Goal: Task Accomplishment & Management: Manage account settings

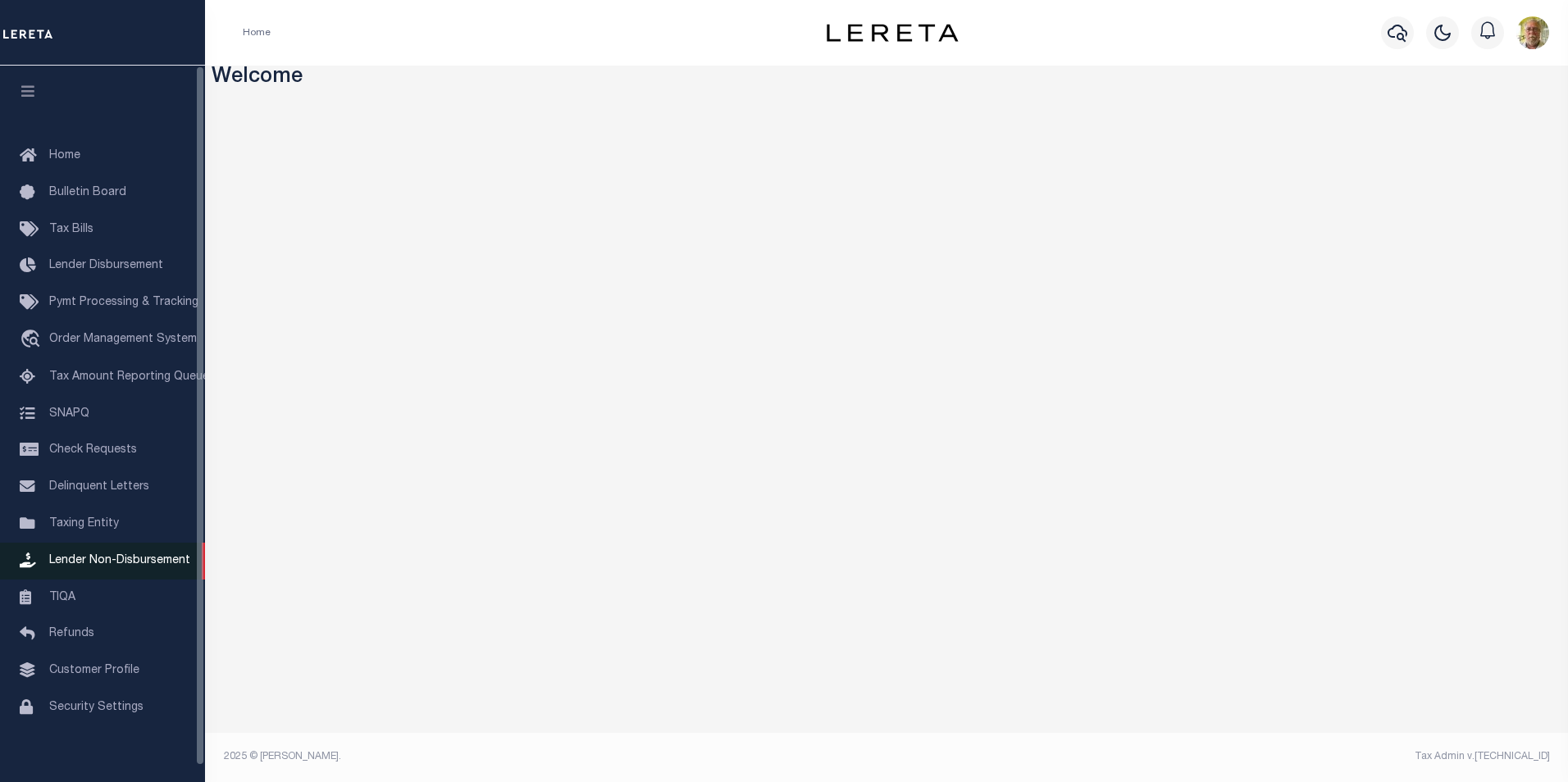
click at [95, 565] on span "Lender Non-Disbursement" at bounding box center [119, 561] width 141 height 12
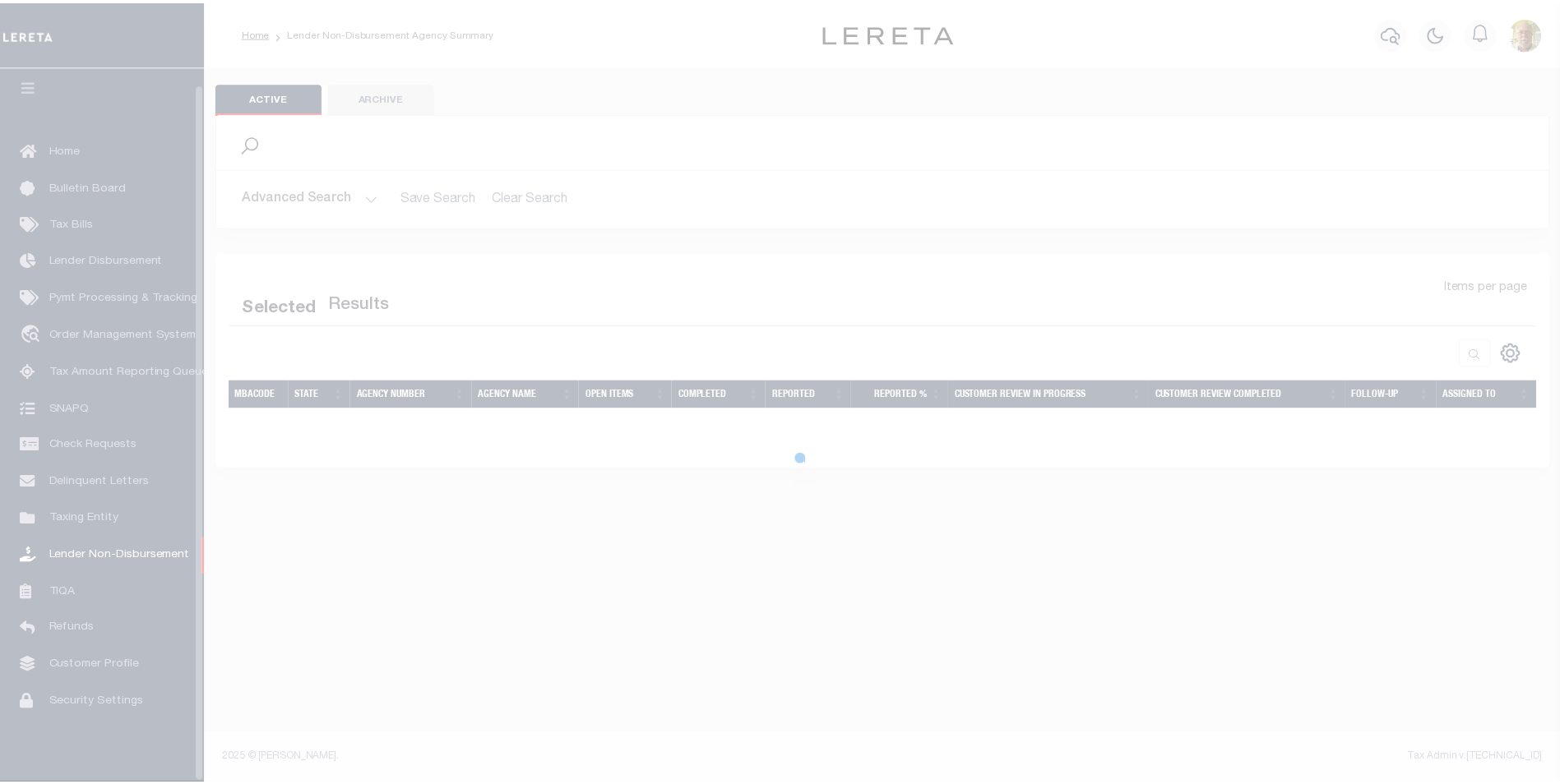
scroll to position [16, 0]
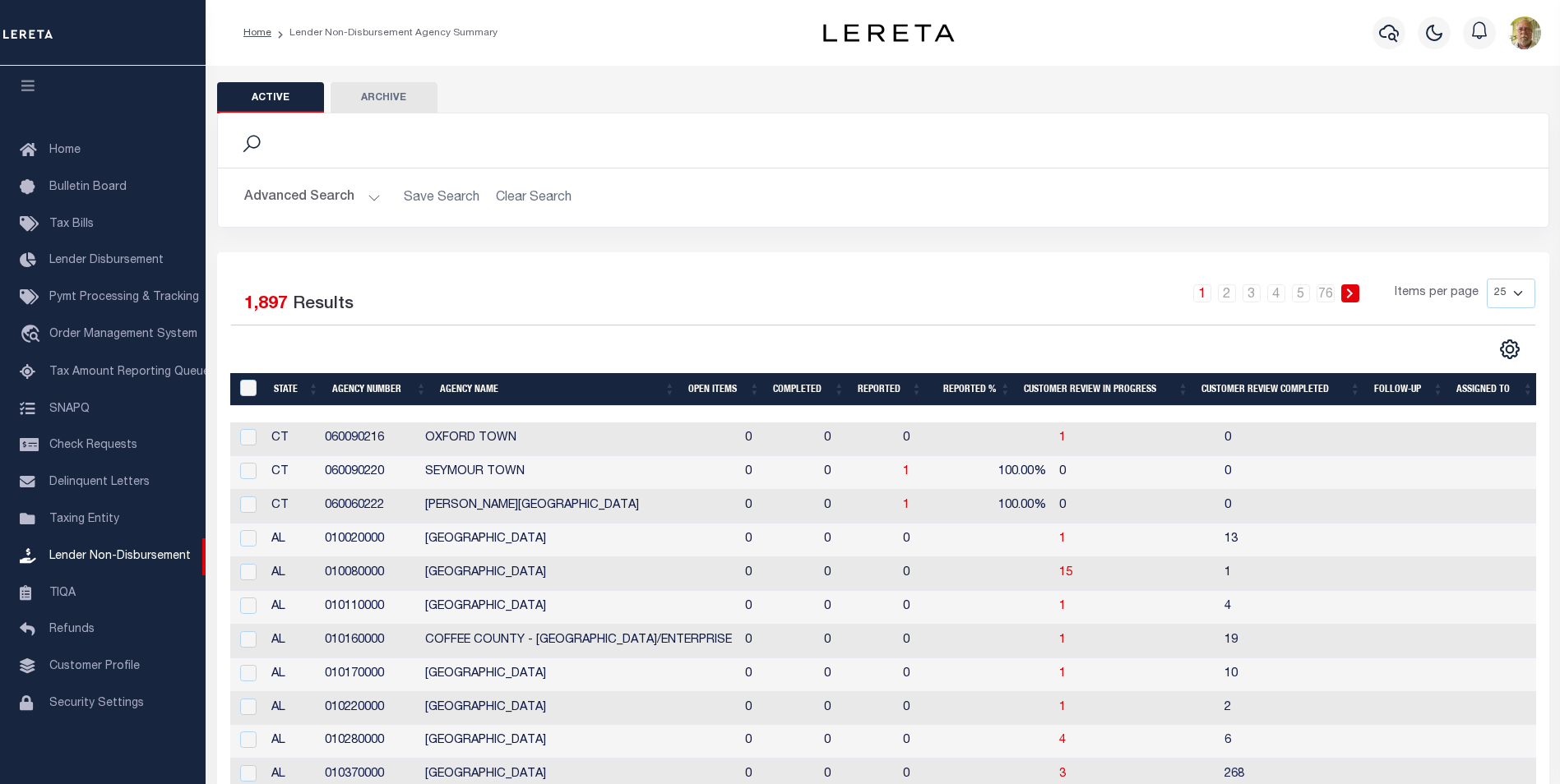
click at [373, 198] on button "Advanced Search" at bounding box center [312, 198] width 137 height 32
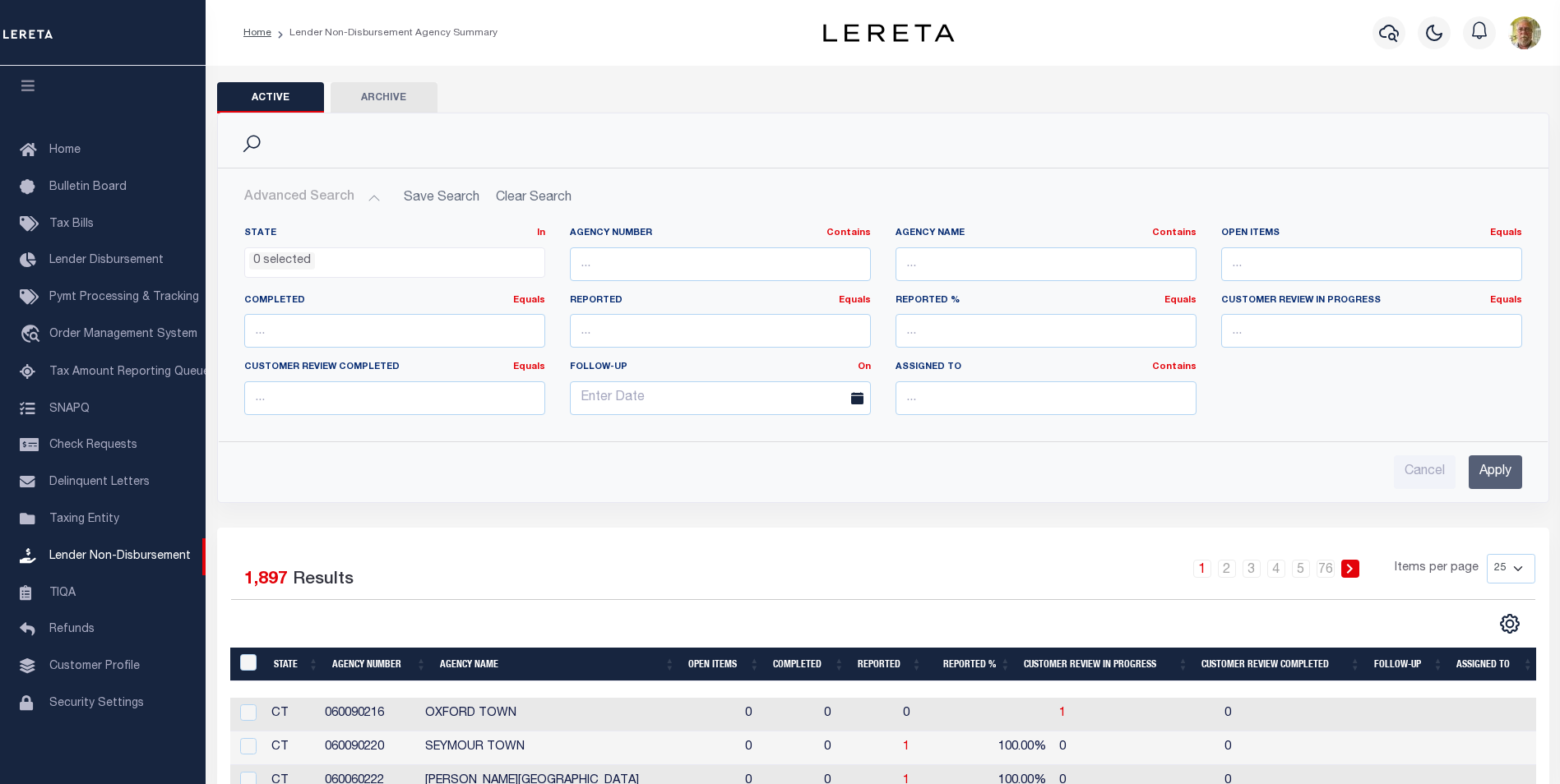
click at [1498, 468] on input "Apply" at bounding box center [1495, 473] width 53 height 34
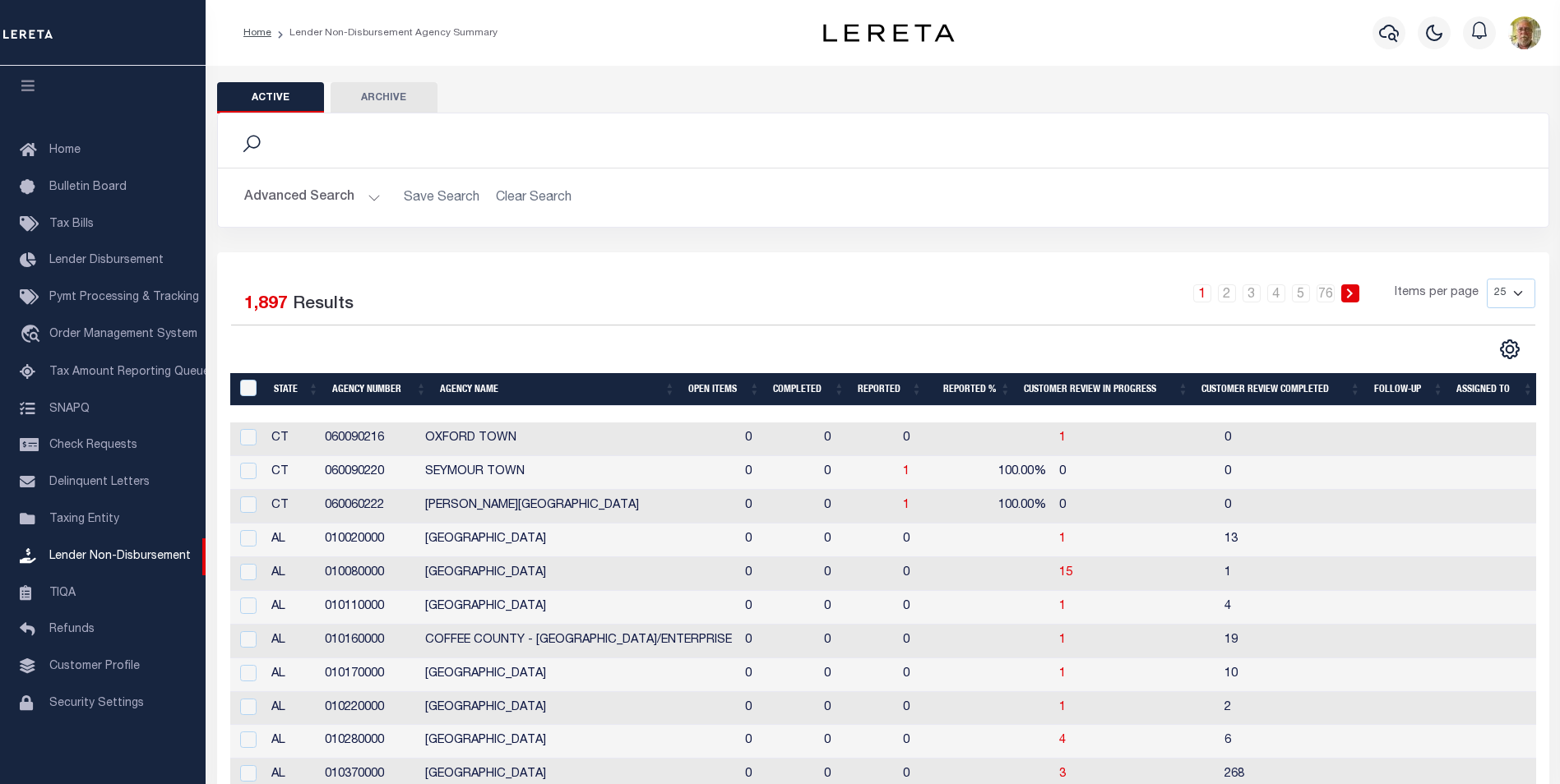
click at [716, 387] on th "Open Items" at bounding box center [724, 390] width 85 height 34
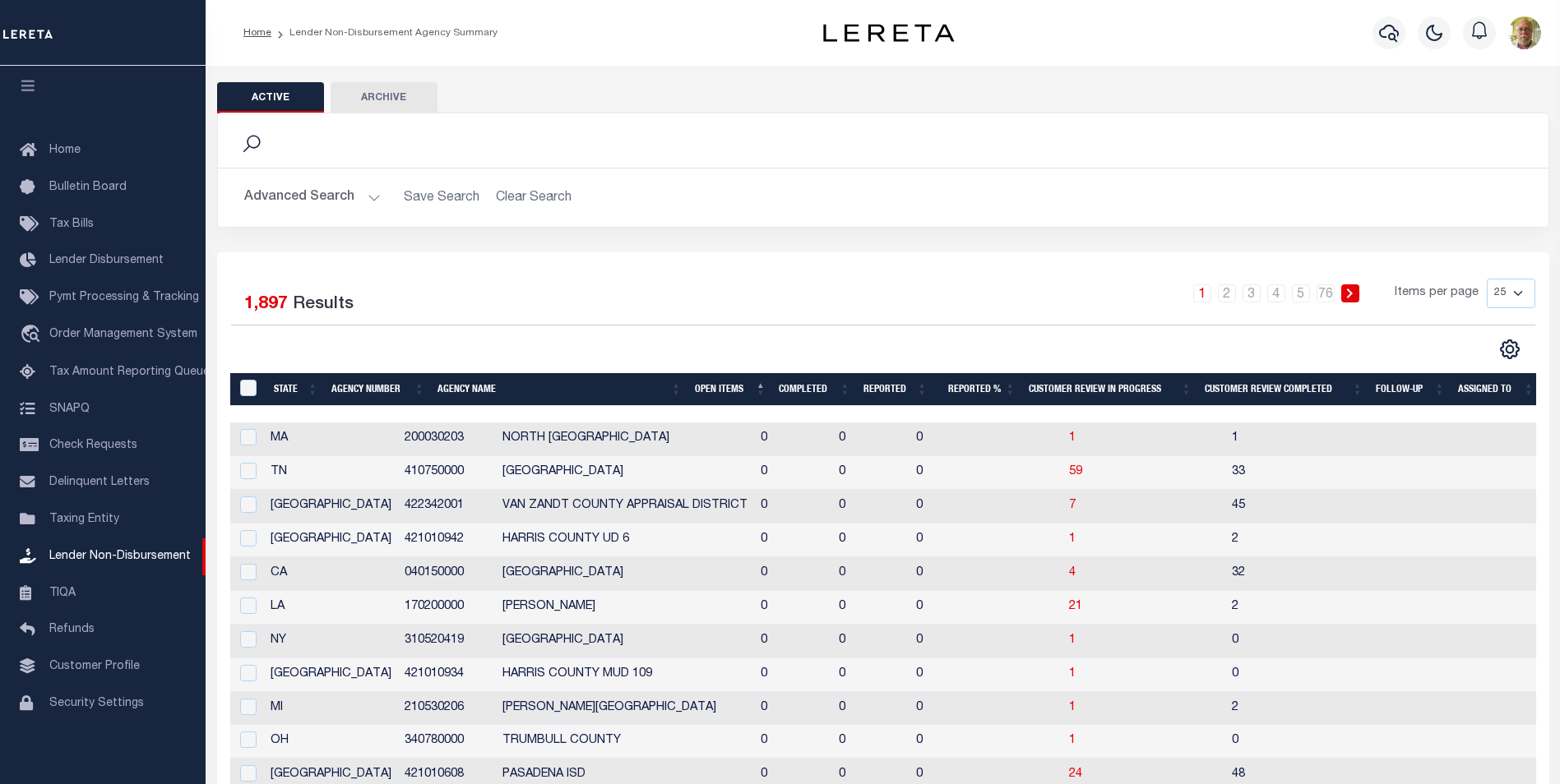
click at [716, 387] on th "Open Items" at bounding box center [731, 390] width 85 height 34
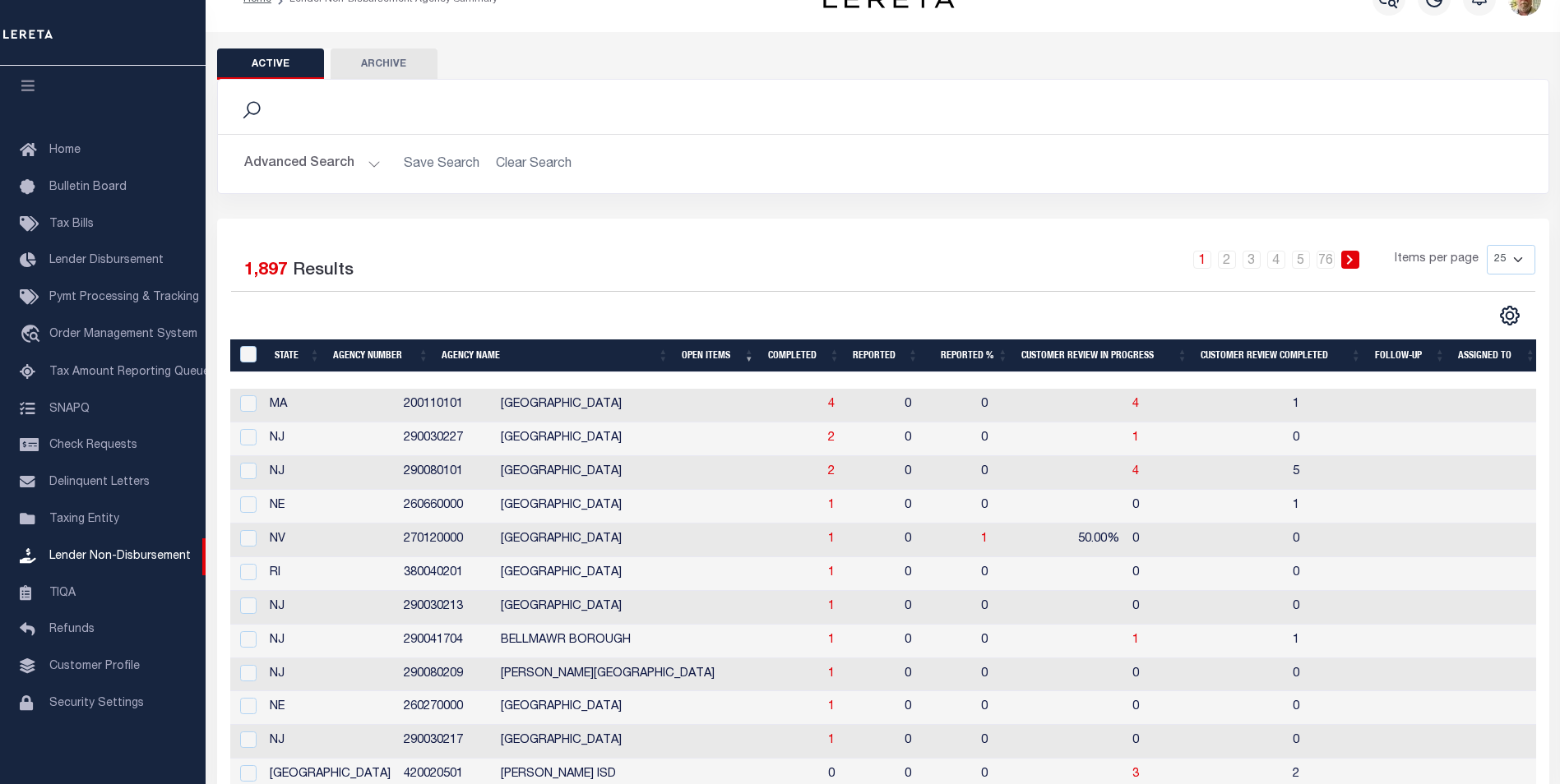
scroll to position [0, 0]
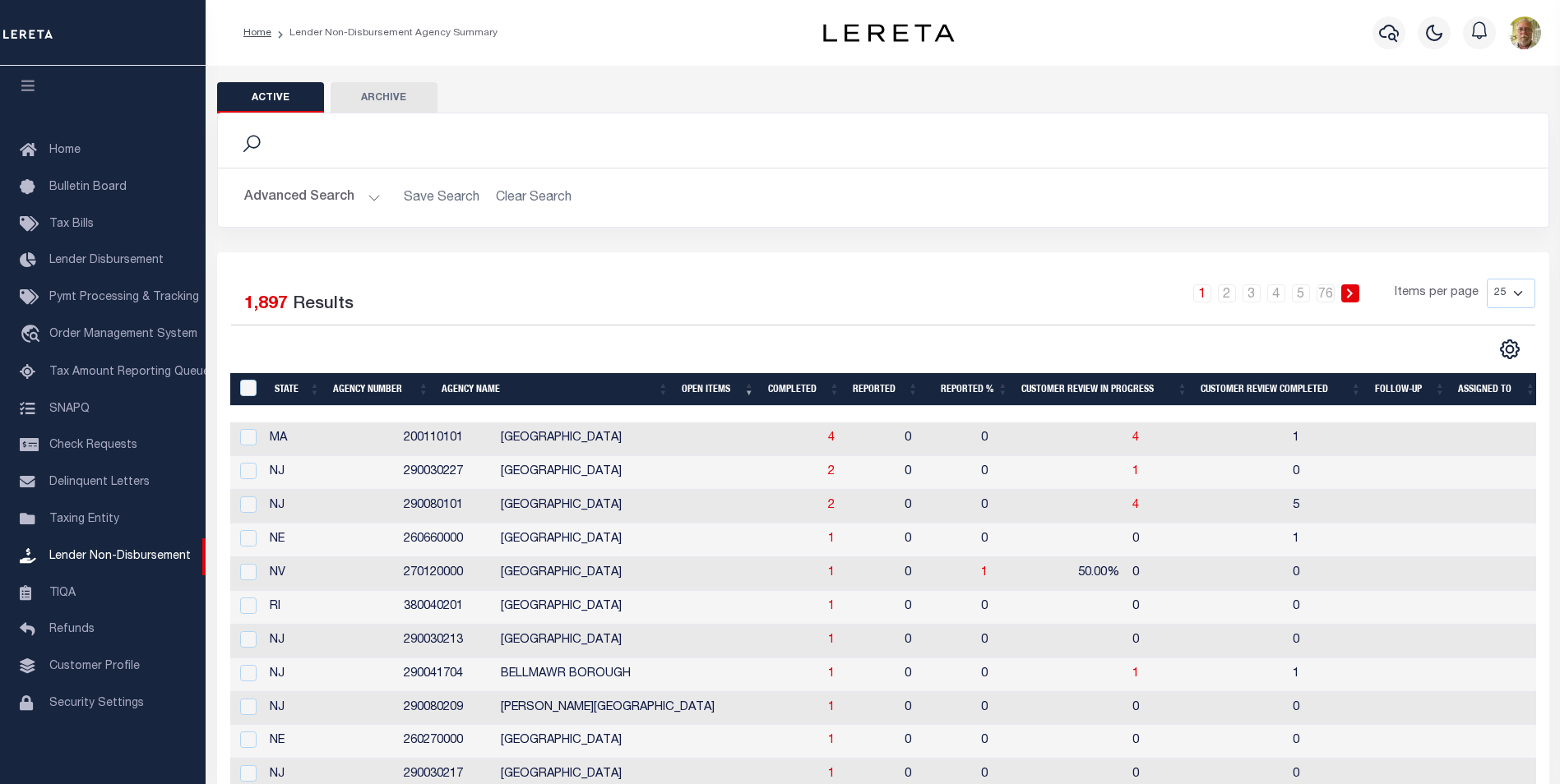
click at [1441, 446] on td at bounding box center [1479, 440] width 75 height 34
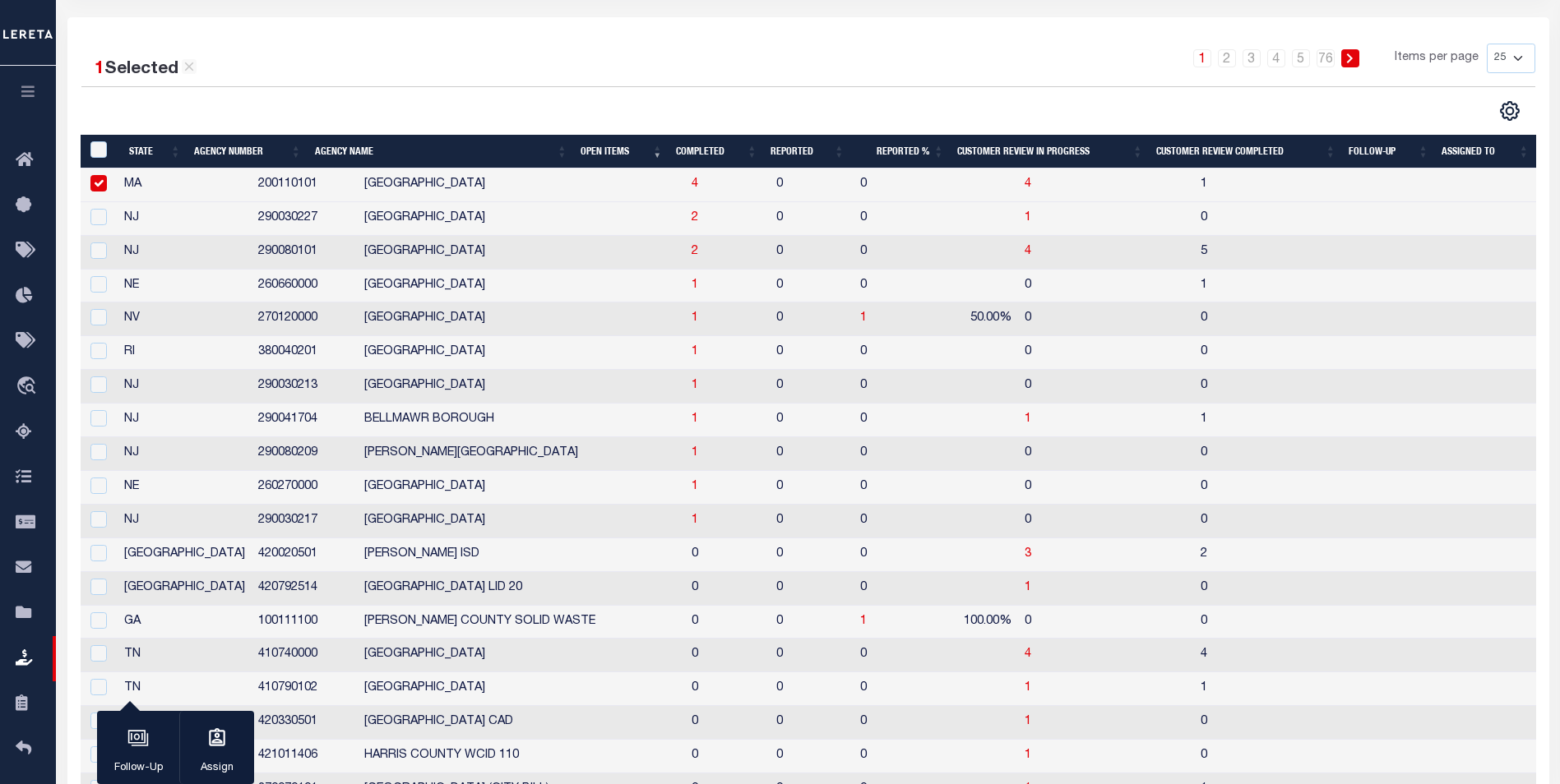
scroll to position [247, 0]
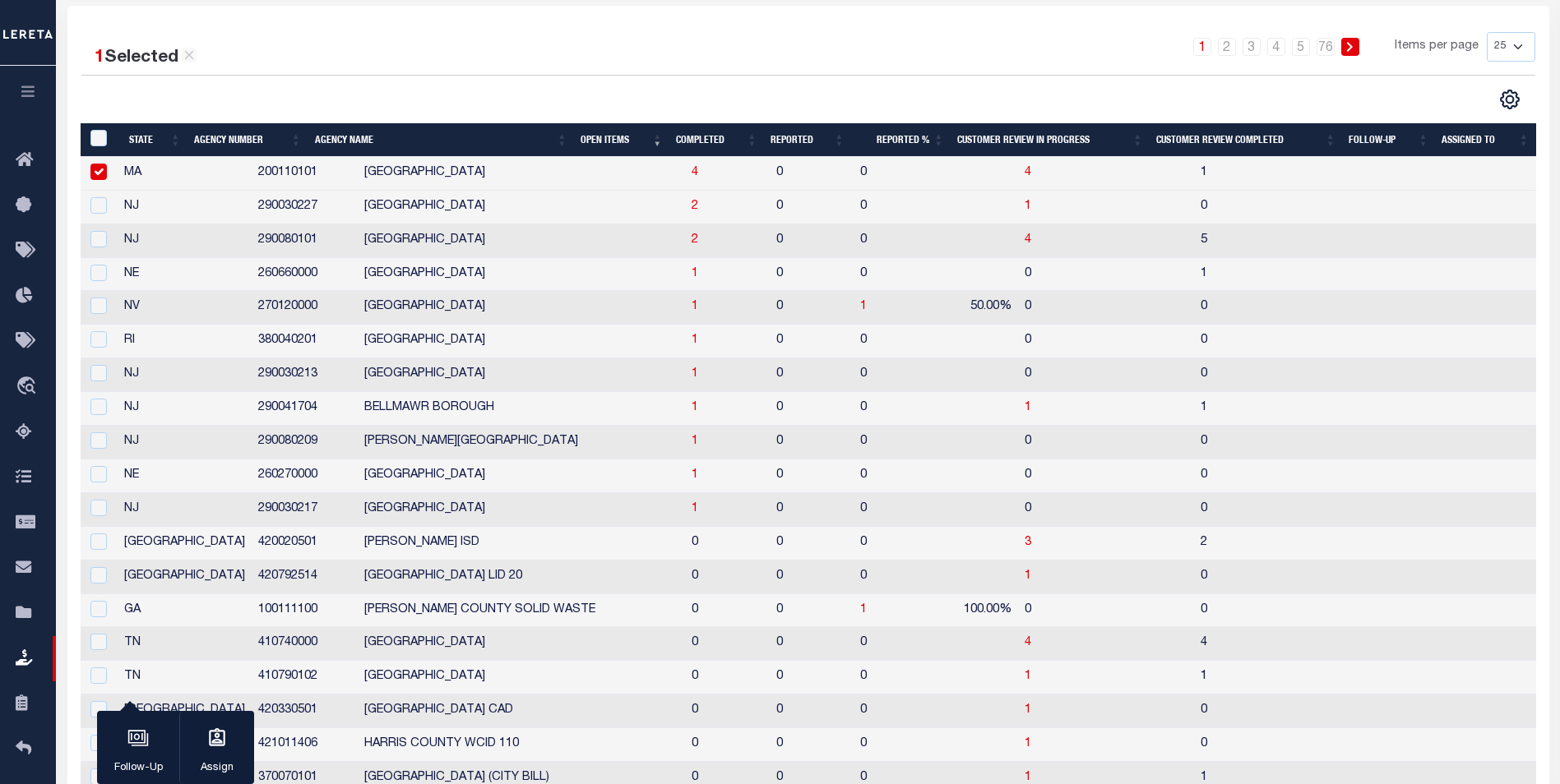
click at [102, 171] on input "checkbox" at bounding box center [98, 171] width 16 height 16
checkbox input "false"
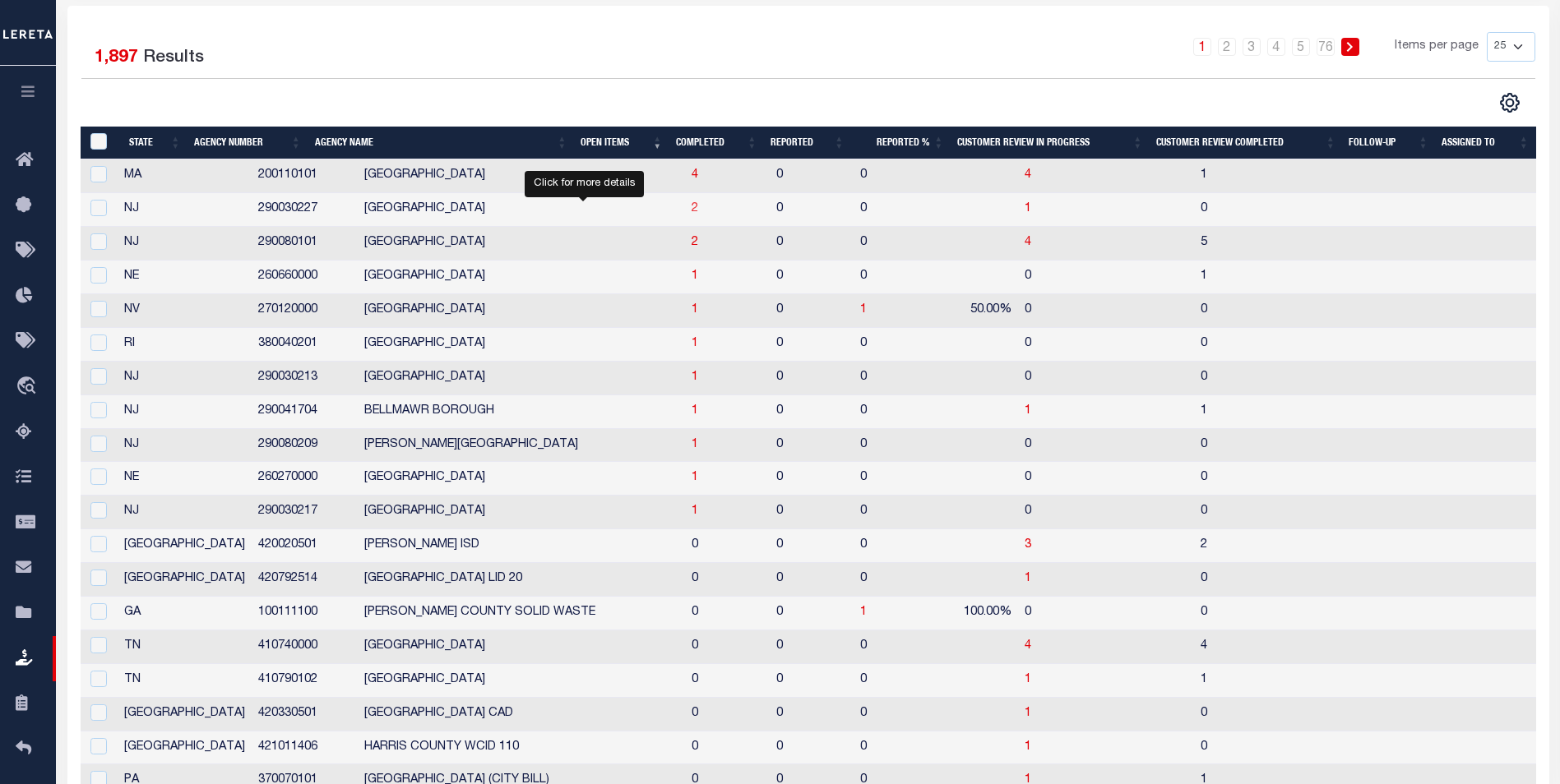
click at [692, 207] on span "2" at bounding box center [695, 209] width 7 height 12
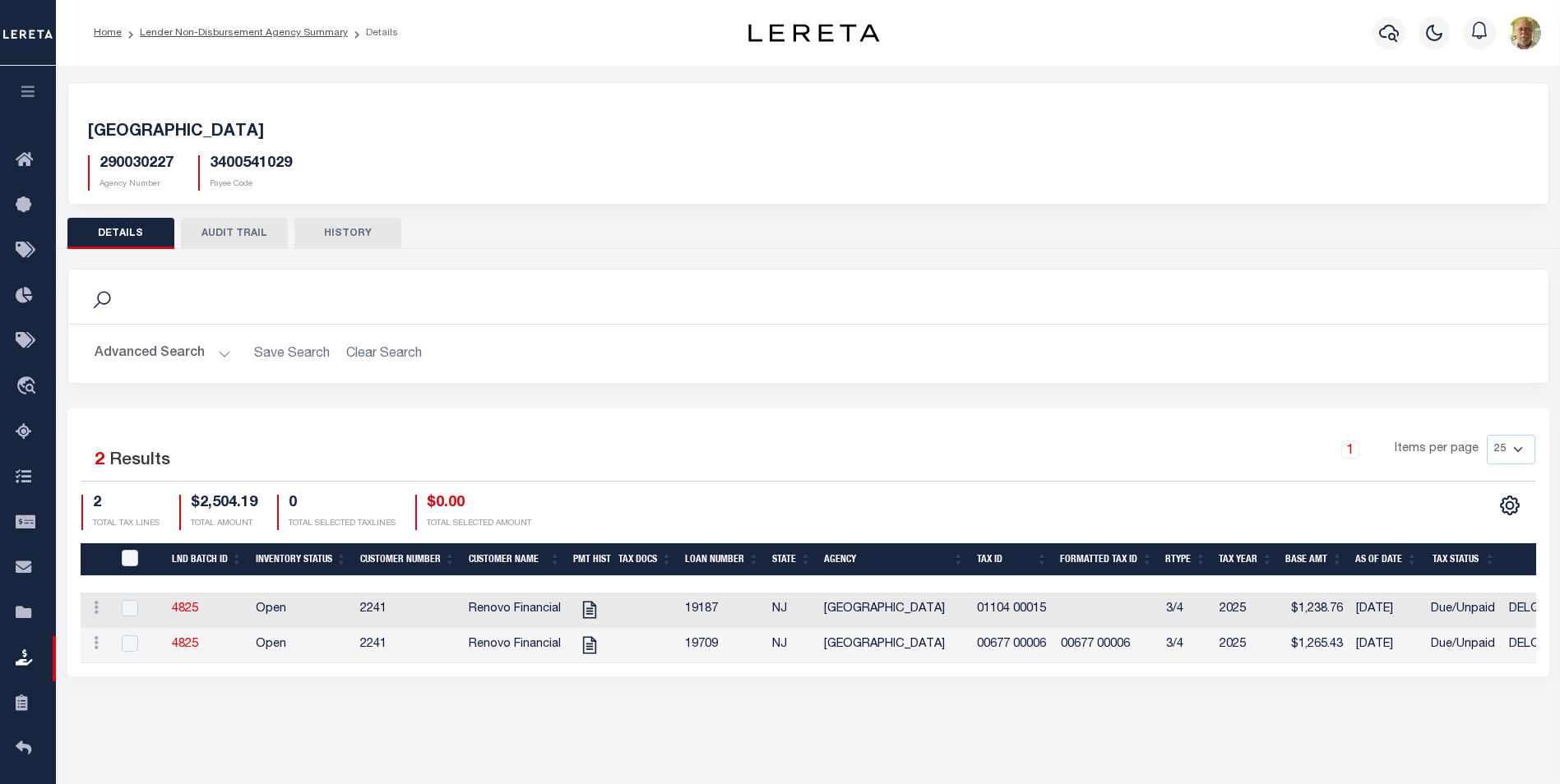
click at [414, 150] on div "290030227 Agency Number 3400541029 Payee Code" at bounding box center [808, 166] width 1465 height 48
drag, startPoint x: 166, startPoint y: 395, endPoint x: 4, endPoint y: 473, distance: 179.8
click at [166, 395] on div "Search Advanced Search Save Search Clear Search Equals" at bounding box center [808, 339] width 1507 height 140
click at [589, 607] on icon "" at bounding box center [589, 609] width 21 height 21
checkbox input "true"
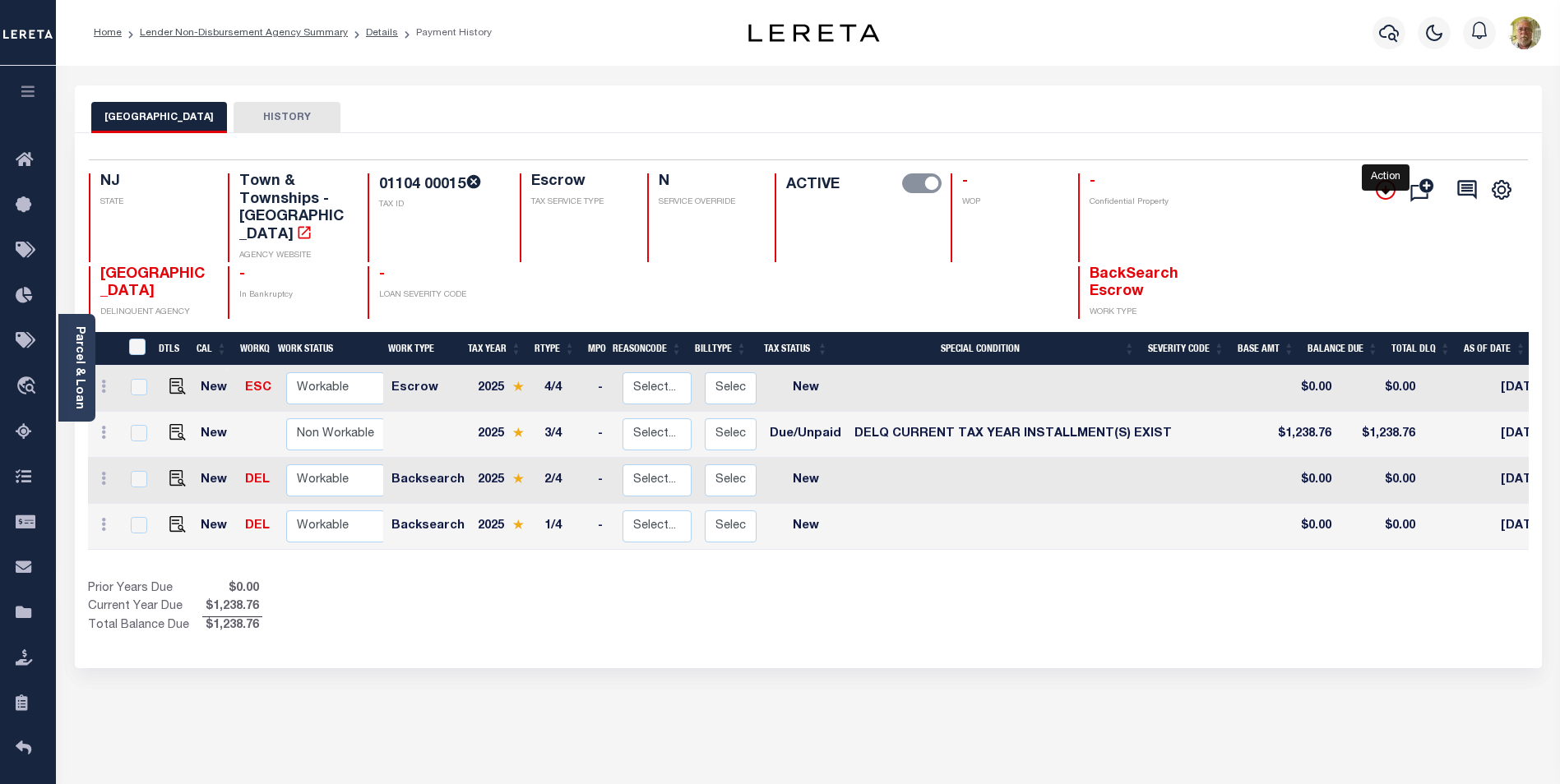
click at [1383, 184] on icon "" at bounding box center [1385, 189] width 20 height 20
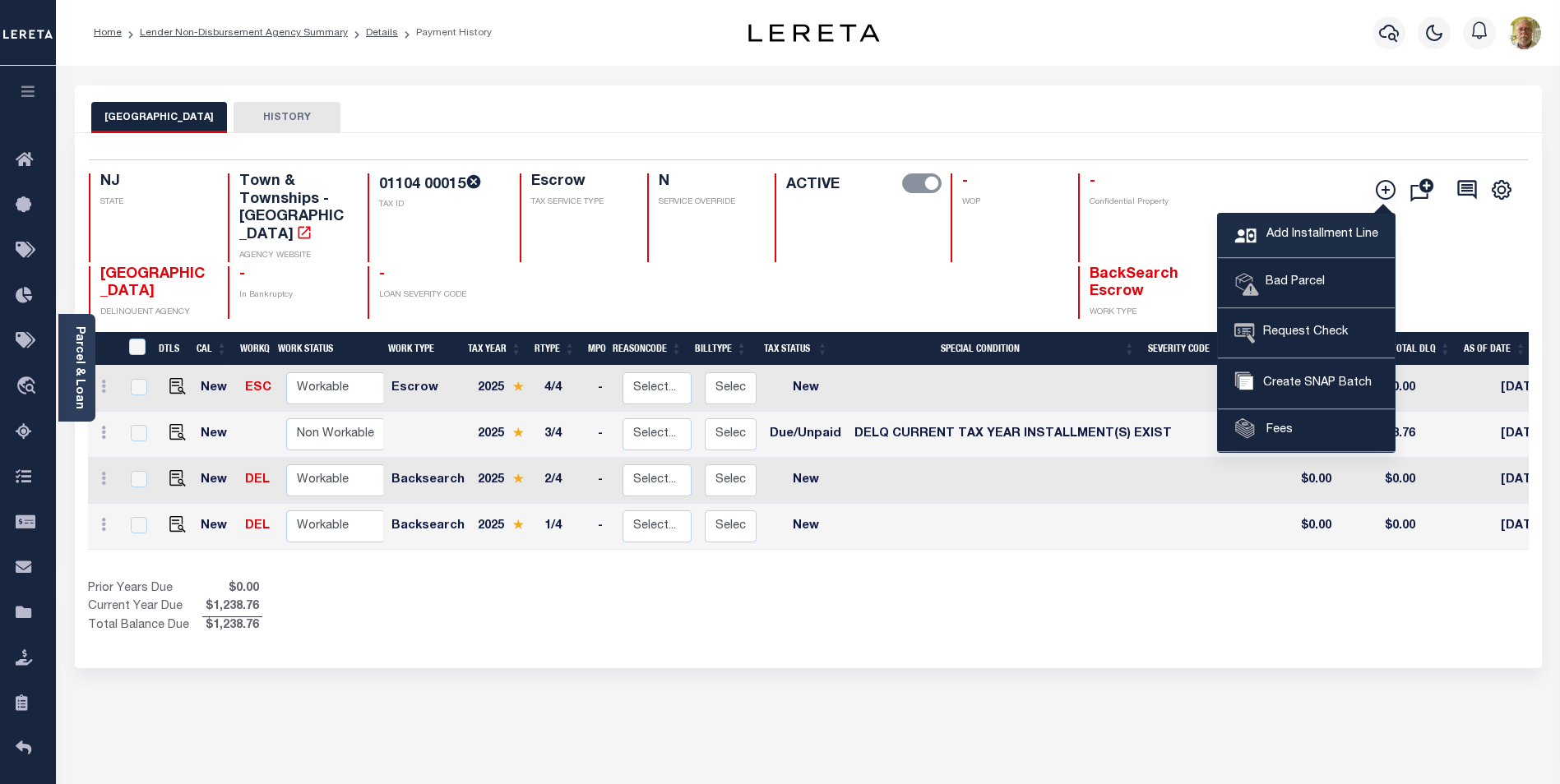
click at [1308, 227] on span "Add Installment Line" at bounding box center [1320, 234] width 116 height 18
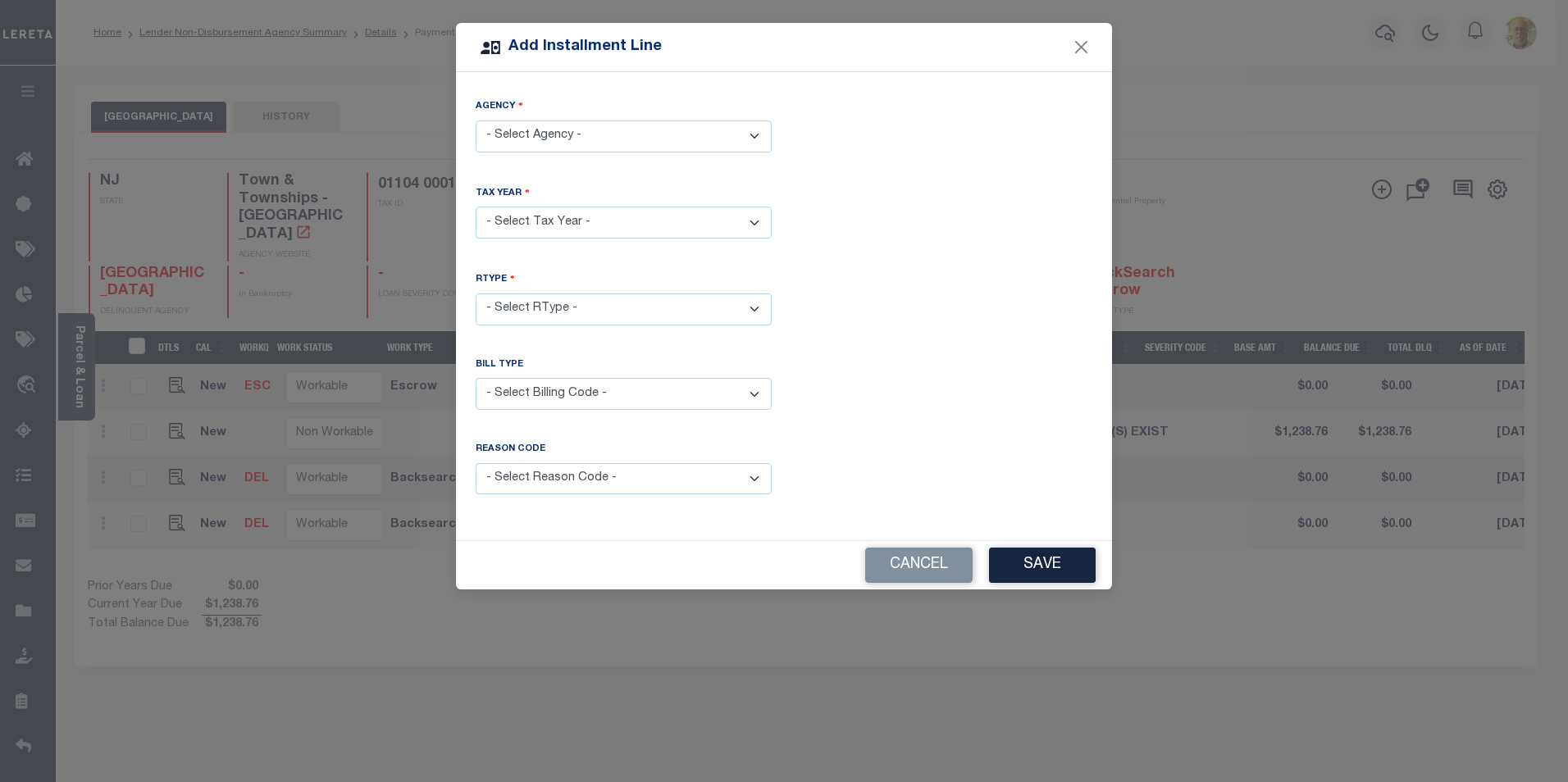
click at [587, 132] on select "- Select Agency - PEMBERTON TOWNSHIP - Town & Townships" at bounding box center [624, 136] width 296 height 32
select select "3400541029"
click at [476, 120] on select "- Select Agency - PEMBERTON TOWNSHIP - Town & Townships" at bounding box center [624, 136] width 296 height 32
click at [558, 216] on select "- Select Year - 2005 2006 2007 2008 2009 2010 2011 2012 2013 2014 2015 2016 201…" at bounding box center [624, 223] width 296 height 32
select select "2025"
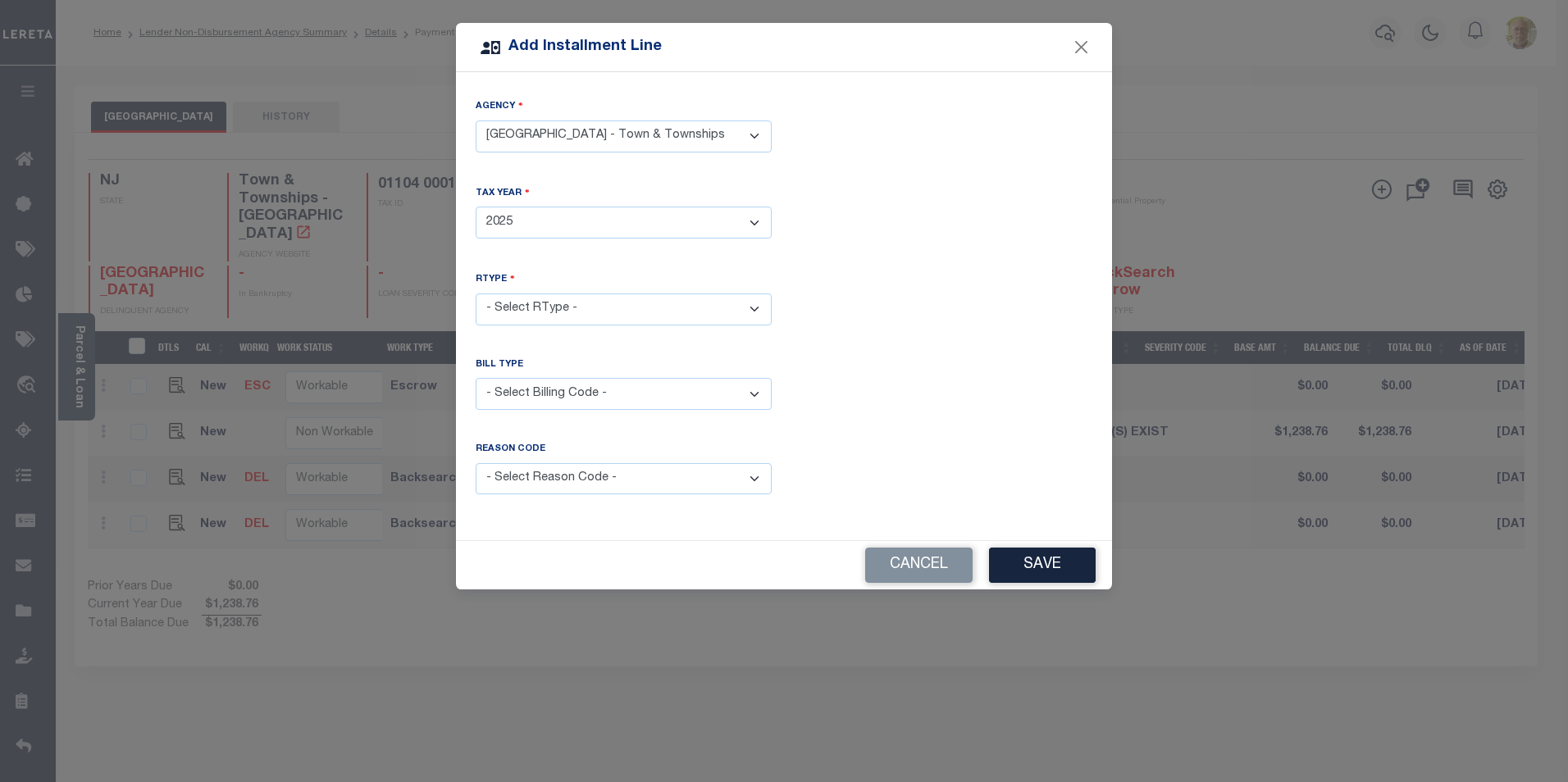
click at [476, 207] on select "- Select Year - 2005 2006 2007 2008 2009 2010 2011 2012 2013 2014 2015 2016 201…" at bounding box center [624, 223] width 296 height 32
click at [560, 302] on select "- Select RType - 1/4 2/4 3/4 4/4" at bounding box center [624, 310] width 296 height 32
select select "1"
click at [476, 294] on select "- Select RType - 1/4 2/4 3/4 4/4" at bounding box center [624, 310] width 296 height 32
click at [543, 386] on select "- Select Billing Code - Regular Delinquent Supplemental Corrected/Adjusted Bill…" at bounding box center [624, 394] width 296 height 32
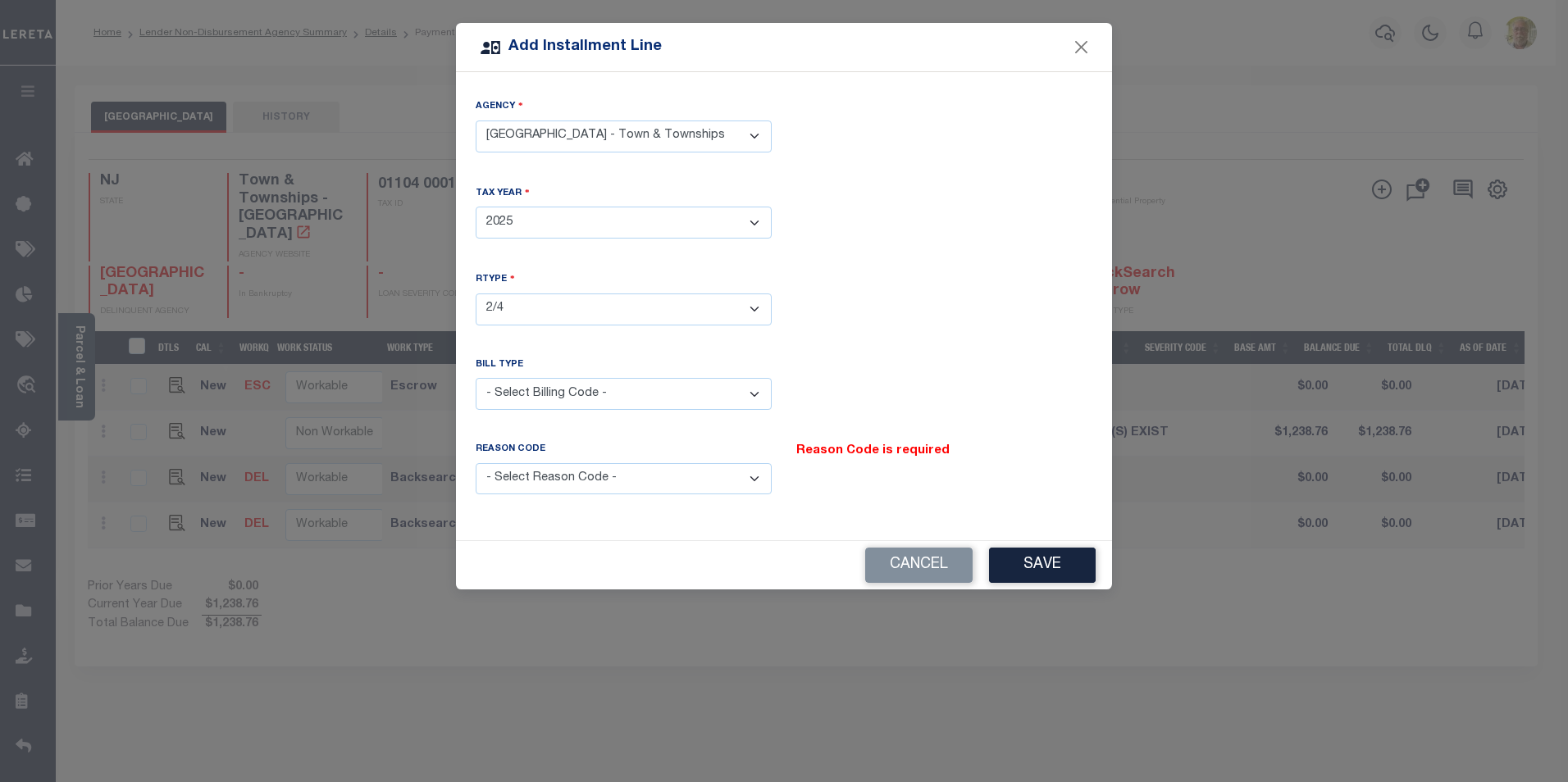
select select "1"
click at [476, 378] on select "- Select Billing Code - Regular Delinquent Supplemental Corrected/Adjusted Bill…" at bounding box center [624, 394] width 296 height 32
click at [594, 476] on select "- Select Reason Code - Payment Reversal Taxable Value Change Assessment Change …" at bounding box center [624, 479] width 296 height 32
select select "12"
click at [476, 463] on select "- Select Reason Code - Payment Reversal Taxable Value Change Assessment Change …" at bounding box center [624, 479] width 296 height 32
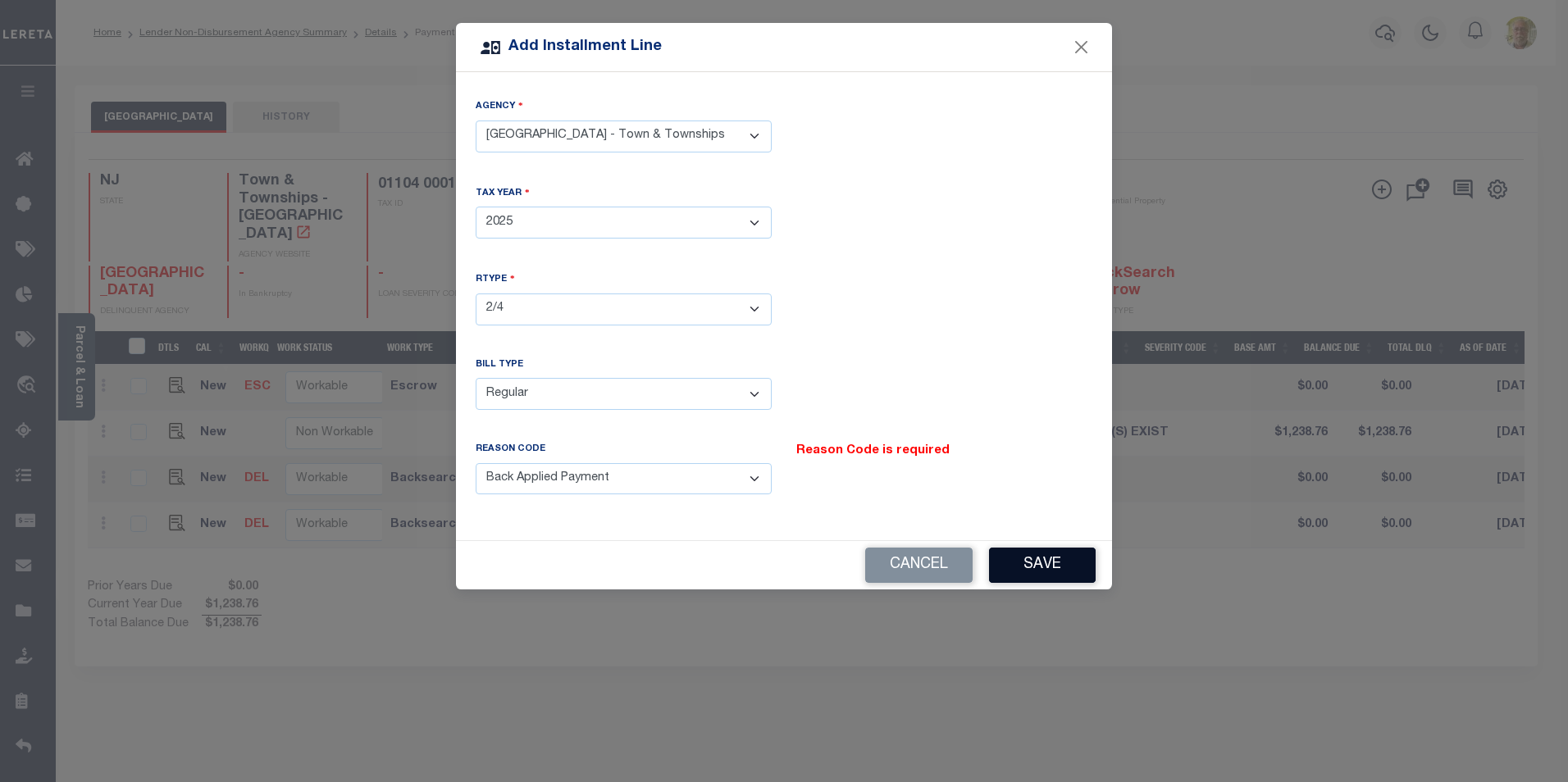
click at [1042, 555] on button "Save" at bounding box center [1042, 565] width 107 height 36
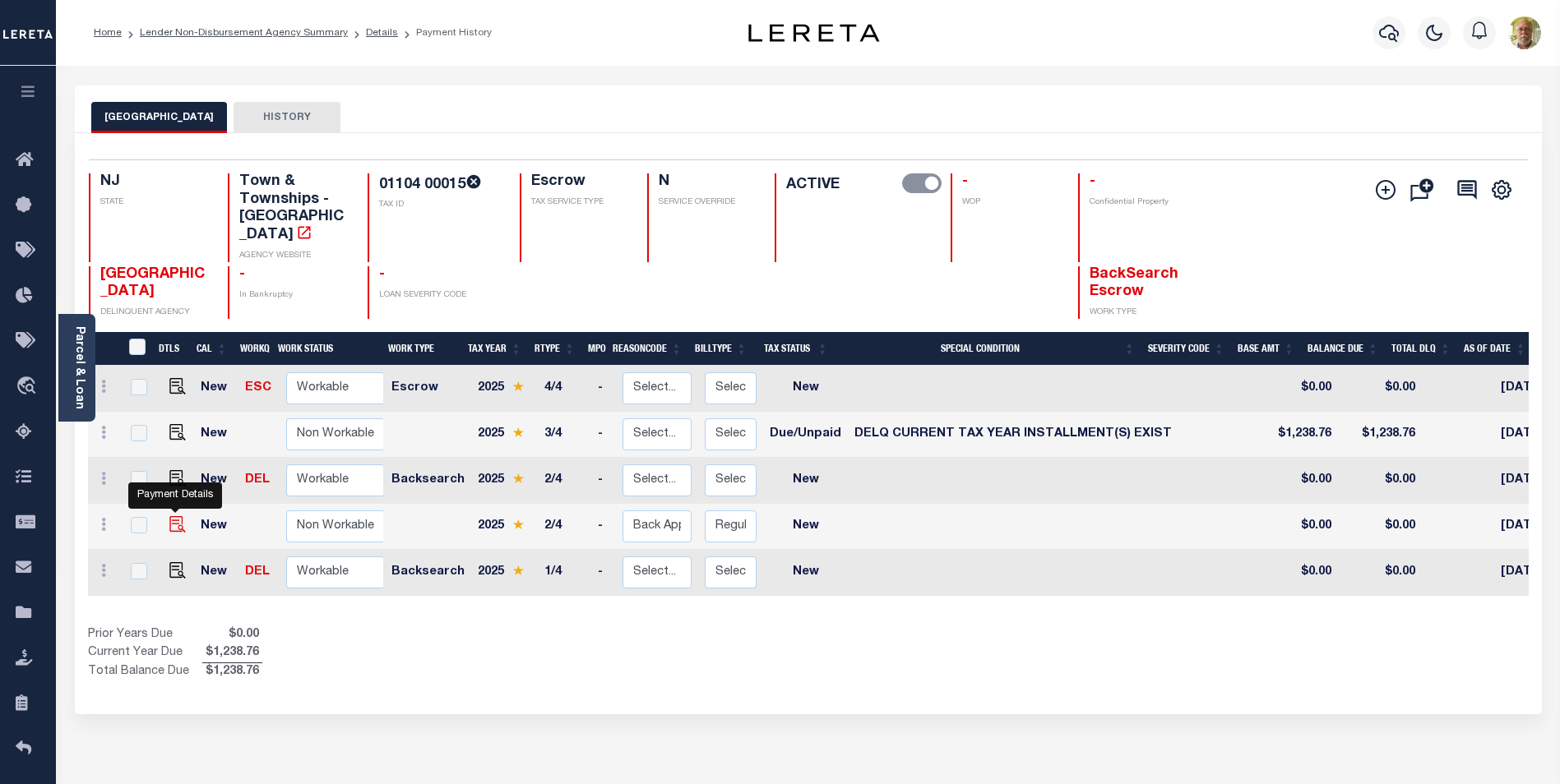
click at [175, 516] on img at bounding box center [177, 524] width 16 height 16
checkbox input "true"
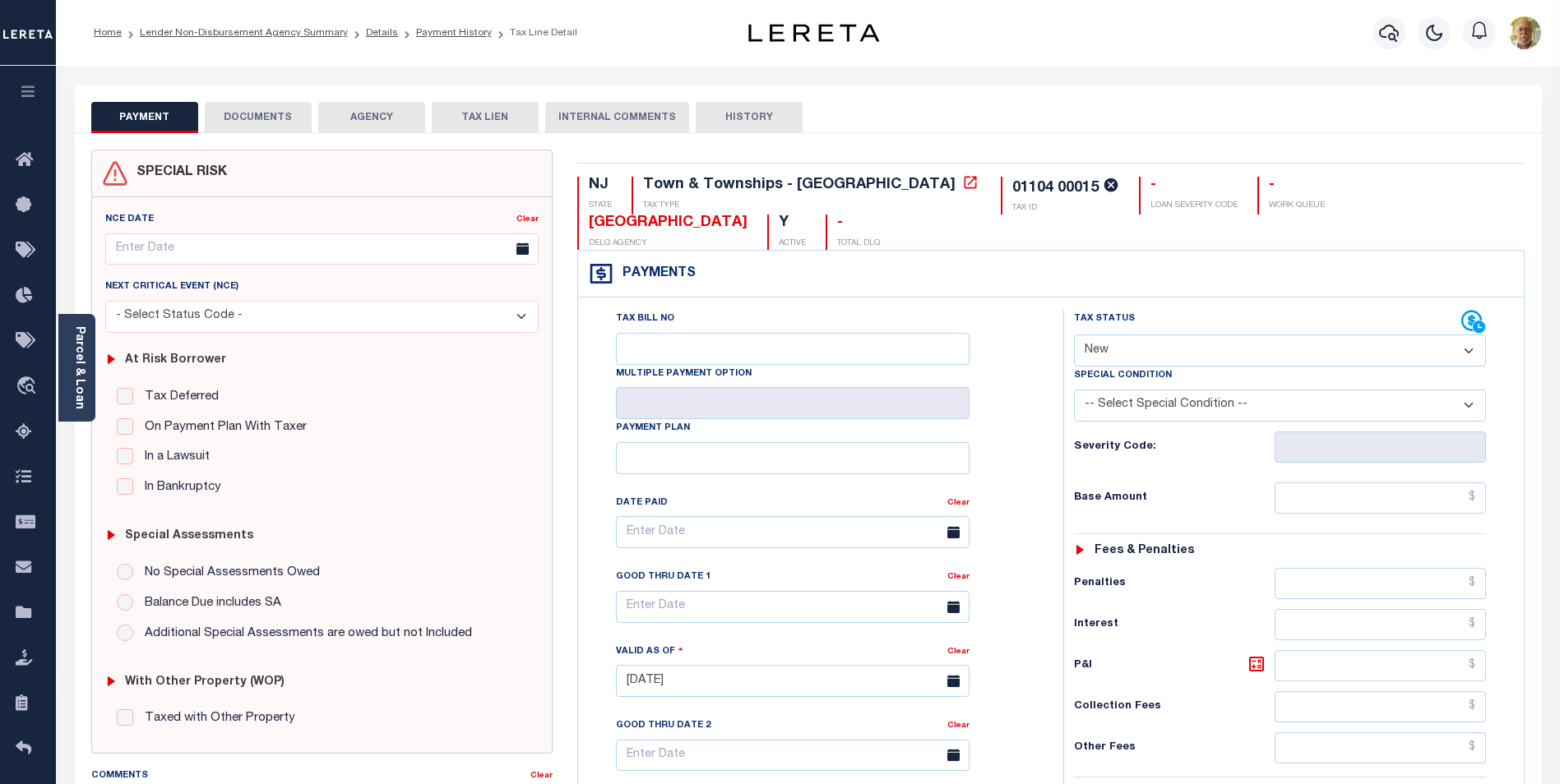
click at [1167, 350] on select "- Select Status Code - Open Due/Unpaid Paid Incomplete No Tax Due Internal Refu…" at bounding box center [1279, 350] width 412 height 32
select select "DUE"
click at [1074, 334] on select "- Select Status Code - Open Due/Unpaid Paid Incomplete No Tax Due Internal Refu…" at bounding box center [1279, 350] width 412 height 32
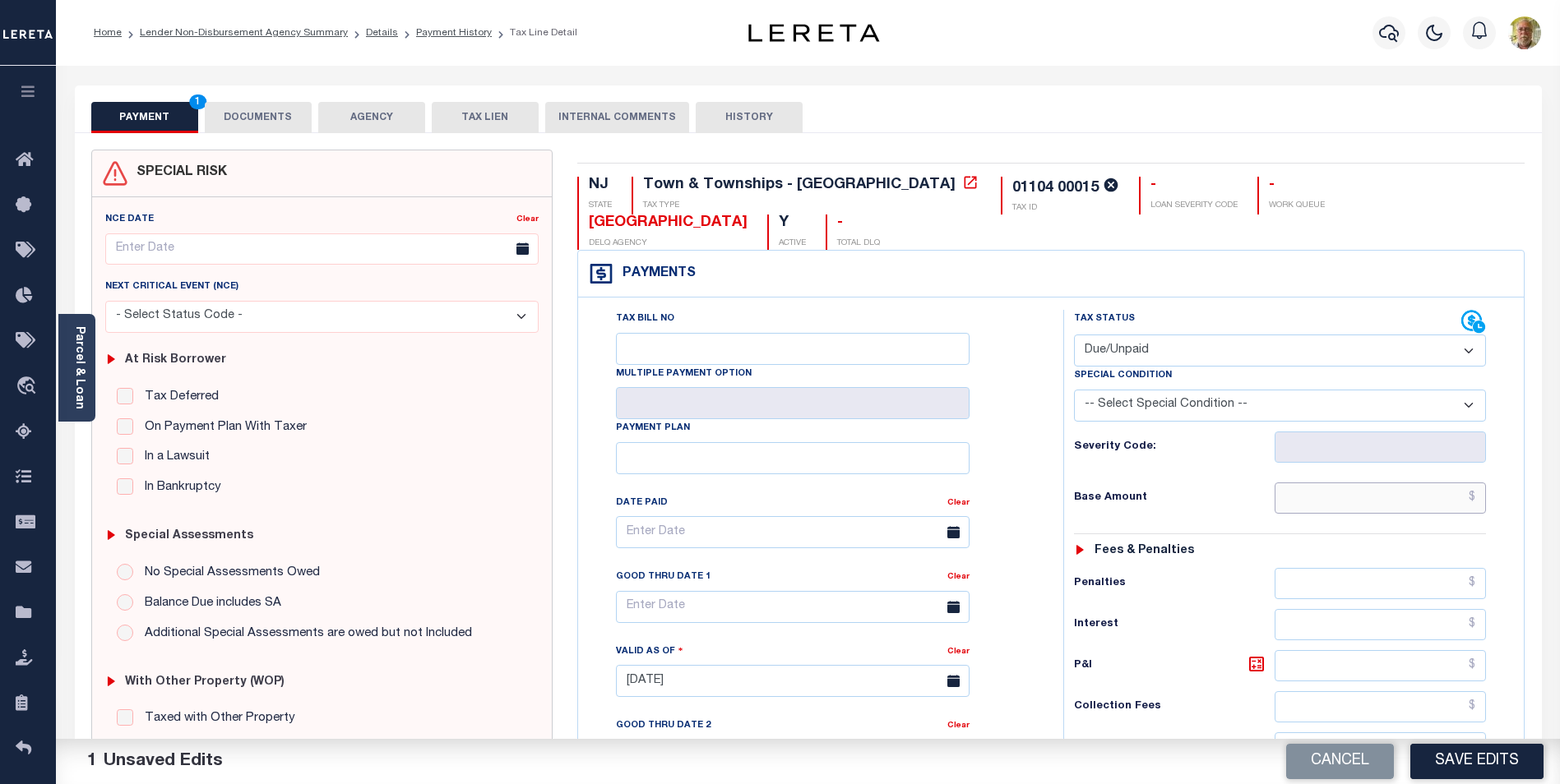
click at [1477, 494] on input "text" at bounding box center [1380, 498] width 211 height 31
type input "$1,103.40"
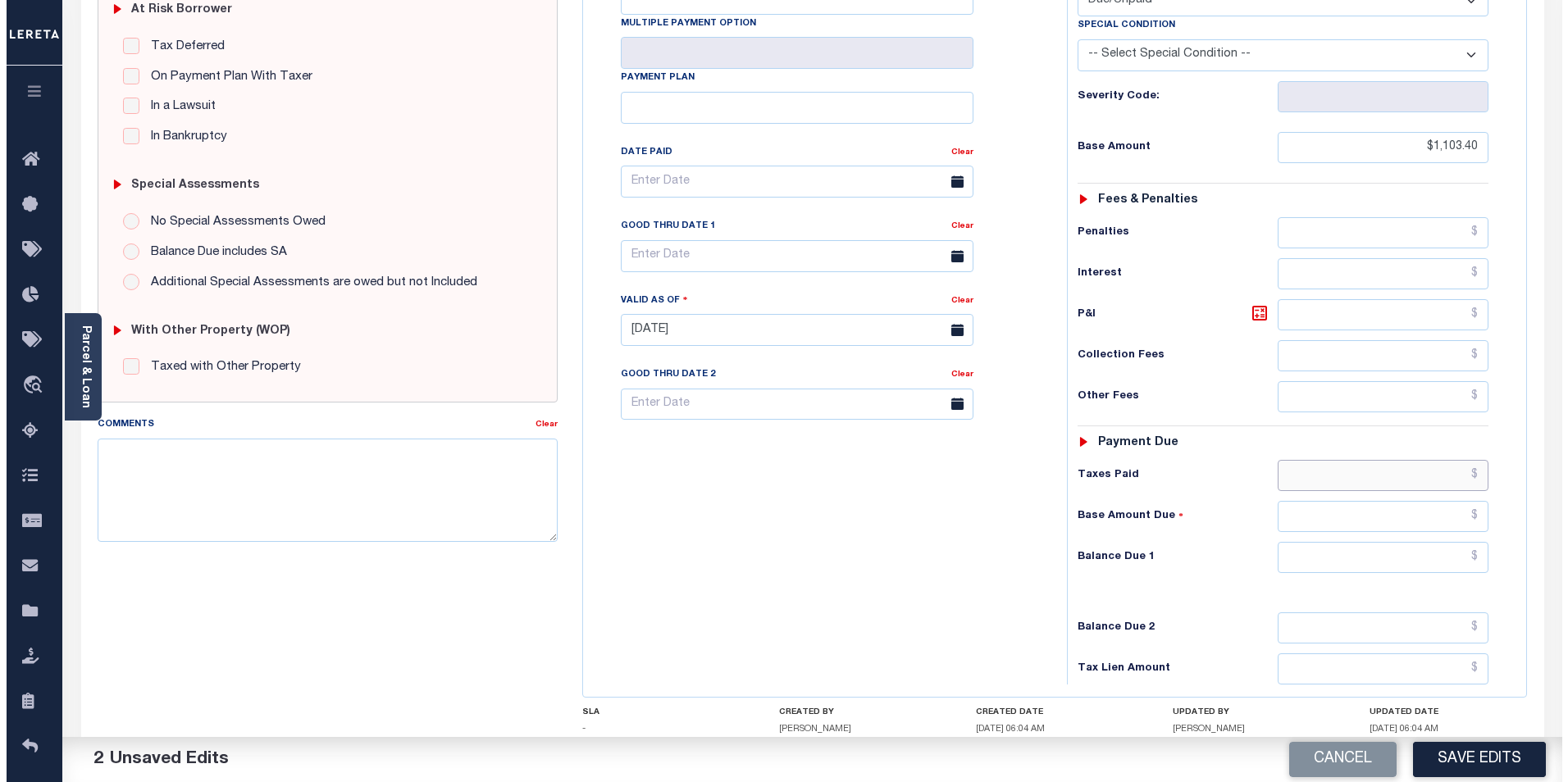
scroll to position [432, 0]
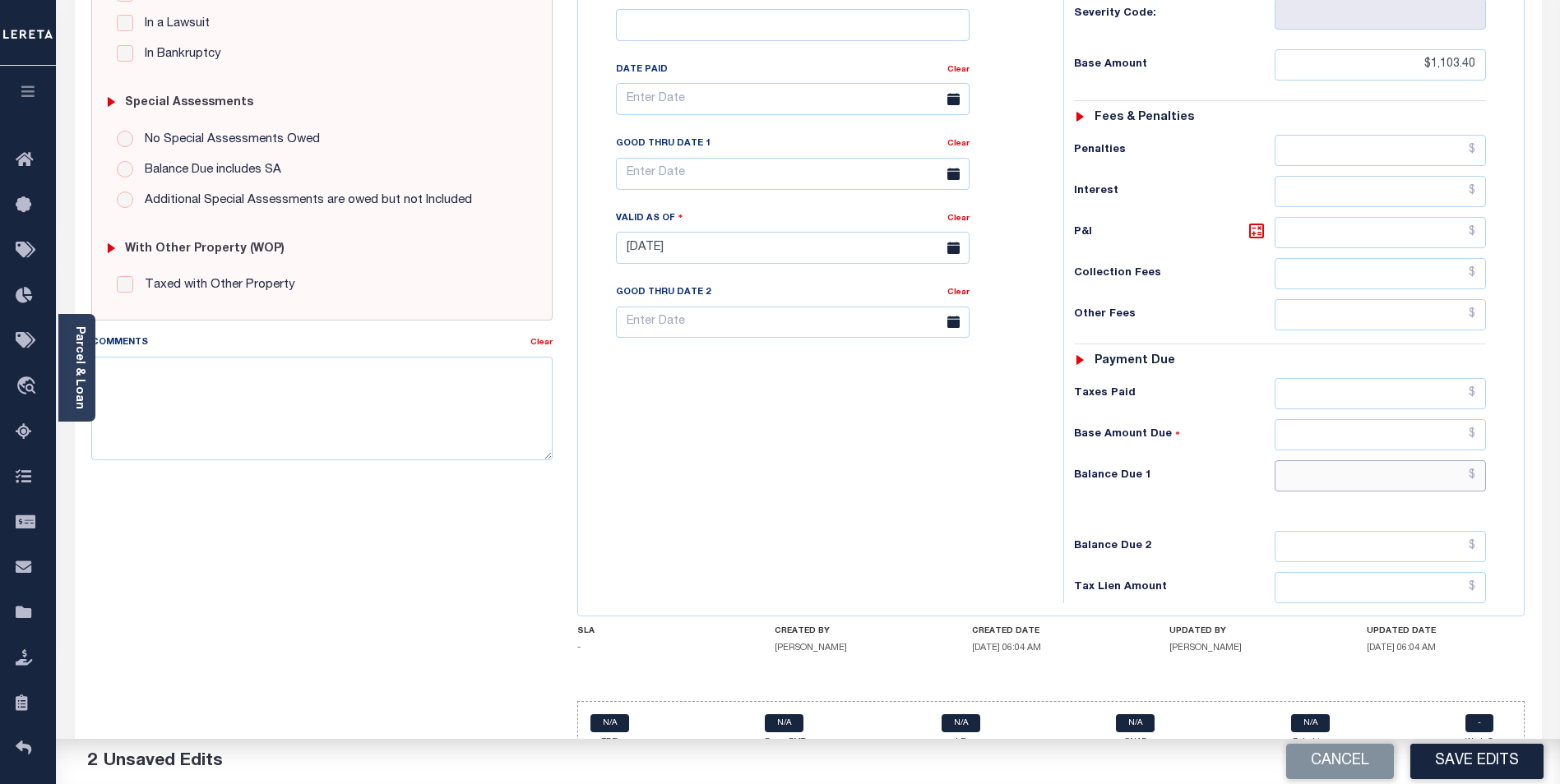
click at [1444, 464] on input "text" at bounding box center [1380, 476] width 211 height 31
type input "$1,133.31"
click at [1457, 233] on input "text" at bounding box center [1380, 232] width 211 height 31
type input "$29.91"
click at [707, 176] on input "text" at bounding box center [793, 174] width 354 height 32
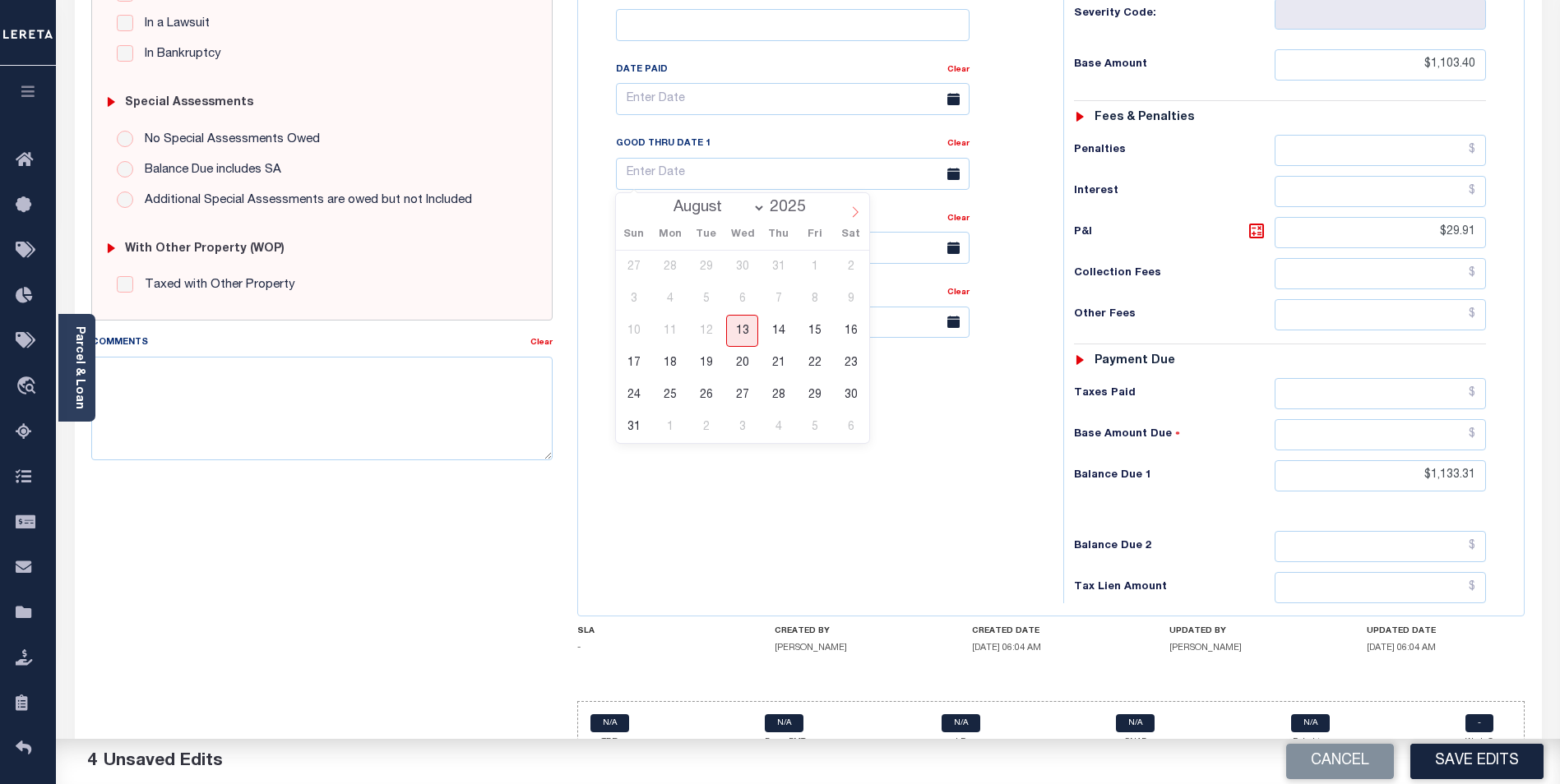
click at [857, 206] on span at bounding box center [855, 207] width 28 height 28
select select "8"
click at [743, 265] on span "3" at bounding box center [742, 266] width 32 height 32
type input "09/03/2025"
click at [416, 392] on textarea "Comments" at bounding box center [323, 408] width 462 height 104
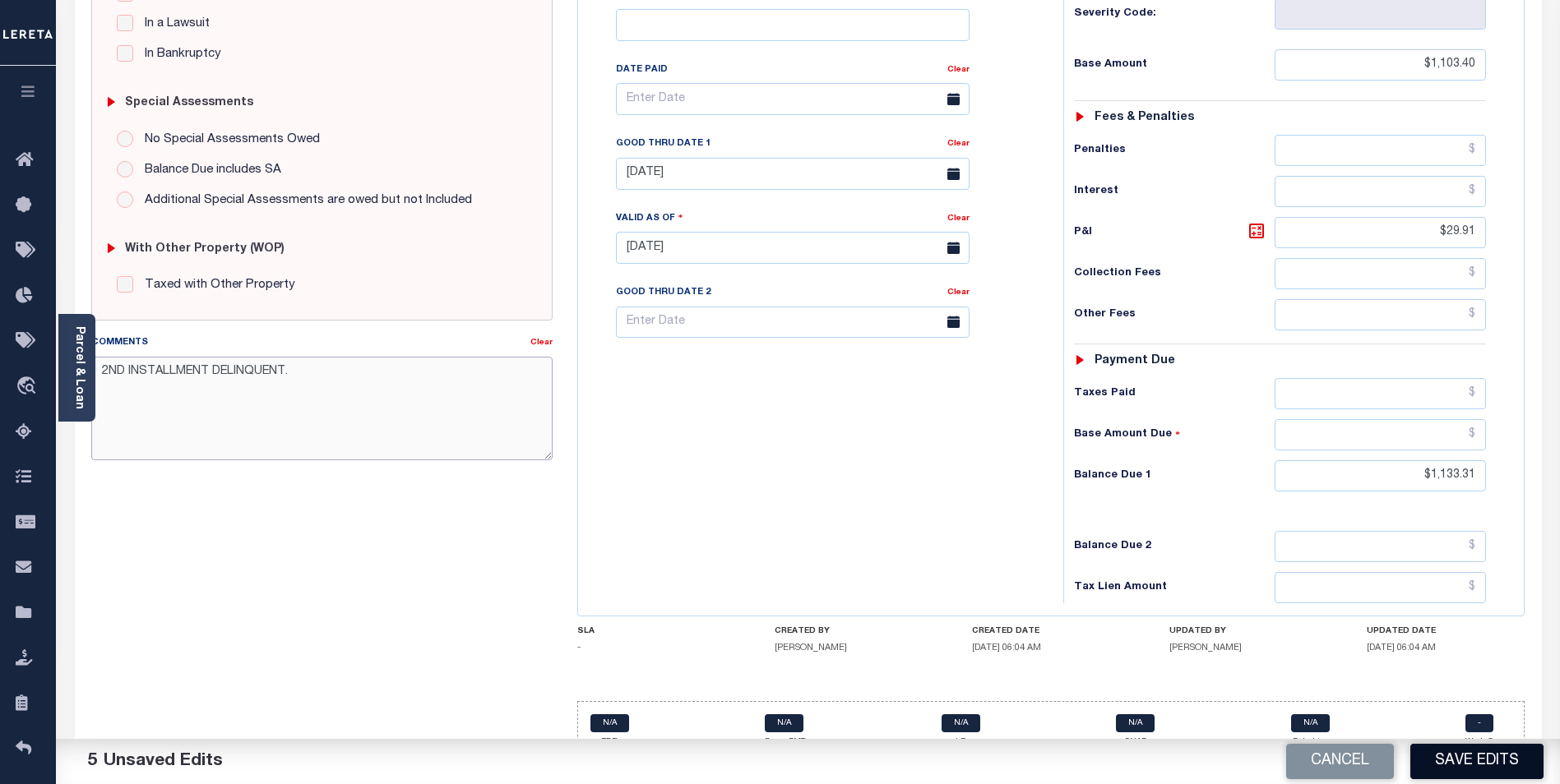
type textarea "2ND INSTALLMENT DELINQUENT."
click at [1475, 754] on button "Save Edits" at bounding box center [1477, 762] width 133 height 36
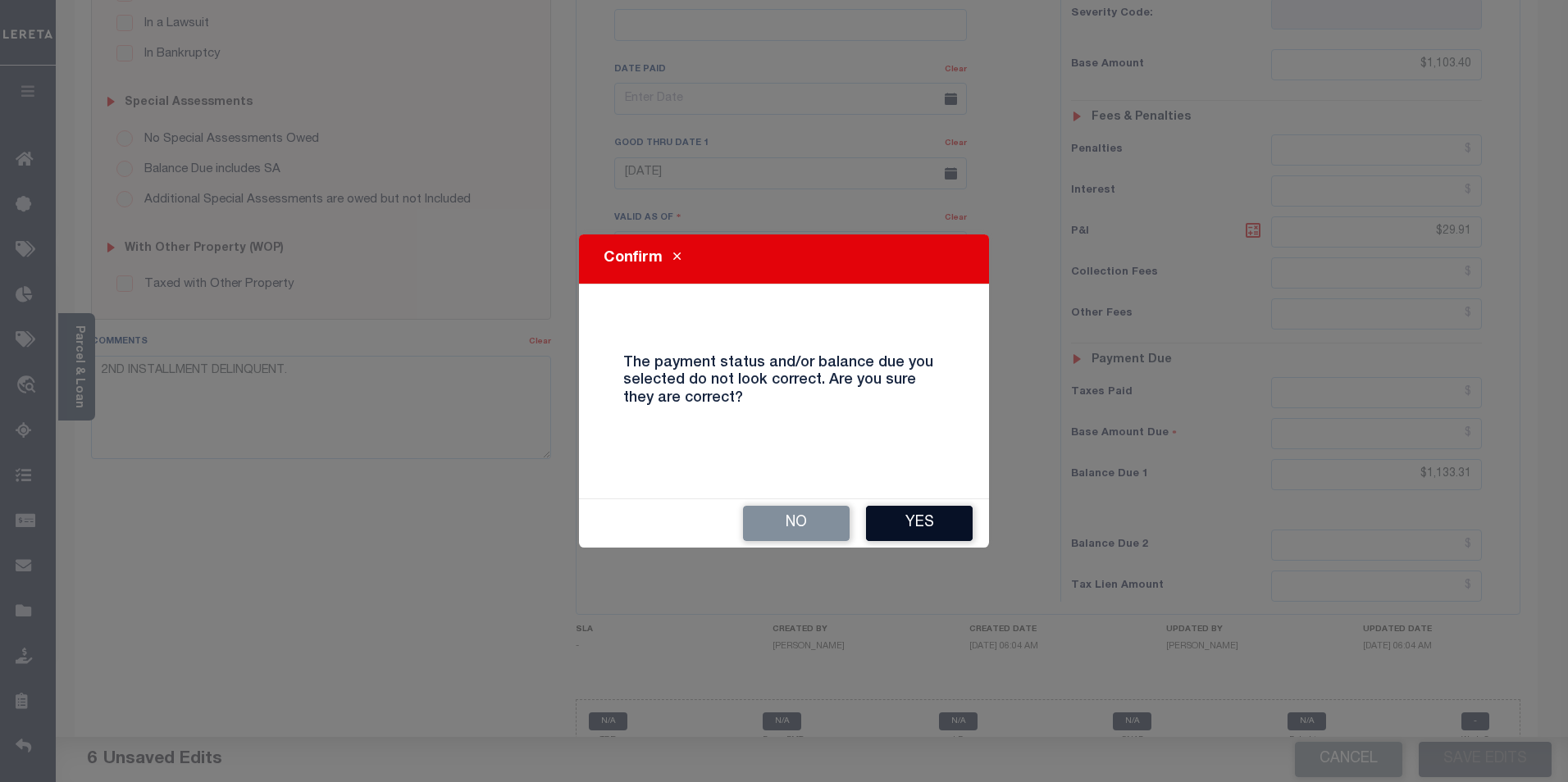
click at [940, 514] on button "Yes" at bounding box center [919, 524] width 107 height 36
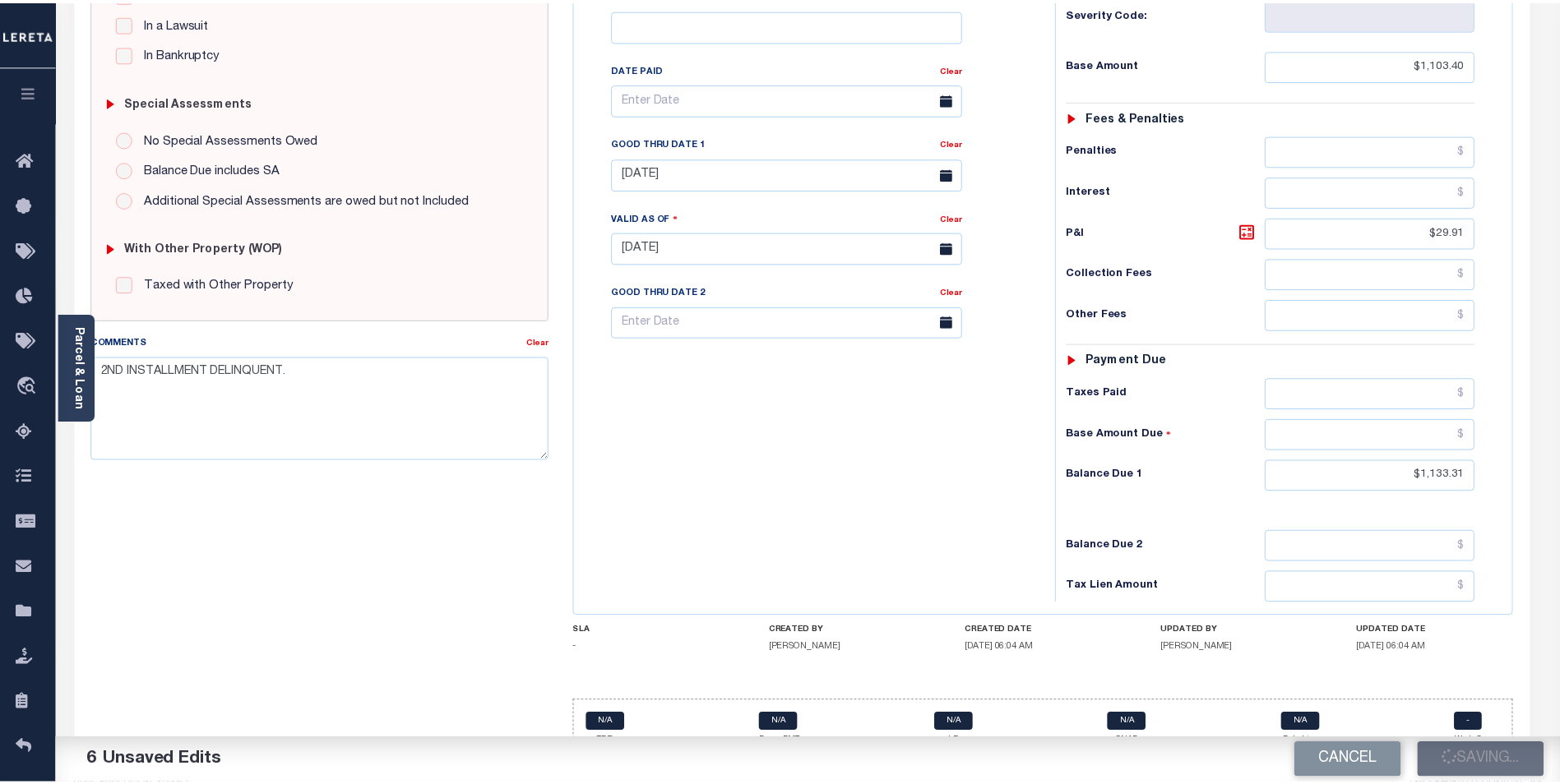
scroll to position [450, 0]
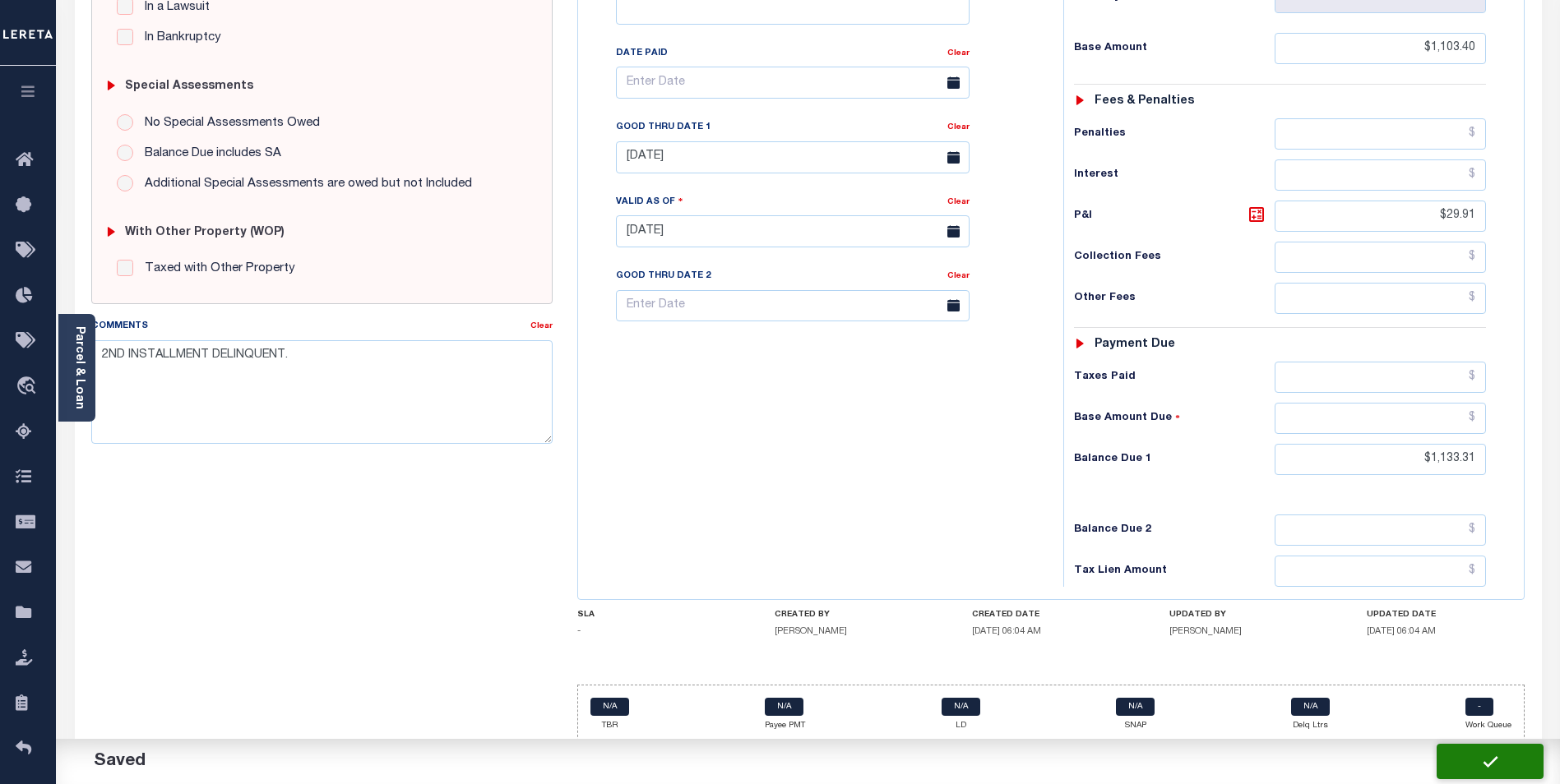
checkbox input "false"
type input "$1,103.4"
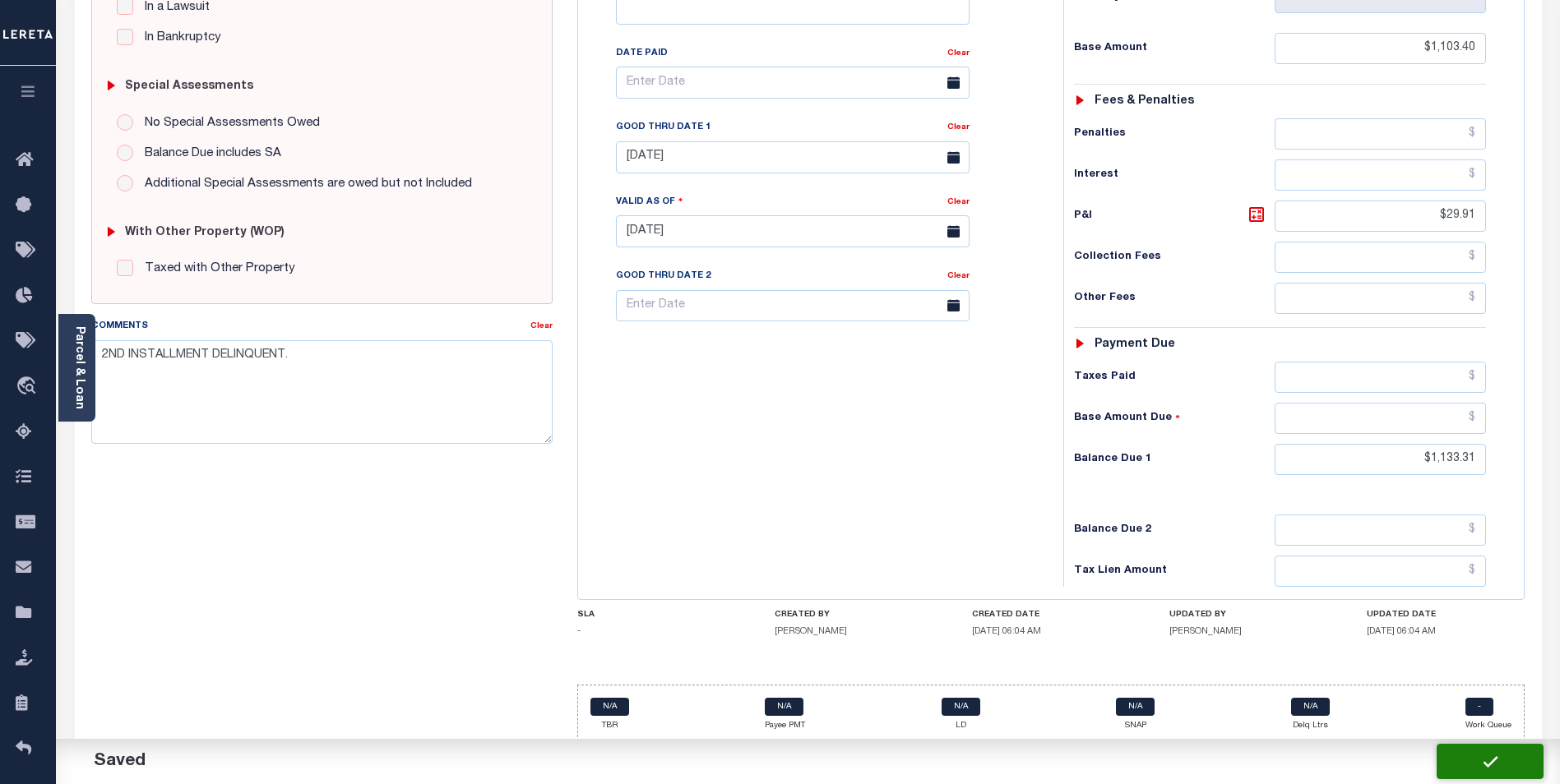
type input "$29.91"
type input "$1,133.31"
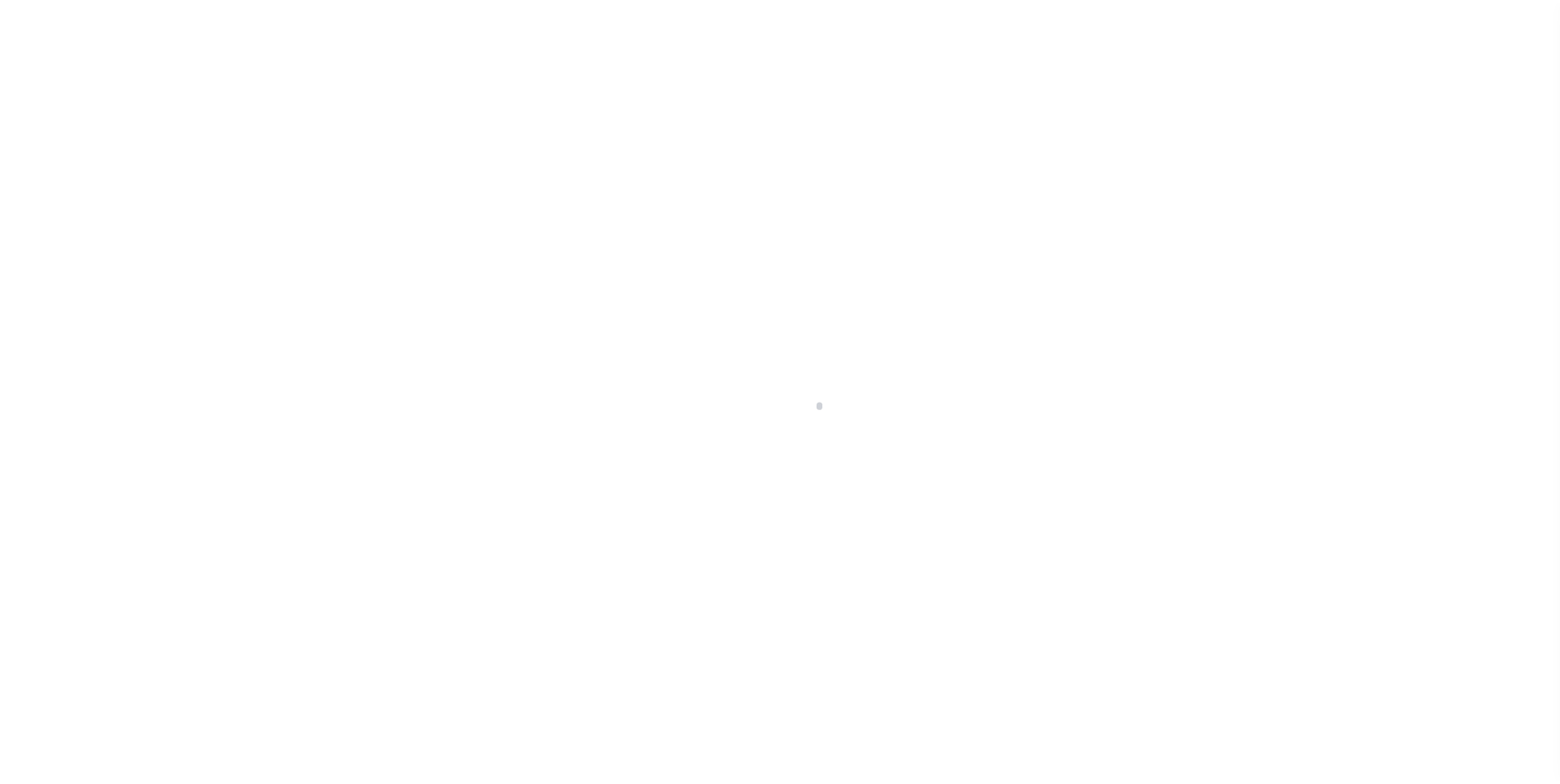
scroll to position [16, 0]
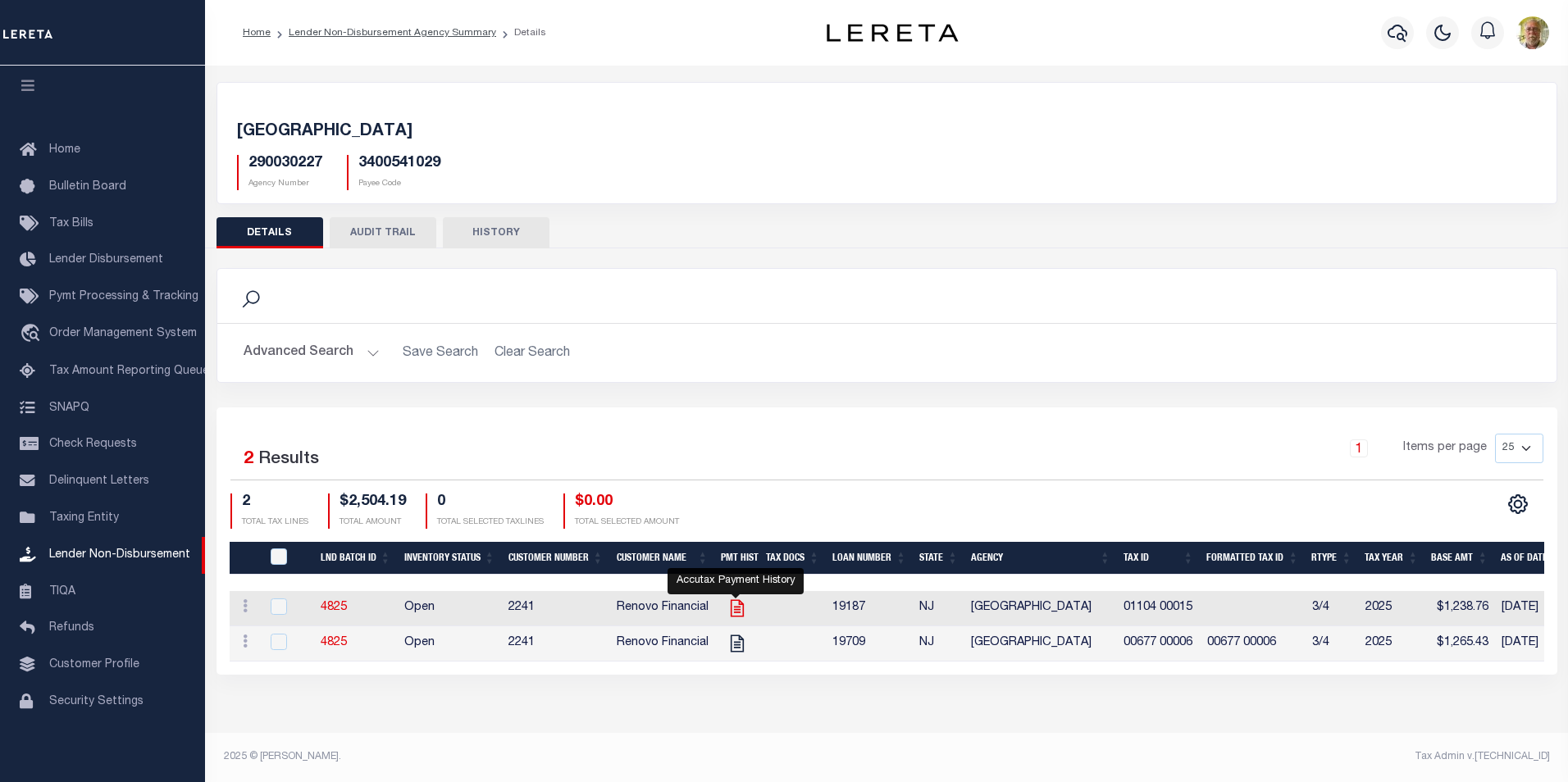
click at [733, 605] on icon "" at bounding box center [737, 608] width 21 height 21
checkbox input "true"
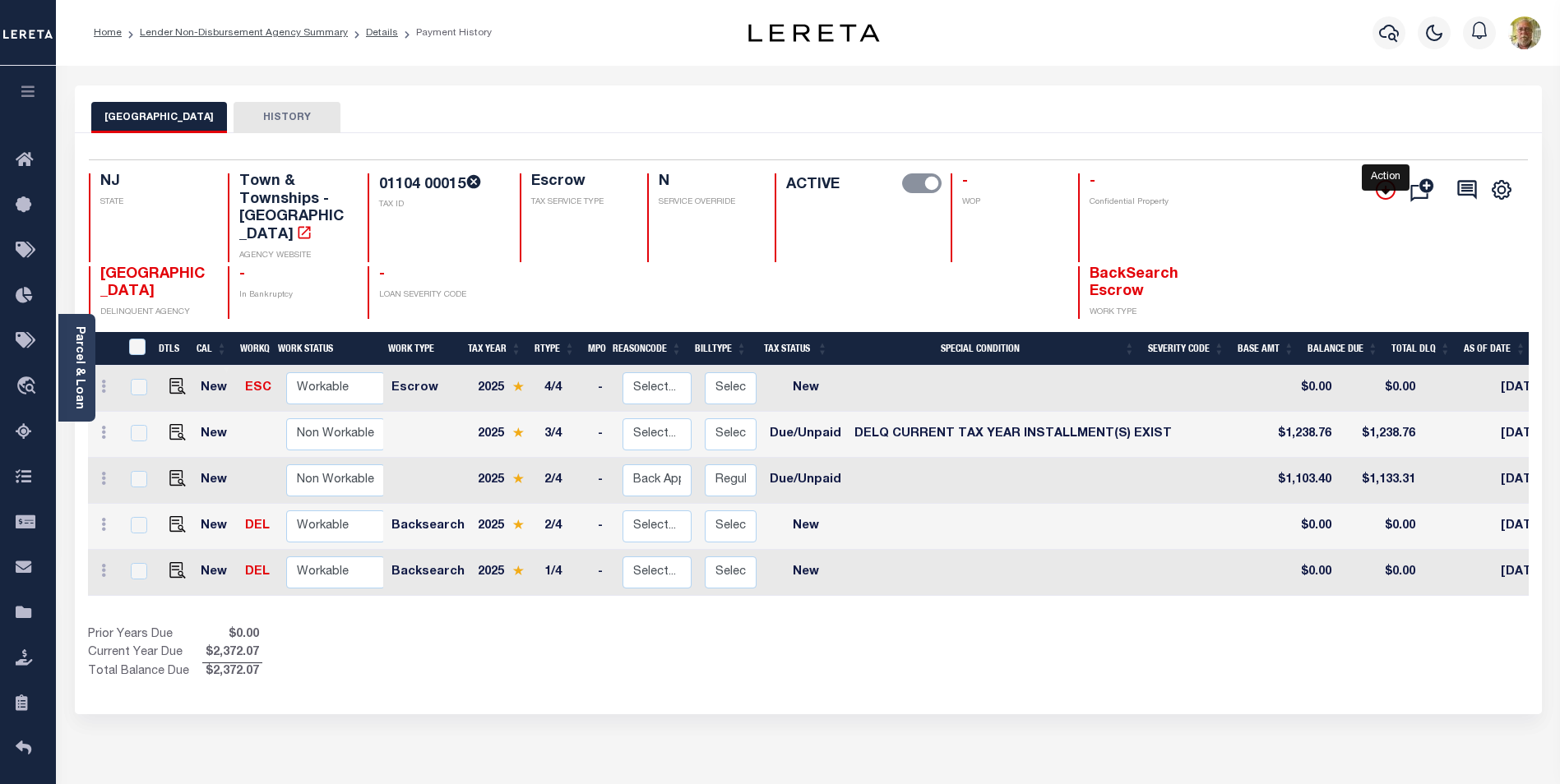
click at [1383, 188] on icon "" at bounding box center [1385, 189] width 20 height 20
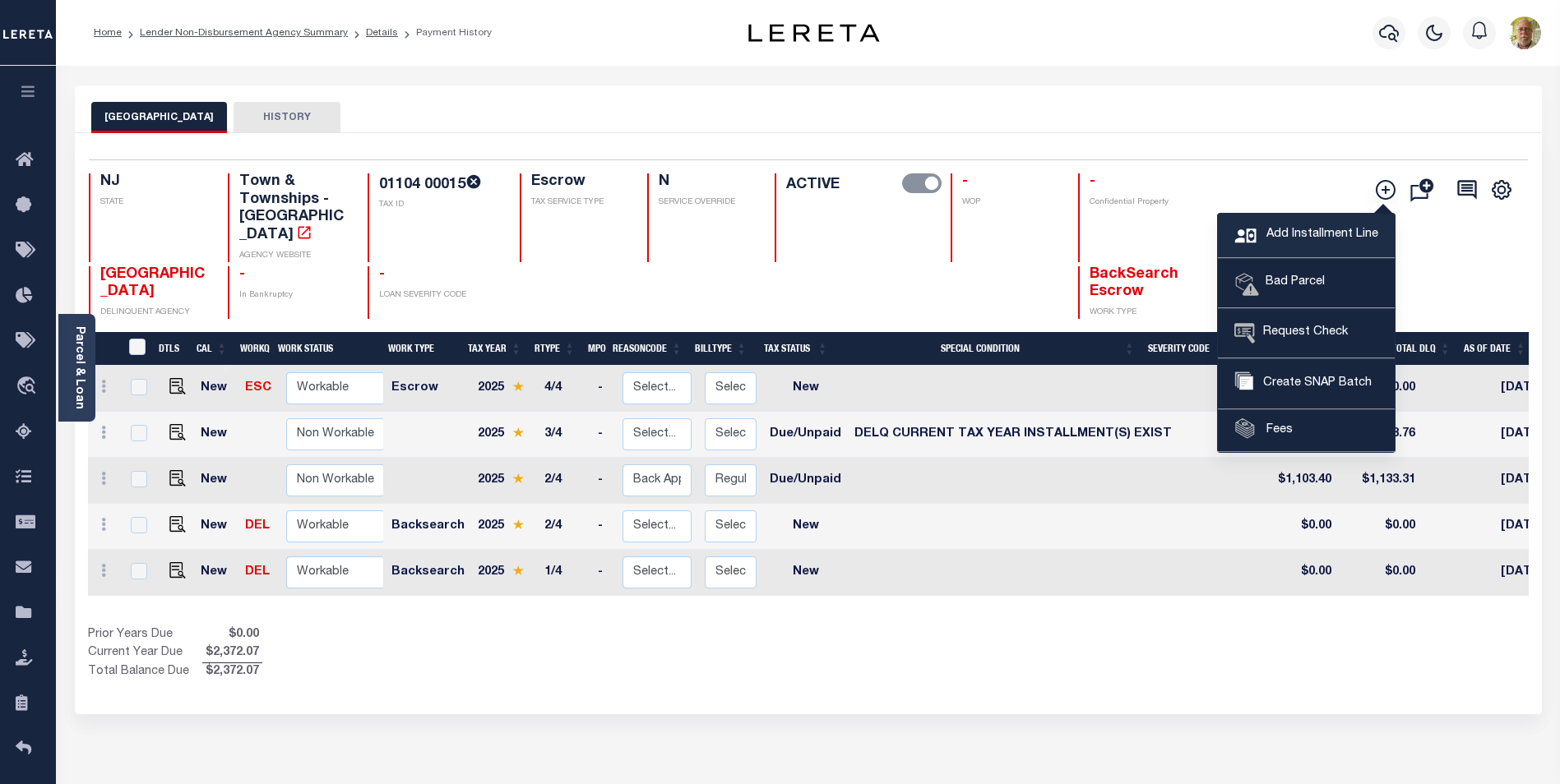
click at [1324, 233] on span "Add Installment Line" at bounding box center [1320, 234] width 116 height 18
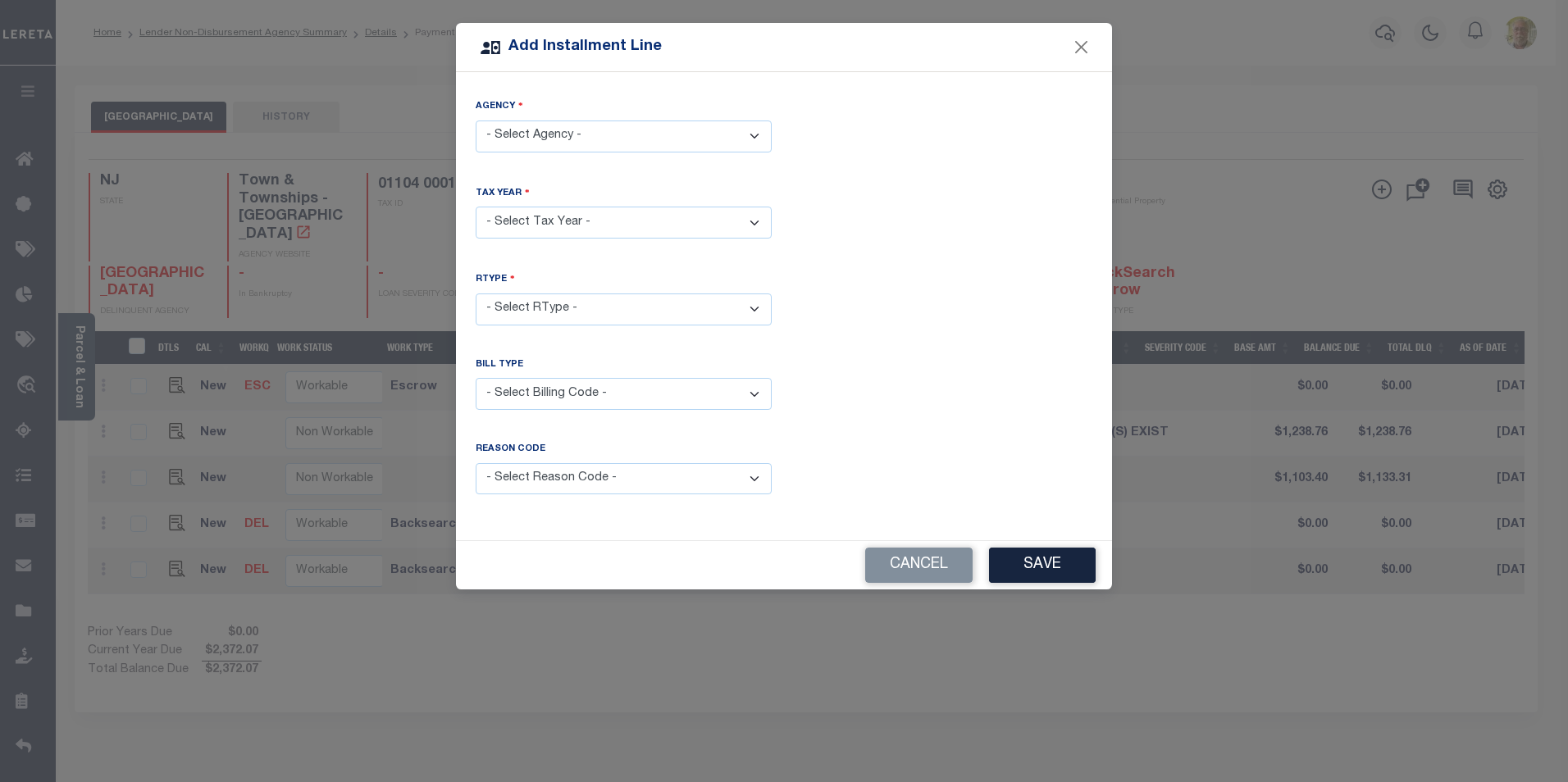
click at [579, 134] on select "- Select Agency - PEMBERTON TOWNSHIP - Town & Townships" at bounding box center [624, 136] width 296 height 32
select select "3400541029"
click at [476, 120] on select "- Select Agency - PEMBERTON TOWNSHIP - Town & Townships" at bounding box center [624, 136] width 296 height 32
click at [571, 223] on select "- Select Year - 2005 2006 2007 2008 2009 2010 2011 2012 2013 2014 2015 2016 201…" at bounding box center [624, 223] width 296 height 32
select select "2025"
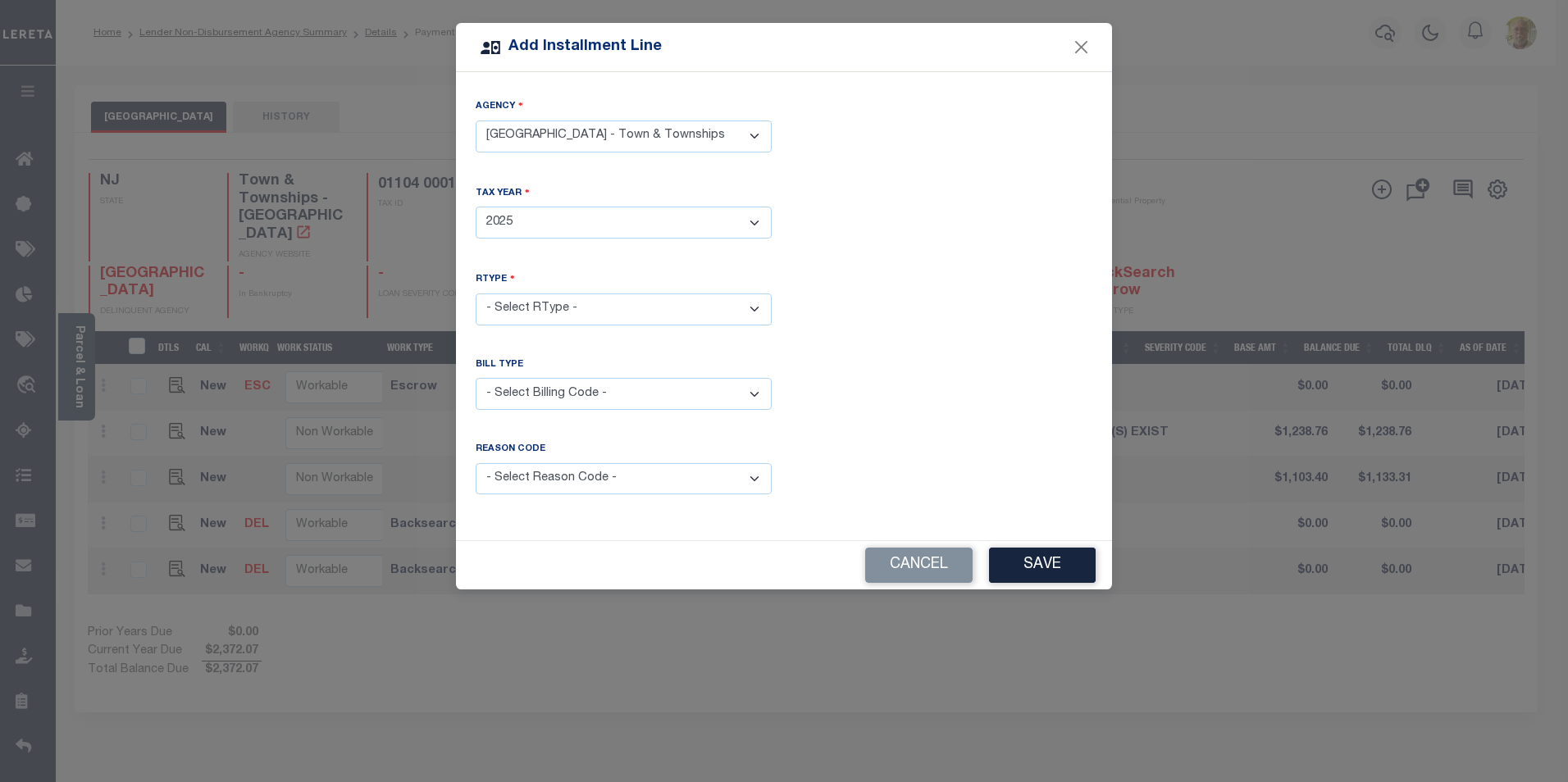
click at [476, 207] on select "- Select Year - 2005 2006 2007 2008 2009 2010 2011 2012 2013 2014 2015 2016 201…" at bounding box center [624, 223] width 296 height 32
click at [566, 301] on select "- Select RType - 1/4 2/4 3/4 4/4" at bounding box center [624, 310] width 296 height 32
select select "0"
click at [476, 294] on select "- Select RType - 1/4 2/4 3/4 4/4" at bounding box center [624, 310] width 296 height 32
click at [582, 476] on select "- Select Reason Code - Payment Reversal Taxable Value Change Assessment Change …" at bounding box center [624, 479] width 296 height 32
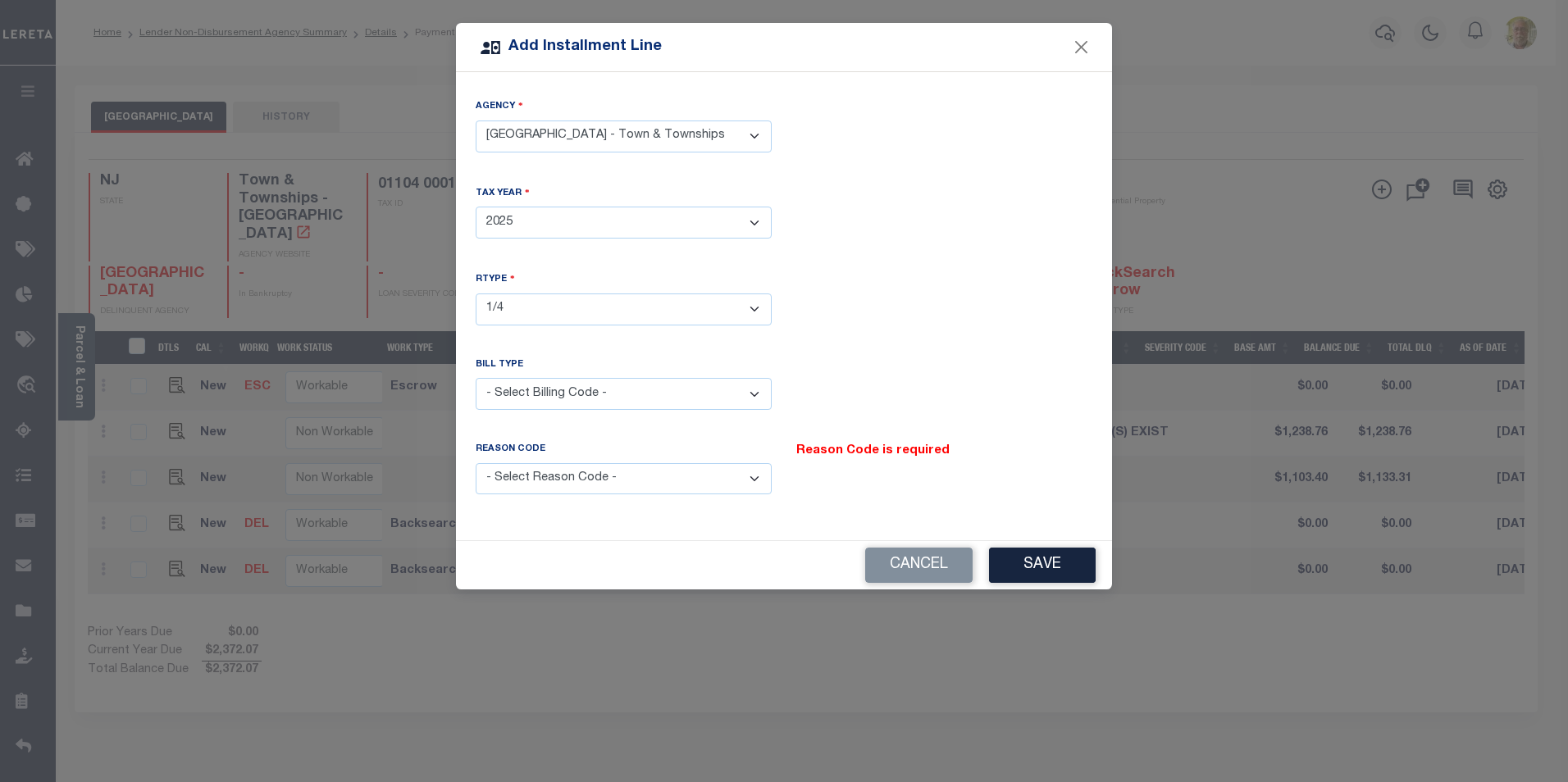
select select "12"
click at [476, 463] on select "- Select Reason Code - Payment Reversal Taxable Value Change Assessment Change …" at bounding box center [624, 479] width 296 height 32
click at [1022, 565] on button "Save" at bounding box center [1042, 565] width 107 height 36
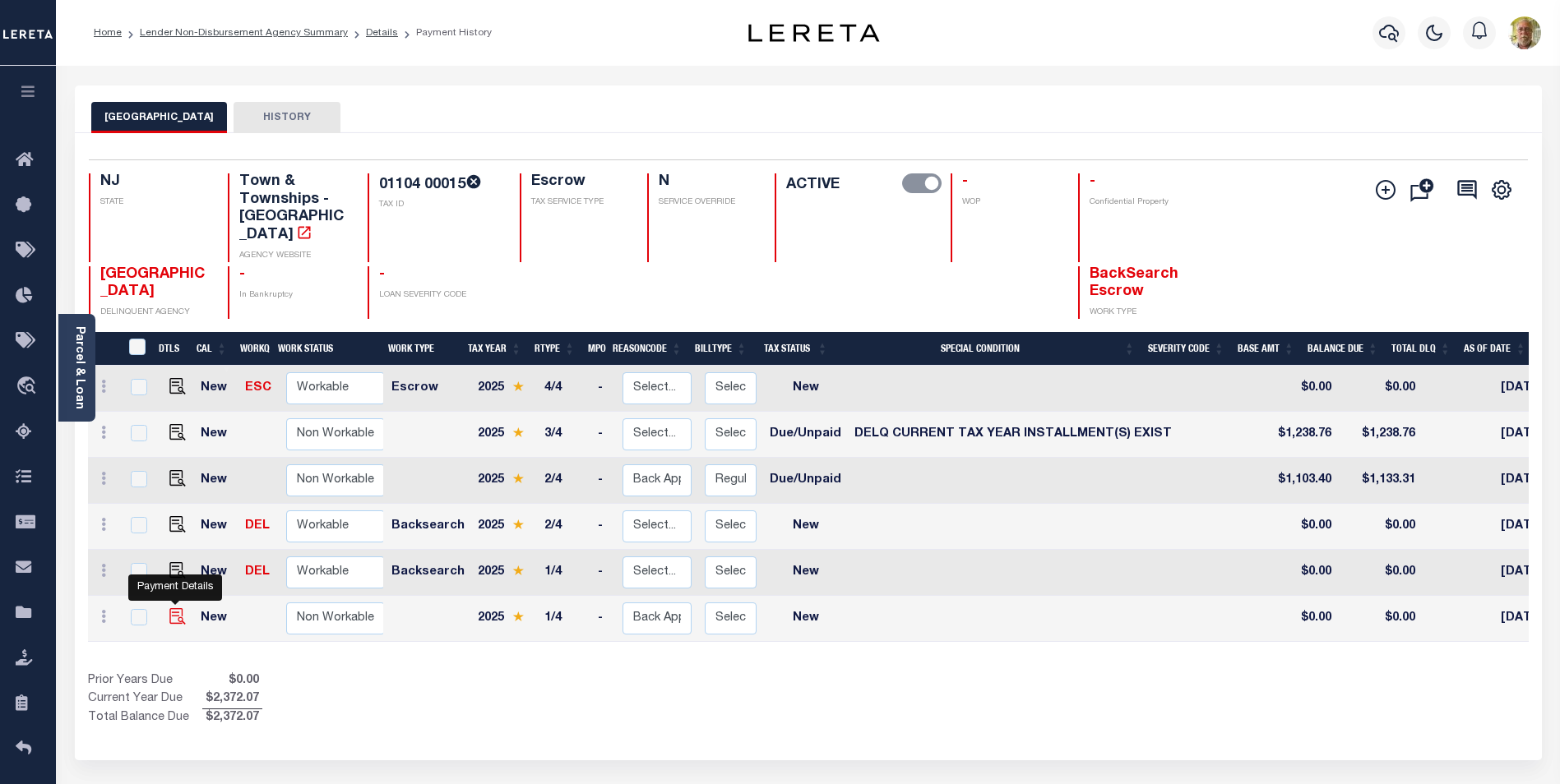
click at [171, 608] on img at bounding box center [177, 616] width 16 height 16
checkbox input "true"
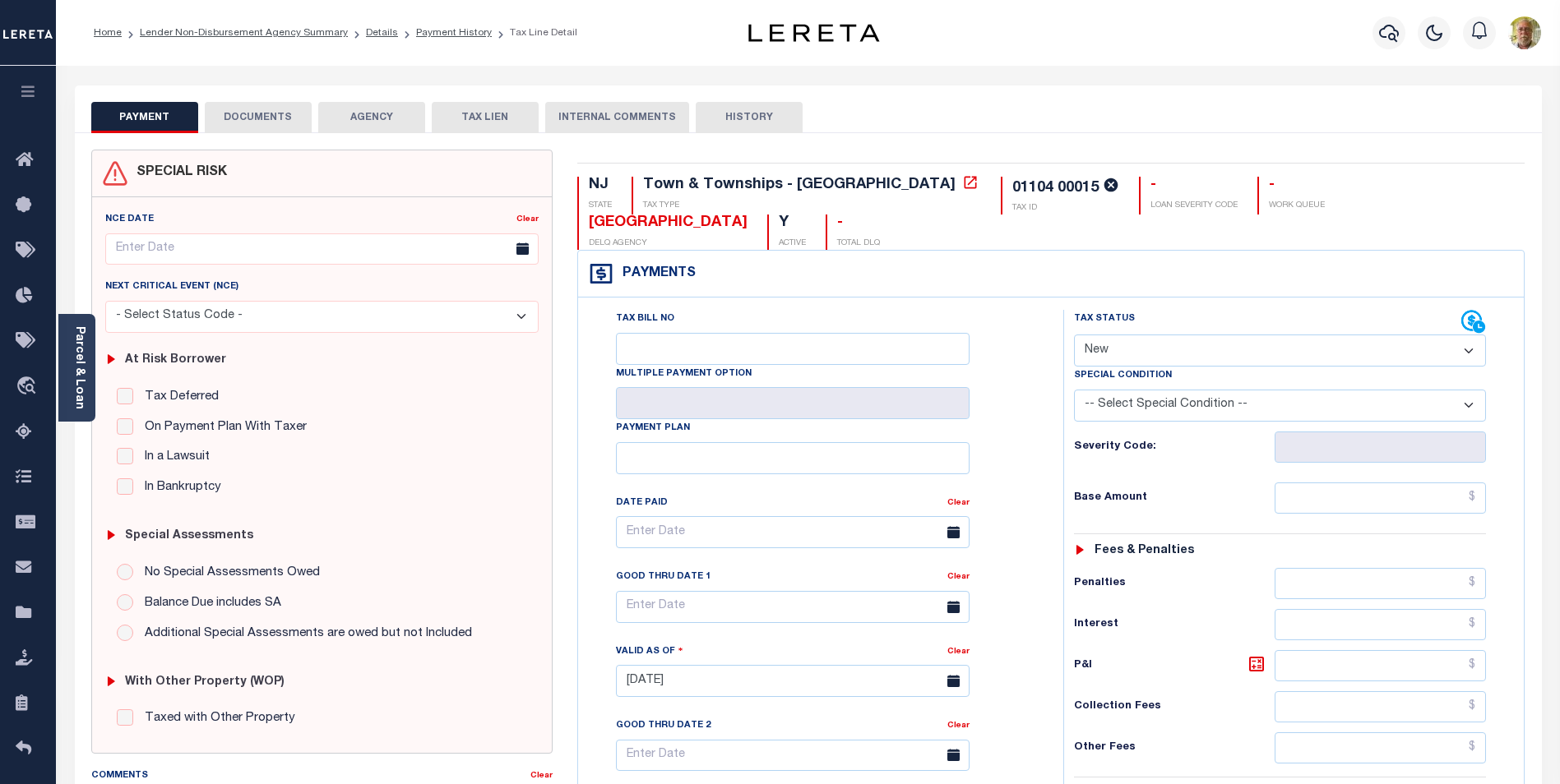
click at [1166, 347] on select "- Select Status Code - Open Due/Unpaid Paid Incomplete No Tax Due Internal Refu…" at bounding box center [1279, 350] width 412 height 32
select select "DUE"
click at [1074, 334] on select "- Select Status Code - Open Due/Unpaid Paid Incomplete No Tax Due Internal Refu…" at bounding box center [1279, 350] width 412 height 32
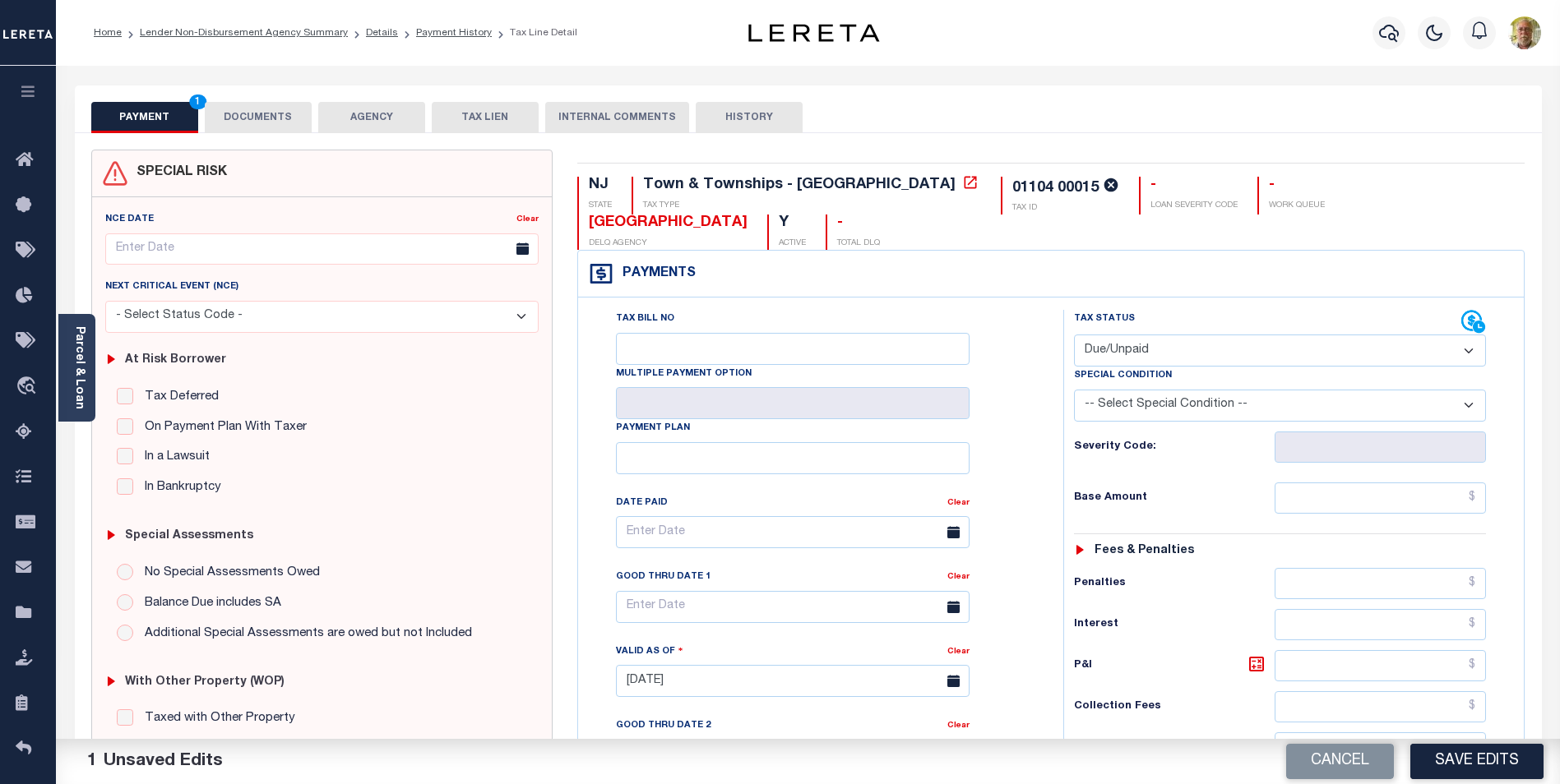
click at [1272, 401] on select "-- Select Special Condition -- 3RD PARTY TAX LIEN AGENCY TAX LIEN (A.K.A Inside…" at bounding box center [1279, 406] width 412 height 32
click at [1456, 496] on input "text" at bounding box center [1380, 498] width 211 height 31
type input "$80.14"
type input "$2.89"
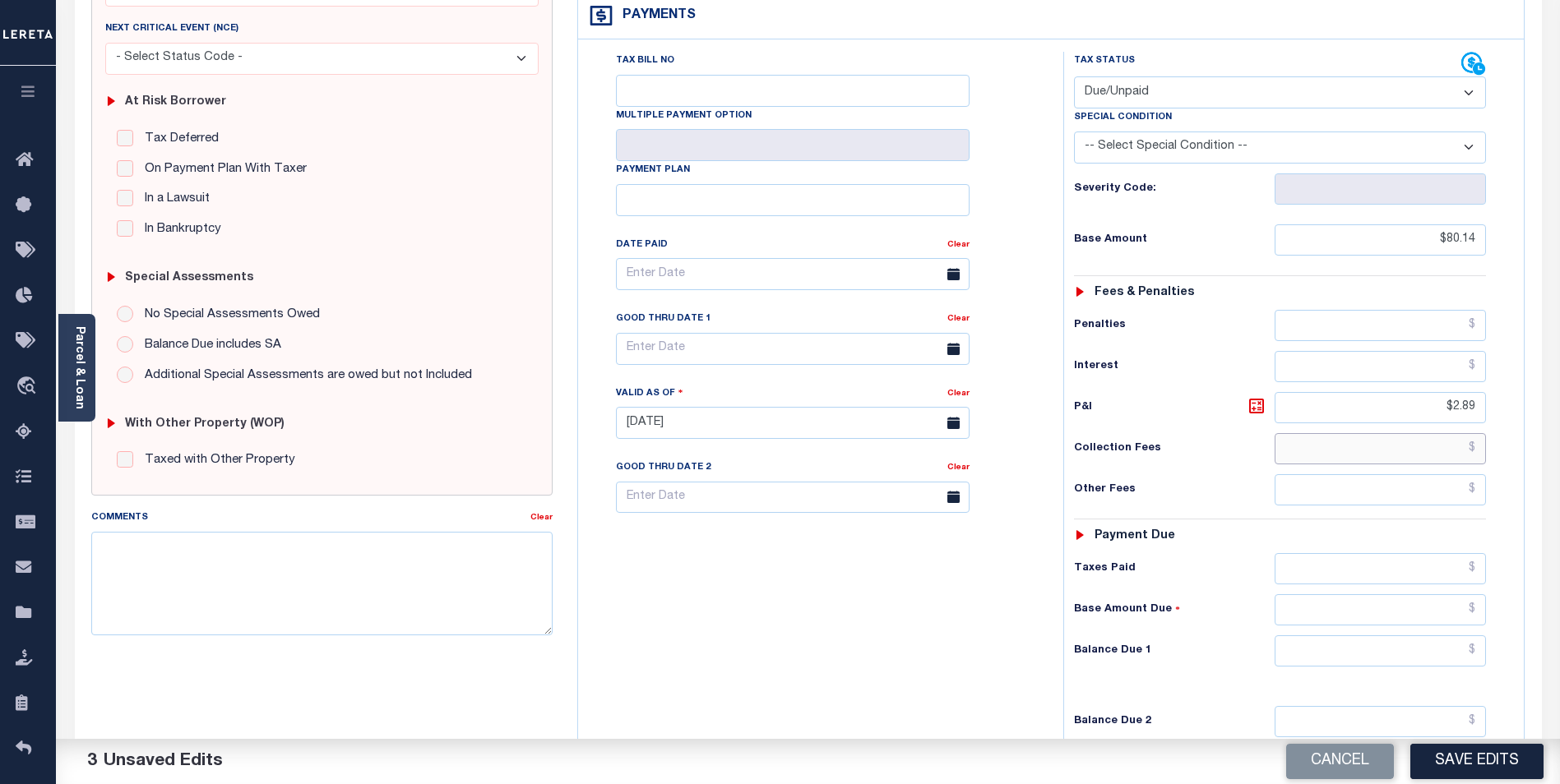
scroll to position [329, 0]
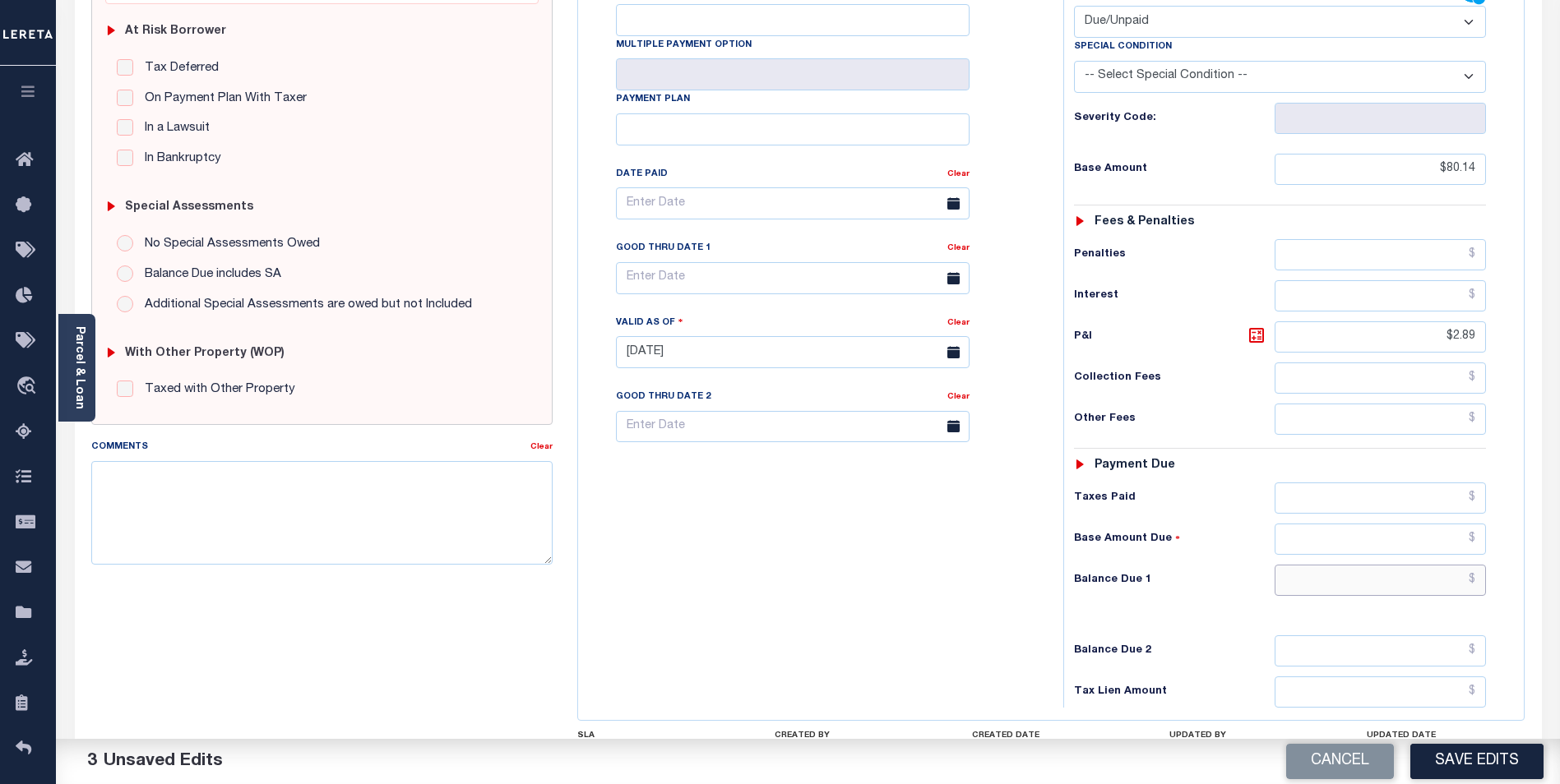
click at [1453, 574] on input "text" at bounding box center [1380, 580] width 211 height 31
type input "$83.03"
click at [755, 273] on input "text" at bounding box center [793, 278] width 354 height 32
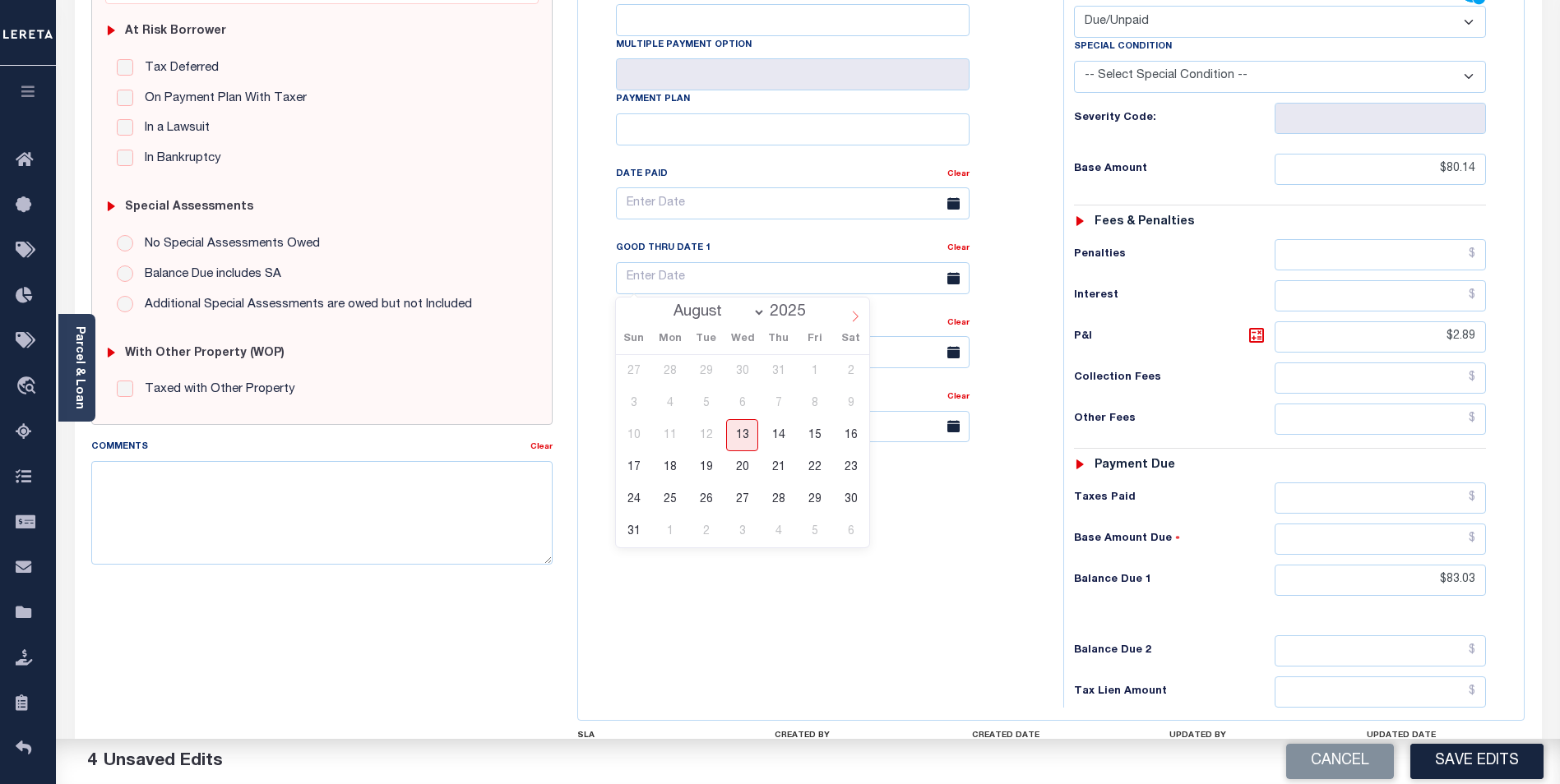
click at [856, 318] on icon at bounding box center [856, 316] width 12 height 12
select select "8"
click at [743, 362] on span "3" at bounding box center [742, 372] width 32 height 32
type input "09/03/2025"
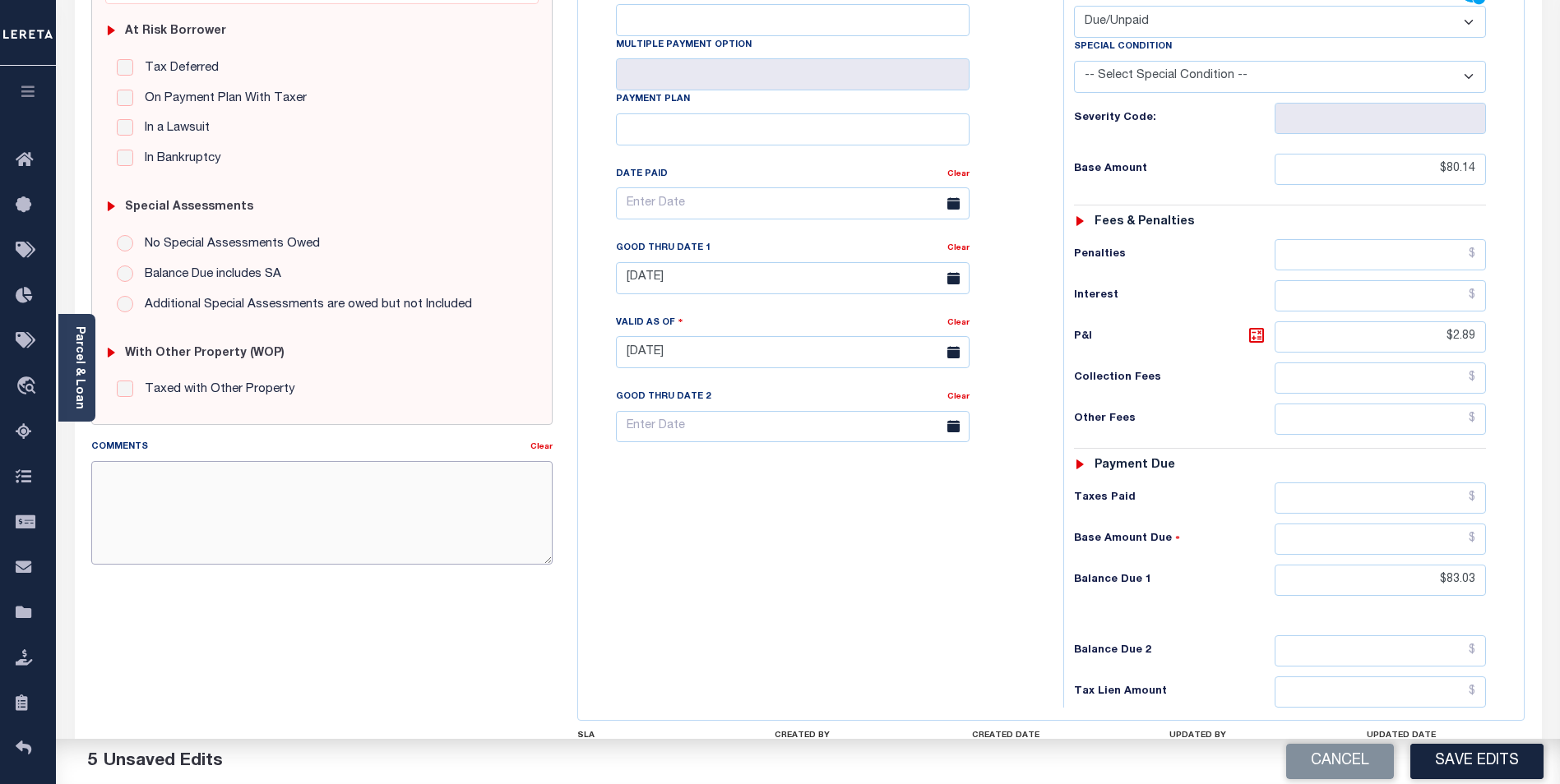
click at [295, 506] on textarea "Comments" at bounding box center [323, 513] width 462 height 104
type textarea "DELINQUENT SOLID WASTE"
click at [1472, 756] on button "Save Edits" at bounding box center [1477, 762] width 133 height 36
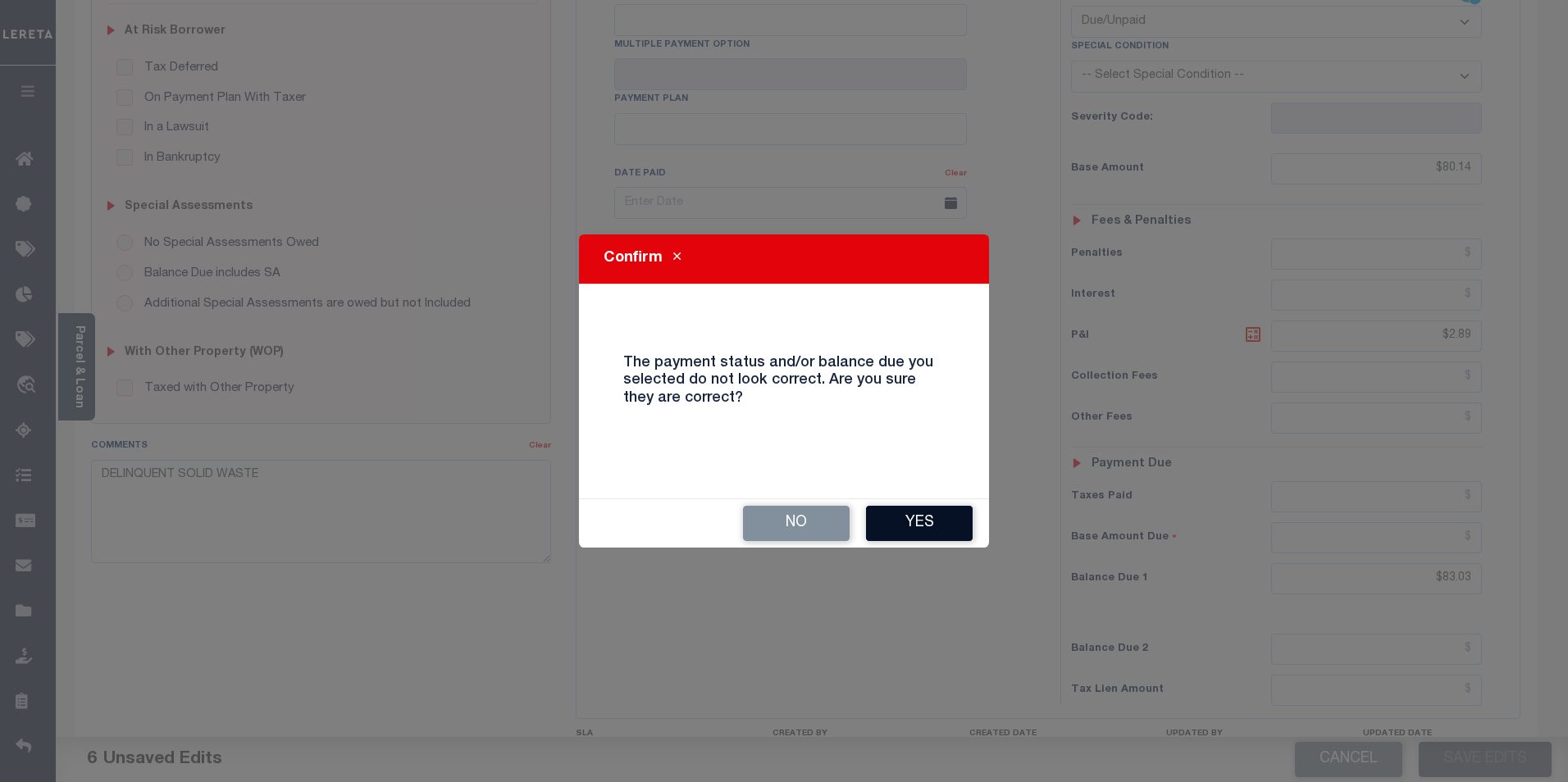
click at [936, 517] on button "Yes" at bounding box center [919, 524] width 107 height 36
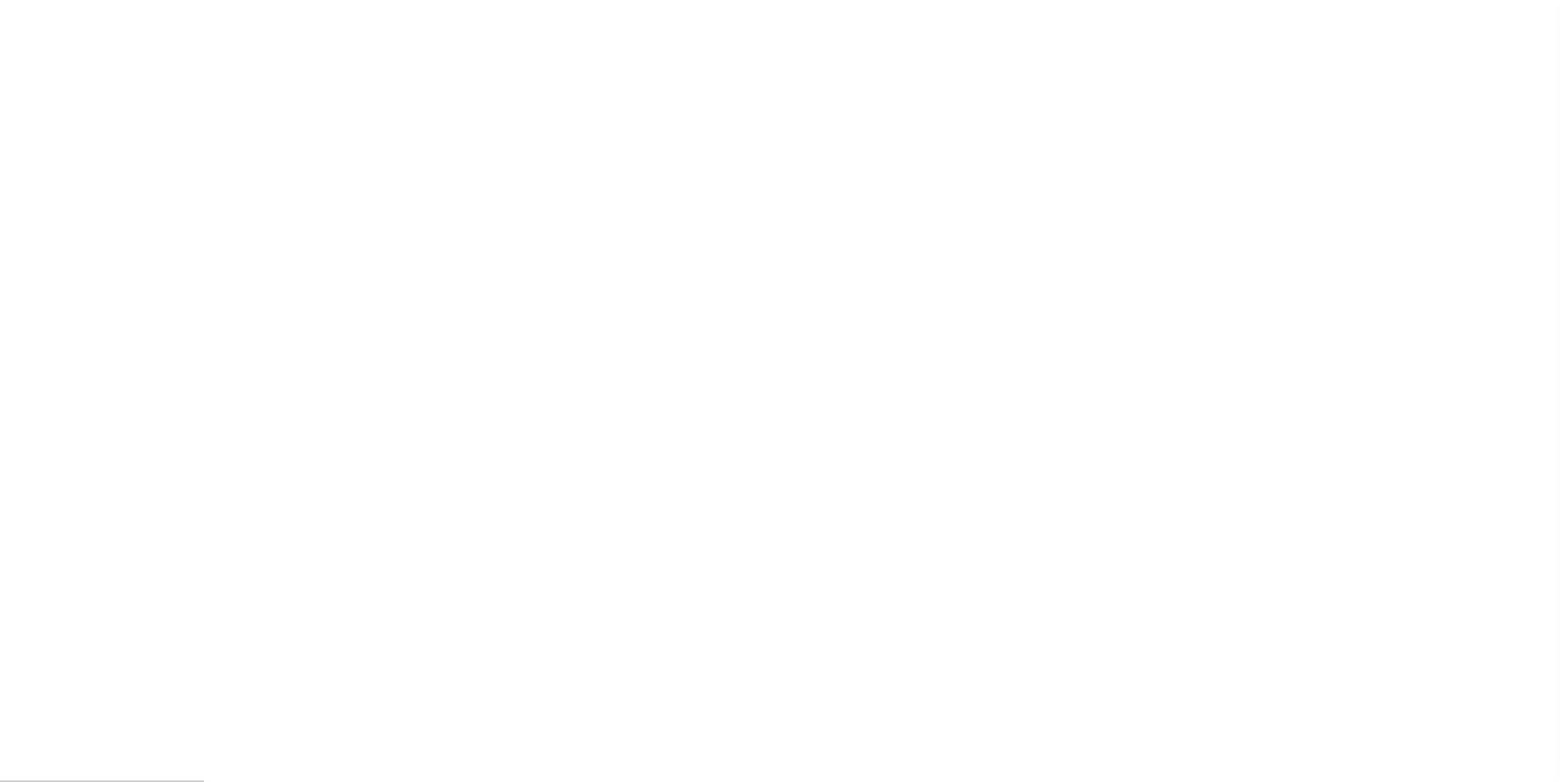
scroll to position [16, 0]
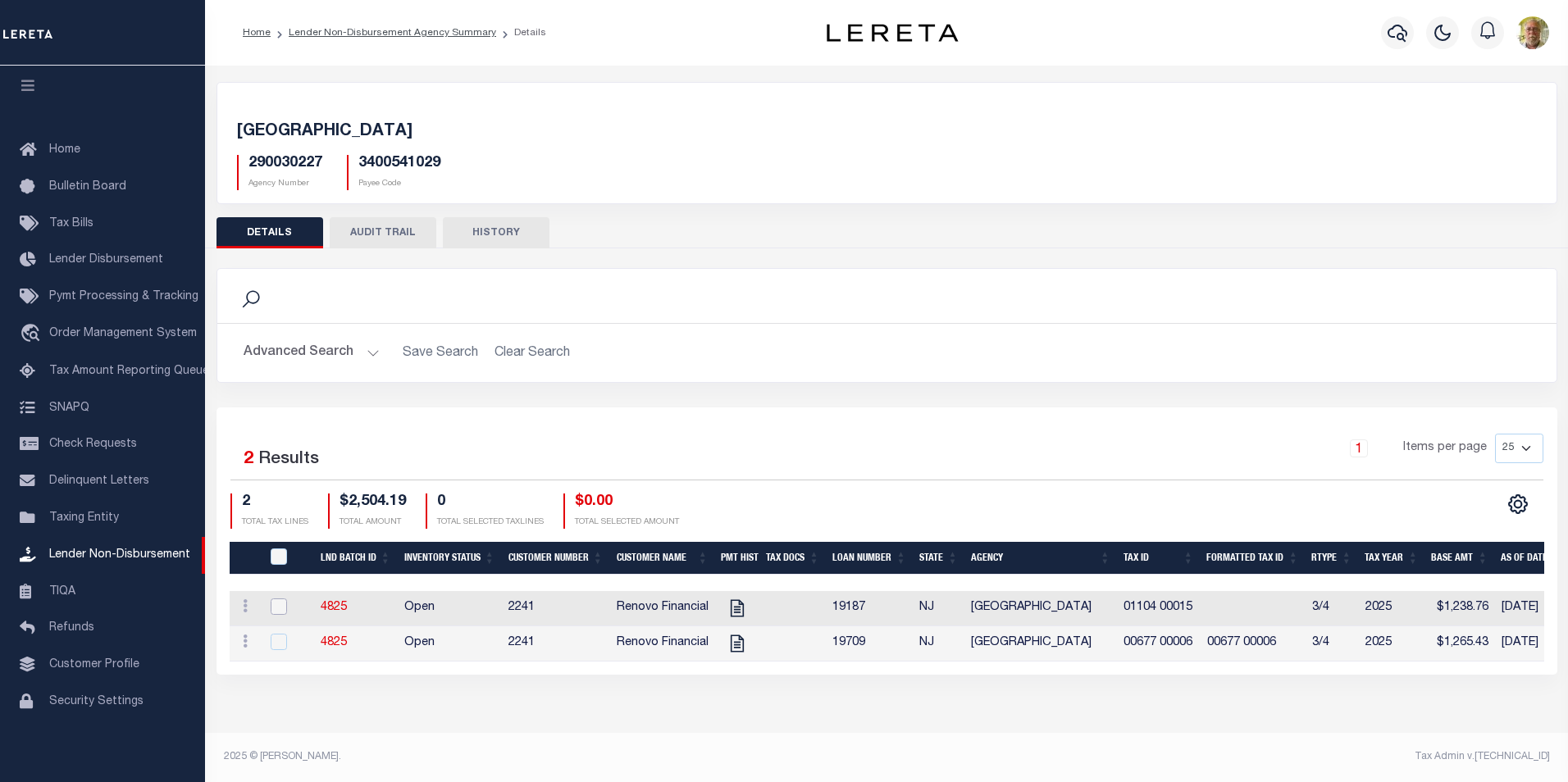
click at [278, 604] on input "checkbox" at bounding box center [279, 606] width 16 height 16
checkbox input "true"
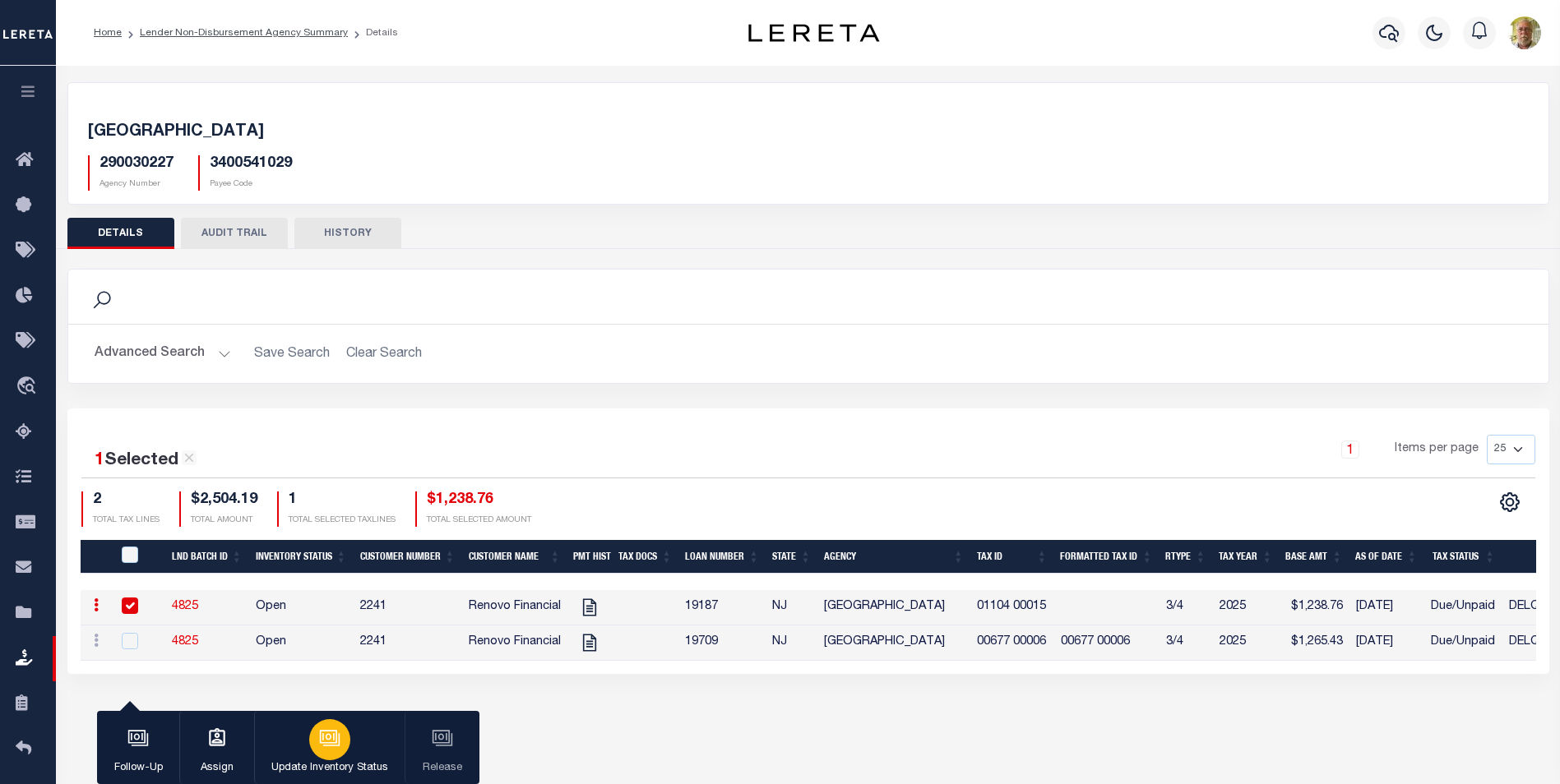
click at [331, 736] on icon "button" at bounding box center [329, 737] width 21 height 21
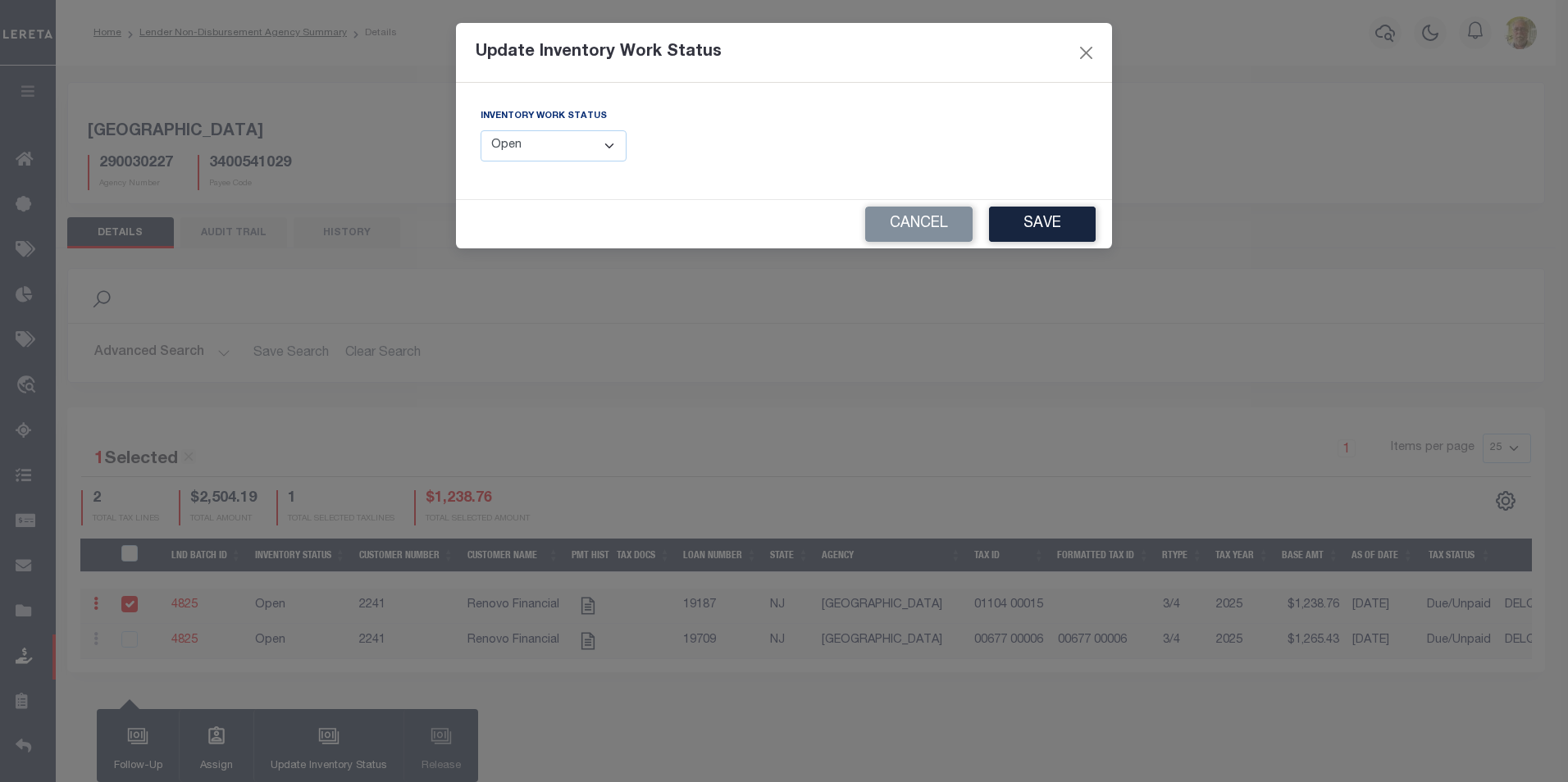
click at [569, 145] on select "--Select-- Open Completed Reported" at bounding box center [554, 146] width 146 height 32
select select "Completed"
click at [481, 130] on select "--Select-- Open Completed Reported" at bounding box center [554, 146] width 146 height 32
click at [1034, 218] on button "Save" at bounding box center [1042, 224] width 107 height 36
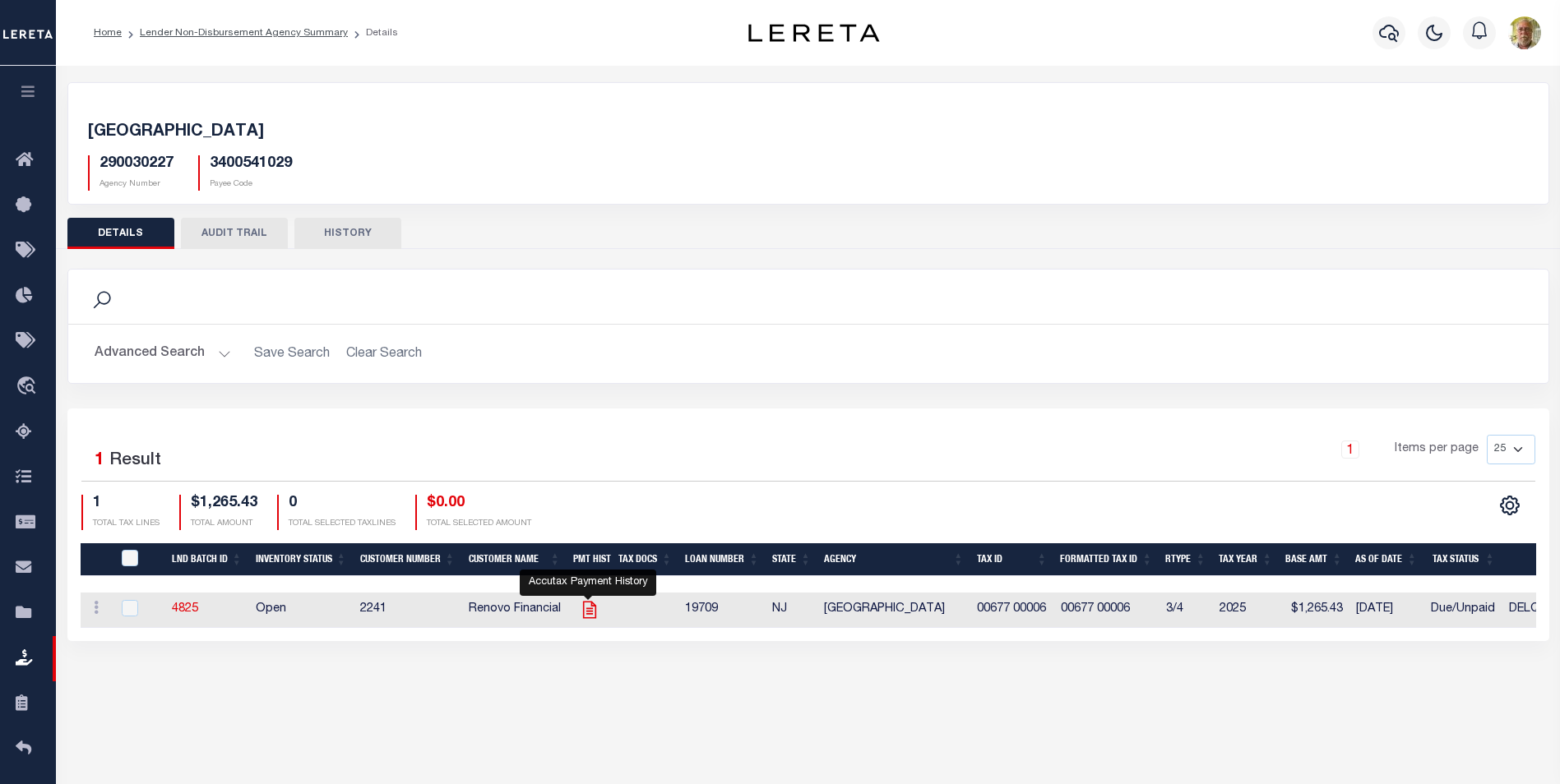
click at [585, 607] on icon at bounding box center [589, 609] width 21 height 21
checkbox input "true"
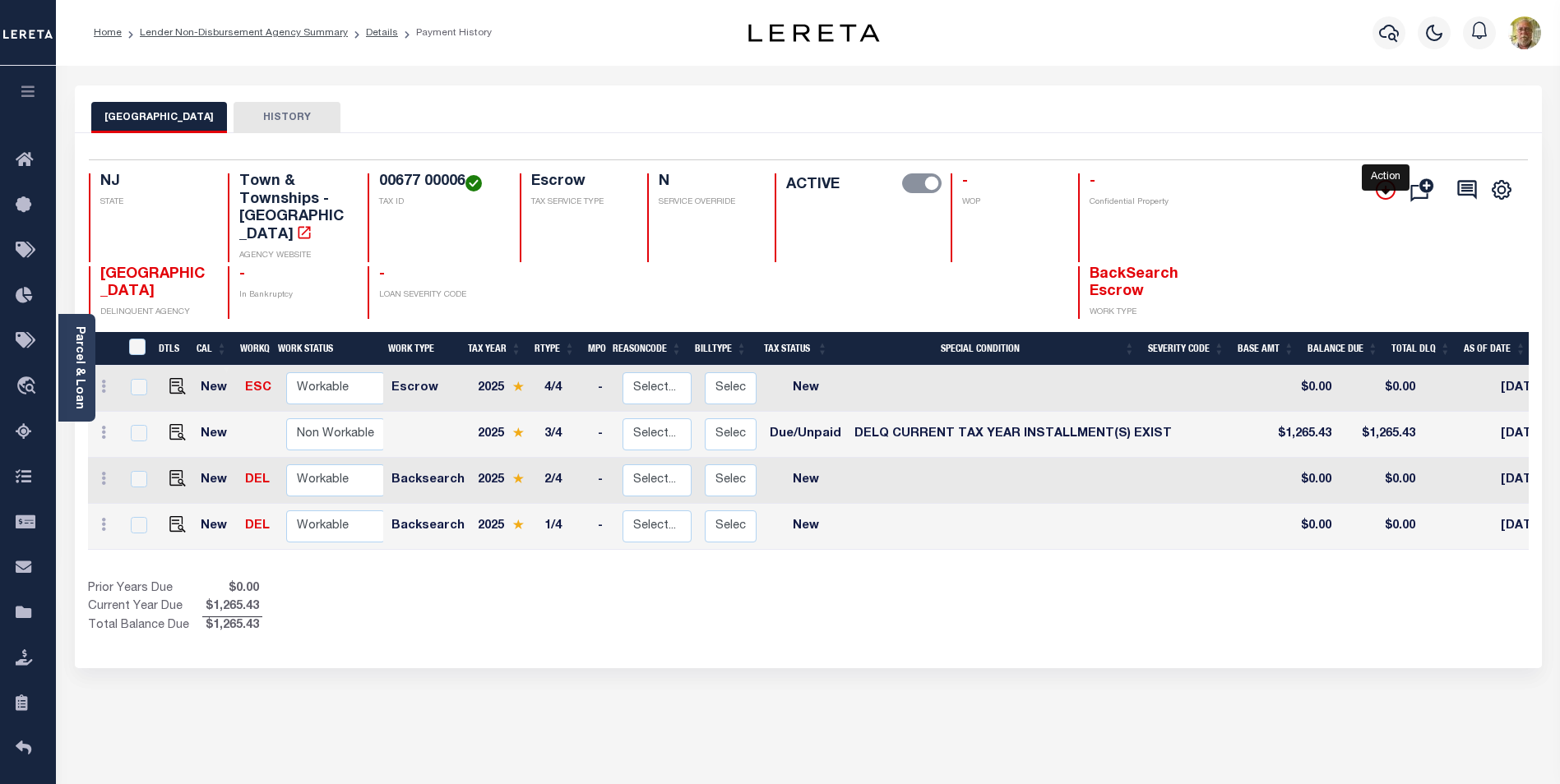
click at [1384, 185] on icon "" at bounding box center [1385, 189] width 20 height 20
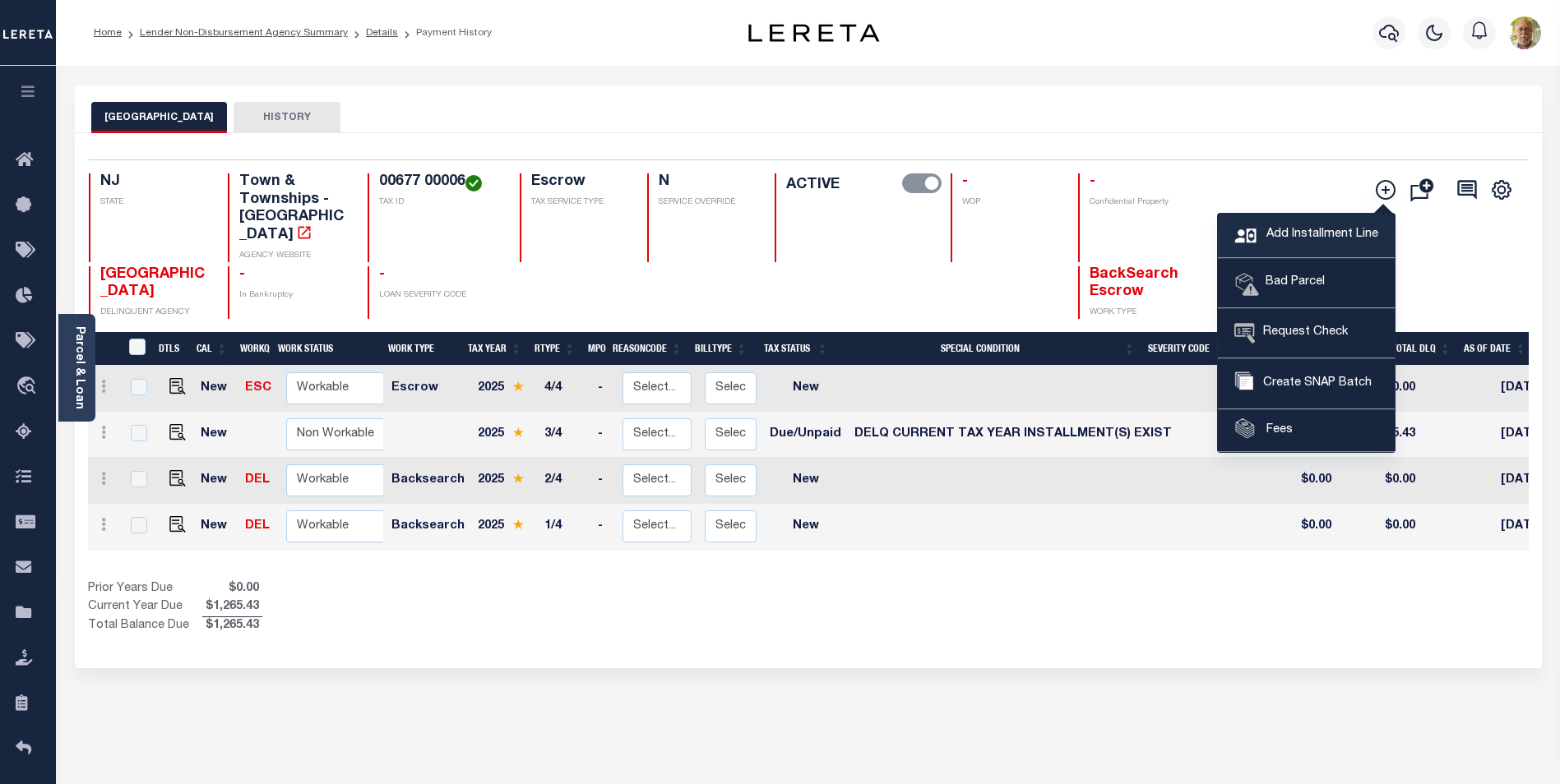
click at [1320, 226] on span "Add Installment Line" at bounding box center [1320, 234] width 116 height 18
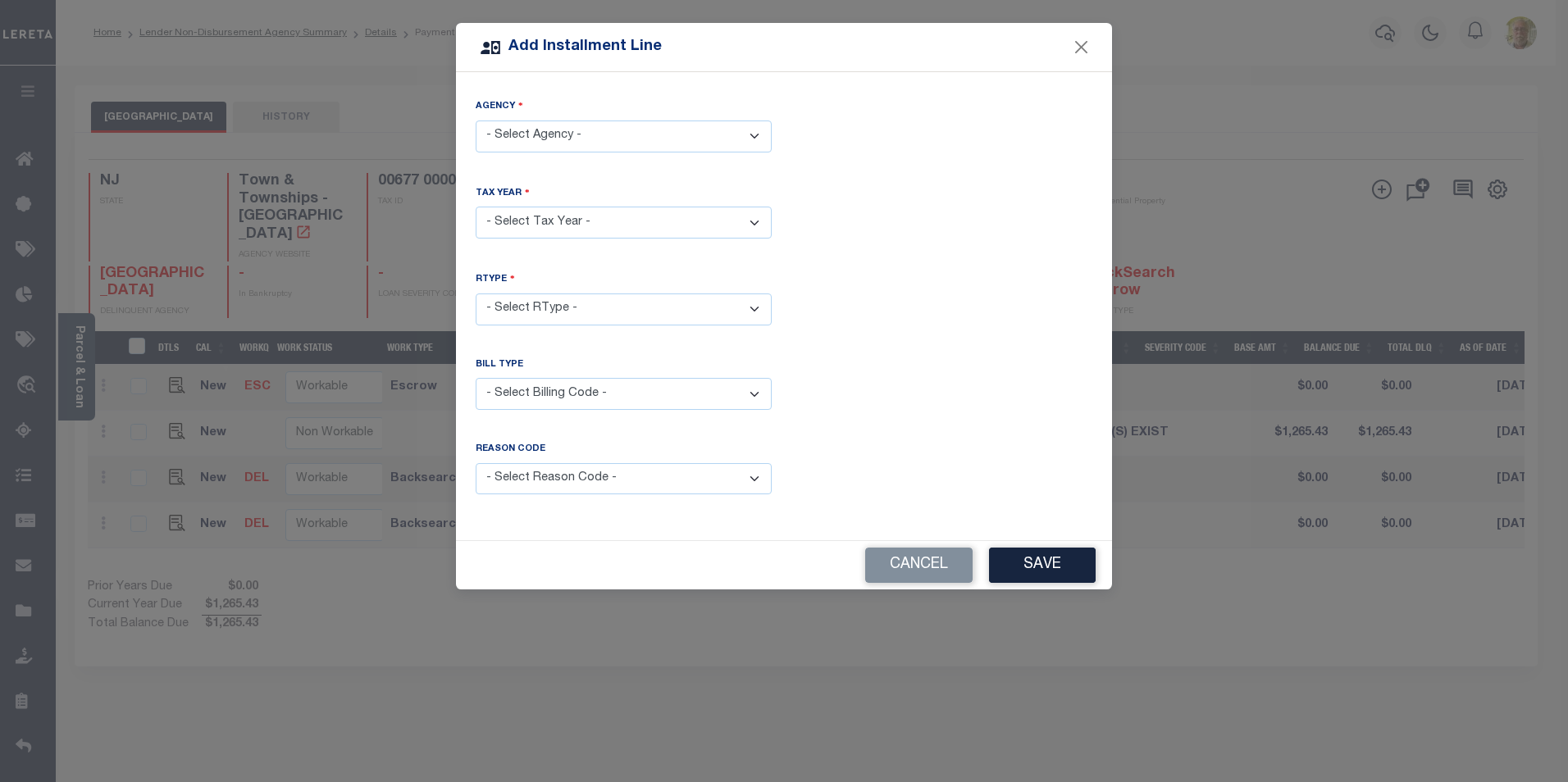
click at [566, 134] on select "- Select Agency - [GEOGRAPHIC_DATA] - Town & Townships" at bounding box center [624, 136] width 296 height 32
select select "3400541029"
click at [476, 120] on select "- Select Agency - [GEOGRAPHIC_DATA] - Town & Townships" at bounding box center [624, 136] width 296 height 32
click at [548, 217] on select "- Select Year - 2005 2006 2007 2008 2009 2010 2011 2012 2013 2014 2015 2016 201…" at bounding box center [624, 223] width 296 height 32
select select "2025"
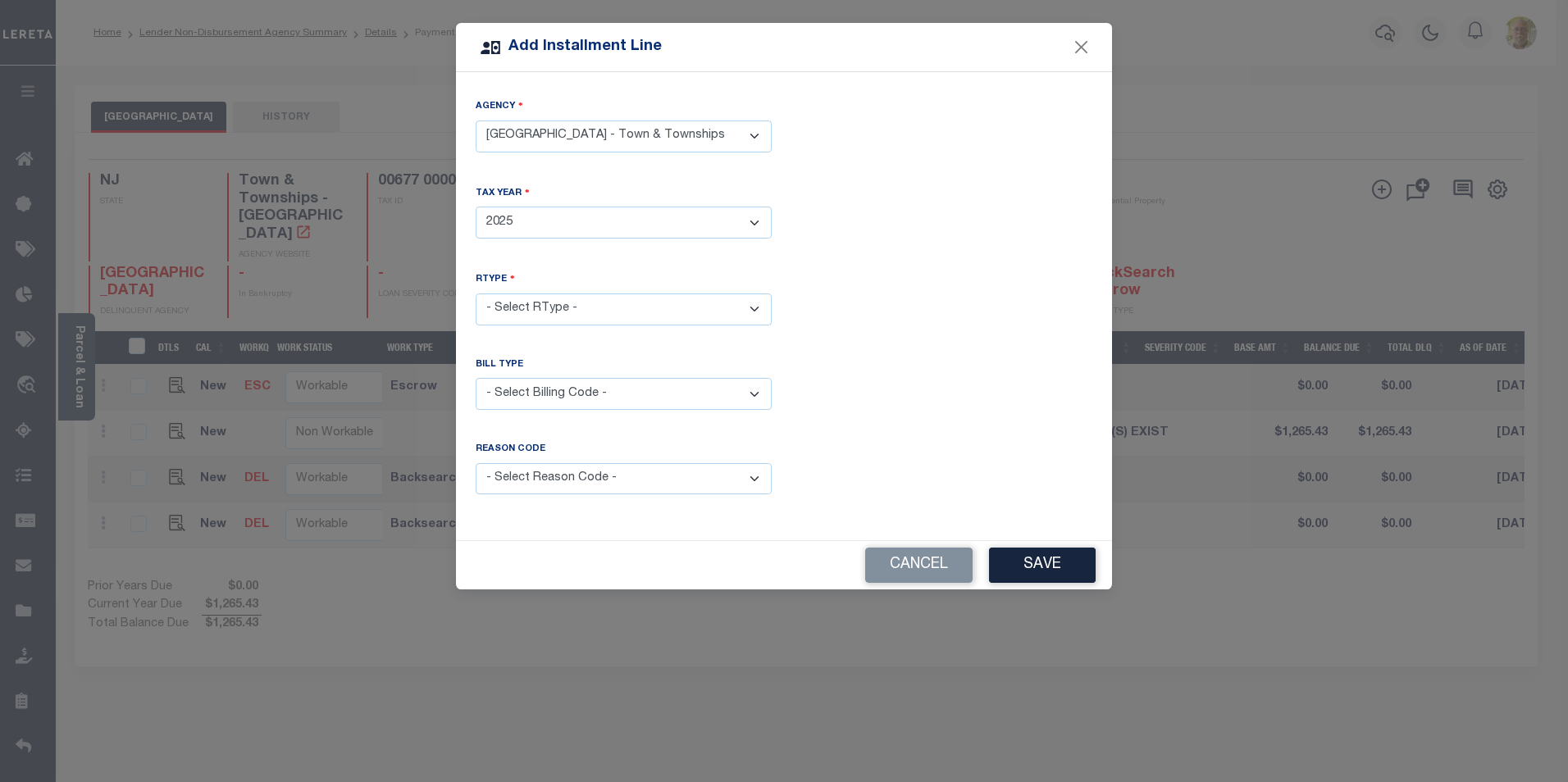
click at [476, 207] on select "- Select Year - 2005 2006 2007 2008 2009 2010 2011 2012 2013 2014 2015 2016 201…" at bounding box center [624, 223] width 296 height 32
drag, startPoint x: 562, startPoint y: 300, endPoint x: 559, endPoint y: 311, distance: 11.4
click at [562, 300] on select "- Select RType - 1/4 2/4 3/4 4/4" at bounding box center [624, 310] width 296 height 32
select select "1"
click at [476, 294] on select "- Select RType - 1/4 2/4 3/4 4/4" at bounding box center [624, 310] width 296 height 32
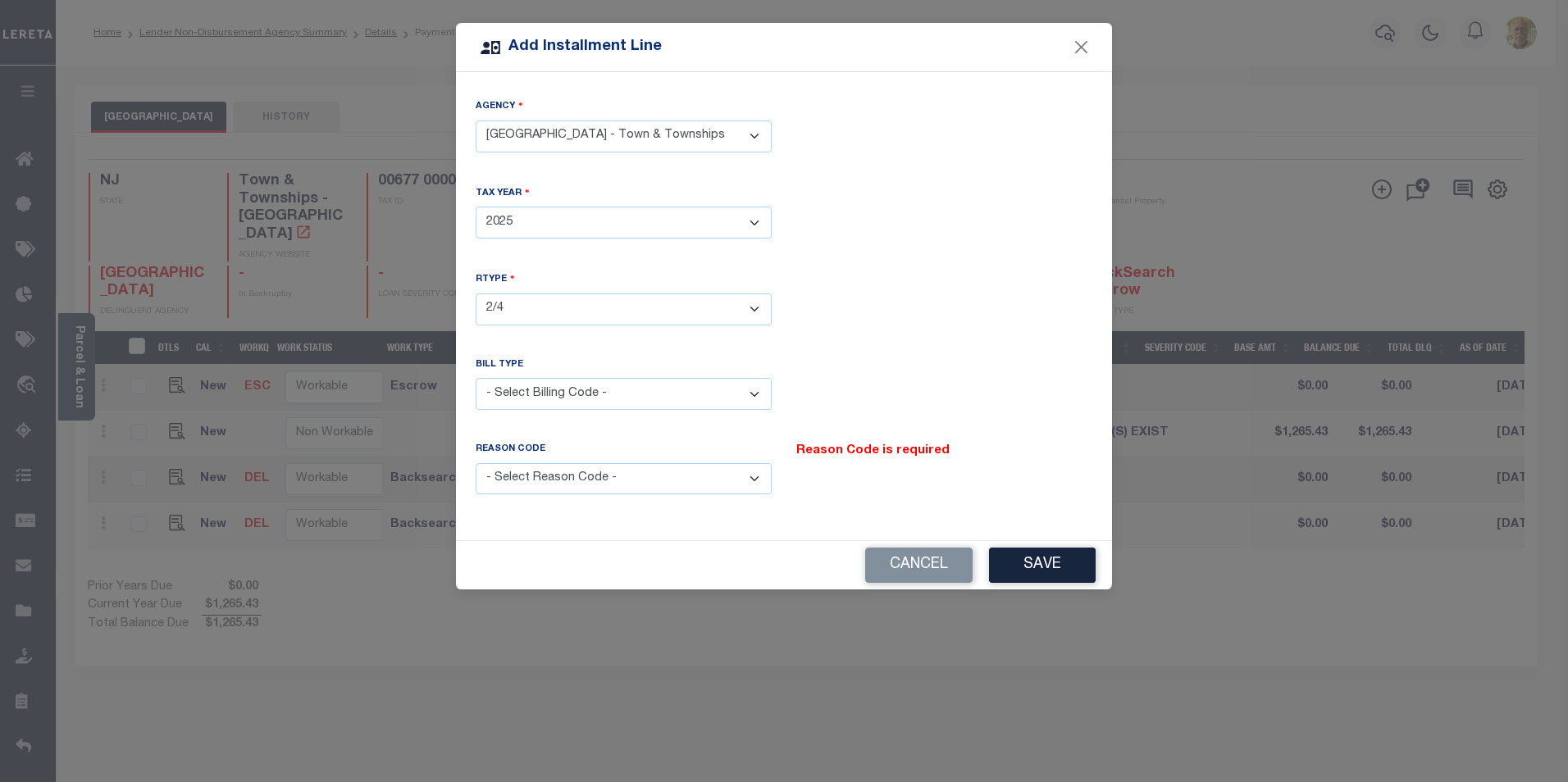
click at [549, 388] on select "- Select Billing Code - Regular Delinquent Supplemental Corrected/Adjusted Bill…" at bounding box center [624, 394] width 296 height 32
select select "1"
click at [476, 378] on select "- Select Billing Code - Regular Delinquent Supplemental Corrected/Adjusted Bill…" at bounding box center [624, 394] width 296 height 32
click at [605, 476] on select "- Select Reason Code - Payment Reversal Taxable Value Change Assessment Change …" at bounding box center [624, 479] width 296 height 32
select select "12"
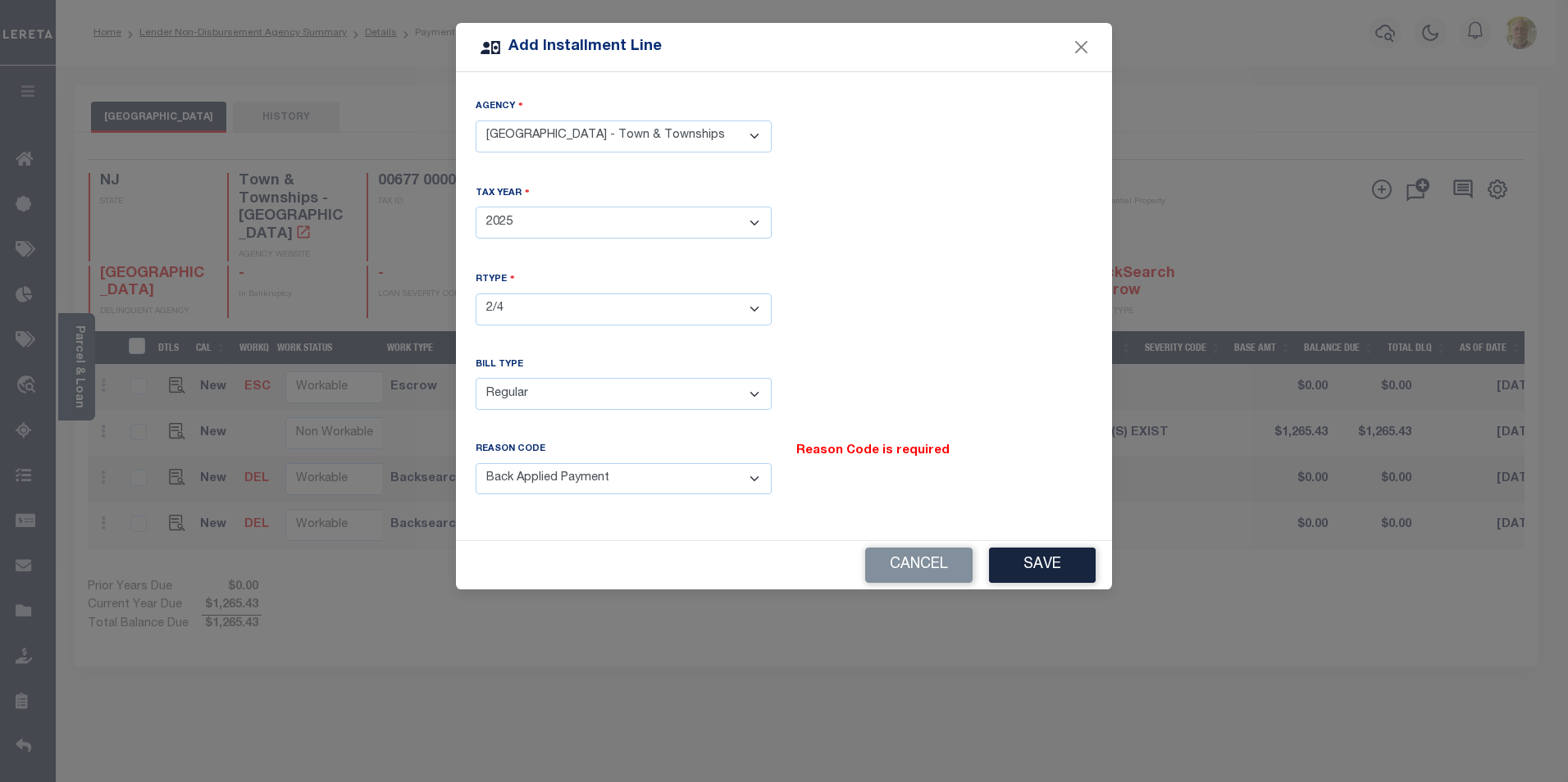
click at [476, 463] on select "- Select Reason Code - Payment Reversal Taxable Value Change Assessment Change …" at bounding box center [624, 479] width 296 height 32
click at [1055, 560] on button "Save" at bounding box center [1042, 565] width 107 height 36
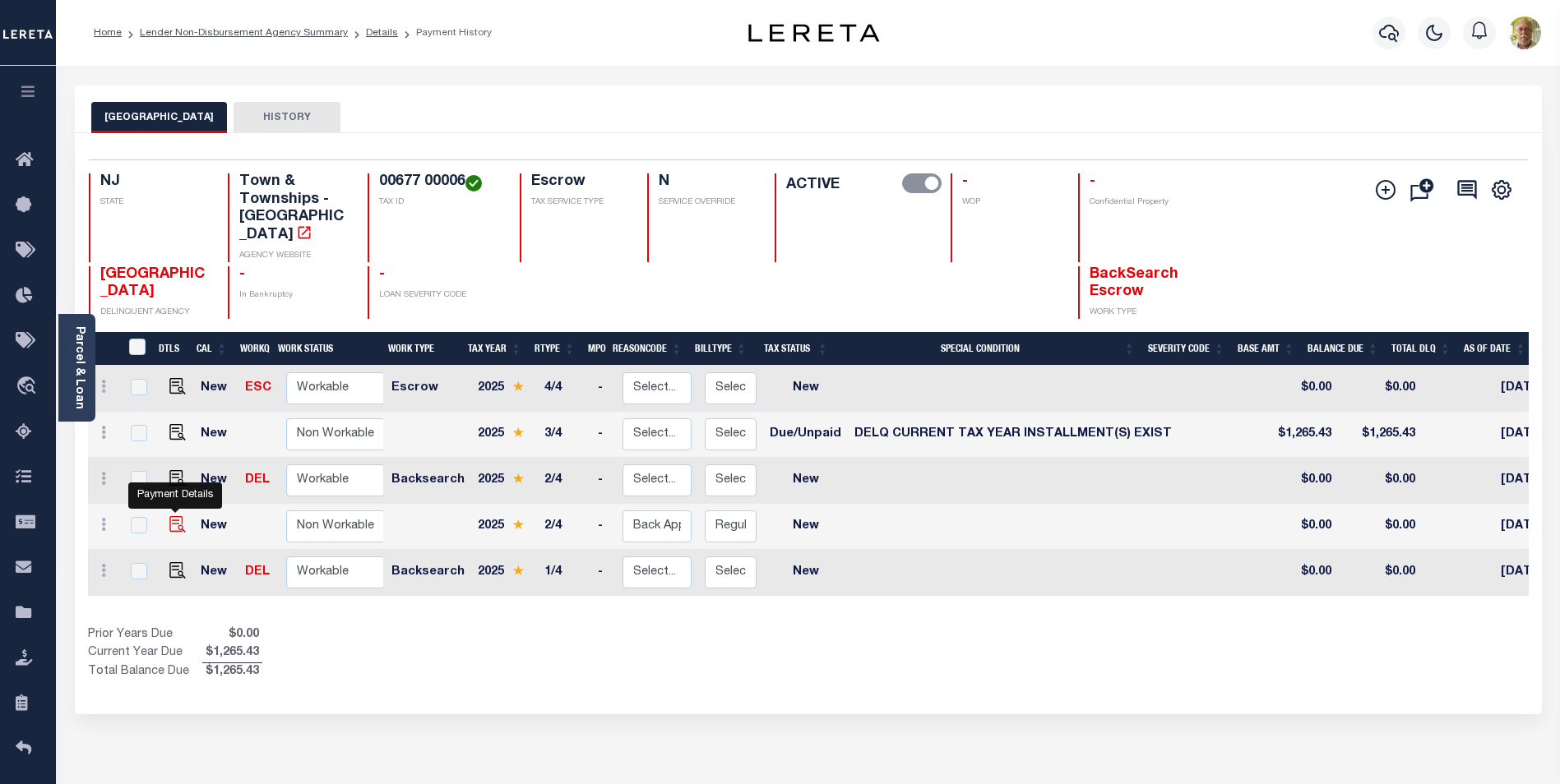
click at [171, 516] on img at bounding box center [177, 524] width 16 height 16
checkbox input "true"
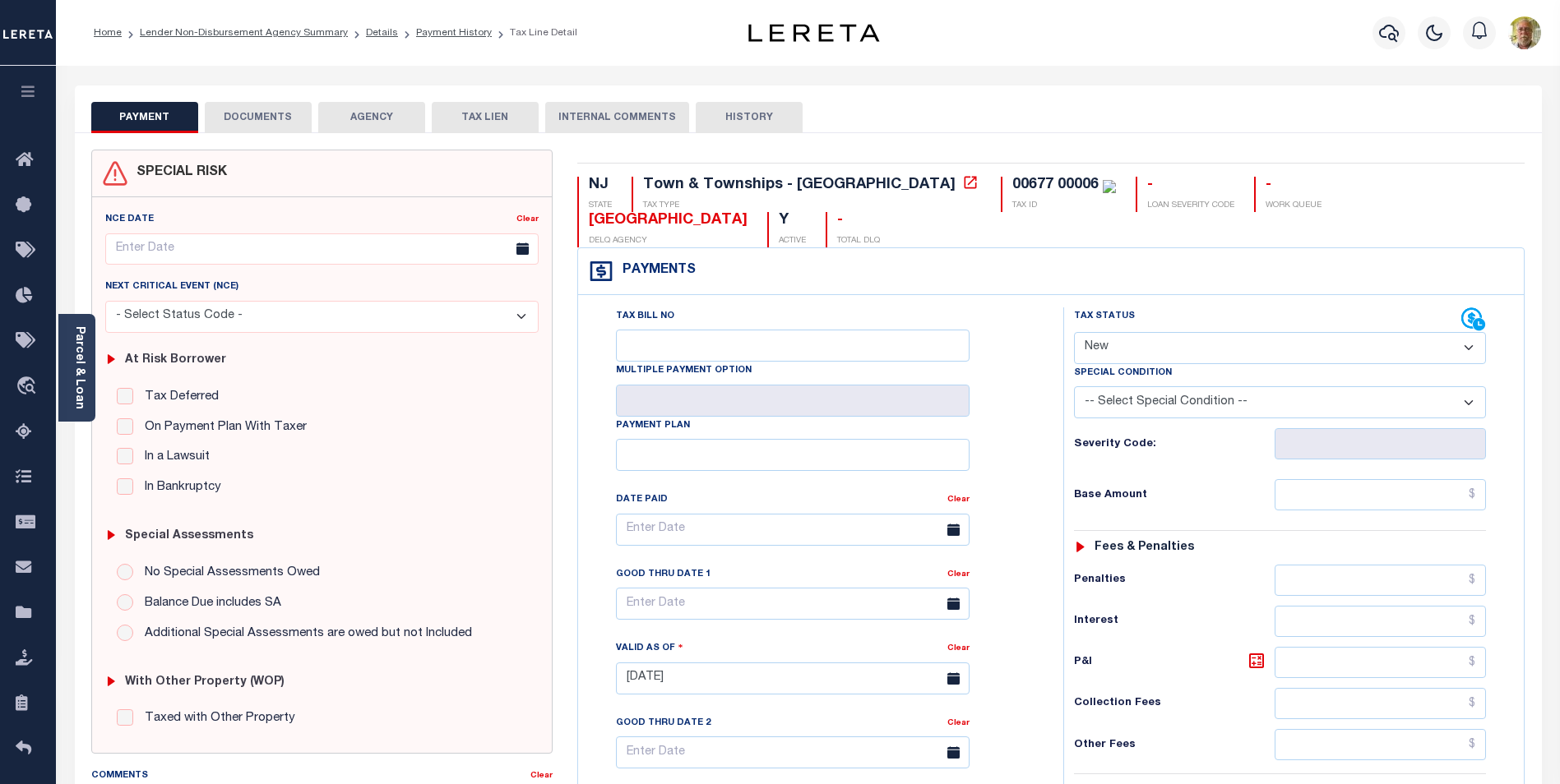
click at [1171, 355] on select "- Select Status Code - Open Due/Unpaid Paid Incomplete No Tax Due Internal Refu…" at bounding box center [1279, 348] width 412 height 32
select select "DUE"
click at [1074, 333] on select "- Select Status Code - Open Due/Unpaid Paid Incomplete No Tax Due Internal Refu…" at bounding box center [1279, 348] width 412 height 32
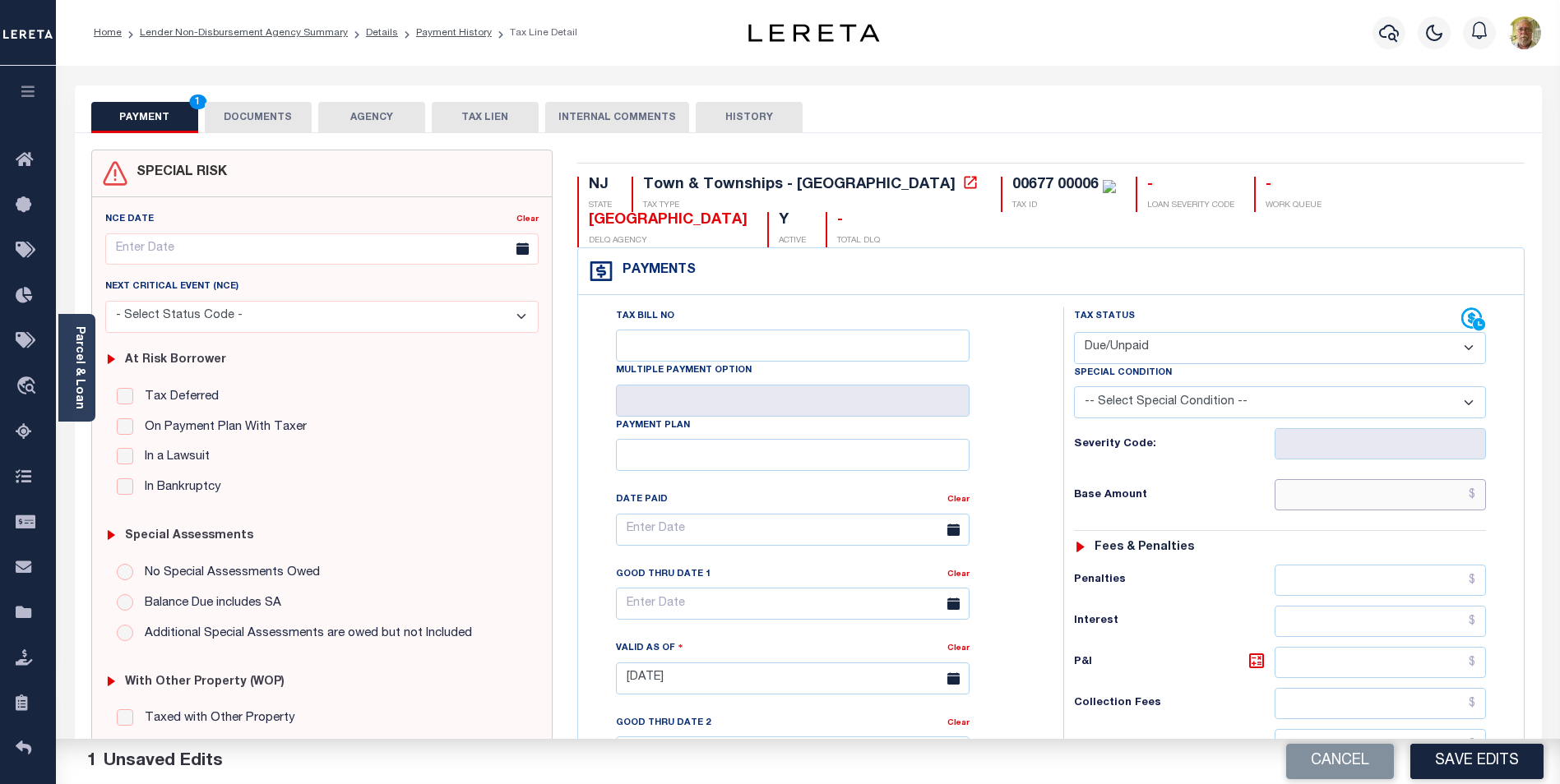
click at [1430, 496] on input "text" at bounding box center [1380, 495] width 211 height 31
type input "$1,127.15"
type input "$30.56"
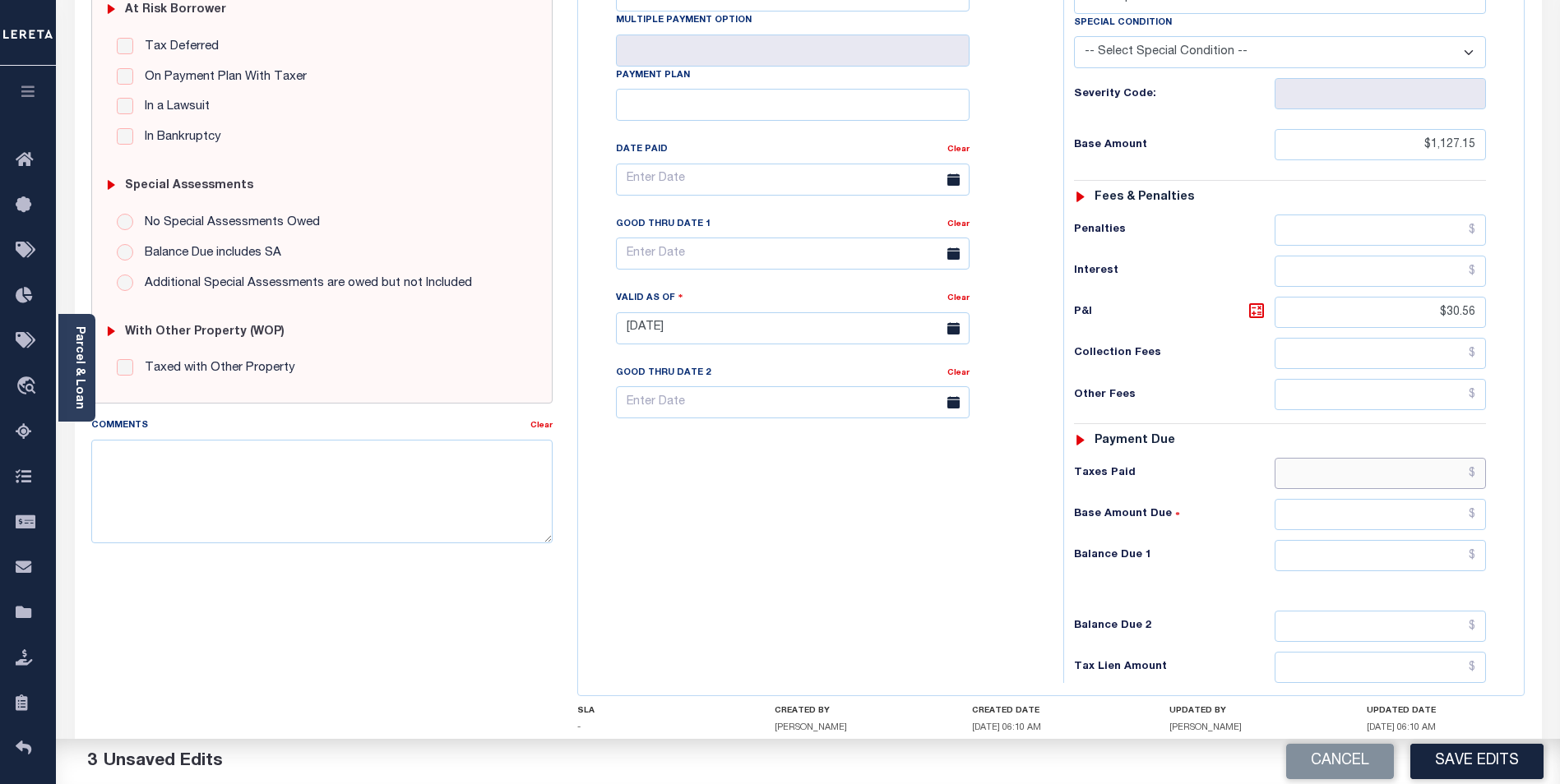
scroll to position [434, 0]
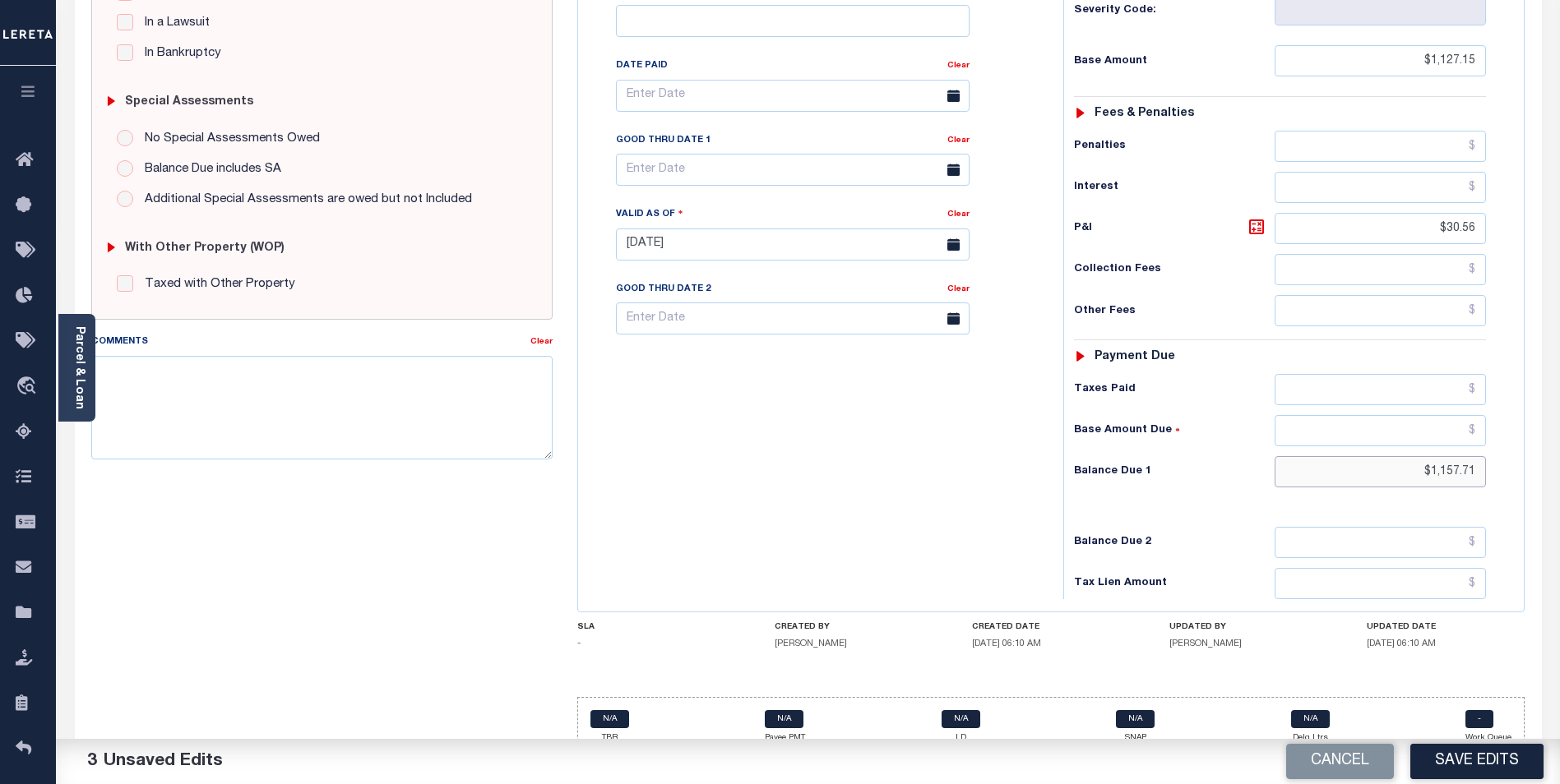
type input "$1,157.71"
click at [725, 173] on input "text" at bounding box center [793, 170] width 354 height 32
click at [856, 211] on icon at bounding box center [856, 211] width 6 height 11
select select "8"
click at [744, 260] on span "3" at bounding box center [742, 266] width 32 height 32
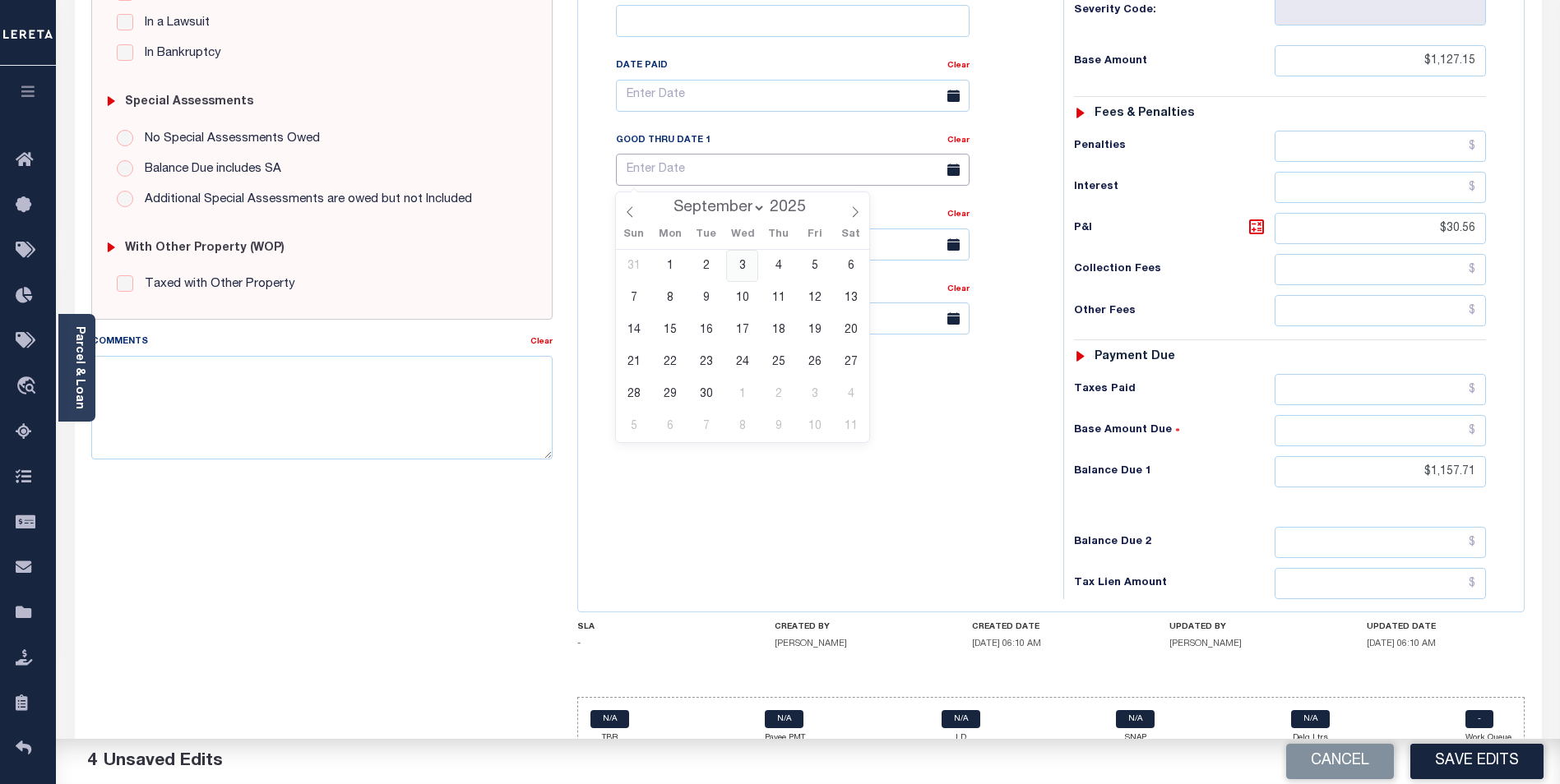
type input "[DATE]"
click at [326, 394] on textarea "Comments" at bounding box center [323, 408] width 462 height 104
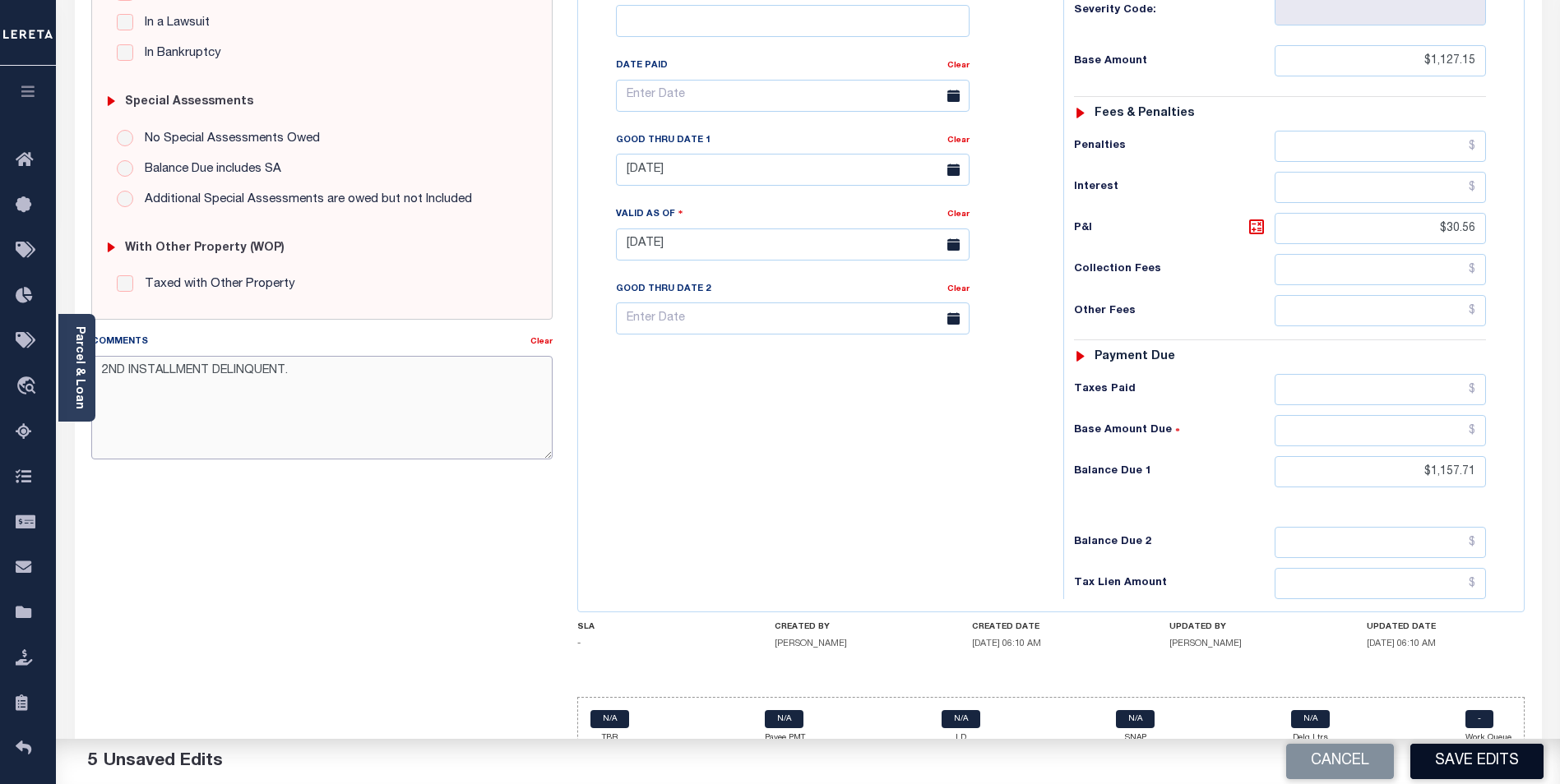
type textarea "2ND INSTALLMENT DELINQUENT."
click at [1481, 753] on button "Save Edits" at bounding box center [1477, 762] width 133 height 36
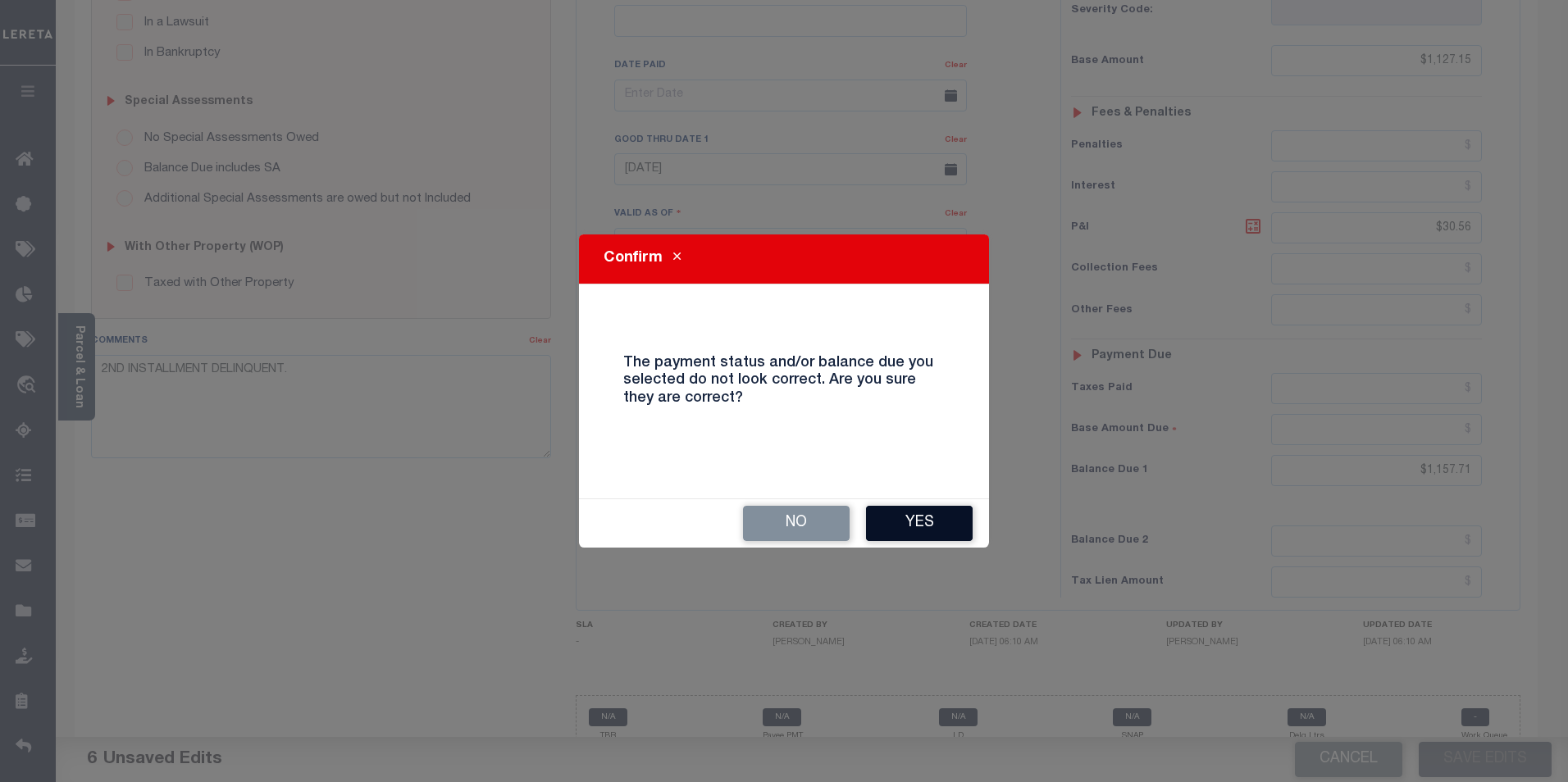
click at [928, 513] on button "Yes" at bounding box center [919, 524] width 107 height 36
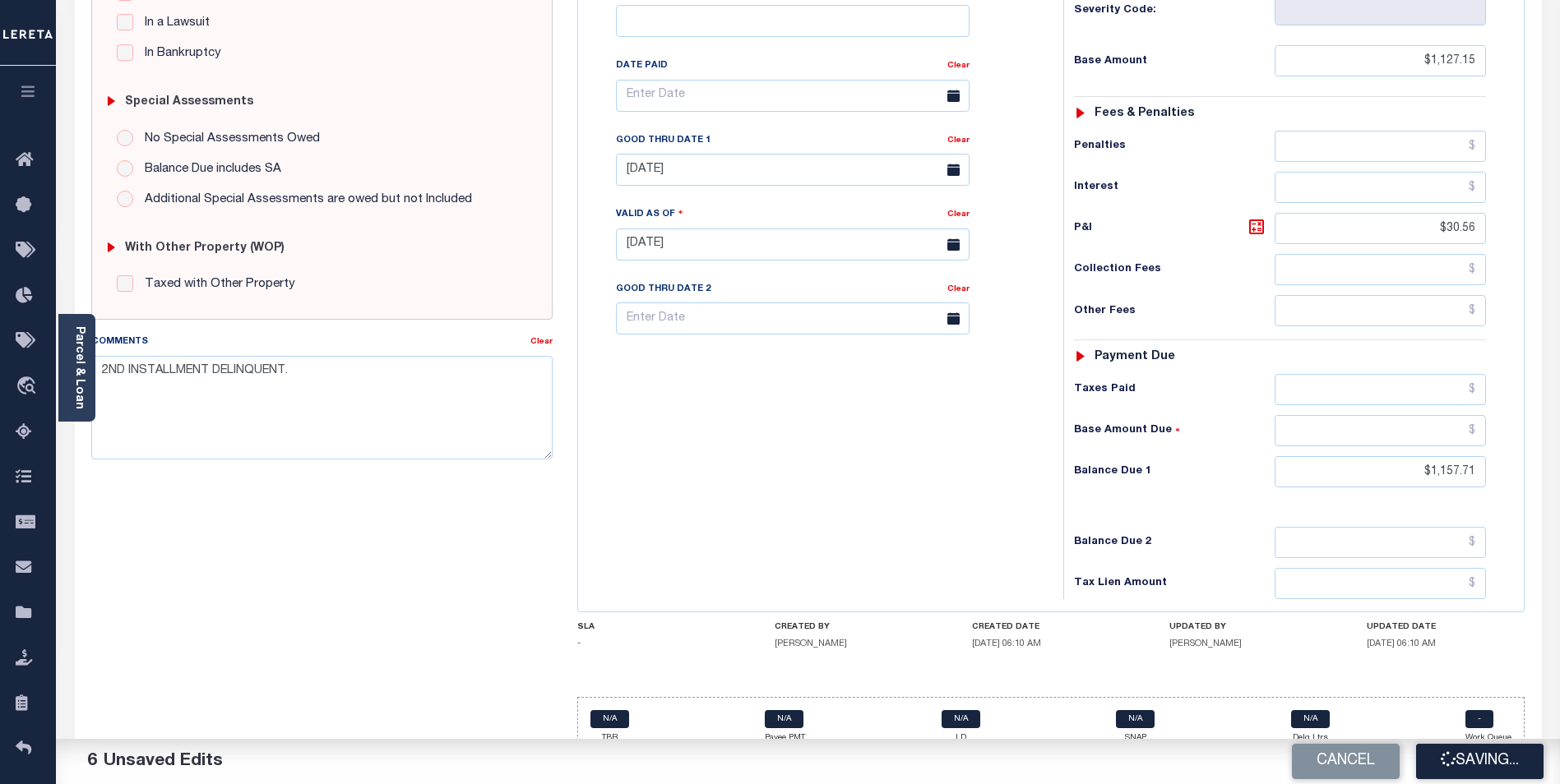
checkbox input "false"
type input "$1,127.15"
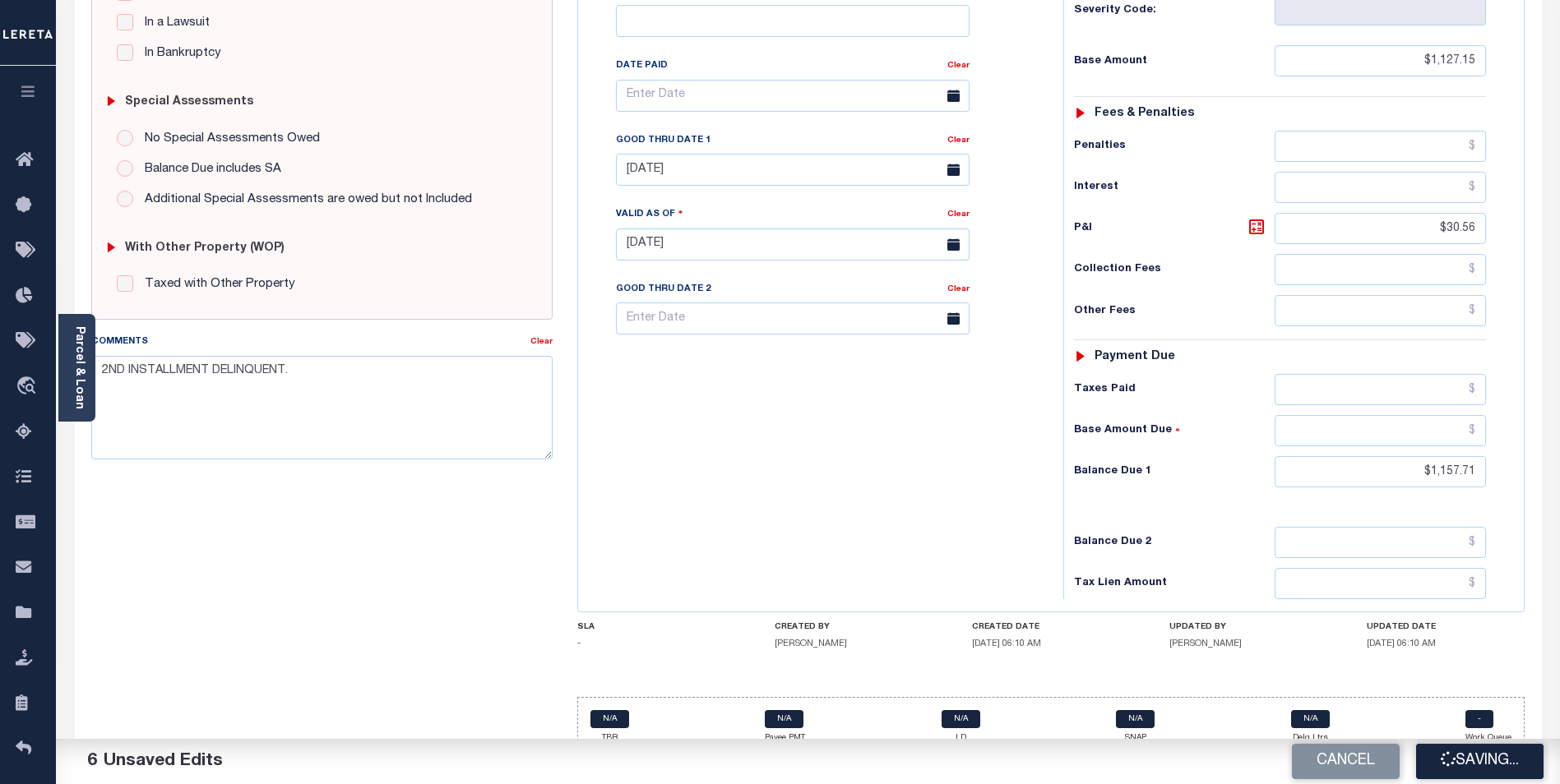
type input "$30.56"
type input "$1,157.71"
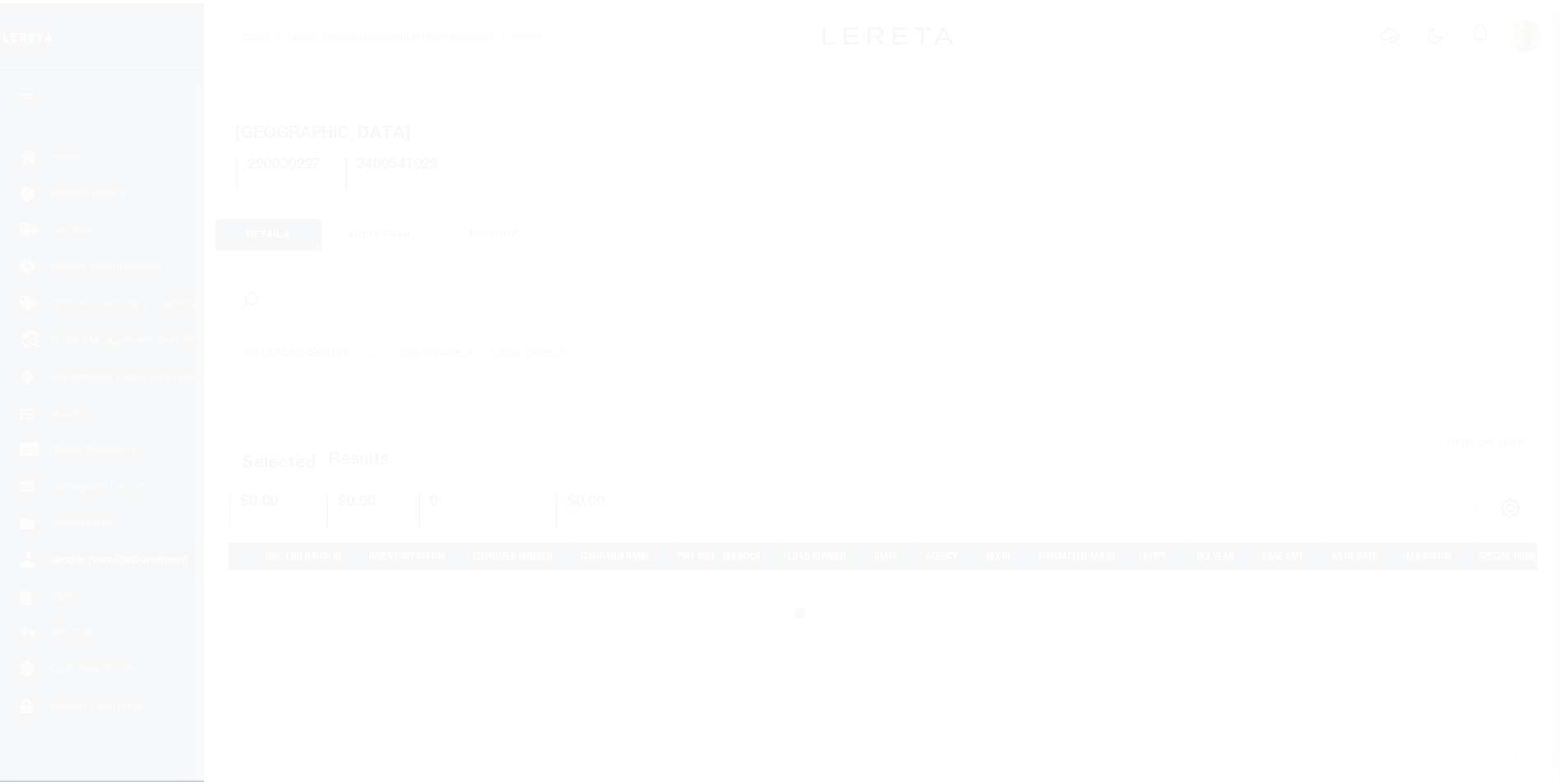
scroll to position [16, 0]
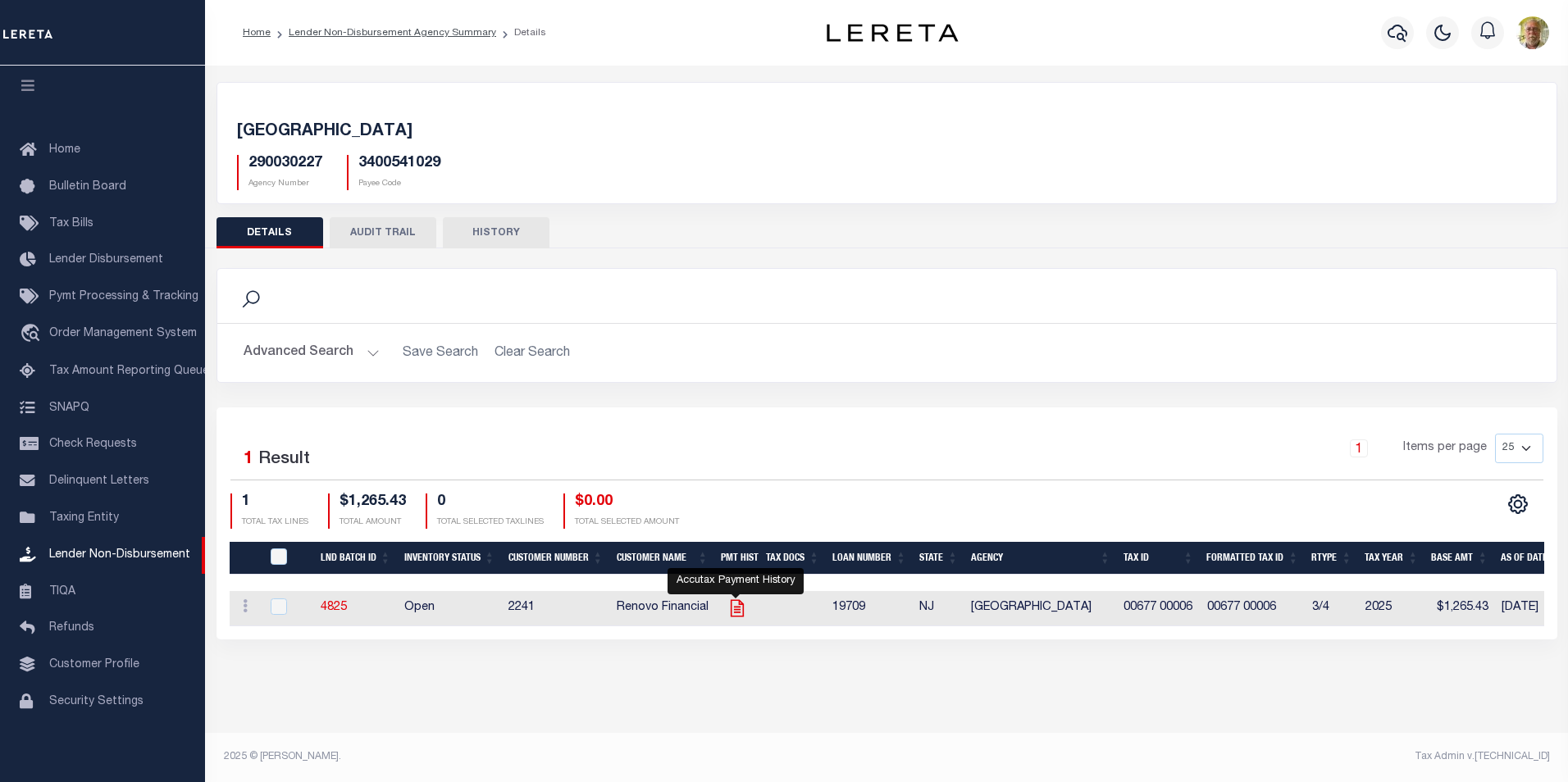
click at [736, 604] on icon "" at bounding box center [737, 608] width 21 height 21
checkbox input "true"
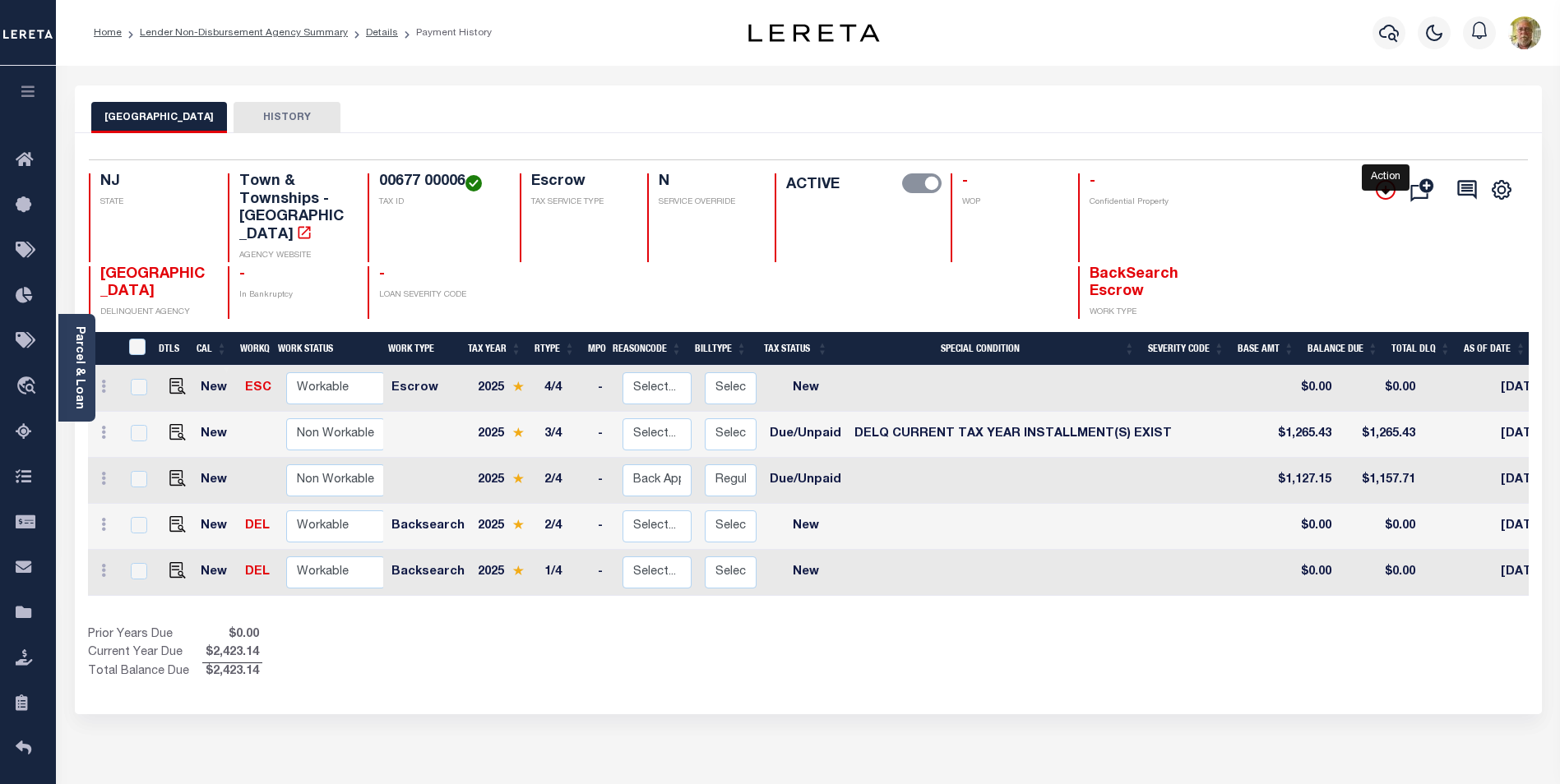
click at [1383, 183] on icon "" at bounding box center [1385, 189] width 20 height 20
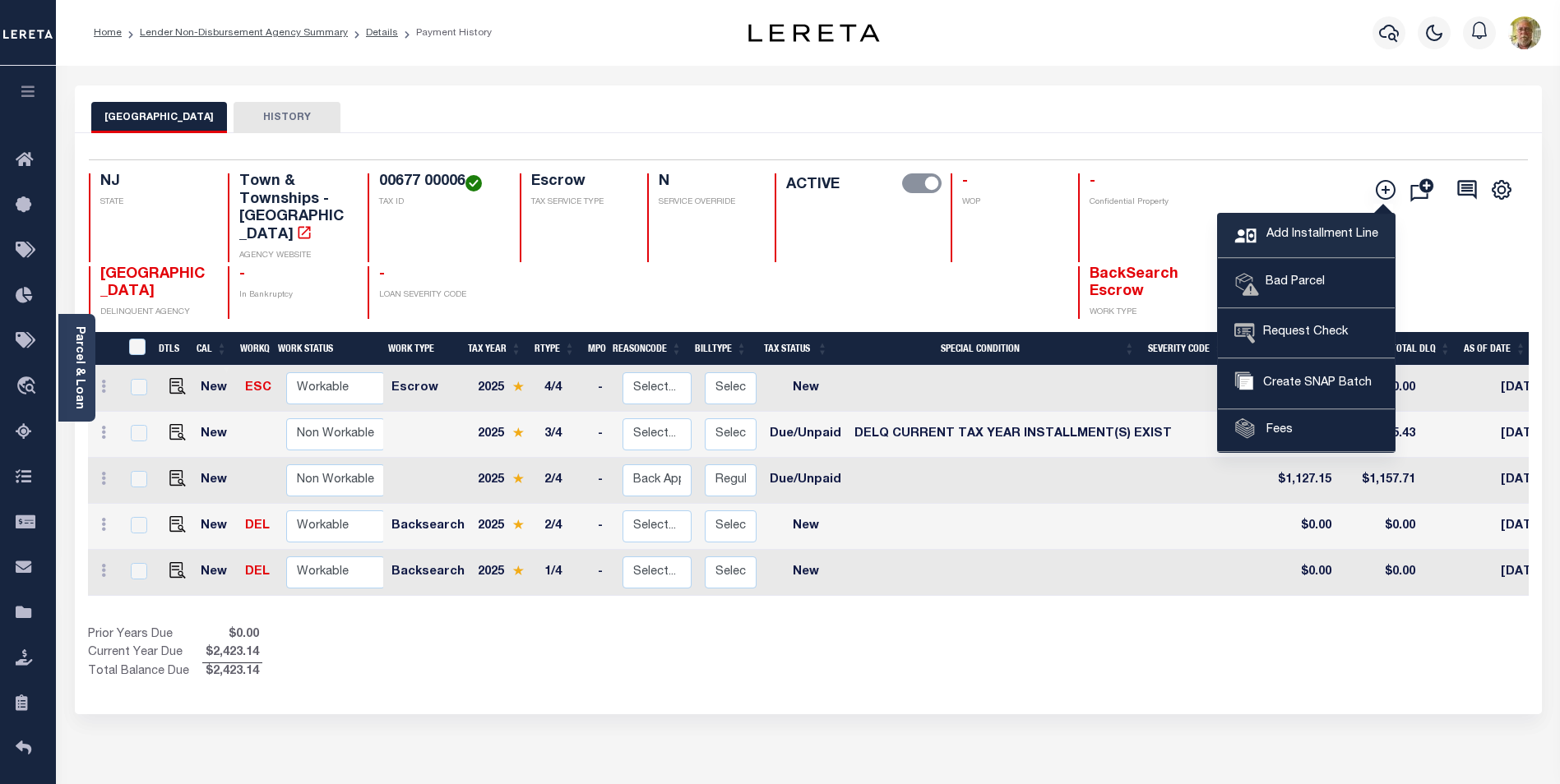
click at [1299, 231] on span "Add Installment Line" at bounding box center [1320, 234] width 116 height 18
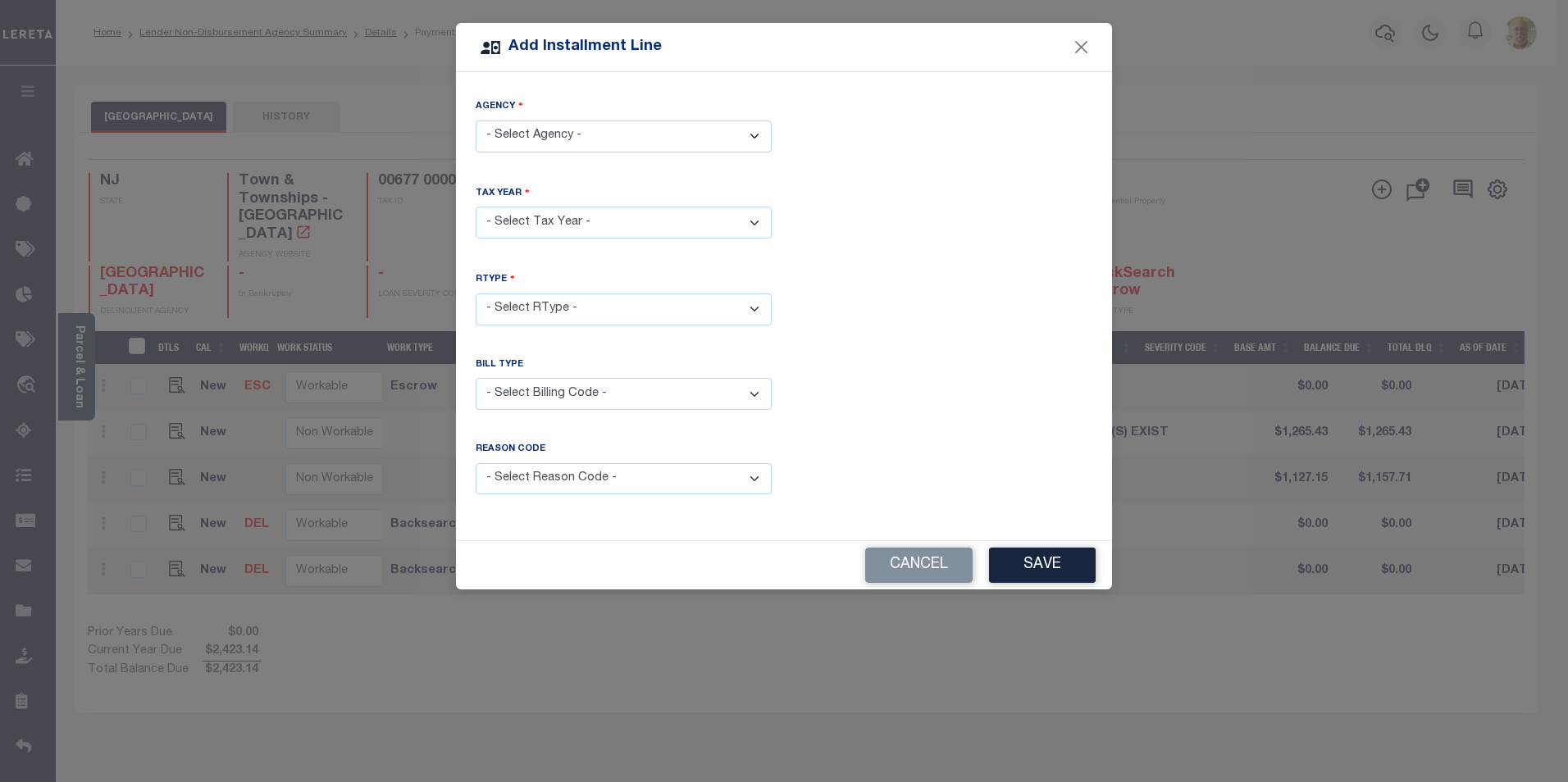
click at [565, 130] on select "- Select Agency - [GEOGRAPHIC_DATA] - Town & Townships" at bounding box center [624, 136] width 296 height 32
select select "3400541029"
click at [476, 120] on select "- Select Agency - [GEOGRAPHIC_DATA] - Town & Townships" at bounding box center [624, 136] width 296 height 32
click at [555, 218] on select "- Select Year - 2005 2006 2007 2008 2009 2010 2011 2012 2013 2014 2015 2016 201…" at bounding box center [624, 223] width 296 height 32
select select "2025"
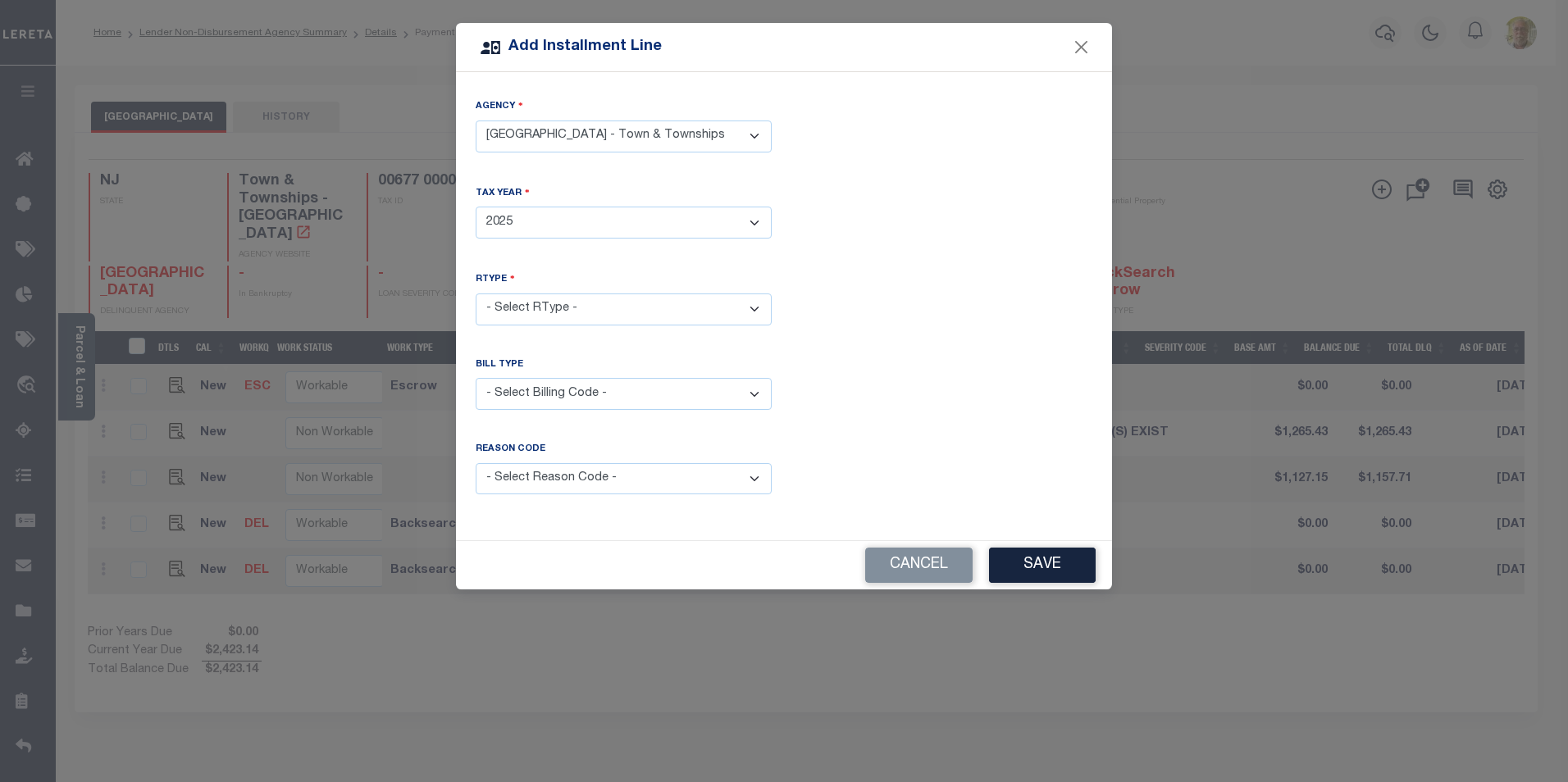
click at [476, 207] on select "- Select Year - 2005 2006 2007 2008 2009 2010 2011 2012 2013 2014 2015 2016 201…" at bounding box center [624, 223] width 296 height 32
click at [588, 306] on select "- Select RType - 1/4 2/4 3/4 4/4" at bounding box center [624, 310] width 296 height 32
select select "0"
click at [476, 294] on select "- Select RType - 1/4 2/4 3/4 4/4" at bounding box center [624, 310] width 296 height 32
click at [561, 384] on select "- Select Billing Code - Regular Delinquent Supplemental Corrected/Adjusted Bill…" at bounding box center [624, 394] width 296 height 32
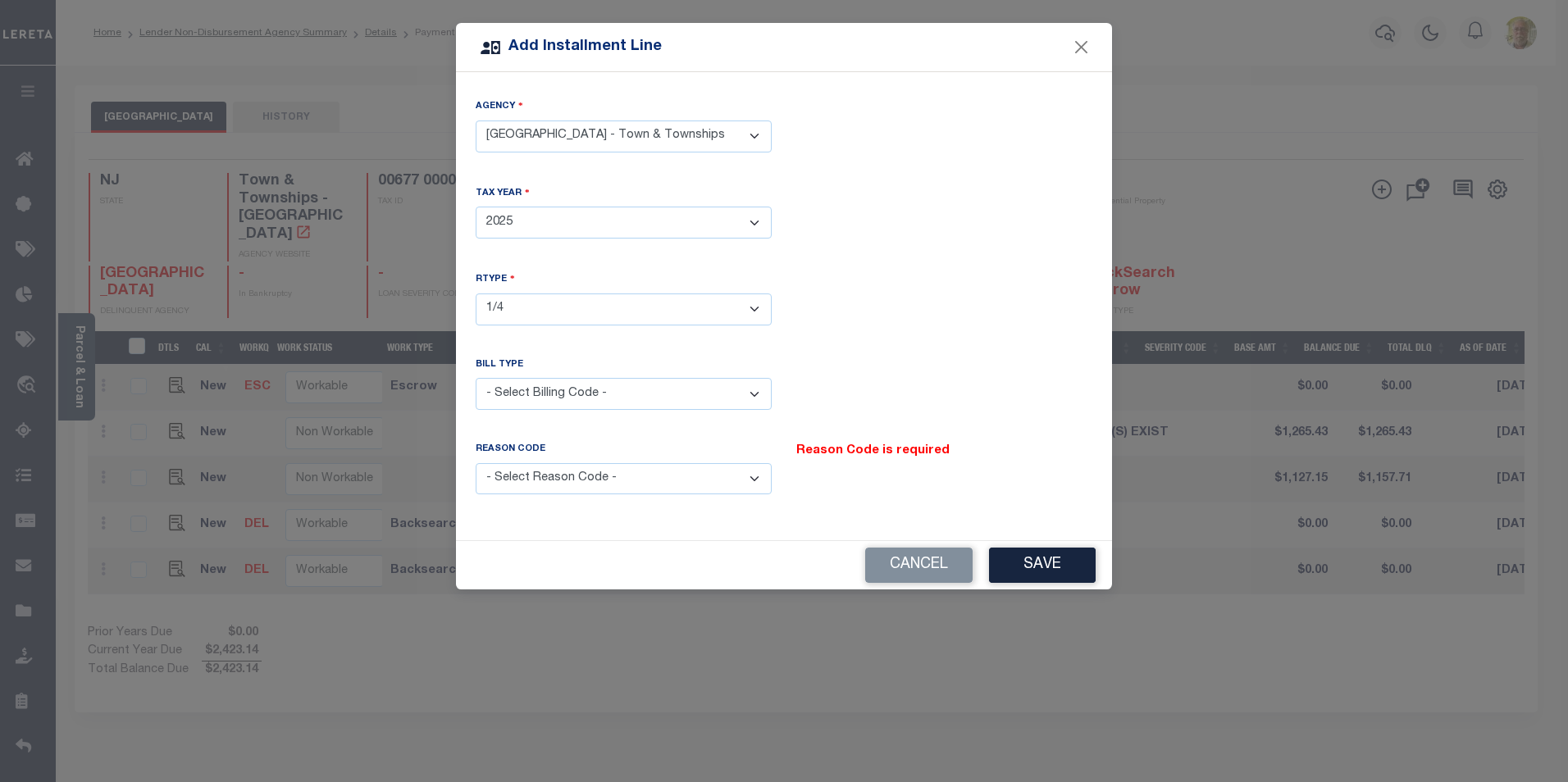
select select "2"
click at [476, 378] on select "- Select Billing Code - Regular Delinquent Supplemental Corrected/Adjusted Bill…" at bounding box center [624, 394] width 296 height 32
click at [570, 481] on select "- Select Reason Code - Payment Reversal Taxable Value Change Assessment Change …" at bounding box center [624, 479] width 296 height 32
select select "12"
click at [476, 463] on select "- Select Reason Code - Payment Reversal Taxable Value Change Assessment Change …" at bounding box center [624, 479] width 296 height 32
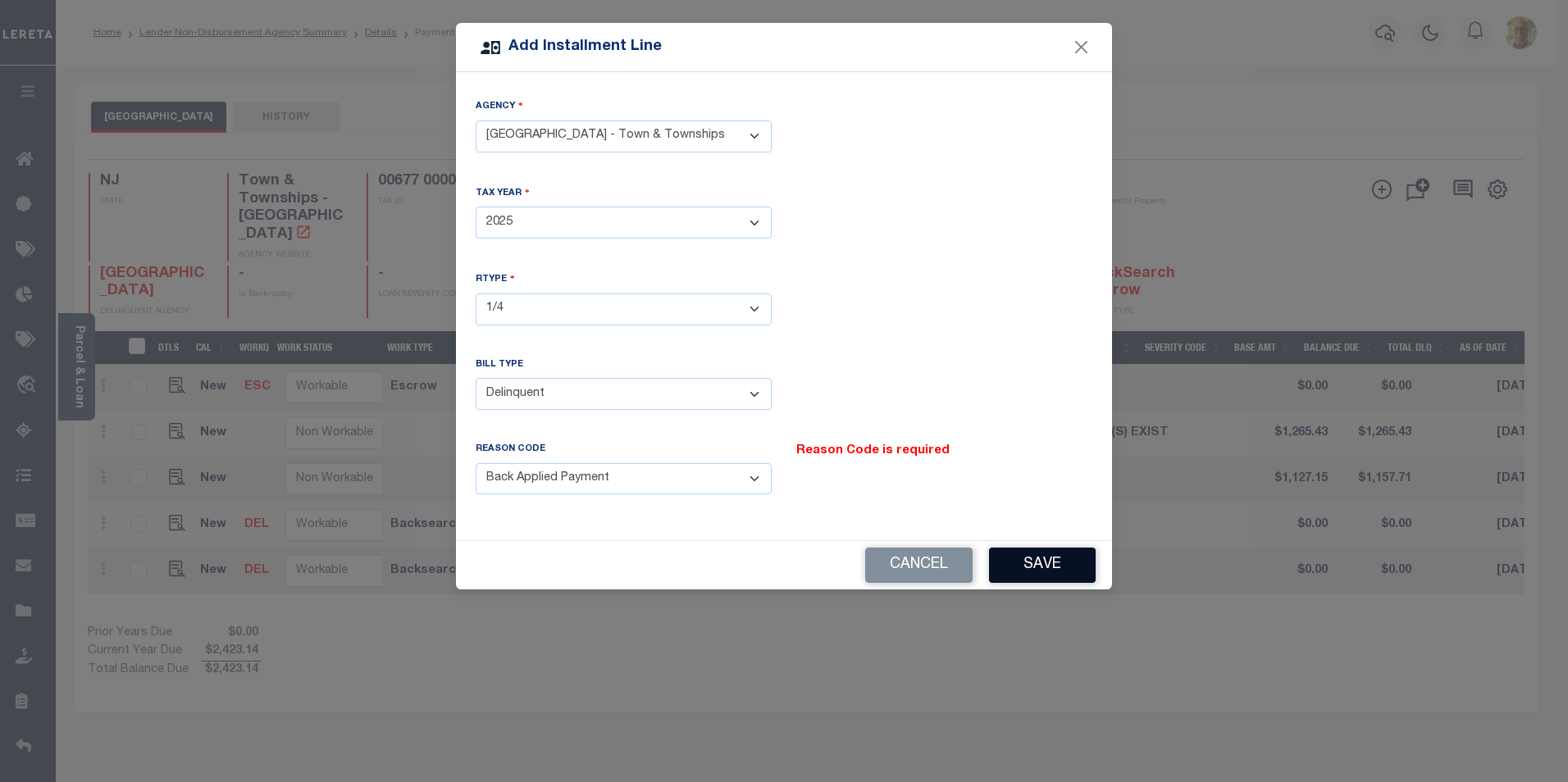
click at [1035, 559] on button "Save" at bounding box center [1042, 565] width 107 height 36
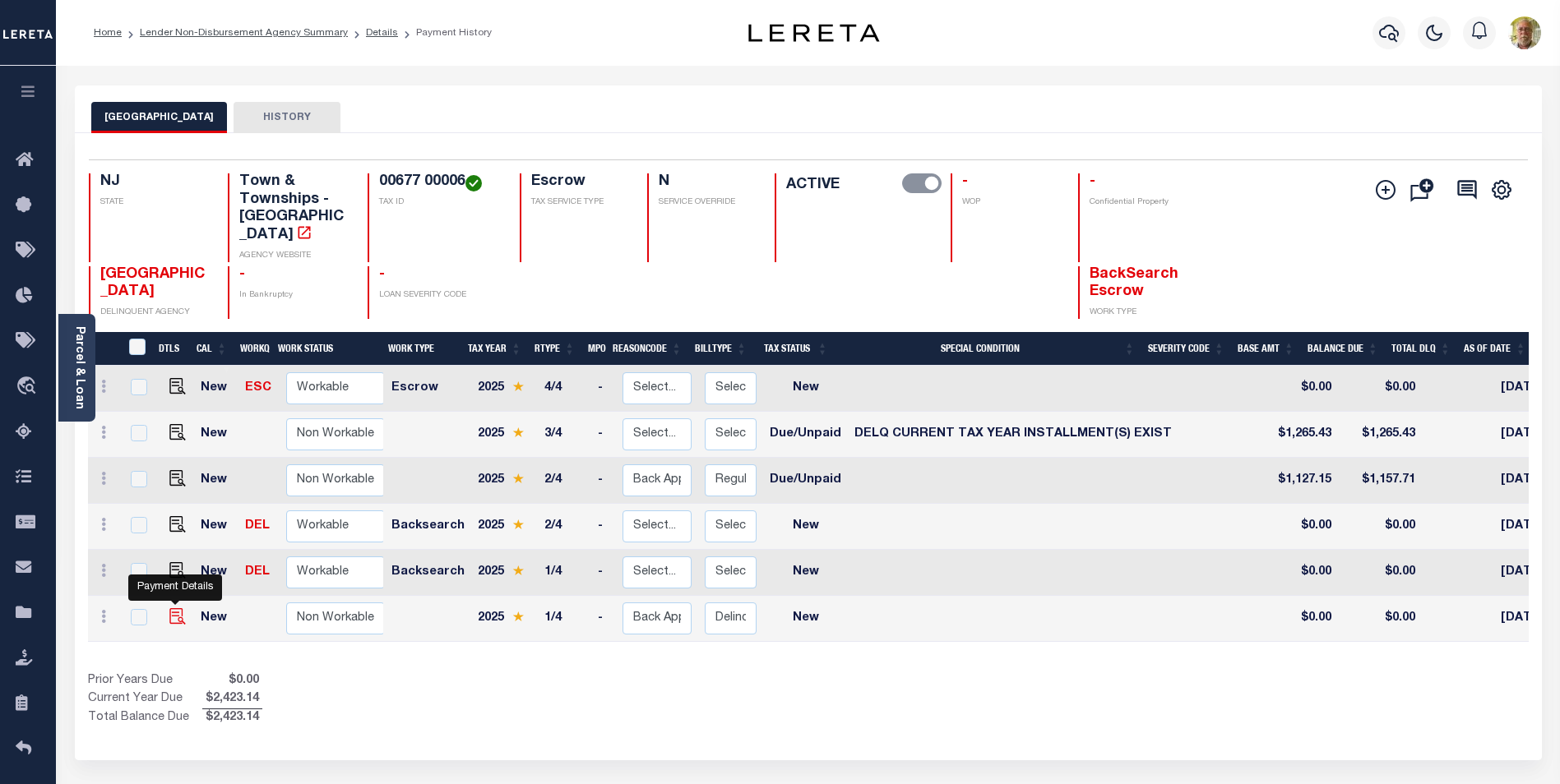
click at [172, 608] on img at bounding box center [177, 616] width 16 height 16
checkbox input "true"
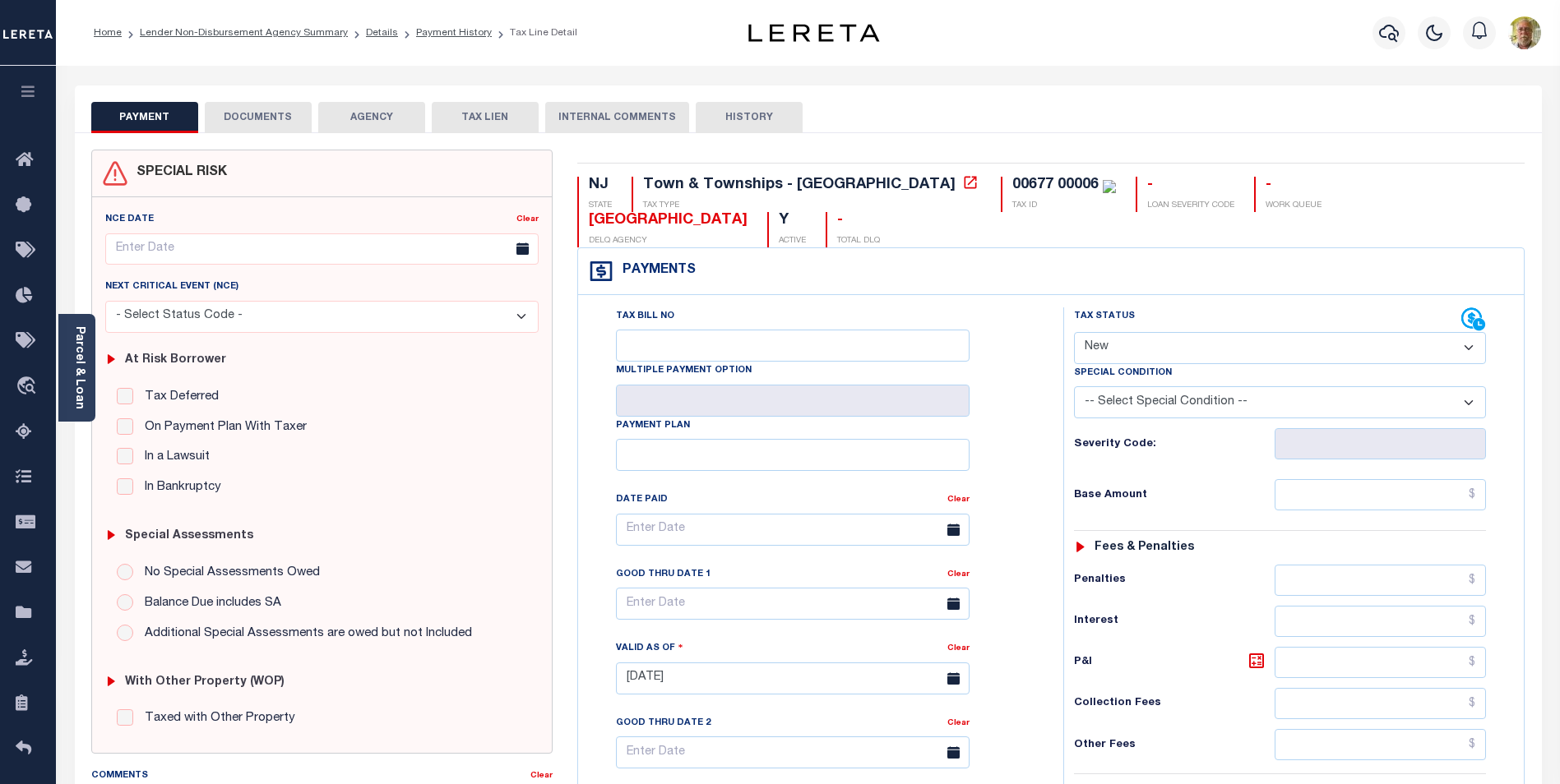
click at [1223, 348] on select "- Select Status Code - Open Due/Unpaid Paid Incomplete No Tax Due Internal Refu…" at bounding box center [1279, 348] width 412 height 32
select select "DUE"
click at [1074, 333] on select "- Select Status Code - Open Due/Unpaid Paid Incomplete No Tax Due Internal Refu…" at bounding box center [1279, 348] width 412 height 32
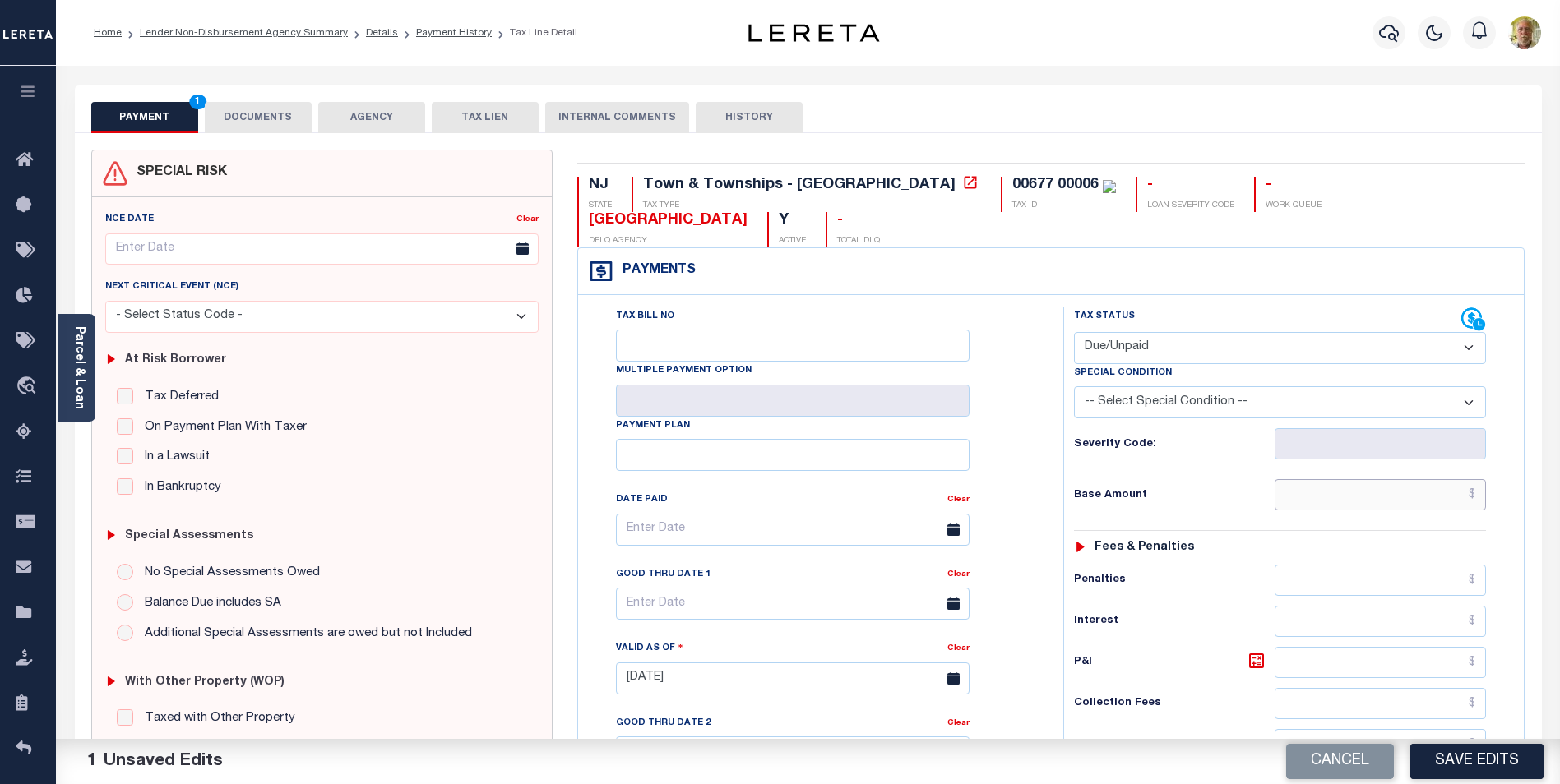
click at [1421, 495] on input "text" at bounding box center [1380, 495] width 211 height 31
type input "$169.98"
type input "$4.79"
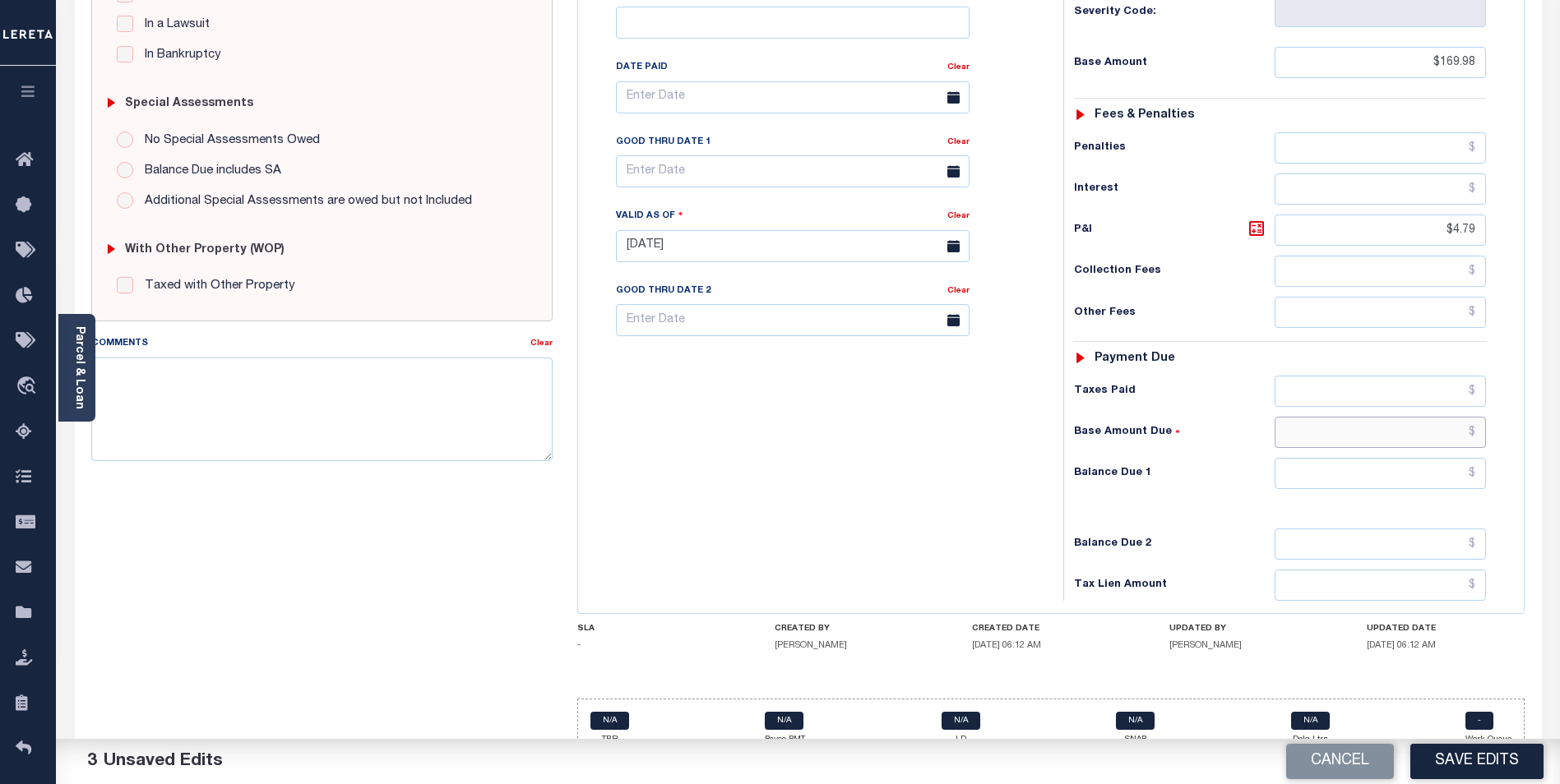
scroll to position [434, 0]
type input "$174.77"
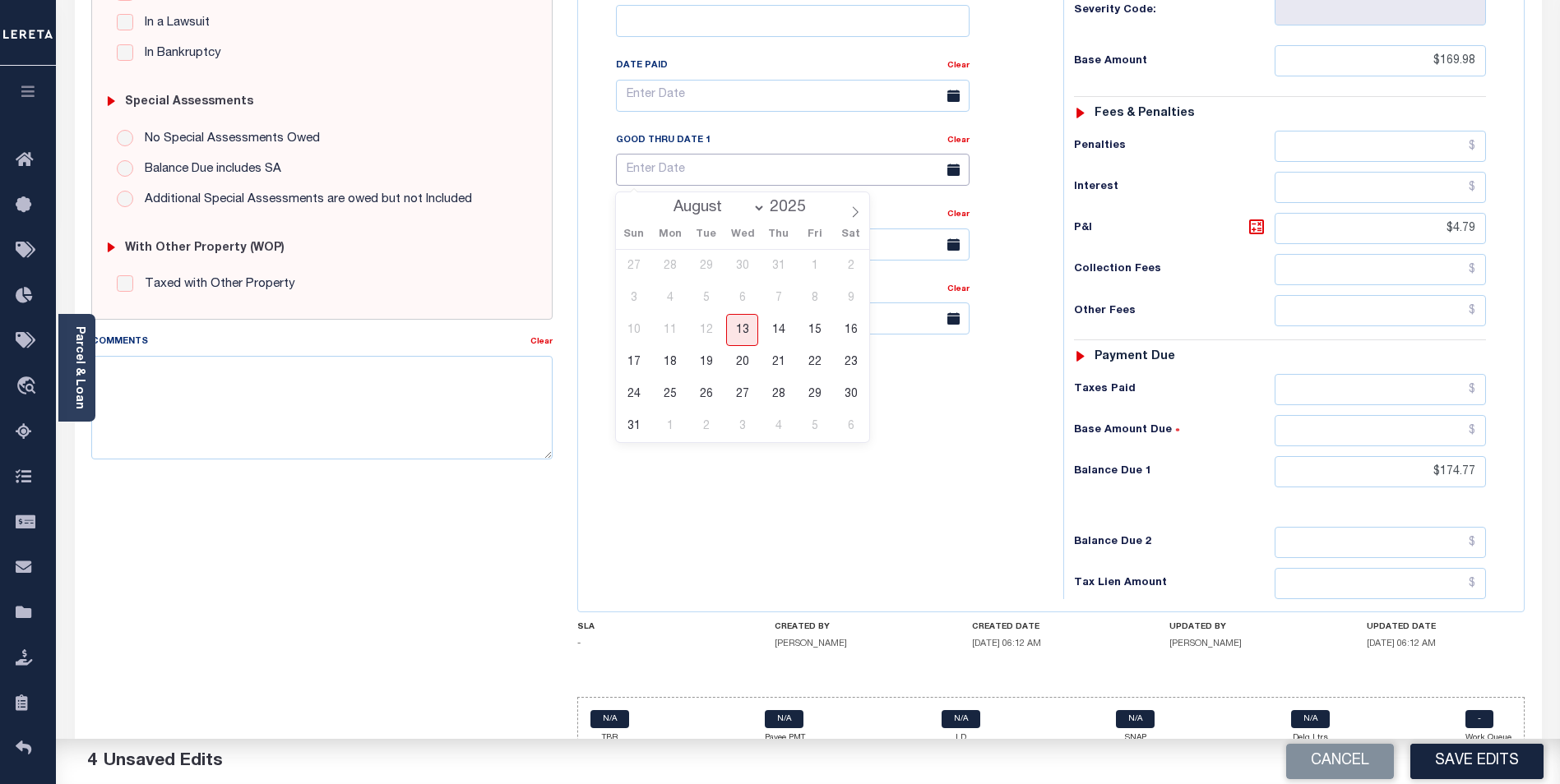
click at [727, 167] on input "text" at bounding box center [793, 170] width 354 height 32
click at [854, 213] on icon at bounding box center [856, 212] width 12 height 12
select select "8"
click at [741, 264] on span "3" at bounding box center [742, 266] width 32 height 32
type input "[DATE]"
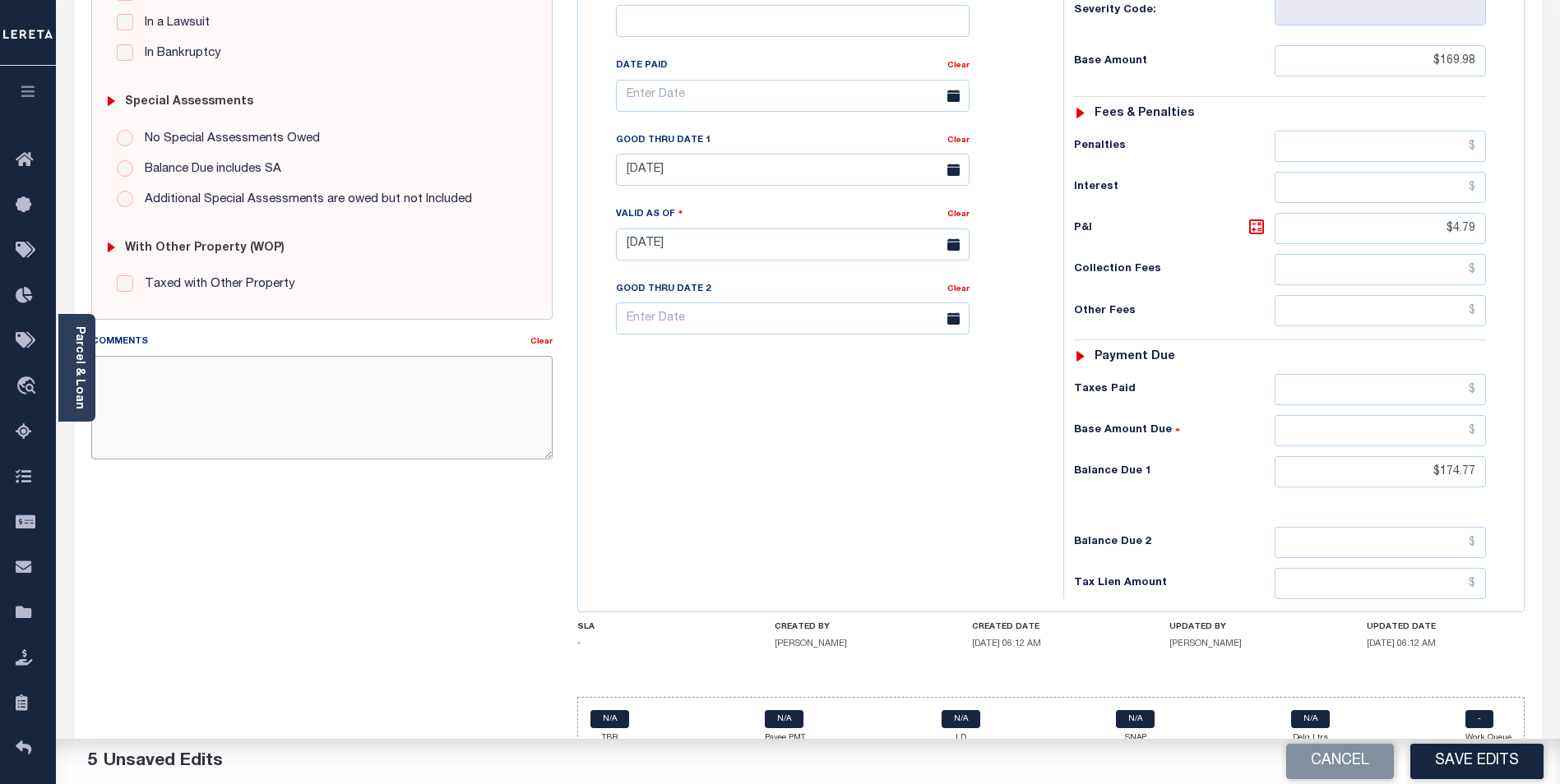
click at [251, 395] on textarea "Comments" at bounding box center [323, 408] width 462 height 104
type textarea "DELINQUENT SEWER IAO BASE $90.00 + P/I $1.91 = $91.91. DELINQUENT SOLID WASTE I…"
click at [1484, 754] on button "Save Edits" at bounding box center [1477, 762] width 133 height 36
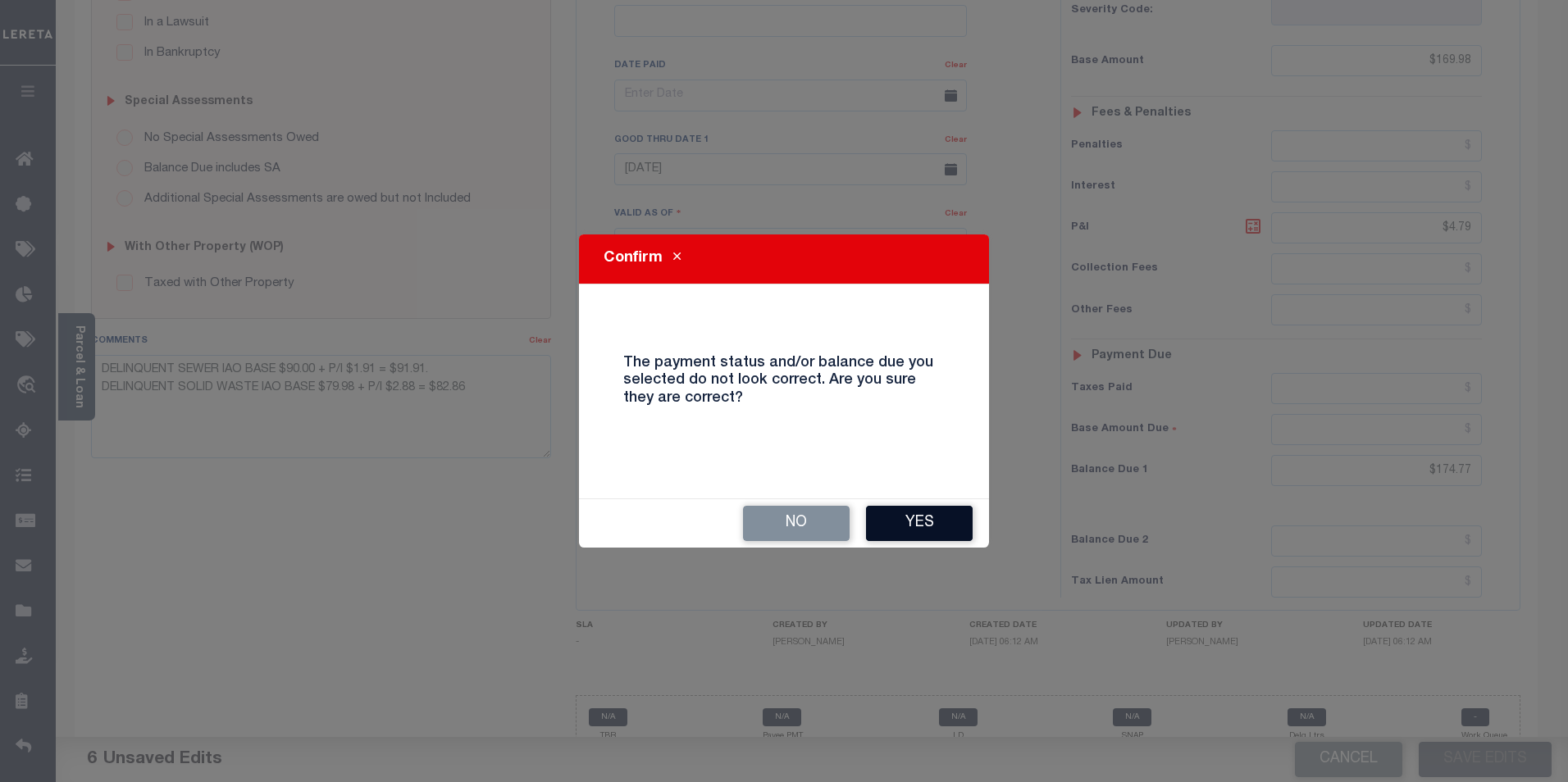
click at [922, 517] on button "Yes" at bounding box center [919, 524] width 107 height 36
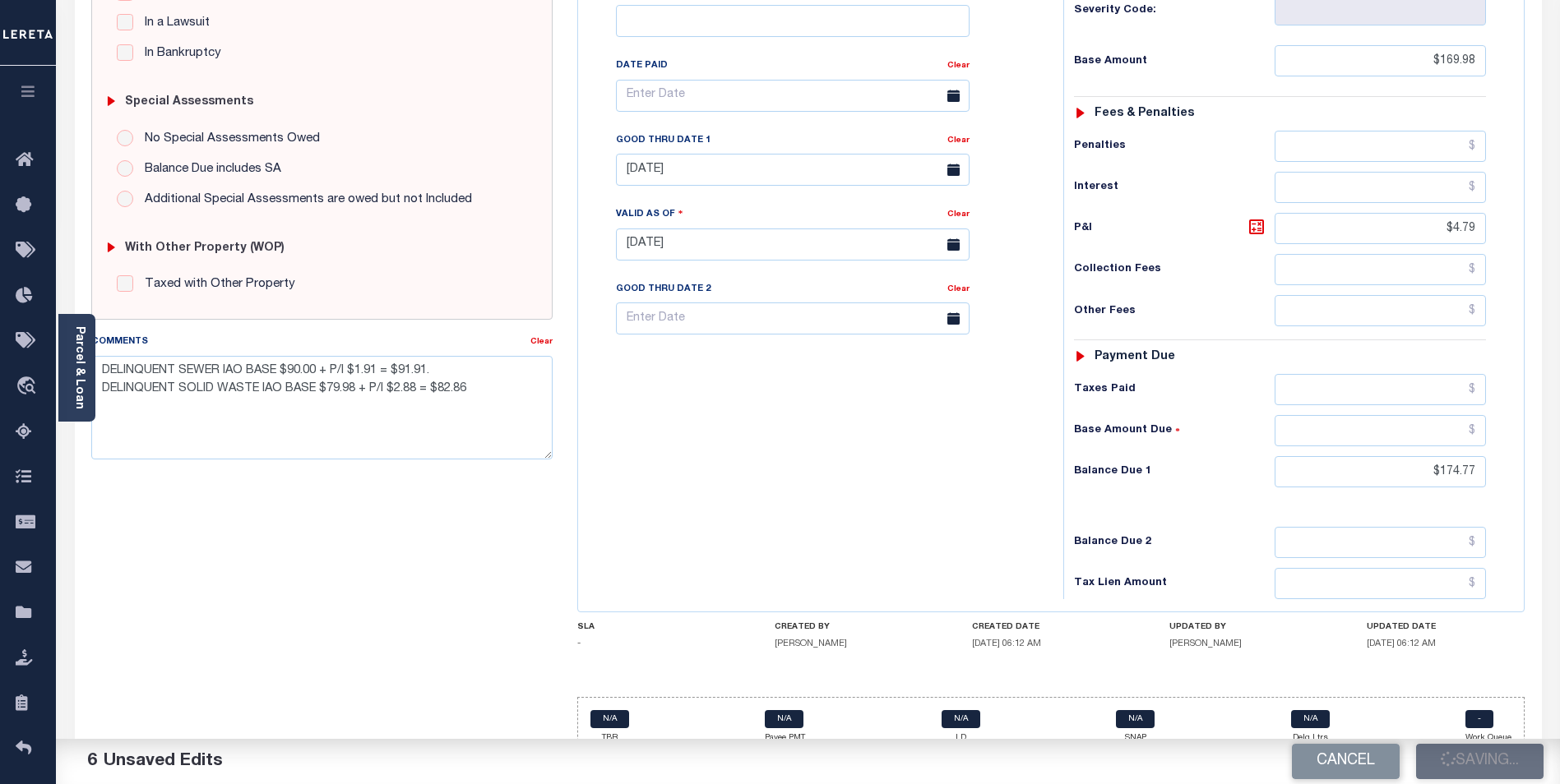
checkbox input "false"
type textarea "DELINQUENT SEWER IAO BASE $90.00 + P/I $1.91 = $91.91. DELINQUENT SOLID WASTE I…"
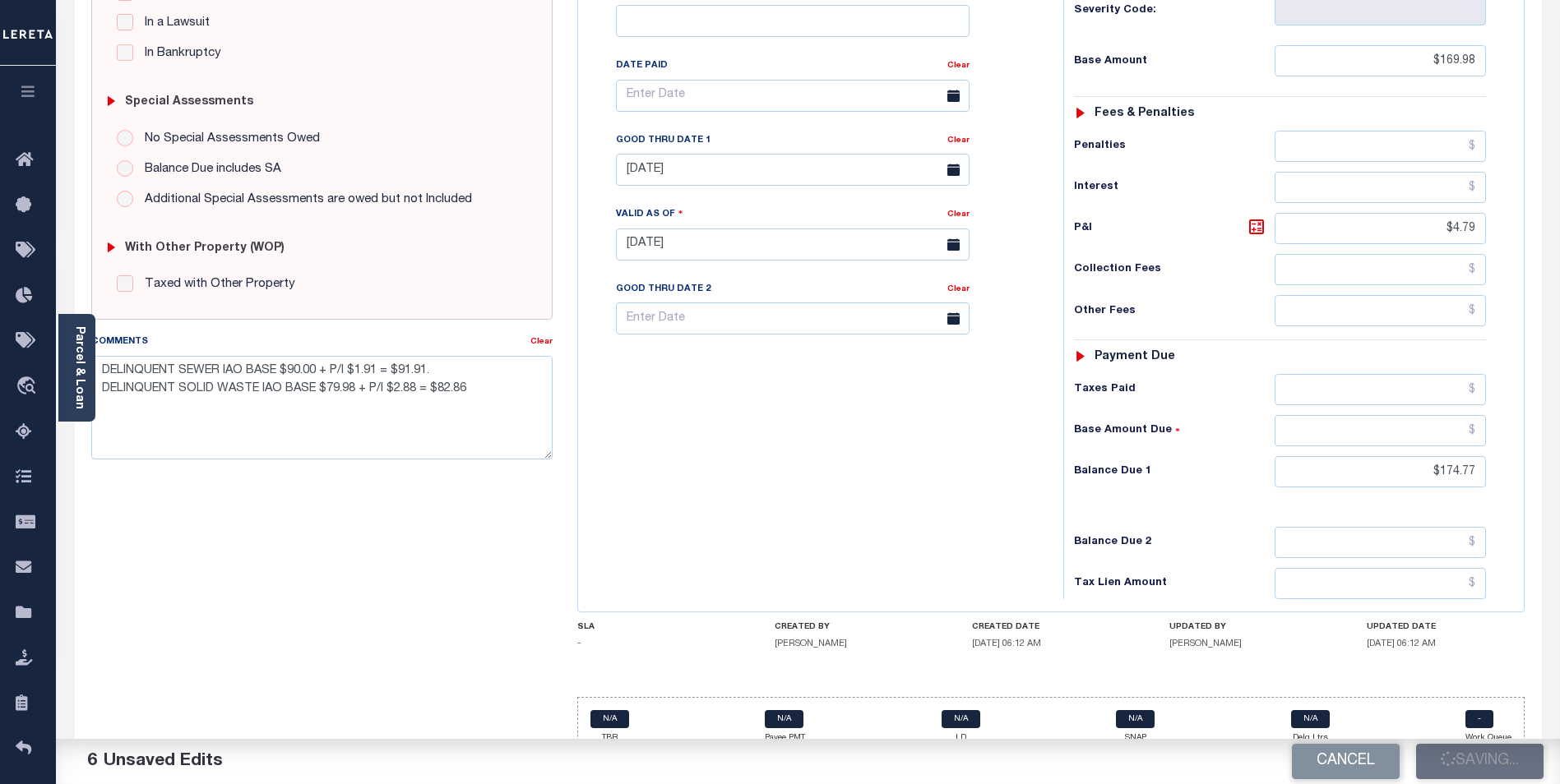
type input "$169.98"
type input "$4.79"
type input "$174.77"
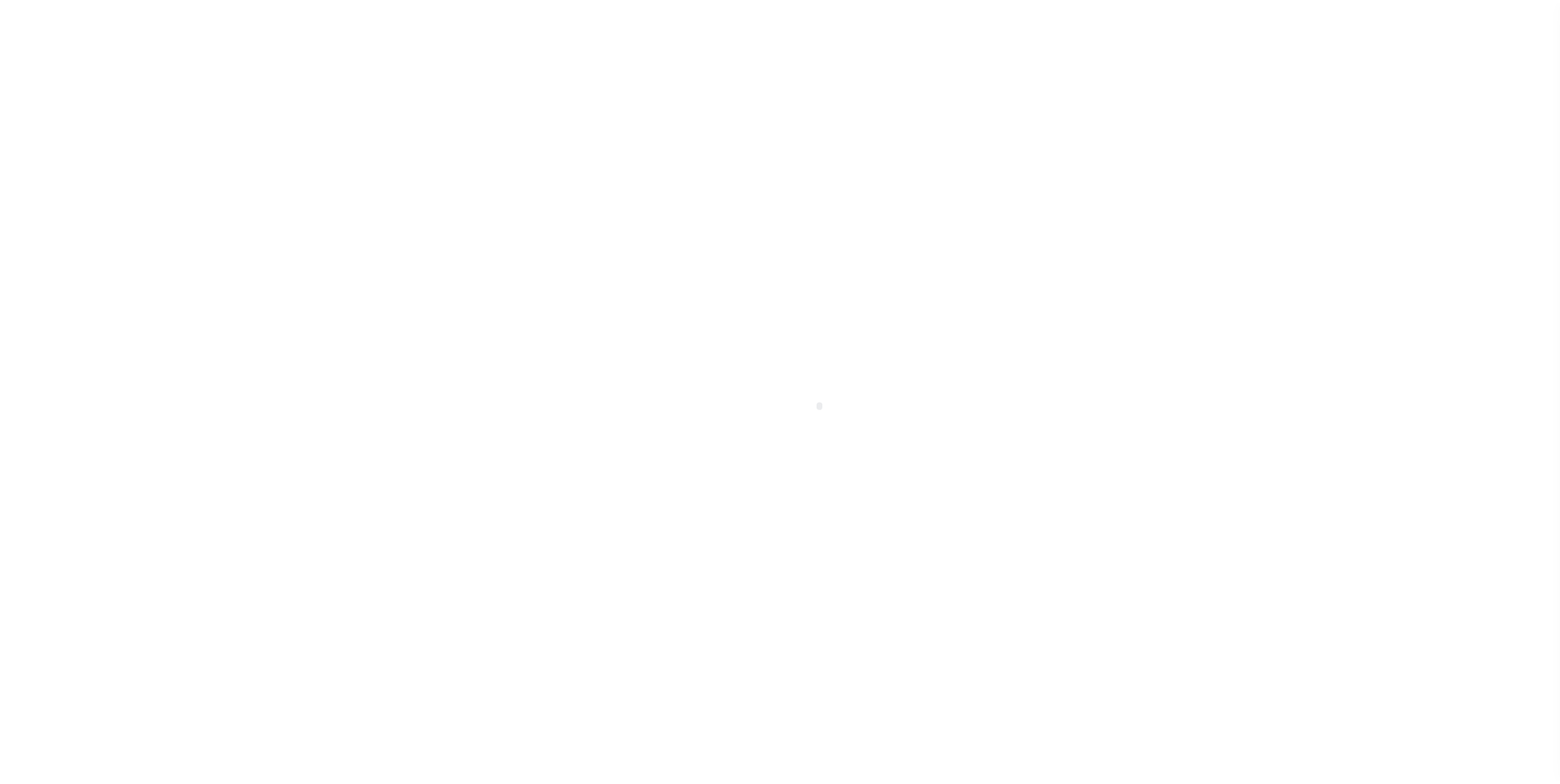
scroll to position [16, 0]
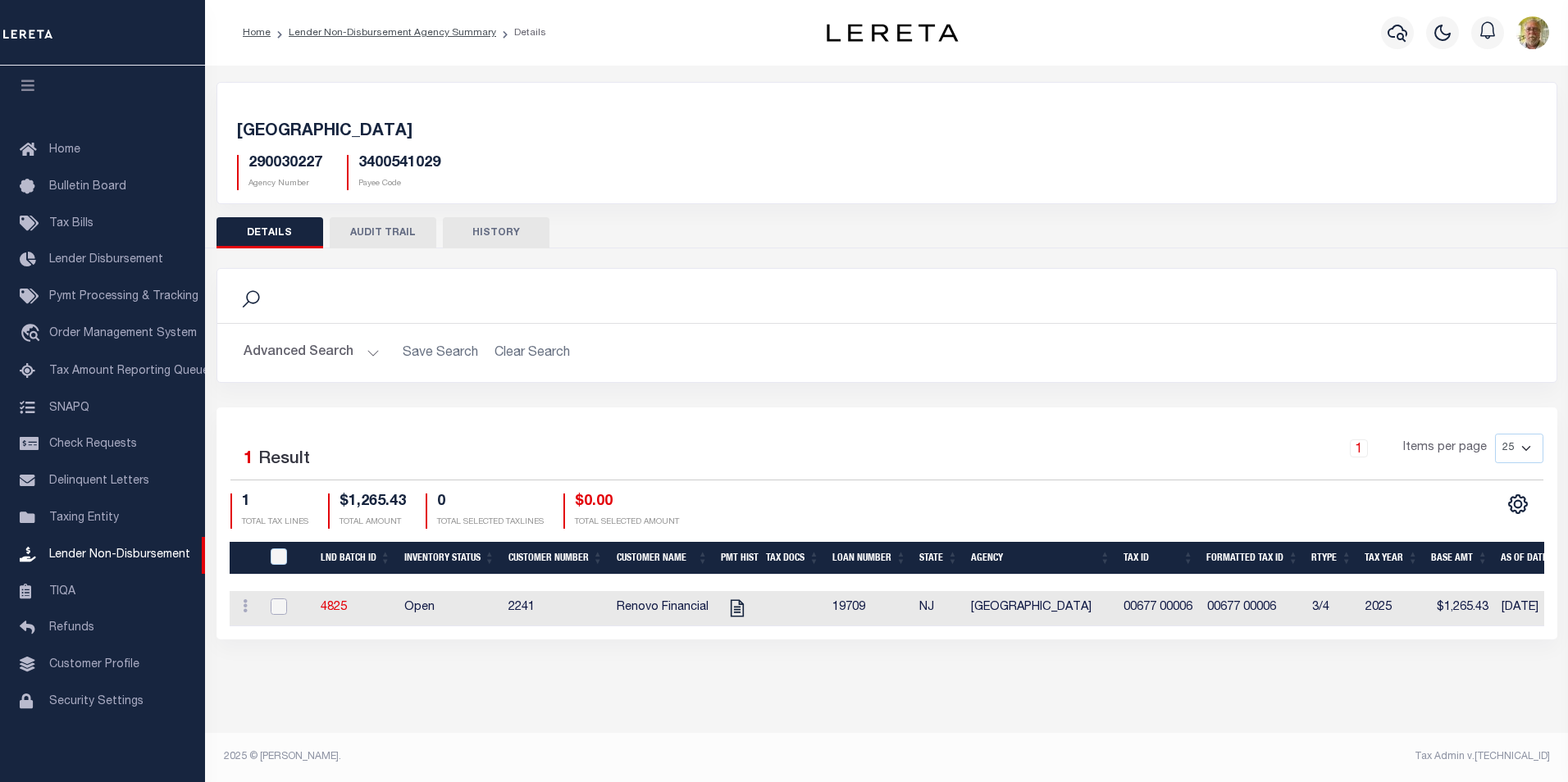
click at [283, 603] on input "checkbox" at bounding box center [279, 606] width 16 height 16
checkbox input "true"
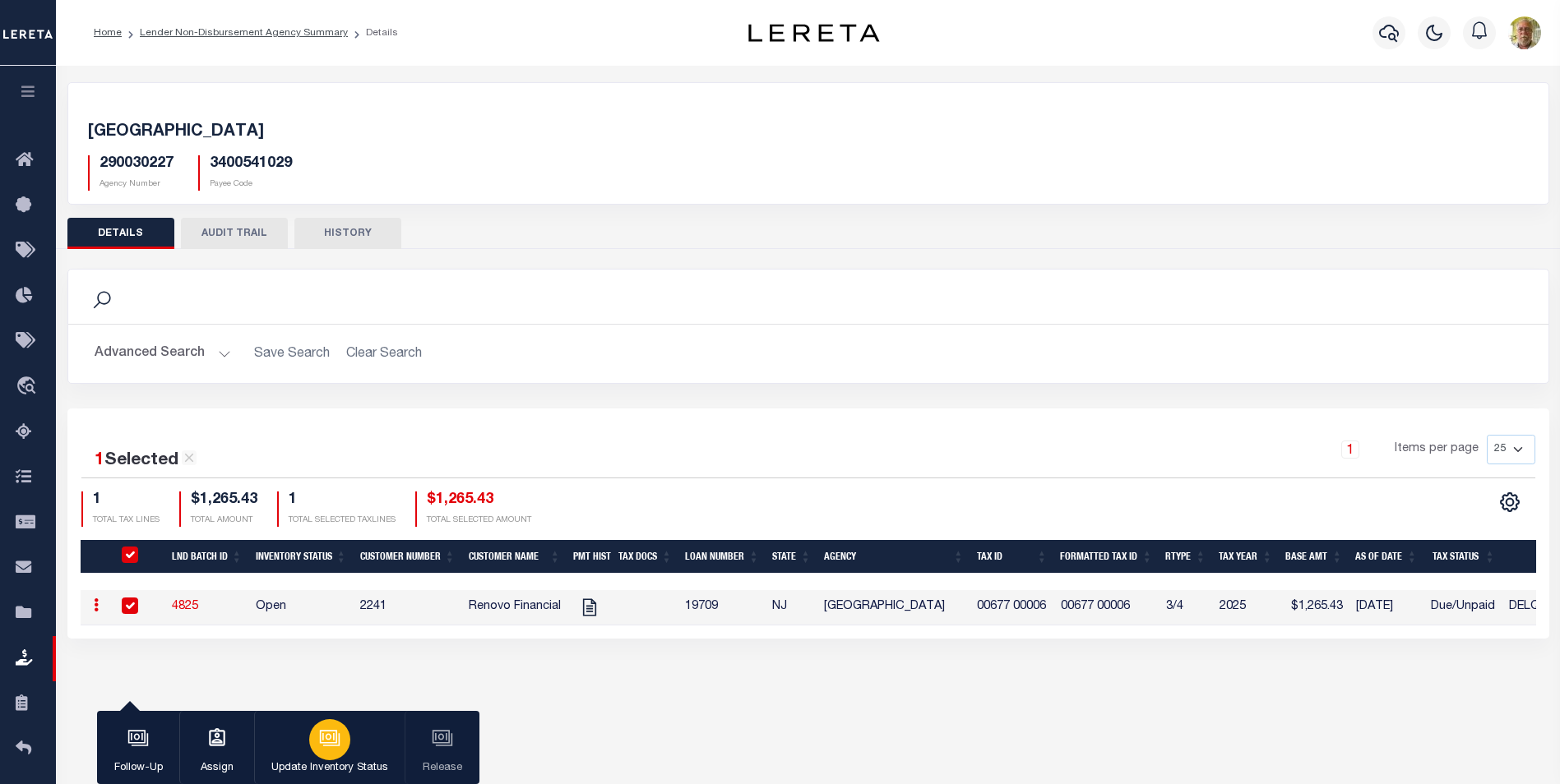
click at [340, 739] on icon "button" at bounding box center [329, 737] width 21 height 21
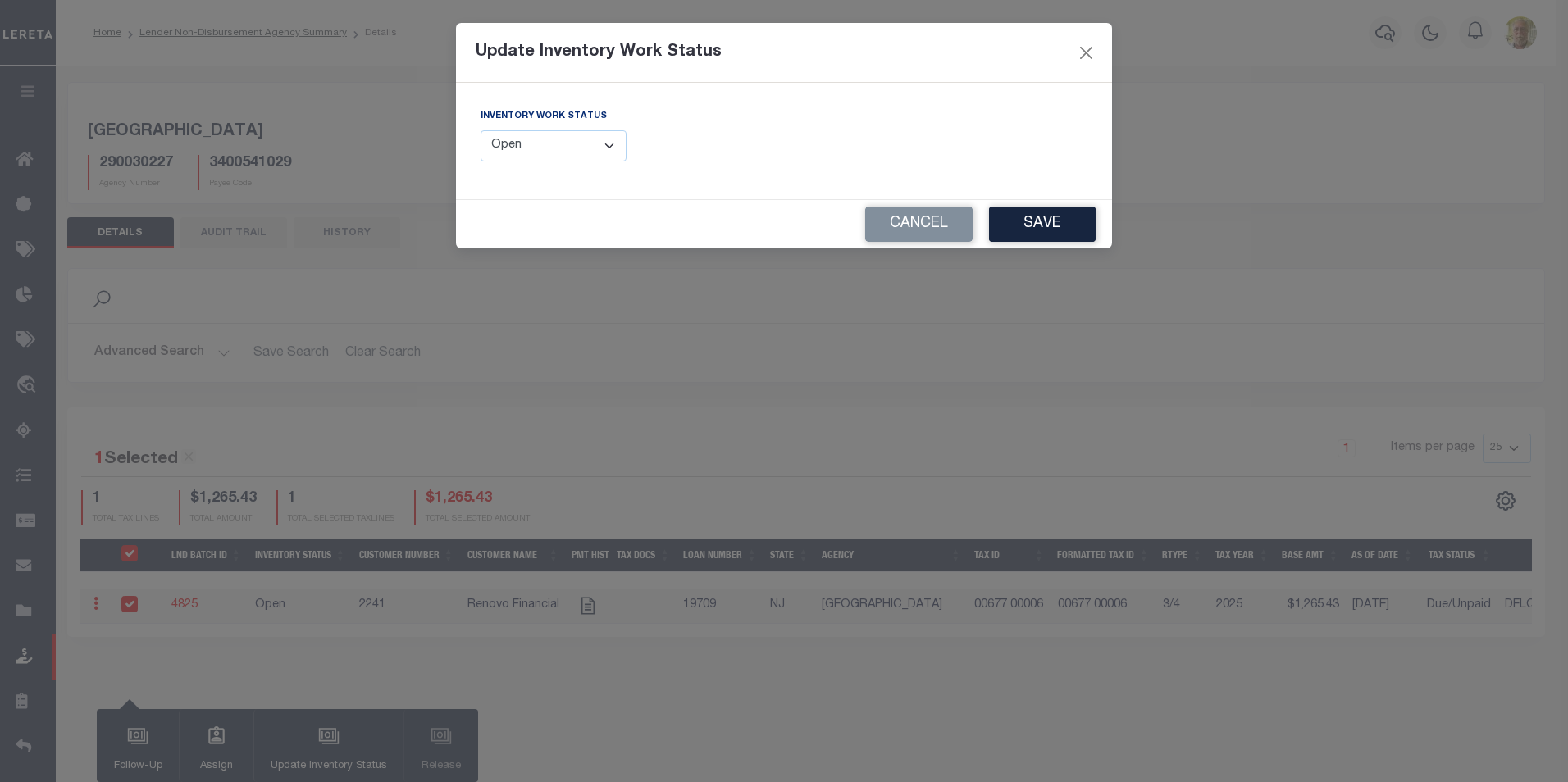
drag, startPoint x: 594, startPoint y: 150, endPoint x: 584, endPoint y: 153, distance: 10.4
click at [594, 150] on select "--Select-- Open Completed Reported" at bounding box center [554, 146] width 146 height 32
select select "Completed"
click at [481, 130] on select "--Select-- Open Completed Reported" at bounding box center [554, 146] width 146 height 32
click at [1015, 212] on button "Save" at bounding box center [1042, 224] width 107 height 36
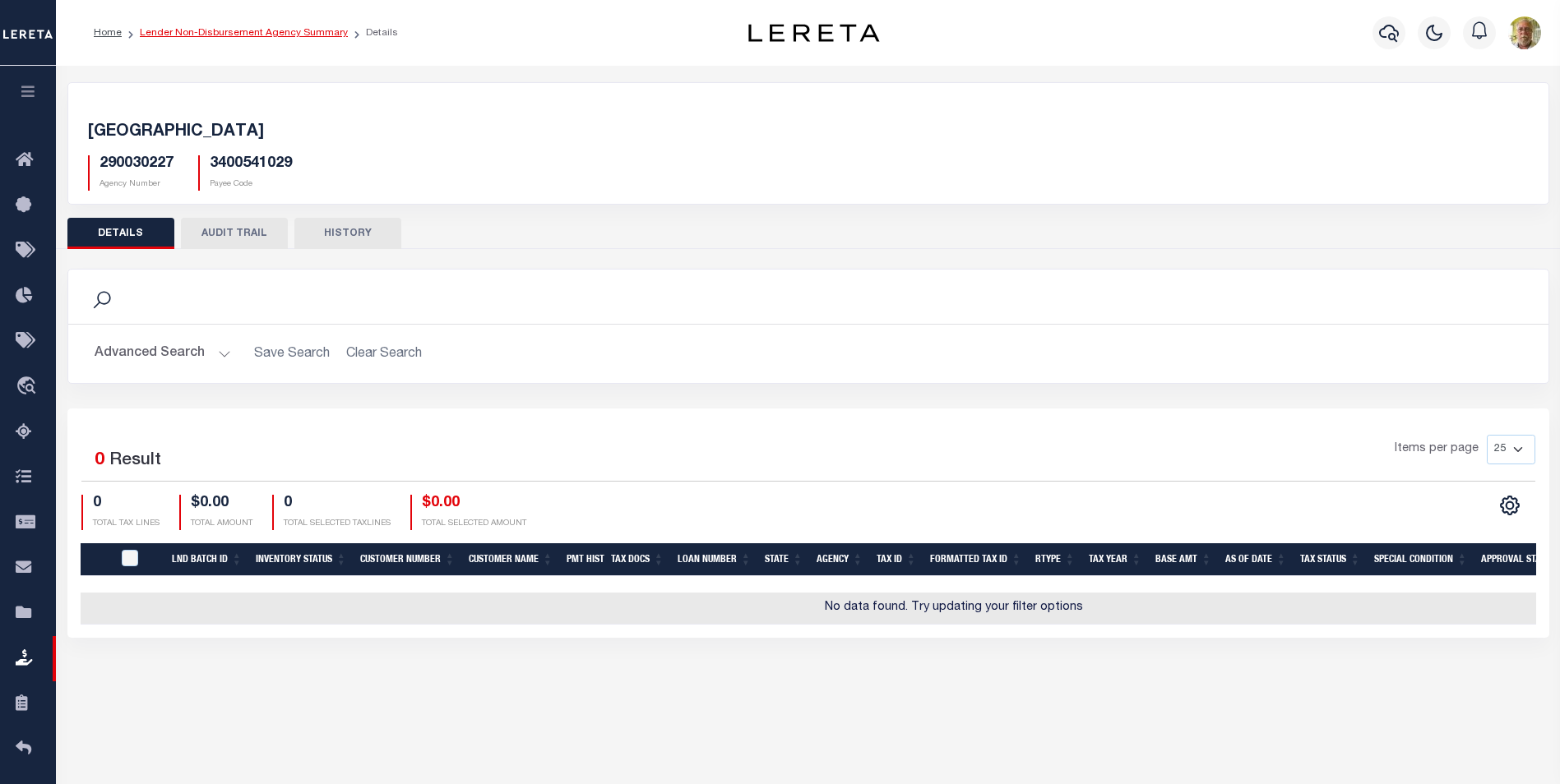
click at [266, 33] on link "Lender Non-Disbursement Agency Summary" at bounding box center [244, 33] width 208 height 10
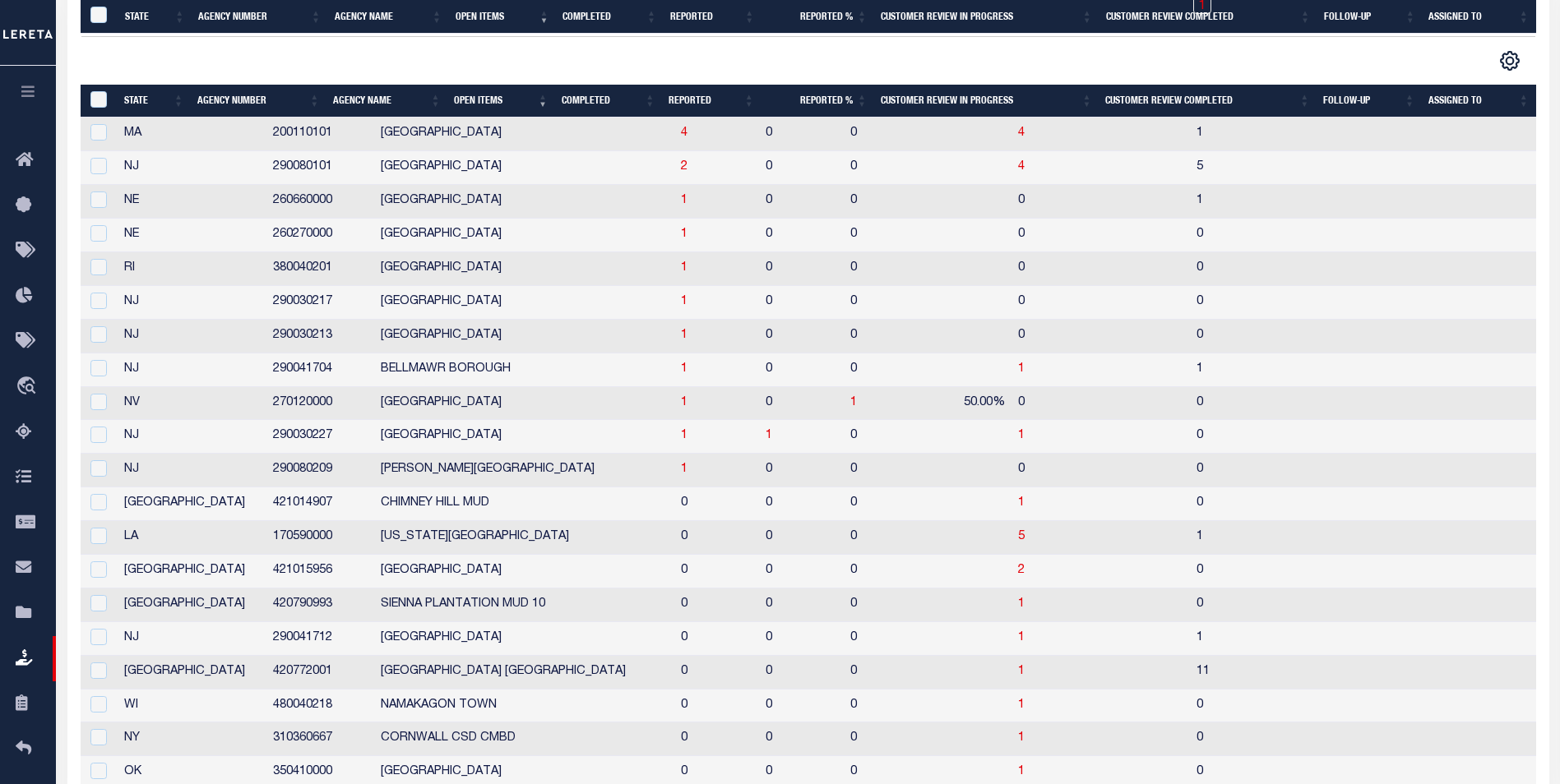
scroll to position [411, 0]
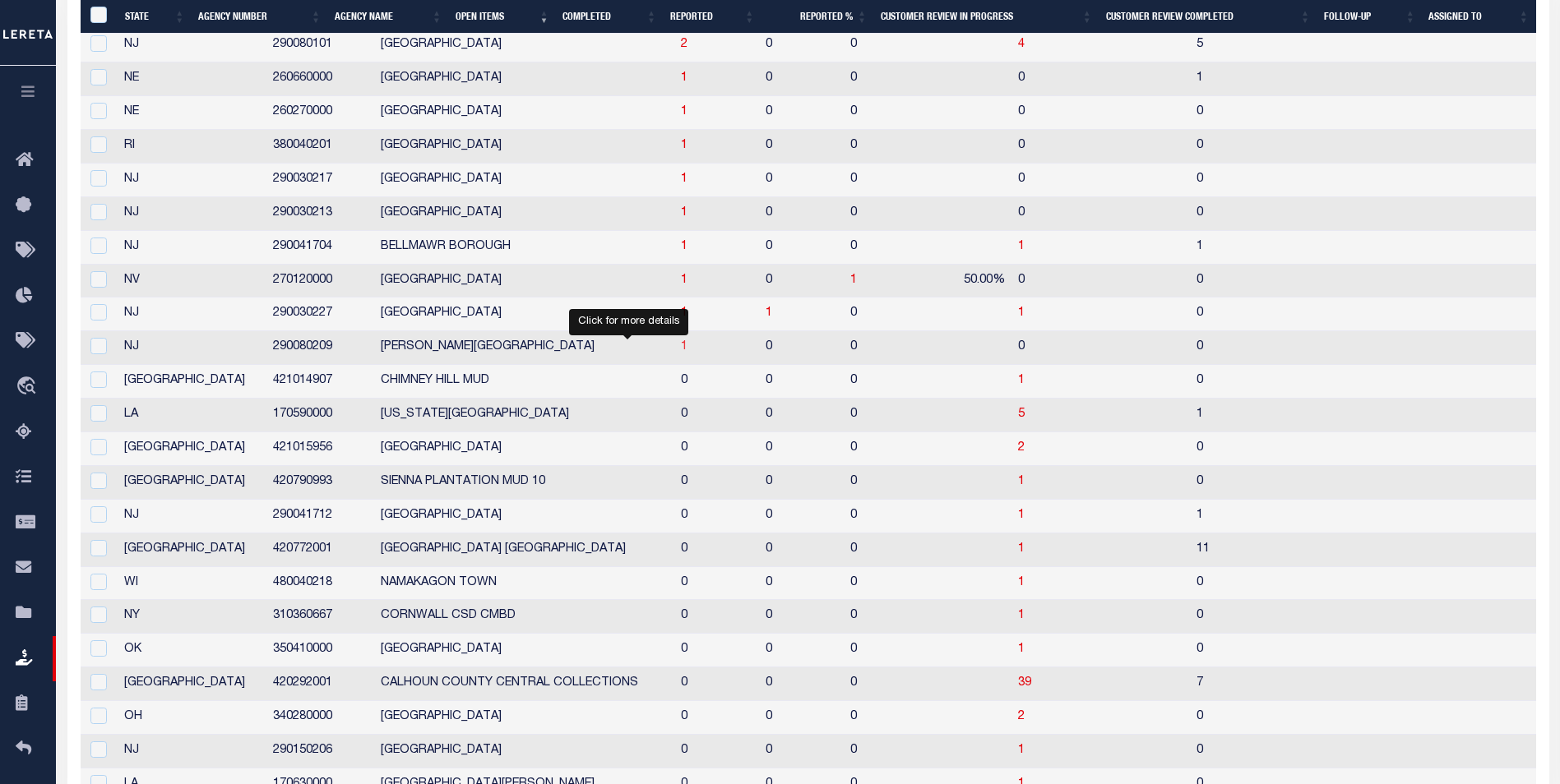
click at [681, 345] on span "1" at bounding box center [684, 347] width 7 height 12
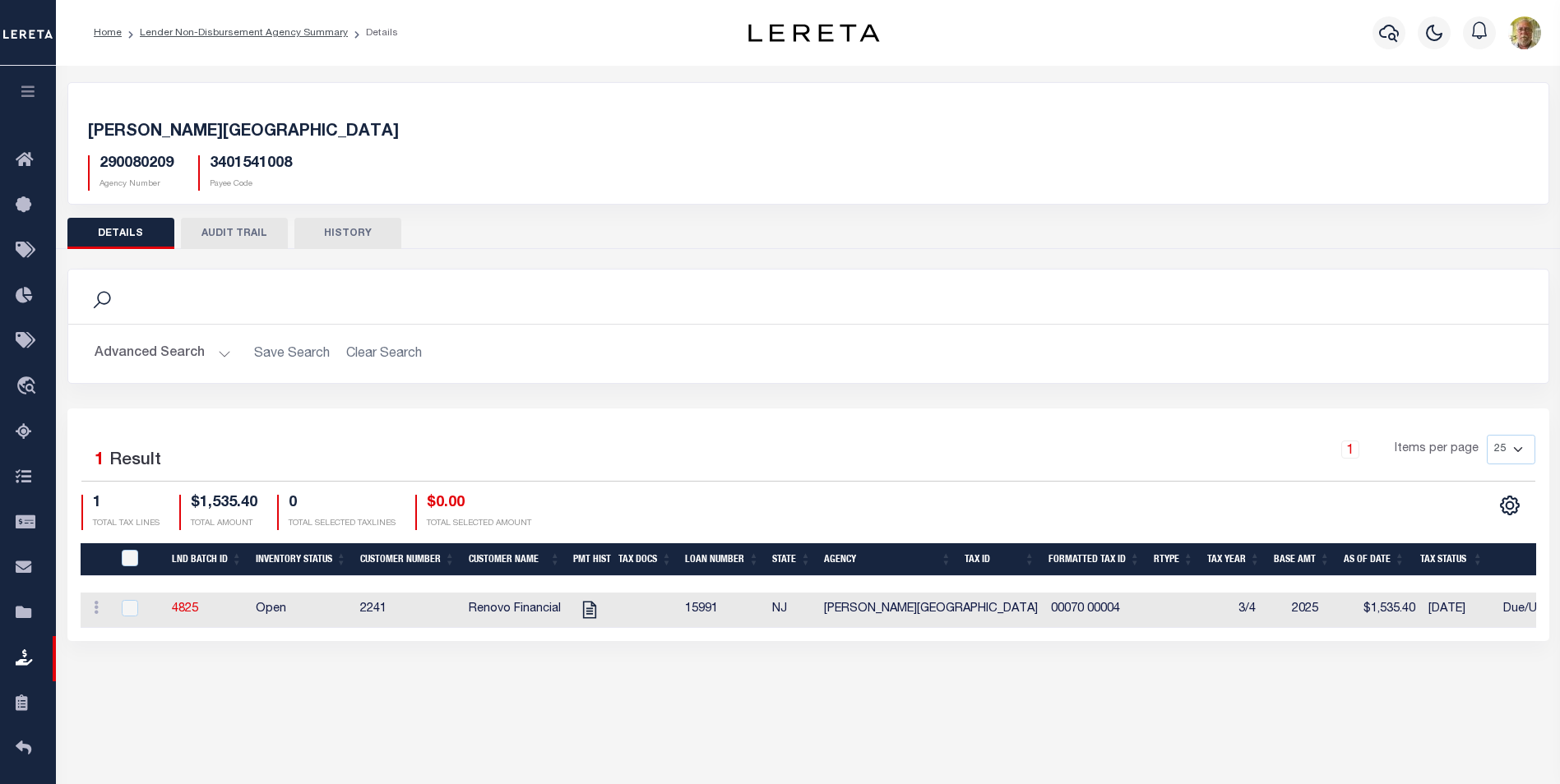
click at [878, 341] on h2 "Advanced Search Save Search Clear Search" at bounding box center [808, 354] width 1454 height 32
click at [589, 608] on icon "" at bounding box center [589, 609] width 21 height 21
checkbox input "true"
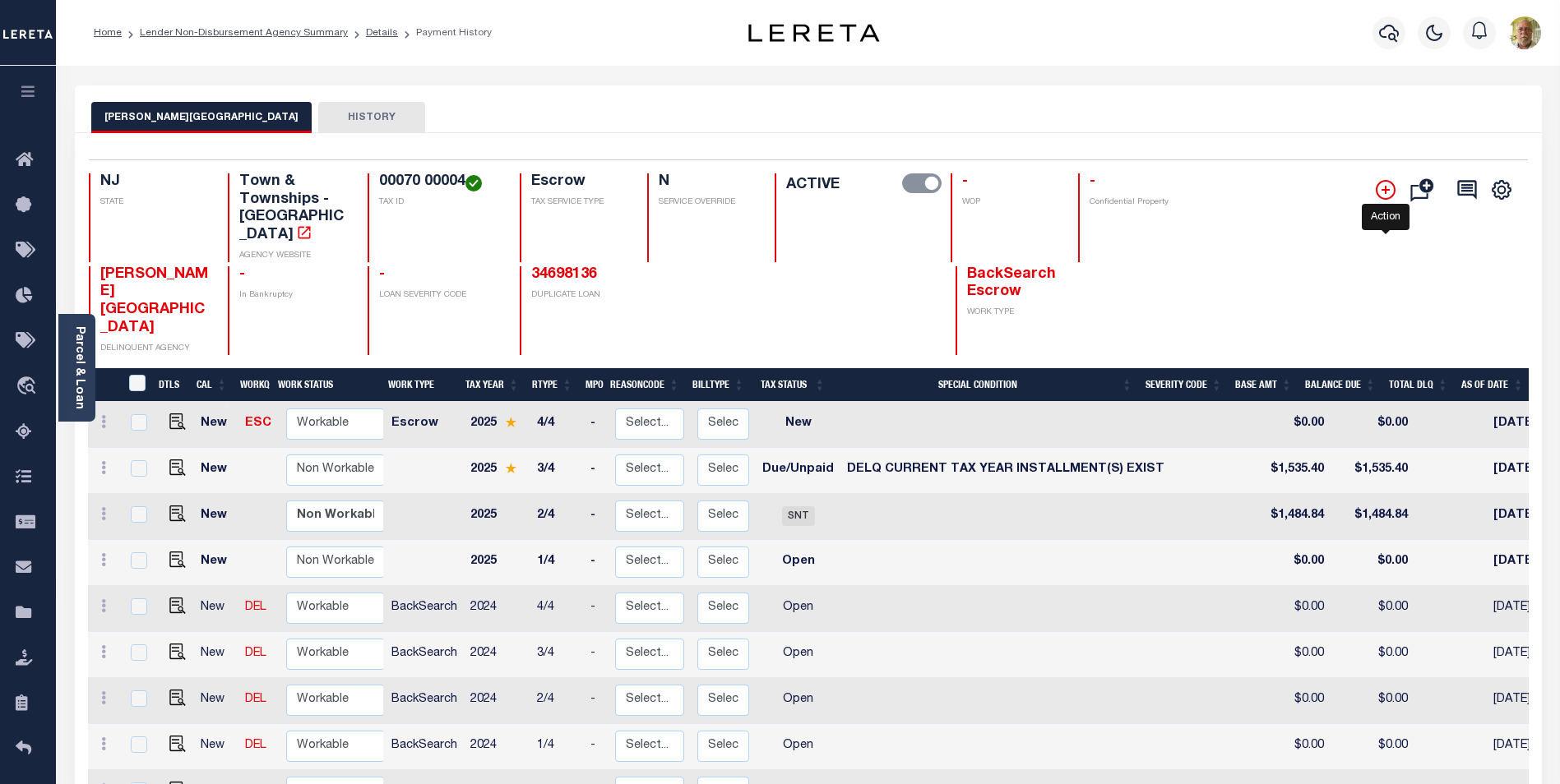
click at [1389, 190] on icon "" at bounding box center [1385, 189] width 20 height 20
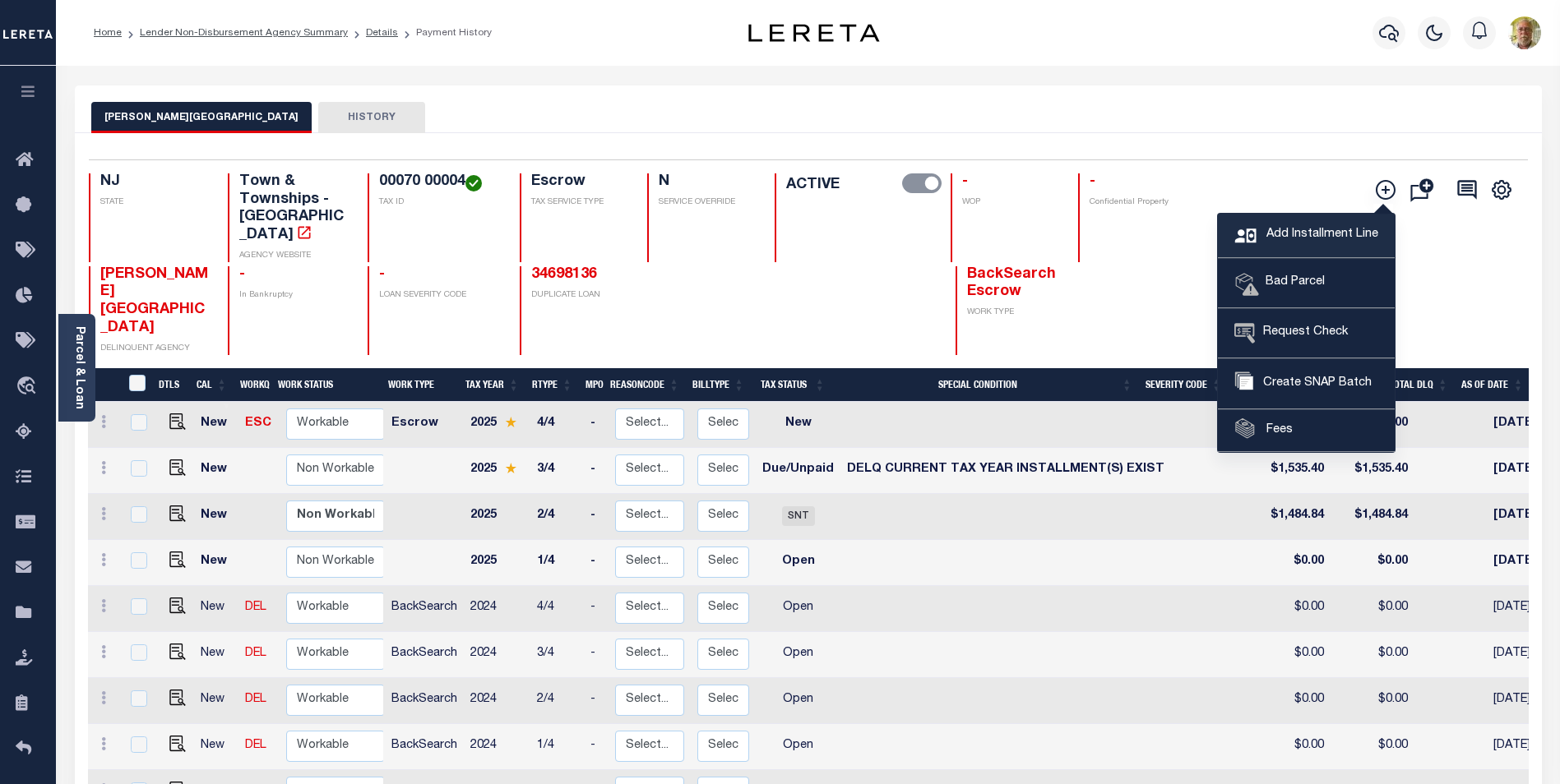
click at [1344, 228] on span "Add Installment Line" at bounding box center [1320, 234] width 116 height 18
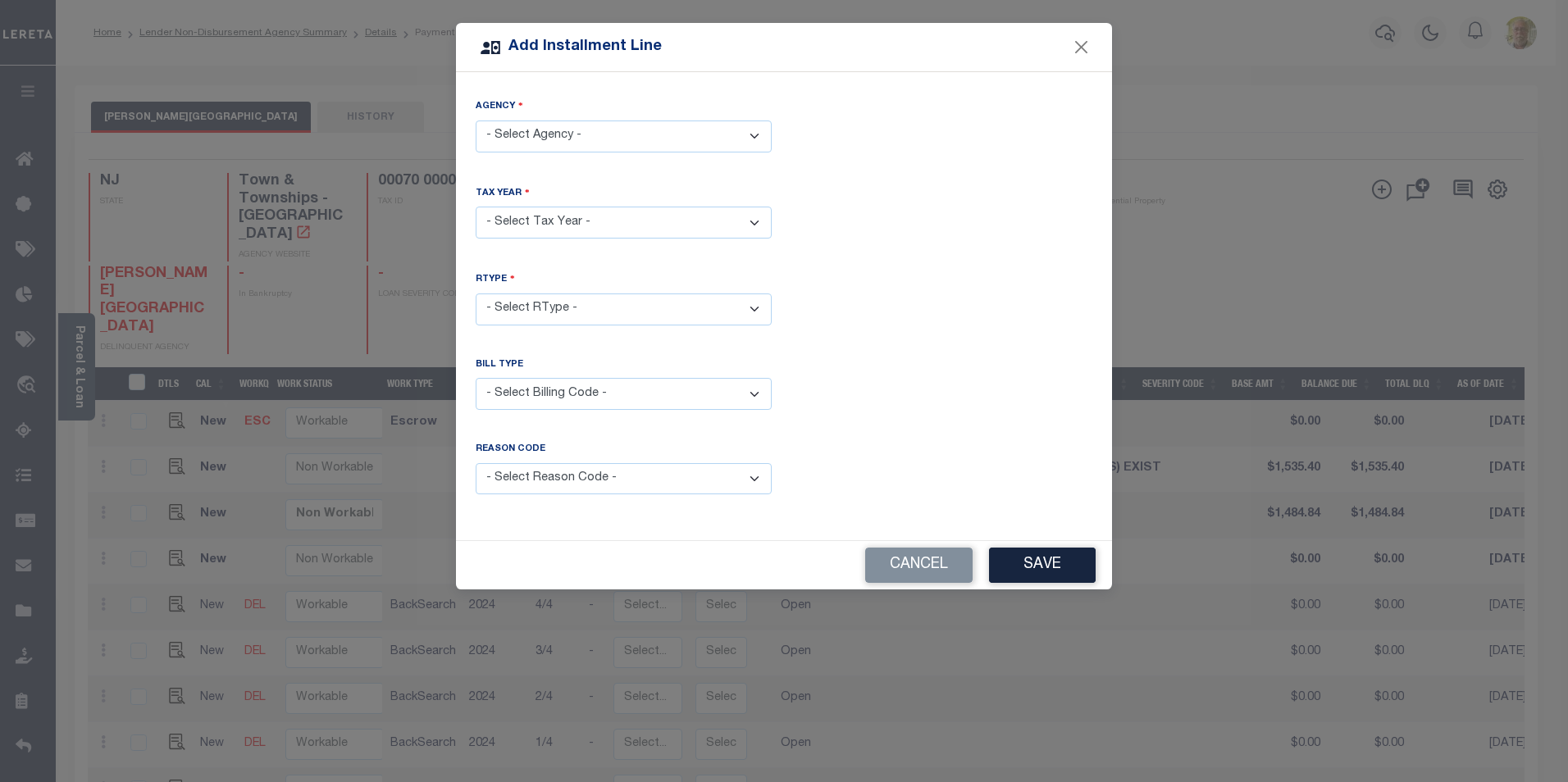
click at [602, 132] on select "- Select Agency - [PERSON_NAME][GEOGRAPHIC_DATA] - Town & Townships" at bounding box center [624, 136] width 296 height 32
select select "3401541008"
click at [476, 120] on select "- Select Agency - [PERSON_NAME][GEOGRAPHIC_DATA] - Town & Townships" at bounding box center [624, 136] width 296 height 32
click at [555, 223] on select "- Select Year - 2005 2006 2007 2008 2009 2010 2011 2012 2013 2014 2015 2016 201…" at bounding box center [624, 223] width 296 height 32
select select "2025"
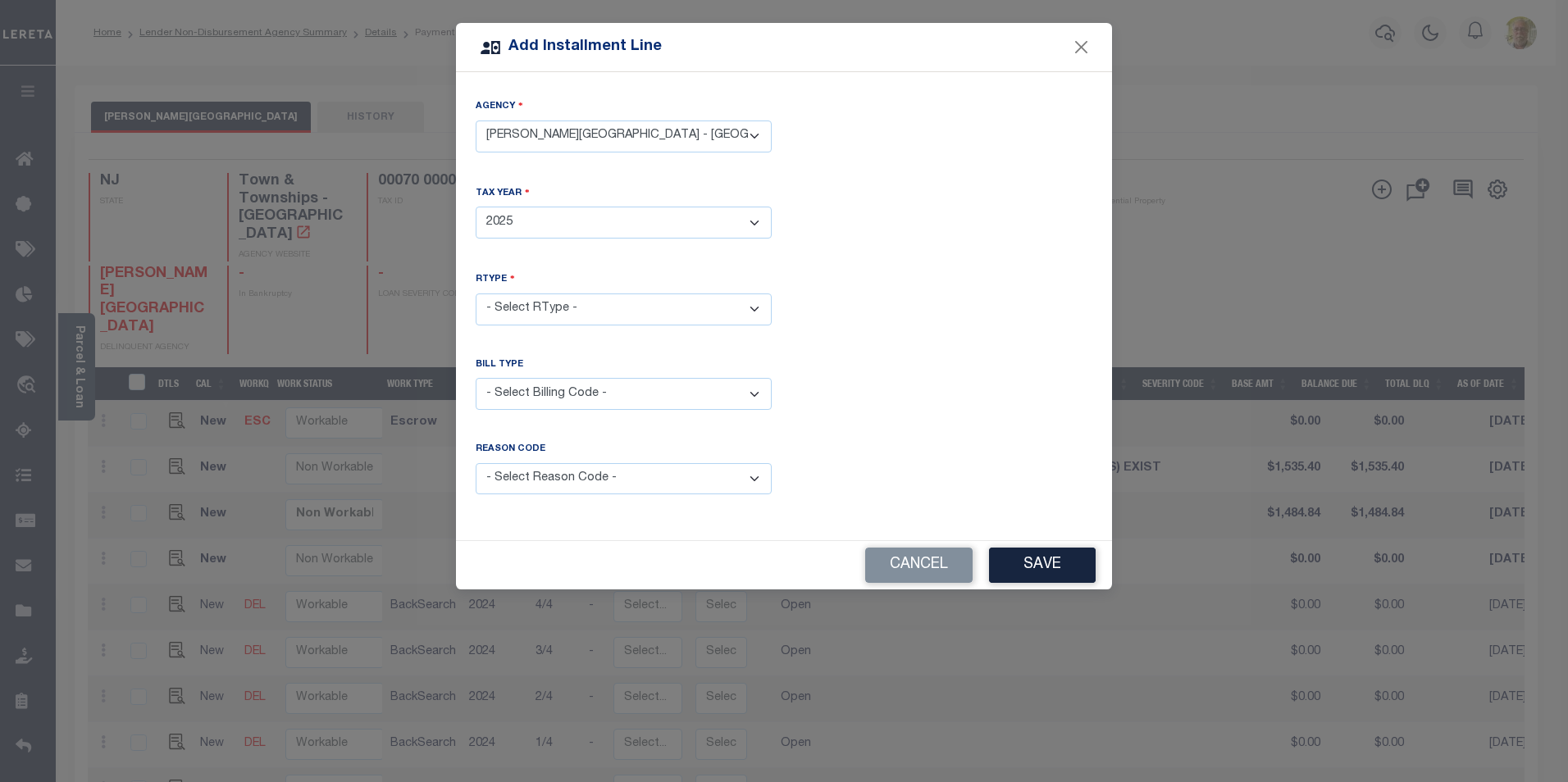
click at [476, 207] on select "- Select Year - 2005 2006 2007 2008 2009 2010 2011 2012 2013 2014 2015 2016 201…" at bounding box center [624, 223] width 296 height 32
click at [556, 300] on select "- Select RType - 1/4 2/4 3/4 4/4" at bounding box center [624, 310] width 296 height 32
select select "1"
click at [476, 294] on select "- Select RType - 1/4 2/4 3/4 4/4" at bounding box center [624, 310] width 296 height 32
click at [559, 389] on select "- Select Billing Code - Regular Delinquent Supplemental Corrected/Adjusted Bill…" at bounding box center [624, 394] width 296 height 32
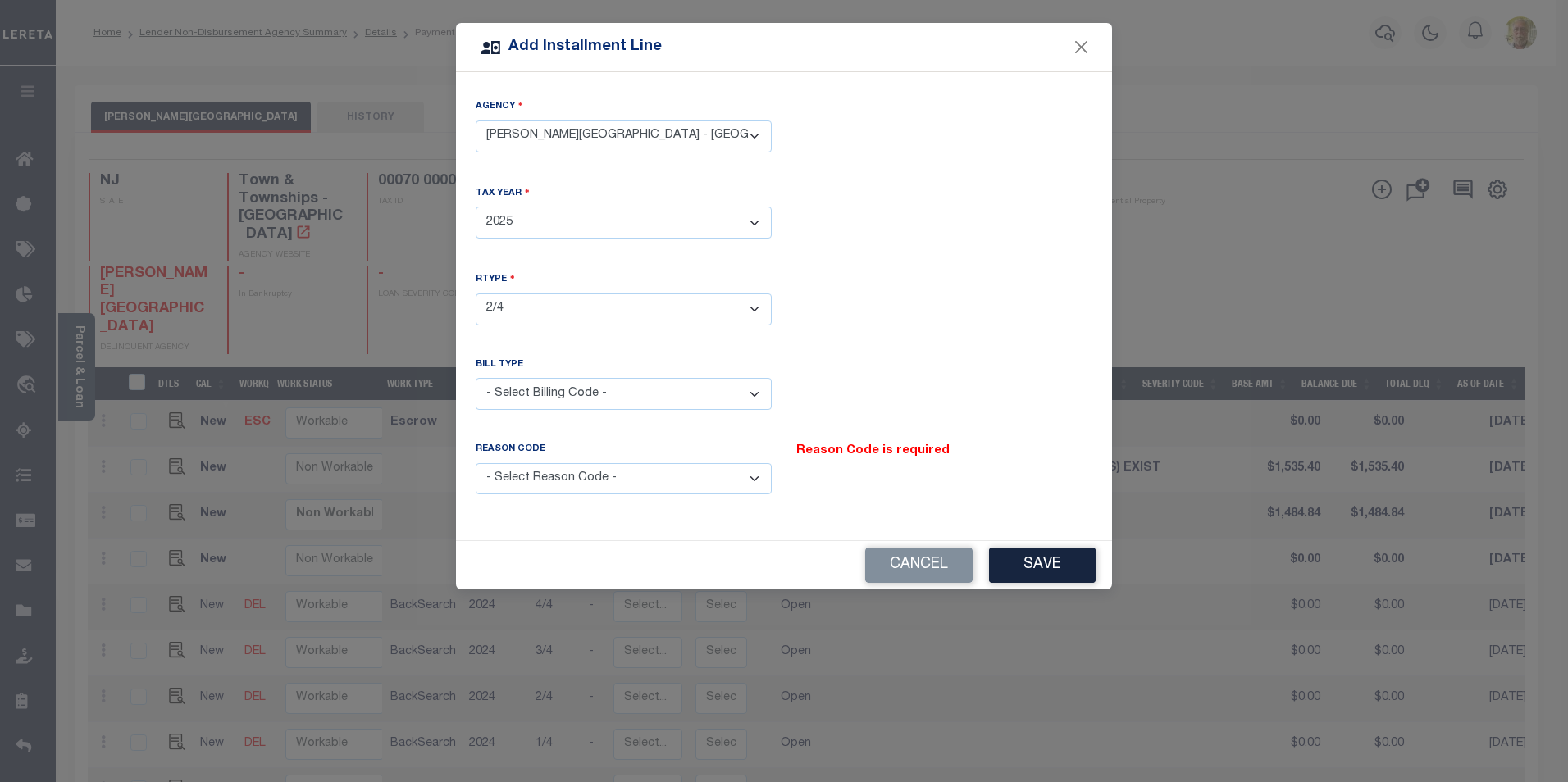
select select "1"
click at [476, 378] on select "- Select Billing Code - Regular Delinquent Supplemental Corrected/Adjusted Bill…" at bounding box center [624, 394] width 296 height 32
click at [569, 482] on select "- Select Reason Code - Payment Reversal Taxable Value Change Assessment Change …" at bounding box center [624, 479] width 296 height 32
select select "12"
click at [476, 463] on select "- Select Reason Code - Payment Reversal Taxable Value Change Assessment Change …" at bounding box center [624, 479] width 296 height 32
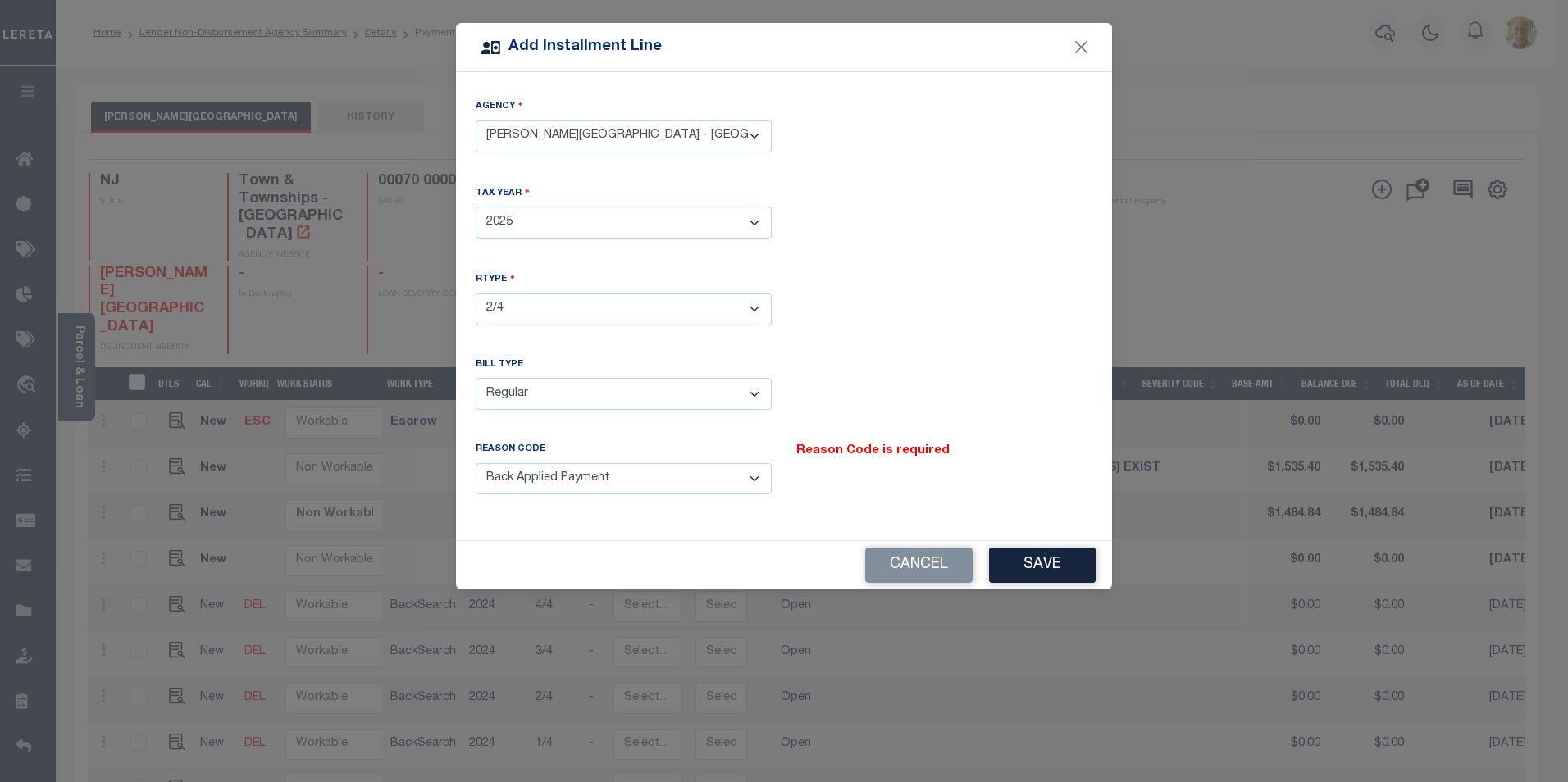
click at [1046, 566] on button "Save" at bounding box center [1042, 565] width 107 height 36
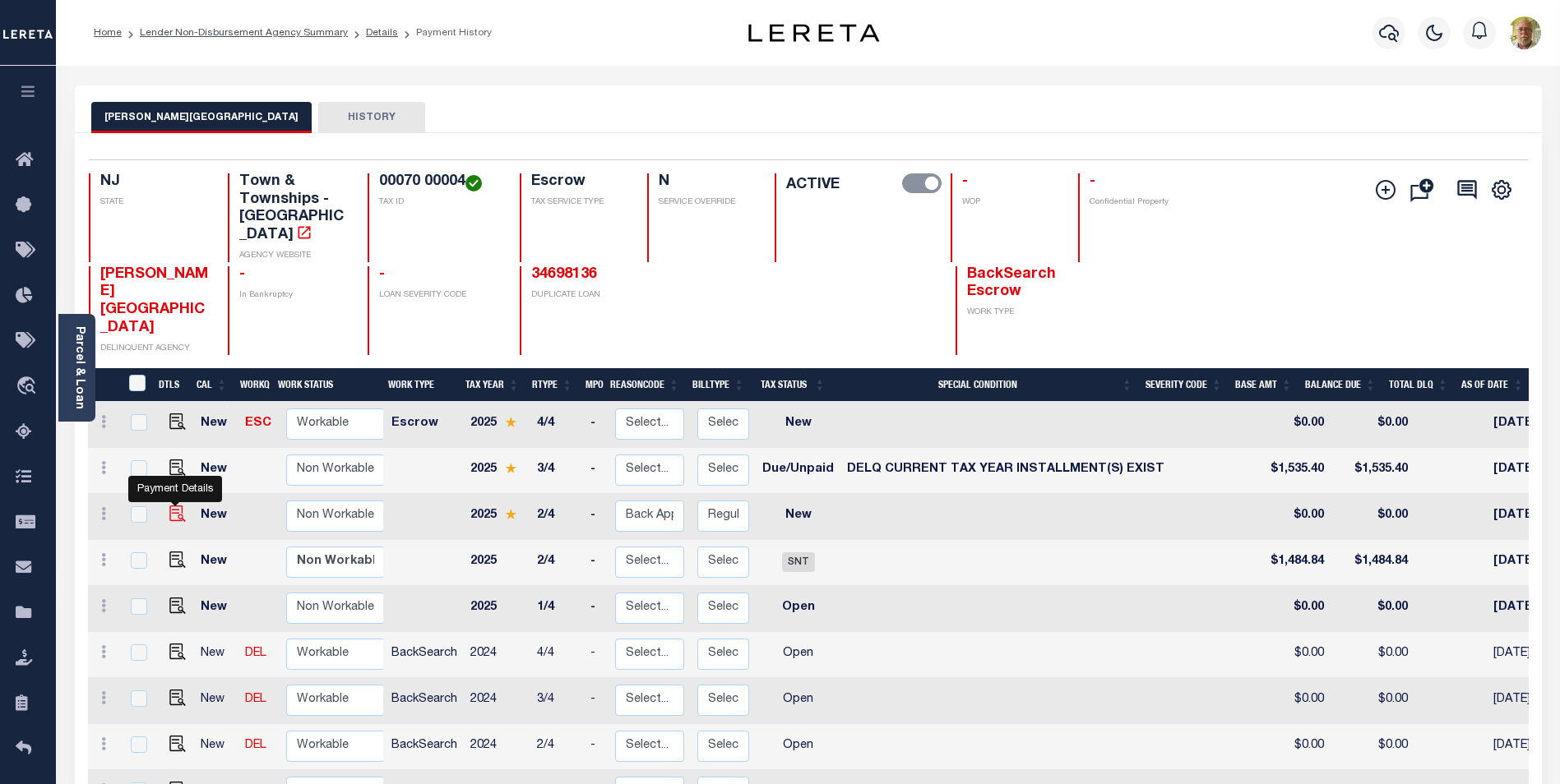
click at [174, 506] on img at bounding box center [177, 513] width 16 height 16
checkbox input "true"
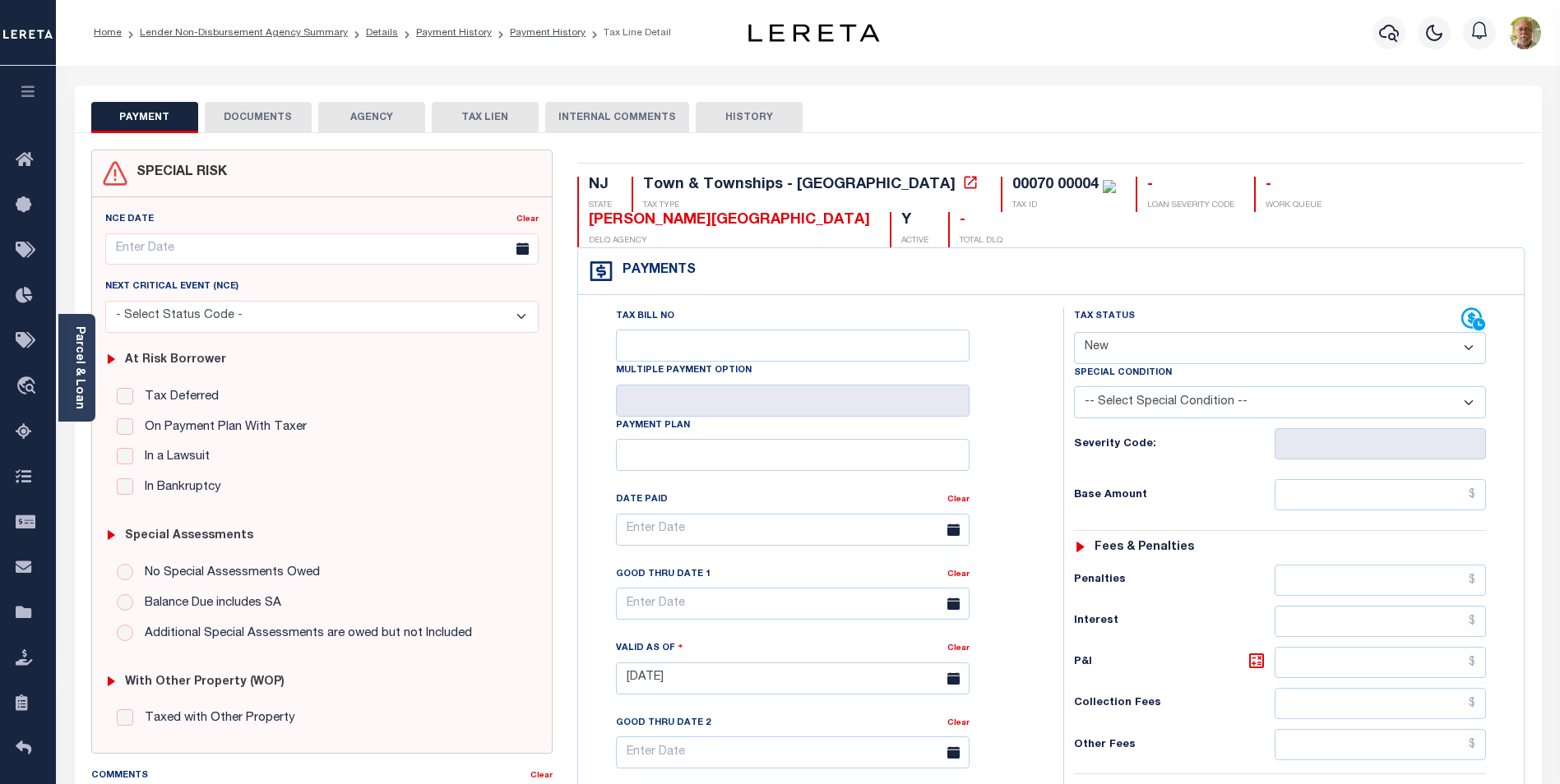
click at [1164, 348] on select "- Select Status Code - Open Due/Unpaid Paid Incomplete No Tax Due Internal Refu…" at bounding box center [1279, 348] width 412 height 32
select select "DUE"
click at [1074, 333] on select "- Select Status Code - Open Due/Unpaid Paid Incomplete No Tax Due Internal Refu…" at bounding box center [1279, 348] width 412 height 32
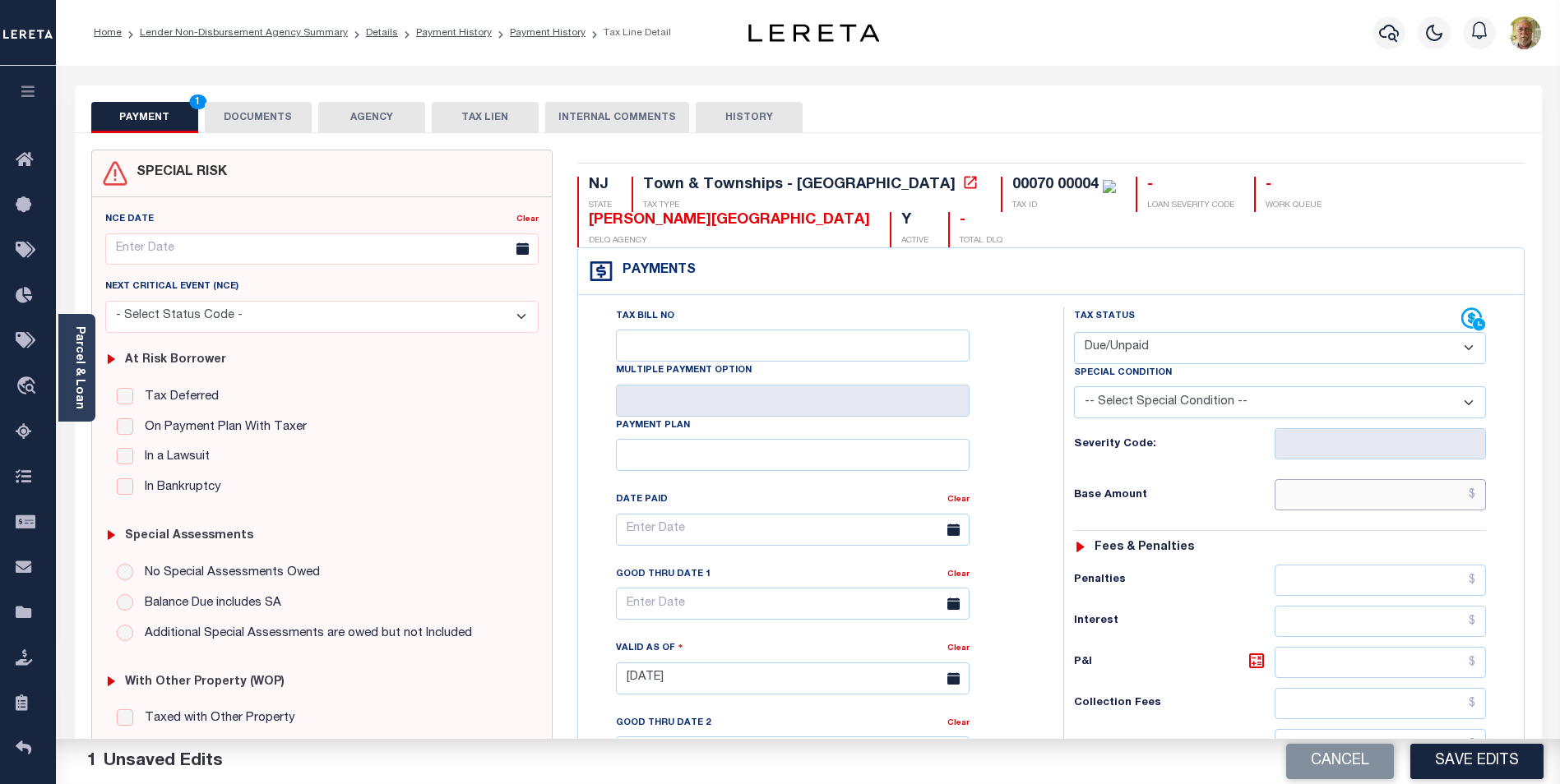
drag, startPoint x: 1425, startPoint y: 490, endPoint x: 1440, endPoint y: 492, distance: 15.1
click at [1425, 490] on input "text" at bounding box center [1380, 495] width 211 height 31
drag, startPoint x: 248, startPoint y: 202, endPoint x: 198, endPoint y: 207, distance: 50.2
click at [248, 202] on div "NCE Date Clear Next Critical Event (NCE)" at bounding box center [322, 468] width 446 height 542
drag, startPoint x: 1412, startPoint y: 499, endPoint x: 1438, endPoint y: 504, distance: 26.5
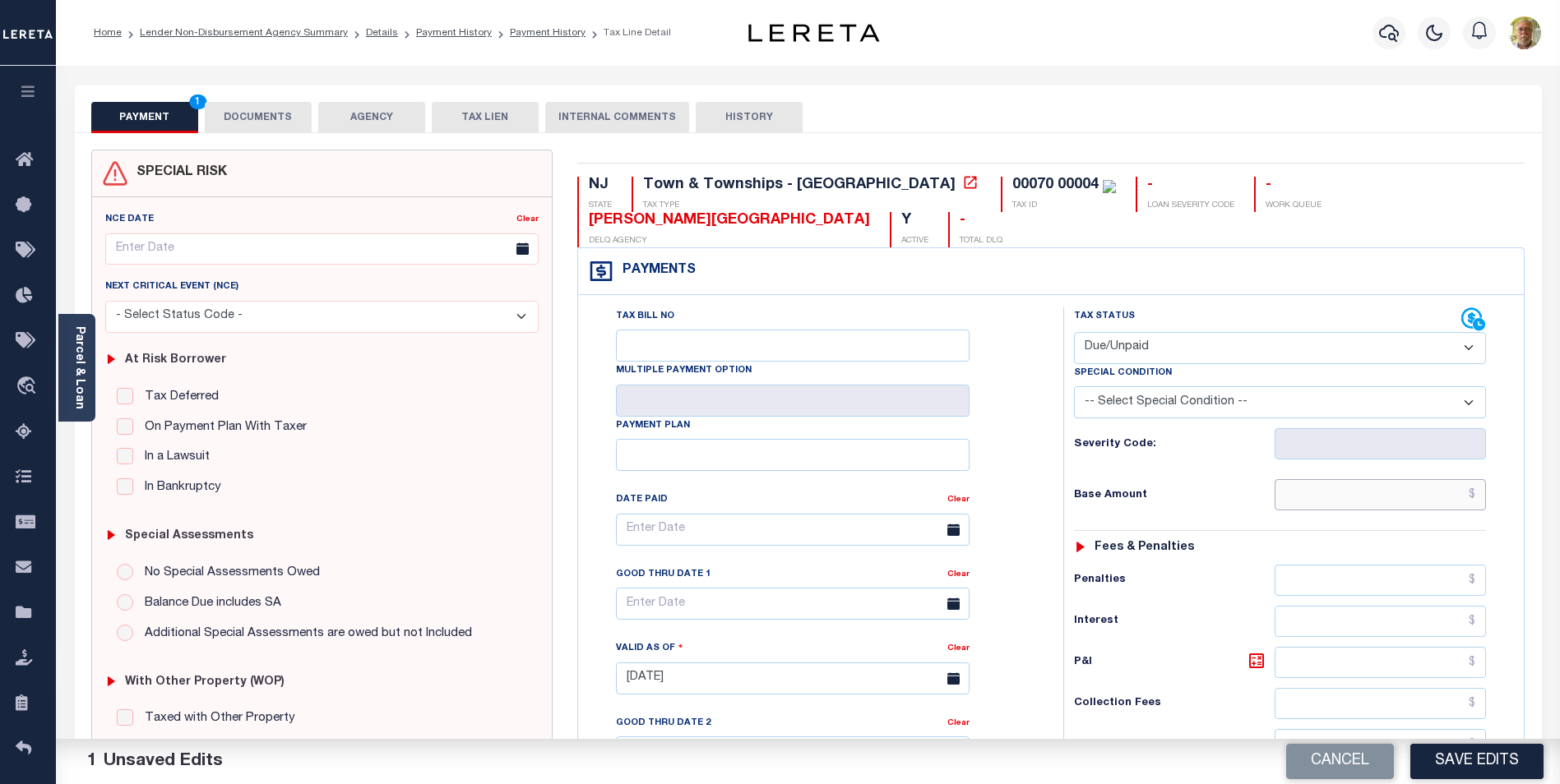
click at [1412, 499] on input "text" at bounding box center [1380, 495] width 211 height 31
type input "$1,484.84"
type input "$41.06"
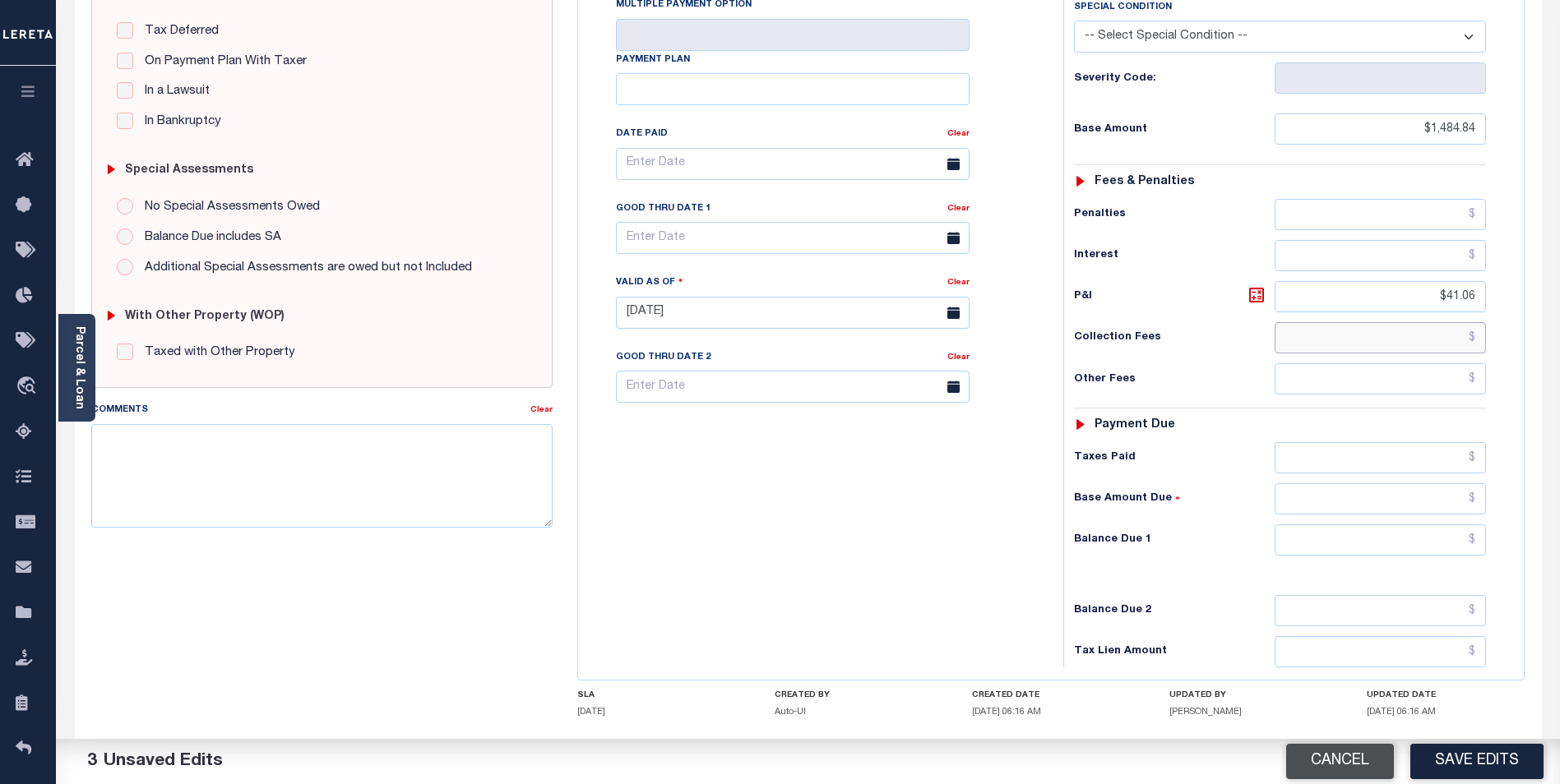
scroll to position [411, 0]
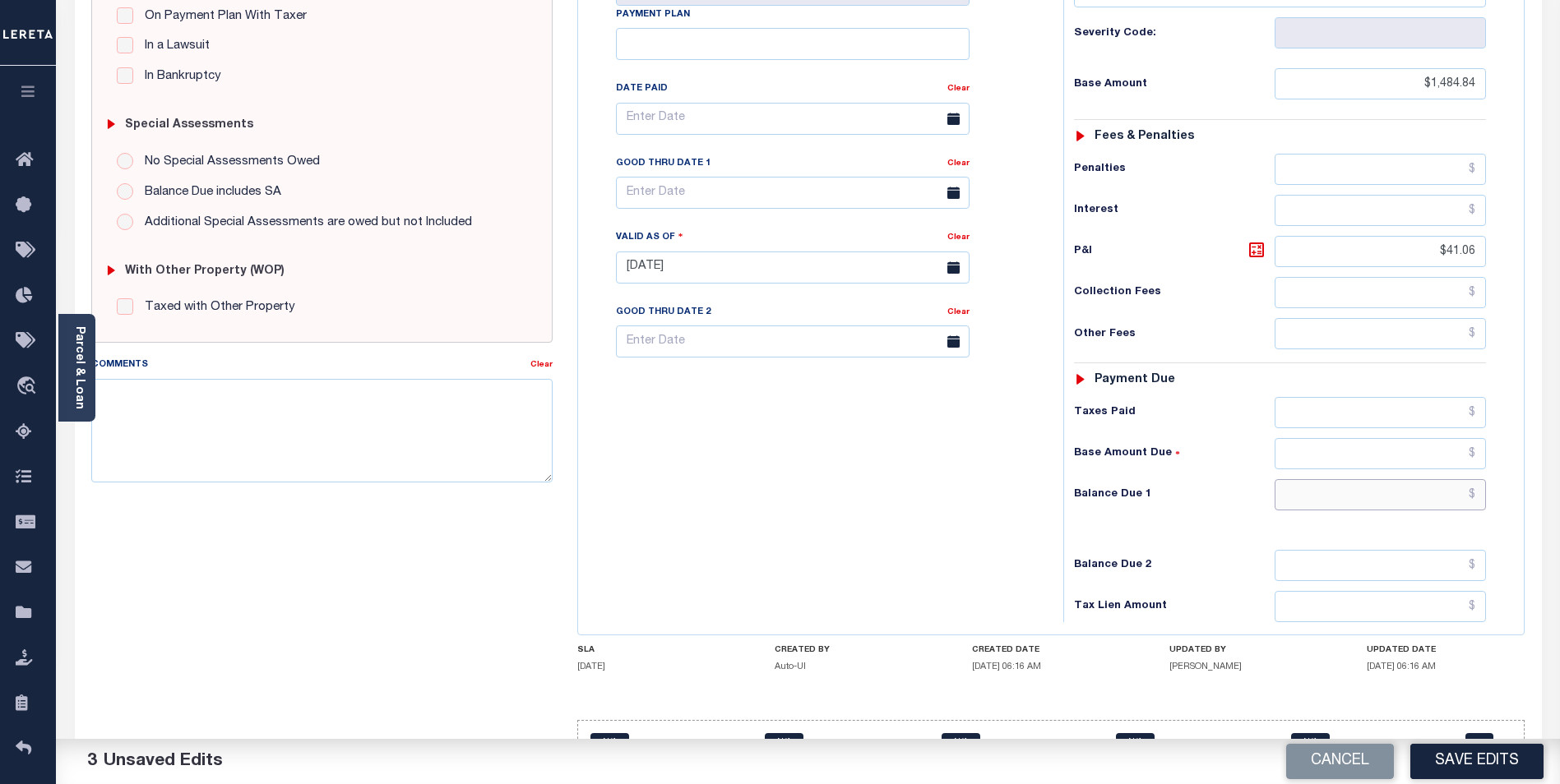
click at [1441, 502] on input "text" at bounding box center [1380, 495] width 211 height 31
type input "$1,525.90"
click at [742, 120] on input "text" at bounding box center [793, 119] width 354 height 32
click at [720, 127] on input "text" at bounding box center [793, 119] width 354 height 32
click at [856, 83] on div "Date Paid" at bounding box center [782, 91] width 331 height 23
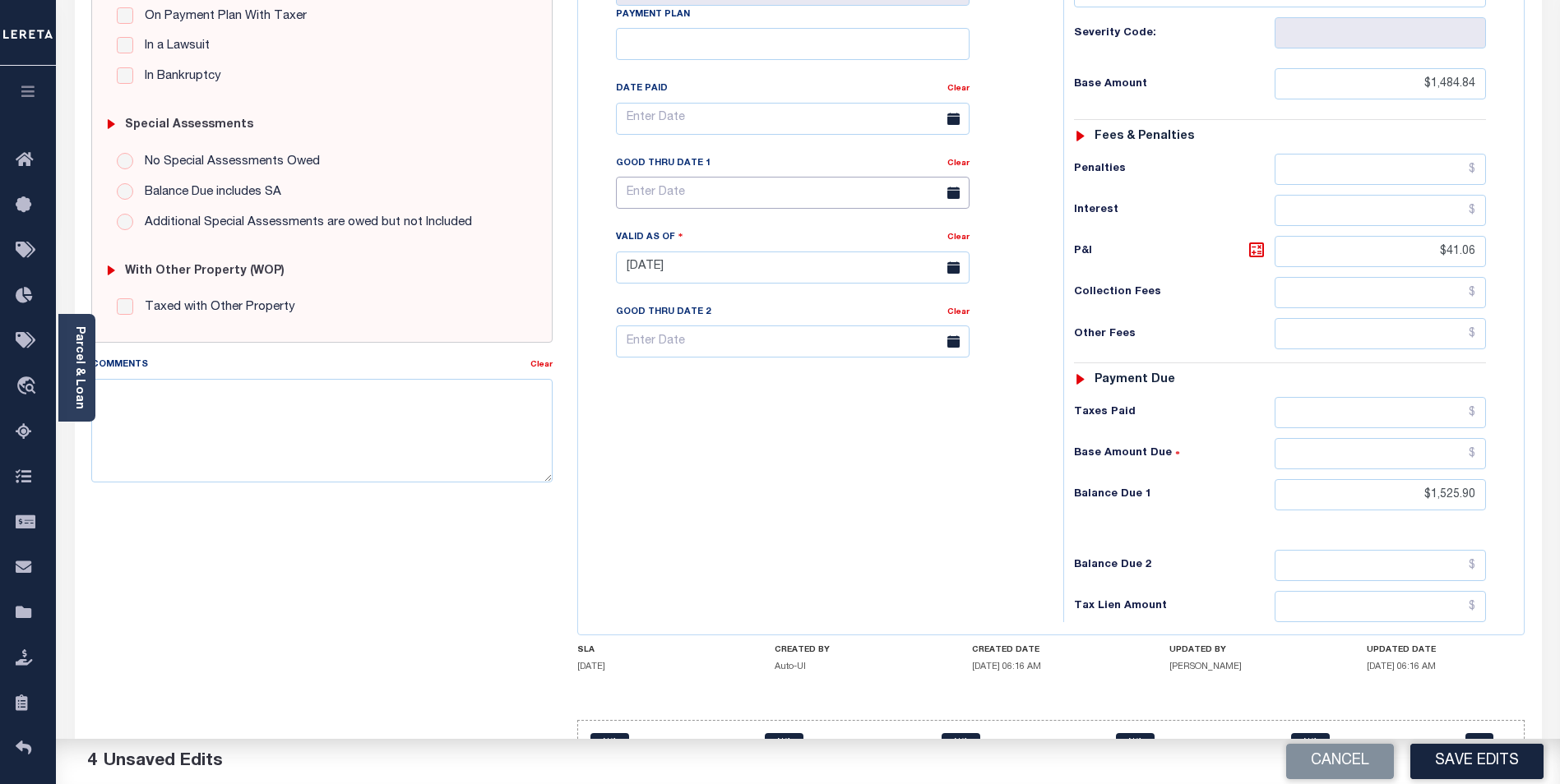
click at [788, 195] on input "text" at bounding box center [793, 193] width 354 height 32
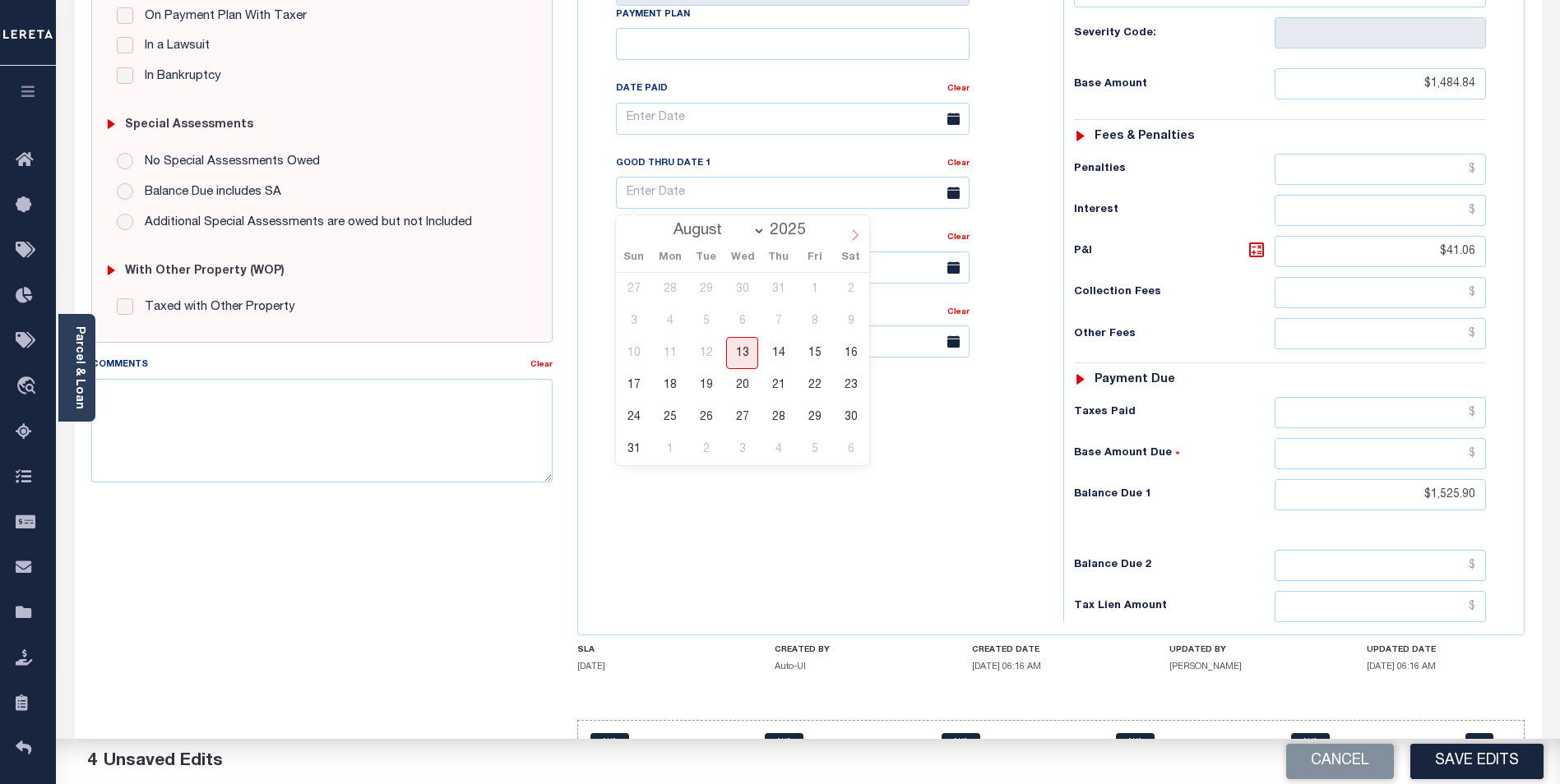
click at [850, 230] on icon at bounding box center [856, 235] width 12 height 12
select select "8"
click at [816, 285] on span "5" at bounding box center [815, 289] width 32 height 32
type input "[DATE]"
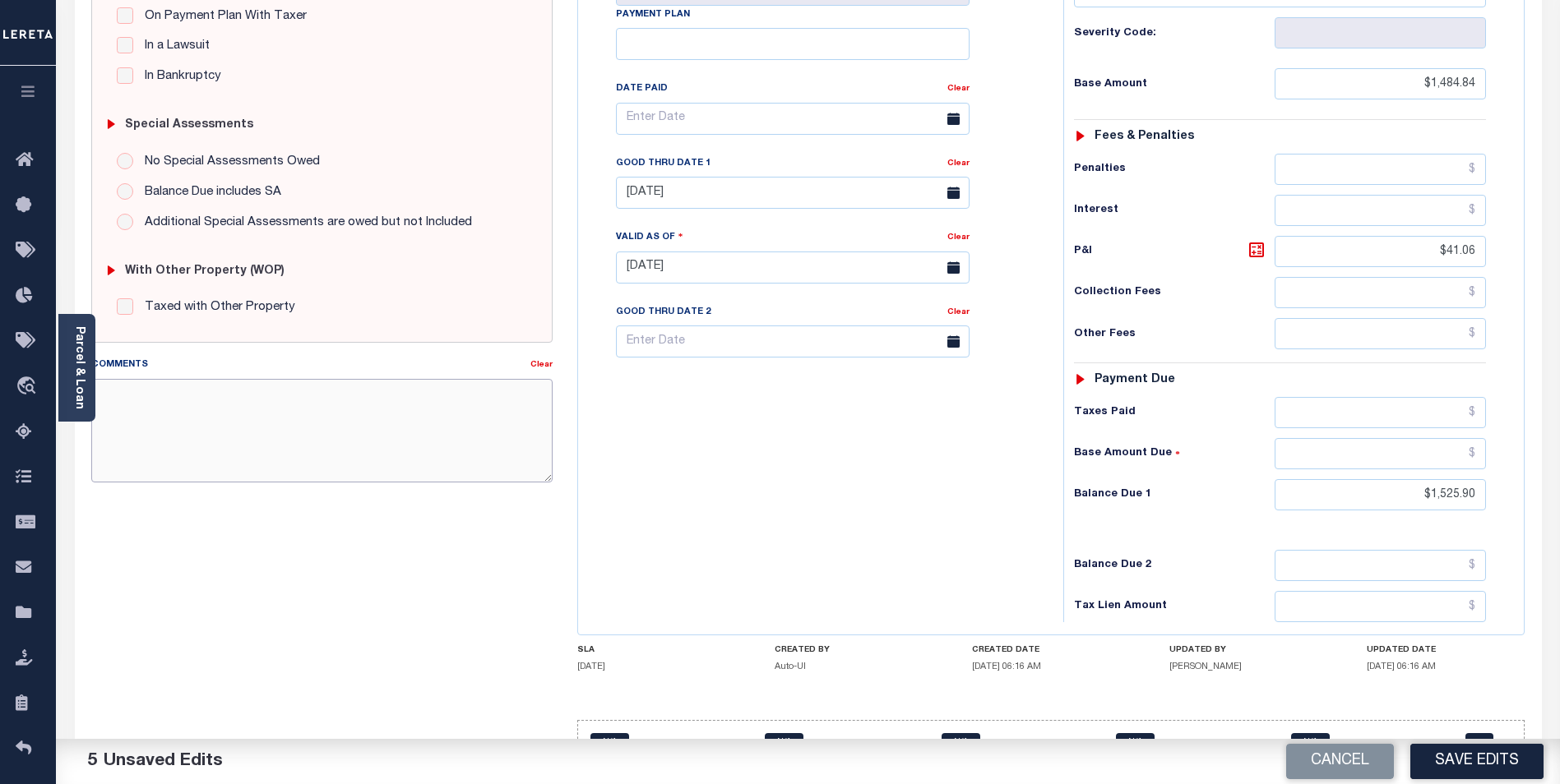
click at [339, 410] on textarea "Comments" at bounding box center [323, 431] width 462 height 104
type textarea "2ND INSTALL DELINQUENT."
click at [1483, 756] on button "Save Edits" at bounding box center [1477, 762] width 133 height 36
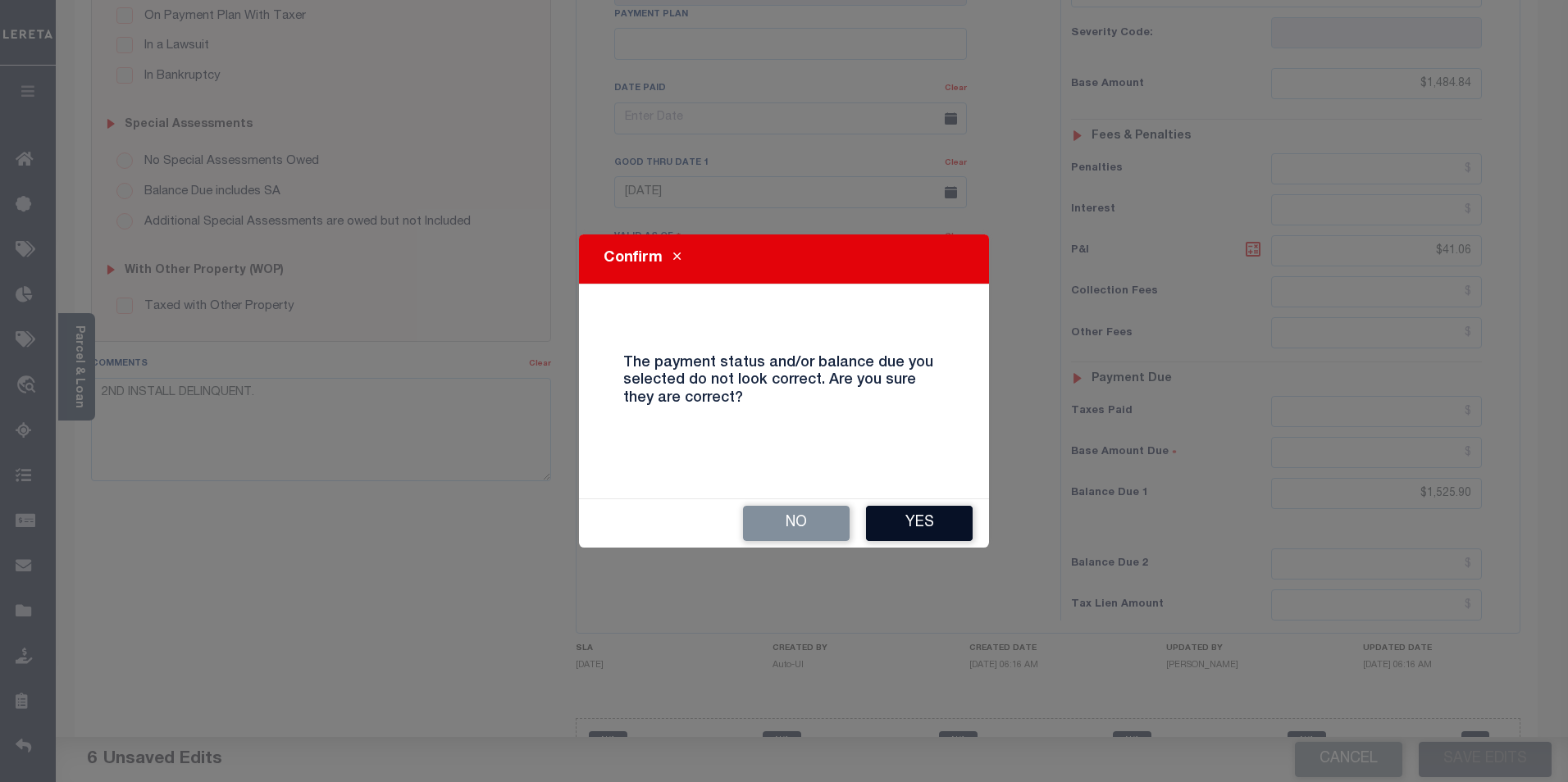
click at [915, 513] on button "Yes" at bounding box center [919, 524] width 107 height 36
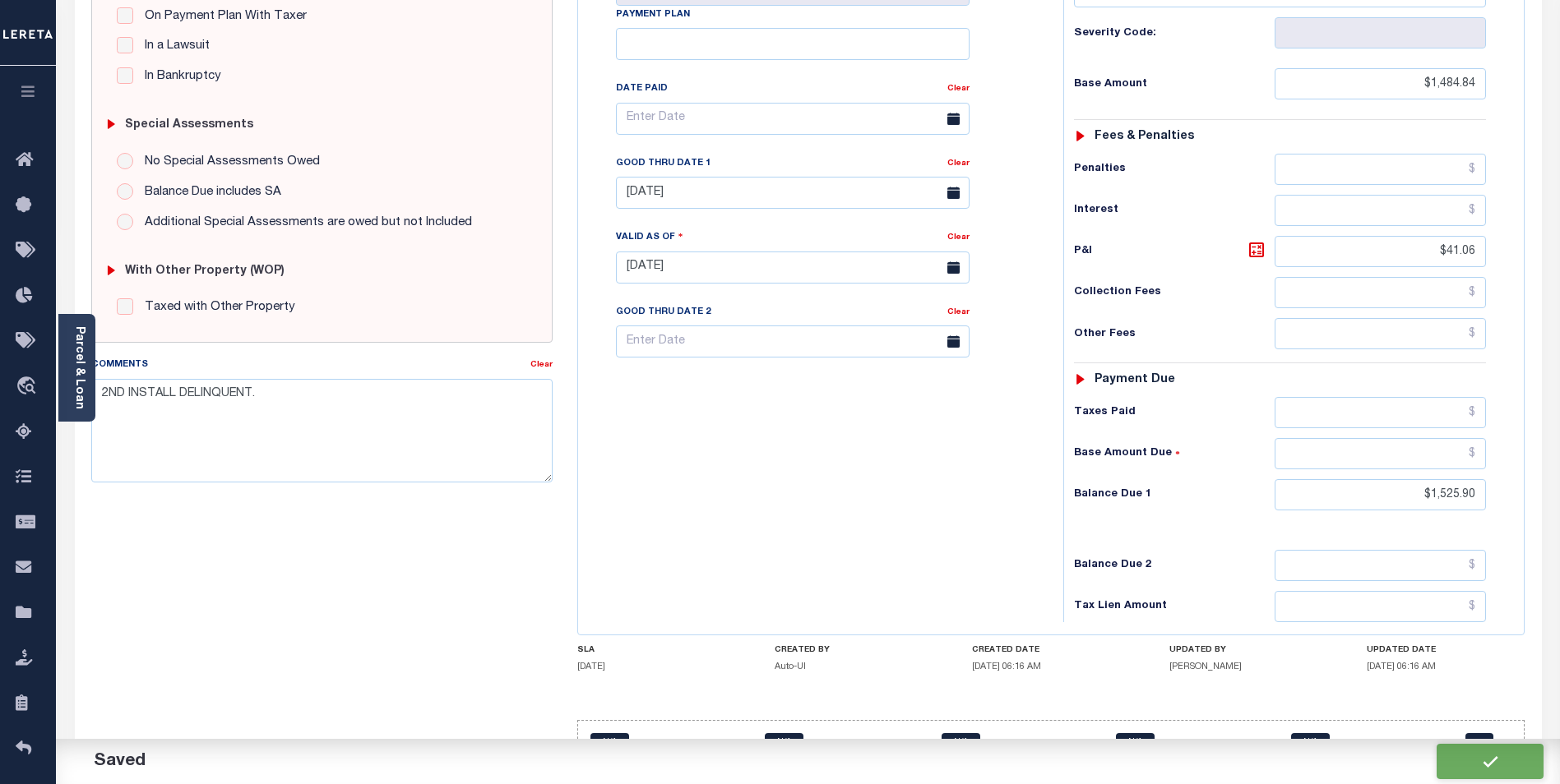
checkbox input "false"
type input "$1,484.84"
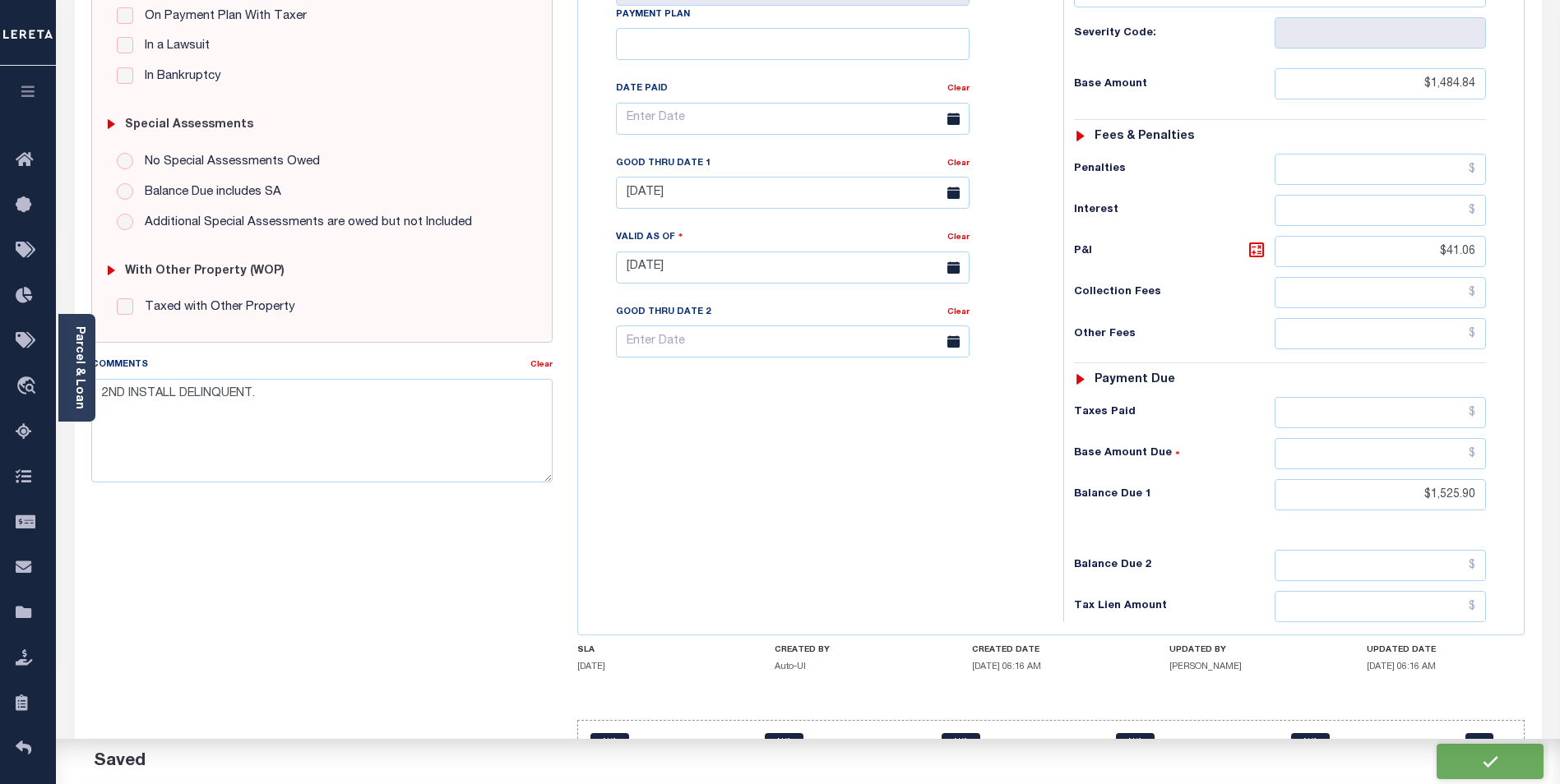
type input "$41.06"
type input "$1,525.9"
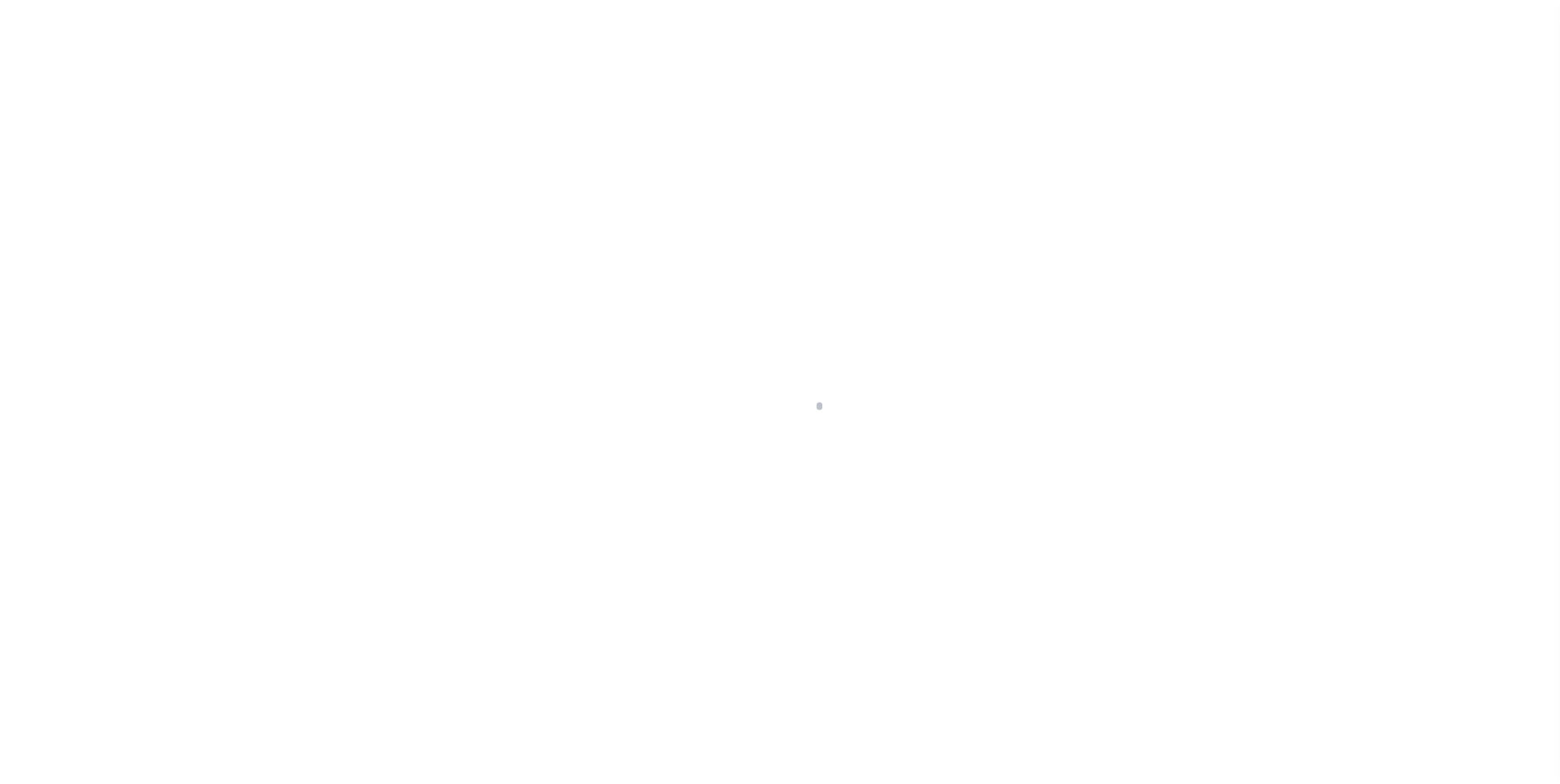
scroll to position [16, 0]
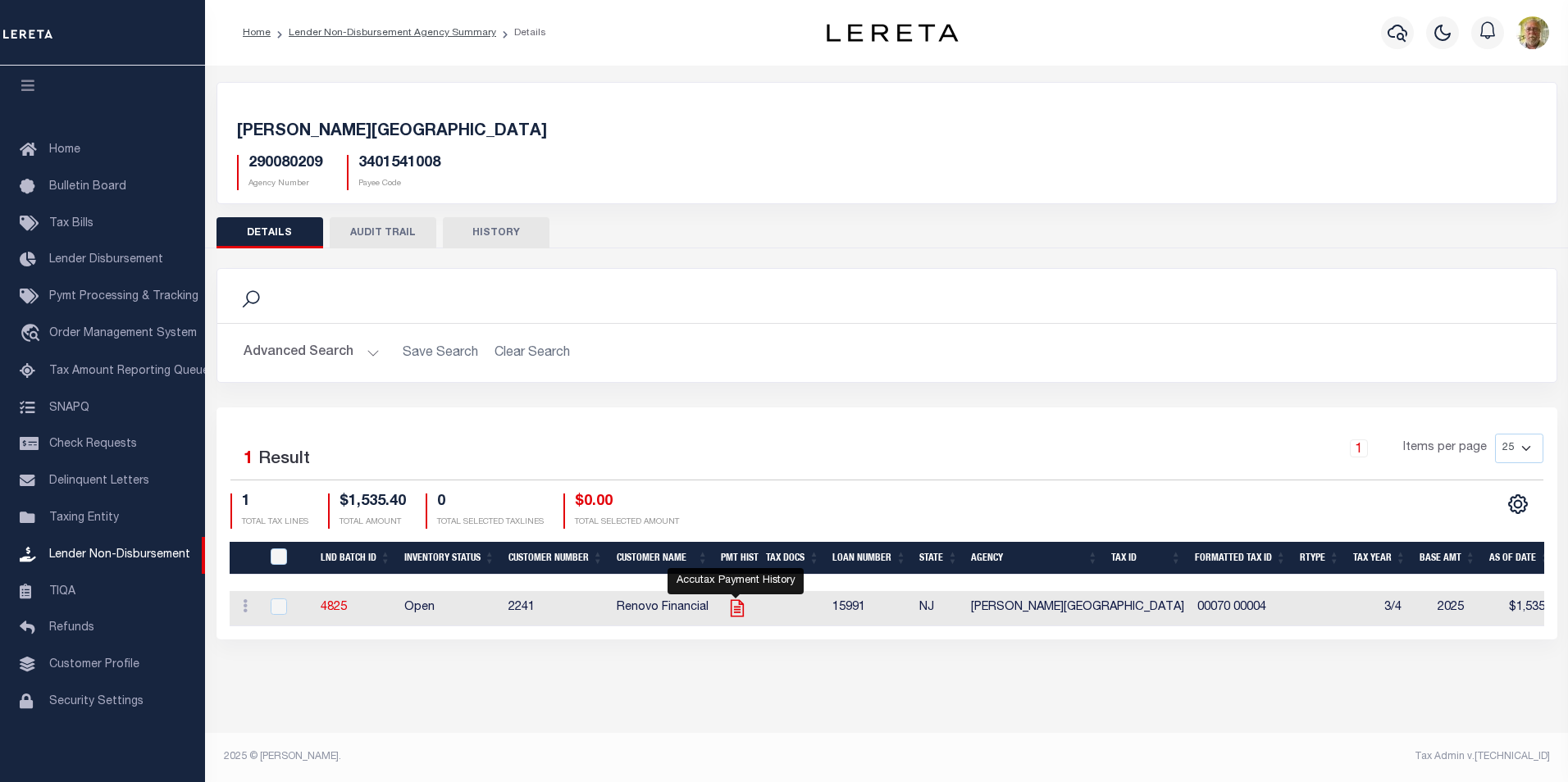
click at [736, 608] on icon "" at bounding box center [737, 608] width 21 height 21
checkbox input "true"
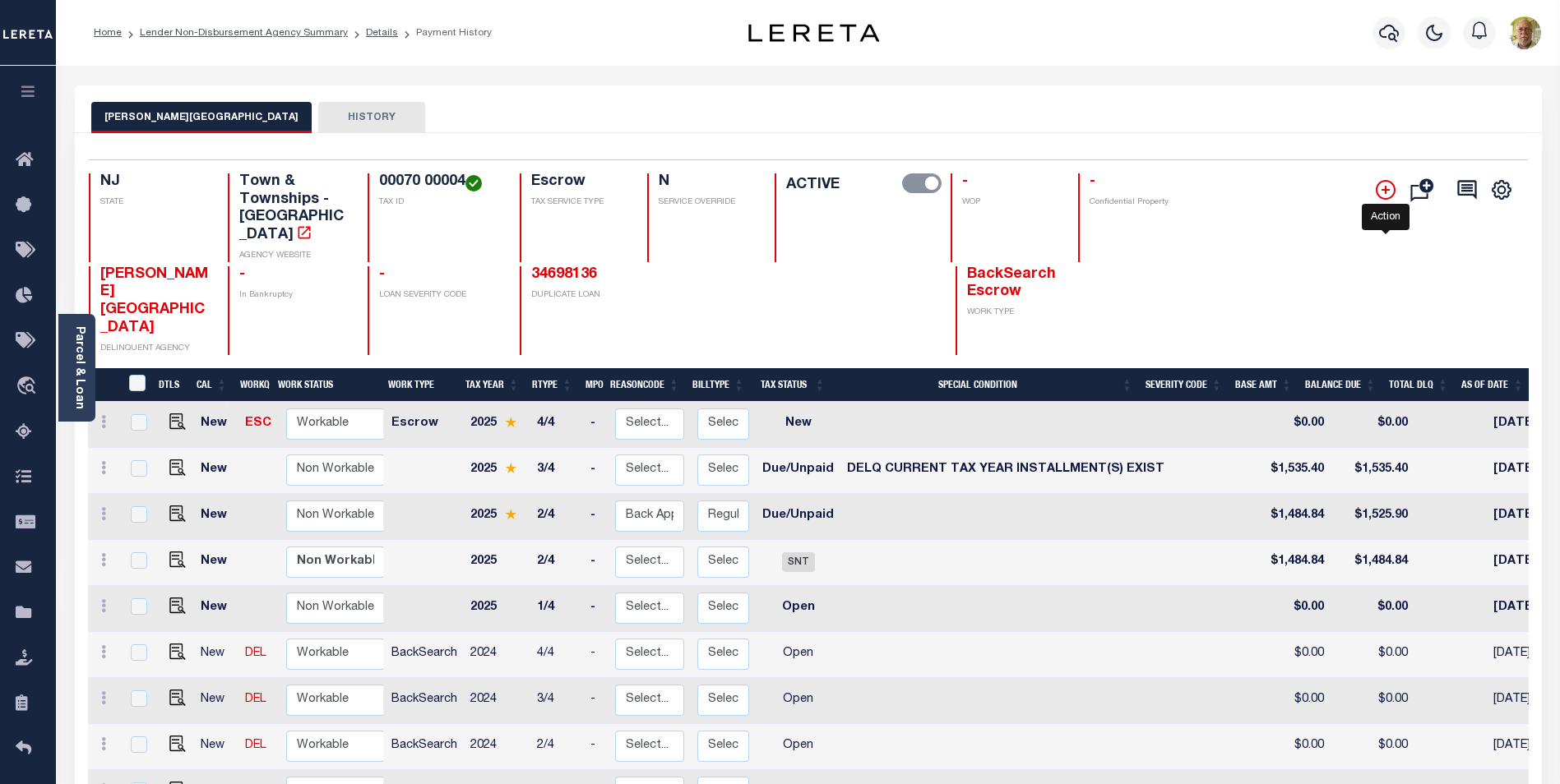
click at [1387, 187] on icon "" at bounding box center [1385, 189] width 20 height 20
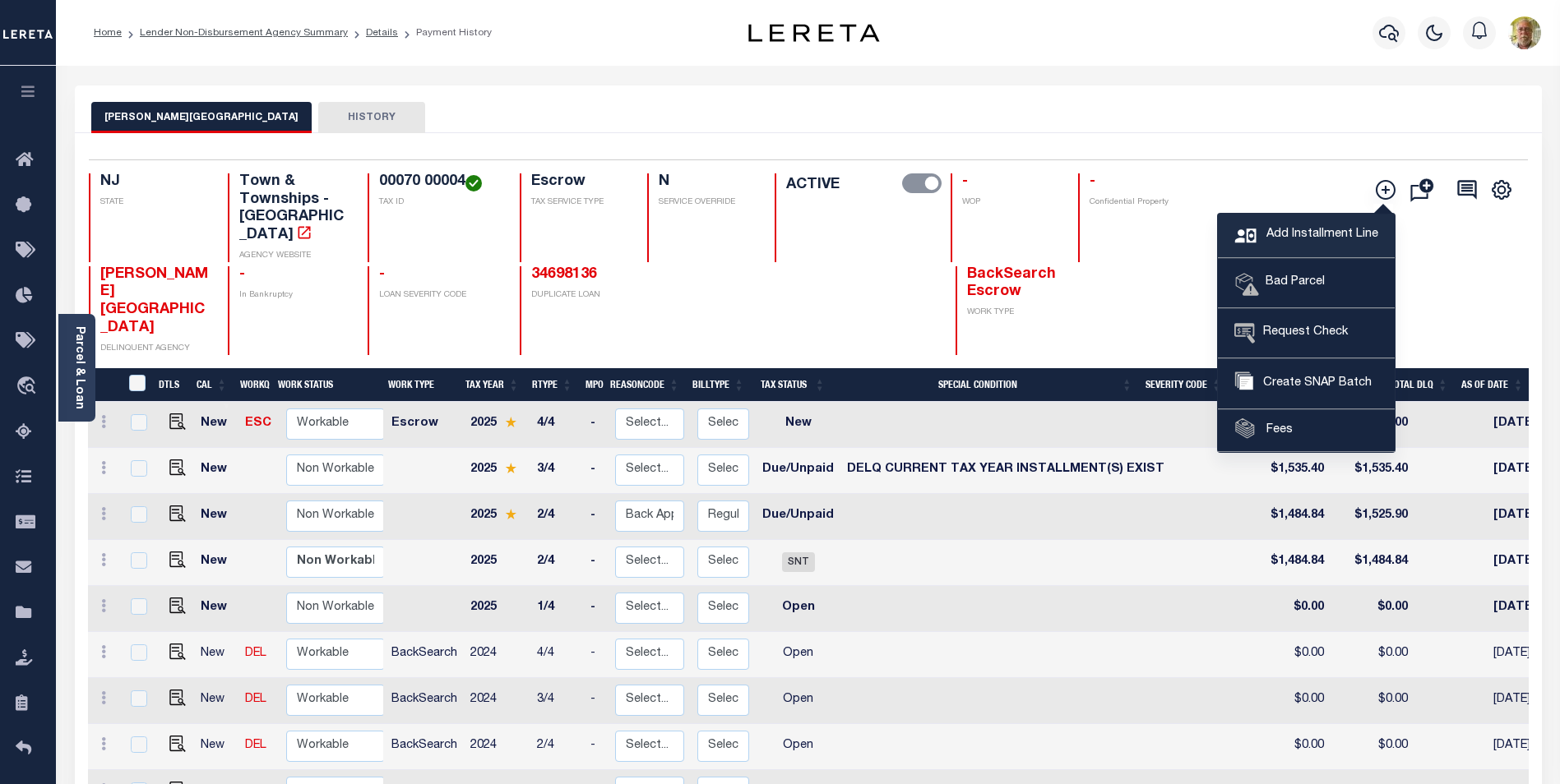
click at [1313, 233] on span "Add Installment Line" at bounding box center [1320, 234] width 116 height 18
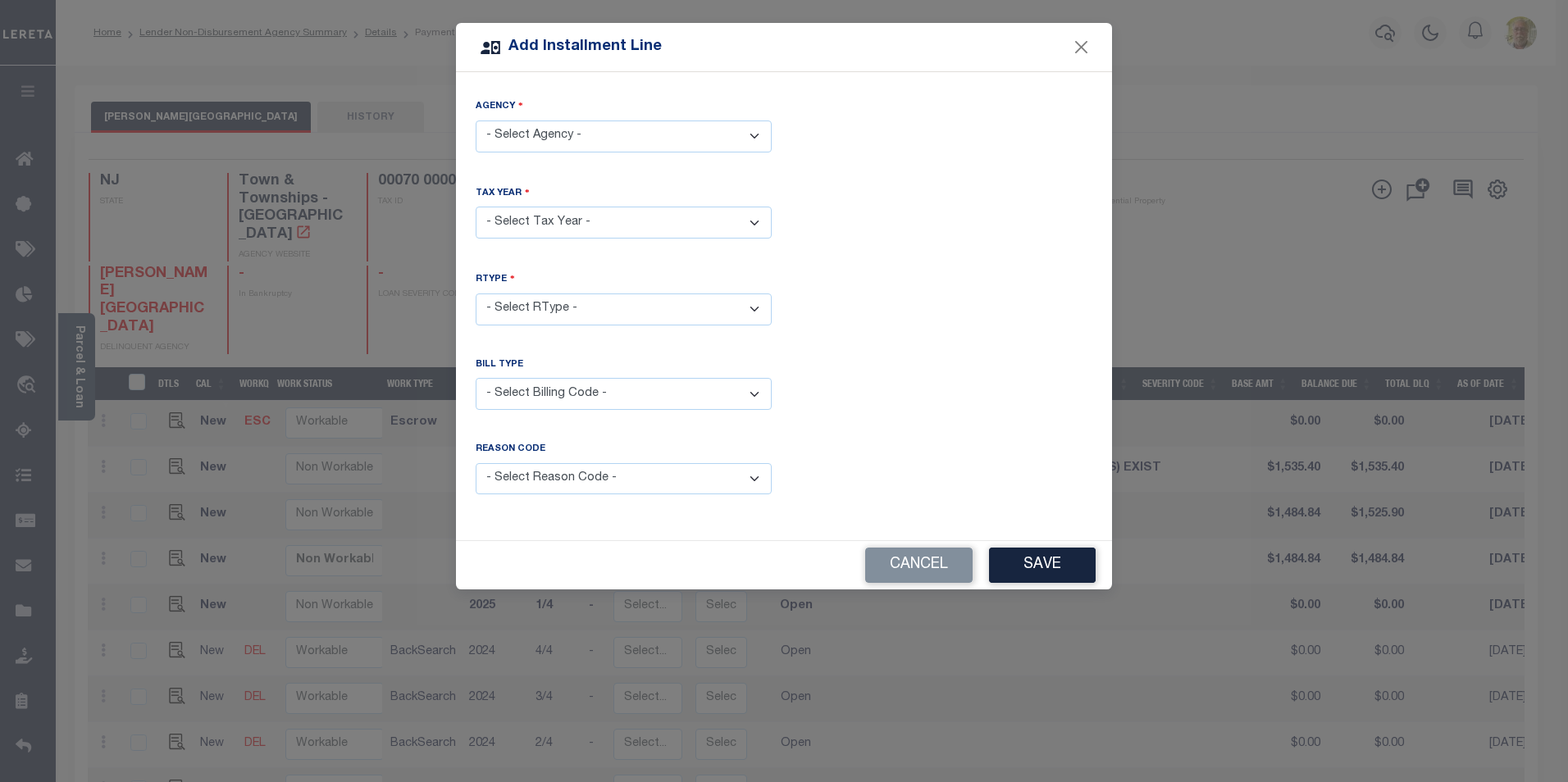
click at [547, 136] on select "- Select Agency - [PERSON_NAME][GEOGRAPHIC_DATA] - Town & Townships" at bounding box center [624, 136] width 296 height 32
select select "3401541008"
click at [476, 120] on select "- Select Agency - [PERSON_NAME][GEOGRAPHIC_DATA] - Town & Townships" at bounding box center [624, 136] width 296 height 32
click at [566, 217] on select "- Select Year - 2005 2006 2007 2008 2009 2010 2011 2012 2013 2014 2015 2016 201…" at bounding box center [624, 223] width 296 height 32
select select "2025"
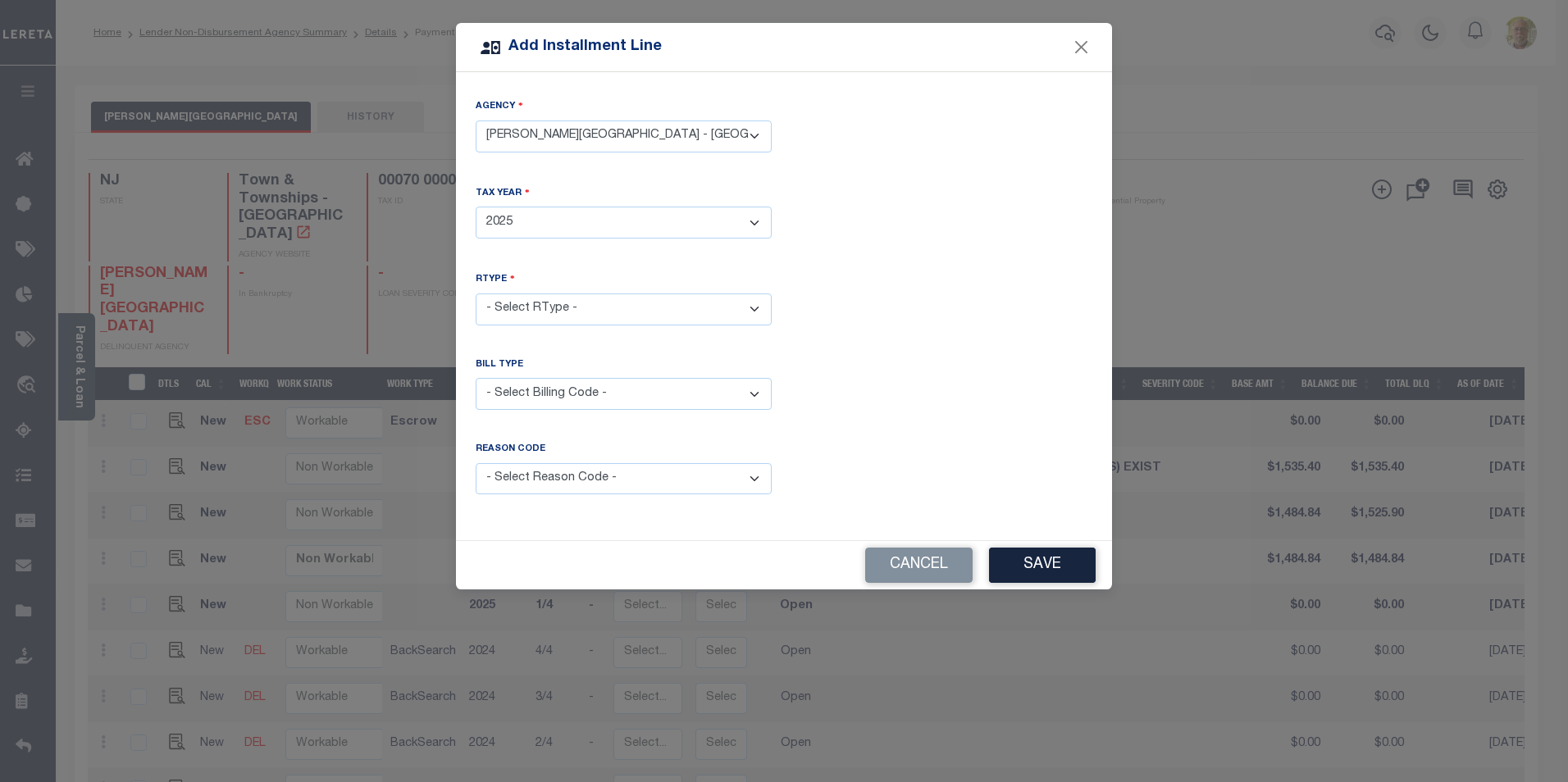
click at [476, 207] on select "- Select Year - 2005 2006 2007 2008 2009 2010 2011 2012 2013 2014 2015 2016 201…" at bounding box center [624, 223] width 296 height 32
click at [545, 298] on select "- Select RType - 1/4 2/4 3/4 4/4" at bounding box center [624, 310] width 296 height 32
select select "0"
click at [476, 294] on select "- Select RType - 1/4 2/4 3/4 4/4" at bounding box center [624, 310] width 296 height 32
click at [567, 402] on select "- Select Billing Code - Regular Delinquent Supplemental Corrected/Adjusted Bill…" at bounding box center [624, 394] width 296 height 32
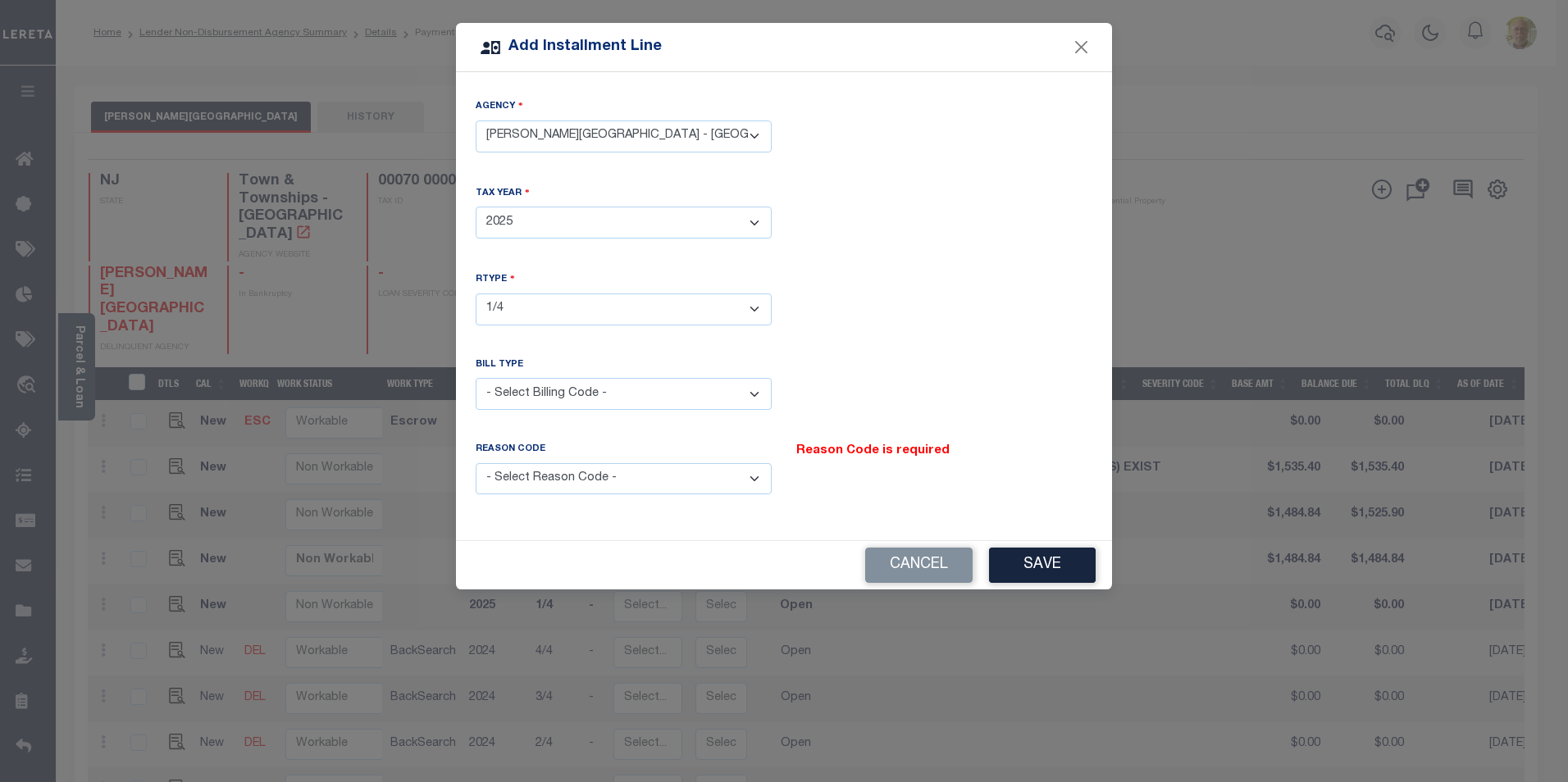
select select "1"
click at [476, 378] on select "- Select Billing Code - Regular Delinquent Supplemental Corrected/Adjusted Bill…" at bounding box center [624, 394] width 296 height 32
click at [588, 465] on select "- Select Reason Code - Payment Reversal Taxable Value Change Assessment Change …" at bounding box center [624, 479] width 296 height 32
select select "12"
click at [476, 463] on select "- Select Reason Code - Payment Reversal Taxable Value Change Assessment Change …" at bounding box center [624, 479] width 296 height 32
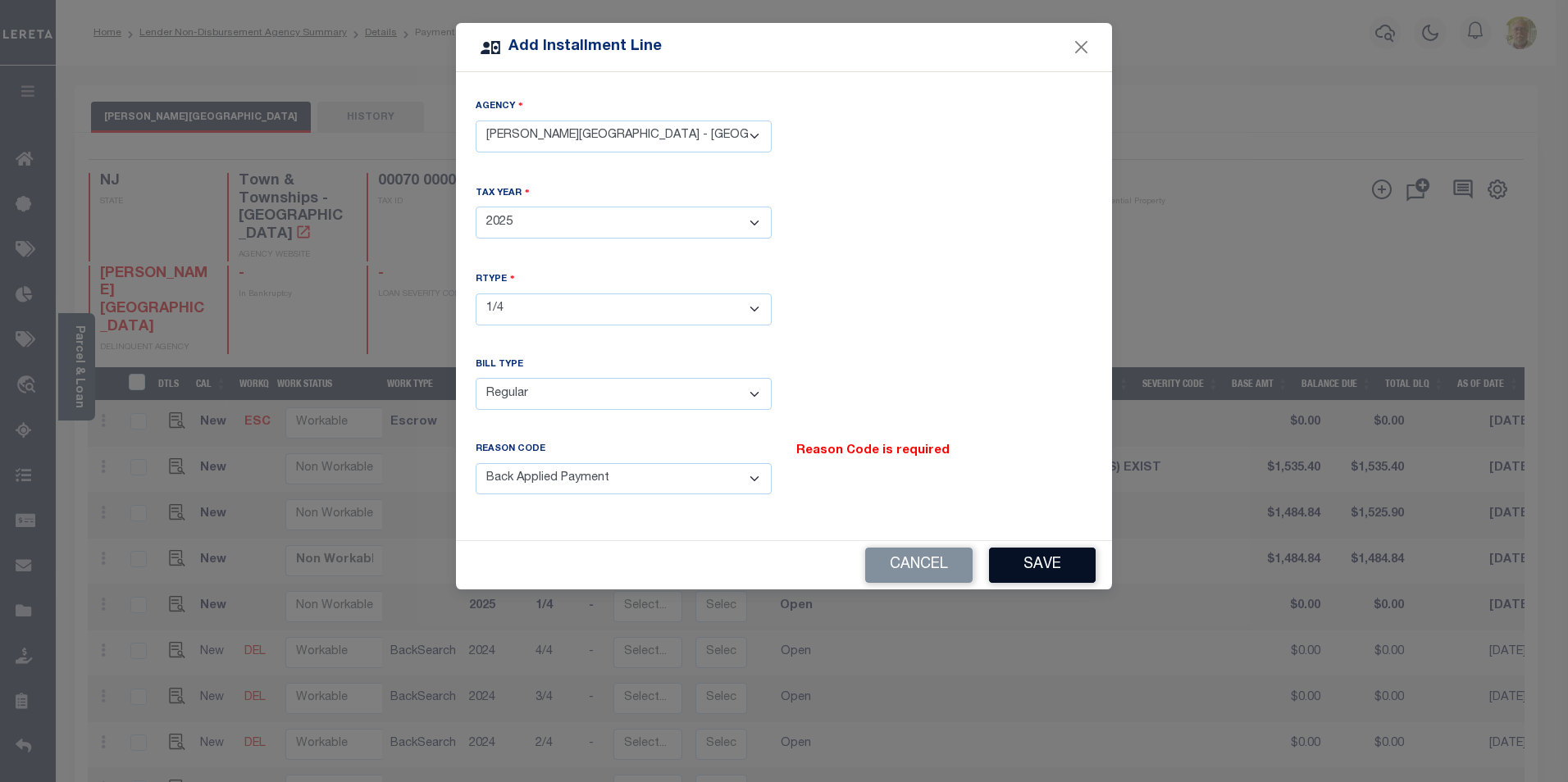
click at [1036, 556] on button "Save" at bounding box center [1042, 565] width 107 height 36
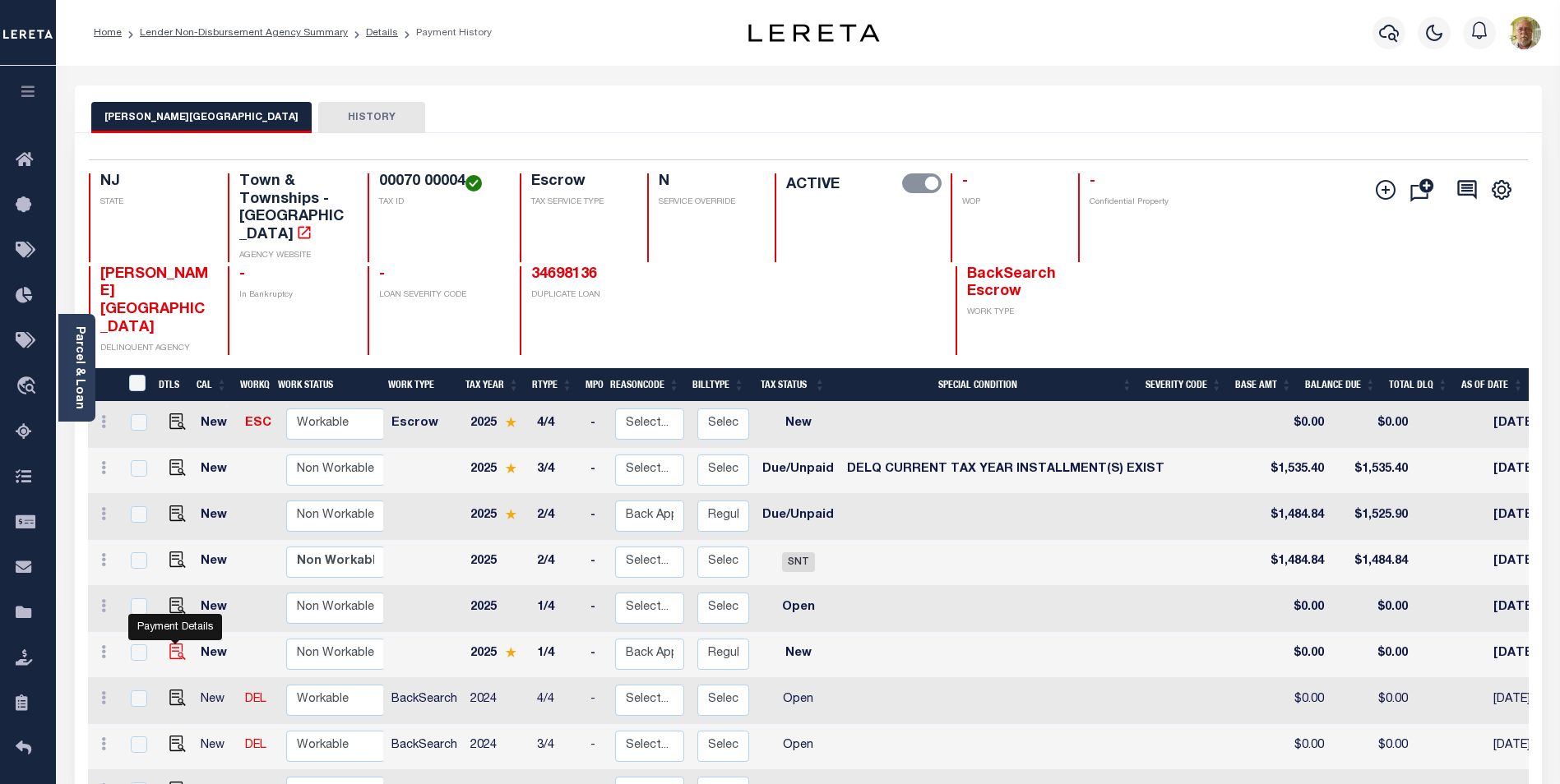
click at [173, 644] on img at bounding box center [177, 652] width 16 height 16
checkbox input "true"
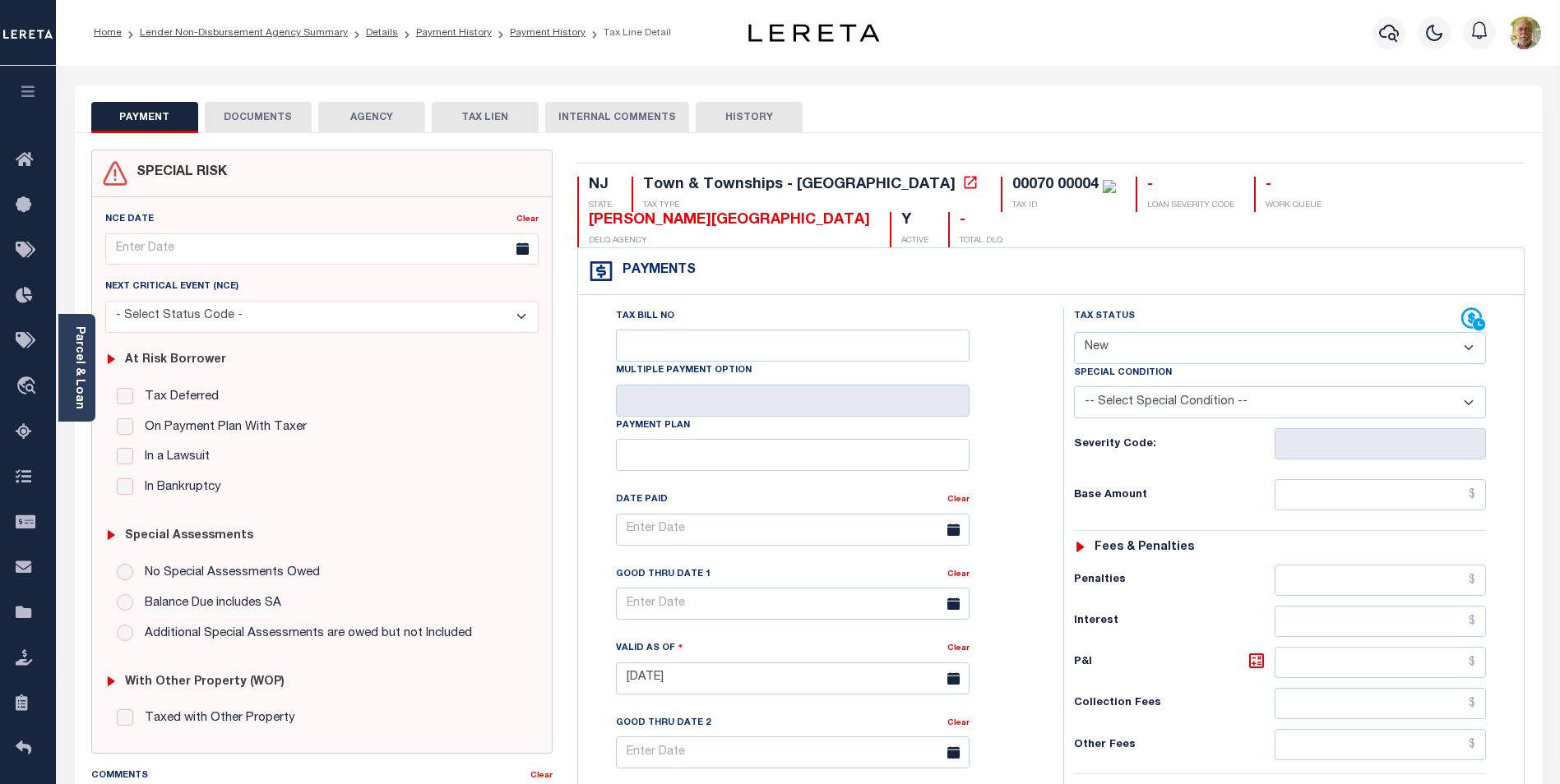
click at [1170, 343] on select "- Select Status Code - Open Due/Unpaid Paid Incomplete No Tax Due Internal Refu…" at bounding box center [1279, 348] width 412 height 32
select select "DUE"
click at [1074, 333] on select "- Select Status Code - Open Due/Unpaid Paid Incomplete No Tax Due Internal Refu…" at bounding box center [1279, 348] width 412 height 32
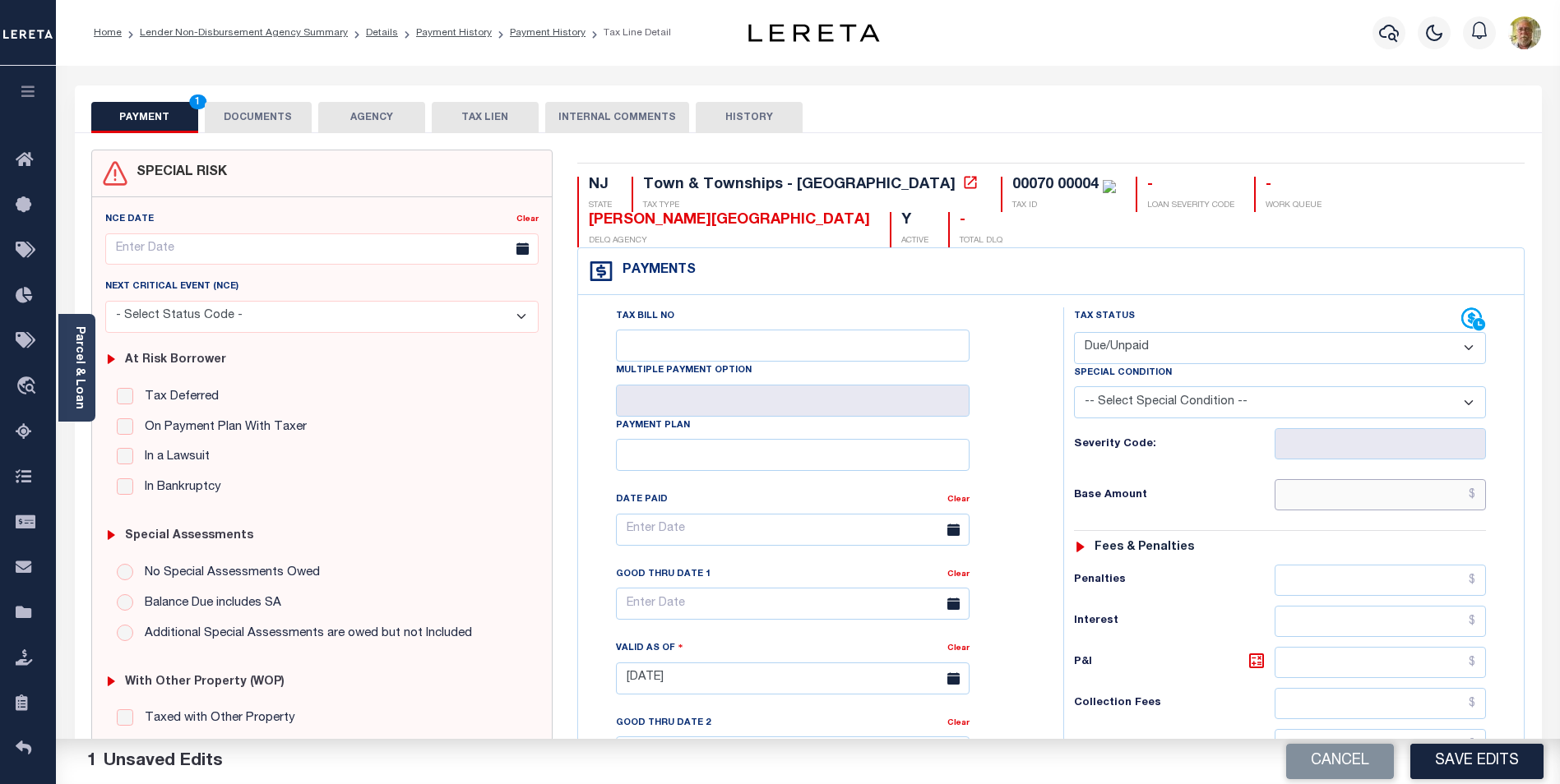
click at [1416, 506] on input "text" at bounding box center [1380, 495] width 211 height 31
type input "$25.94"
type input "$0.94"
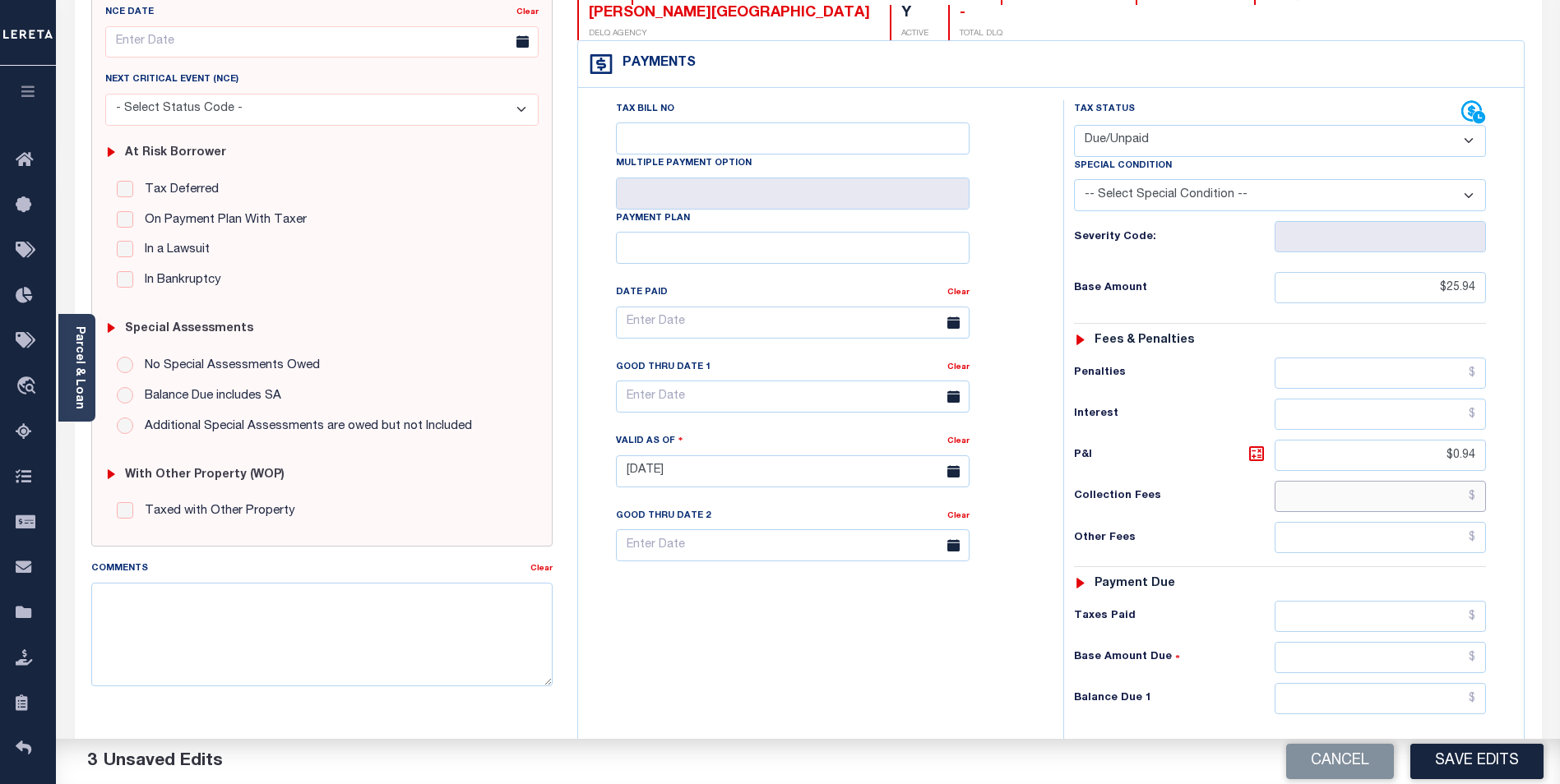
scroll to position [329, 0]
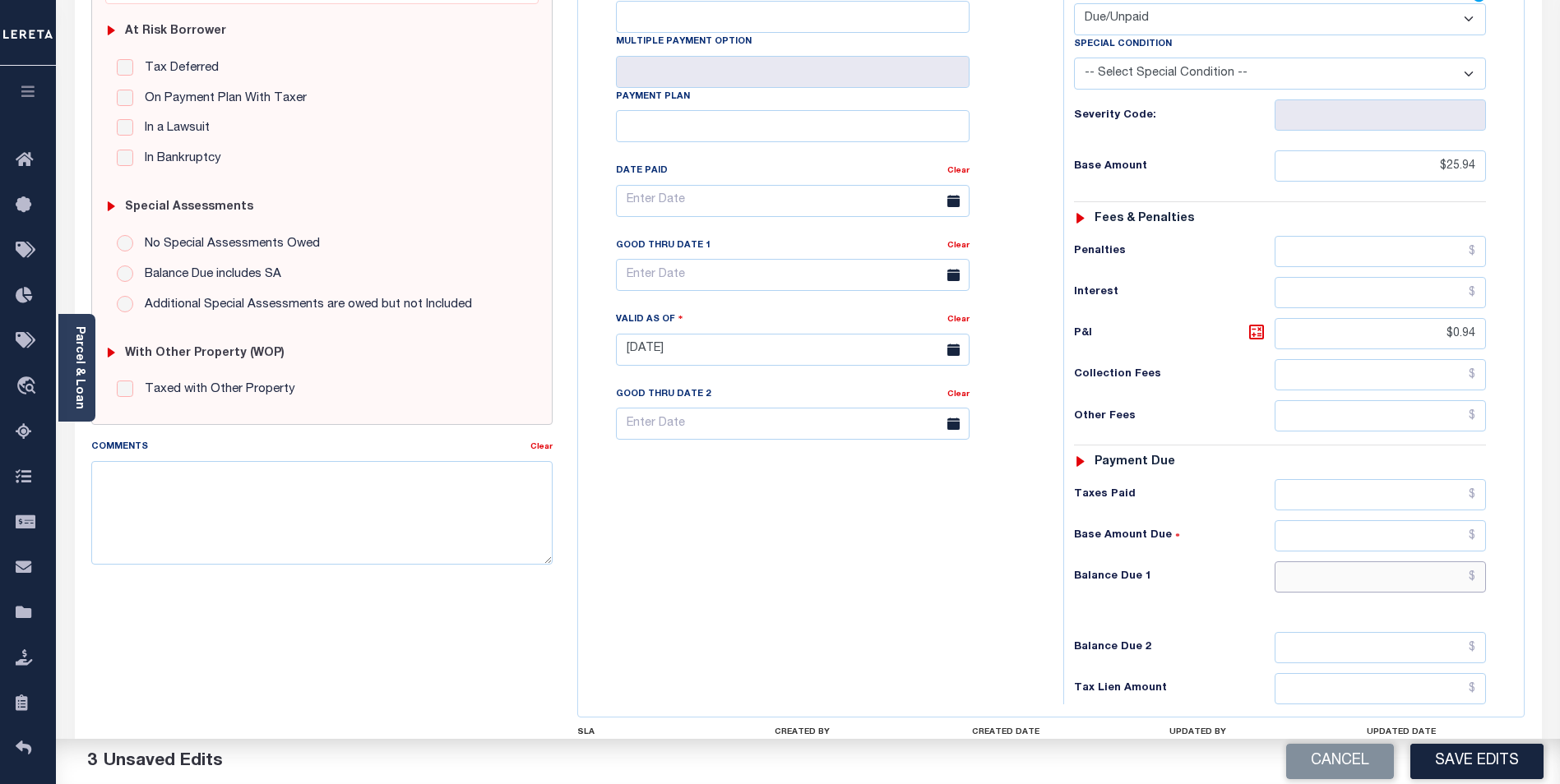
click at [1456, 580] on input "text" at bounding box center [1380, 577] width 211 height 31
type input "$26.88"
click at [782, 279] on input "text" at bounding box center [793, 275] width 354 height 32
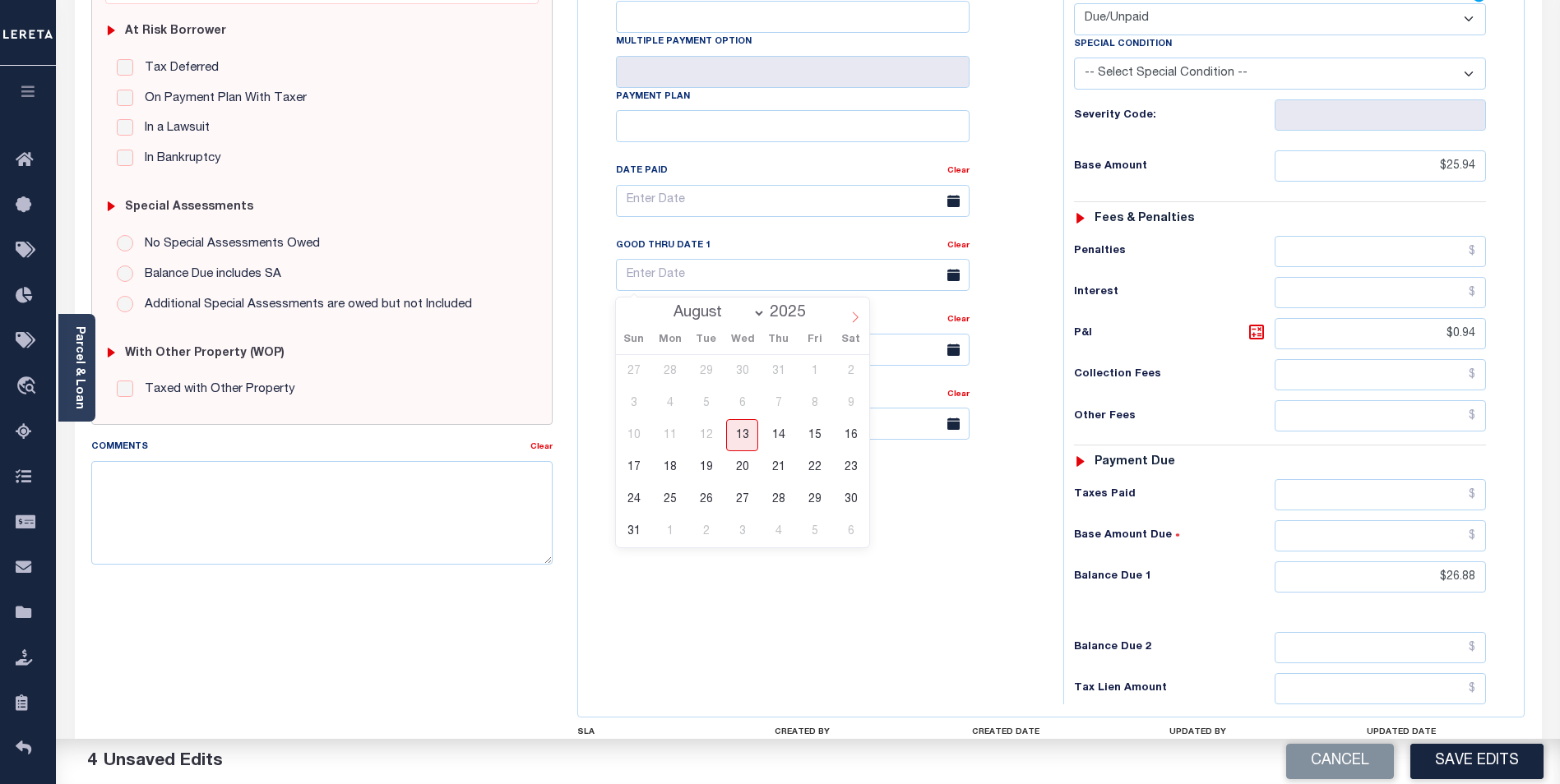
click at [851, 311] on span at bounding box center [855, 311] width 28 height 28
select select "8"
click at [816, 364] on span "5" at bounding box center [815, 372] width 32 height 32
type input "[DATE]"
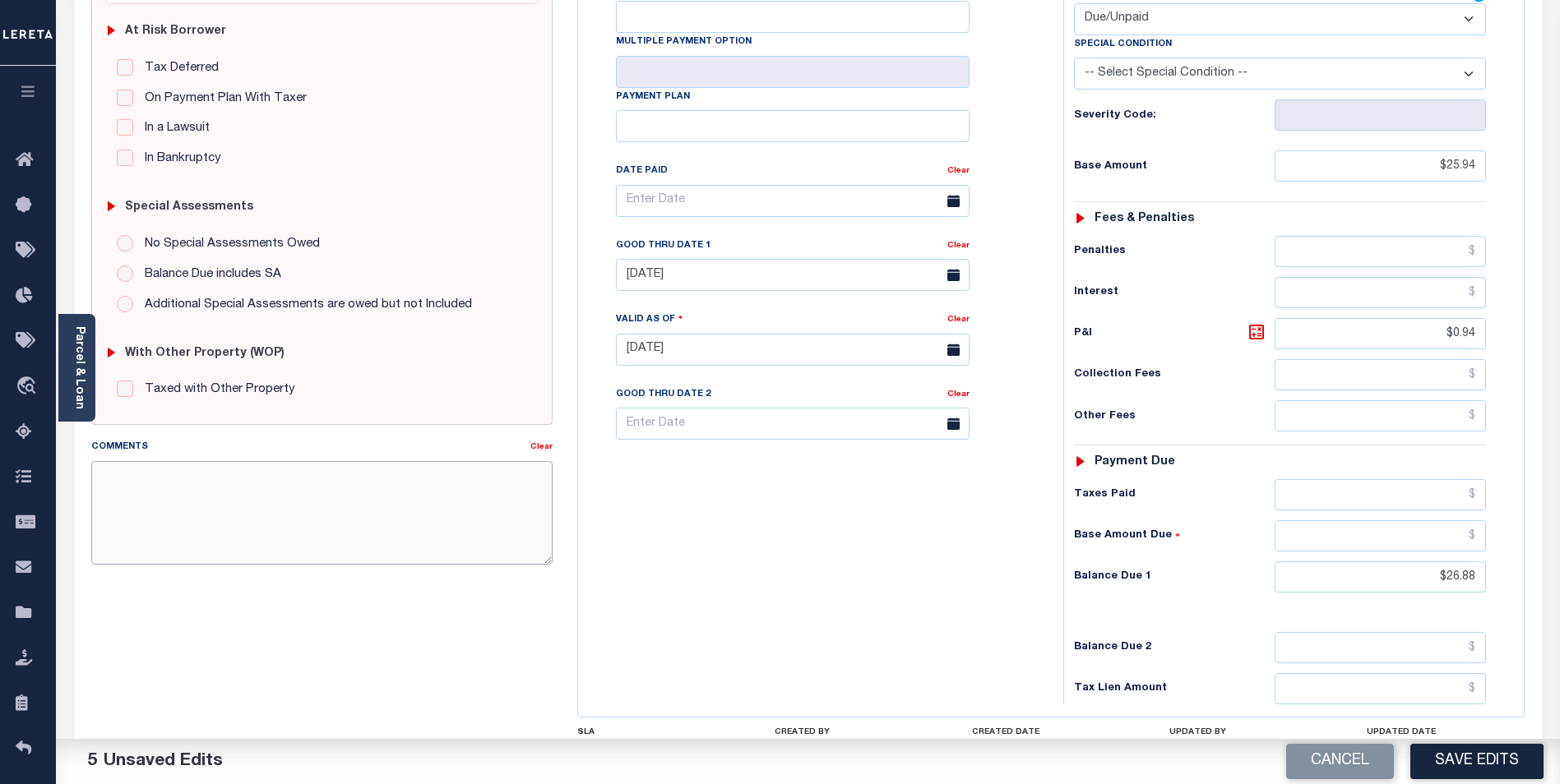
click at [293, 512] on textarea "Comments" at bounding box center [323, 513] width 462 height 104
type textarea "1ST INSTALL ORIGINAL BASE $1484.84 PAID SHORT."
click at [1485, 756] on button "Save Edits" at bounding box center [1477, 762] width 133 height 36
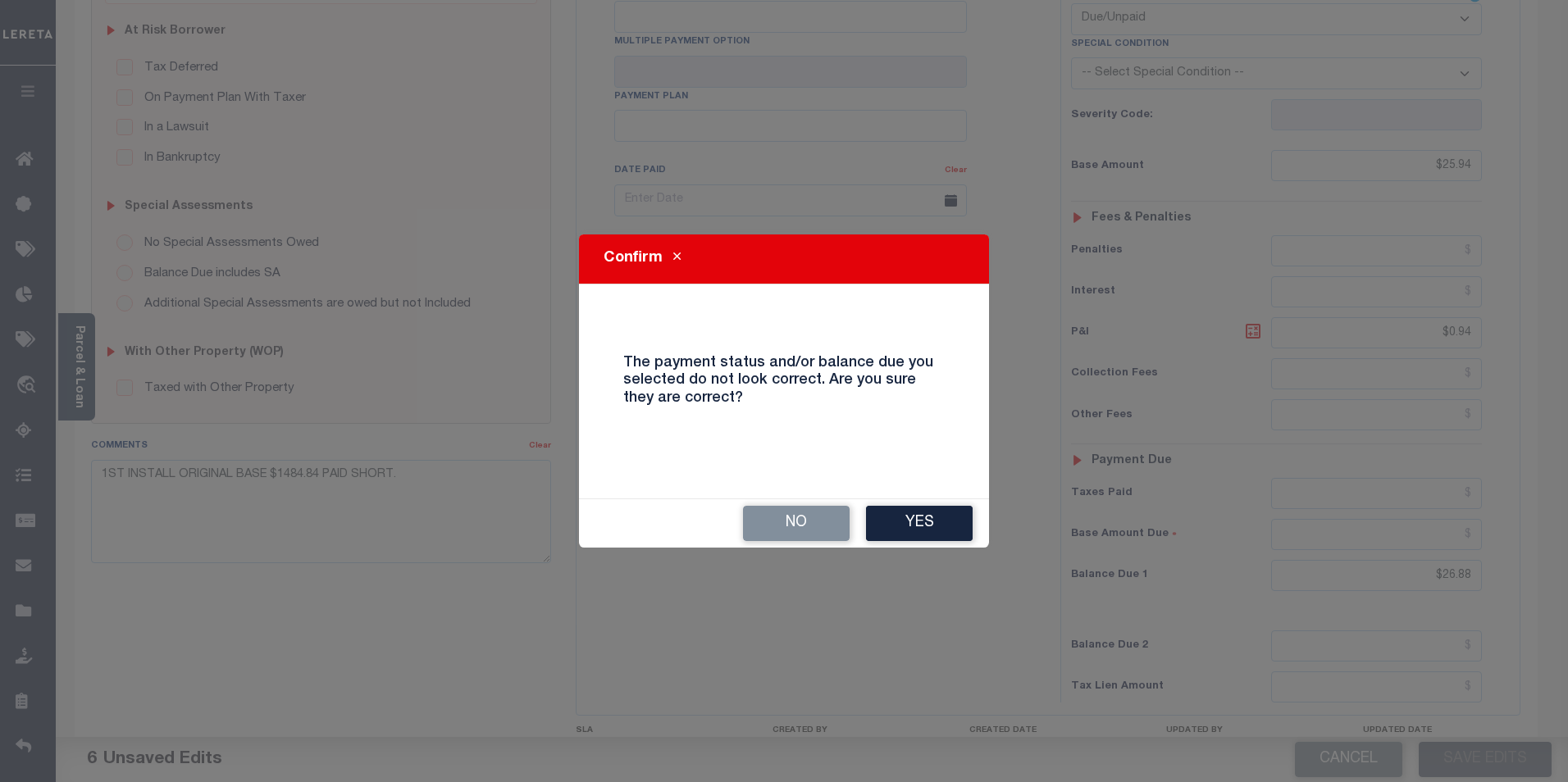
click at [905, 520] on button "Yes" at bounding box center [919, 524] width 107 height 36
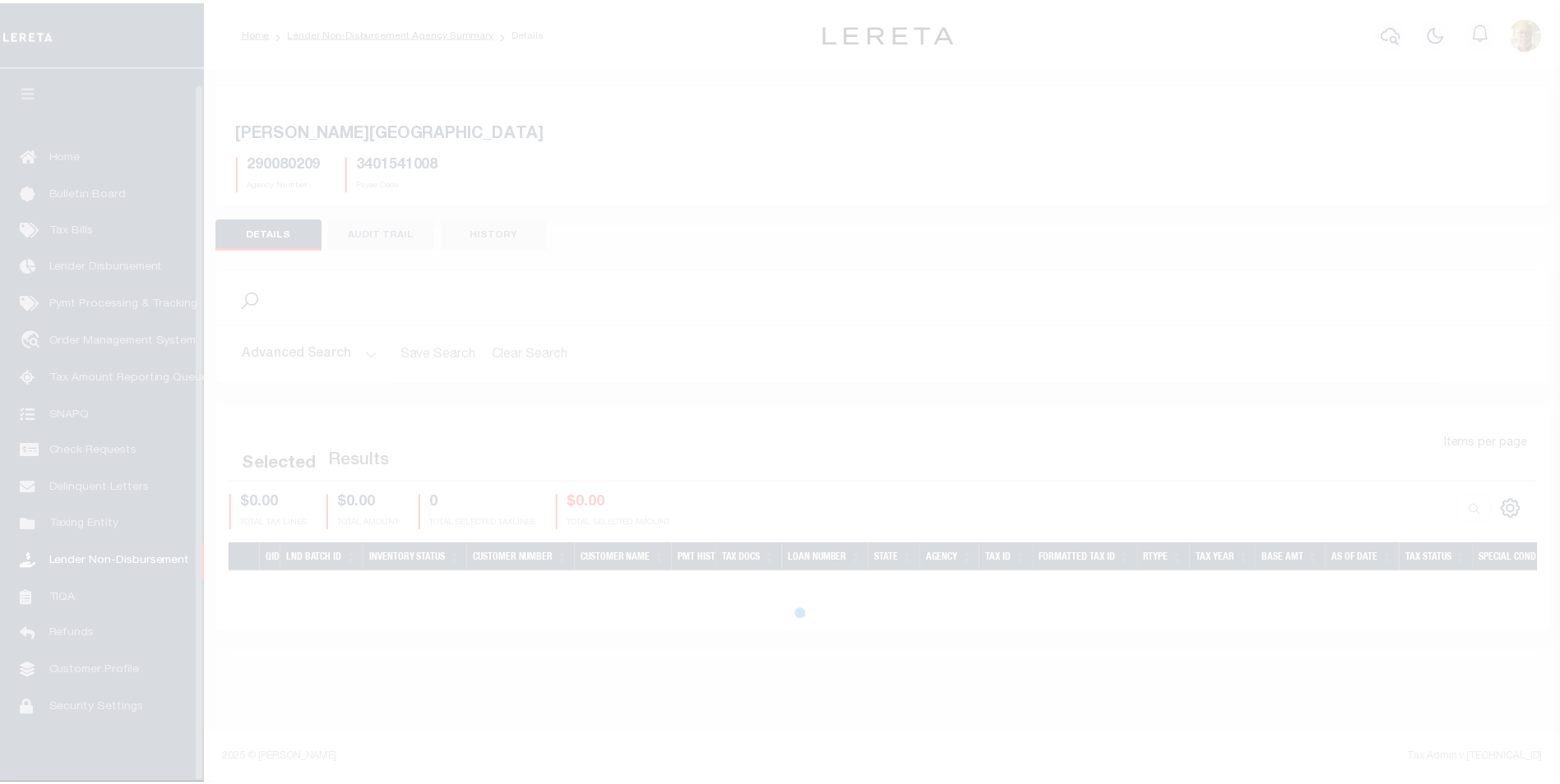
scroll to position [16, 0]
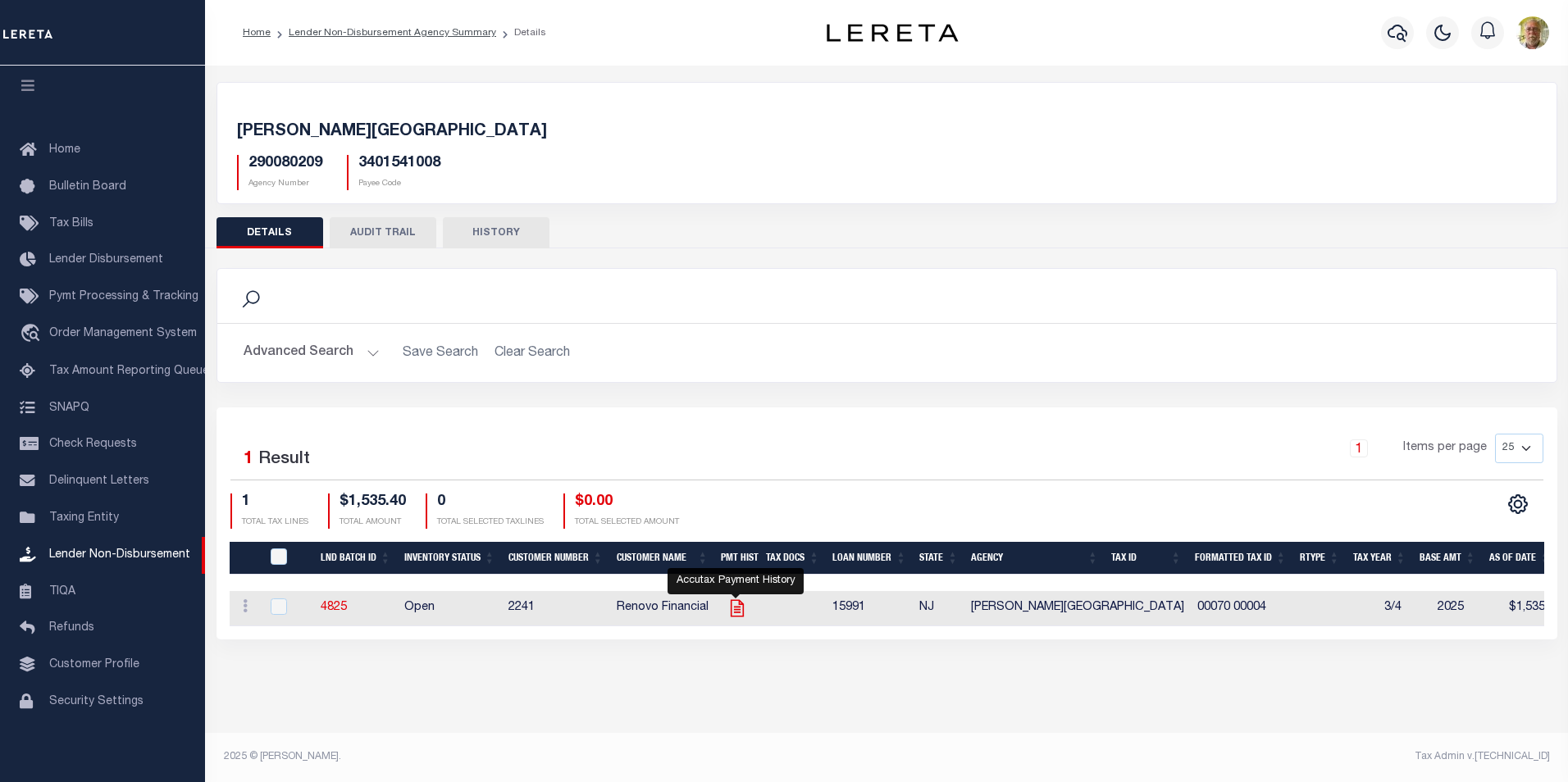
click at [734, 603] on icon "" at bounding box center [737, 608] width 21 height 21
checkbox input "true"
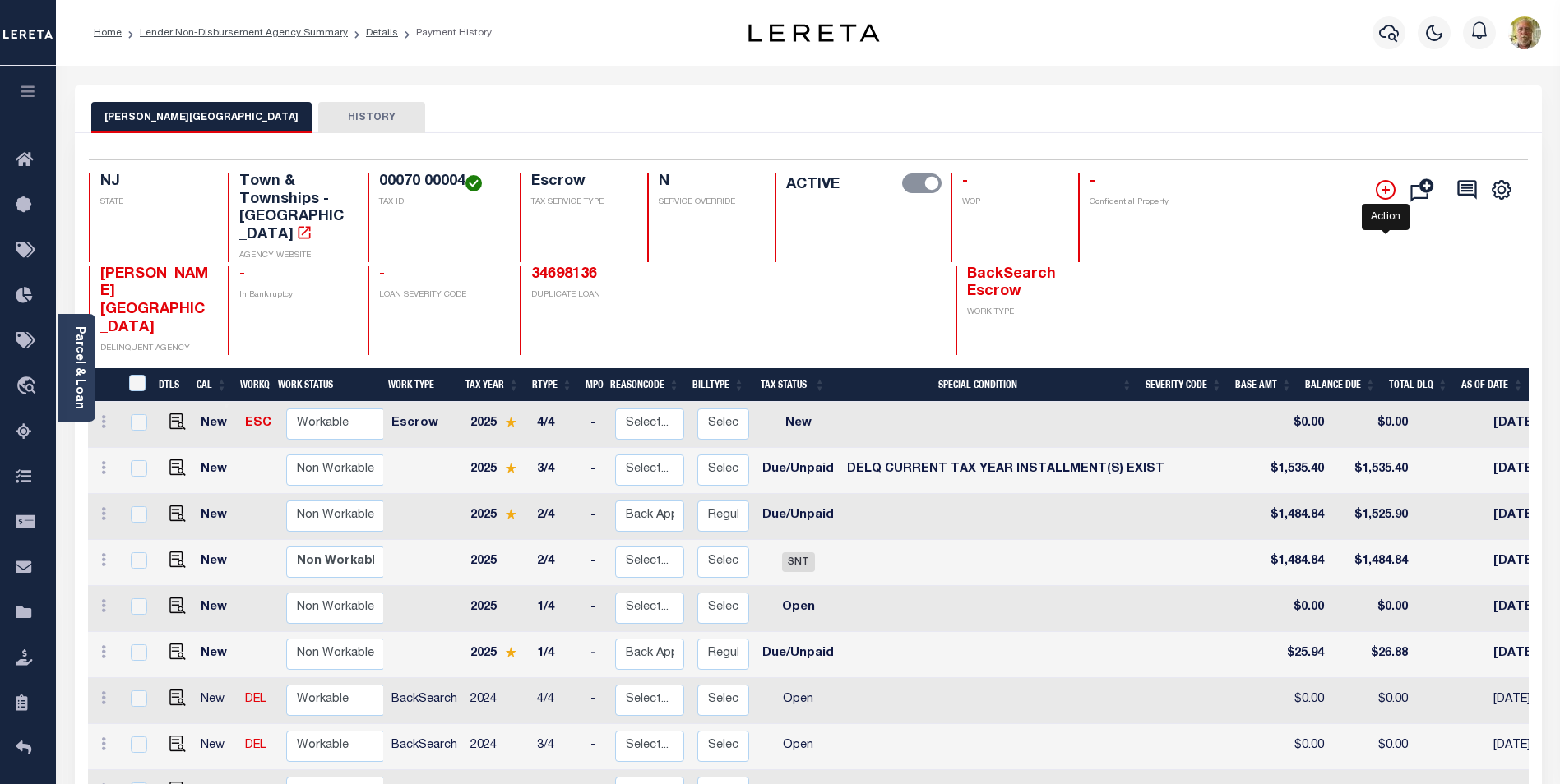
click at [1389, 191] on icon "" at bounding box center [1386, 190] width 8 height 8
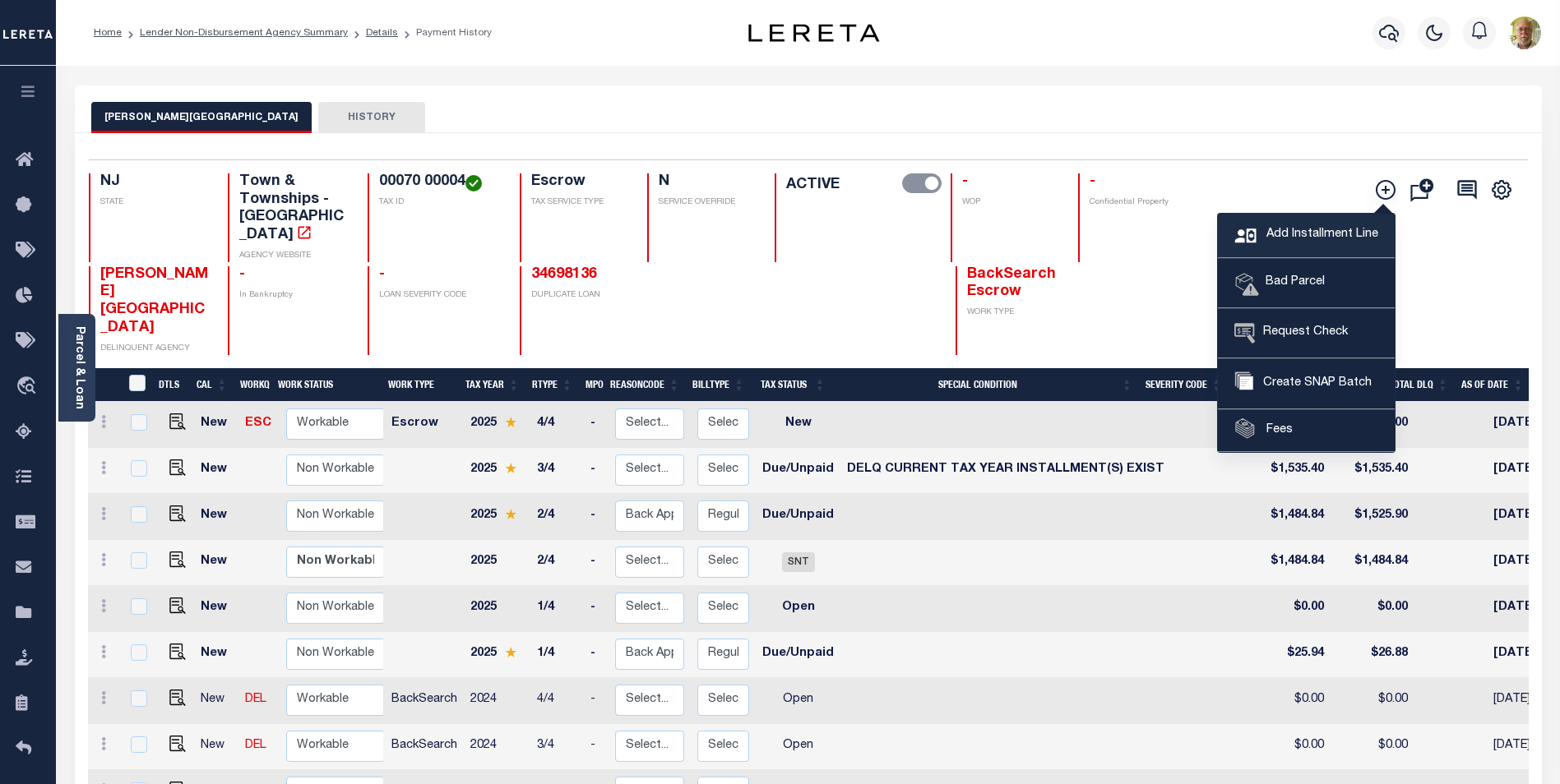
click at [1293, 229] on span "Add Installment Line" at bounding box center [1320, 234] width 116 height 18
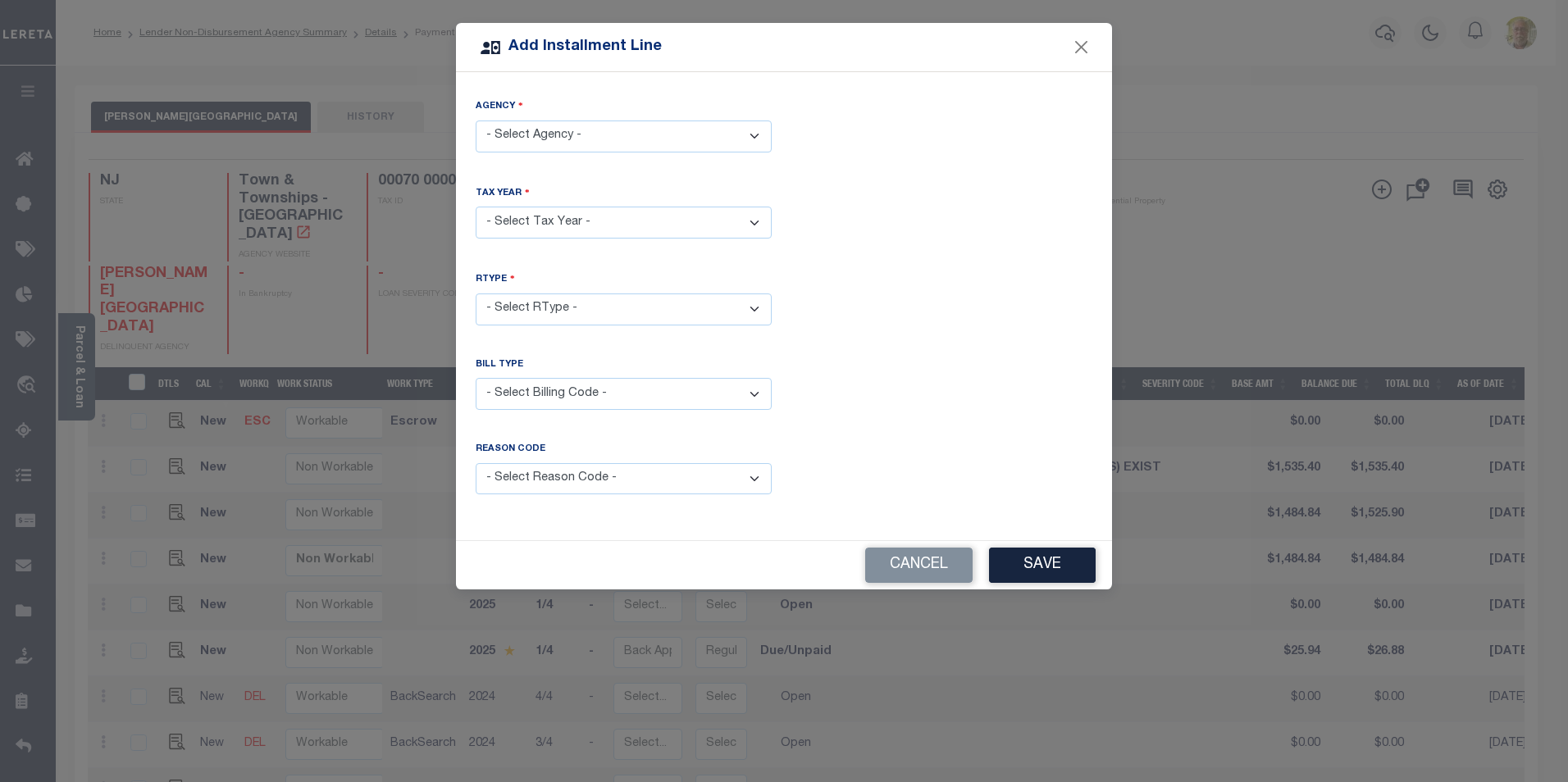
click at [570, 140] on select "- Select Agency - HARRISON TOWNSHIP - Town & Townships" at bounding box center [624, 136] width 296 height 32
select select "3401541008"
click at [476, 120] on select "- Select Agency - HARRISON TOWNSHIP - Town & Townships" at bounding box center [624, 136] width 296 height 32
click at [556, 218] on select "- Select Year - 2005 2006 2007 2008 2009 2010 2011 2012 2013 2014 2015 2016 201…" at bounding box center [624, 223] width 296 height 32
select select "2025"
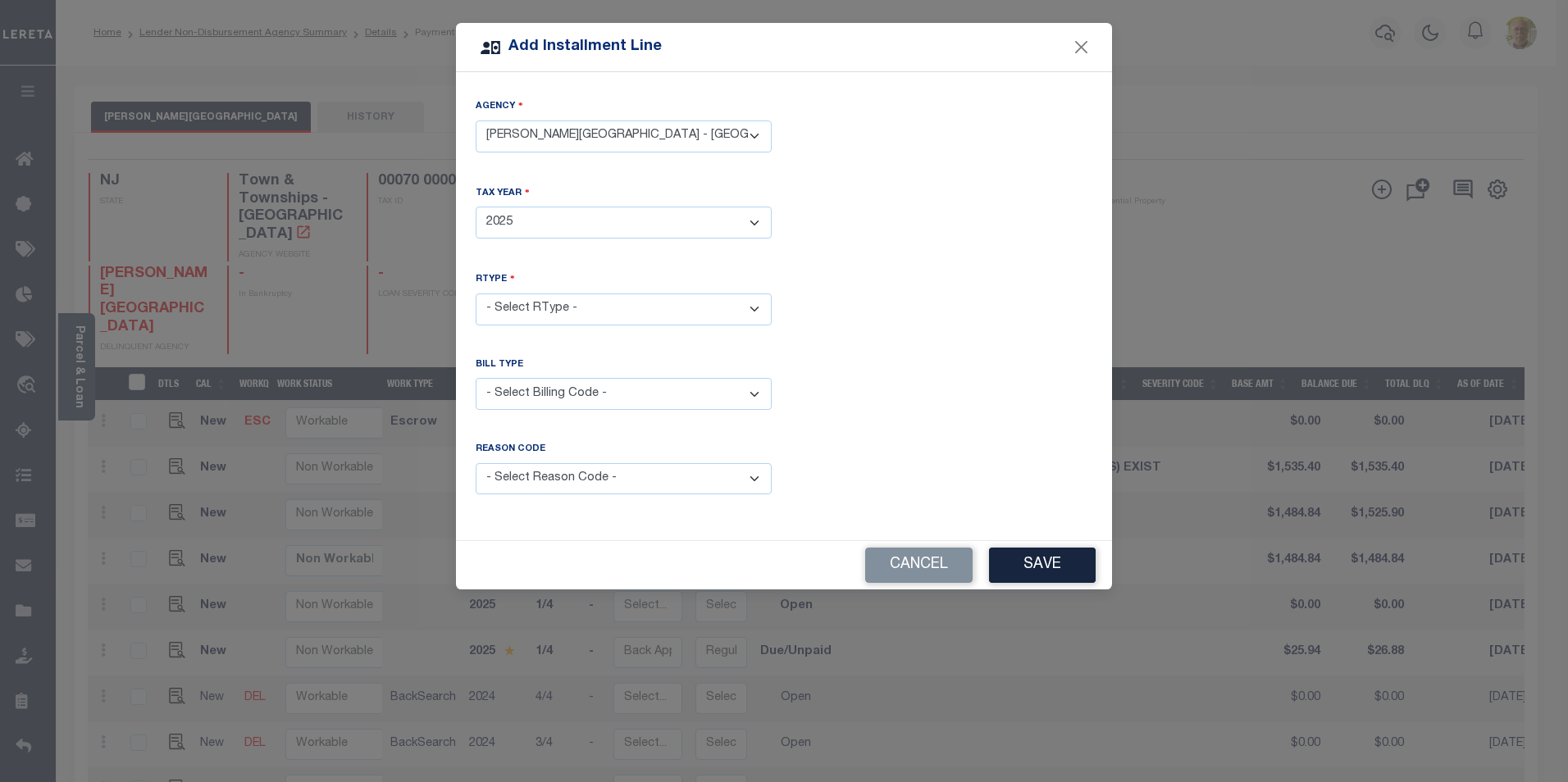
click at [476, 207] on select "- Select Year - 2005 2006 2007 2008 2009 2010 2011 2012 2013 2014 2015 2016 201…" at bounding box center [624, 223] width 296 height 32
click at [545, 300] on select "- Select RType - 1/4 2/4 3/4 4/4" at bounding box center [624, 310] width 296 height 32
select select "0"
click at [476, 294] on select "- Select RType - 1/4 2/4 3/4 4/4" at bounding box center [624, 310] width 296 height 32
click at [581, 389] on select "- Select Billing Code - Regular Delinquent Supplemental Corrected/Adjusted Bill…" at bounding box center [624, 394] width 296 height 32
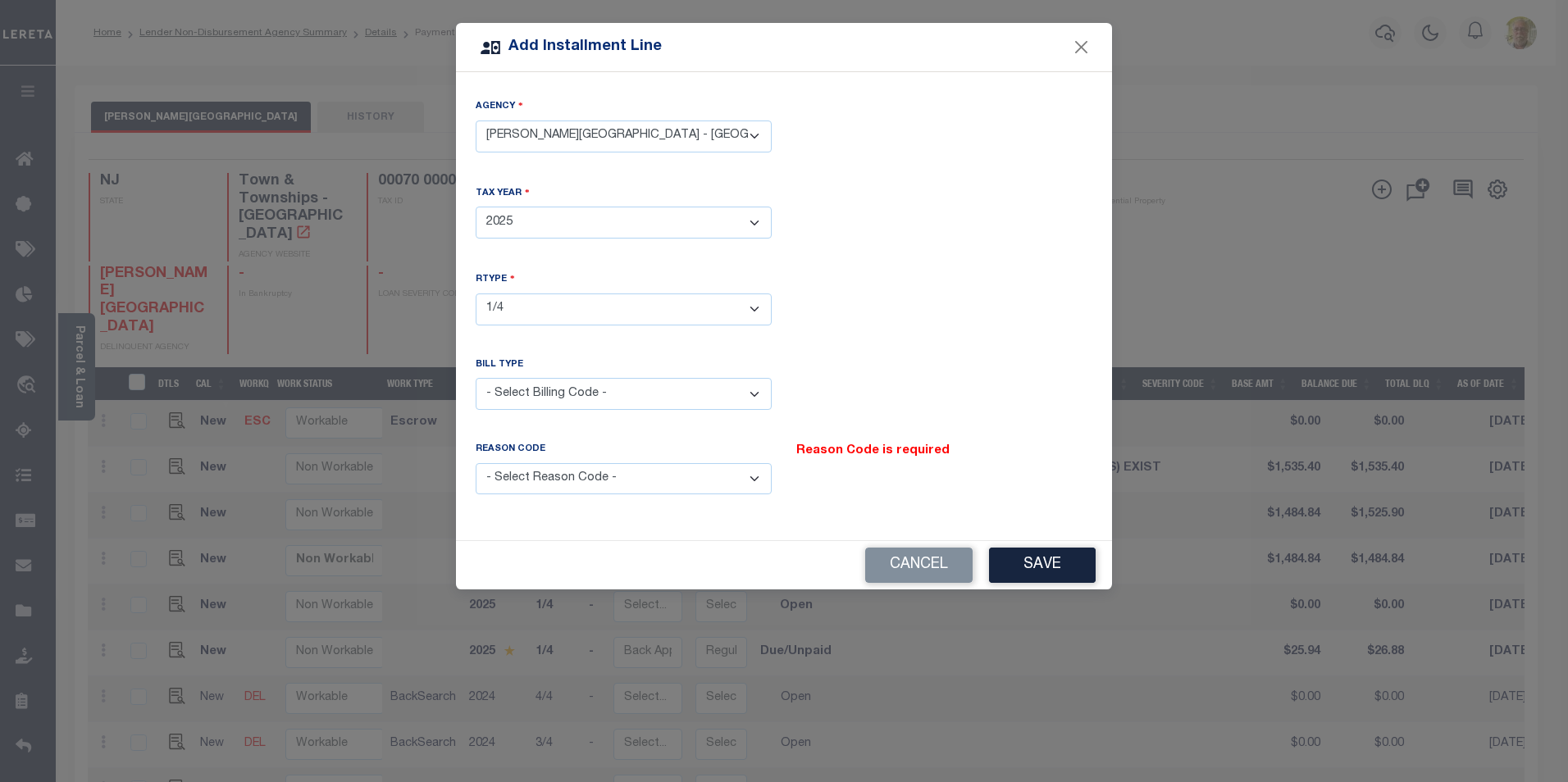
select select "2"
click at [476, 378] on select "- Select Billing Code - Regular Delinquent Supplemental Corrected/Adjusted Bill…" at bounding box center [624, 394] width 296 height 32
click at [590, 480] on select "- Select Reason Code - Payment Reversal Taxable Value Change Assessment Change …" at bounding box center [624, 479] width 296 height 32
select select "12"
click at [476, 463] on select "- Select Reason Code - Payment Reversal Taxable Value Change Assessment Change …" at bounding box center [624, 479] width 296 height 32
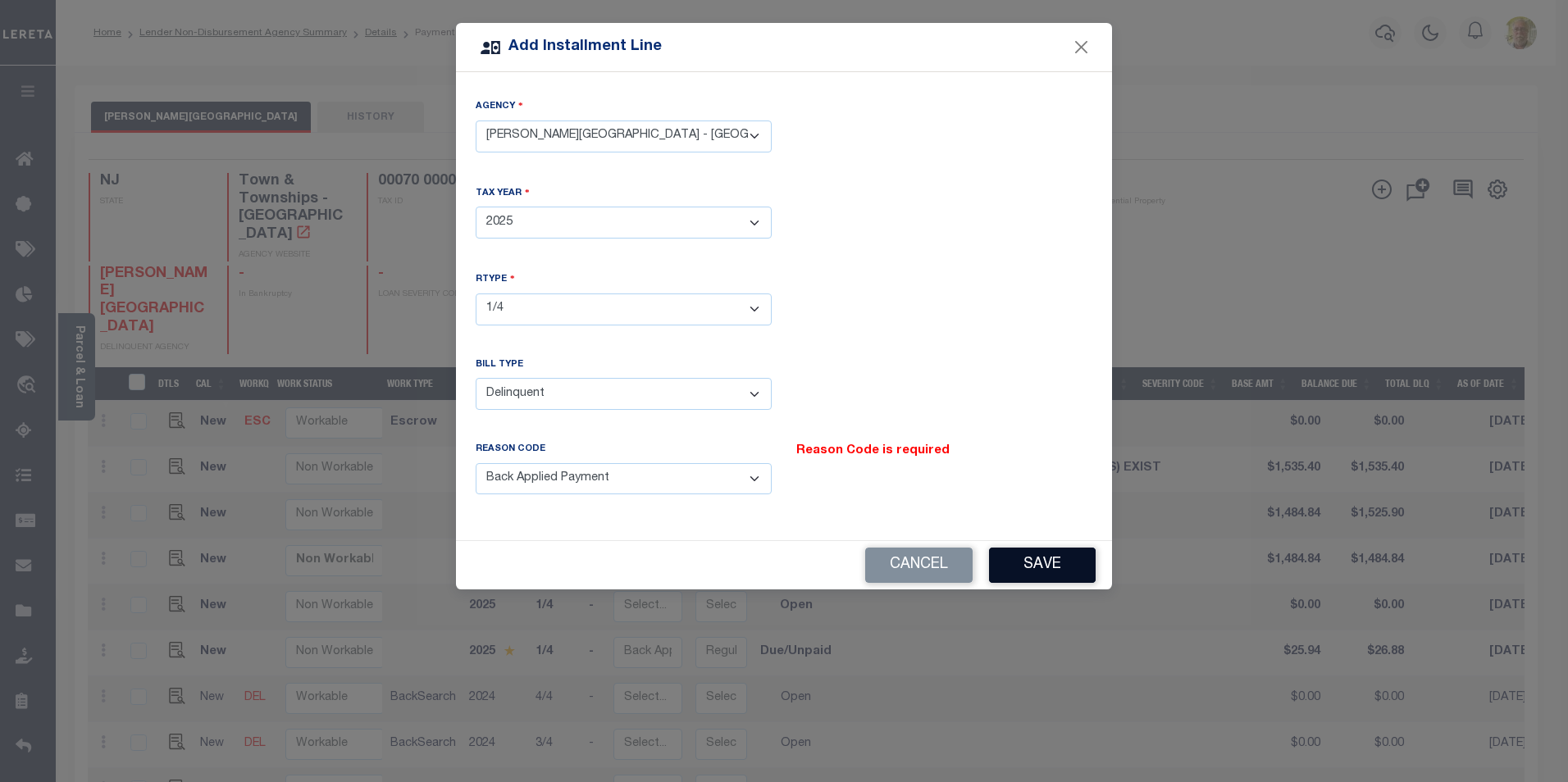
click at [1041, 553] on button "Save" at bounding box center [1042, 565] width 107 height 36
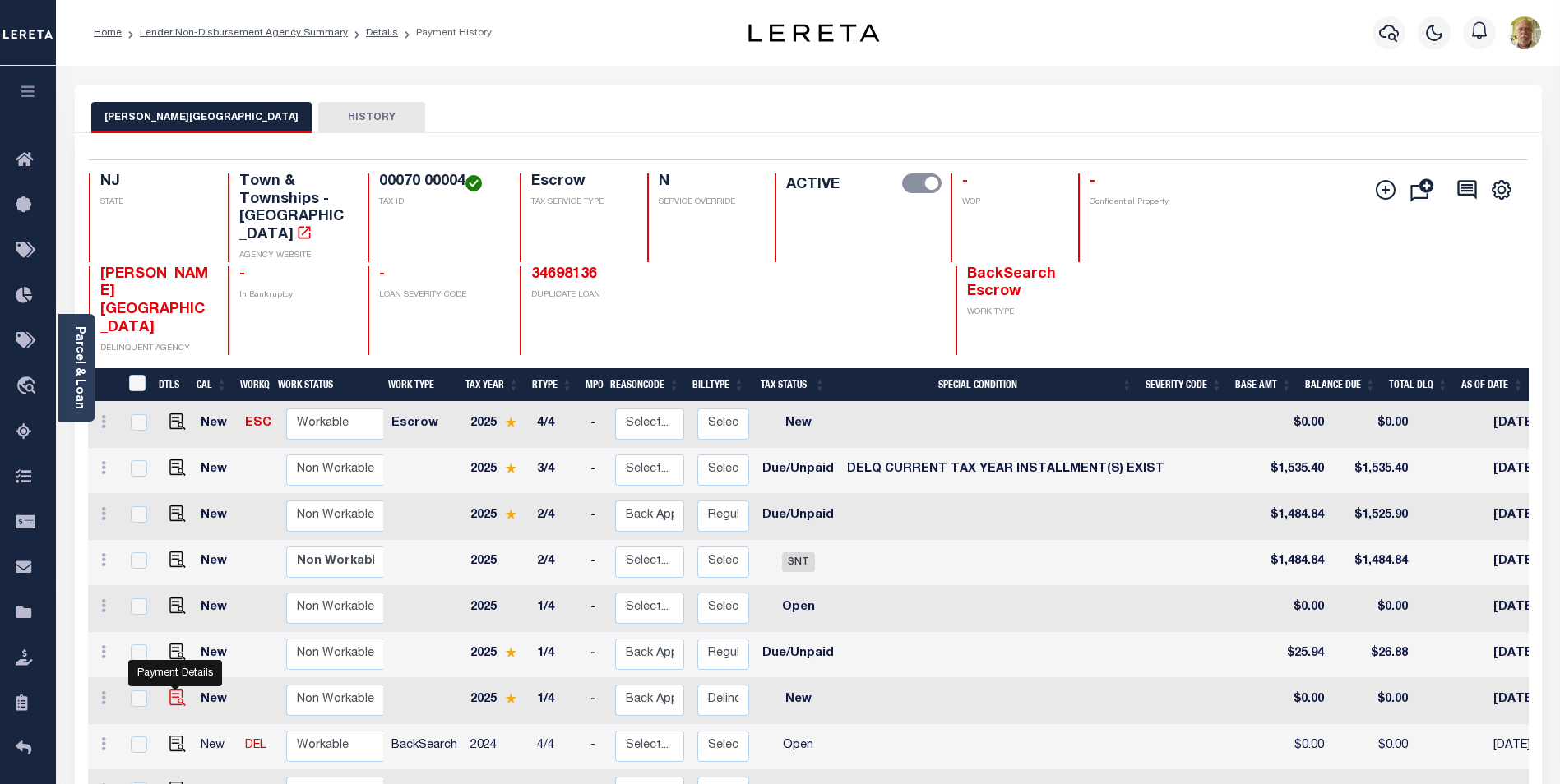
click at [177, 690] on img at bounding box center [177, 697] width 16 height 16
checkbox input "true"
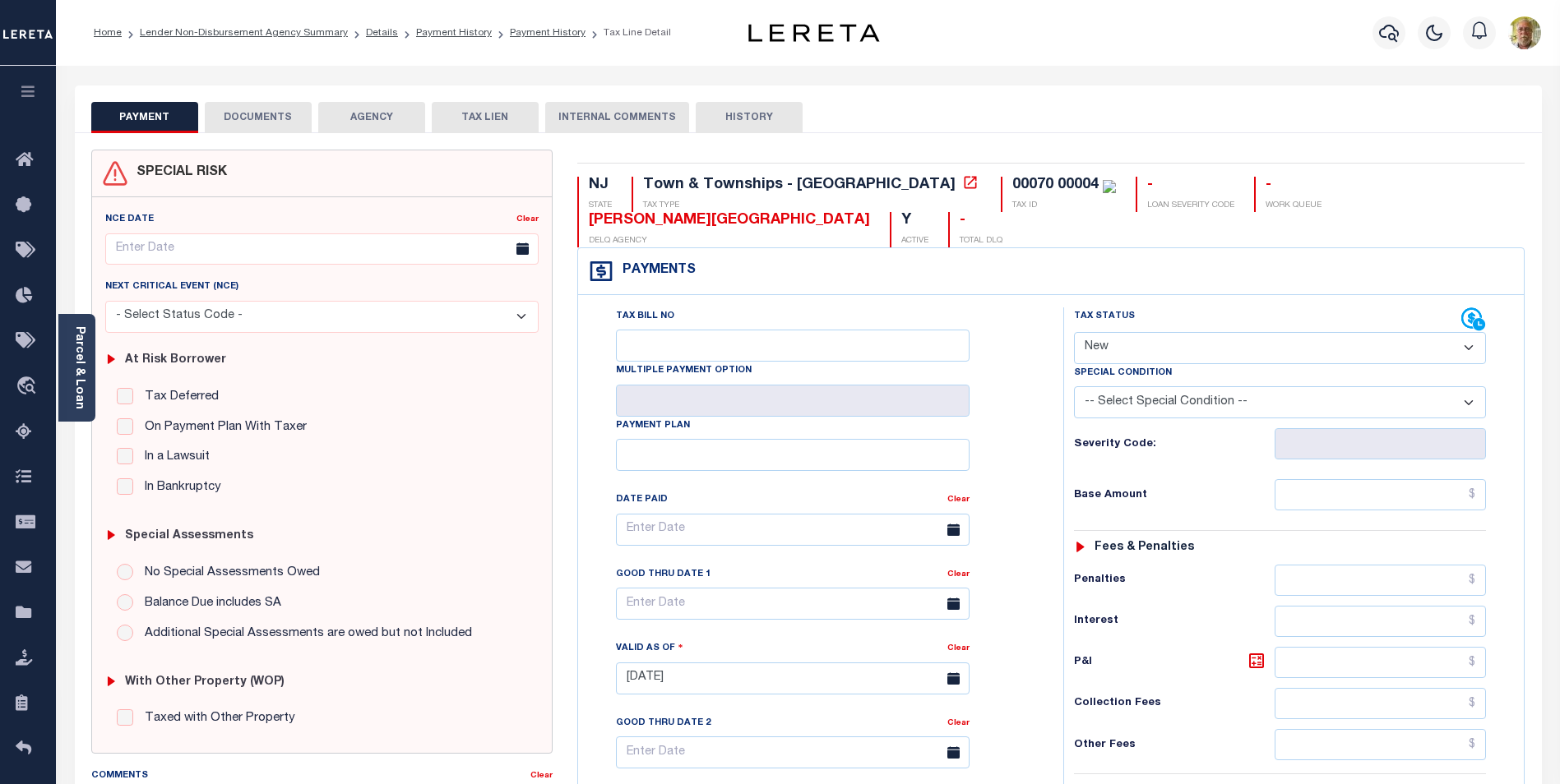
click at [1215, 346] on select "- Select Status Code - Open Due/Unpaid Paid Incomplete No Tax Due Internal Refu…" at bounding box center [1279, 348] width 412 height 32
select select "DUE"
click at [1074, 333] on select "- Select Status Code - Open Due/Unpaid Paid Incomplete No Tax Due Internal Refu…" at bounding box center [1279, 348] width 412 height 32
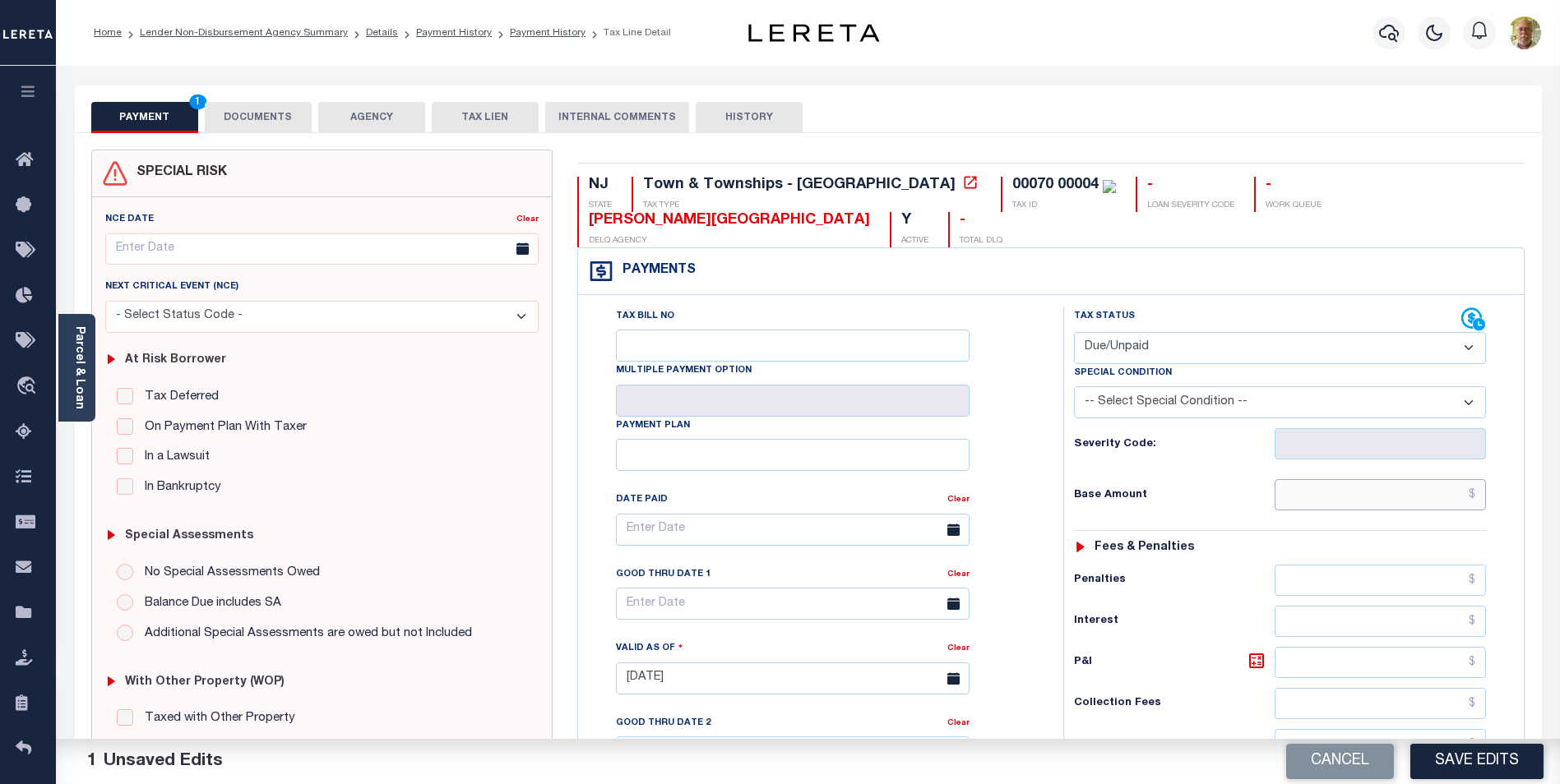
click at [1432, 499] on input "text" at bounding box center [1380, 495] width 211 height 31
type input "$364.50"
type input "$19.46"
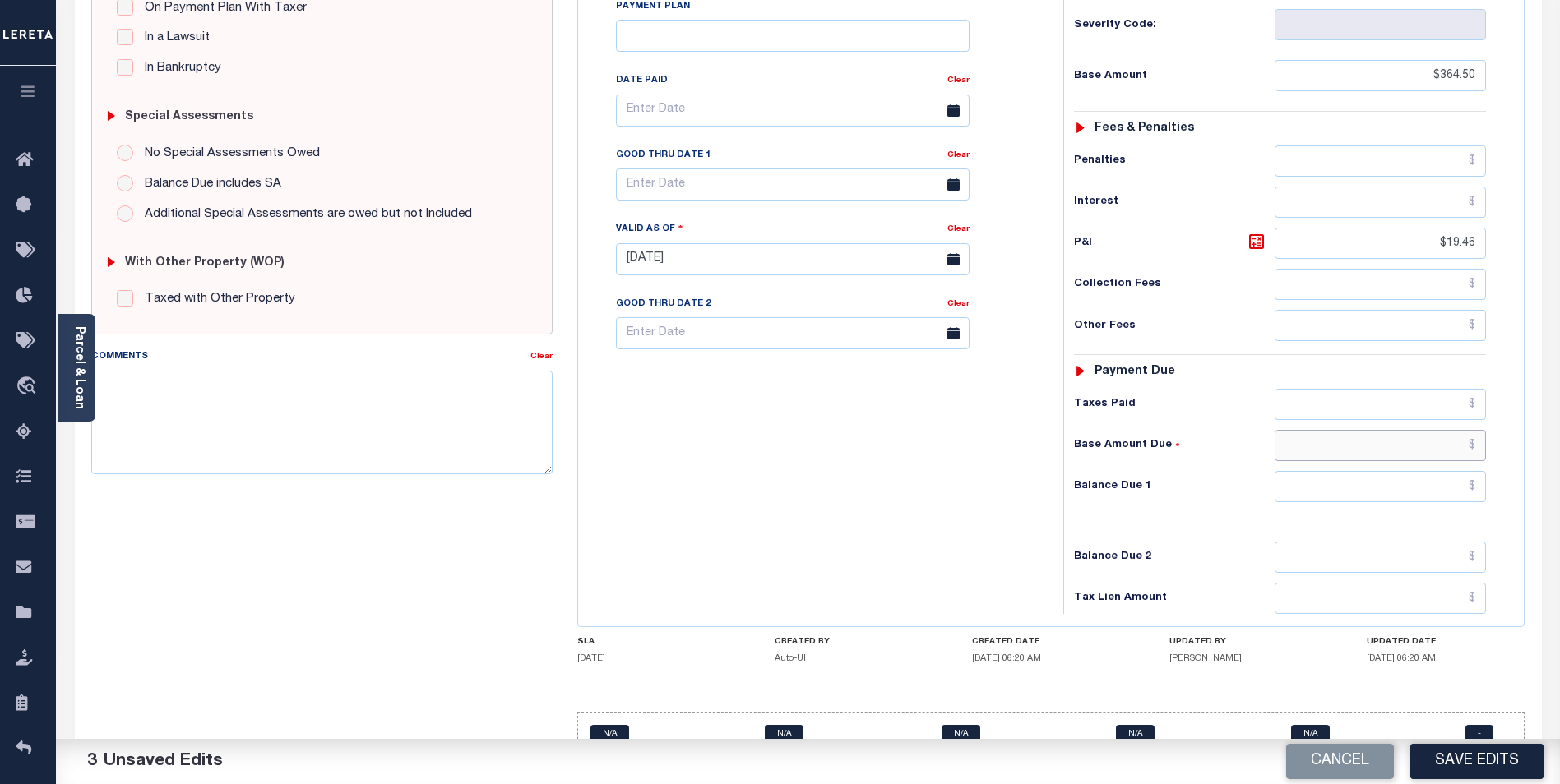
scroll to position [434, 0]
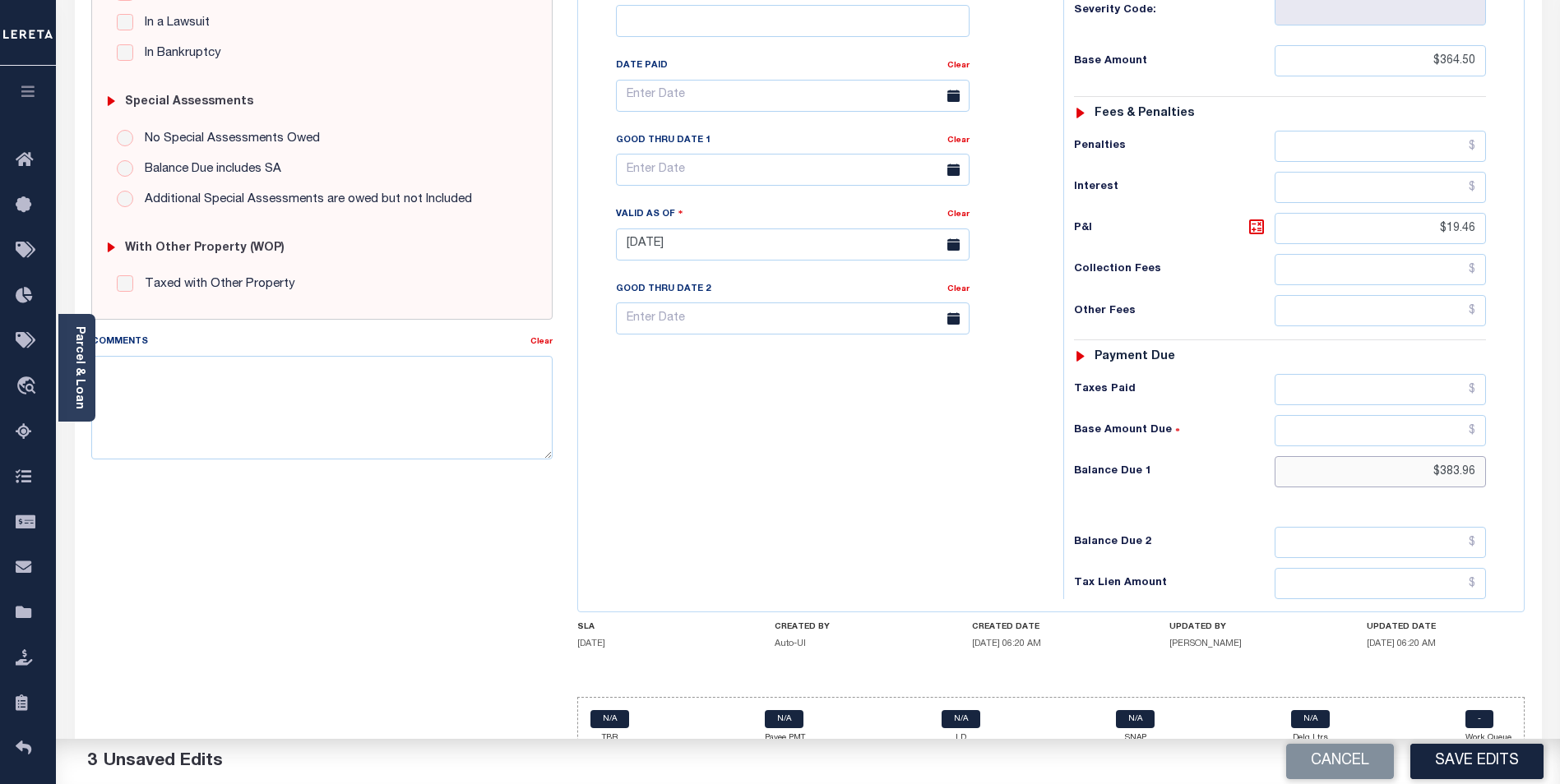
type input "$383.96"
click at [759, 165] on input "text" at bounding box center [793, 170] width 354 height 32
click at [856, 214] on icon at bounding box center [856, 212] width 12 height 12
select select "8"
click at [819, 262] on span "5" at bounding box center [815, 266] width 32 height 32
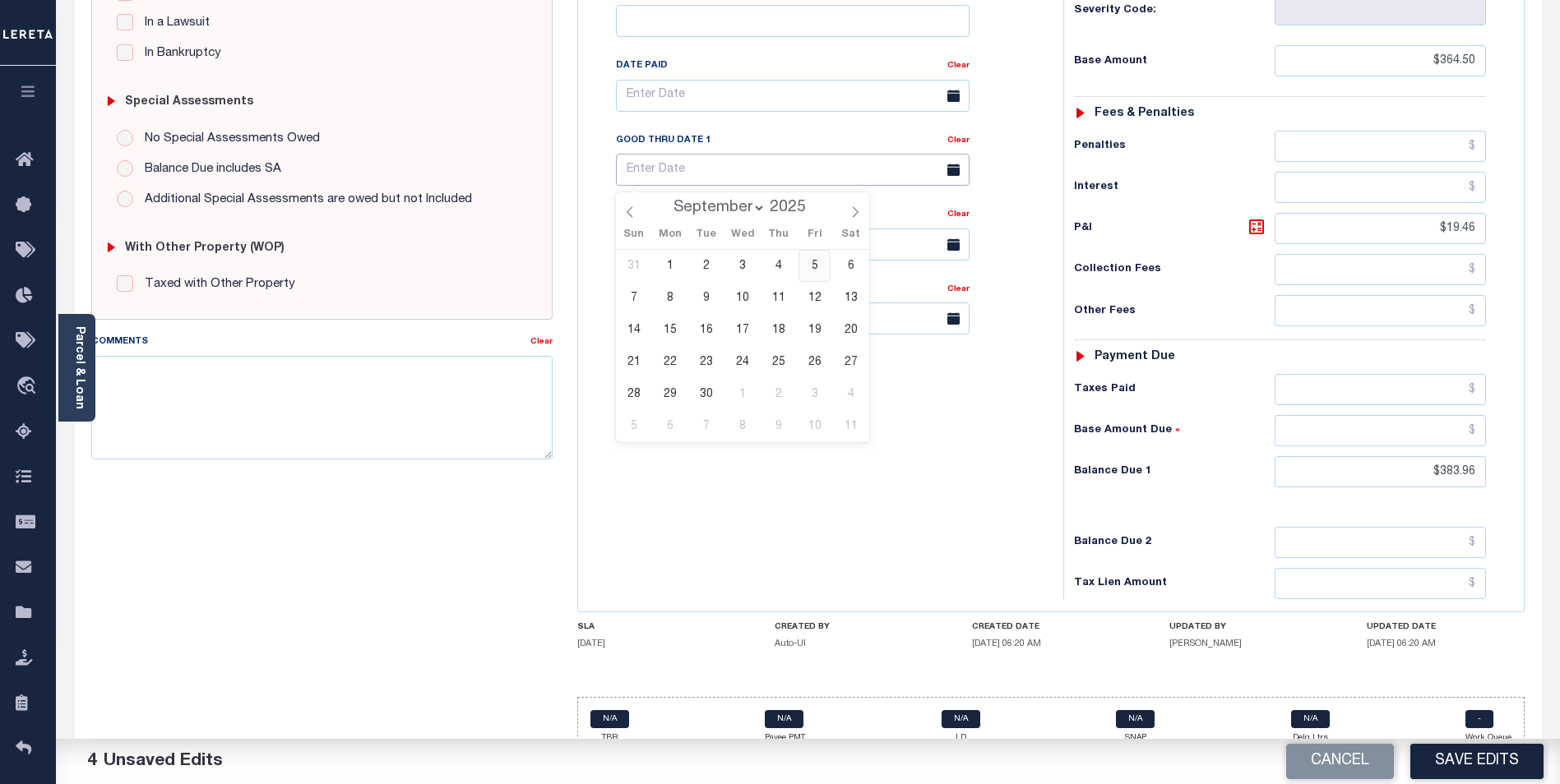
type input "[DATE]"
click at [178, 396] on textarea "Comments" at bounding box center [323, 408] width 462 height 104
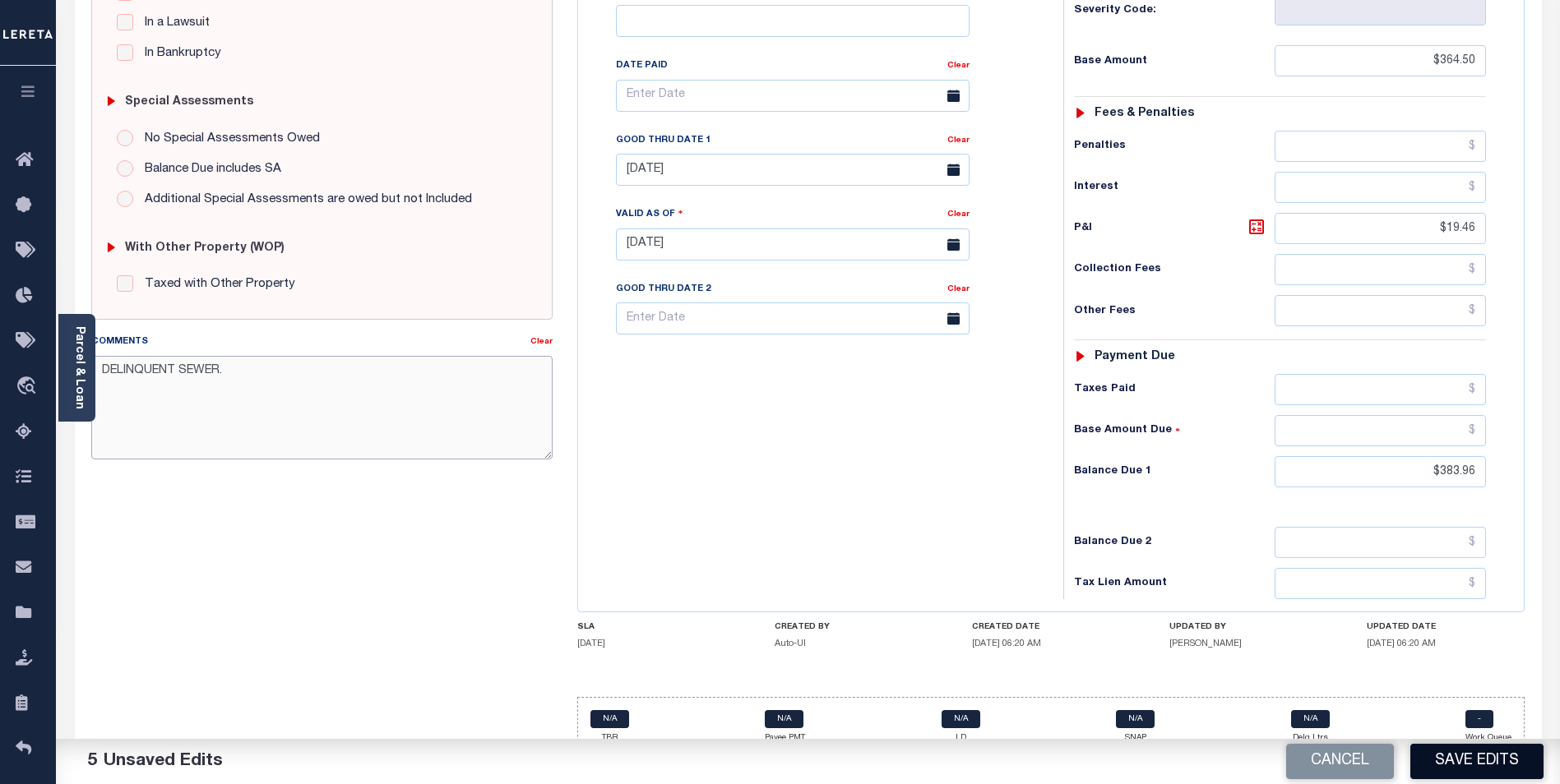
type textarea "DELINQUENT SEWER."
click at [1489, 755] on button "Save Edits" at bounding box center [1477, 762] width 133 height 36
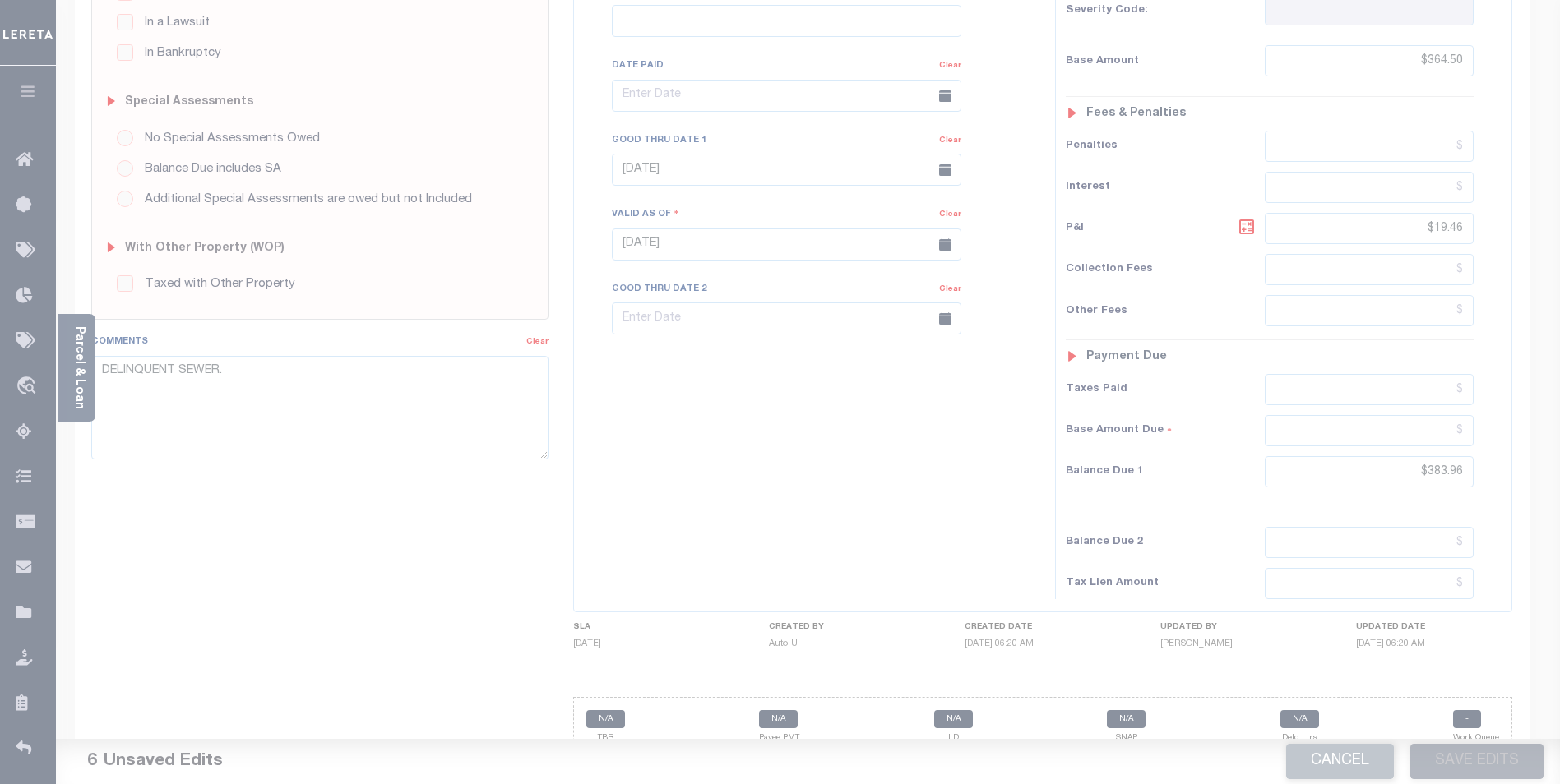
scroll to position [426, 0]
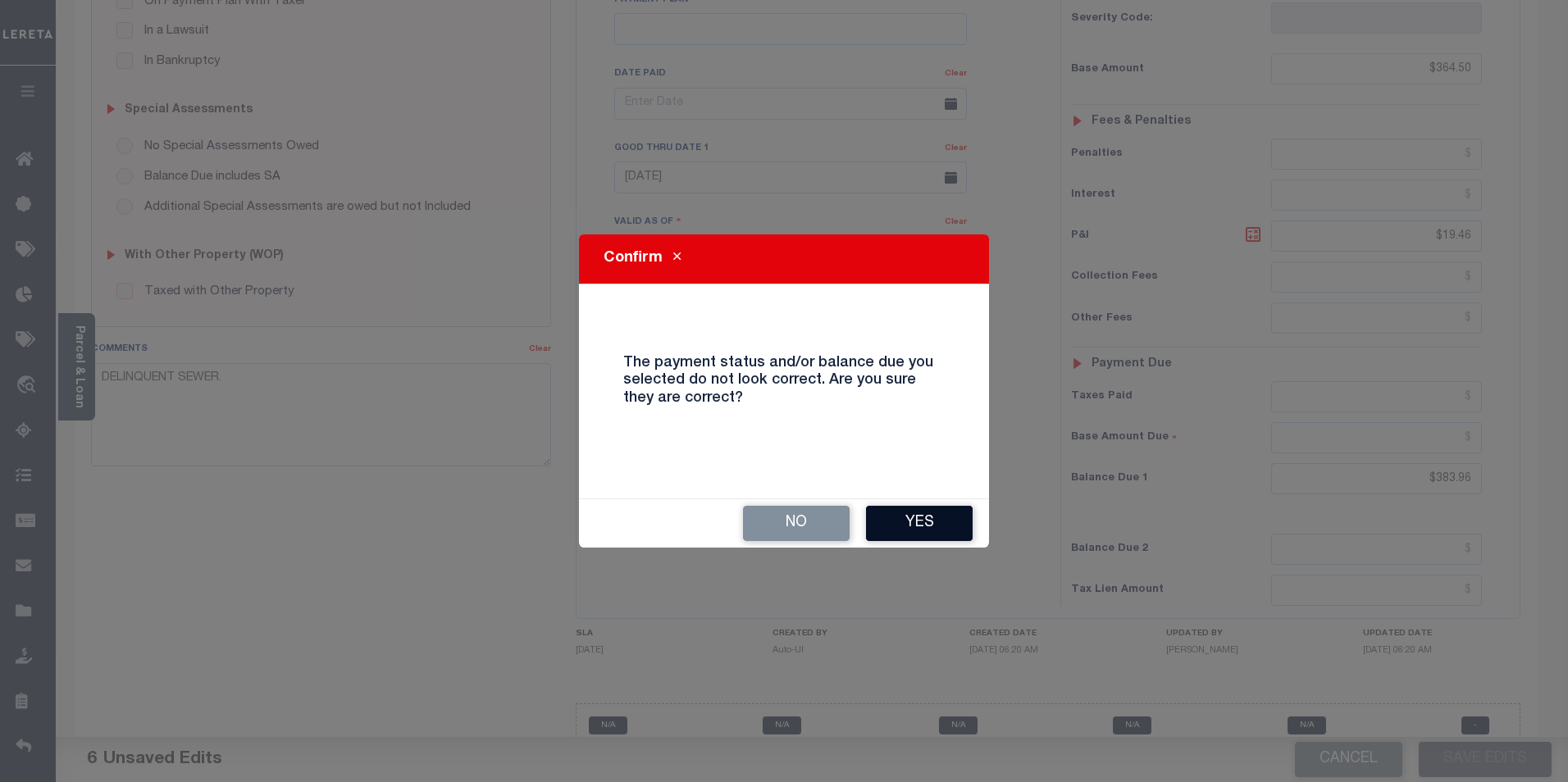
click at [905, 514] on button "Yes" at bounding box center [919, 524] width 107 height 36
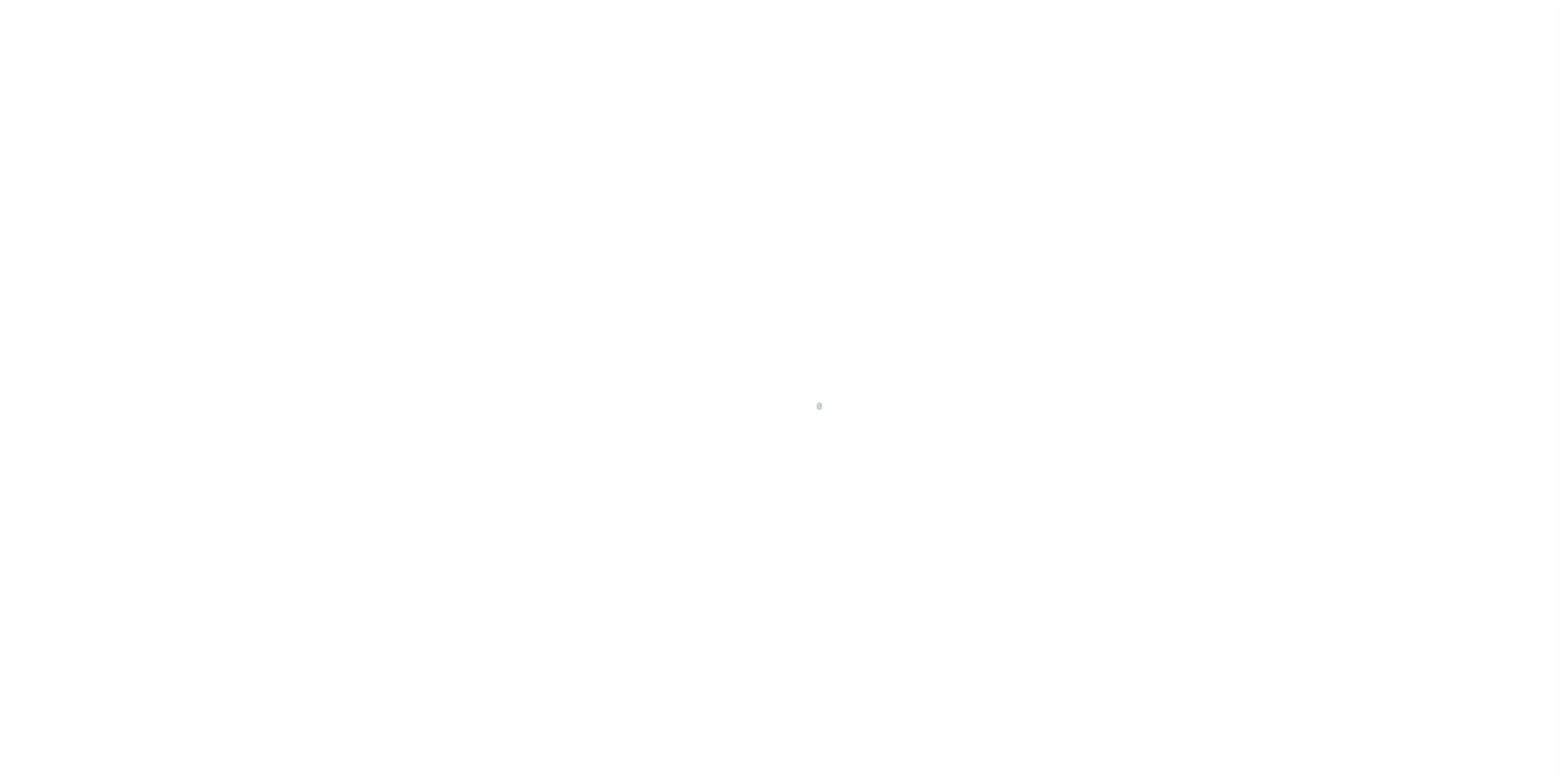
scroll to position [16, 0]
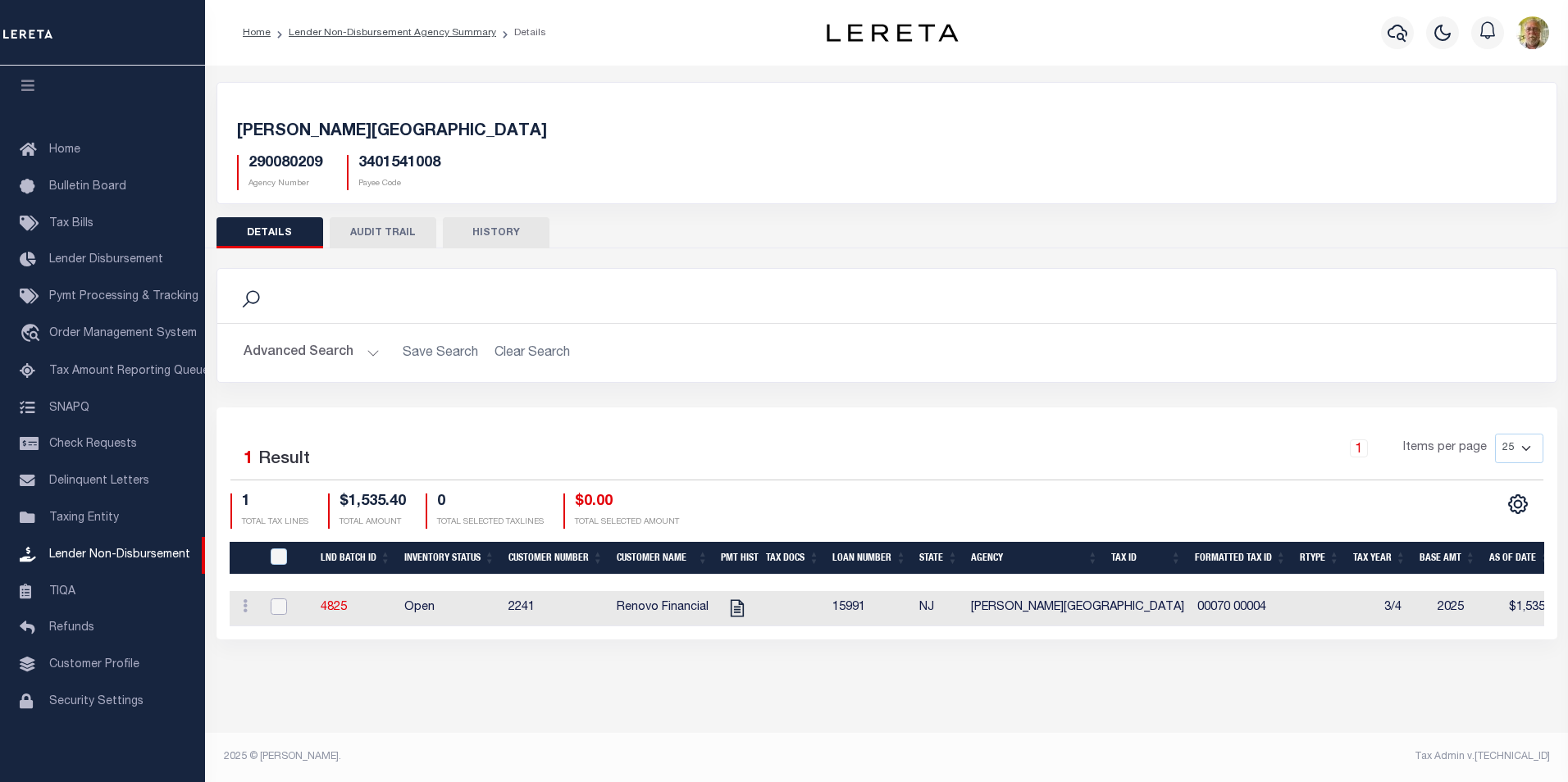
click at [283, 606] on input "checkbox" at bounding box center [279, 606] width 16 height 16
checkbox input "true"
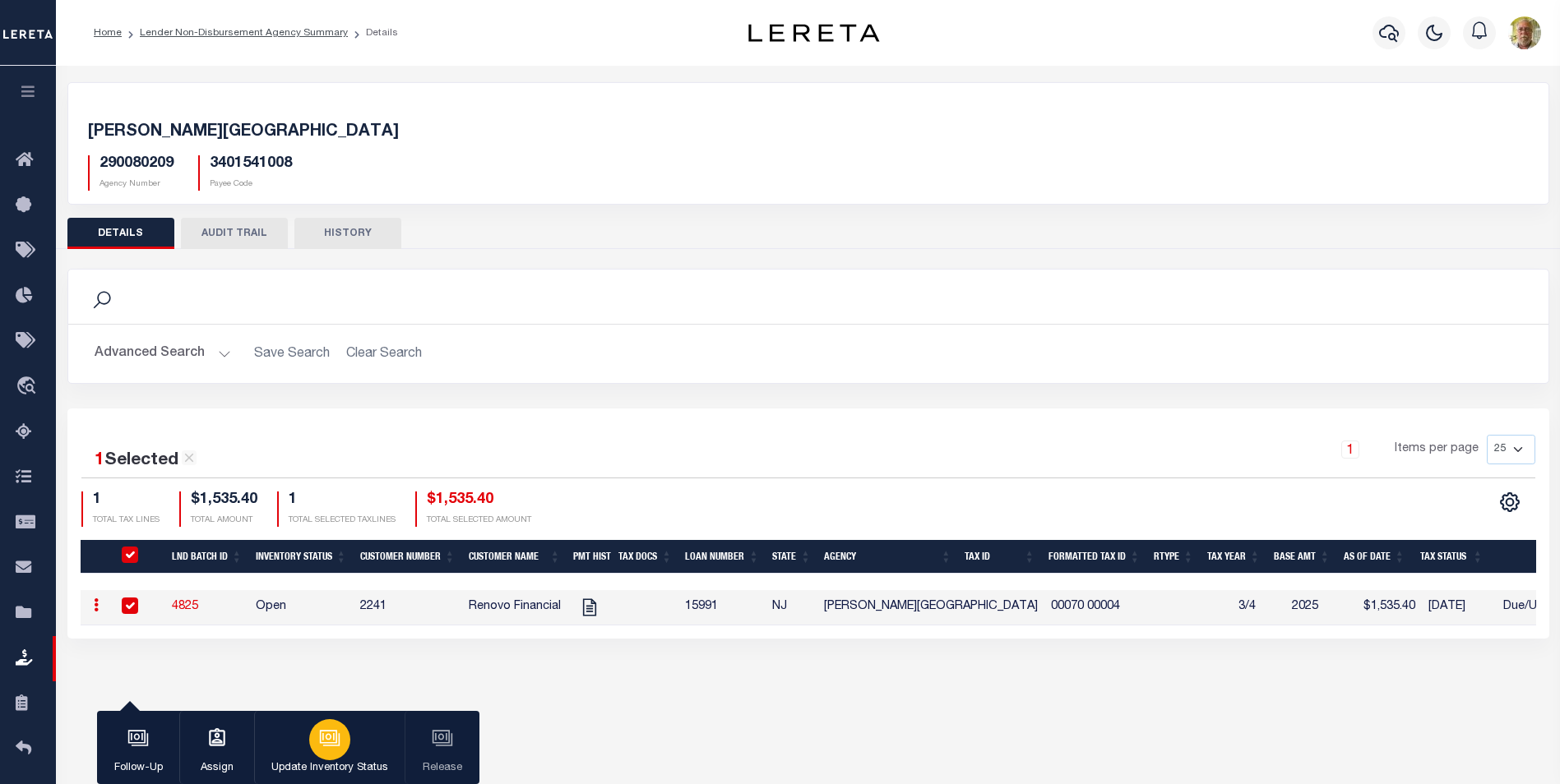
click at [327, 726] on div "button" at bounding box center [329, 740] width 41 height 41
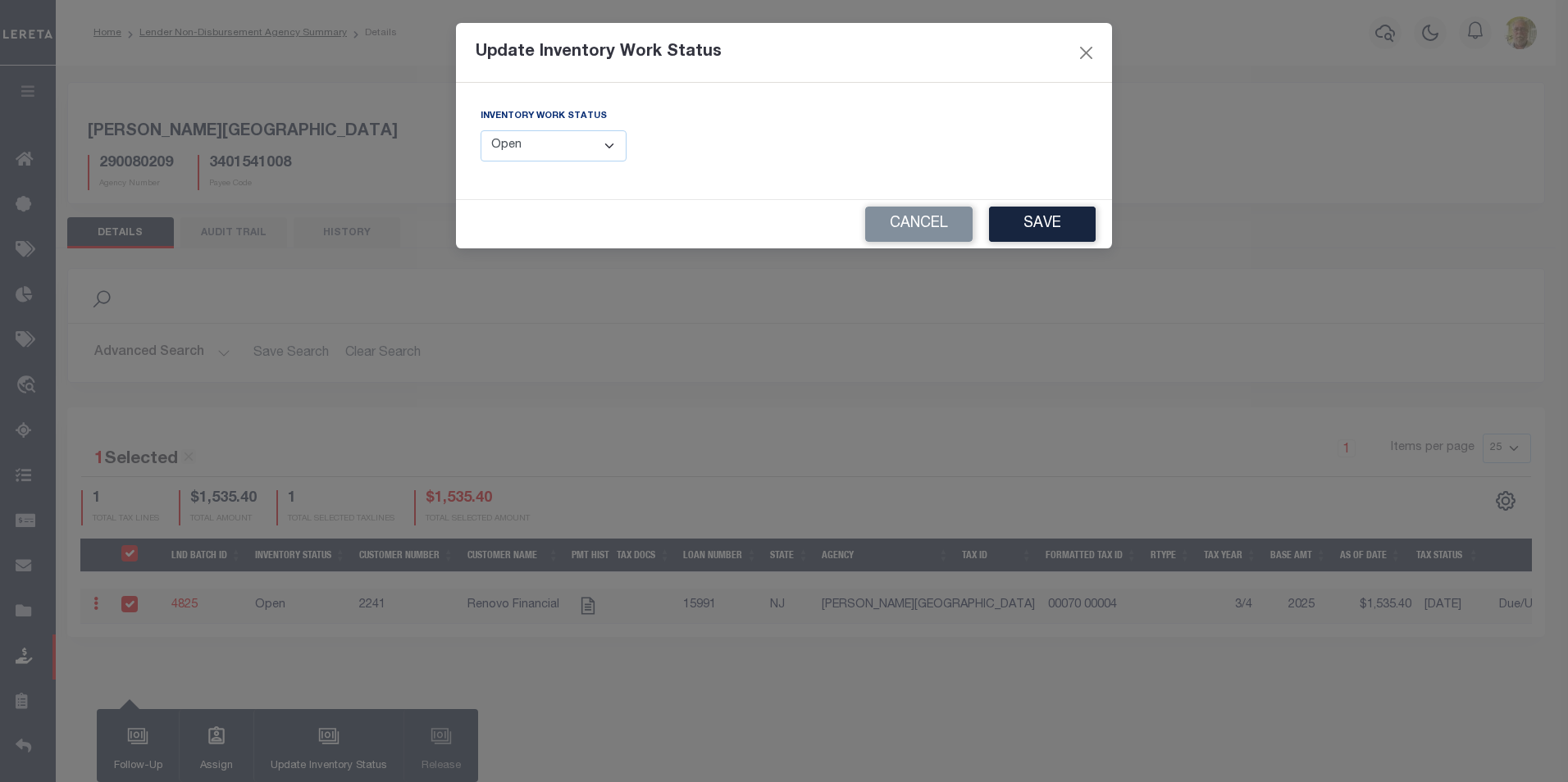
click at [556, 135] on select "--Select-- Open Completed Reported" at bounding box center [554, 146] width 146 height 32
select select "Completed"
click at [481, 130] on select "--Select-- Open Completed Reported" at bounding box center [554, 146] width 146 height 32
click at [1030, 223] on button "Save" at bounding box center [1042, 224] width 107 height 36
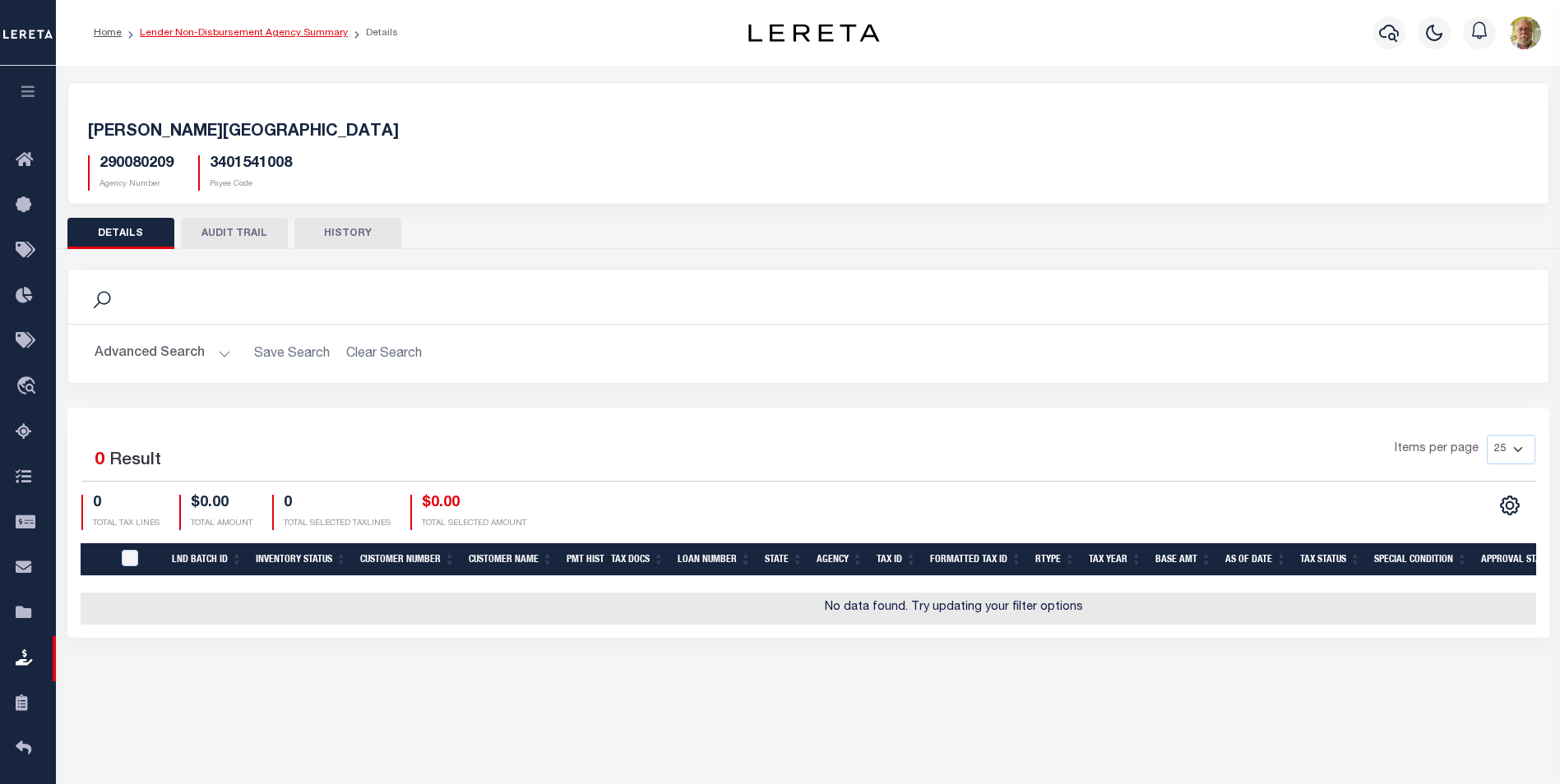
click at [227, 31] on link "Lender Non-Disbursement Agency Summary" at bounding box center [244, 33] width 208 height 10
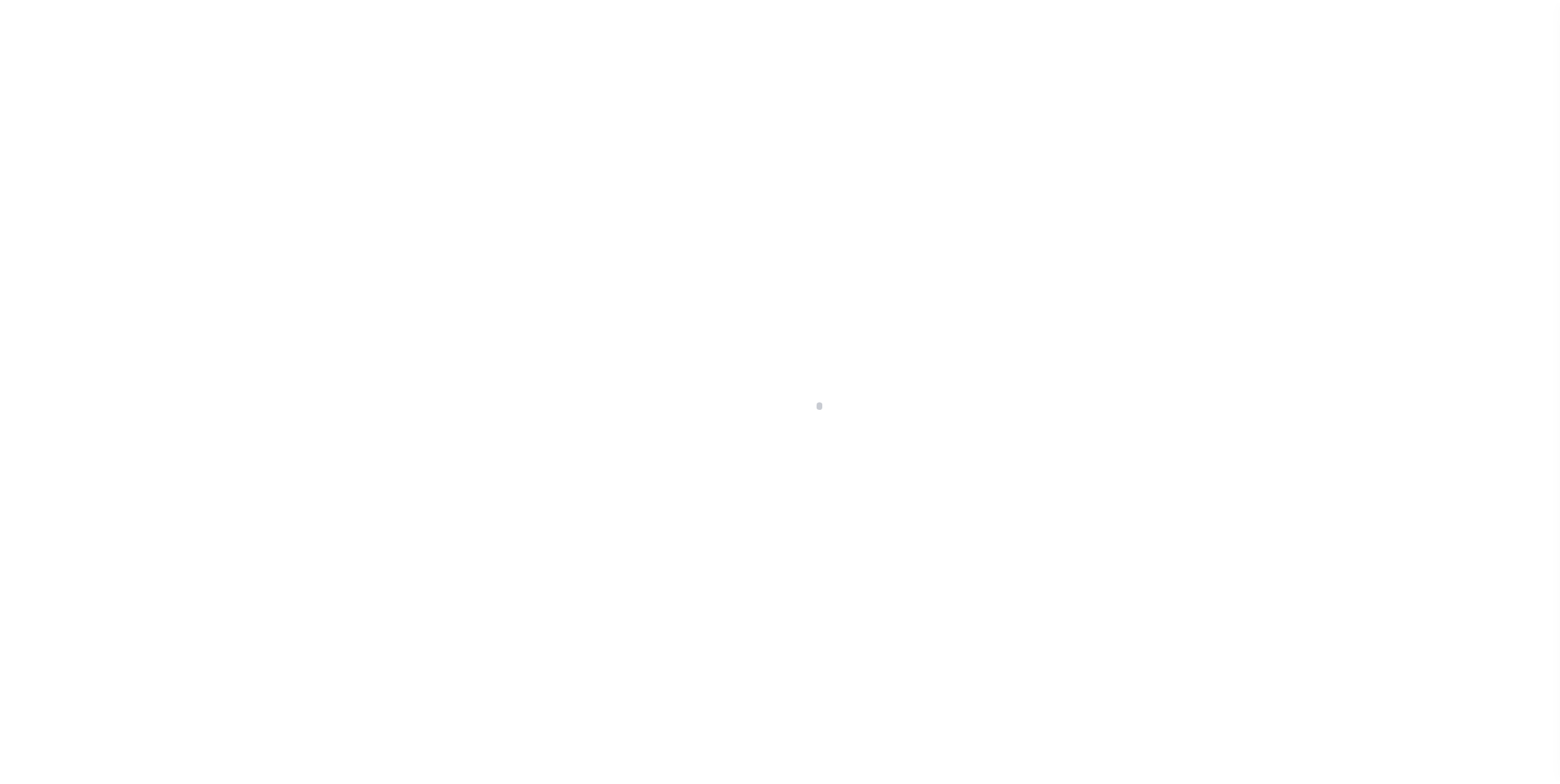
scroll to position [16, 0]
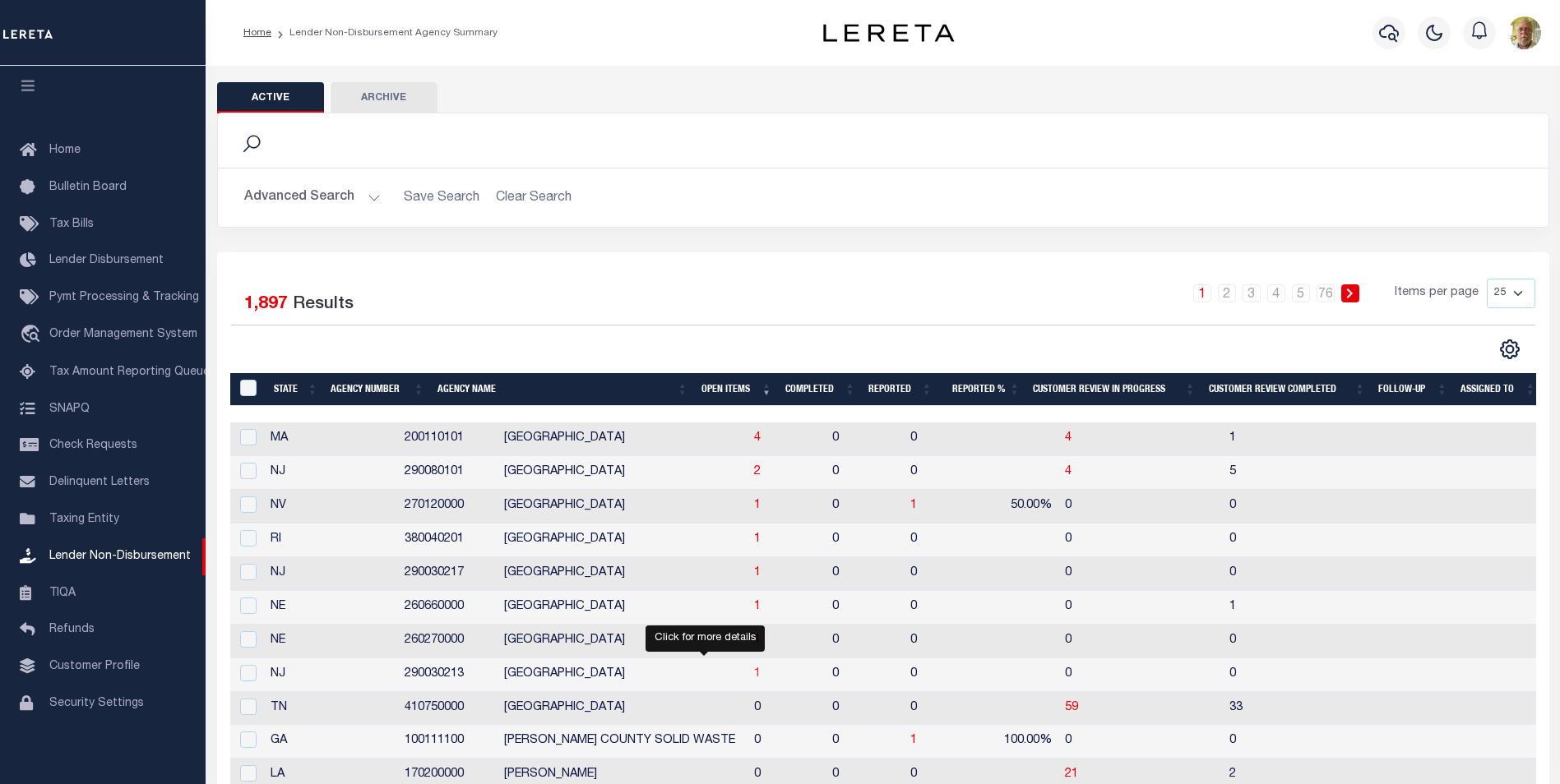
click at [754, 672] on span "1" at bounding box center [757, 675] width 7 height 12
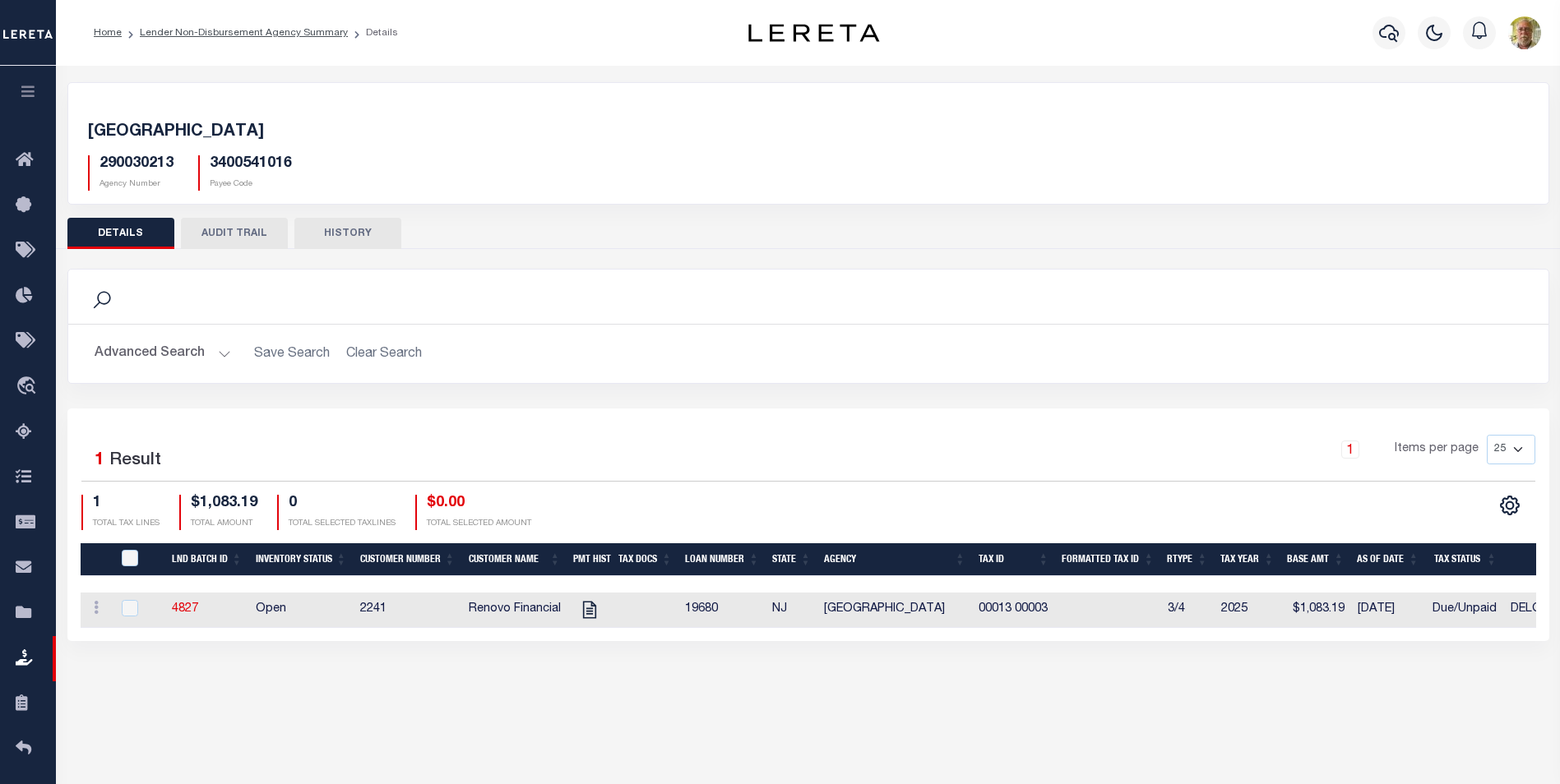
click at [492, 126] on h5 "[GEOGRAPHIC_DATA]" at bounding box center [808, 132] width 1440 height 20
click at [591, 605] on icon "" at bounding box center [589, 610] width 14 height 17
checkbox input "true"
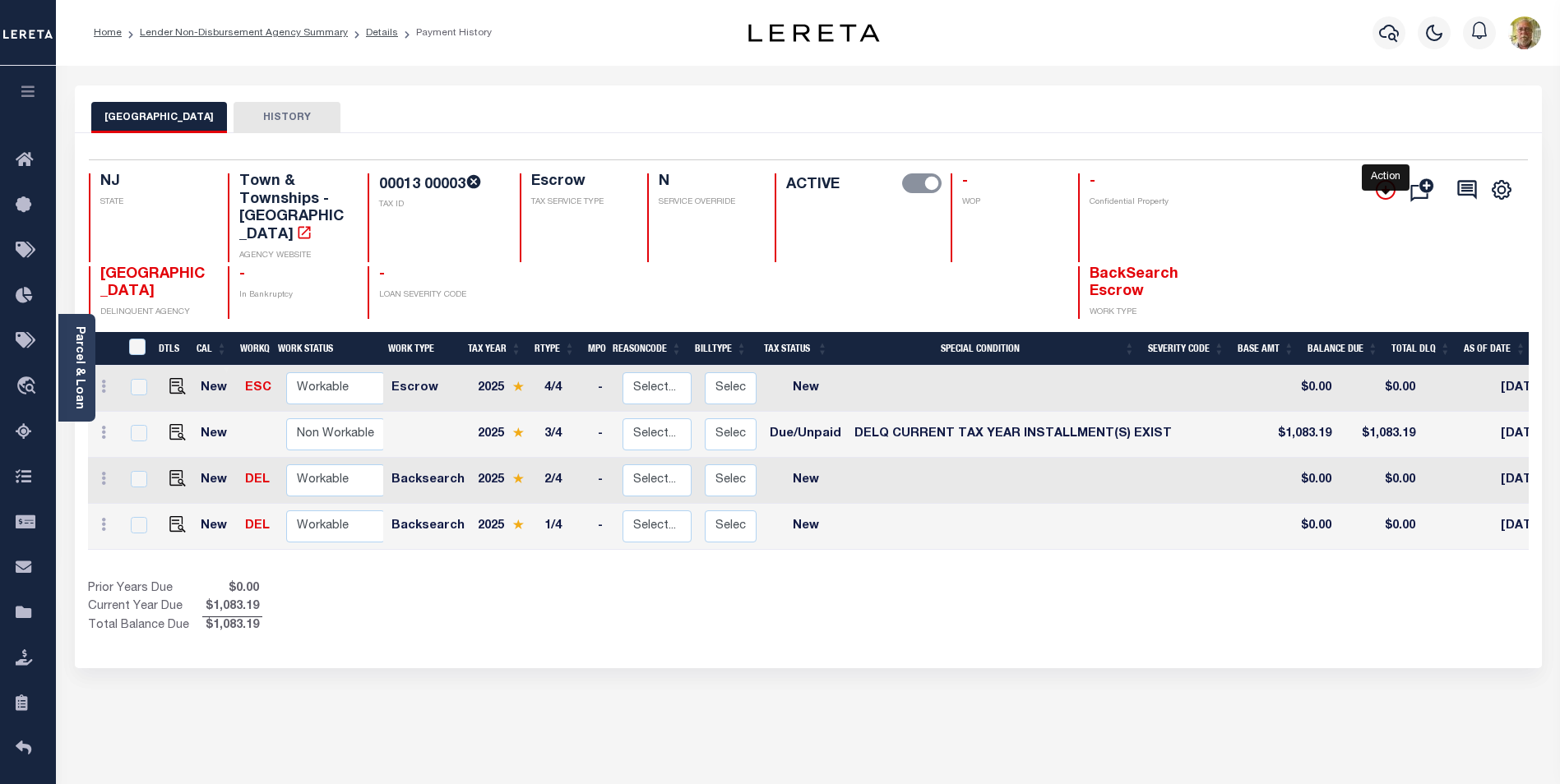
click at [1380, 186] on icon "" at bounding box center [1385, 189] width 20 height 20
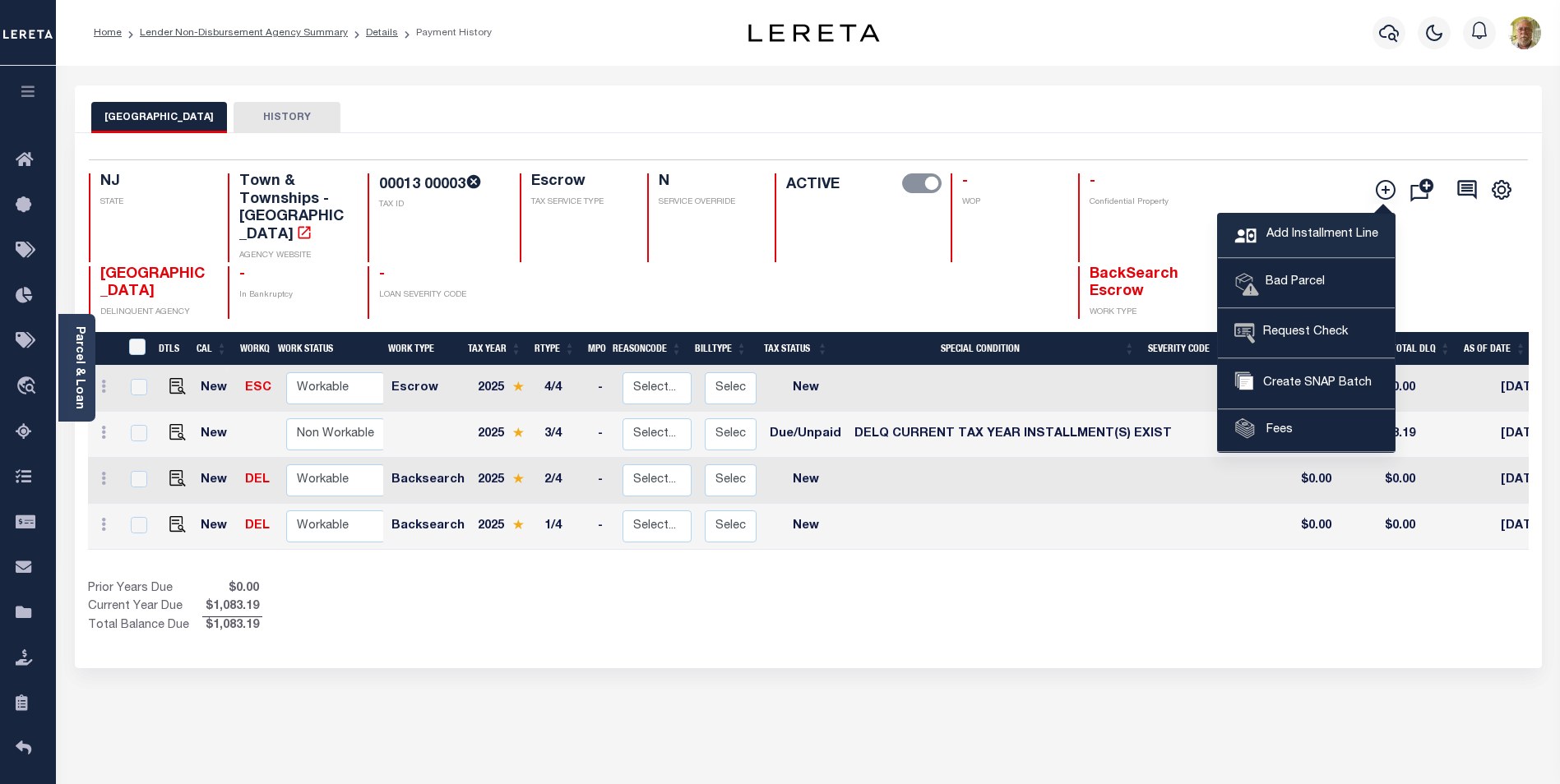
click at [1312, 228] on span "Add Installment Line" at bounding box center [1320, 234] width 116 height 18
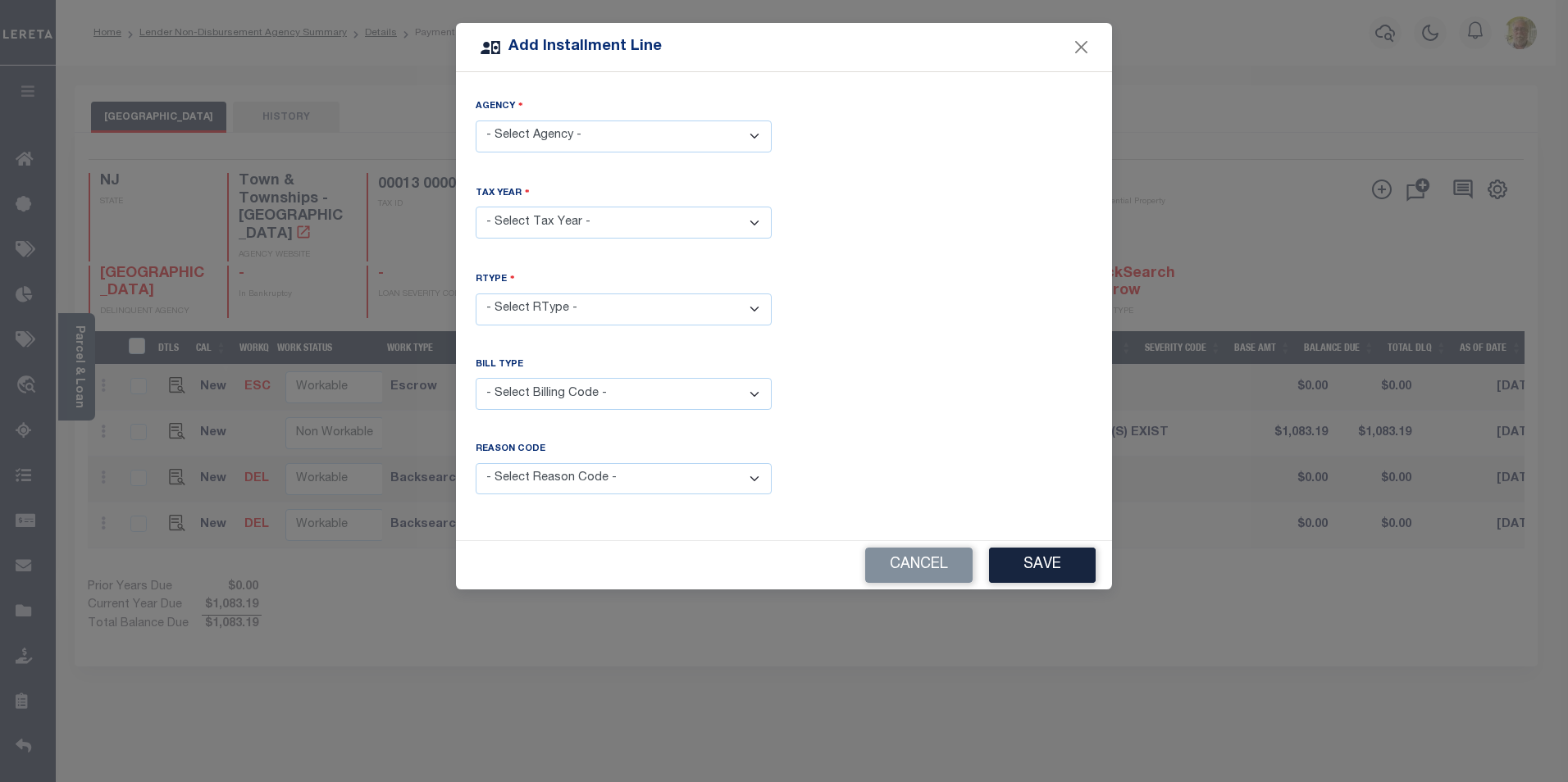
click at [603, 131] on select "- Select Agency - HAINESPORT TOWNSHIP - Town & Townships" at bounding box center [624, 136] width 296 height 32
select select "3400541016"
click at [476, 120] on select "- Select Agency - HAINESPORT TOWNSHIP - Town & Townships" at bounding box center [624, 136] width 296 height 32
click at [533, 215] on select "- Select Year - 2005 2006 2007 2008 2009 2010 2011 2012 2013 2014 2015 2016 201…" at bounding box center [624, 223] width 296 height 32
select select "2025"
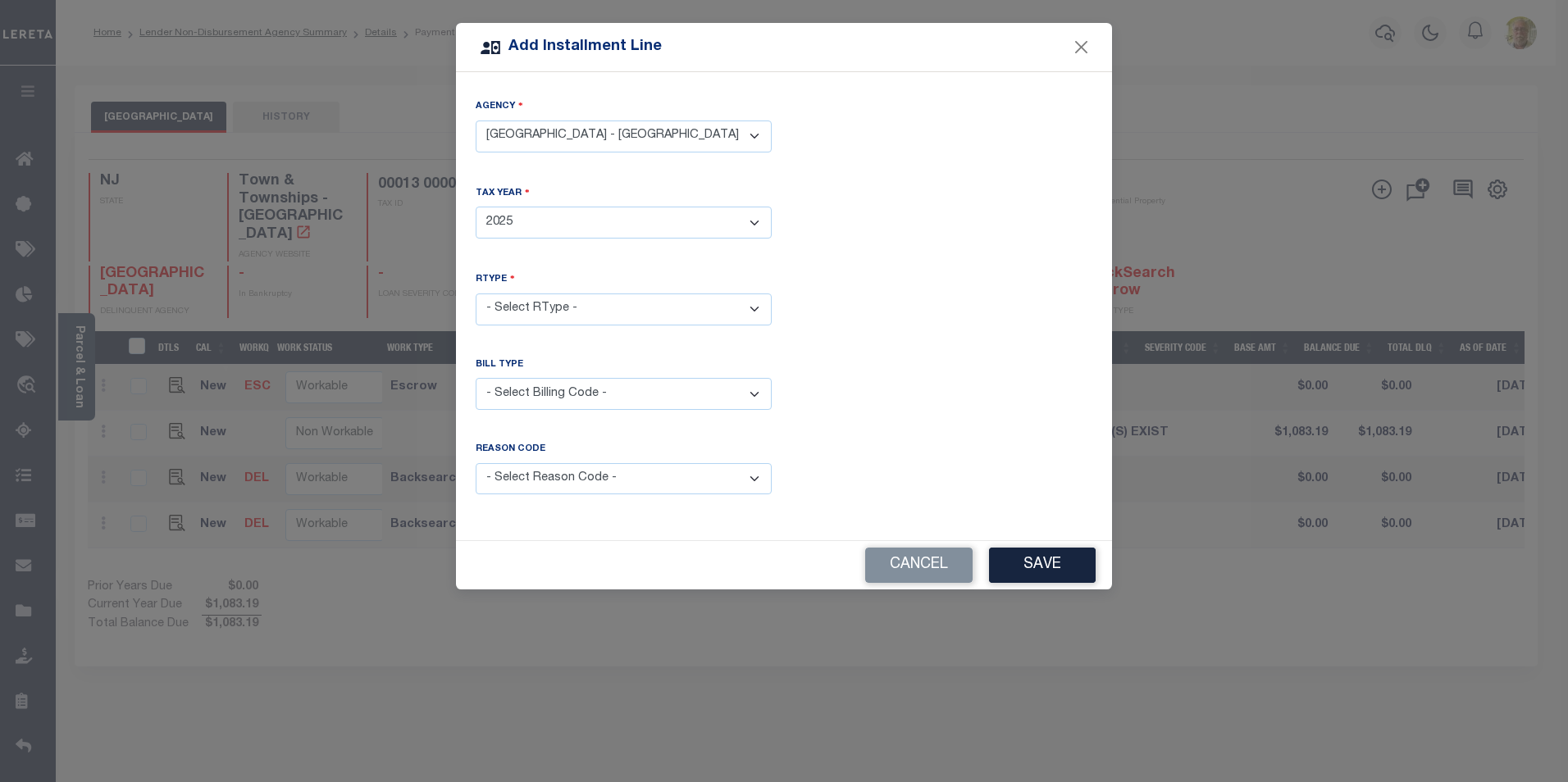
click at [476, 207] on select "- Select Year - 2005 2006 2007 2008 2009 2010 2011 2012 2013 2014 2015 2016 201…" at bounding box center [624, 223] width 296 height 32
click at [552, 306] on select "- Select RType - 1/4 2/4 3/4 4/4" at bounding box center [624, 310] width 296 height 32
select select "0"
click at [476, 294] on select "- Select RType - 1/4 2/4 3/4 4/4" at bounding box center [624, 310] width 296 height 32
click at [549, 390] on select "- Select Billing Code - Regular Delinquent Supplemental Corrected/Adjusted Bill…" at bounding box center [624, 394] width 296 height 32
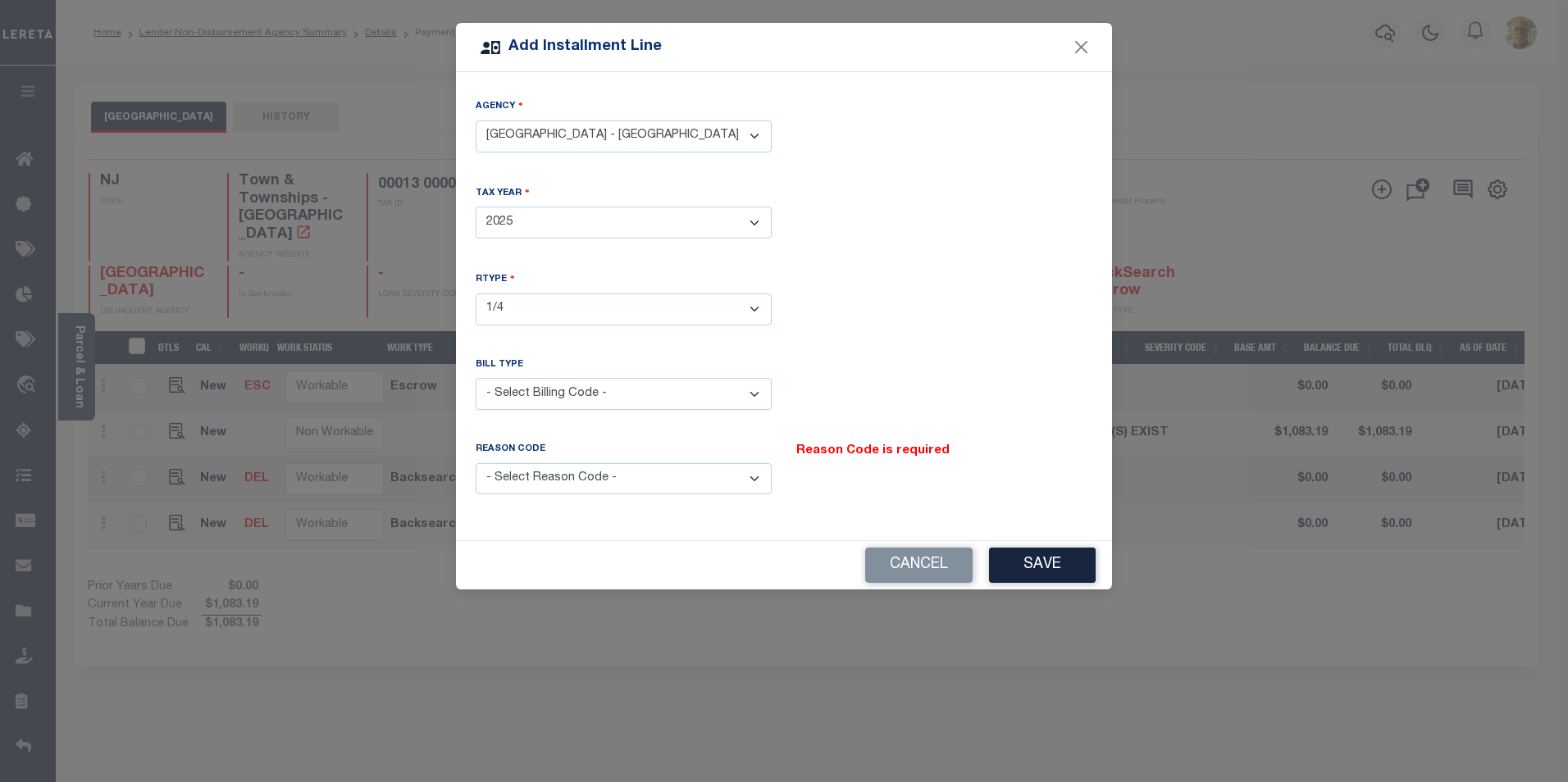
select select "1"
click at [476, 378] on select "- Select Billing Code - Regular Delinquent Supplemental Corrected/Adjusted Bill…" at bounding box center [624, 394] width 296 height 32
click at [579, 475] on select "- Select Reason Code - Payment Reversal Taxable Value Change Assessment Change …" at bounding box center [624, 479] width 296 height 32
select select "12"
click at [476, 463] on select "- Select Reason Code - Payment Reversal Taxable Value Change Assessment Change …" at bounding box center [624, 479] width 296 height 32
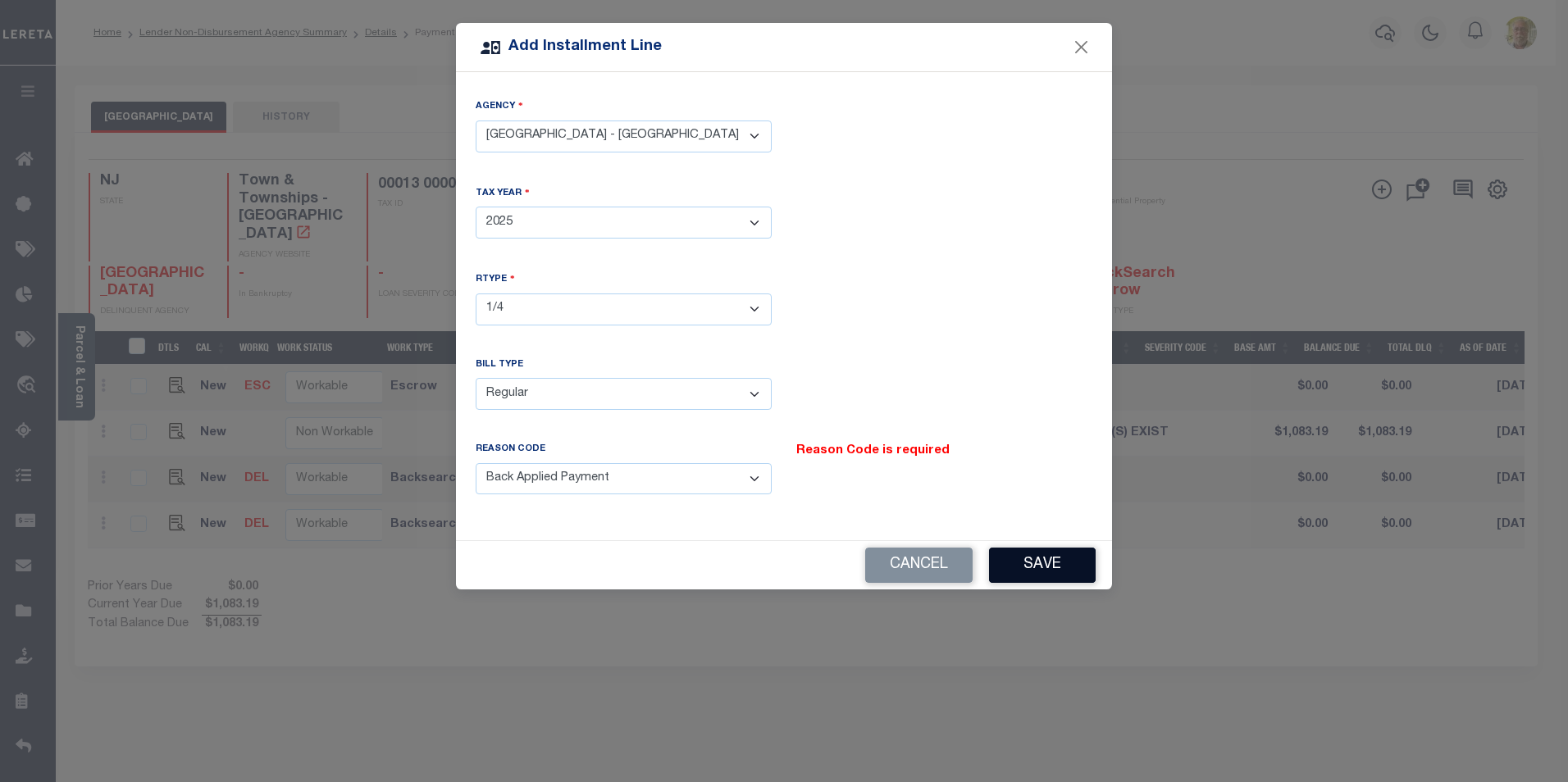
click at [1050, 554] on button "Save" at bounding box center [1042, 565] width 107 height 36
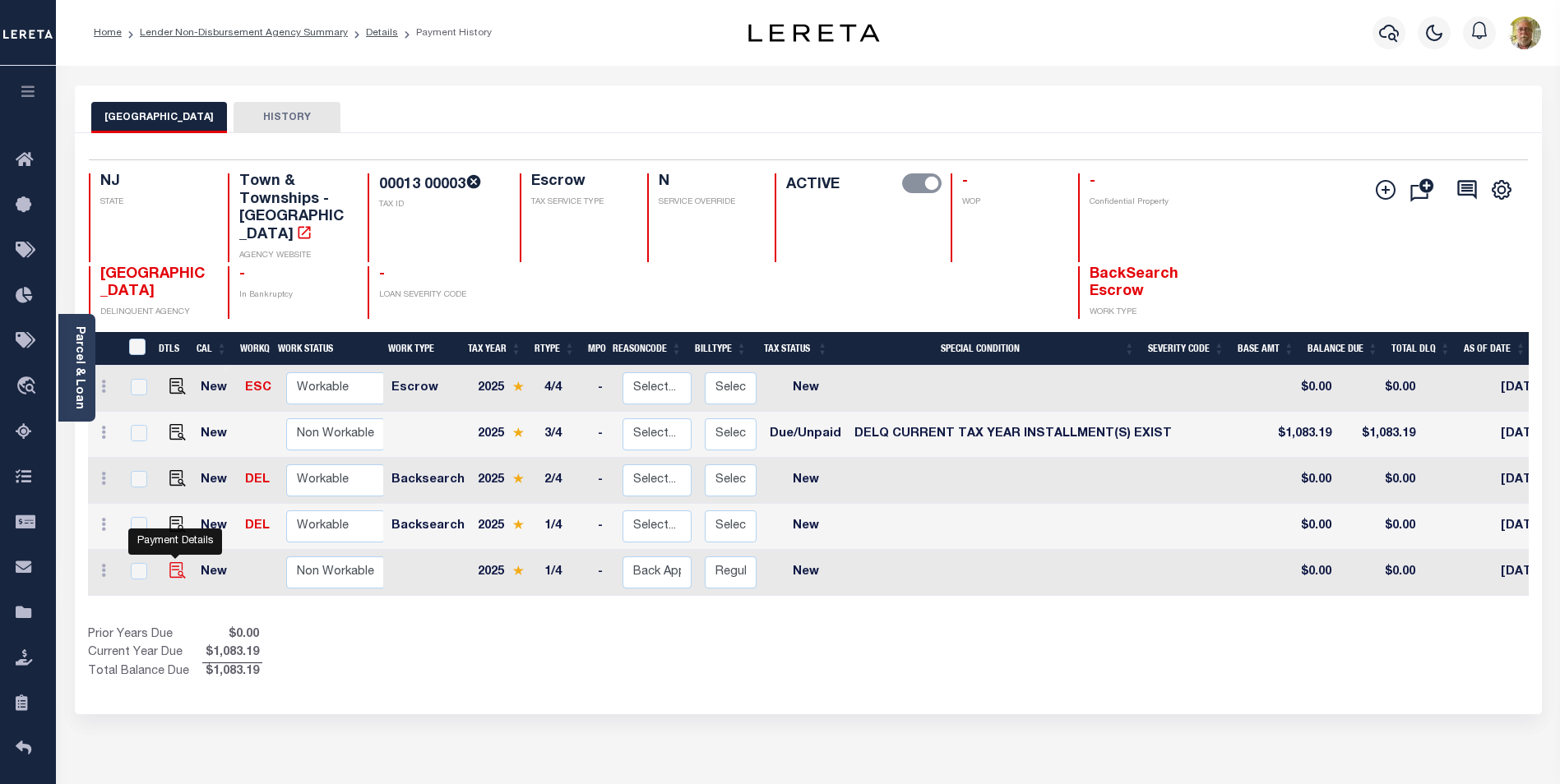
click at [174, 563] on img at bounding box center [177, 570] width 16 height 16
checkbox input "true"
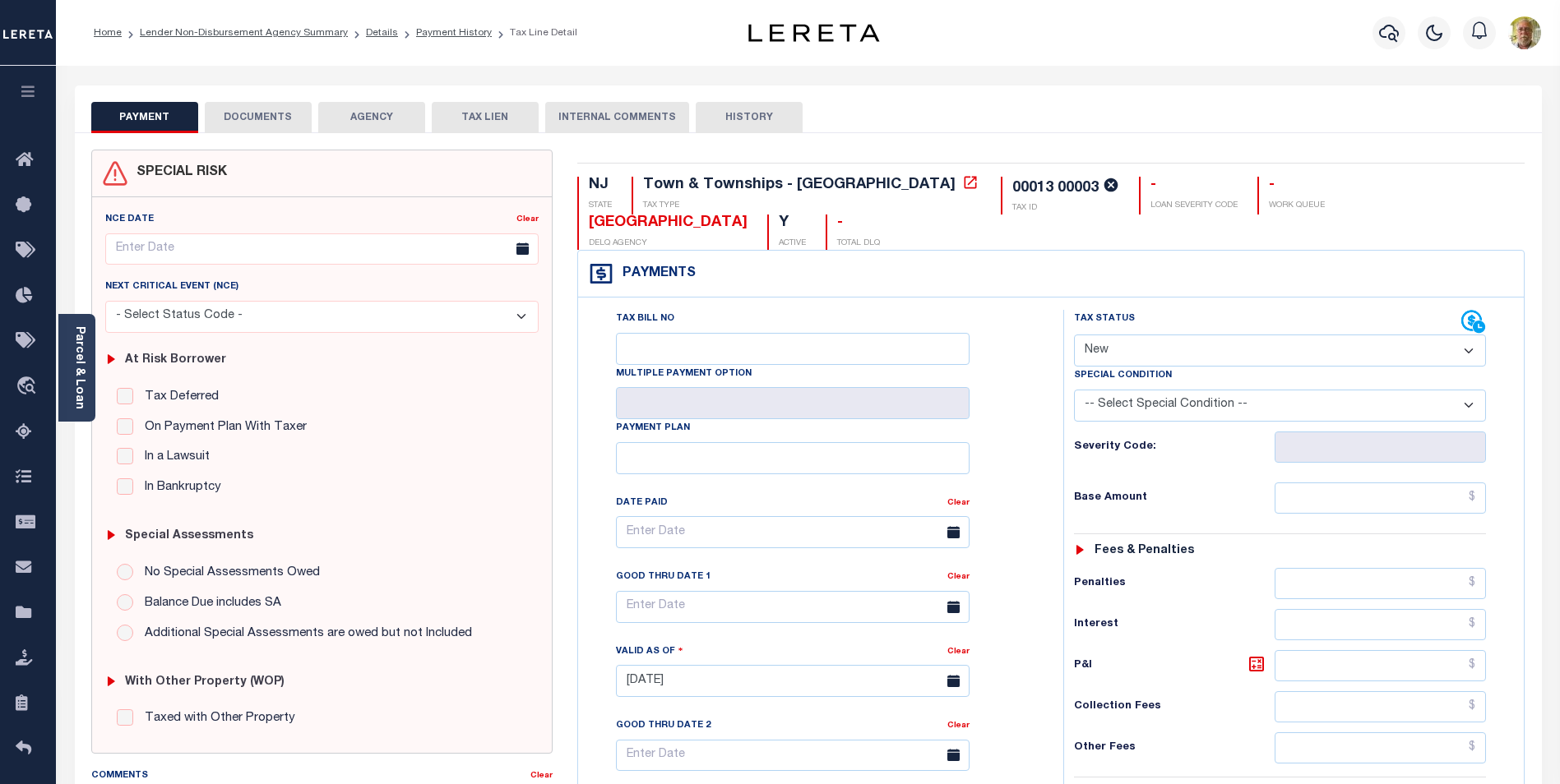
click at [1162, 347] on select "- Select Status Code - Open Due/Unpaid Paid Incomplete No Tax Due Internal Refu…" at bounding box center [1279, 350] width 412 height 32
select select "DUE"
click at [1074, 334] on select "- Select Status Code - Open Due/Unpaid Paid Incomplete No Tax Due Internal Refu…" at bounding box center [1279, 350] width 412 height 32
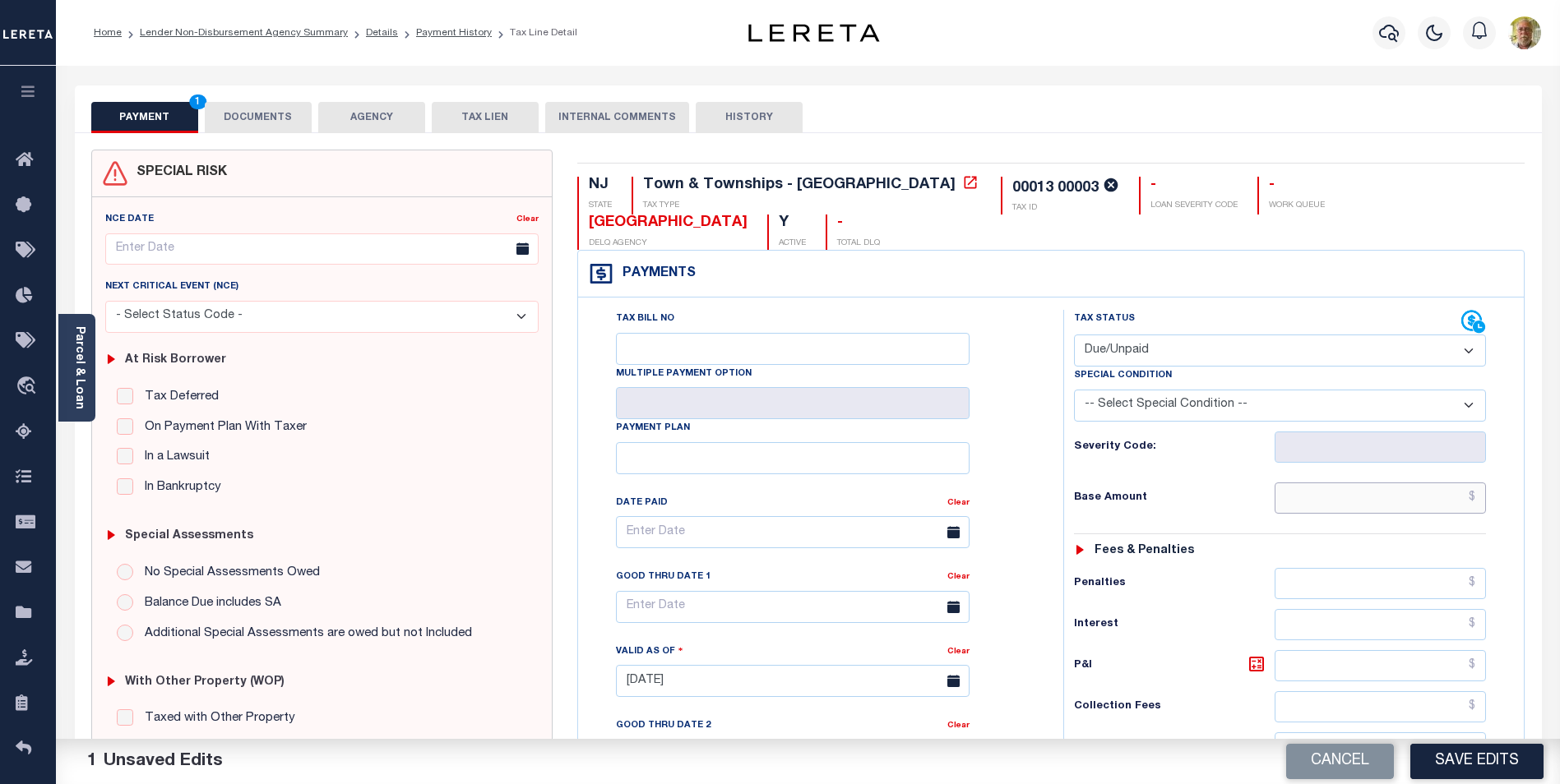
click at [1388, 496] on input "text" at bounding box center [1380, 498] width 211 height 31
type input "$893.45"
type input "$49.43"
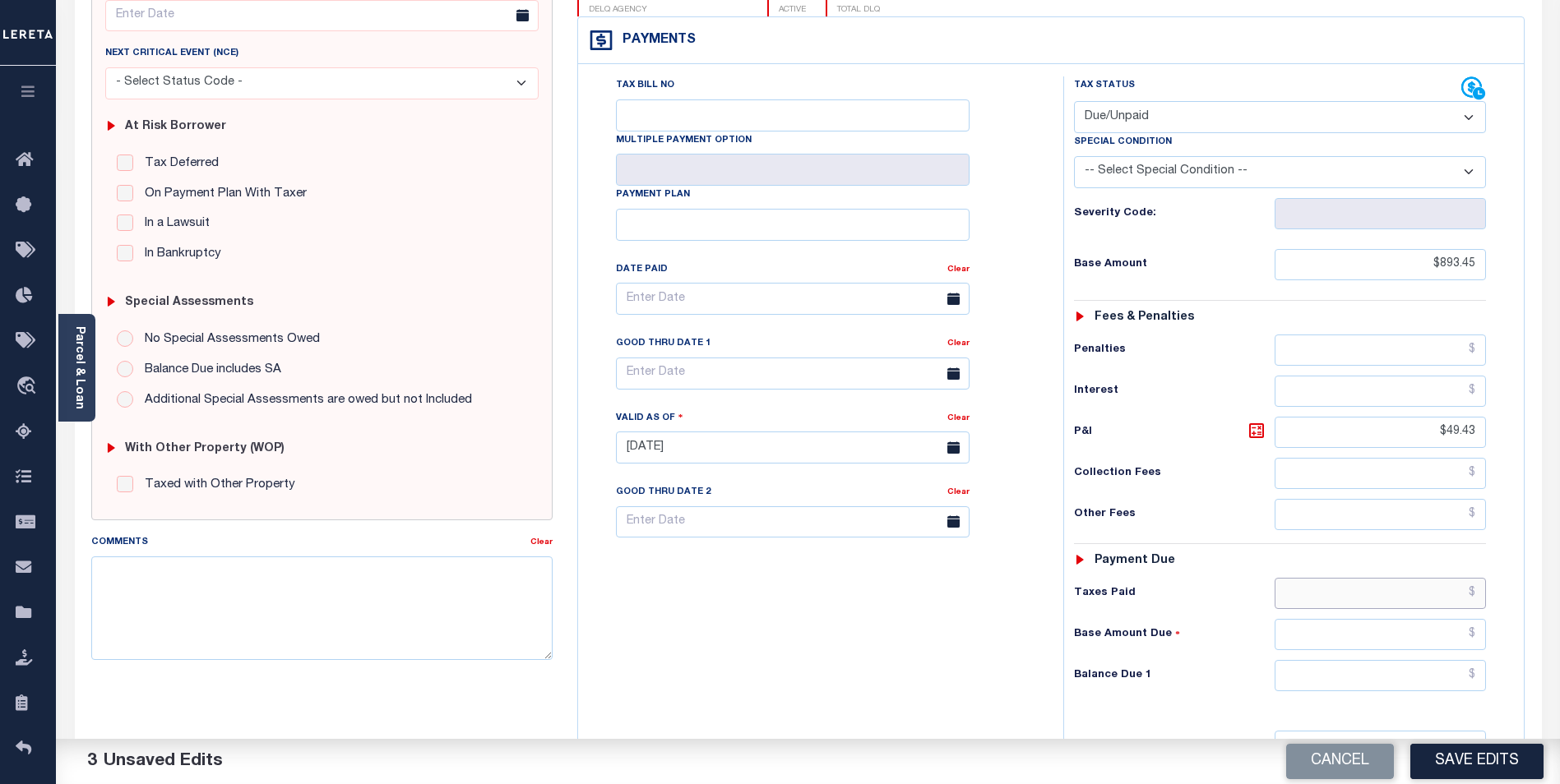
scroll to position [434, 0]
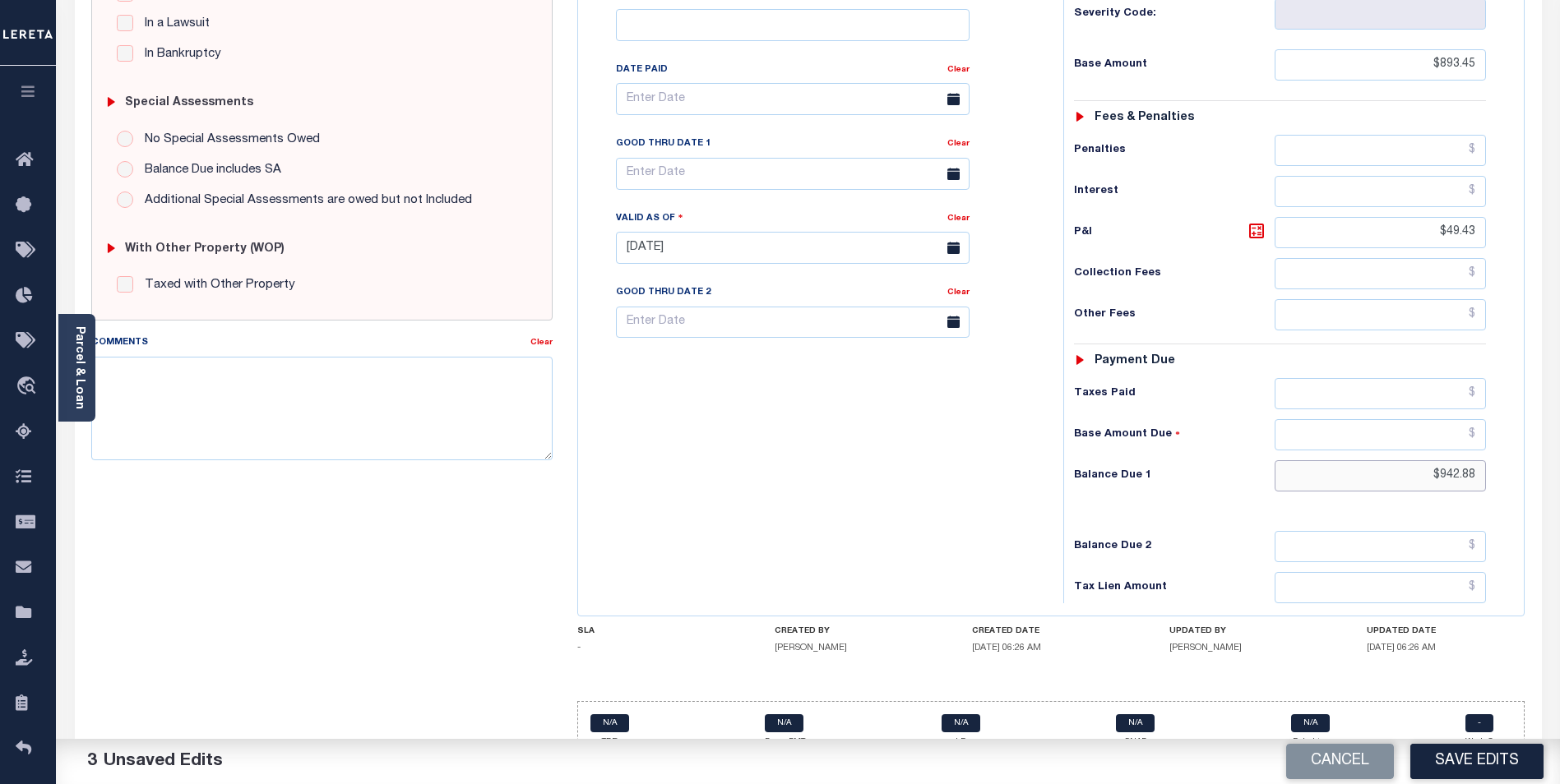
type input "$942.88"
click at [801, 174] on input "text" at bounding box center [793, 174] width 354 height 32
click at [813, 389] on span "29" at bounding box center [815, 395] width 32 height 32
type input "[DATE]"
click at [157, 544] on div "SPECIAL RISK NCE Date Clear - Select Status Code -" at bounding box center [322, 246] width 486 height 1059
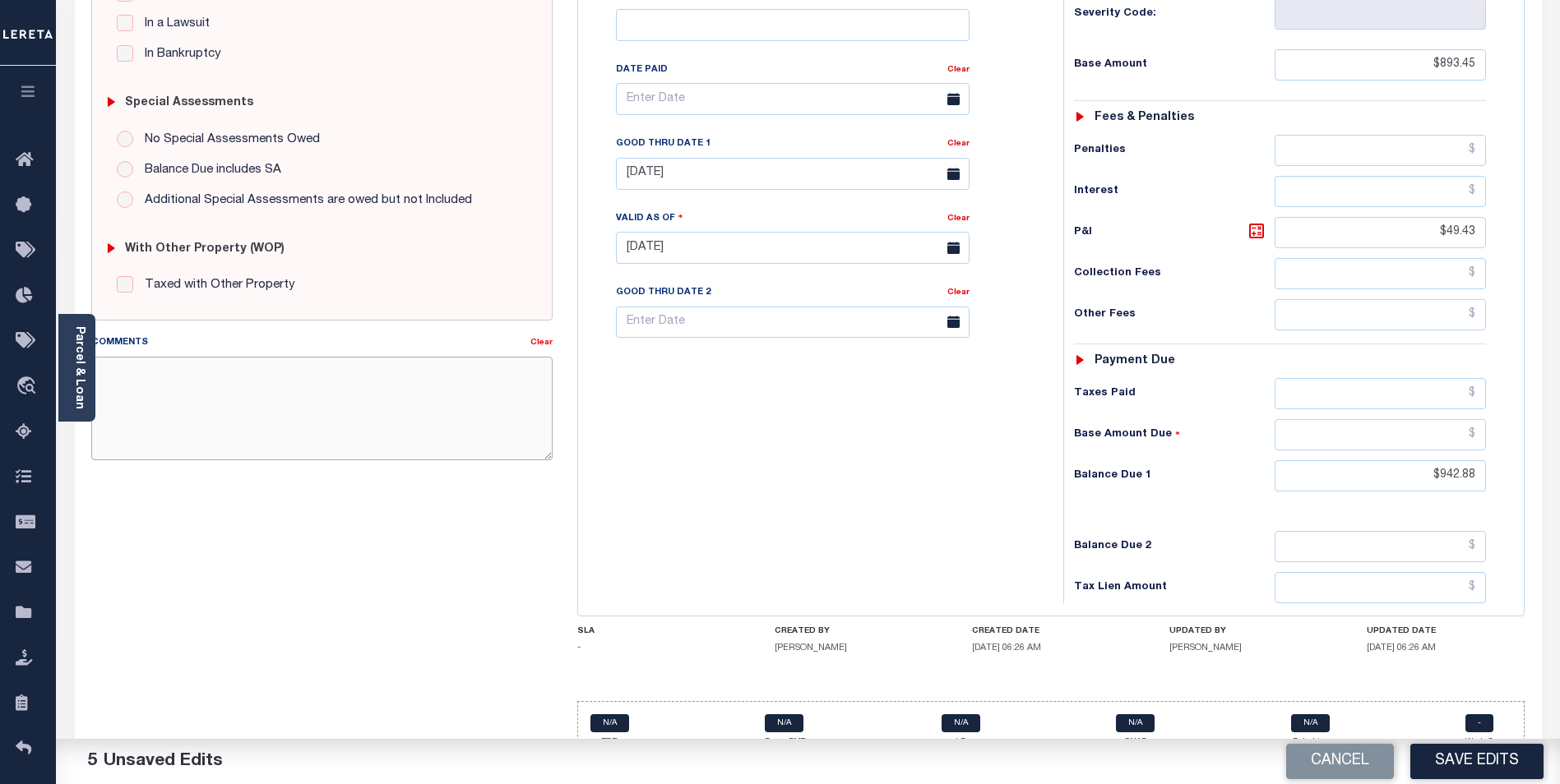
click at [234, 378] on textarea "Comments" at bounding box center [323, 408] width 462 height 104
type textarea "1ST INSTALL DELINQUENT"
click at [1469, 758] on button "Save Edits" at bounding box center [1477, 762] width 133 height 36
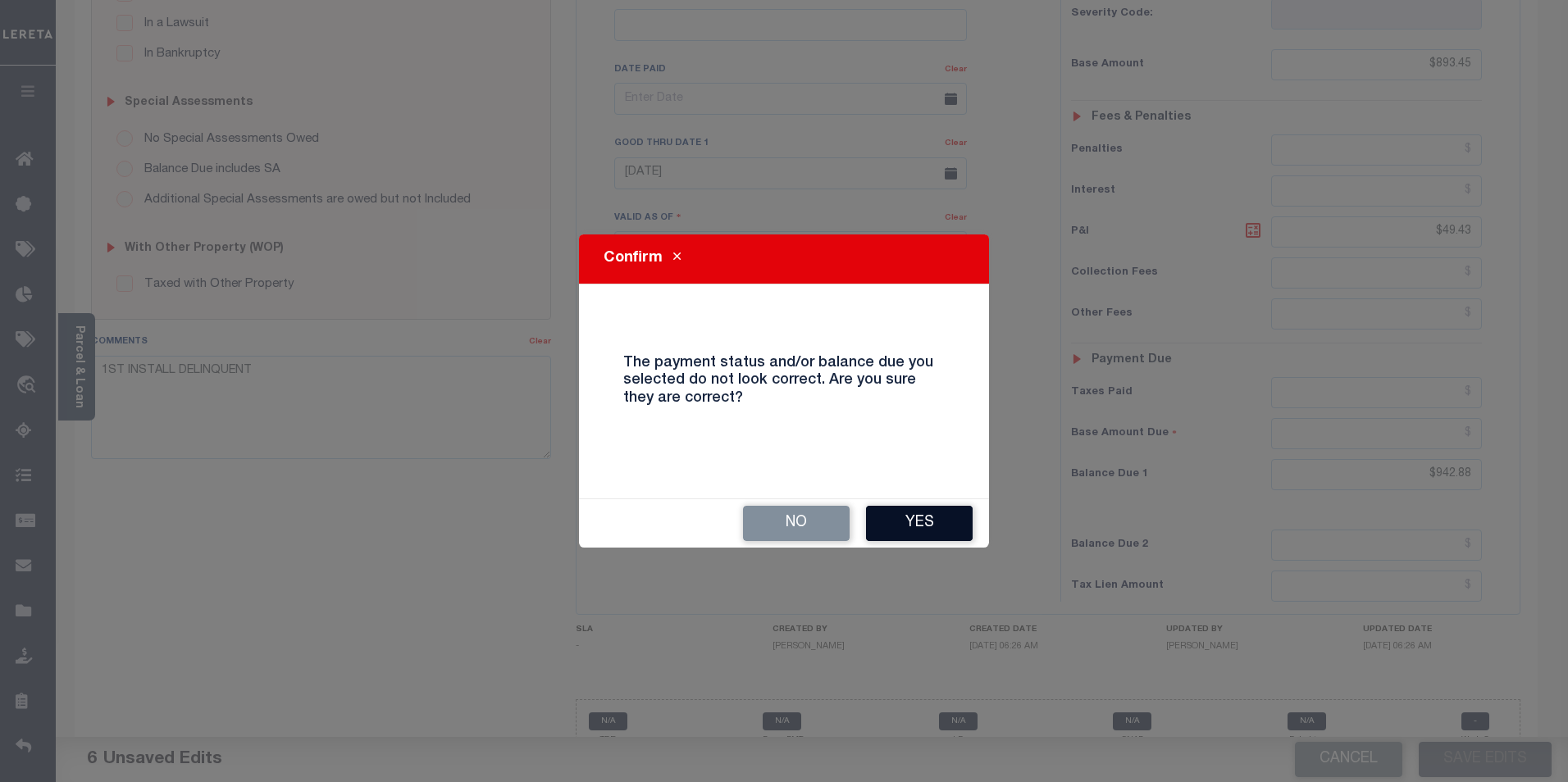
click at [905, 517] on button "Yes" at bounding box center [919, 524] width 107 height 36
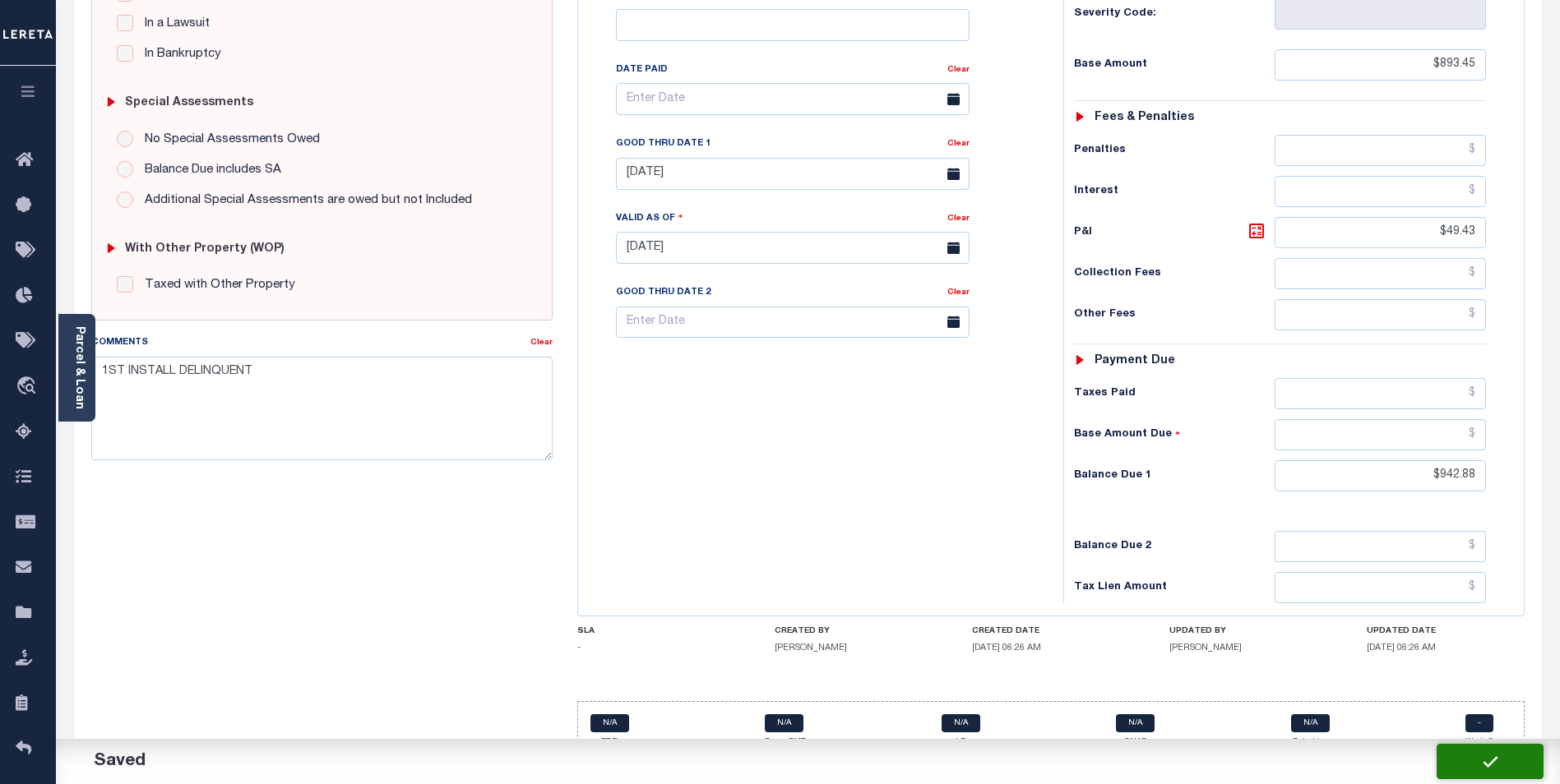
checkbox input "false"
type input "$893.45"
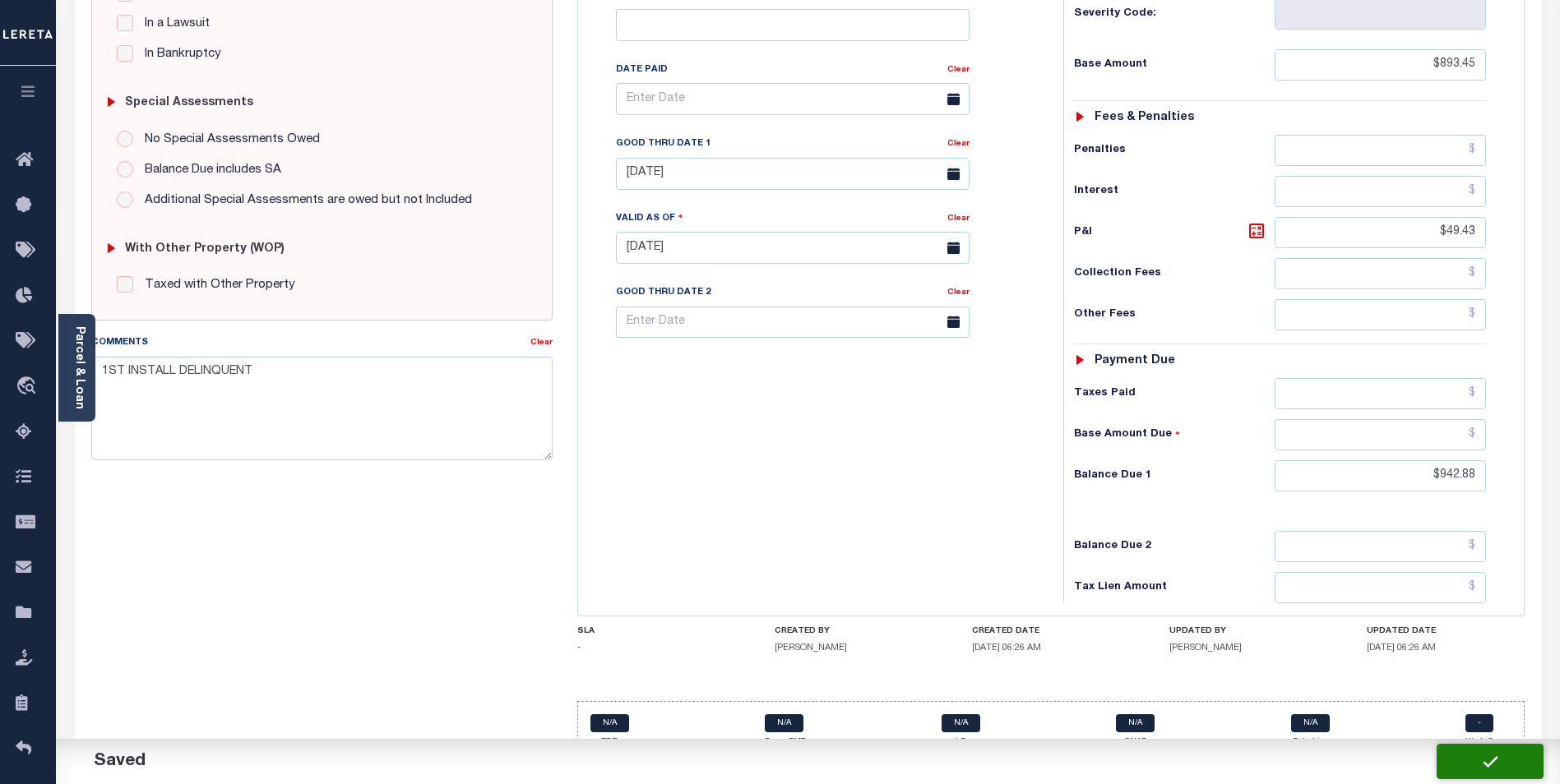
type input "$49.43"
type input "$942.88"
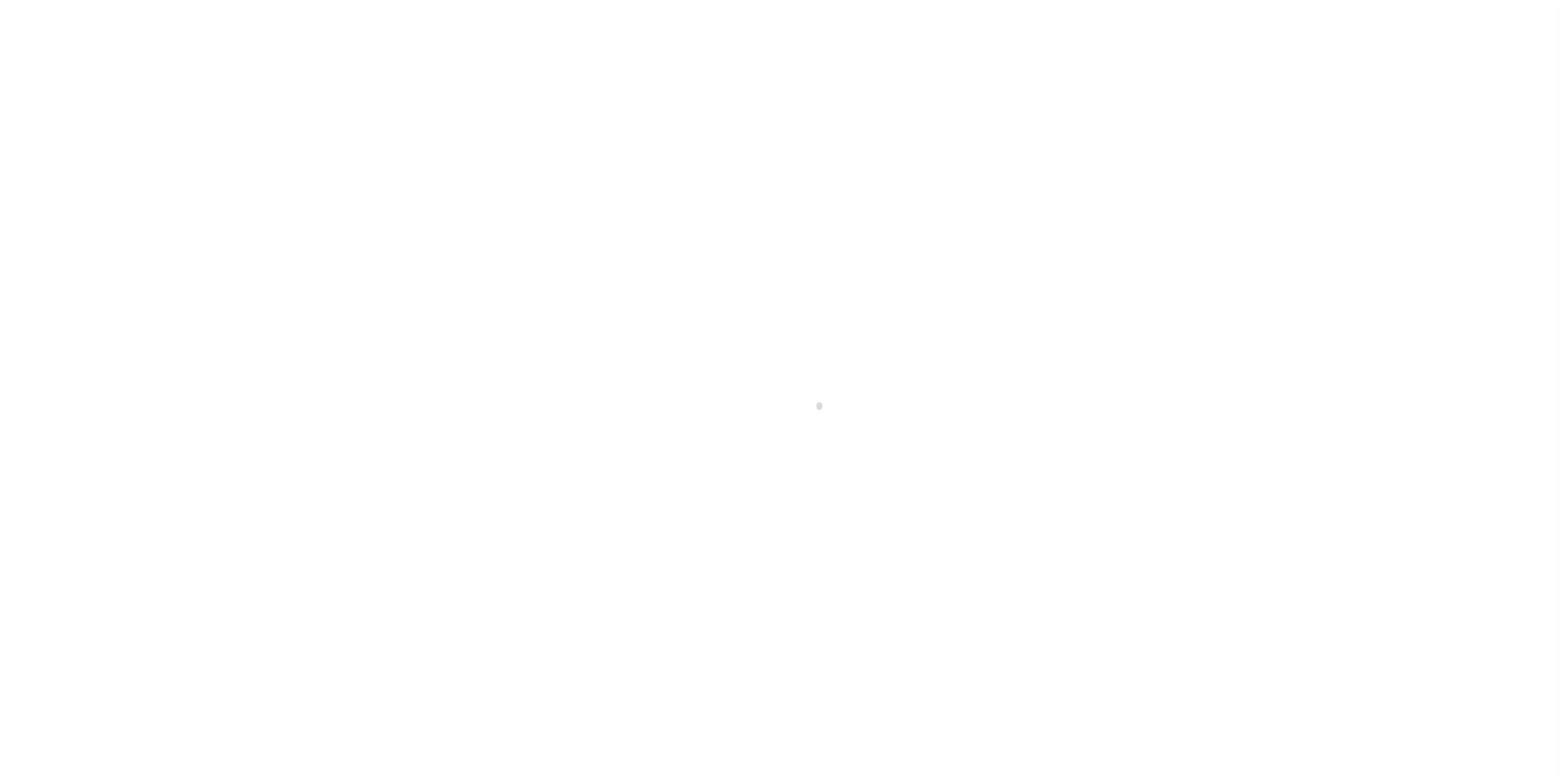
scroll to position [16, 0]
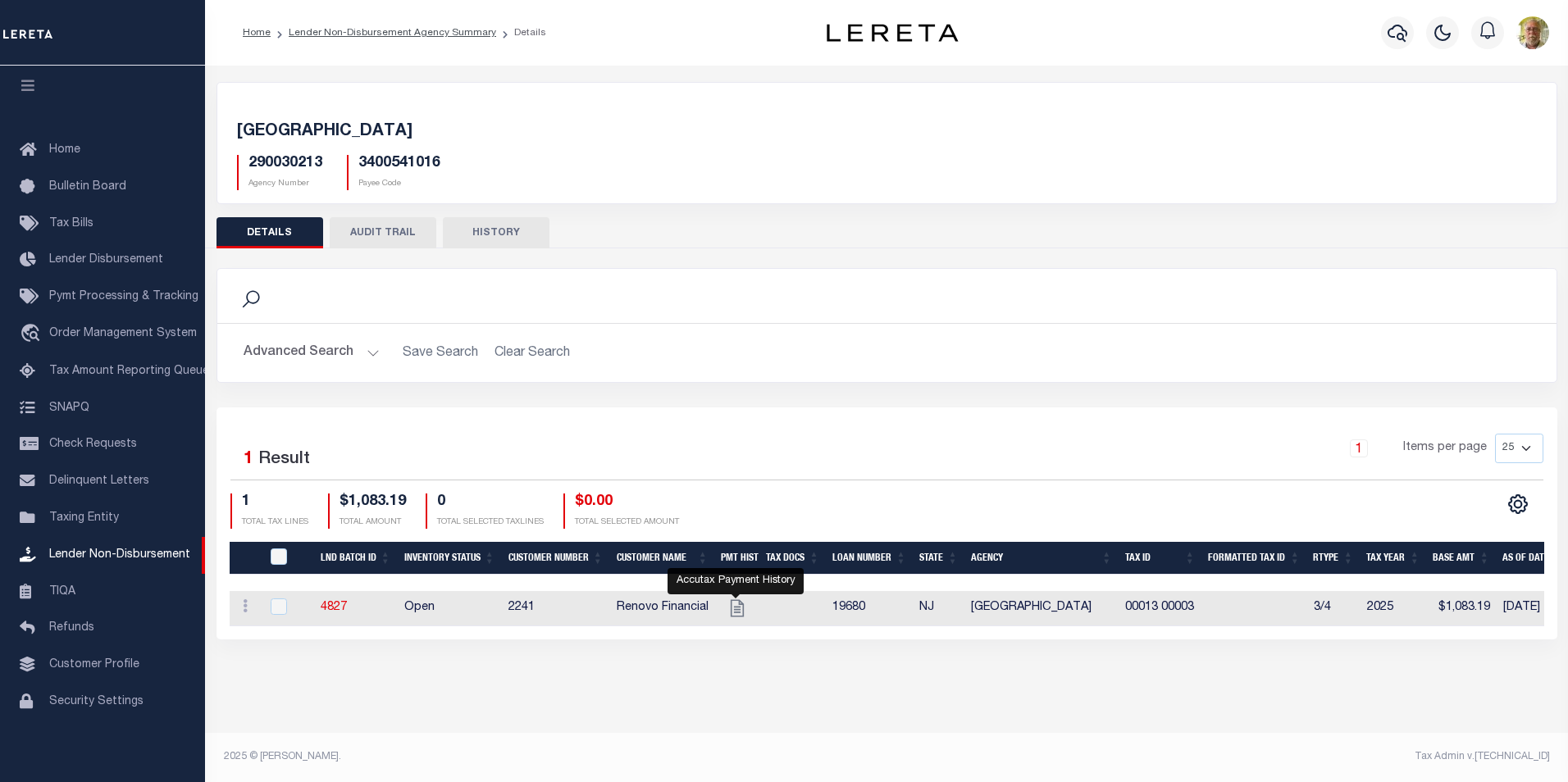
drag, startPoint x: 737, startPoint y: 607, endPoint x: 748, endPoint y: 601, distance: 12.5
click at [737, 607] on icon "" at bounding box center [737, 608] width 21 height 21
checkbox input "true"
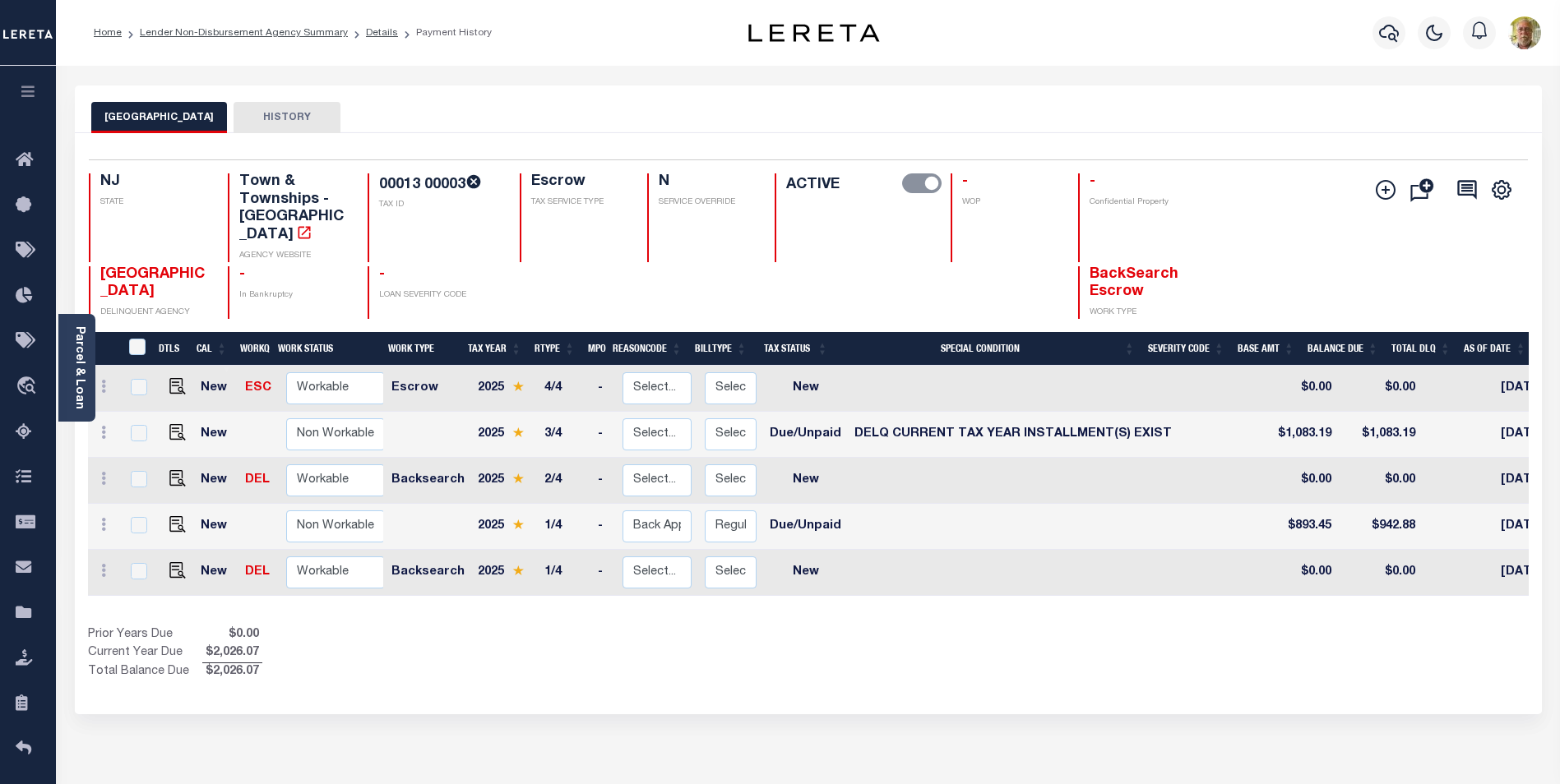
click at [1373, 185] on button "Add Installment Line Bad Parcel Request Check Create SNAP Batch Fees" at bounding box center [1382, 190] width 41 height 22
click at [1384, 188] on icon "" at bounding box center [1385, 189] width 20 height 20
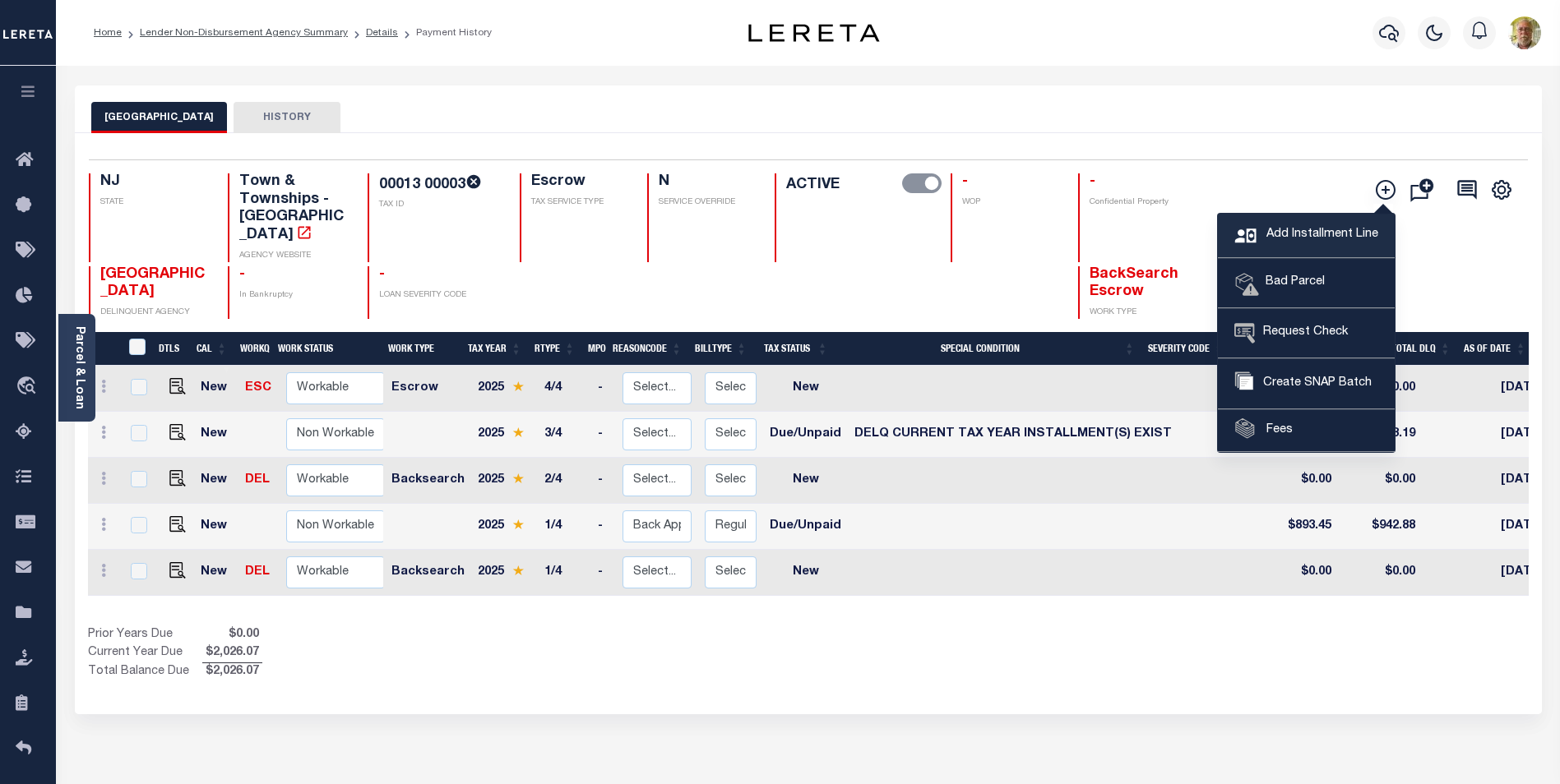
click at [1316, 228] on span "Add Installment Line" at bounding box center [1320, 234] width 116 height 18
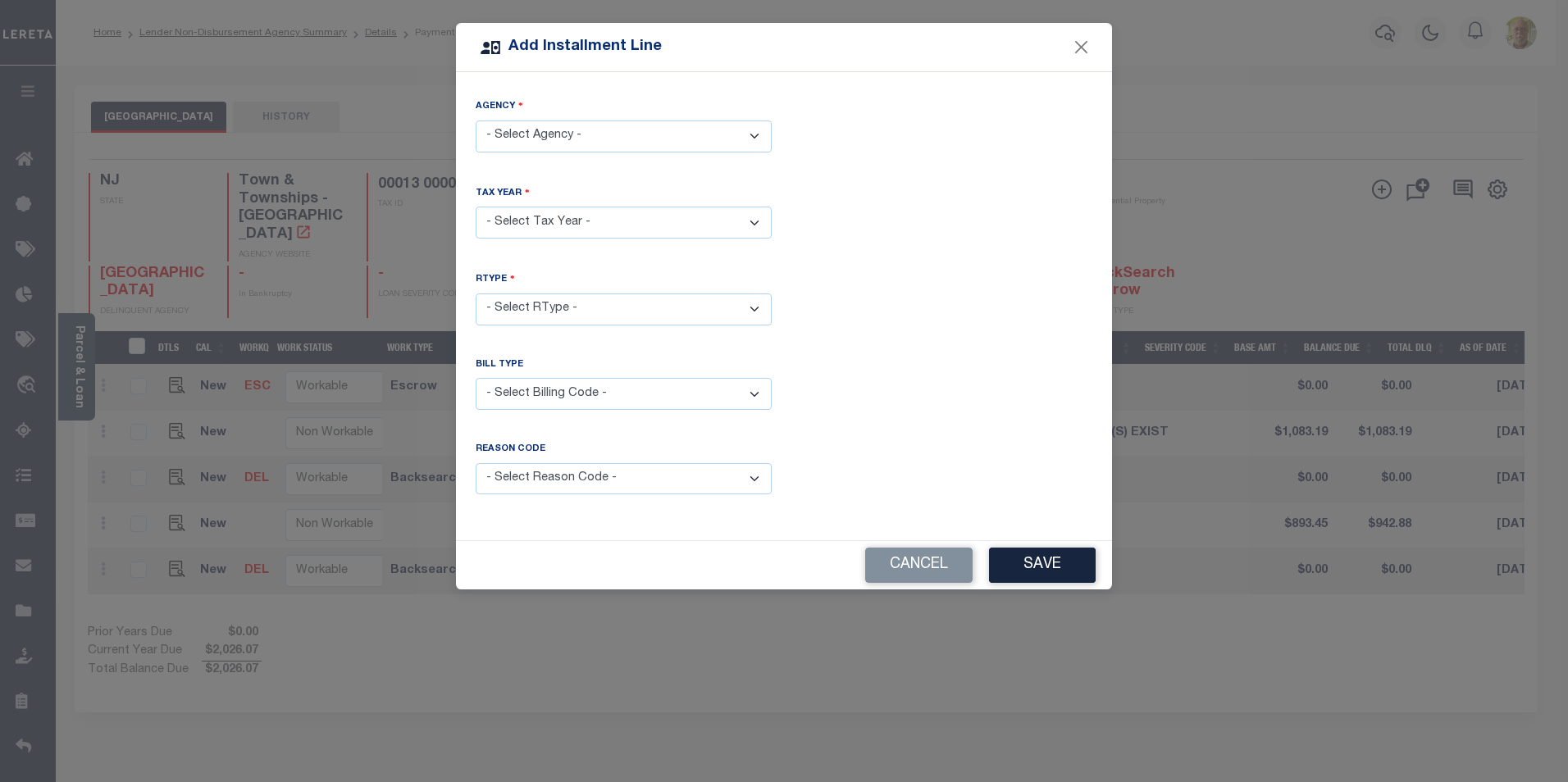
click at [552, 136] on select "- Select Agency - HAINESPORT TOWNSHIP - Town & Townships" at bounding box center [624, 136] width 296 height 32
select select "3400541016"
click at [476, 120] on select "- Select Agency - HAINESPORT TOWNSHIP - Town & Townships" at bounding box center [624, 136] width 296 height 32
drag, startPoint x: 538, startPoint y: 220, endPoint x: 536, endPoint y: 229, distance: 9.2
click at [538, 220] on select "- Select Year - 2005 2006 2007 2008 2009 2010 2011 2012 2013 2014 2015 2016 201…" at bounding box center [624, 223] width 296 height 32
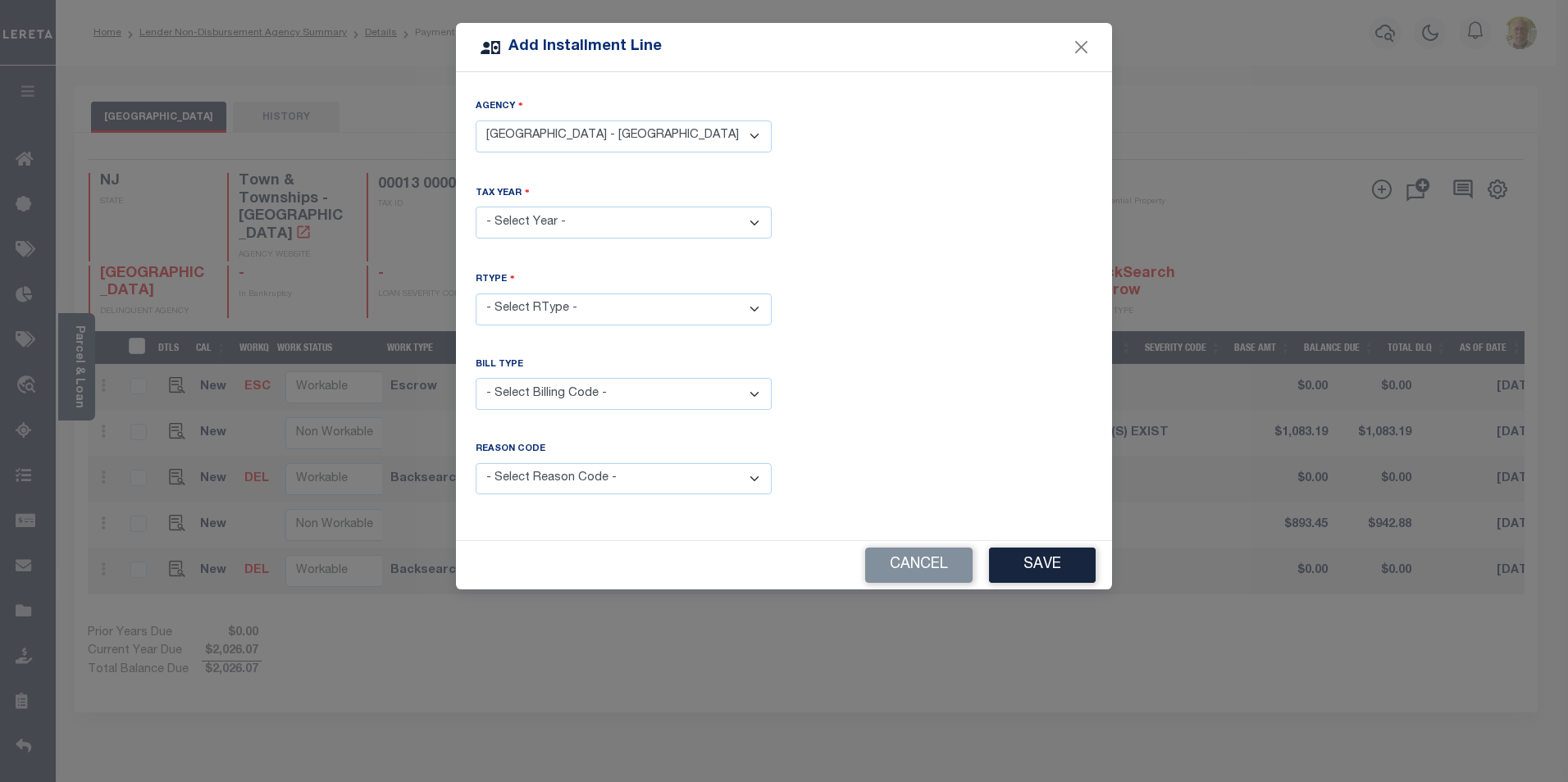
select select "2025"
click at [476, 207] on select "- Select Year - 2005 2006 2007 2008 2009 2010 2011 2012 2013 2014 2015 2016 201…" at bounding box center [624, 223] width 296 height 32
click at [550, 306] on select "- Select RType - 1/4 2/4 3/4 4/4" at bounding box center [624, 310] width 296 height 32
select select "1"
click at [476, 294] on select "- Select RType - 1/4 2/4 3/4 4/4" at bounding box center [624, 310] width 296 height 32
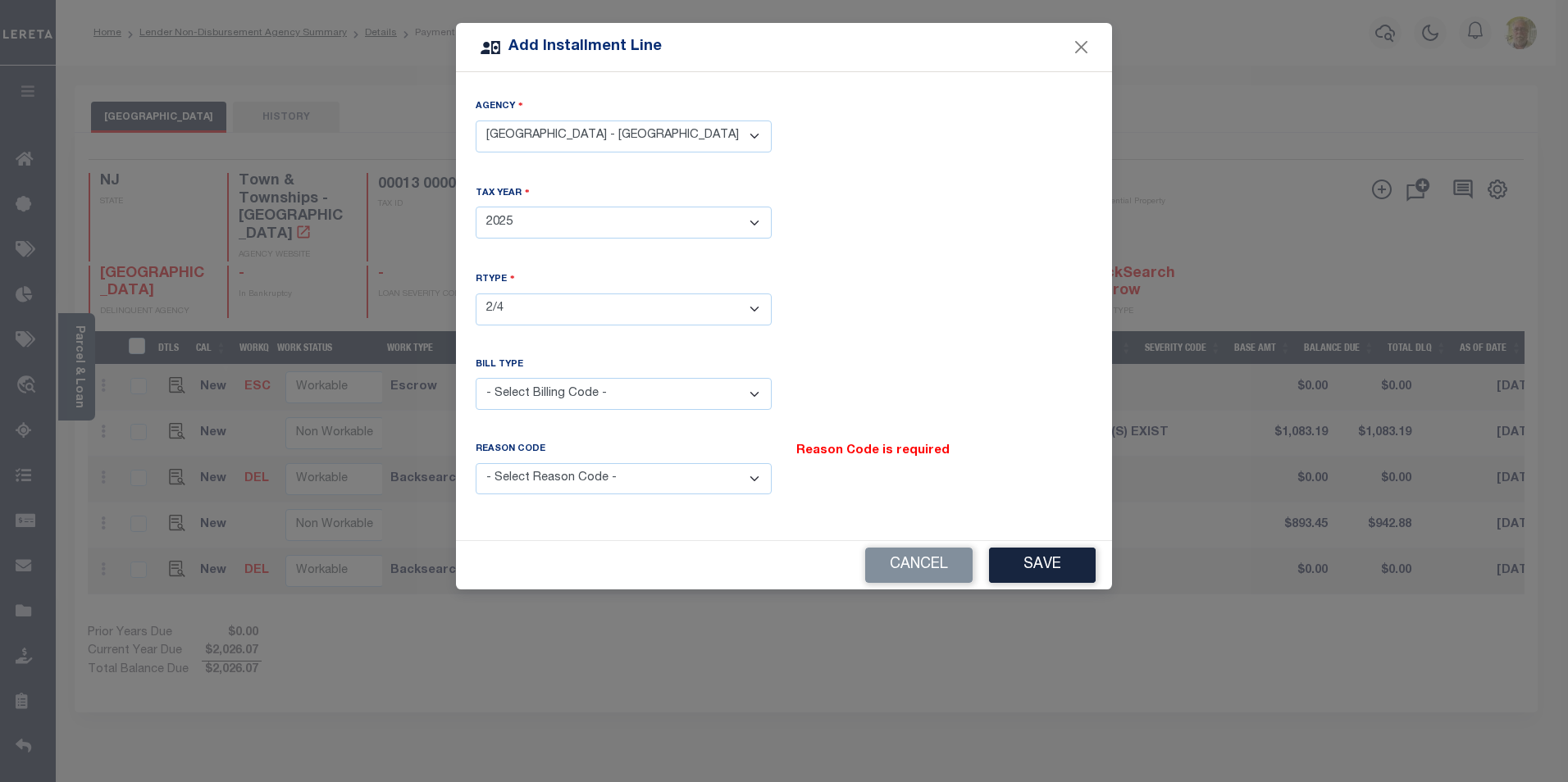
click at [580, 378] on select "- Select Billing Code - Regular Delinquent Supplemental Corrected/Adjusted Bill…" at bounding box center [624, 394] width 296 height 32
select select "1"
click at [476, 378] on select "- Select Billing Code - Regular Delinquent Supplemental Corrected/Adjusted Bill…" at bounding box center [624, 394] width 296 height 32
click at [572, 476] on select "- Select Reason Code - Payment Reversal Taxable Value Change Assessment Change …" at bounding box center [624, 479] width 296 height 32
select select "12"
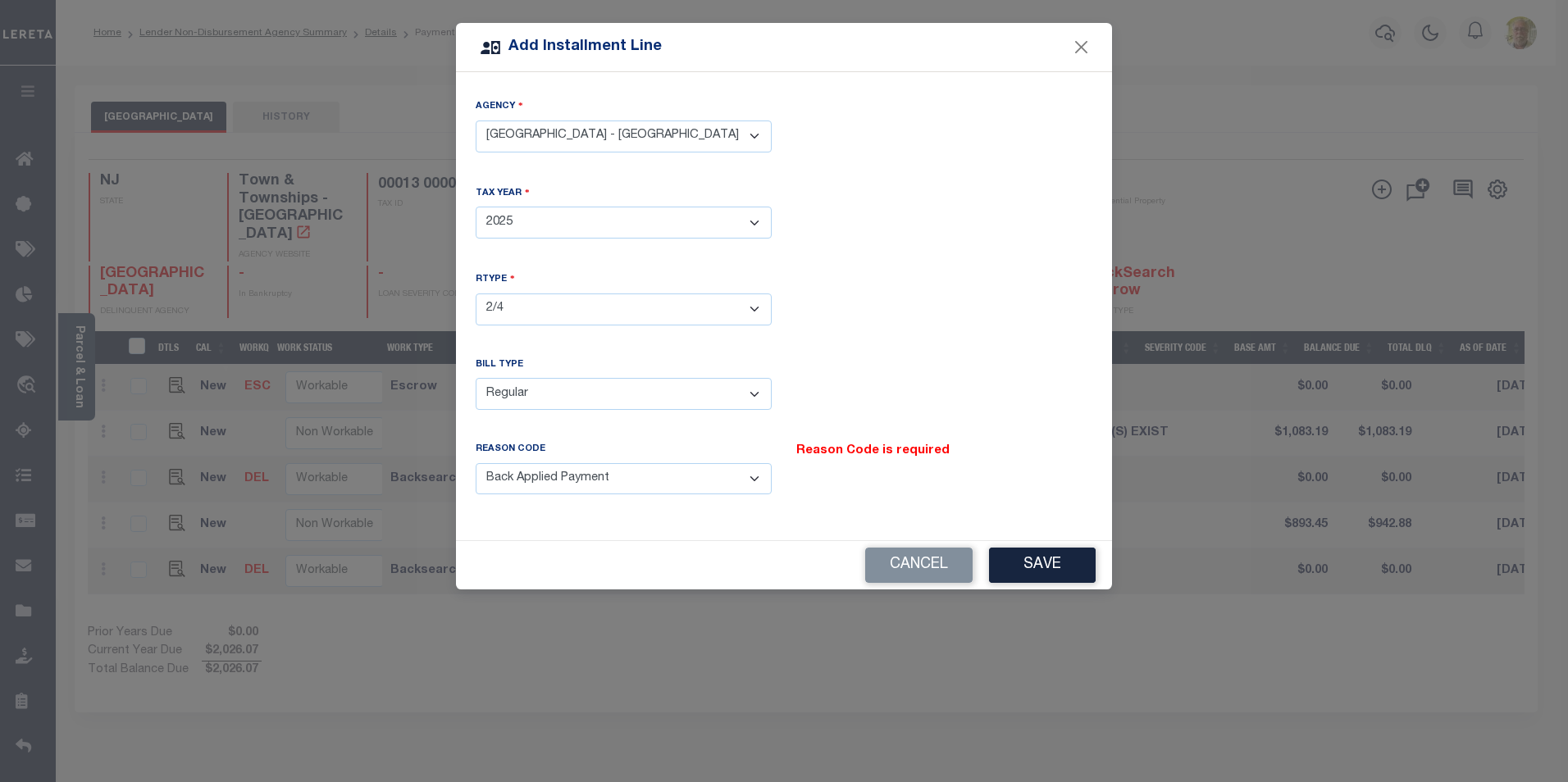
click at [476, 463] on select "- Select Reason Code - Payment Reversal Taxable Value Change Assessment Change …" at bounding box center [624, 479] width 296 height 32
click at [1019, 565] on button "Save" at bounding box center [1042, 565] width 107 height 36
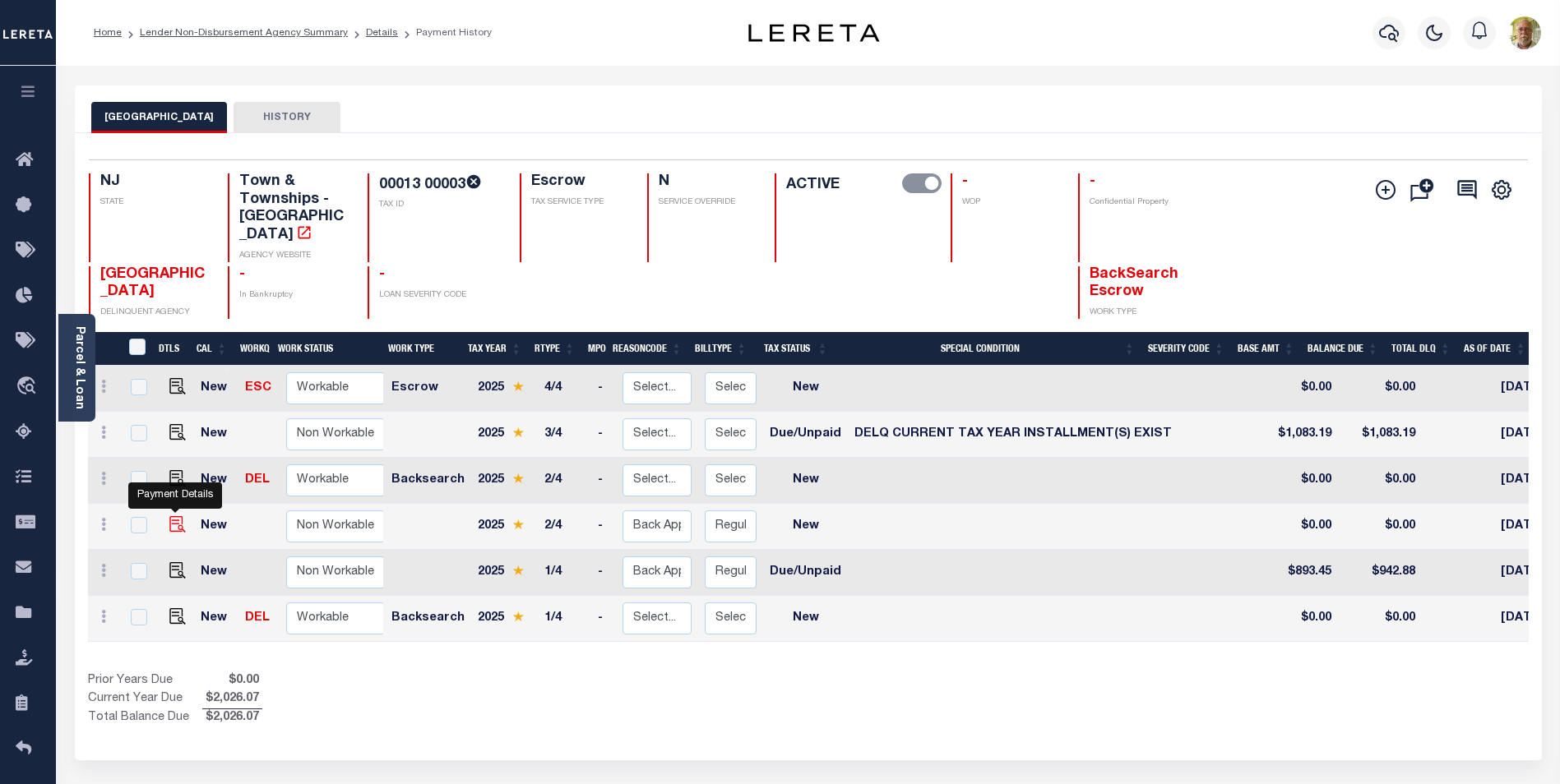
click at [177, 516] on img at bounding box center [177, 524] width 16 height 16
checkbox input "true"
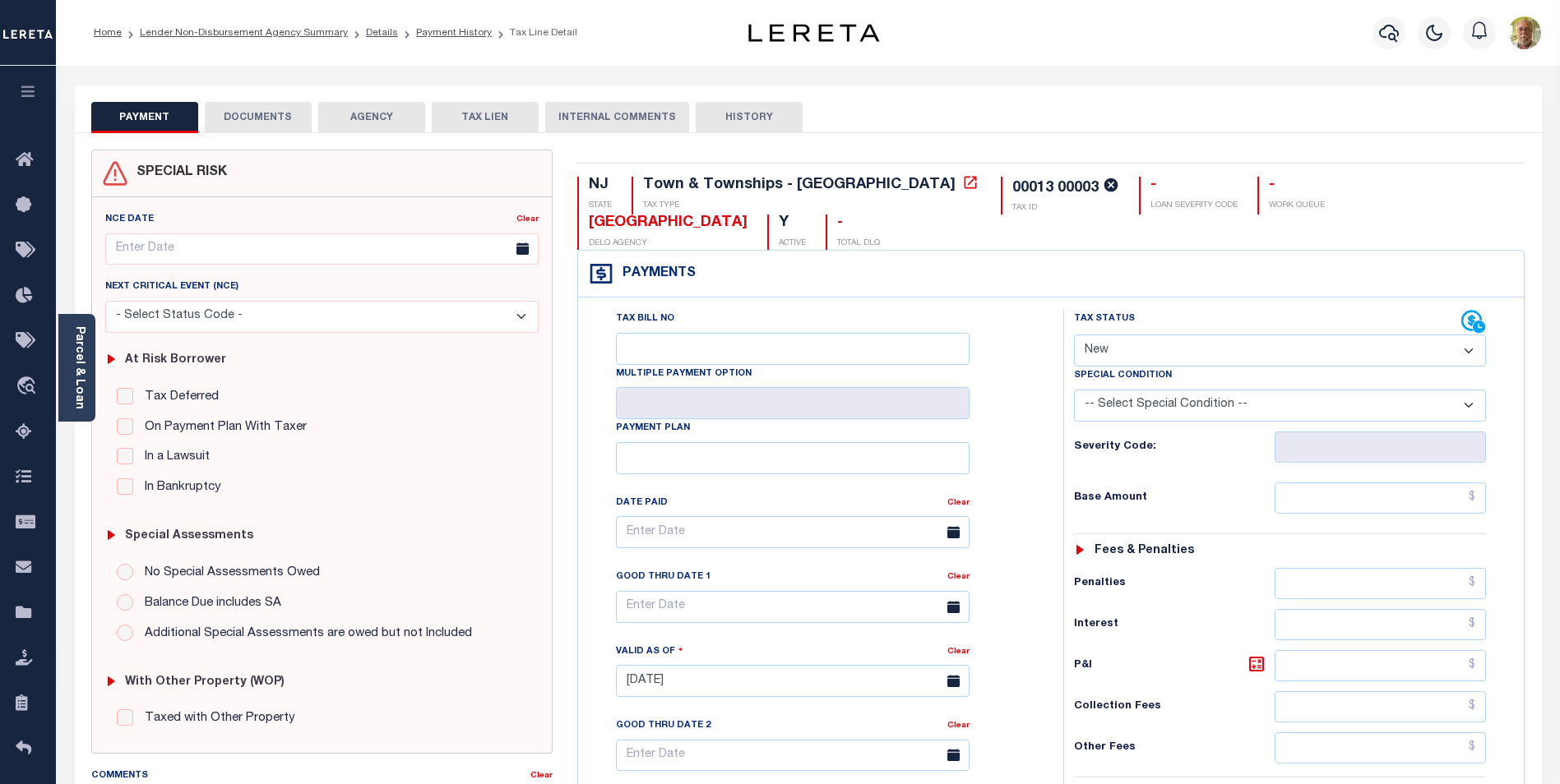
click at [1233, 349] on select "- Select Status Code - Open Due/Unpaid Paid Incomplete No Tax Due Internal Refu…" at bounding box center [1279, 350] width 412 height 32
select select "DUE"
click at [1074, 334] on select "- Select Status Code - Open Due/Unpaid Paid Incomplete No Tax Due Internal Refu…" at bounding box center [1279, 350] width 412 height 32
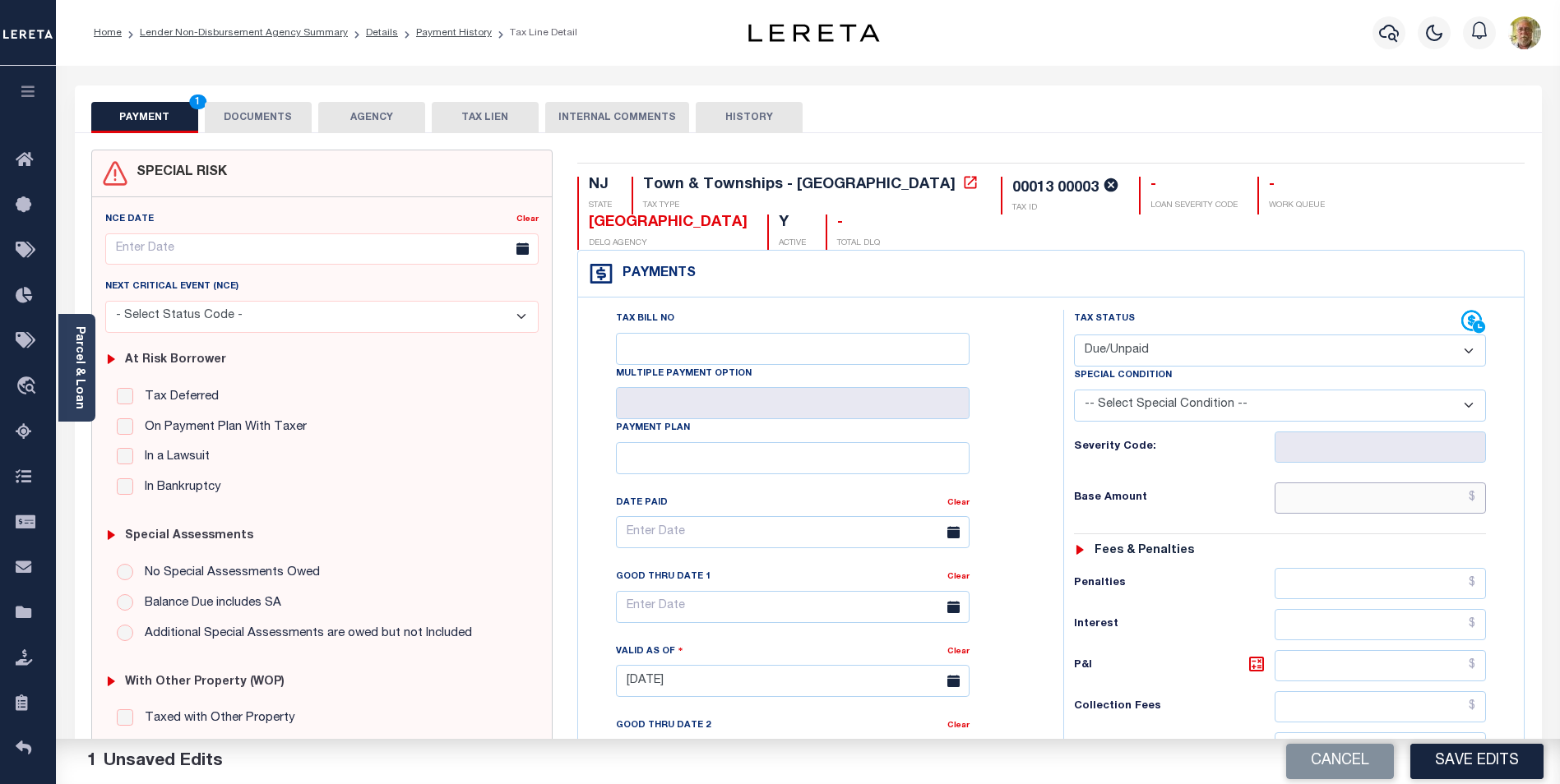
click at [1408, 494] on input "text" at bounding box center [1380, 498] width 211 height 31
type input "$893.44"
type input "$24.71"
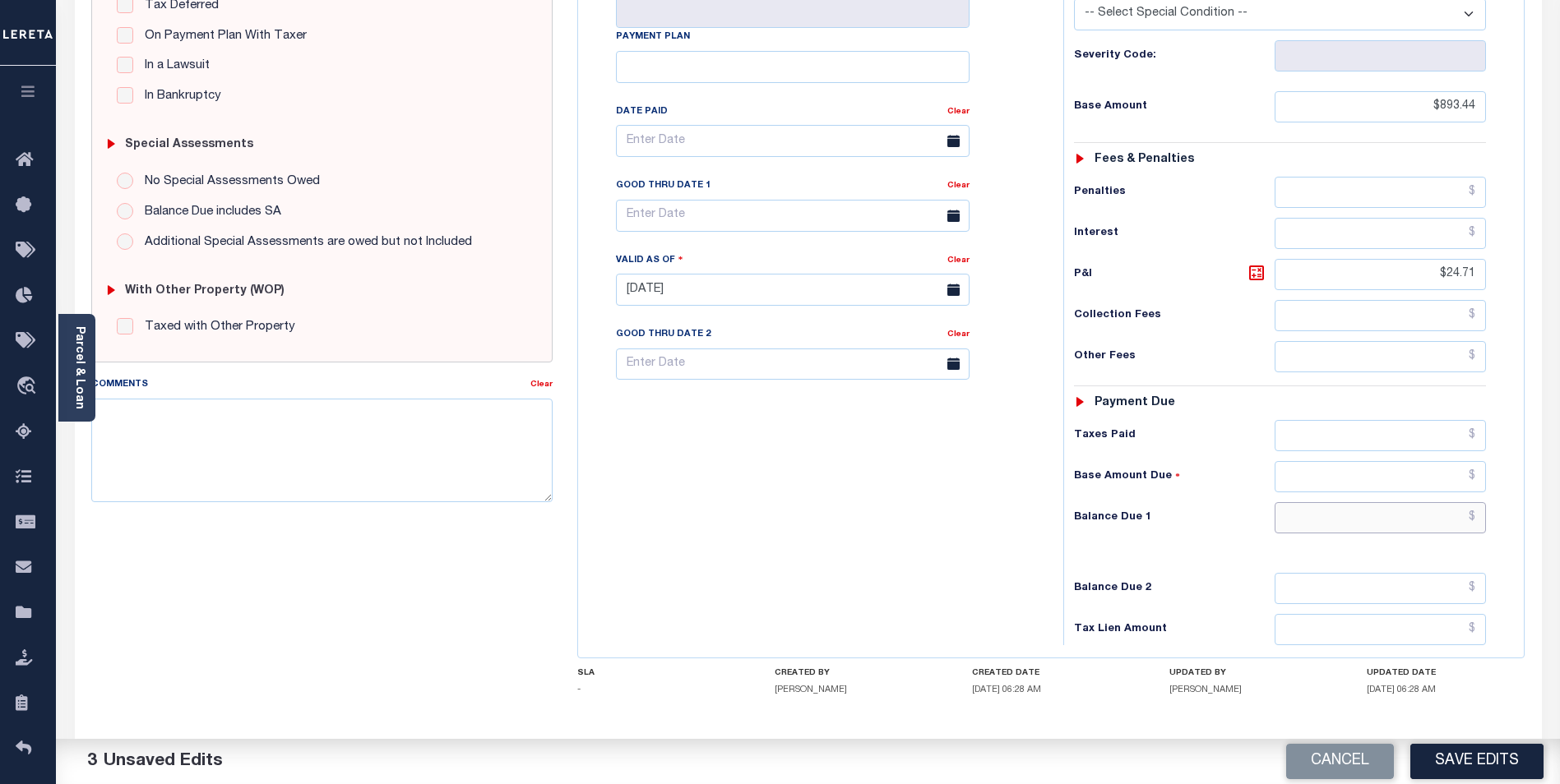
scroll to position [434, 0]
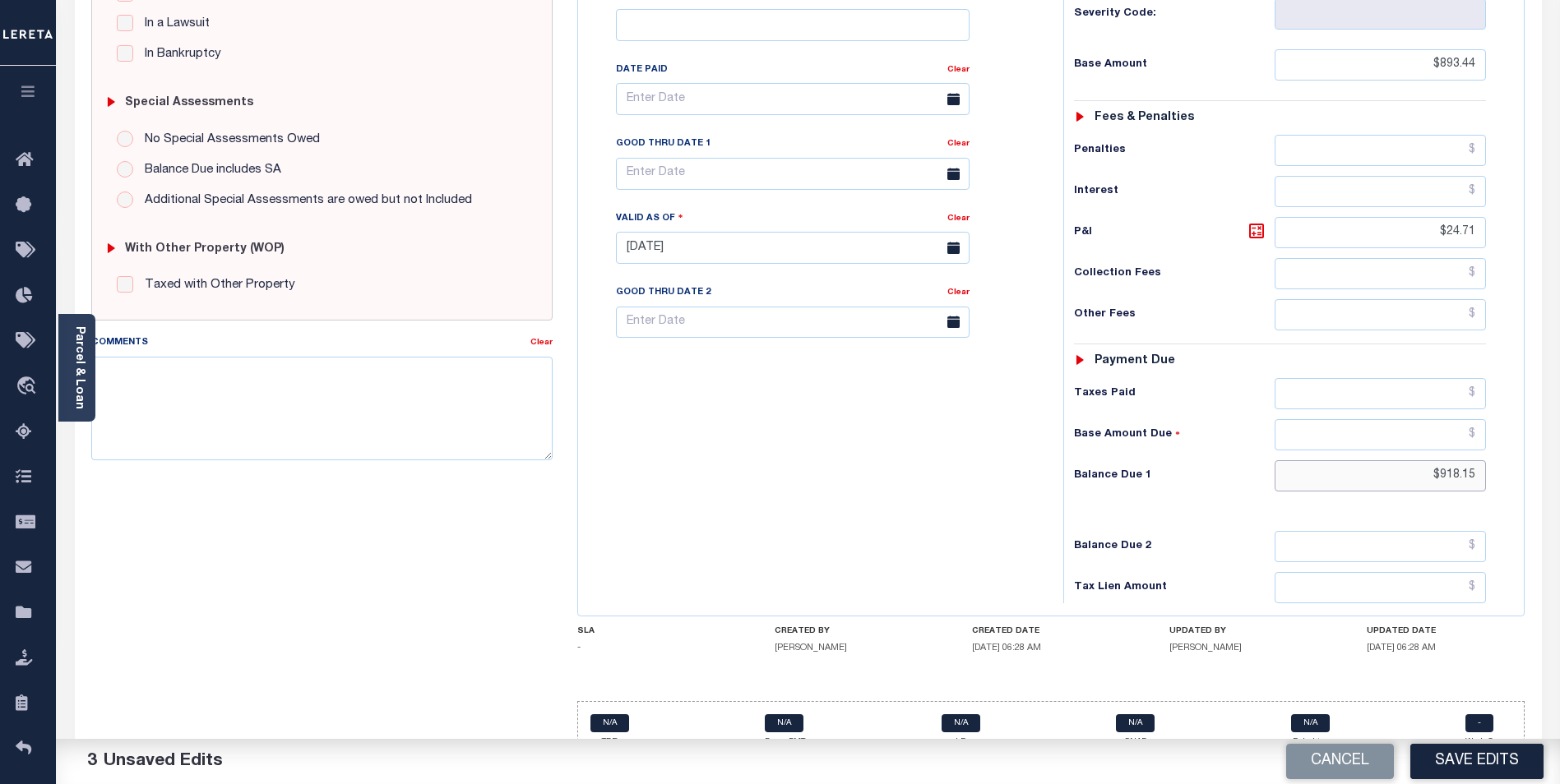
type input "$918.15"
click at [834, 175] on input "text" at bounding box center [793, 174] width 354 height 32
click at [811, 393] on span "29" at bounding box center [815, 395] width 32 height 32
type input "[DATE]"
click at [175, 390] on textarea "Comments" at bounding box center [323, 408] width 462 height 104
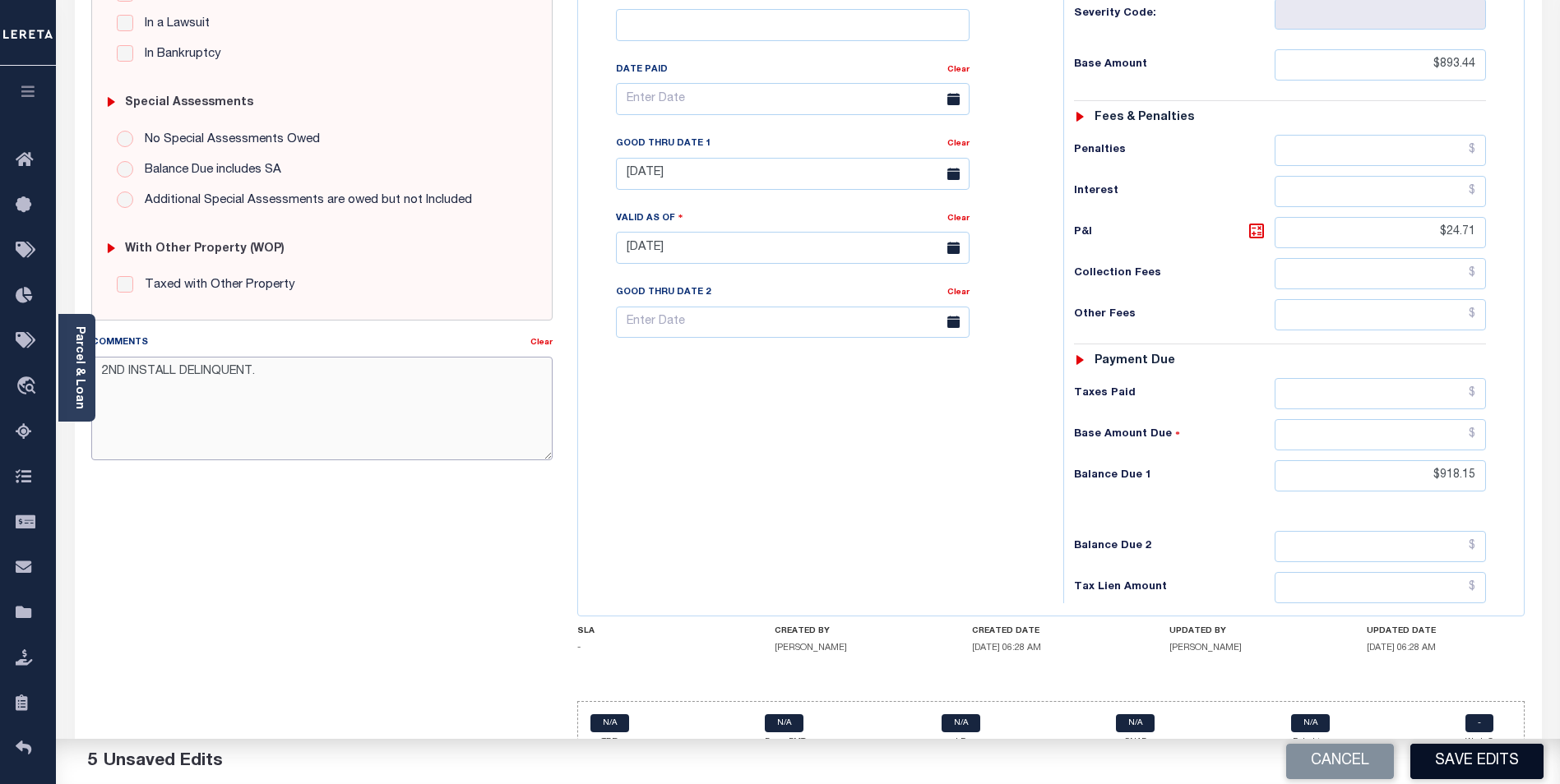
type textarea "2ND INSTALL DELINQUENT."
click at [1476, 753] on button "Save Edits" at bounding box center [1477, 762] width 133 height 36
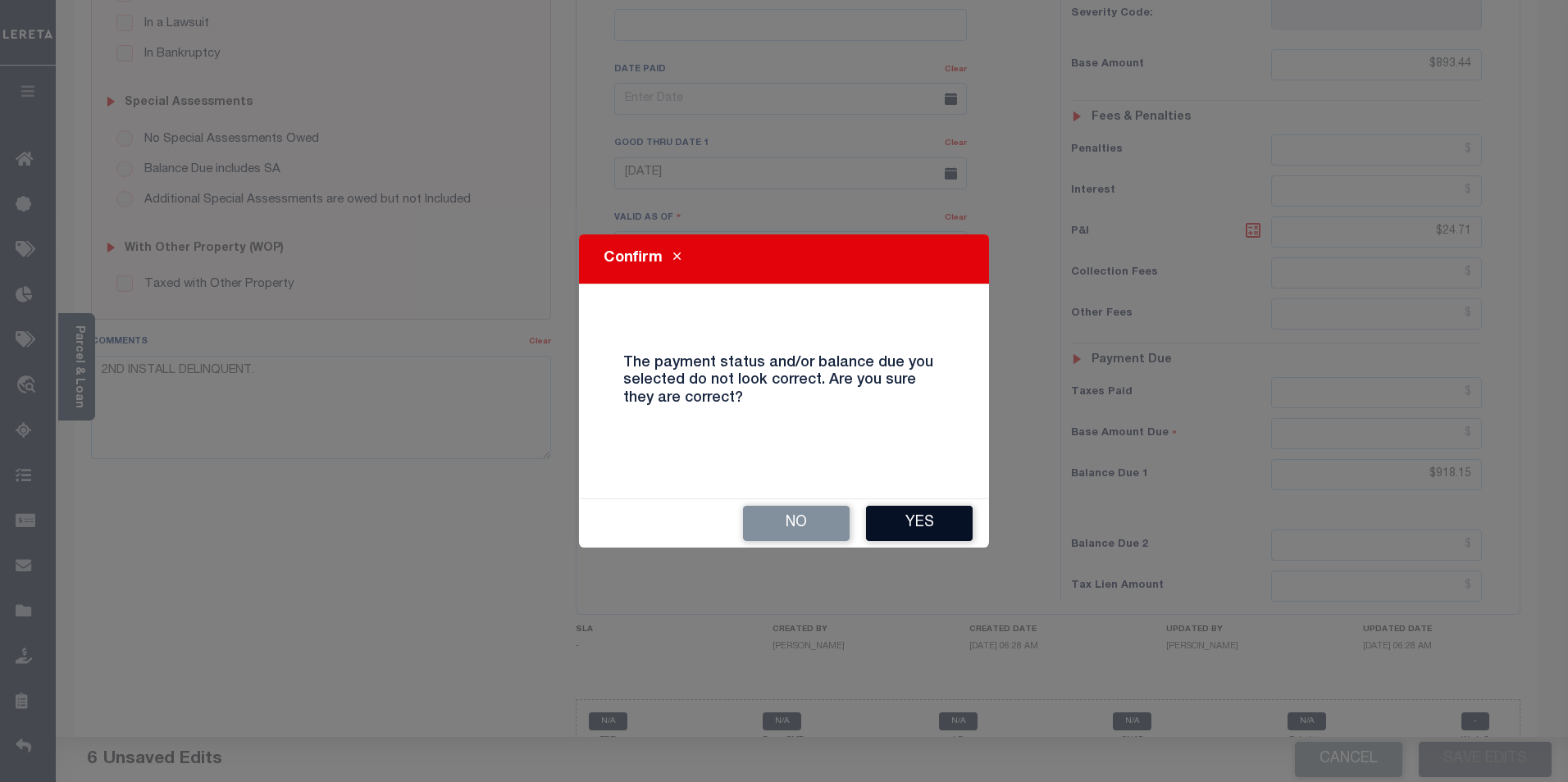
click at [915, 512] on button "Yes" at bounding box center [919, 524] width 107 height 36
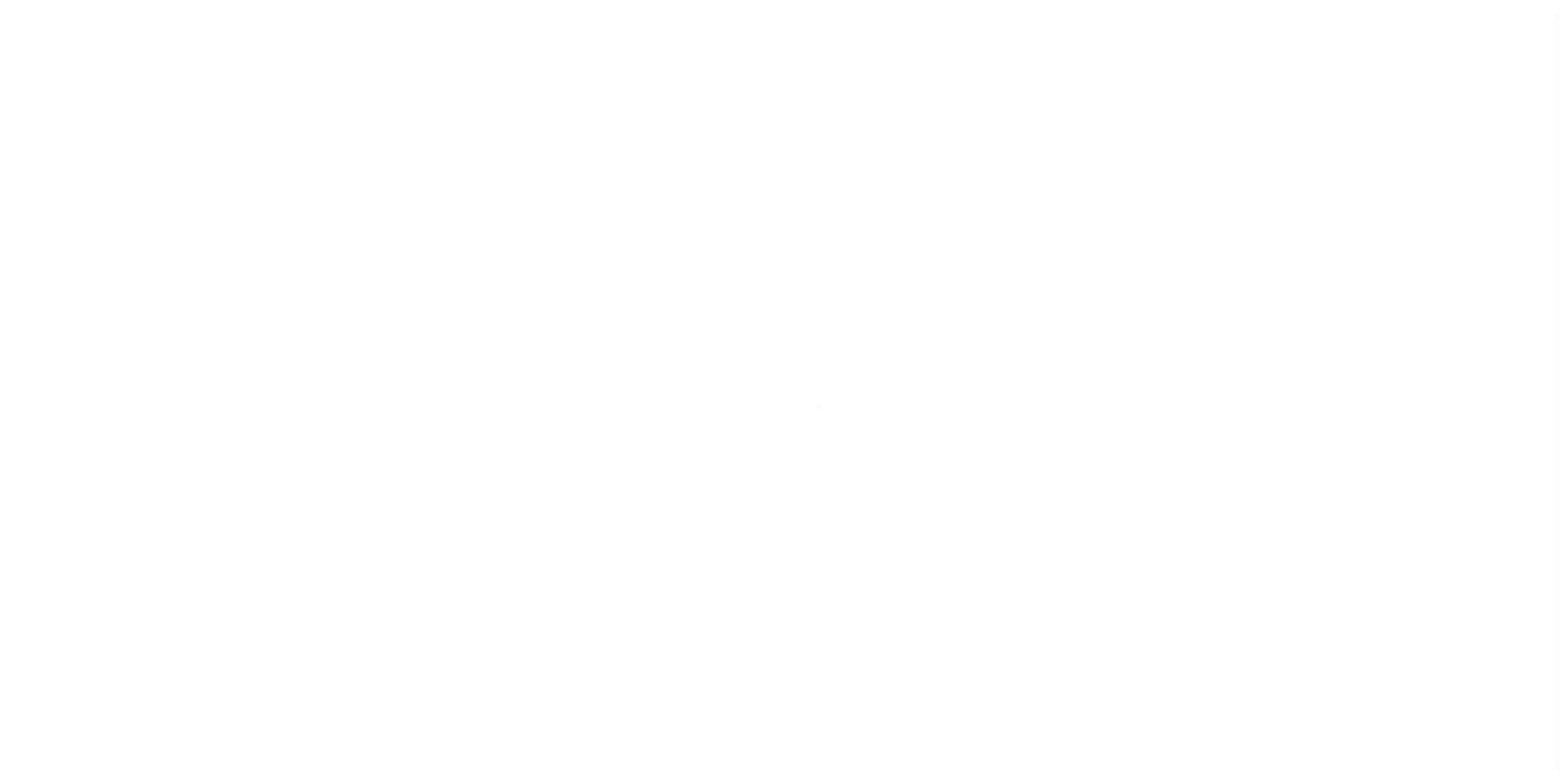
scroll to position [16, 0]
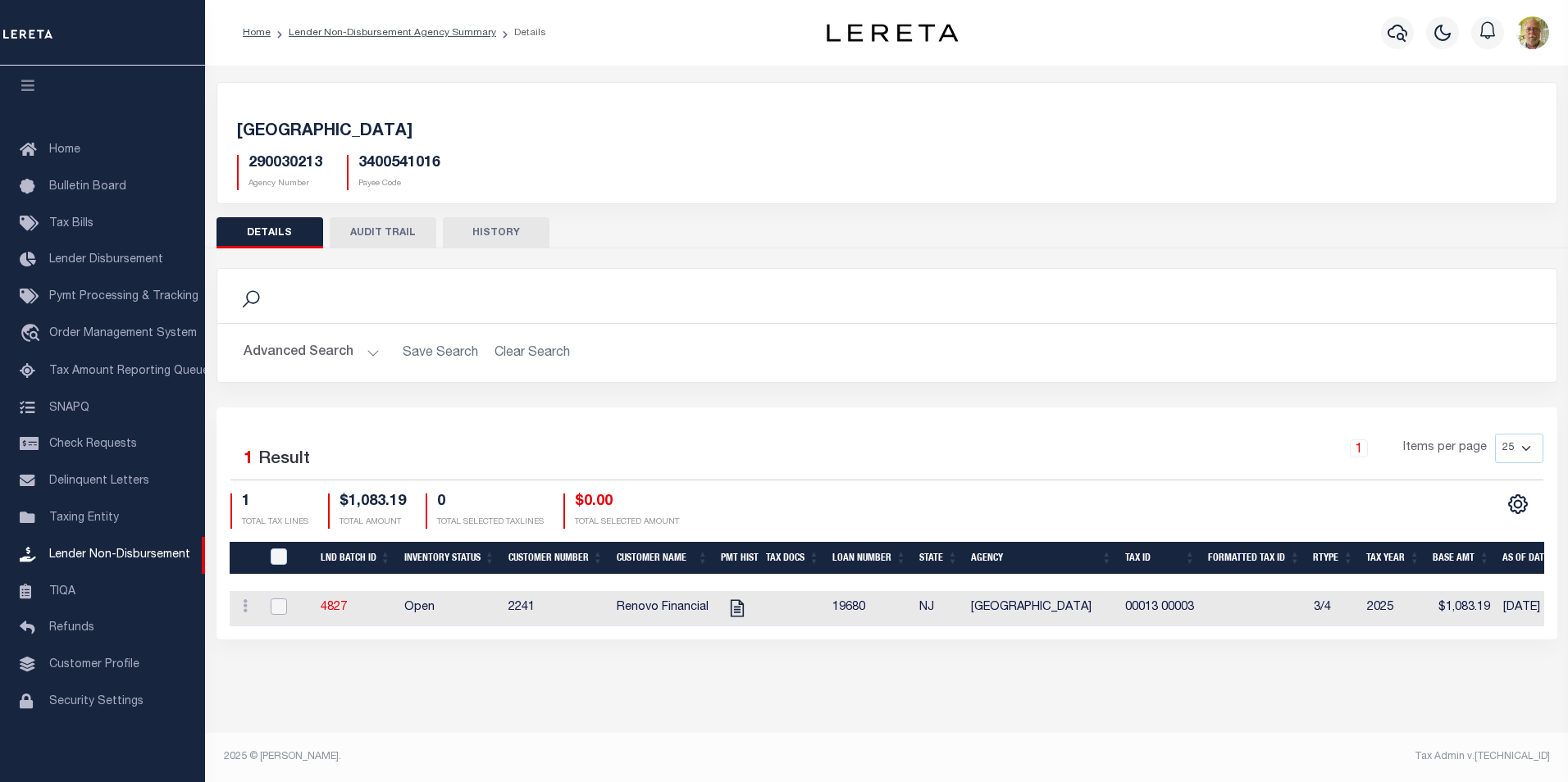
click at [281, 606] on input "checkbox" at bounding box center [279, 606] width 16 height 16
checkbox input "true"
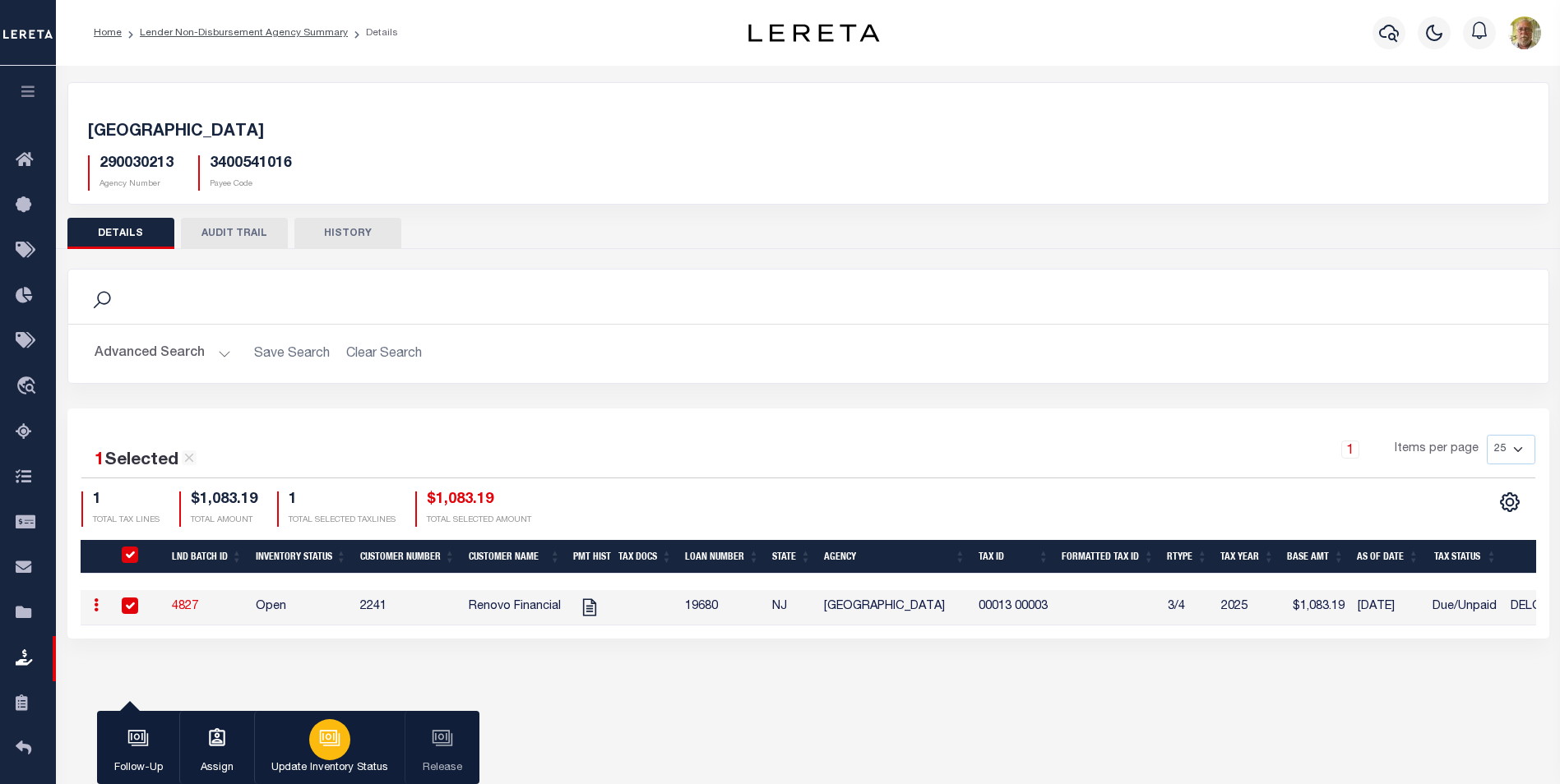
click at [330, 741] on icon "button" at bounding box center [329, 737] width 21 height 21
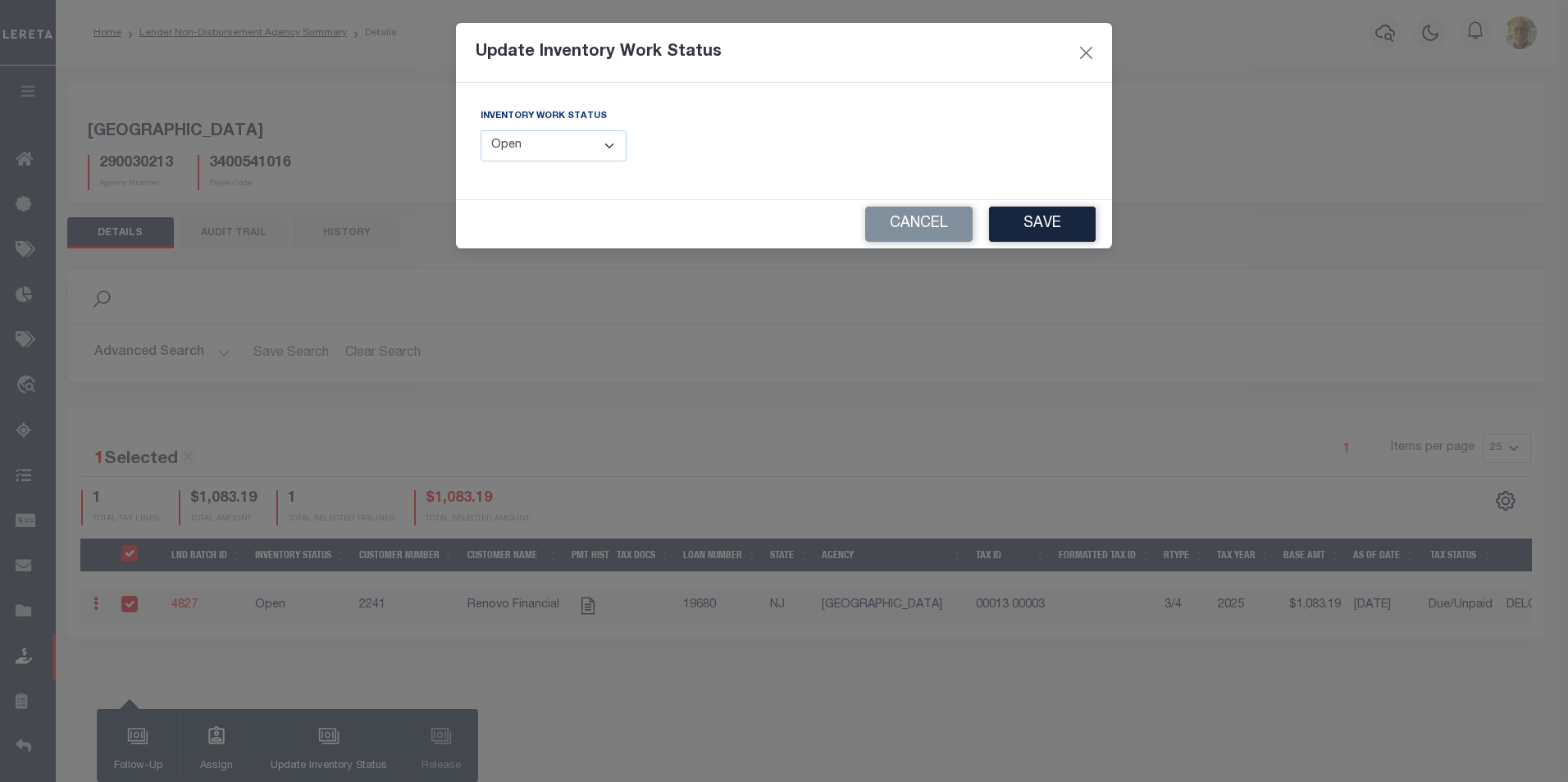
click at [556, 150] on select "--Select-- Open Completed Reported" at bounding box center [554, 146] width 146 height 32
select select "Completed"
click at [481, 130] on select "--Select-- Open Completed Reported" at bounding box center [554, 146] width 146 height 32
click at [1024, 217] on button "Save" at bounding box center [1042, 224] width 107 height 36
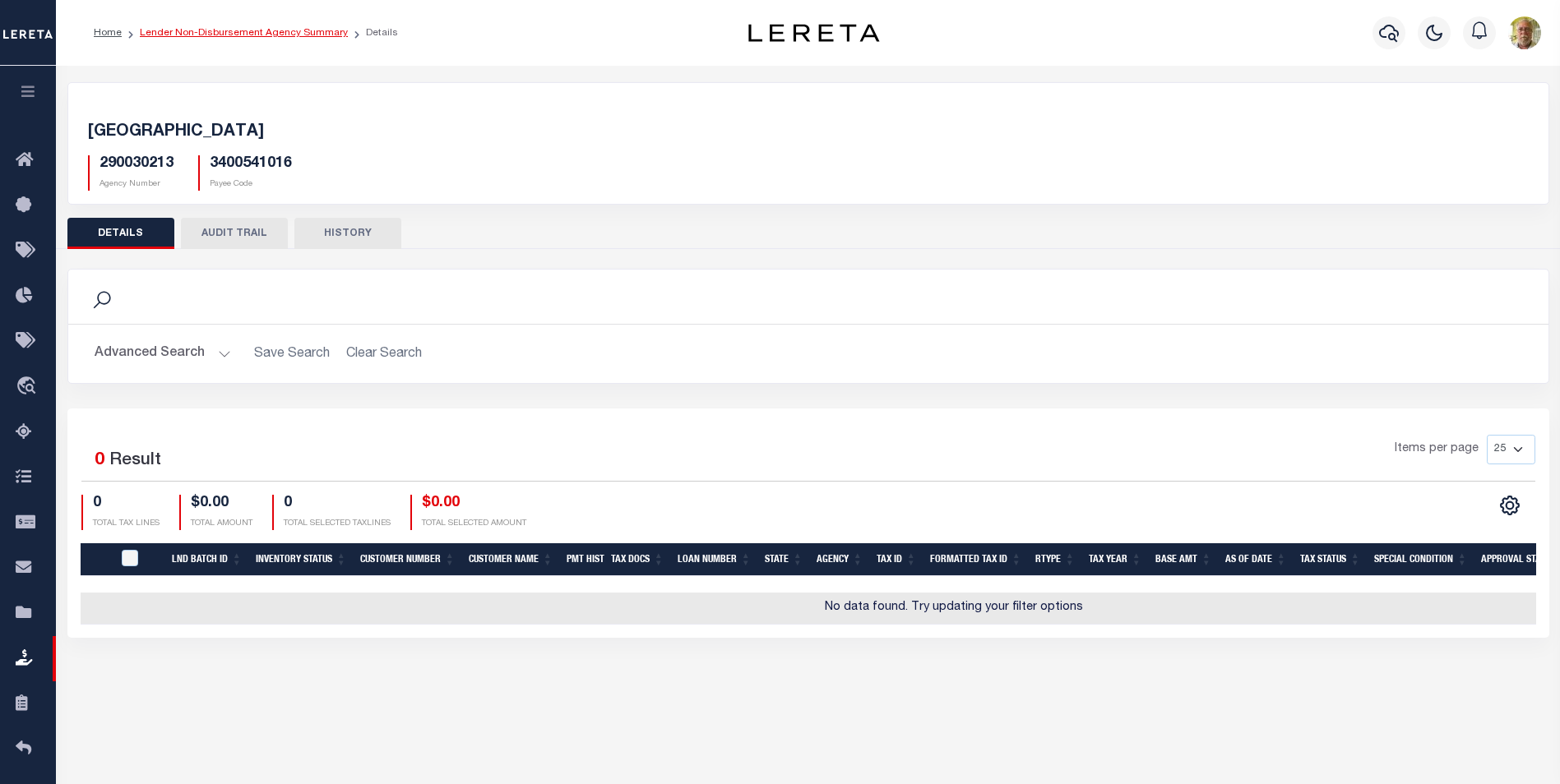
click at [207, 35] on link "Lender Non-Disbursement Agency Summary" at bounding box center [244, 33] width 208 height 10
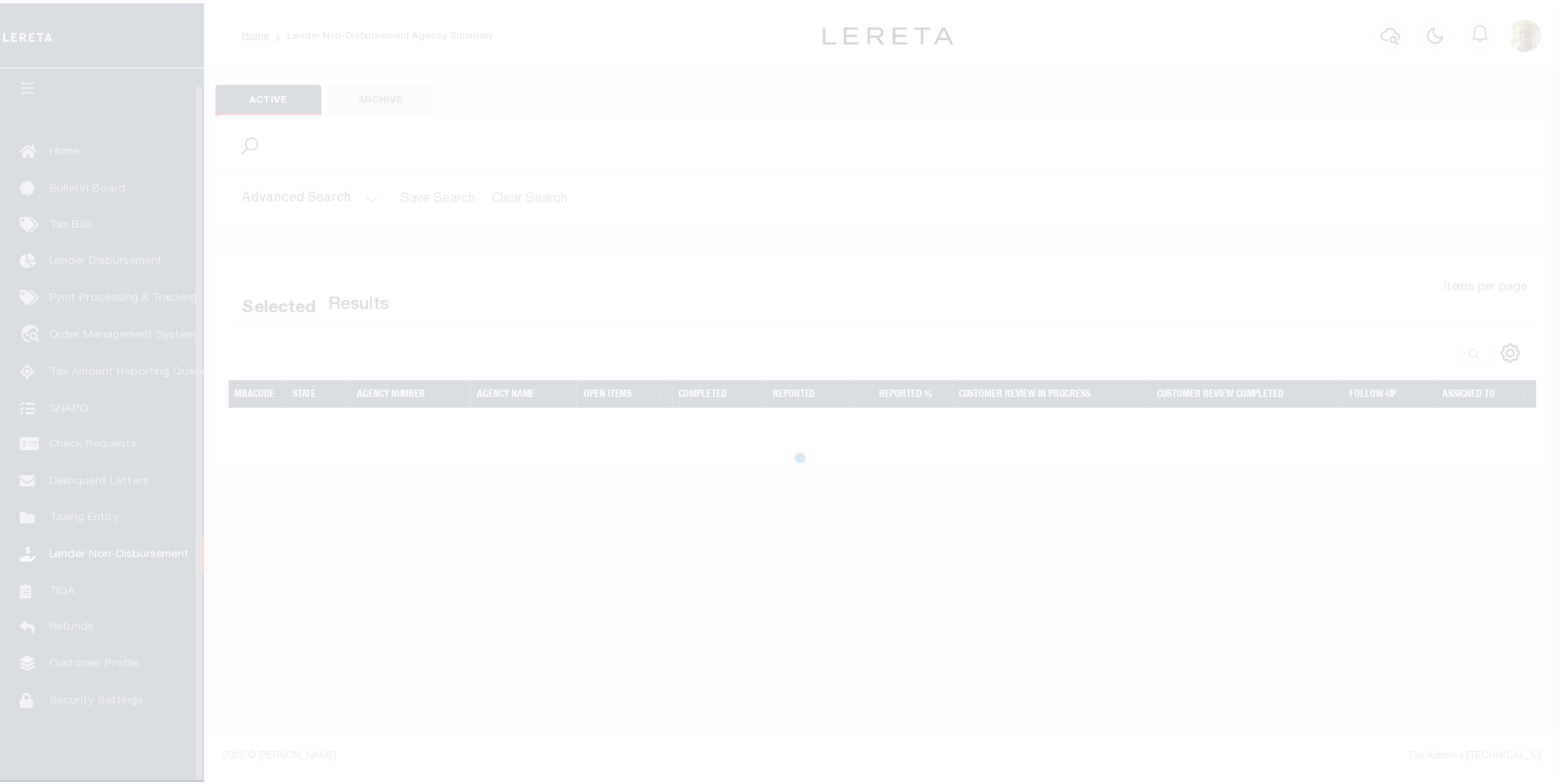
scroll to position [16, 0]
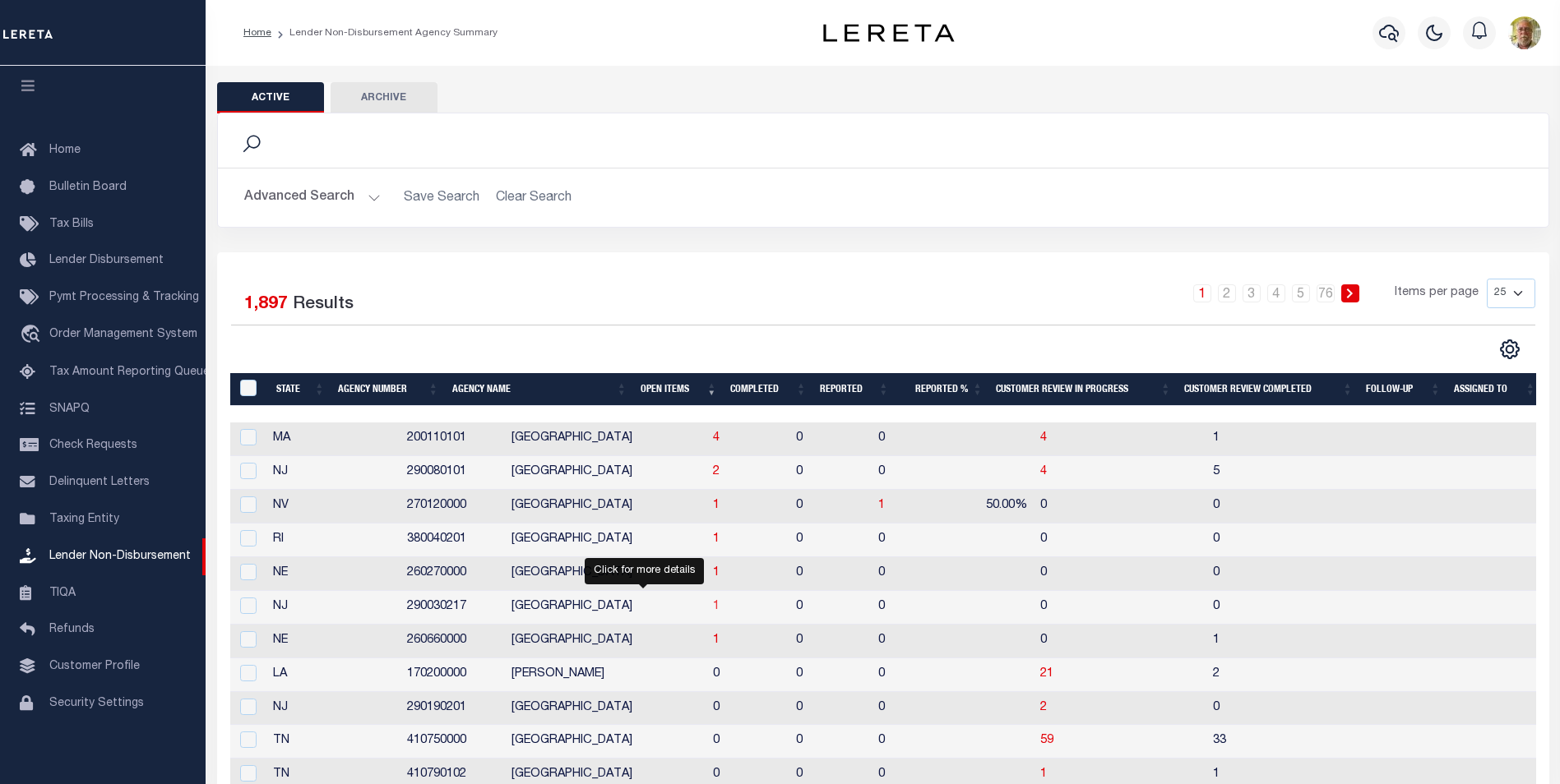
click at [713, 602] on span "1" at bounding box center [716, 607] width 7 height 12
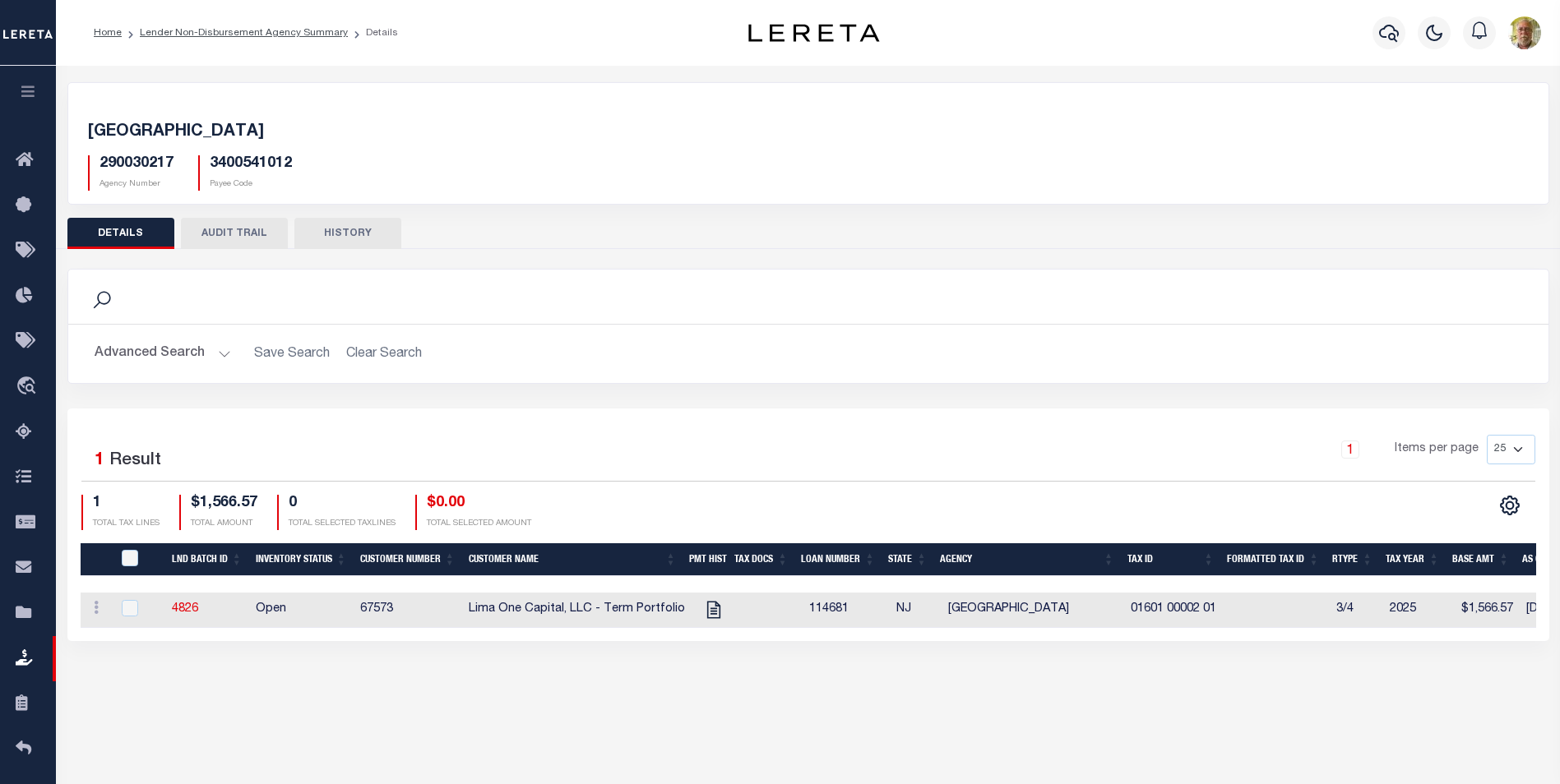
click at [183, 703] on div "Active Archive Search Advanced Search Save Search Clear Search In In AK AL AR AZ" at bounding box center [808, 419] width 1504 height 706
click at [130, 606] on input "checkbox" at bounding box center [129, 608] width 16 height 16
checkbox input "true"
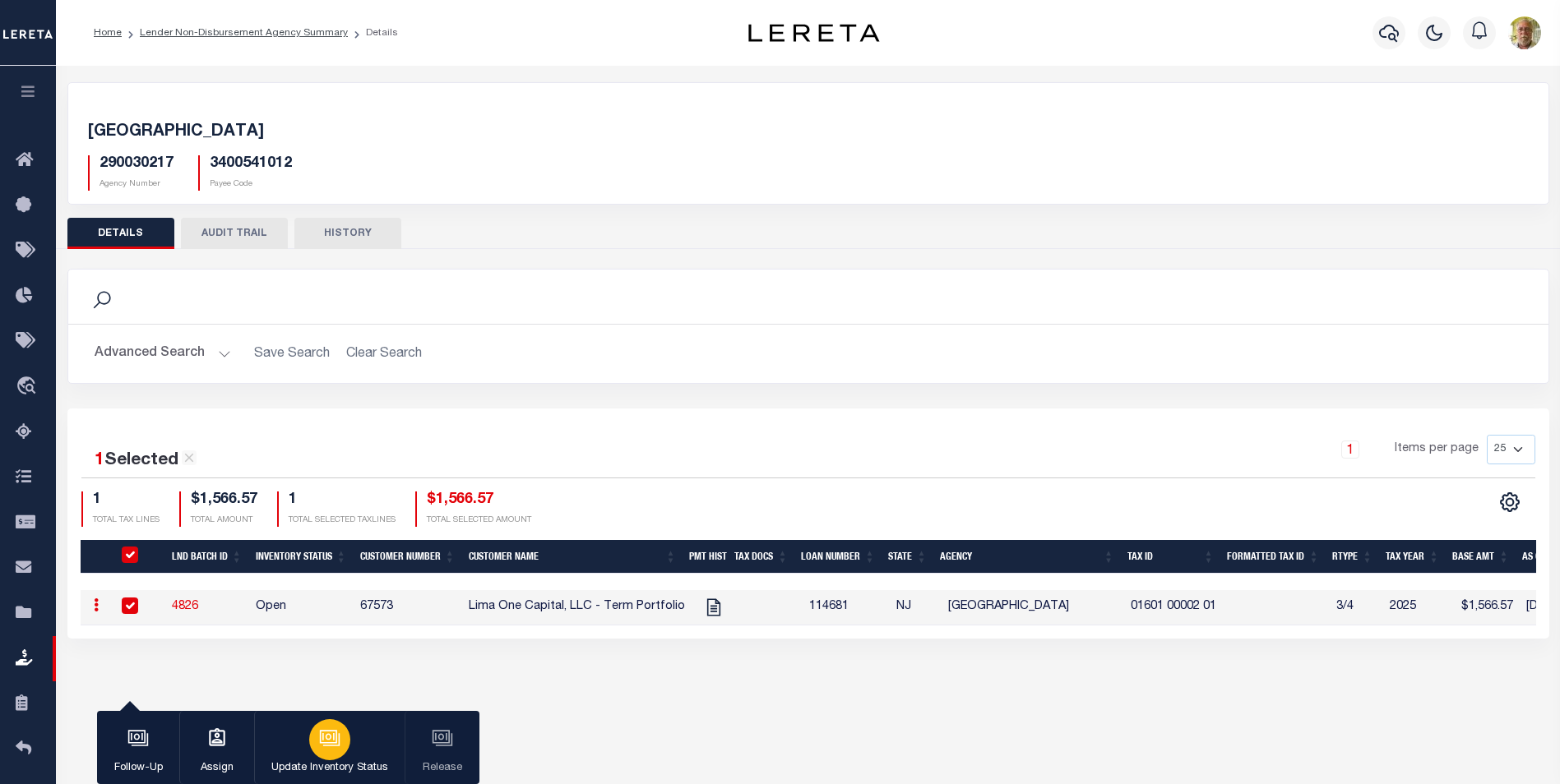
click at [326, 739] on icon "button" at bounding box center [328, 736] width 13 height 8
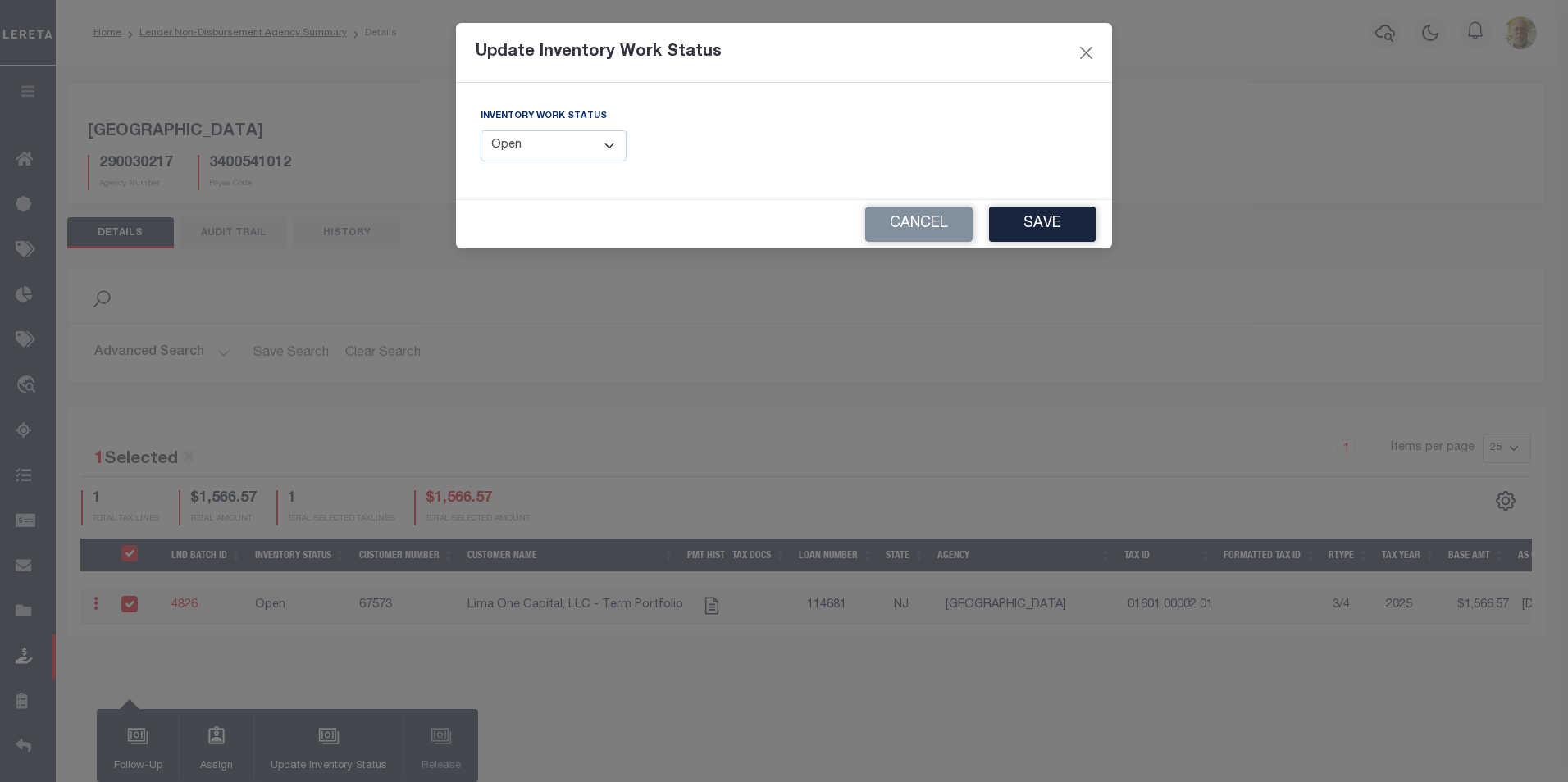
click at [571, 155] on select "--Select-- Open Completed Reported" at bounding box center [554, 146] width 146 height 32
select select "Completed"
click at [481, 130] on select "--Select-- Open Completed Reported" at bounding box center [554, 146] width 146 height 32
click at [1031, 219] on button "Save" at bounding box center [1042, 224] width 107 height 36
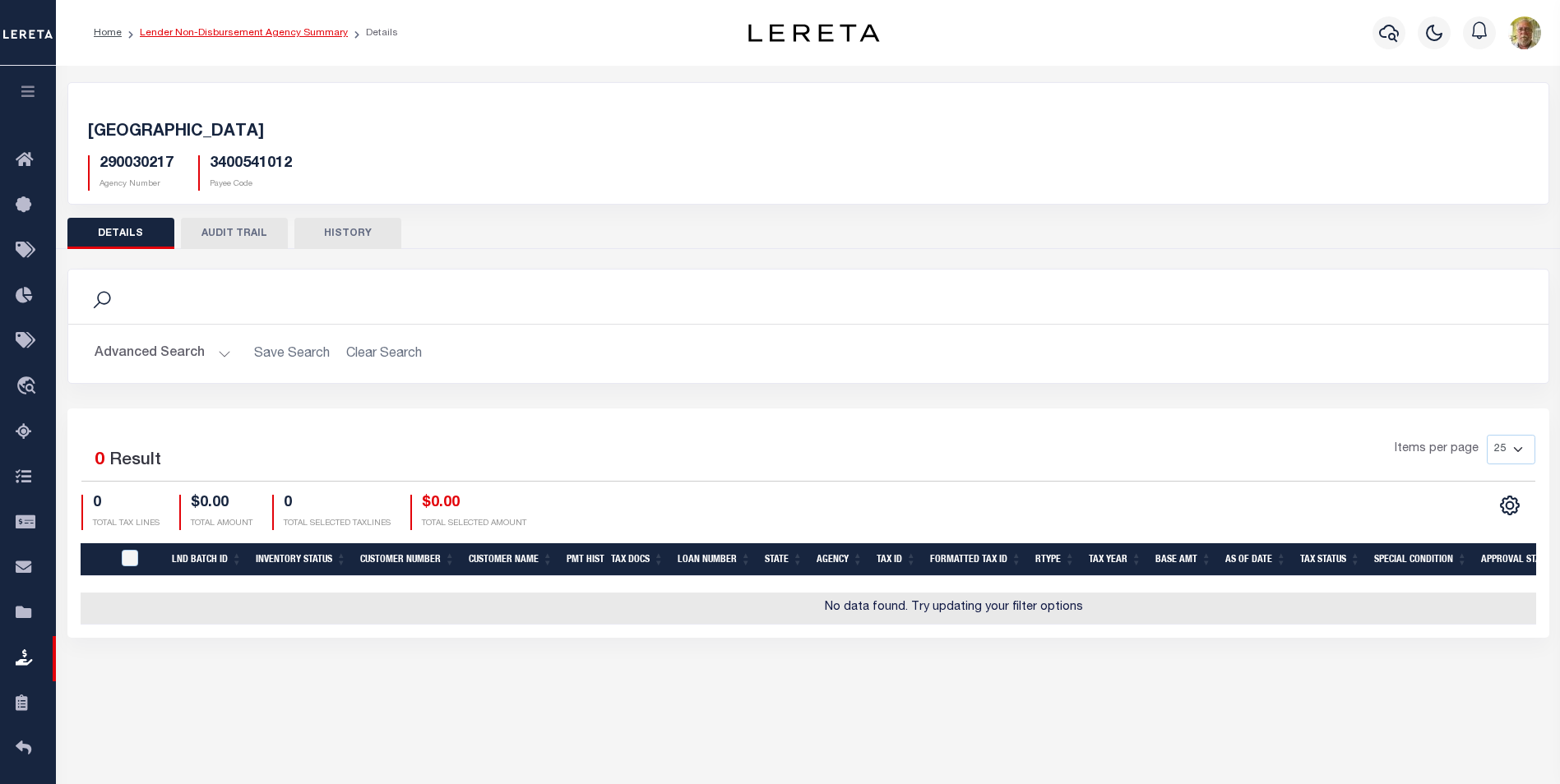
click at [182, 28] on link "Lender Non-Disbursement Agency Summary" at bounding box center [244, 33] width 208 height 10
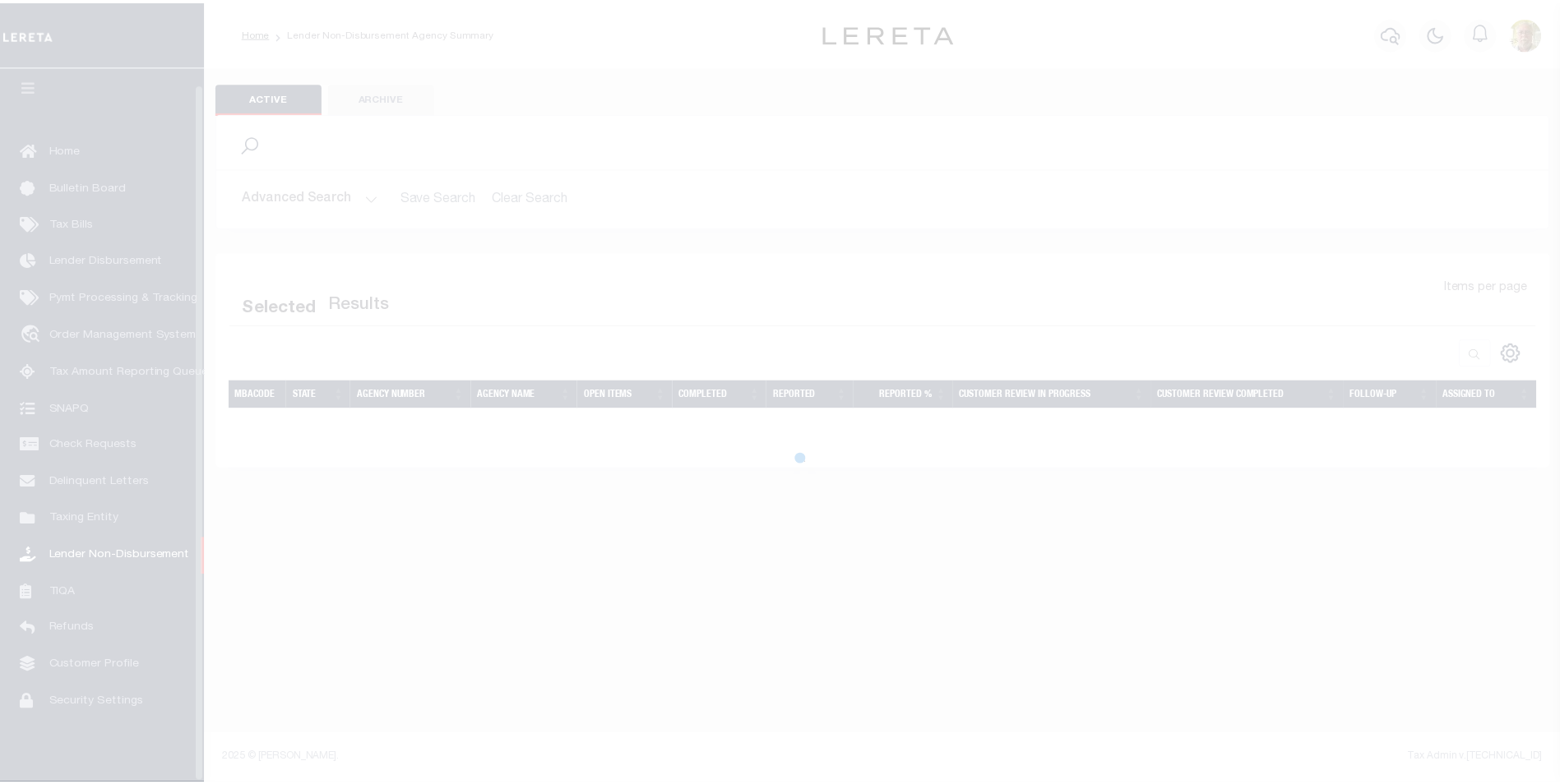
scroll to position [16, 0]
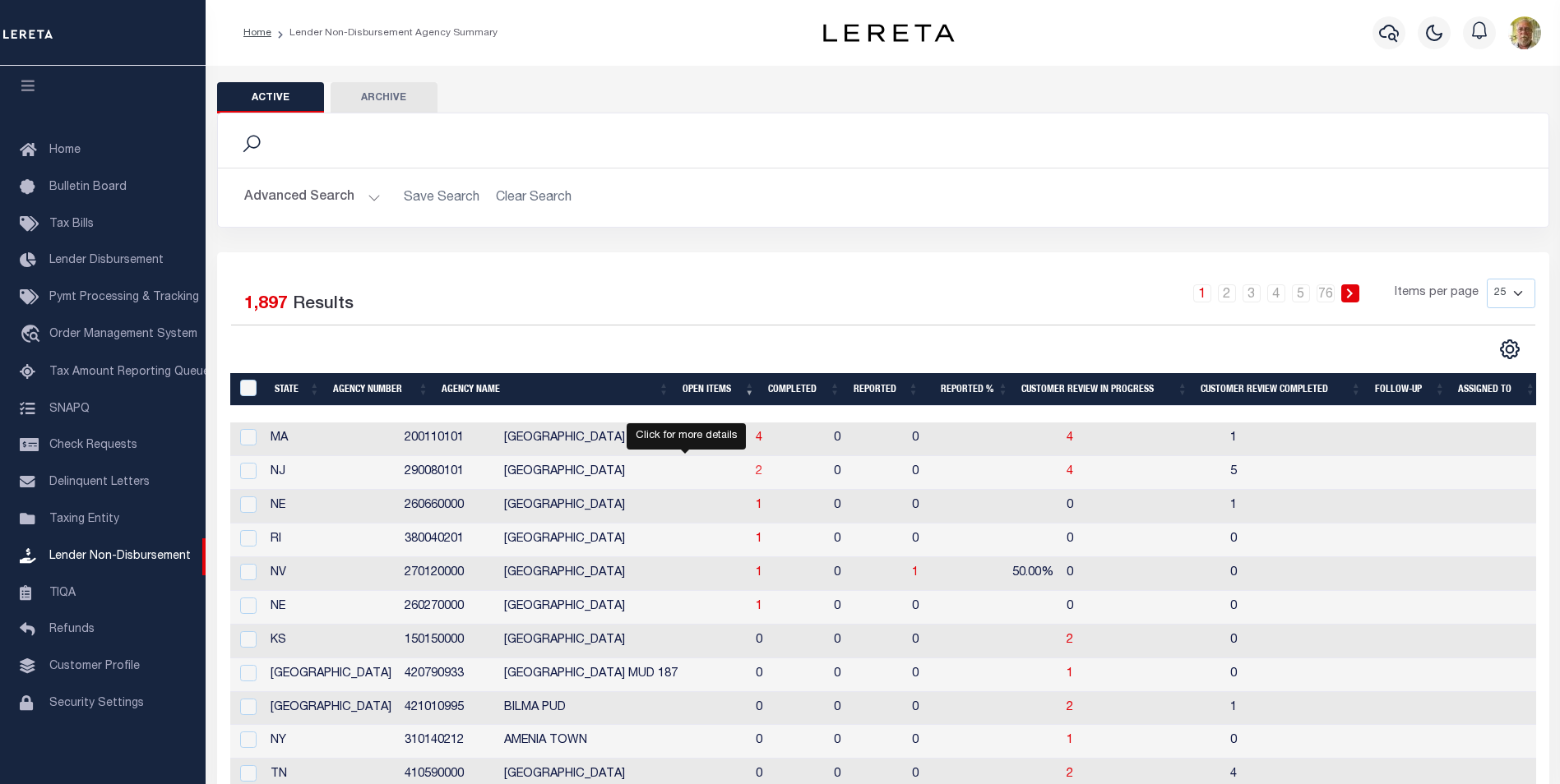
click at [755, 472] on span "2" at bounding box center [759, 472] width 7 height 12
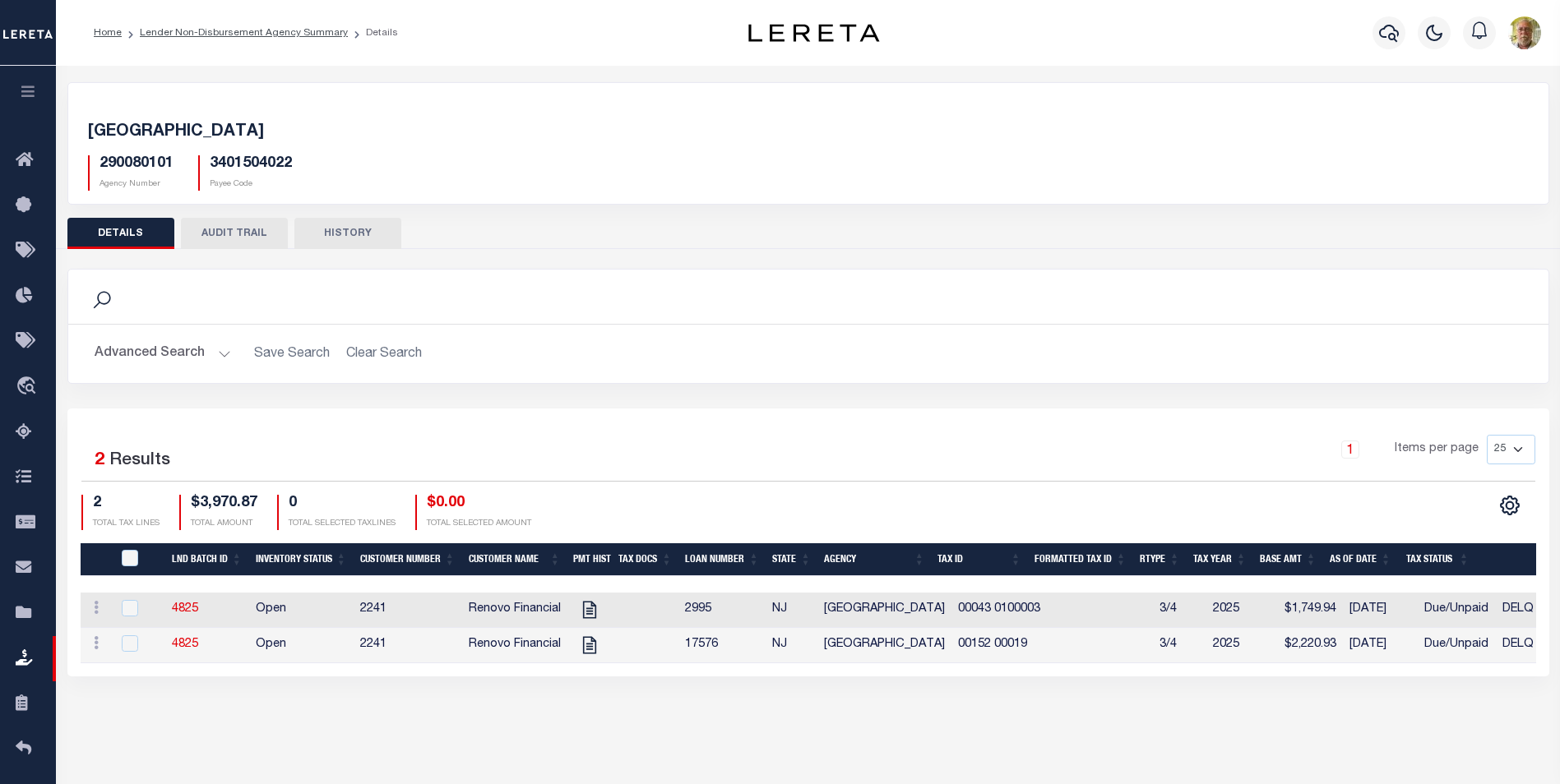
click at [929, 359] on h2 "Advanced Search Save Search Clear Search" at bounding box center [808, 354] width 1454 height 32
click at [167, 403] on div "Search Advanced Search Save Search Clear Search Equals" at bounding box center [808, 339] width 1507 height 140
click at [592, 608] on icon "" at bounding box center [589, 609] width 21 height 21
checkbox input "true"
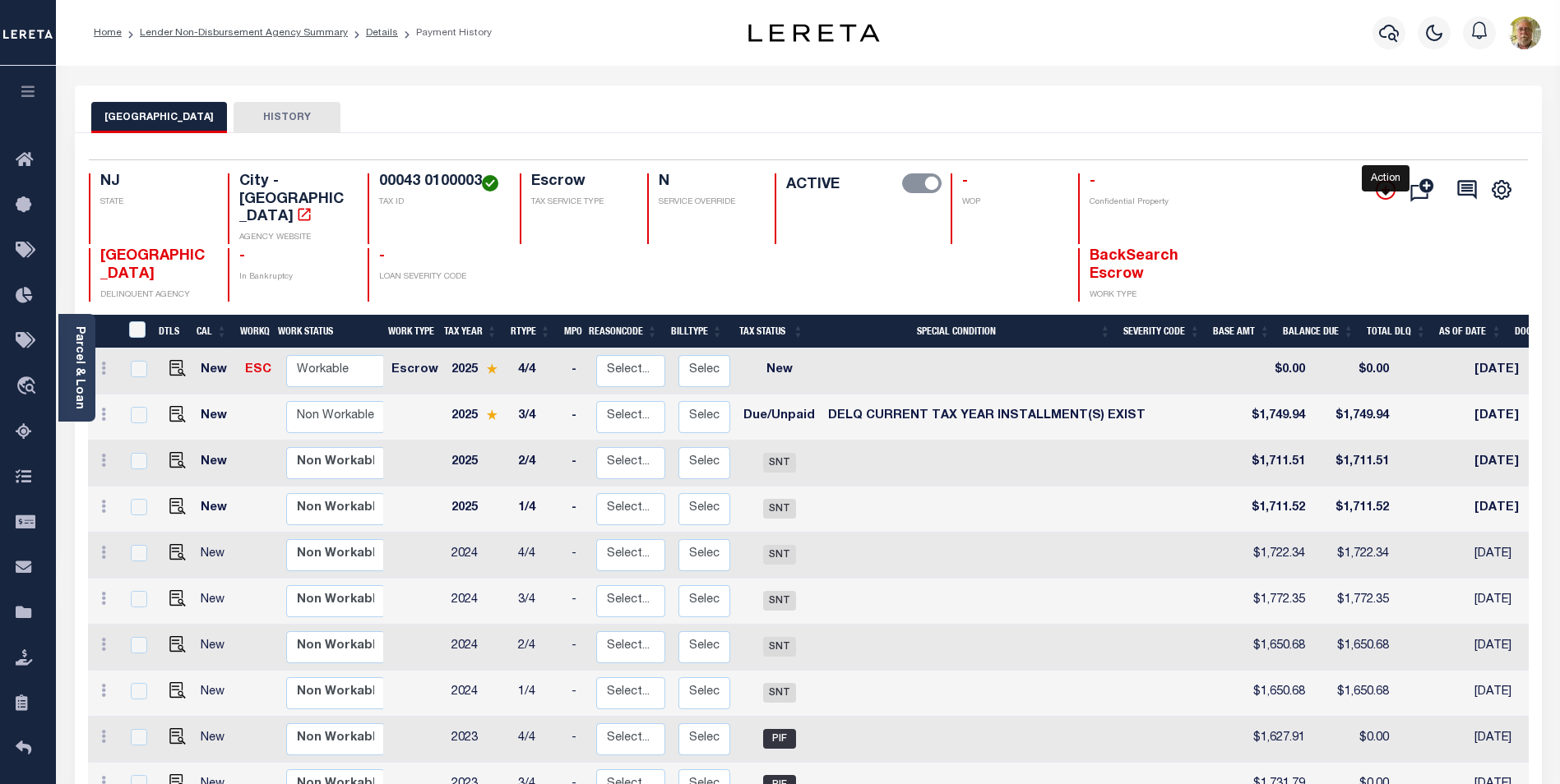
click at [1383, 187] on icon "" at bounding box center [1385, 189] width 20 height 20
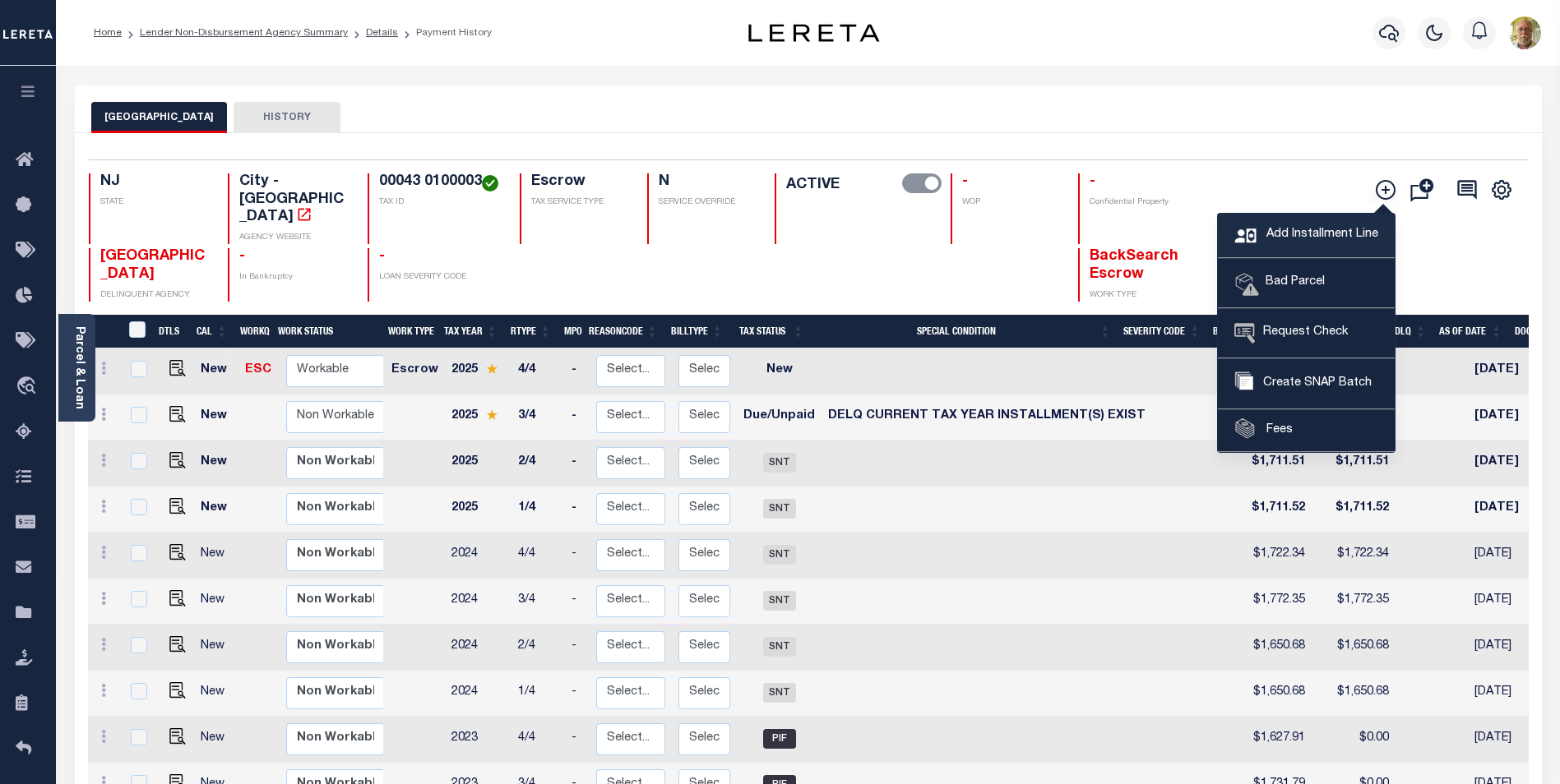
click at [1308, 229] on span "Add Installment Line" at bounding box center [1320, 234] width 116 height 18
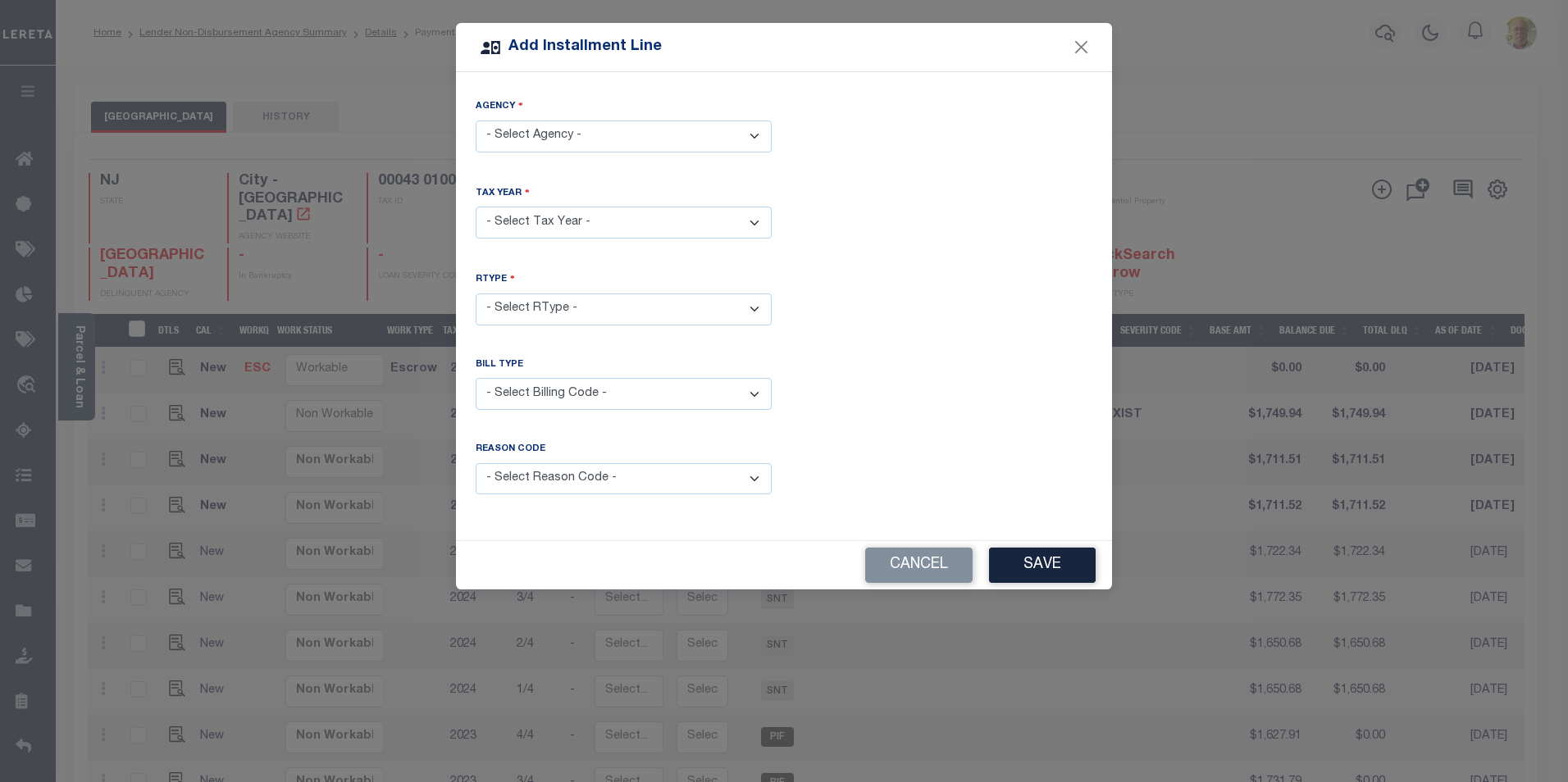
click at [614, 136] on select "- Select Agency - WOODBURY CITY - City" at bounding box center [624, 136] width 296 height 32
select select "3401504022"
click at [476, 120] on select "- Select Agency - WOODBURY CITY - City" at bounding box center [624, 136] width 296 height 32
click at [560, 215] on select "- Select Year - 2005 2006 2007 2008 2009 2010 2011 2012 2013 2014 2015 2016 201…" at bounding box center [624, 223] width 296 height 32
select select "2025"
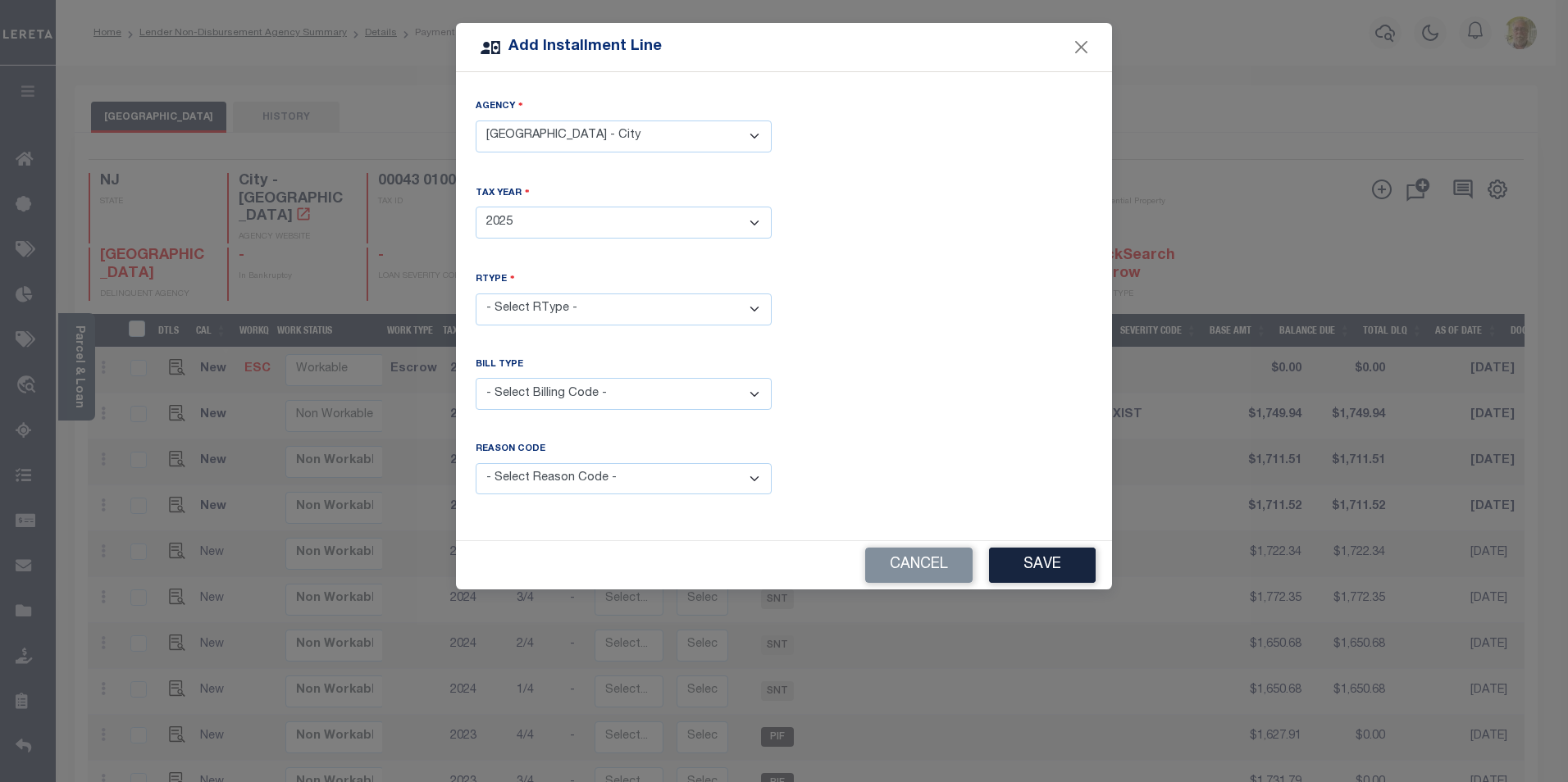
click at [476, 207] on select "- Select Year - 2005 2006 2007 2008 2009 2010 2011 2012 2013 2014 2015 2016 201…" at bounding box center [624, 223] width 296 height 32
click at [579, 314] on select "- Select RType - 1/4 2/4 3/4 4/4" at bounding box center [624, 310] width 296 height 32
select select "1"
click at [476, 294] on select "- Select RType - 1/4 2/4 3/4 4/4" at bounding box center [624, 310] width 296 height 32
click at [544, 380] on select "- Select Billing Code - Regular Delinquent Supplemental Corrected/Adjusted Bill…" at bounding box center [624, 394] width 296 height 32
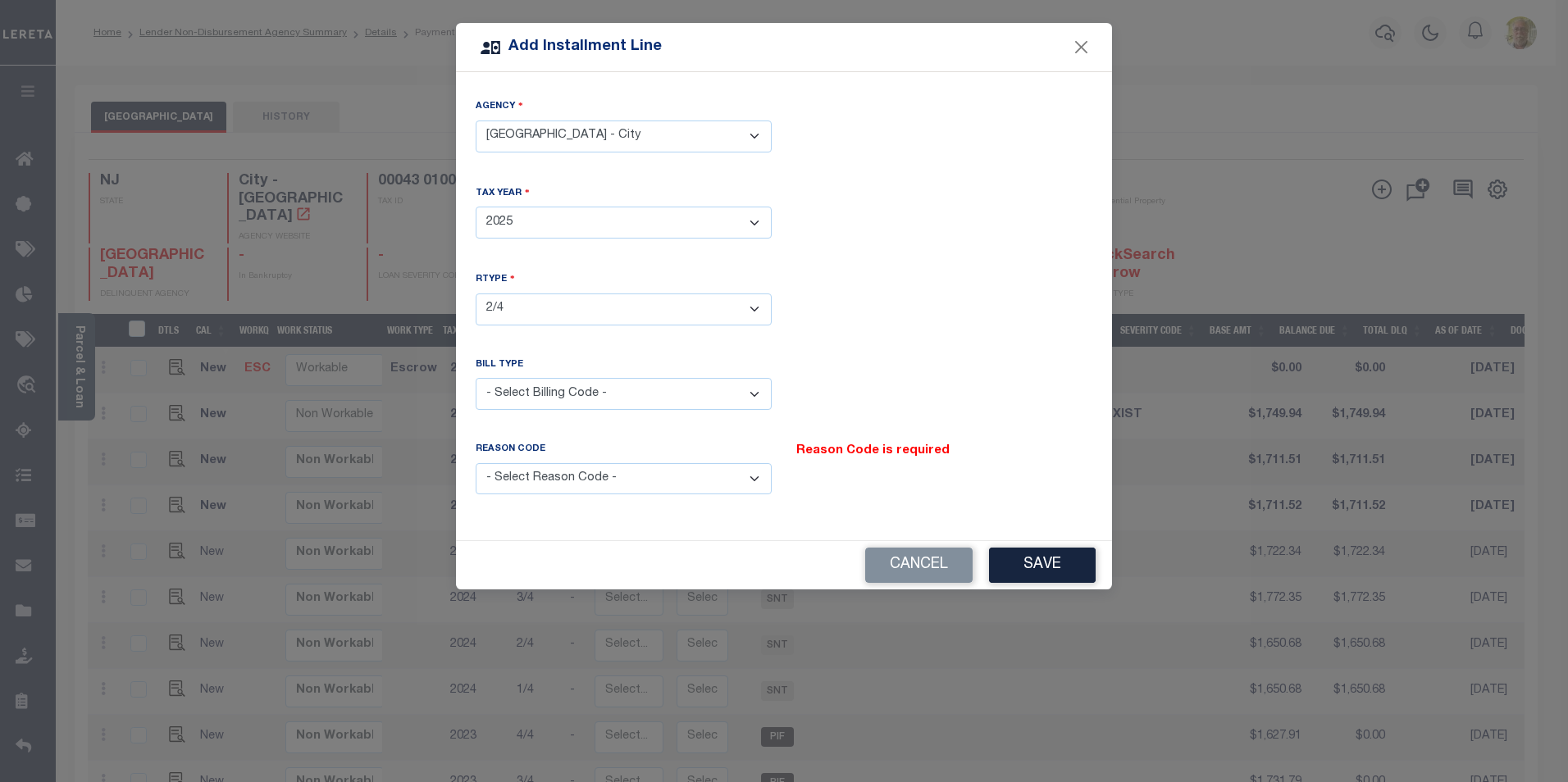
select select "1"
click at [476, 378] on select "- Select Billing Code - Regular Delinquent Supplemental Corrected/Adjusted Bill…" at bounding box center [624, 394] width 296 height 32
click at [549, 465] on select "- Select Reason Code - Payment Reversal Taxable Value Change Assessment Change …" at bounding box center [624, 479] width 296 height 32
select select "12"
click at [476, 463] on select "- Select Reason Code - Payment Reversal Taxable Value Change Assessment Change …" at bounding box center [624, 479] width 296 height 32
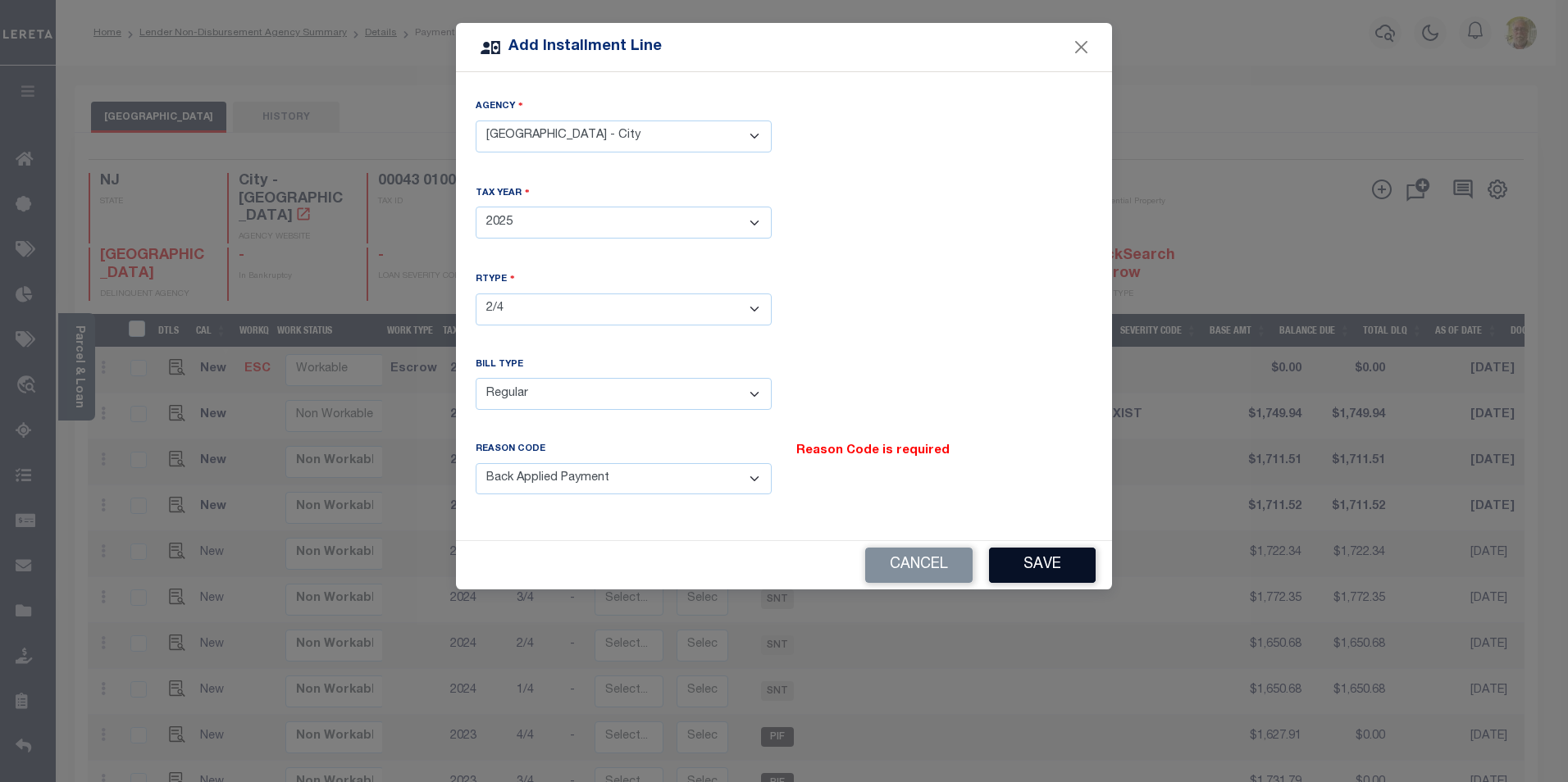
click at [1051, 551] on button "Save" at bounding box center [1042, 565] width 107 height 36
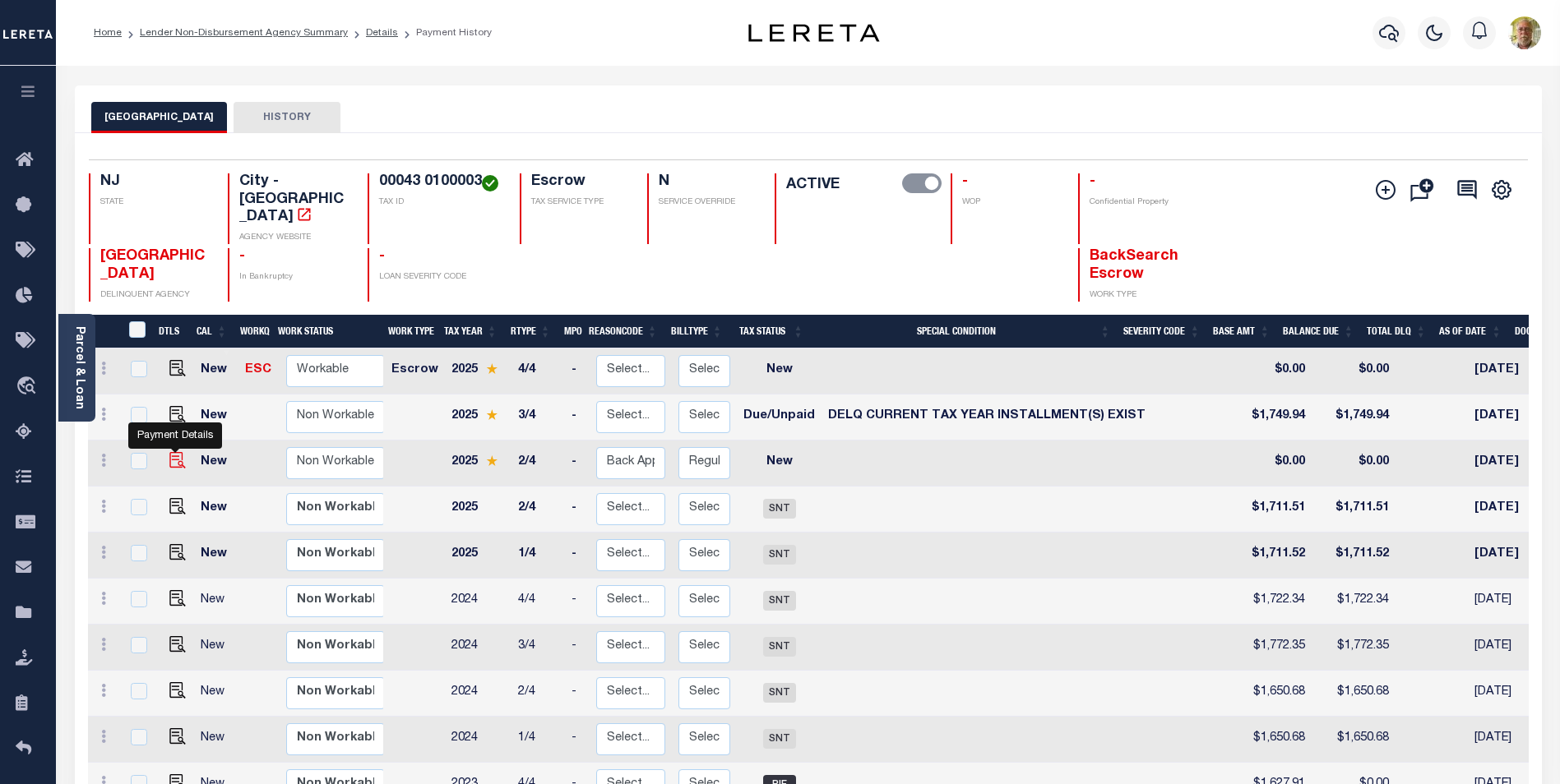
click at [175, 452] on img at bounding box center [177, 460] width 16 height 16
checkbox input "true"
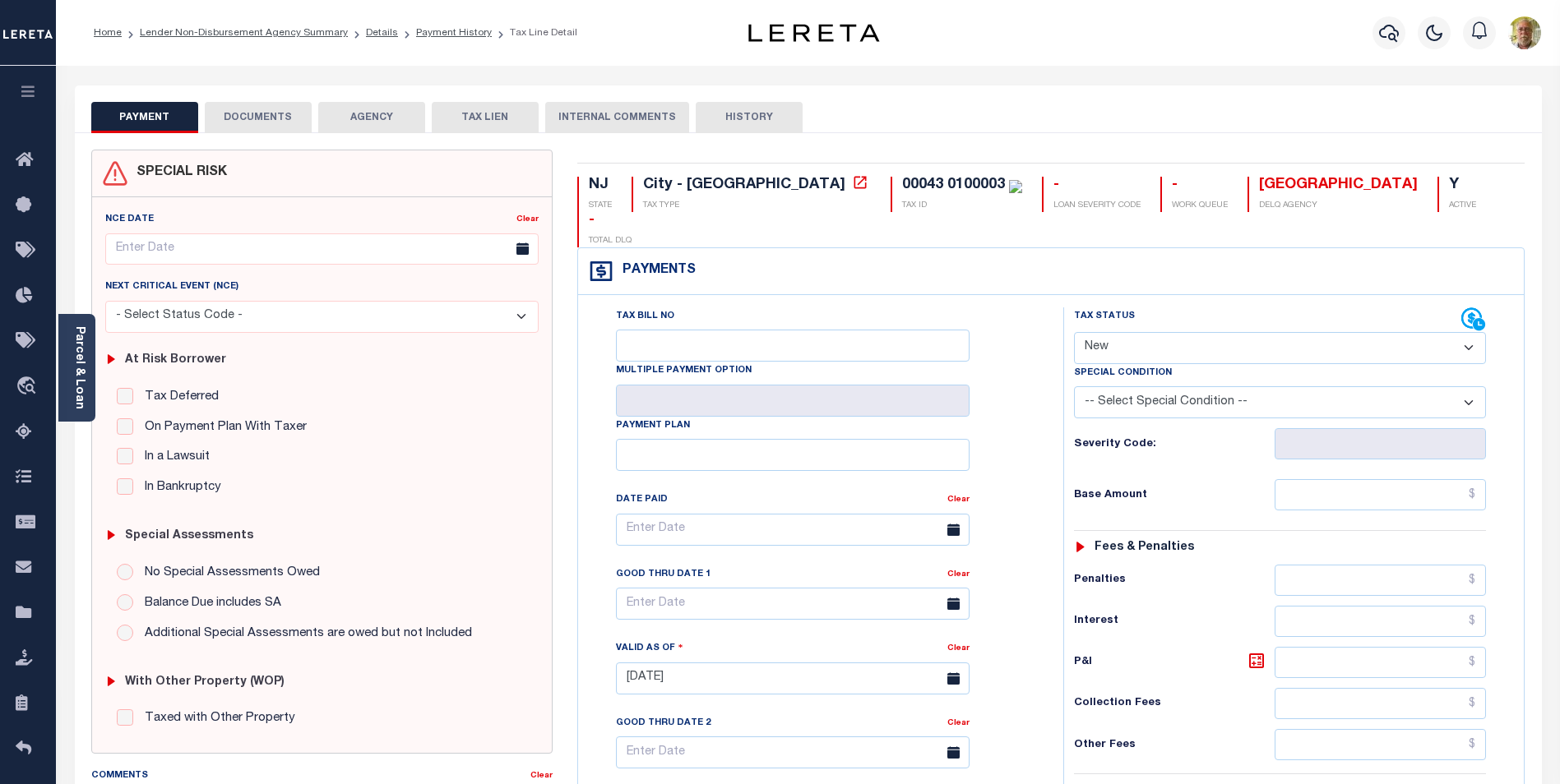
click at [1216, 332] on select "- Select Status Code - Open Due/Unpaid Paid Incomplete No Tax Due Internal Refu…" at bounding box center [1279, 348] width 412 height 32
select select "DUE"
click at [1074, 332] on select "- Select Status Code - Open Due/Unpaid Paid Incomplete No Tax Due Internal Refu…" at bounding box center [1279, 348] width 412 height 32
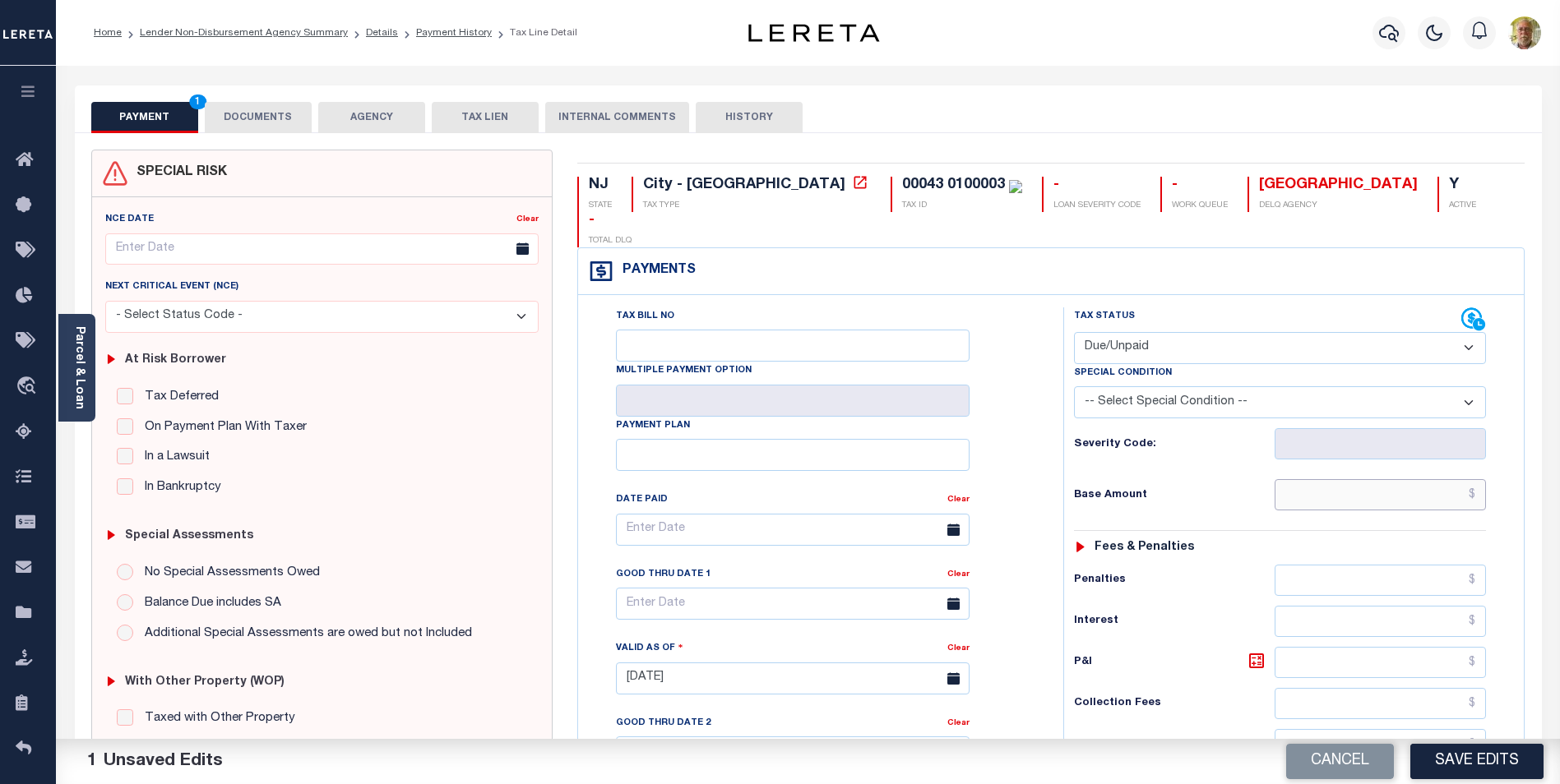
click at [1445, 479] on input "text" at bounding box center [1380, 495] width 211 height 31
type input "$52.03"
type input "$1.42"
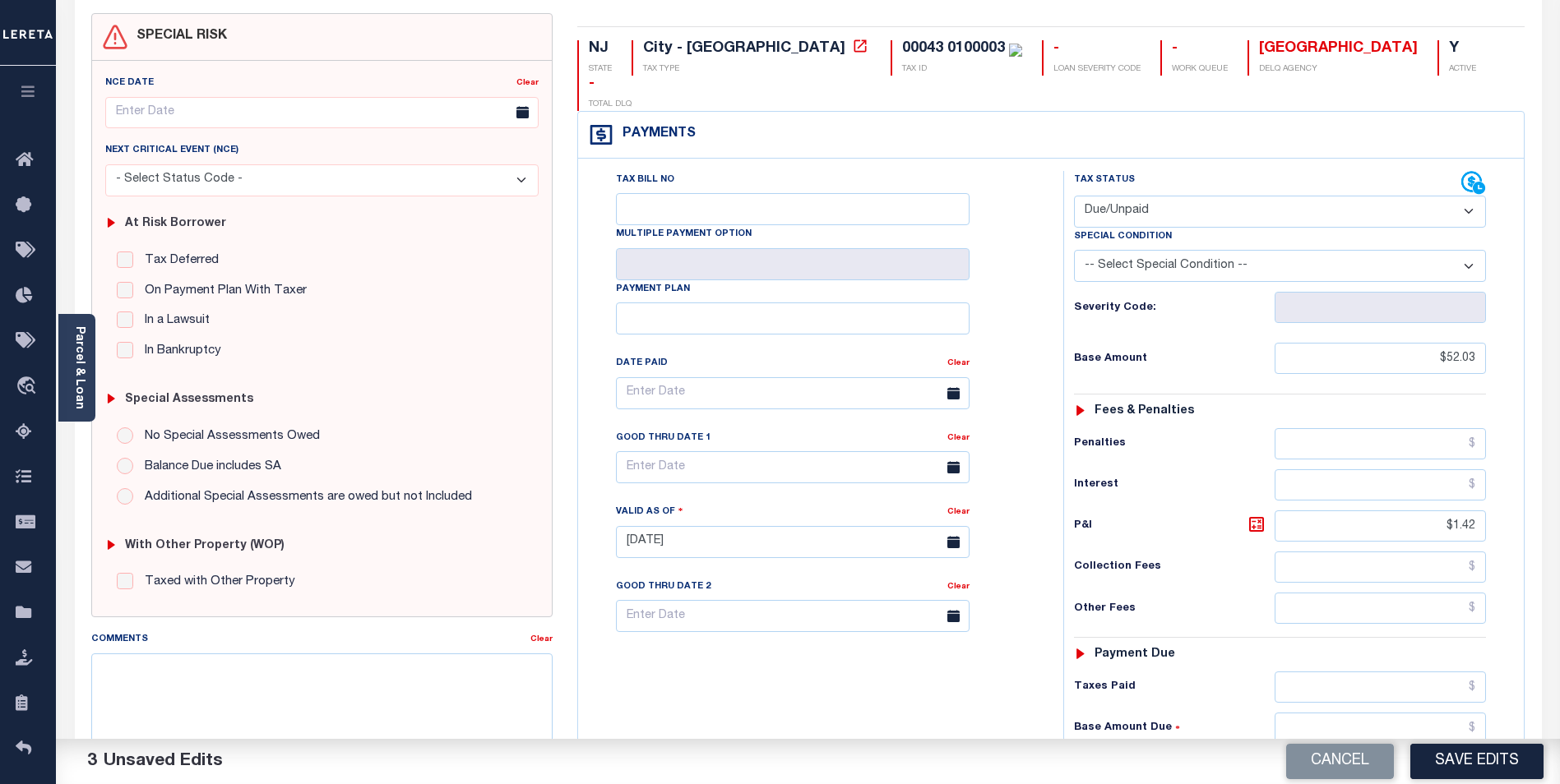
scroll to position [165, 0]
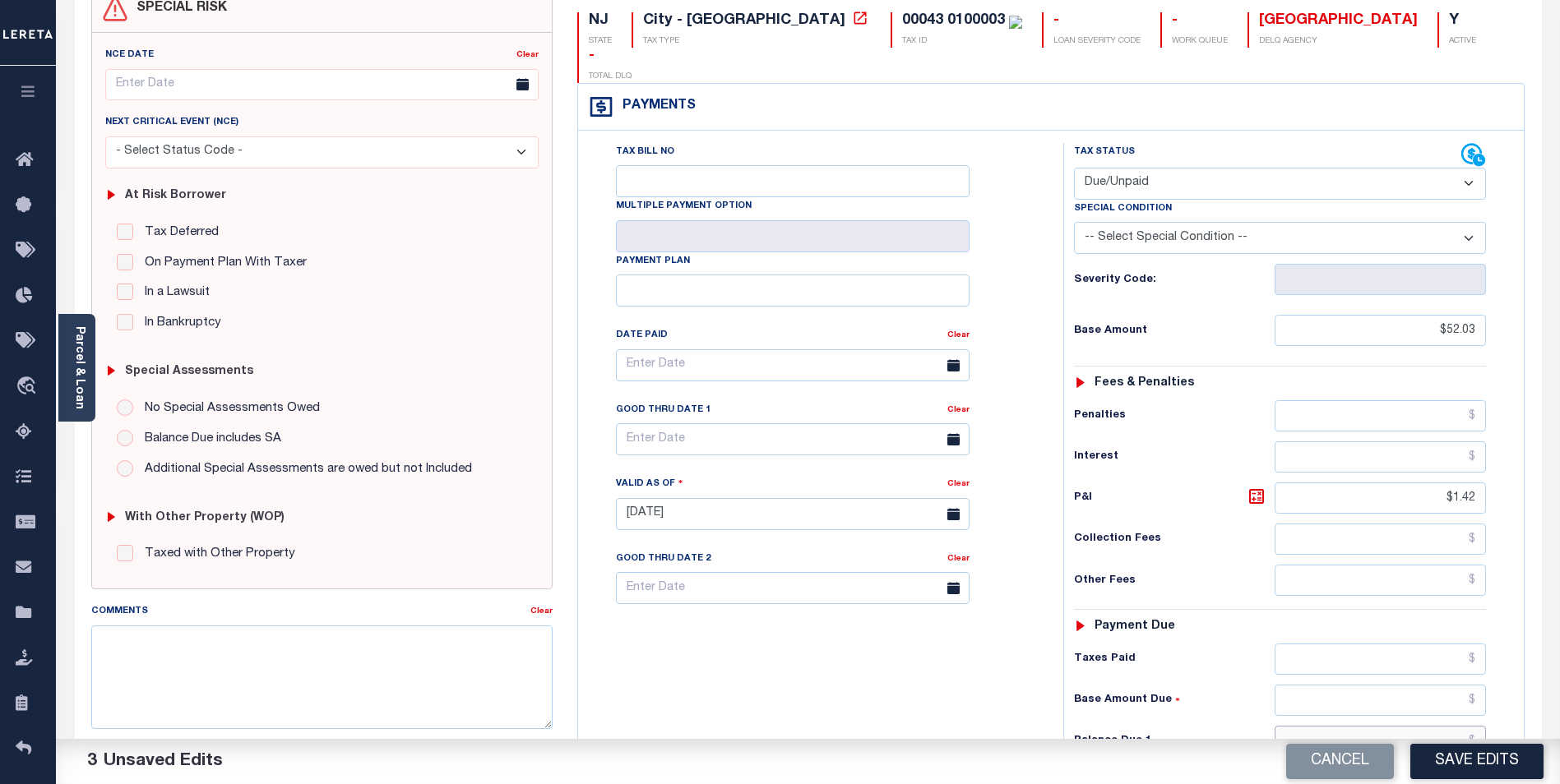
click at [1432, 725] on input "text" at bounding box center [1380, 741] width 211 height 31
click at [1439, 725] on input "text" at bounding box center [1380, 741] width 211 height 31
click at [1439, 725] on input "text" at bounding box center [1380, 740] width 211 height 31
type input "$53.45"
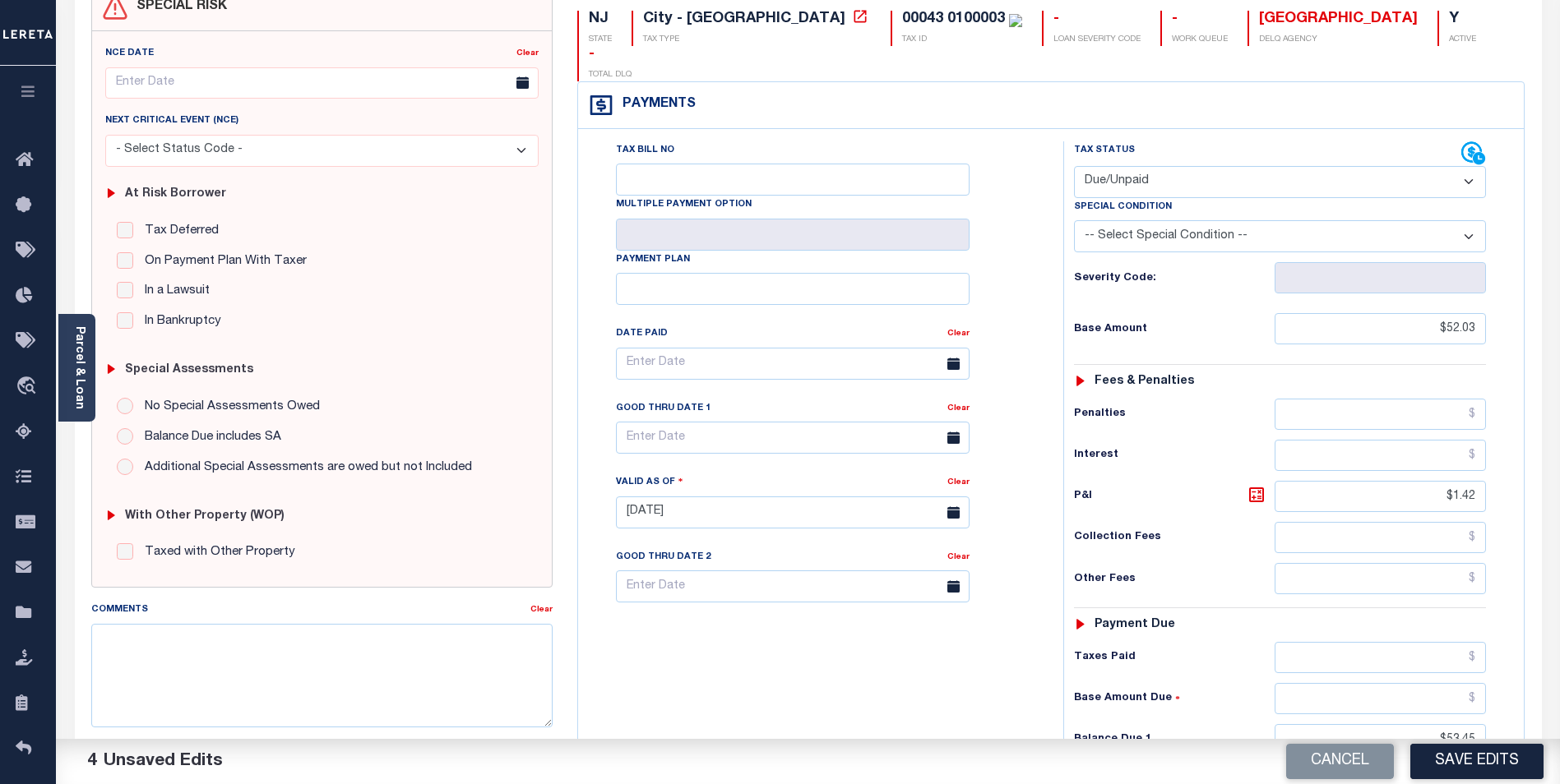
scroll to position [174, 0]
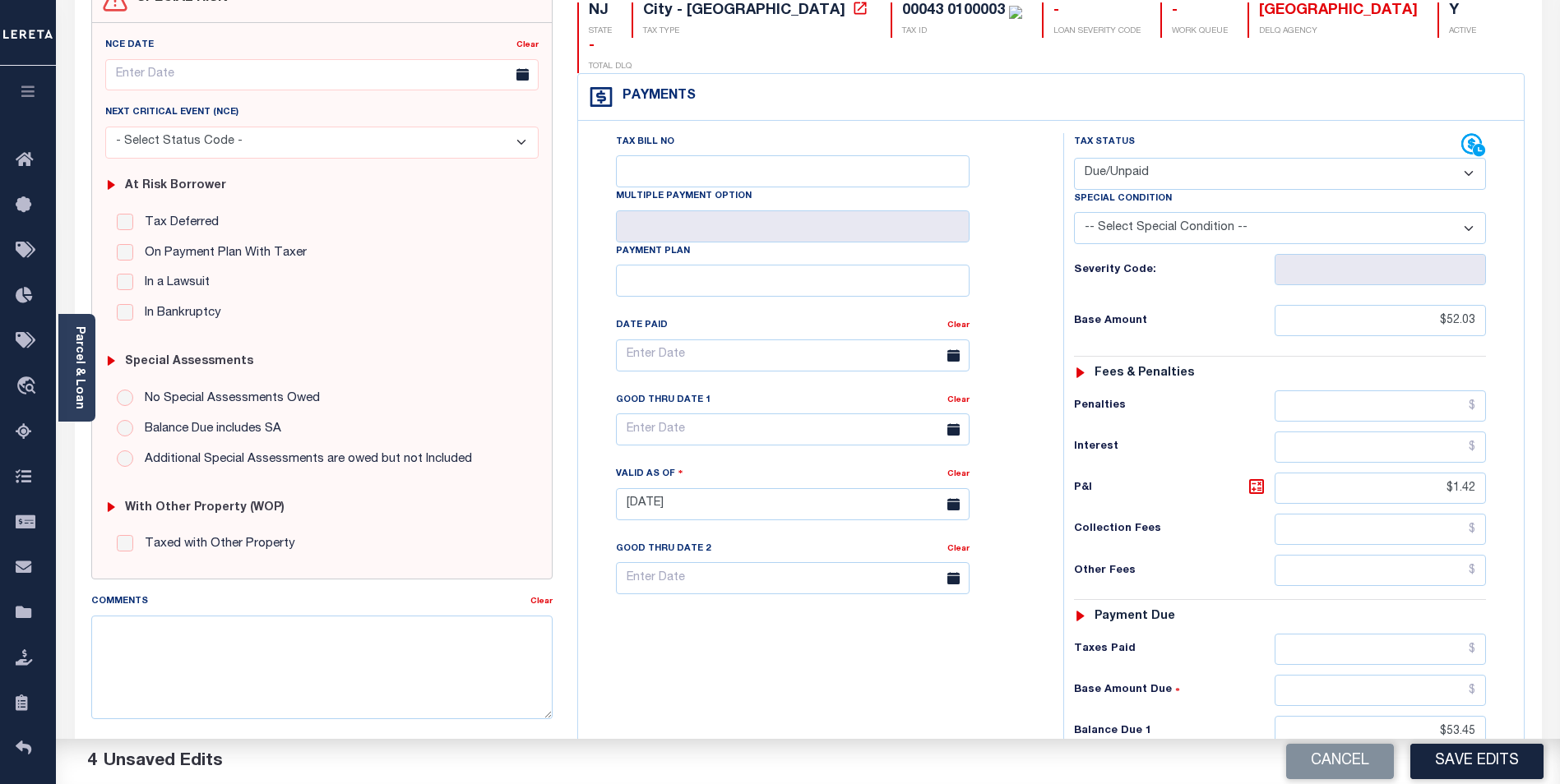
click at [984, 664] on div "Tax Bill No Multiple Payment Option Payment Plan Clear" at bounding box center [816, 496] width 469 height 725
click at [797, 413] on input "text" at bounding box center [793, 429] width 354 height 32
click at [857, 434] on icon at bounding box center [856, 437] width 12 height 12
select select "8"
click at [782, 490] on span "4" at bounding box center [778, 490] width 32 height 32
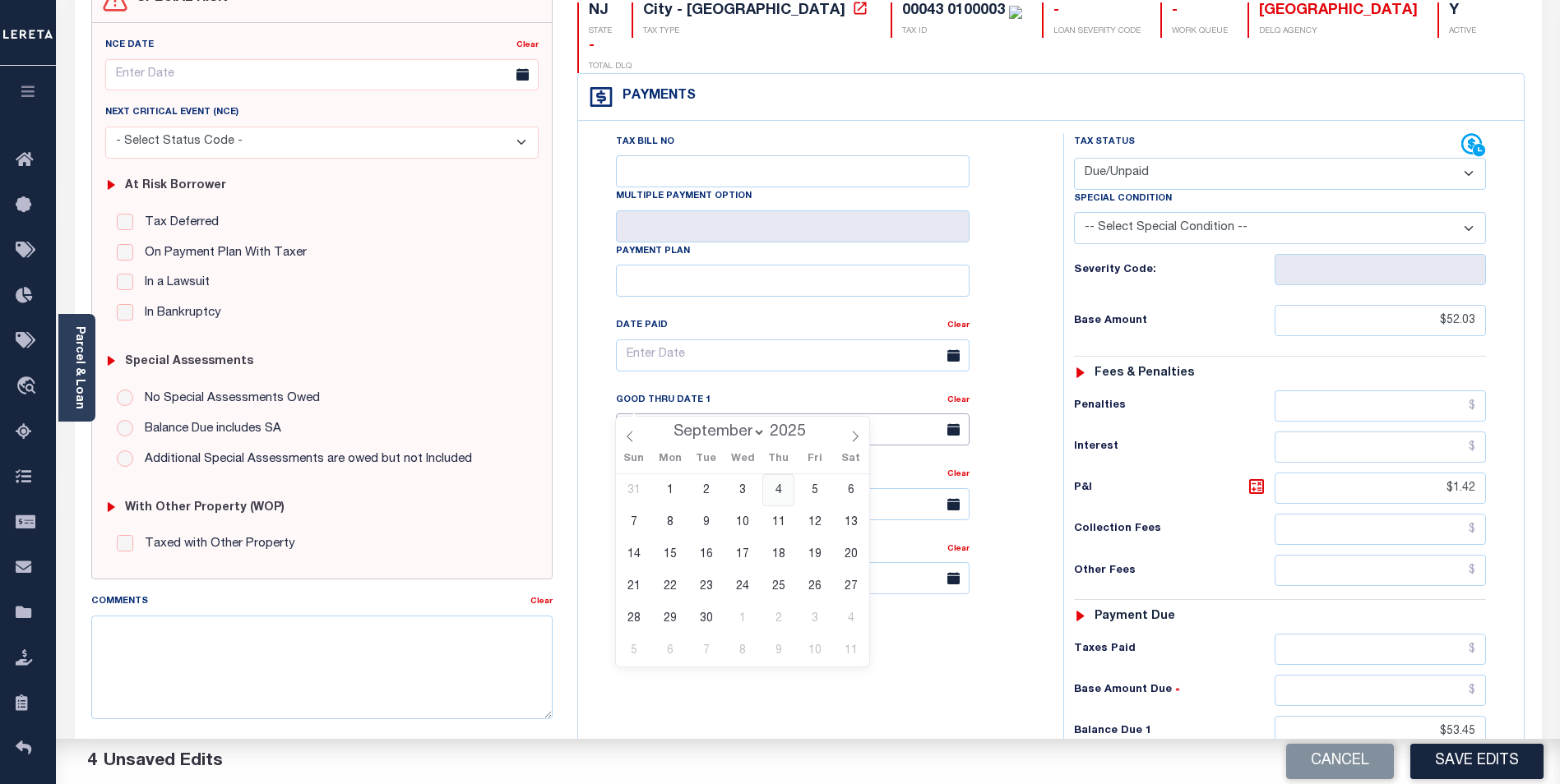
type input "[DATE]"
click at [198, 625] on textarea "Comments" at bounding box center [323, 668] width 462 height 104
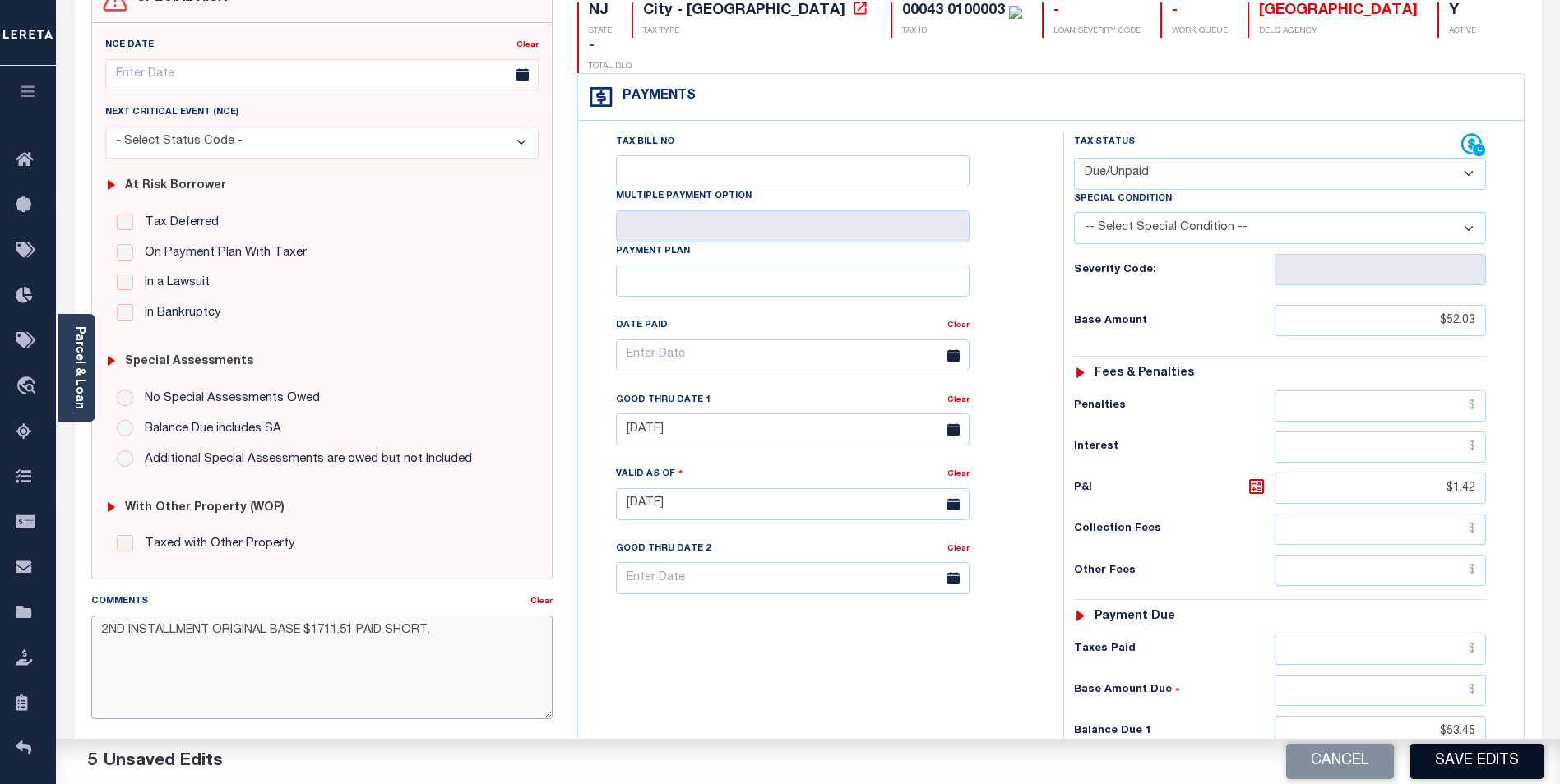
type textarea "2ND INSTALLMENT ORIGINAL BASE $1711.51 PAID SHORT."
click at [1467, 761] on button "Save Edits" at bounding box center [1477, 762] width 133 height 36
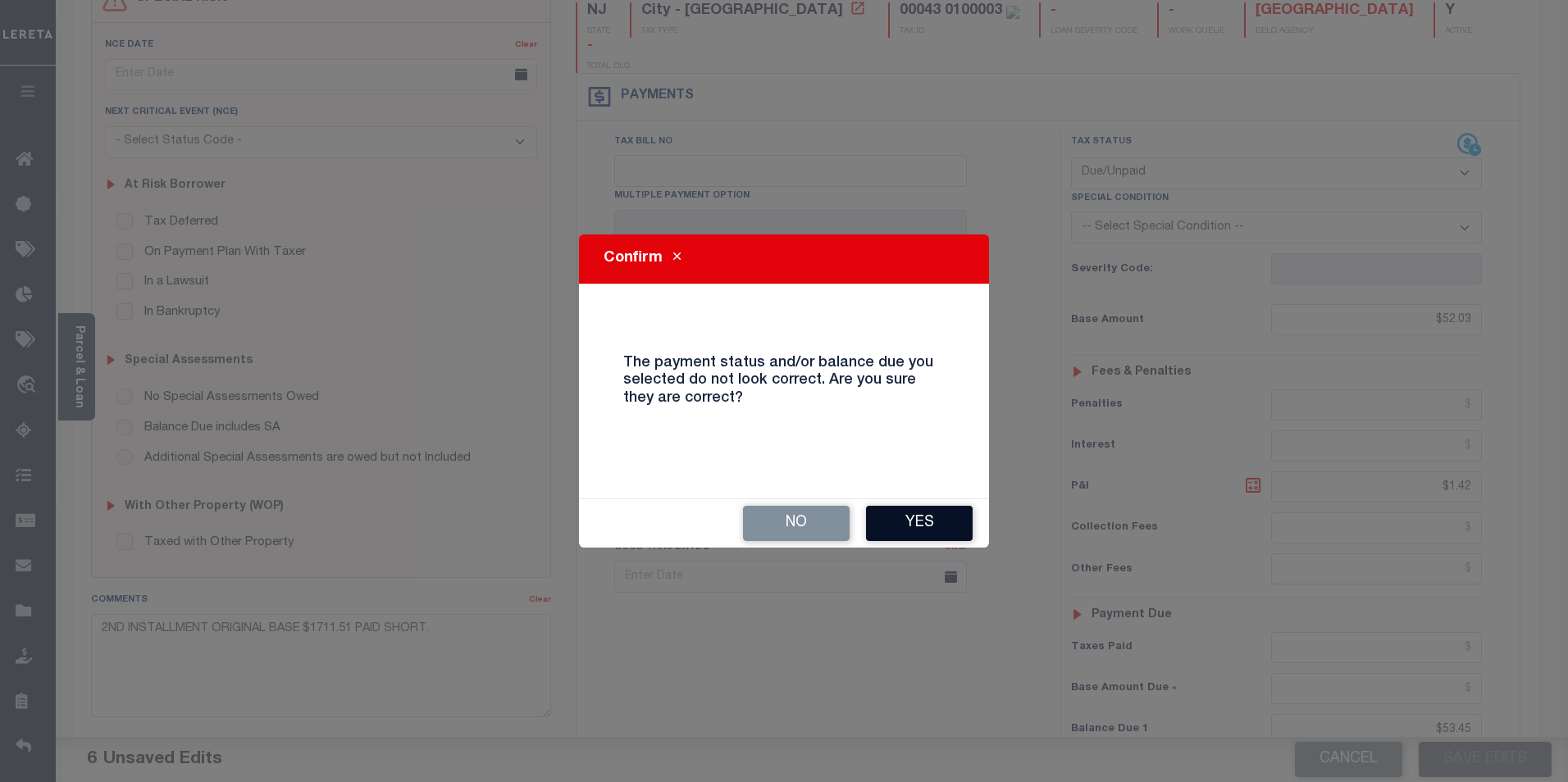
click at [919, 525] on button "Yes" at bounding box center [919, 524] width 107 height 36
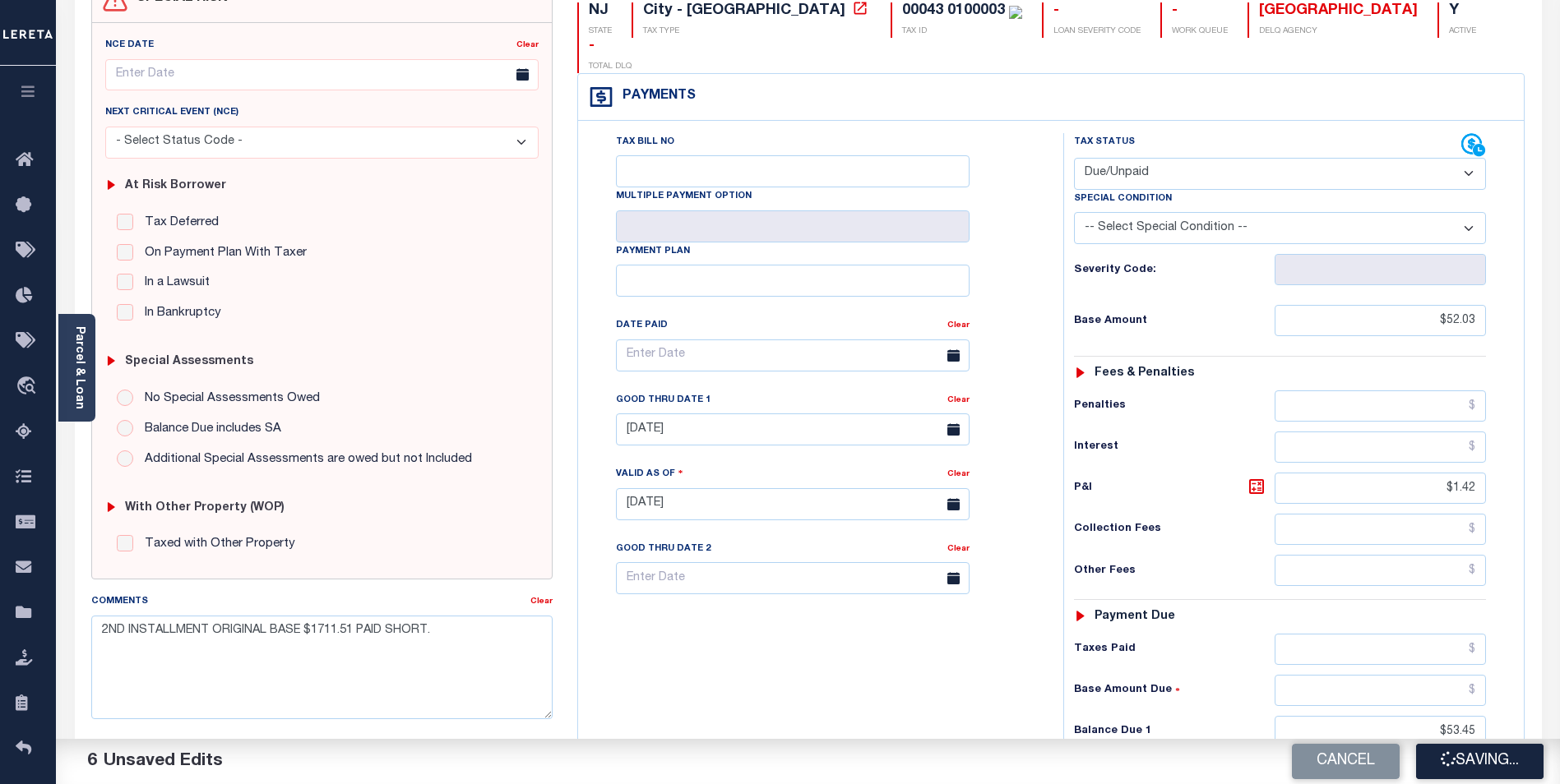
checkbox input "false"
type input "$52.03"
type input "$1.42"
type input "$53.45"
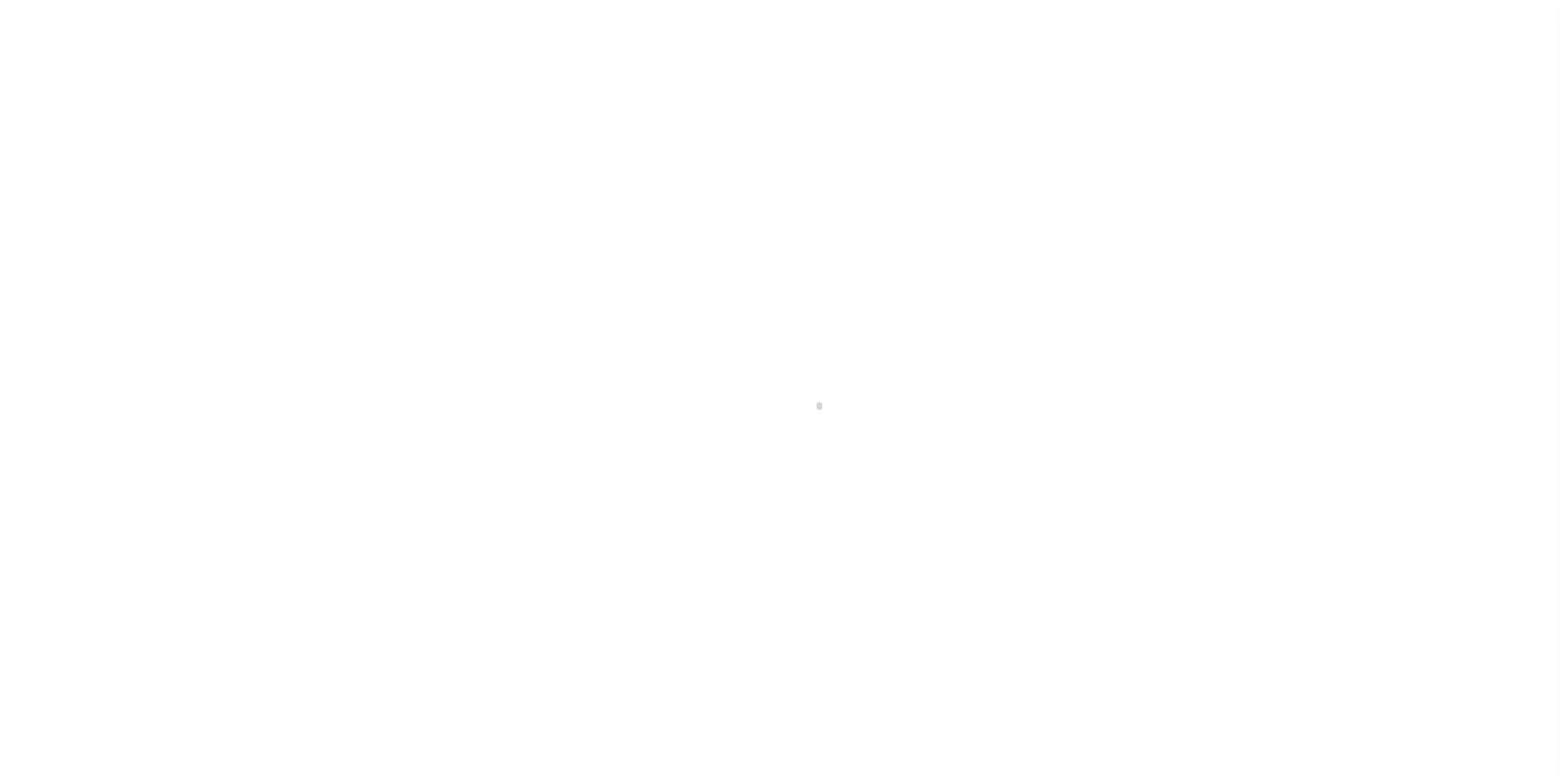
scroll to position [16, 0]
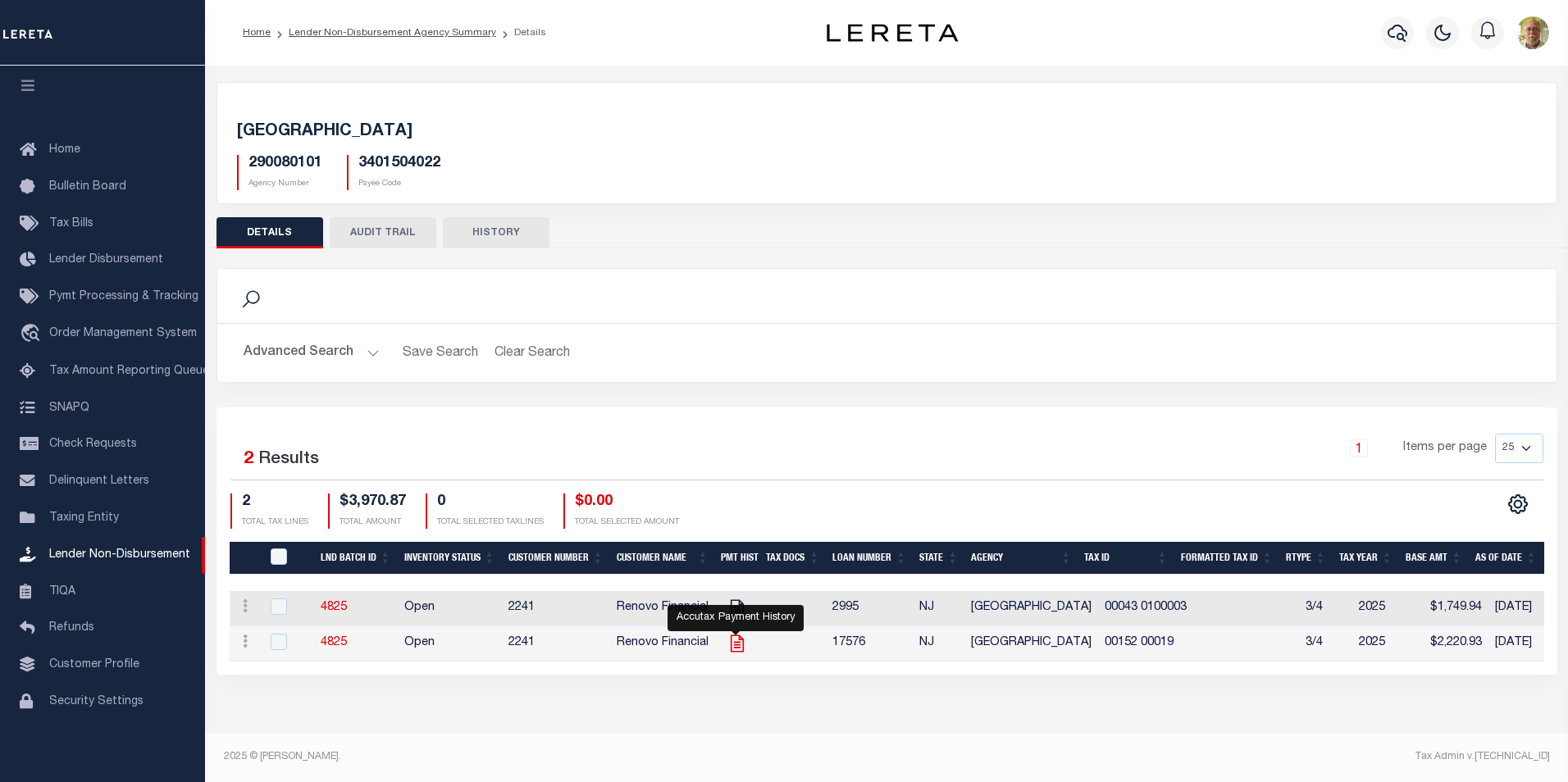
click at [733, 644] on icon "" at bounding box center [737, 644] width 14 height 17
checkbox input "true"
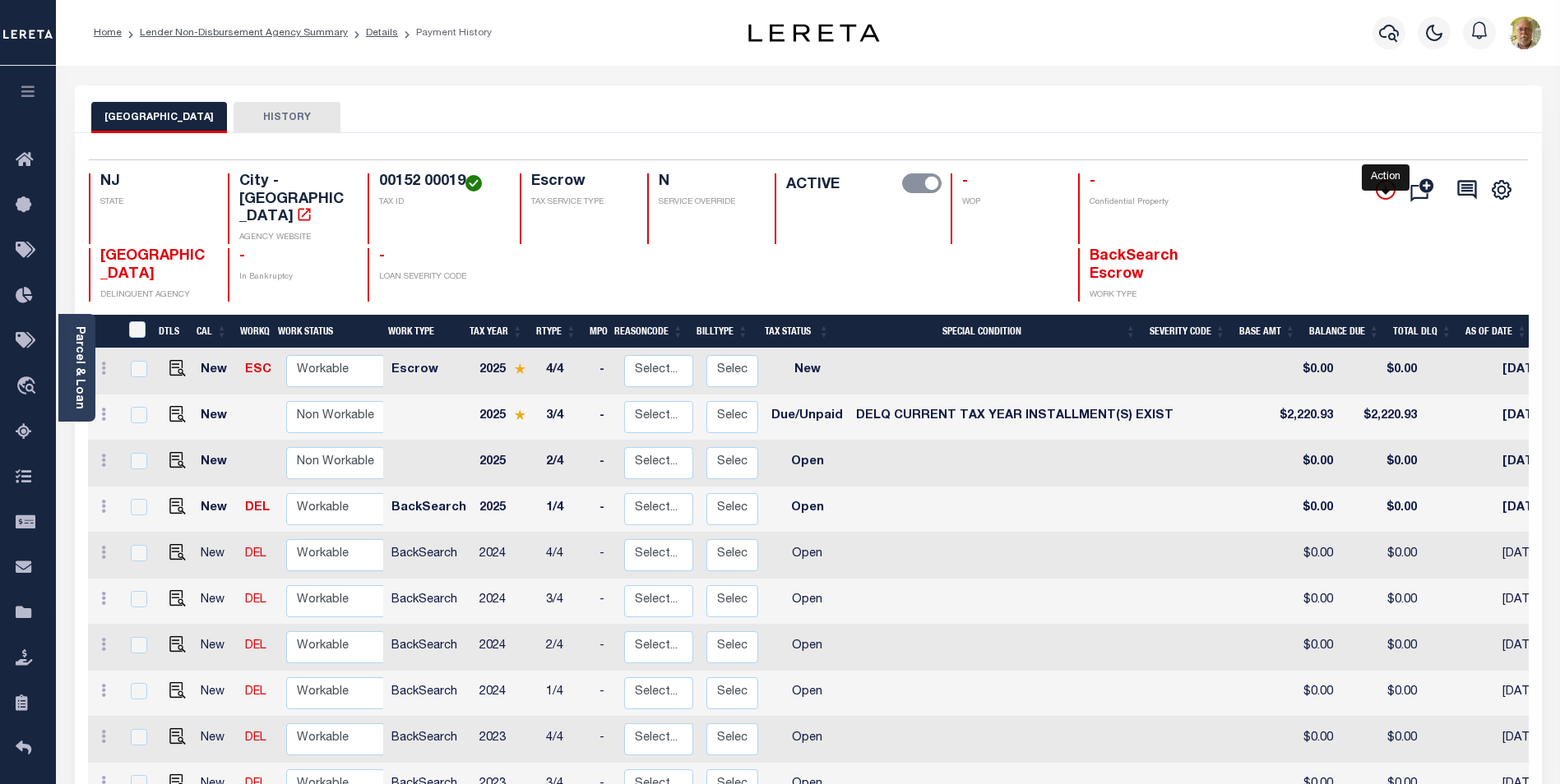
click at [1391, 183] on icon "" at bounding box center [1385, 189] width 20 height 20
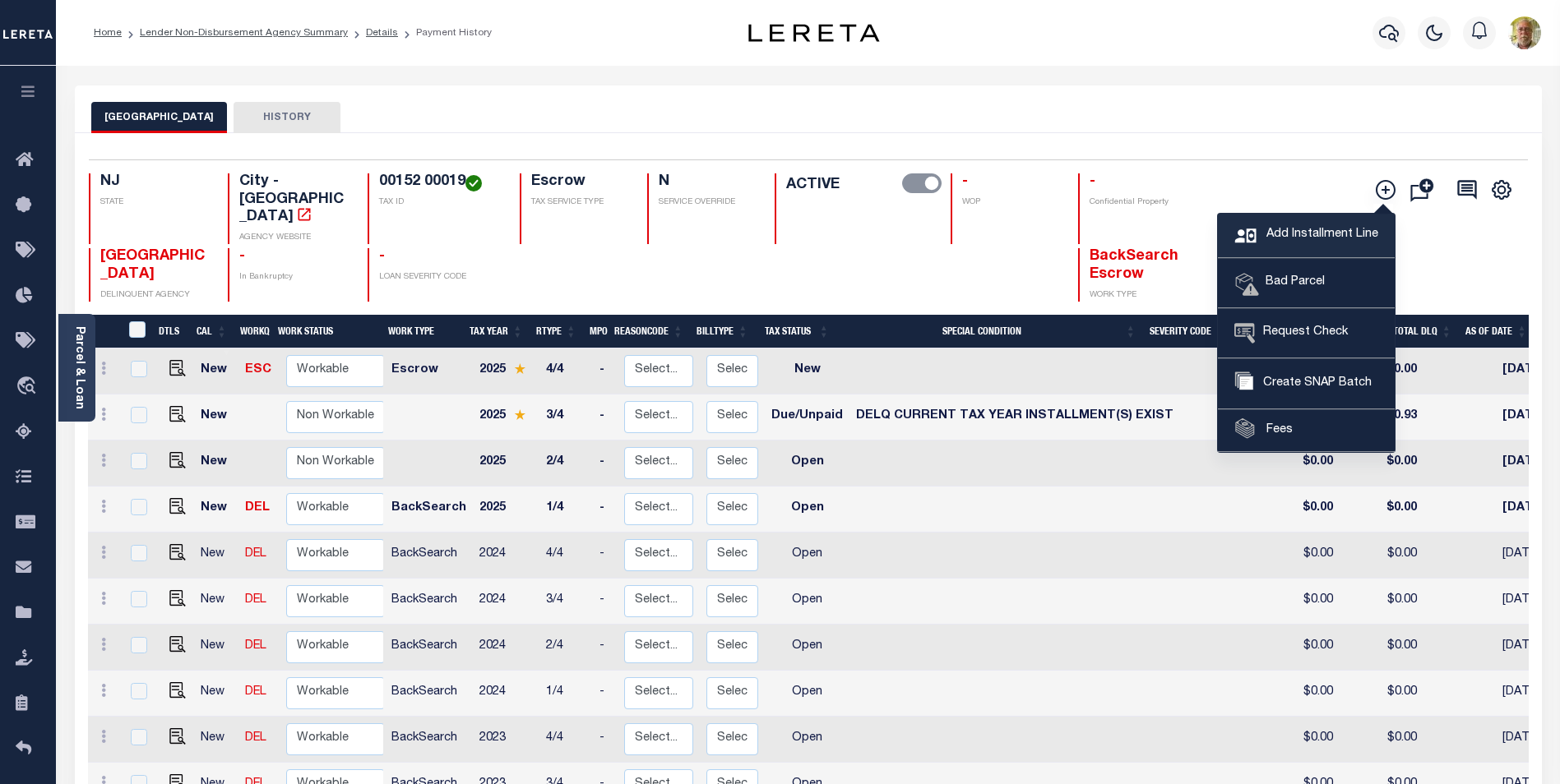
click at [1270, 226] on span "Add Installment Line" at bounding box center [1320, 234] width 116 height 18
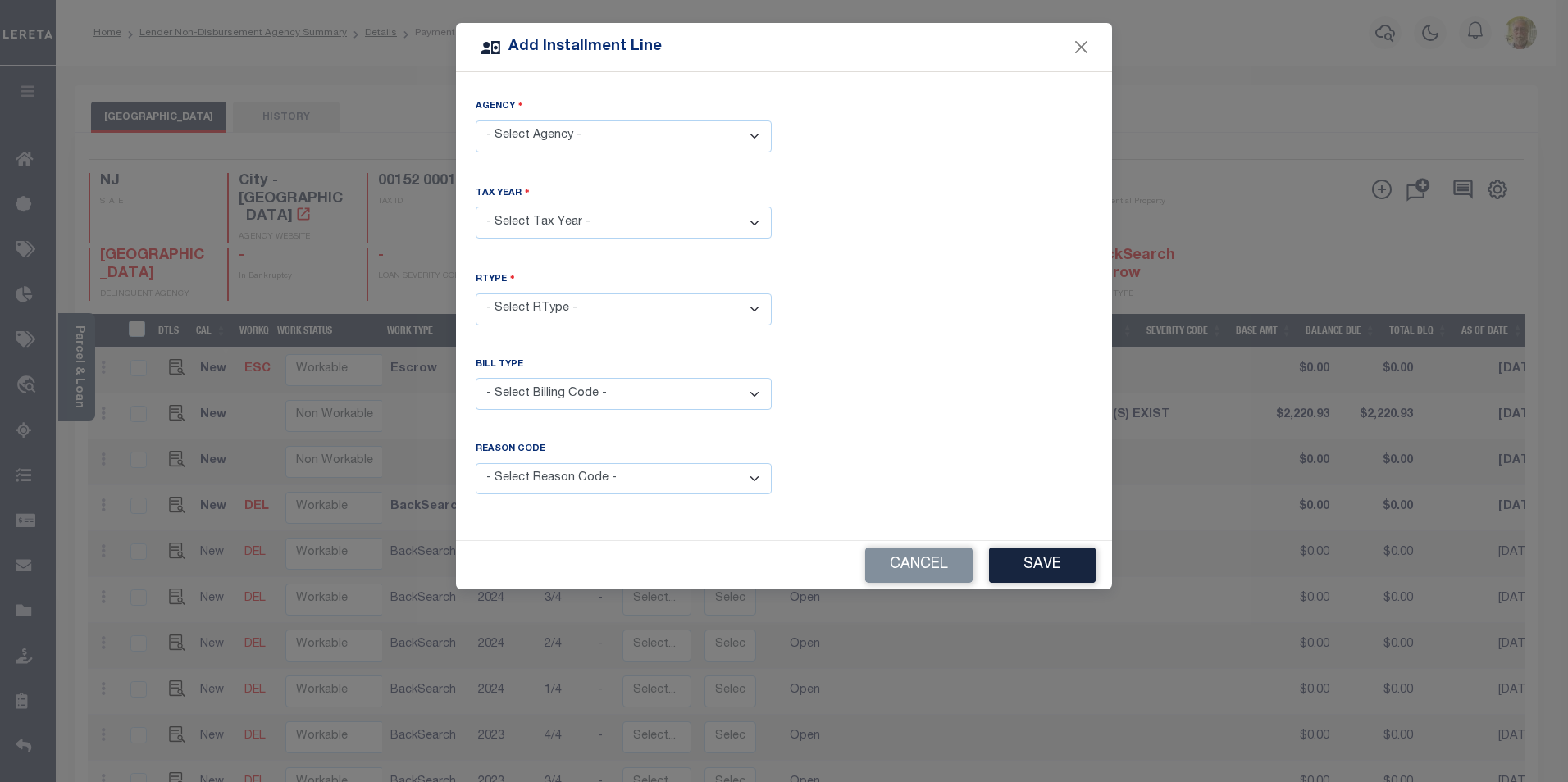
drag, startPoint x: 577, startPoint y: 134, endPoint x: 555, endPoint y: 153, distance: 29.1
click at [577, 134] on select "- Select Agency - [GEOGRAPHIC_DATA] - City" at bounding box center [624, 136] width 296 height 32
select select "3401504022"
click at [476, 120] on select "- Select Agency - [GEOGRAPHIC_DATA] - City" at bounding box center [624, 136] width 296 height 32
drag, startPoint x: 537, startPoint y: 223, endPoint x: 533, endPoint y: 234, distance: 11.7
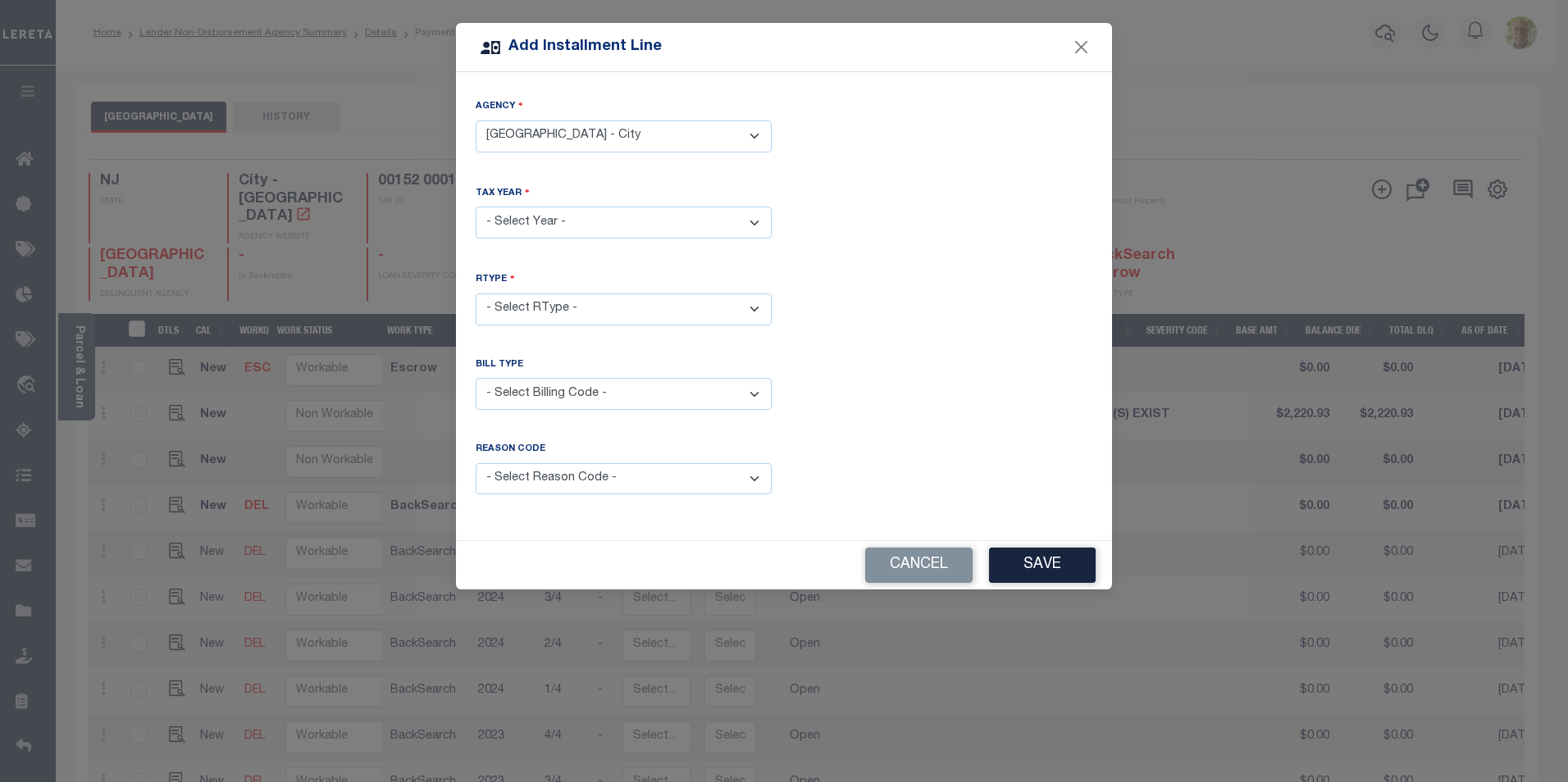
click at [537, 223] on select "- Select Year - 2005 2006 2007 2008 2009 2010 2011 2012 2013 2014 2015 2016 201…" at bounding box center [624, 223] width 296 height 32
select select "2025"
click at [476, 207] on select "- Select Year - 2005 2006 2007 2008 2009 2010 2011 2012 2013 2014 2015 2016 201…" at bounding box center [624, 223] width 296 height 32
click at [523, 294] on select "- Select RType - 1/4 2/4 3/4 4/4" at bounding box center [624, 310] width 296 height 32
select select "1"
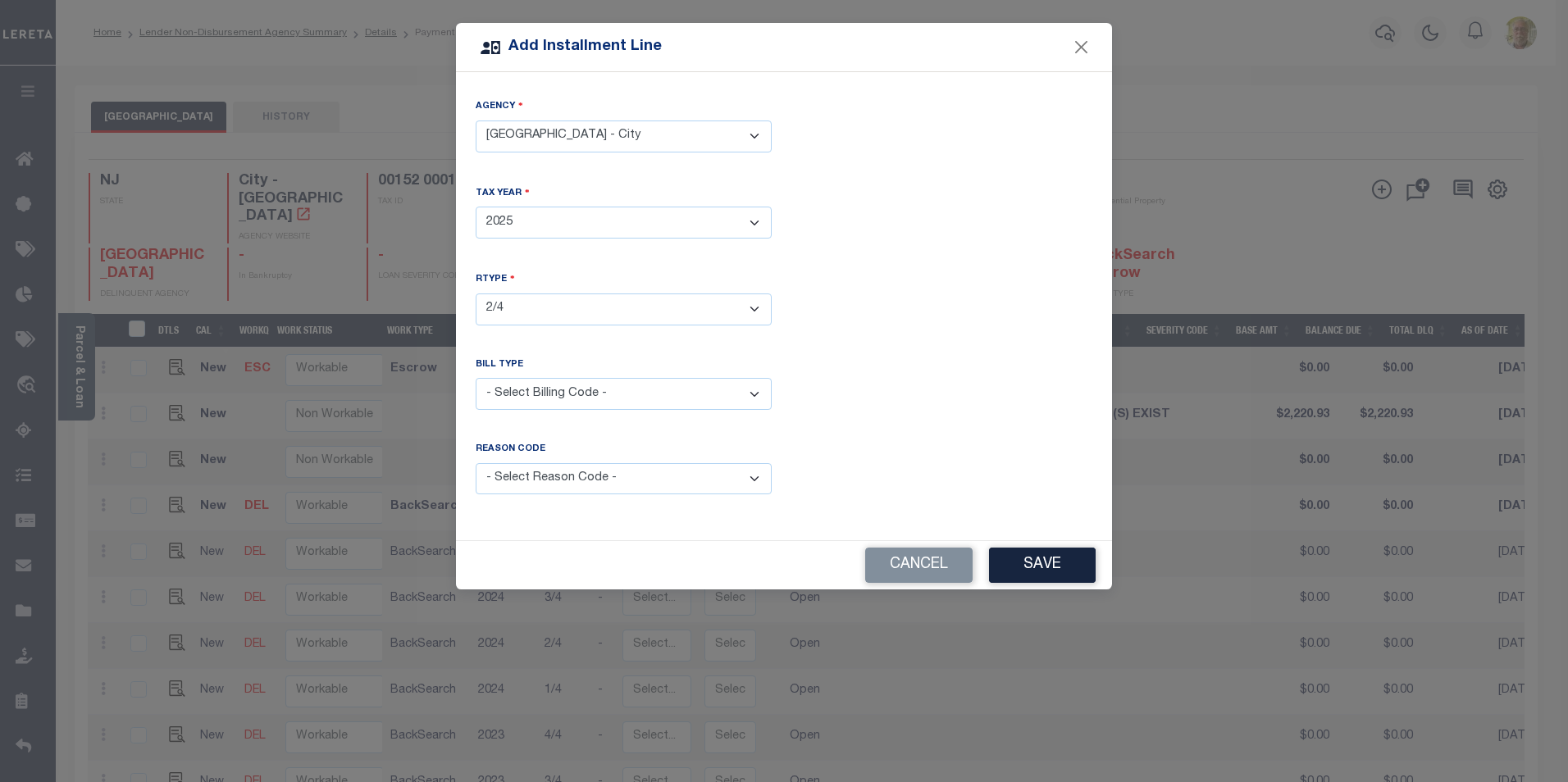
click at [476, 294] on select "- Select RType - 1/4 2/4 3/4 4/4" at bounding box center [624, 310] width 296 height 32
drag, startPoint x: 531, startPoint y: 385, endPoint x: 529, endPoint y: 395, distance: 10.2
click at [531, 385] on select "- Select Billing Code - Regular Delinquent Supplemental Corrected/Adjusted Bill…" at bounding box center [624, 394] width 296 height 32
select select "1"
click at [476, 378] on select "- Select Billing Code - Regular Delinquent Supplemental Corrected/Adjusted Bill…" at bounding box center [624, 394] width 296 height 32
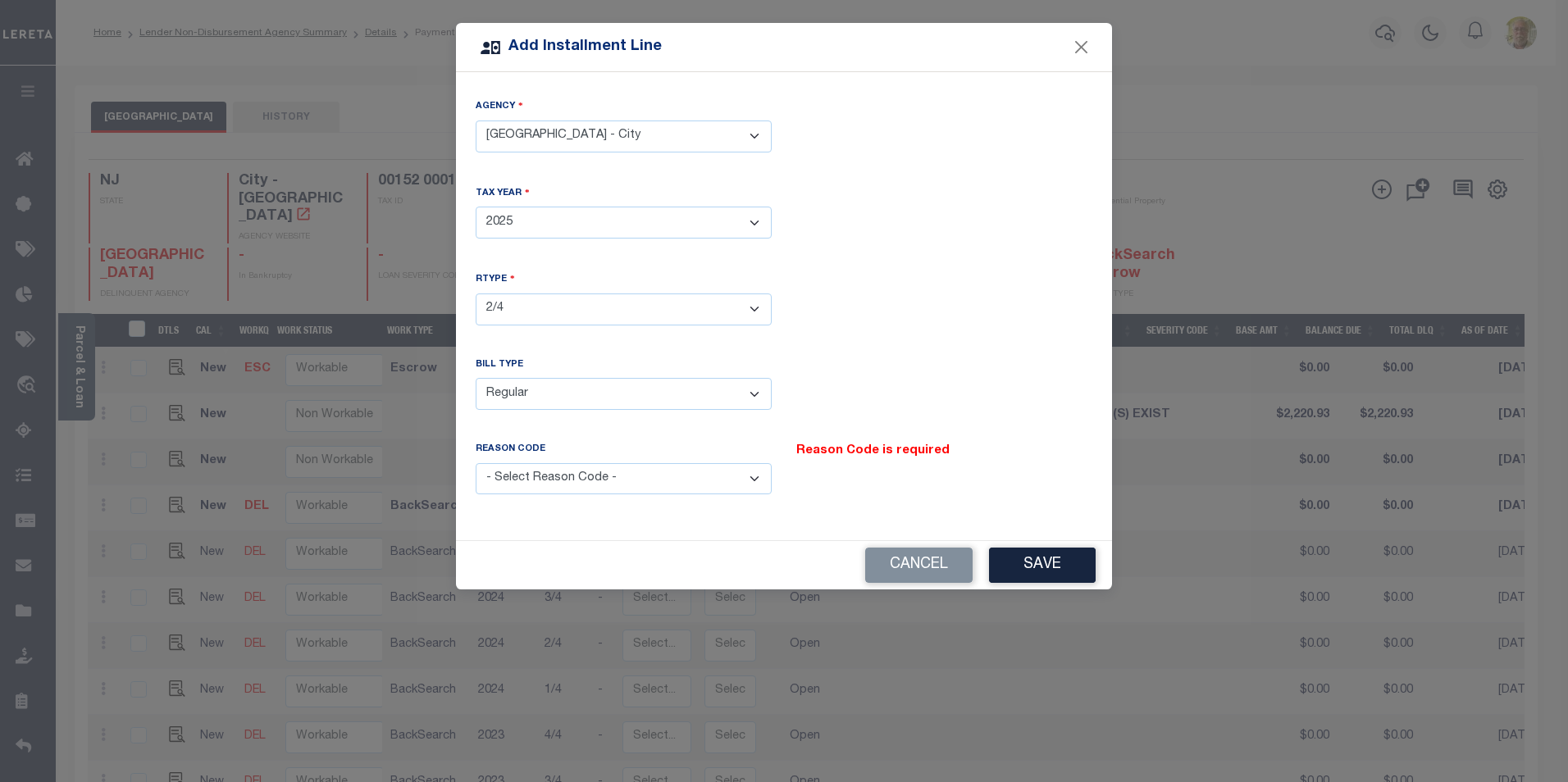
click at [541, 469] on select "- Select Reason Code - Payment Reversal Taxable Value Change Assessment Change …" at bounding box center [624, 479] width 296 height 32
select select "12"
click at [476, 463] on select "- Select Reason Code - Payment Reversal Taxable Value Change Assessment Change …" at bounding box center [624, 479] width 296 height 32
click at [1028, 557] on button "Save" at bounding box center [1042, 565] width 107 height 36
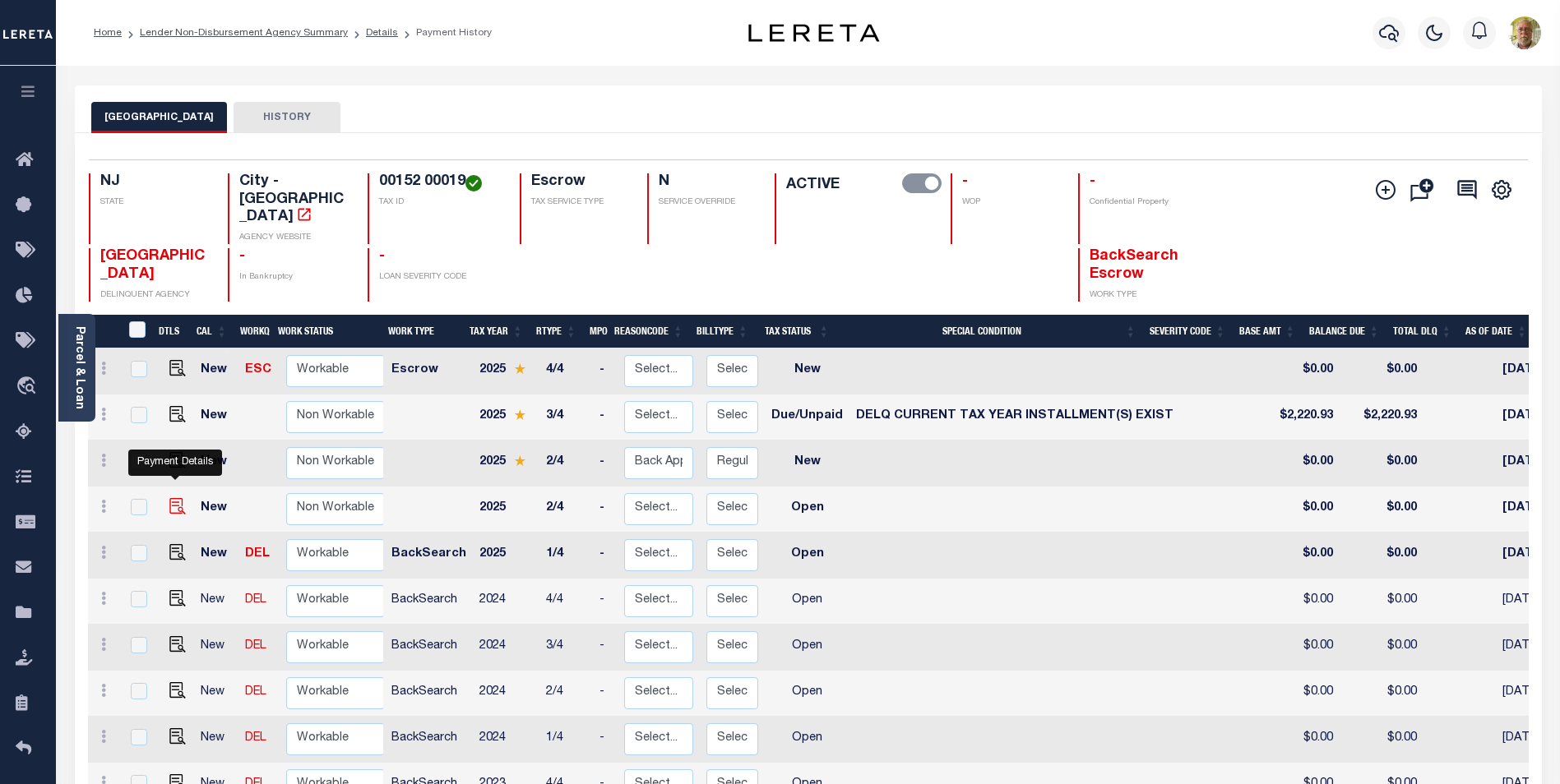
click at [176, 498] on img at bounding box center [177, 506] width 16 height 16
checkbox input "true"
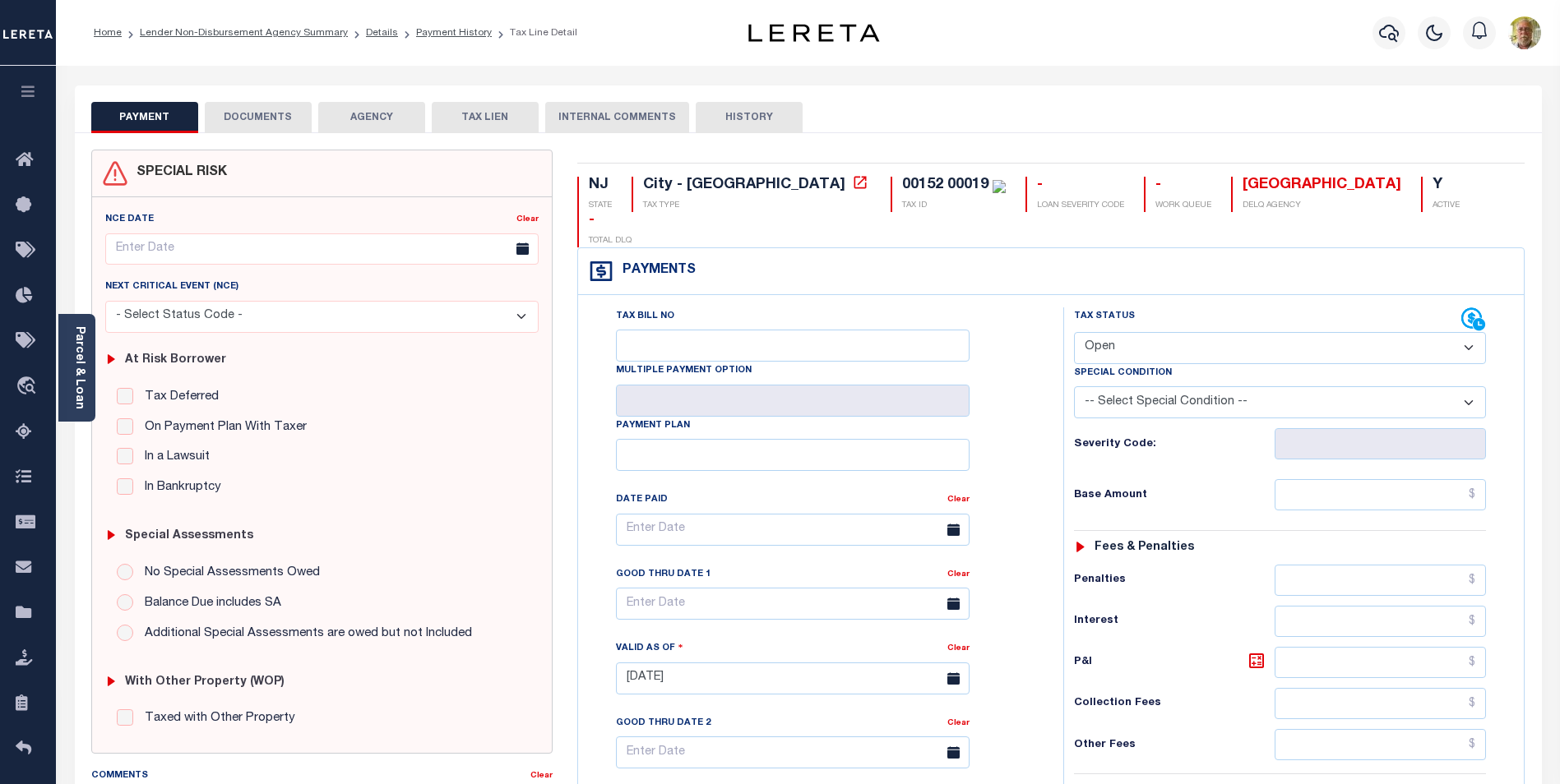
click at [1230, 332] on select "- Select Status Code - Open Due/Unpaid Paid Incomplete No Tax Due Internal Refu…" at bounding box center [1279, 348] width 412 height 32
select select "DUE"
click at [1074, 332] on select "- Select Status Code - Open Due/Unpaid Paid Incomplete No Tax Due Internal Refu…" at bounding box center [1279, 348] width 412 height 32
type input "[DATE]"
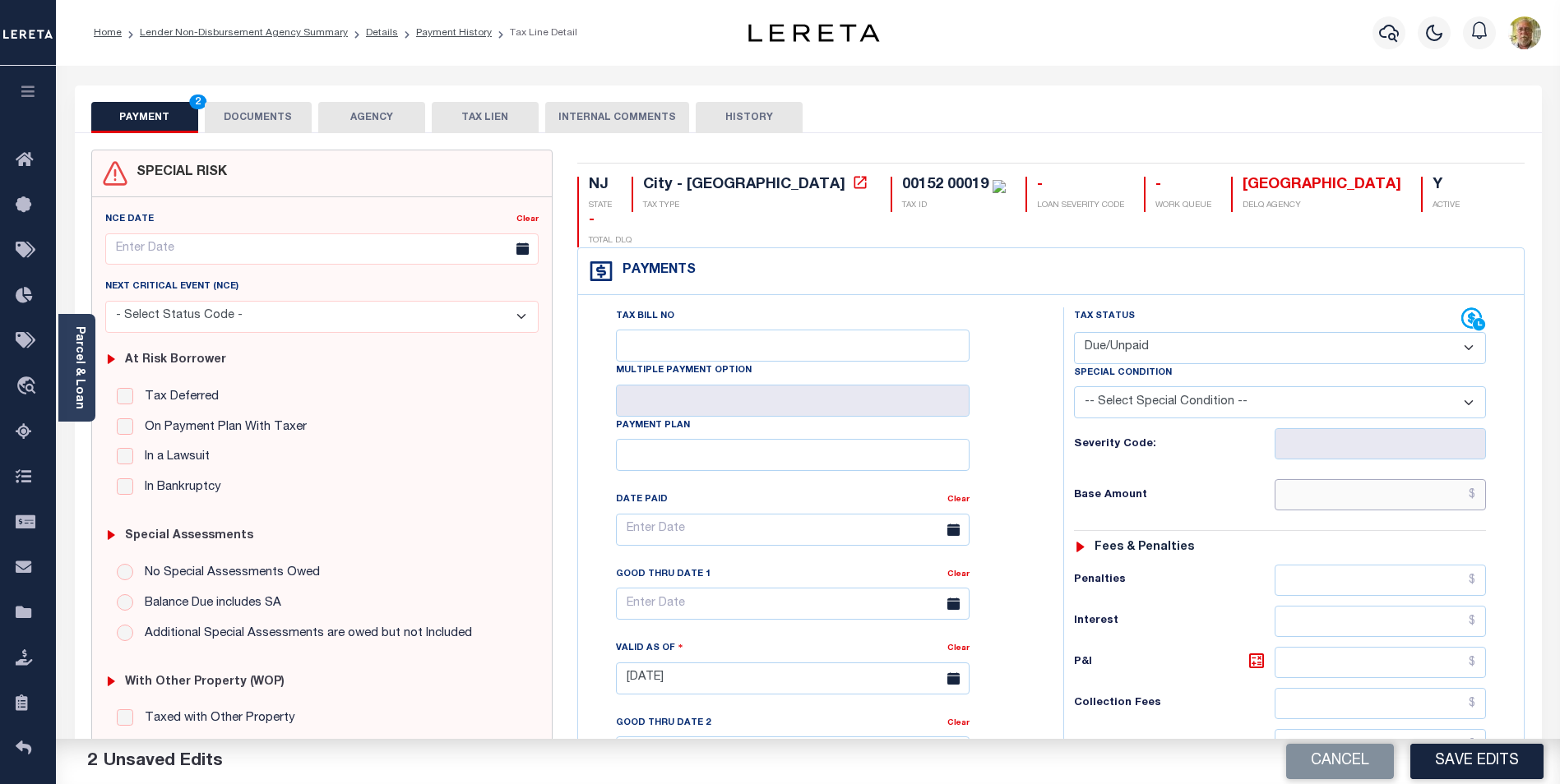
drag, startPoint x: 1447, startPoint y: 459, endPoint x: 1476, endPoint y: 451, distance: 30.1
click at [1447, 479] on input "text" at bounding box center [1380, 495] width 211 height 31
type input "$2,172.17"
click at [1427, 647] on input "text" at bounding box center [1380, 662] width 211 height 31
type input "$82.34"
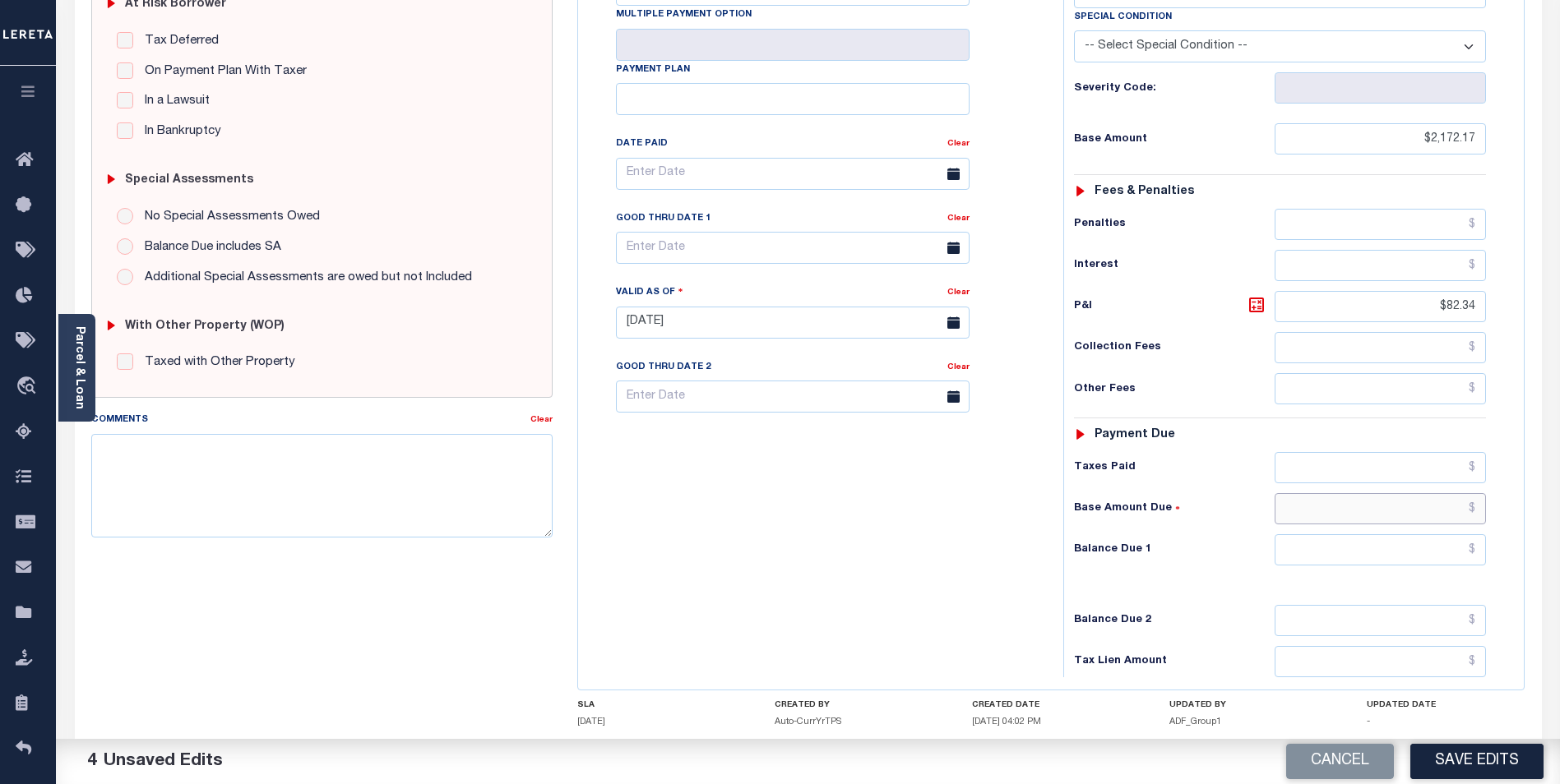
scroll to position [426, 0]
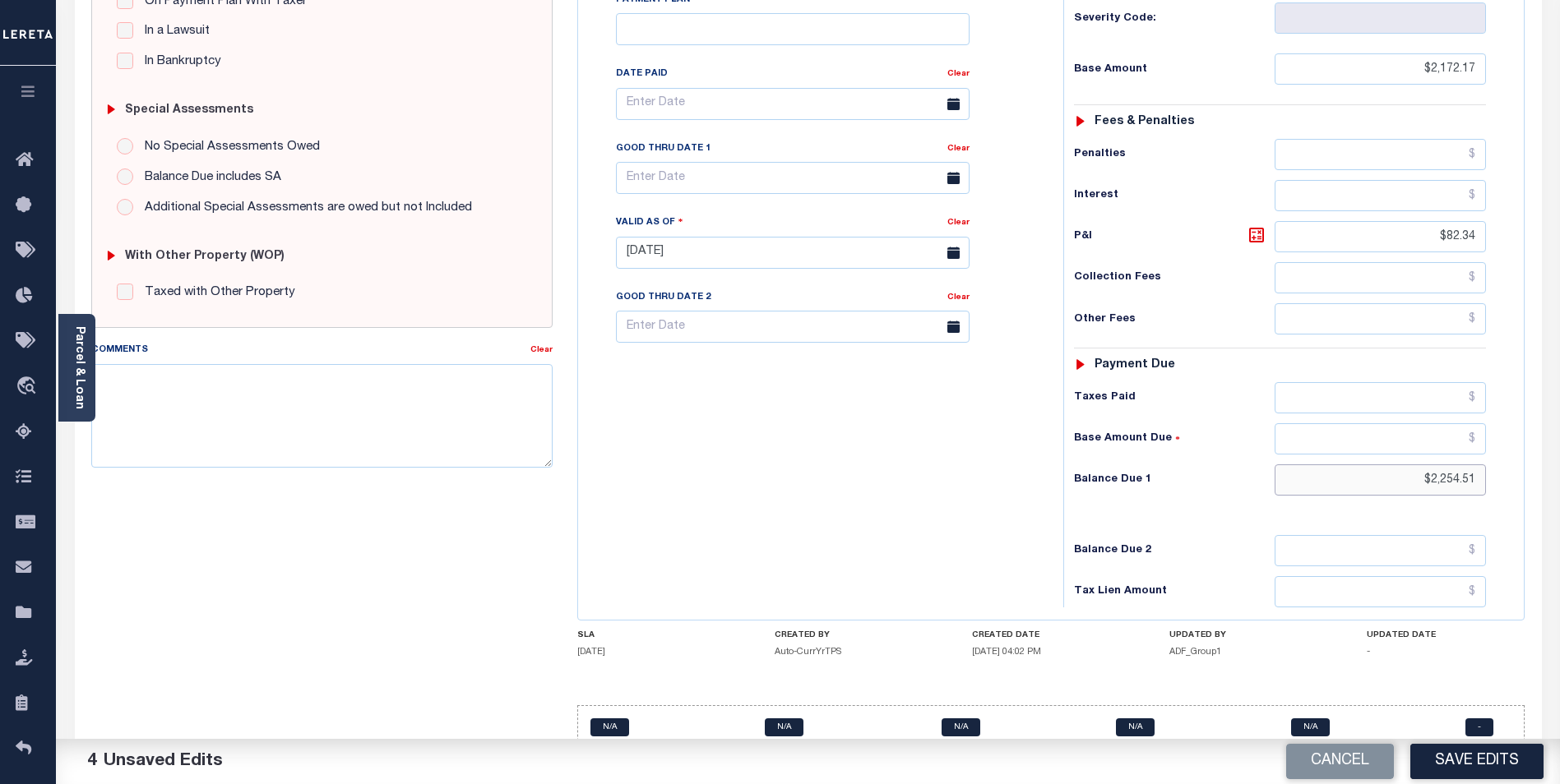
type input "$2,254.51"
click at [699, 162] on input "text" at bounding box center [793, 178] width 354 height 32
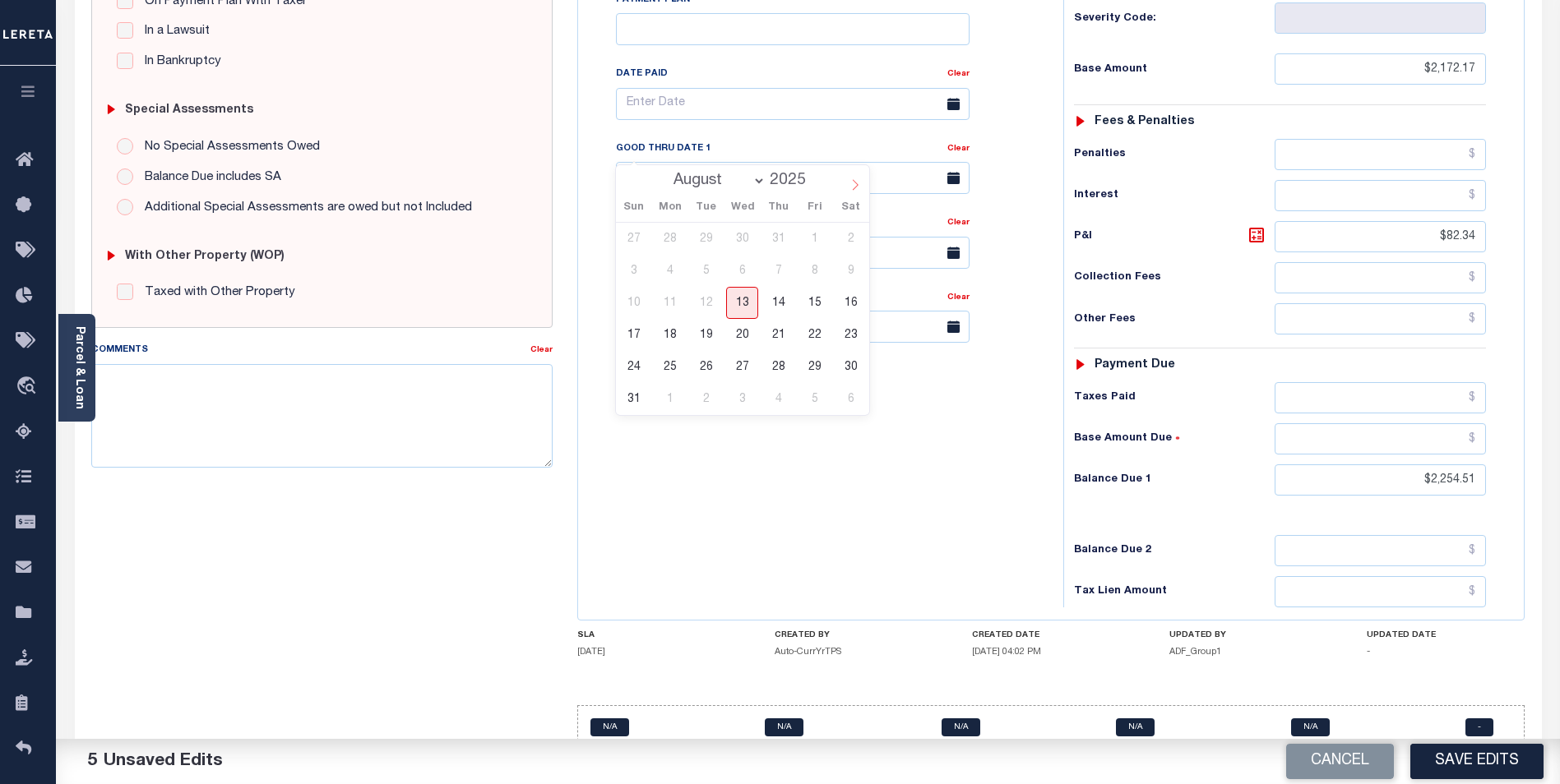
click at [859, 185] on icon at bounding box center [856, 185] width 12 height 12
select select "8"
drag, startPoint x: 777, startPoint y: 238, endPoint x: 488, endPoint y: 359, distance: 313.3
click at [777, 238] on span "4" at bounding box center [778, 239] width 32 height 32
type input "[DATE]"
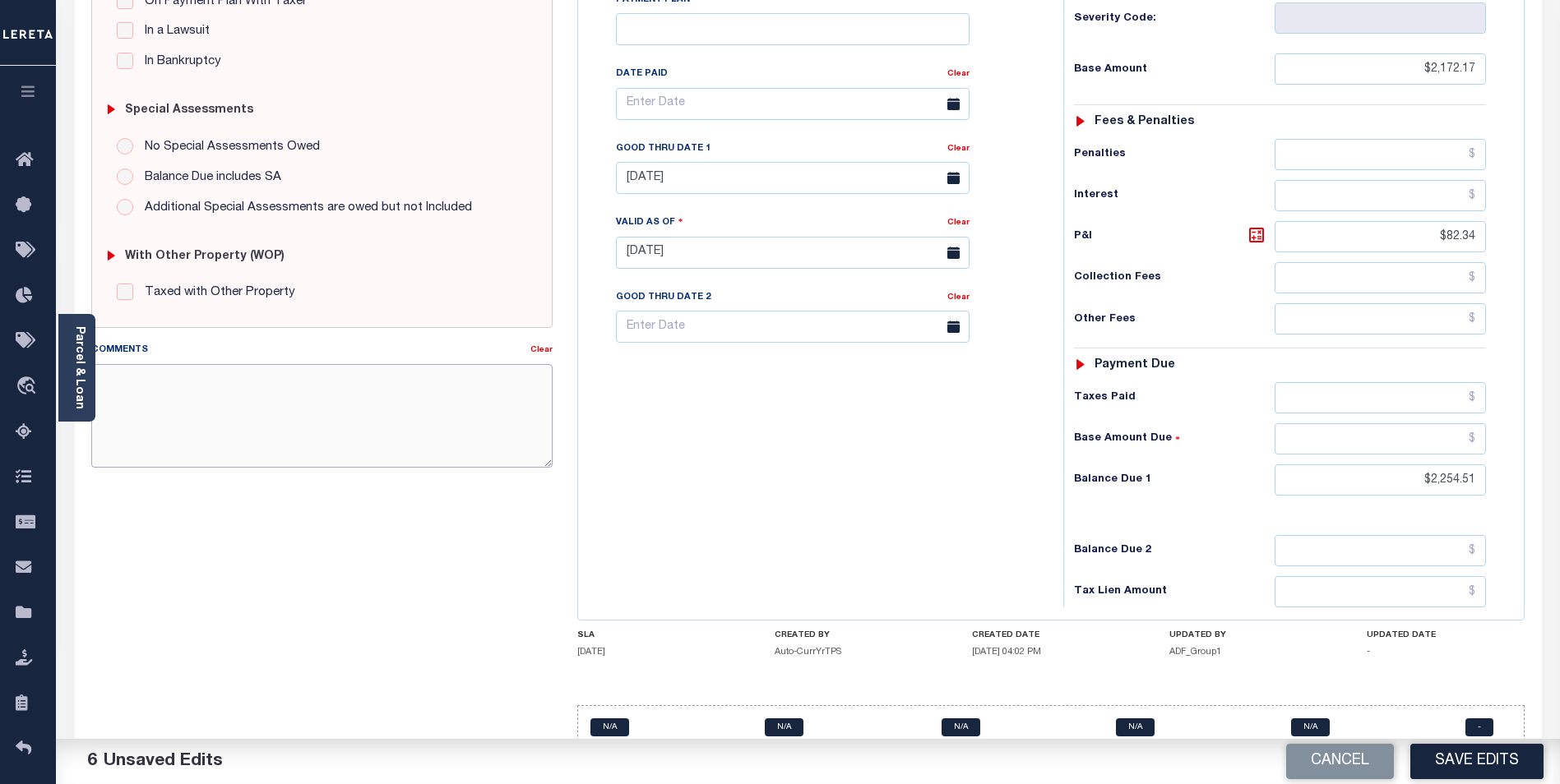
click at [292, 406] on textarea "Comments" at bounding box center [323, 416] width 462 height 104
type textarea "2ND INSTALLMENT DELINQUENT."
click at [1473, 753] on button "Save Edits" at bounding box center [1477, 762] width 133 height 36
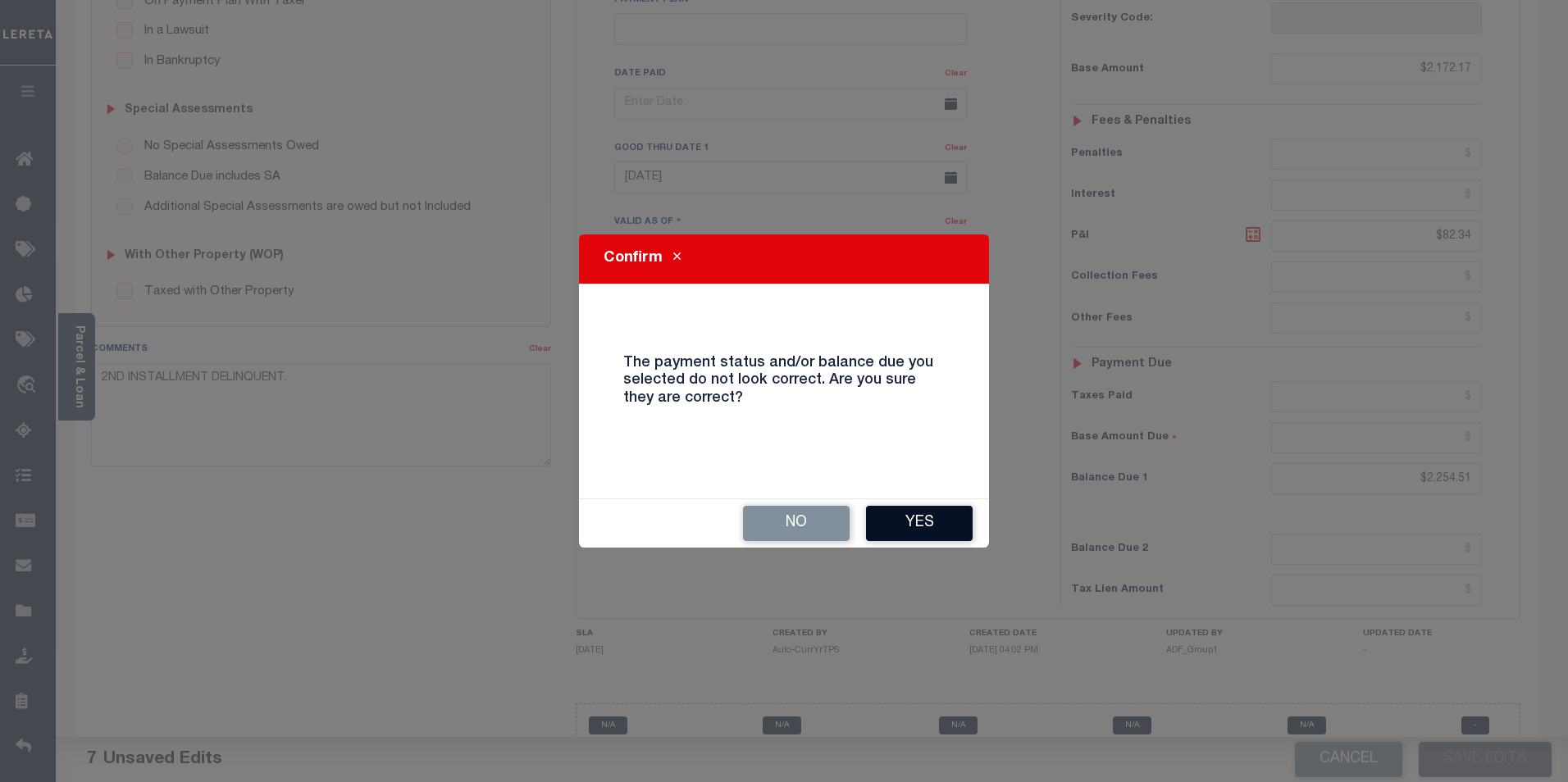
click at [921, 522] on button "Yes" at bounding box center [919, 524] width 107 height 36
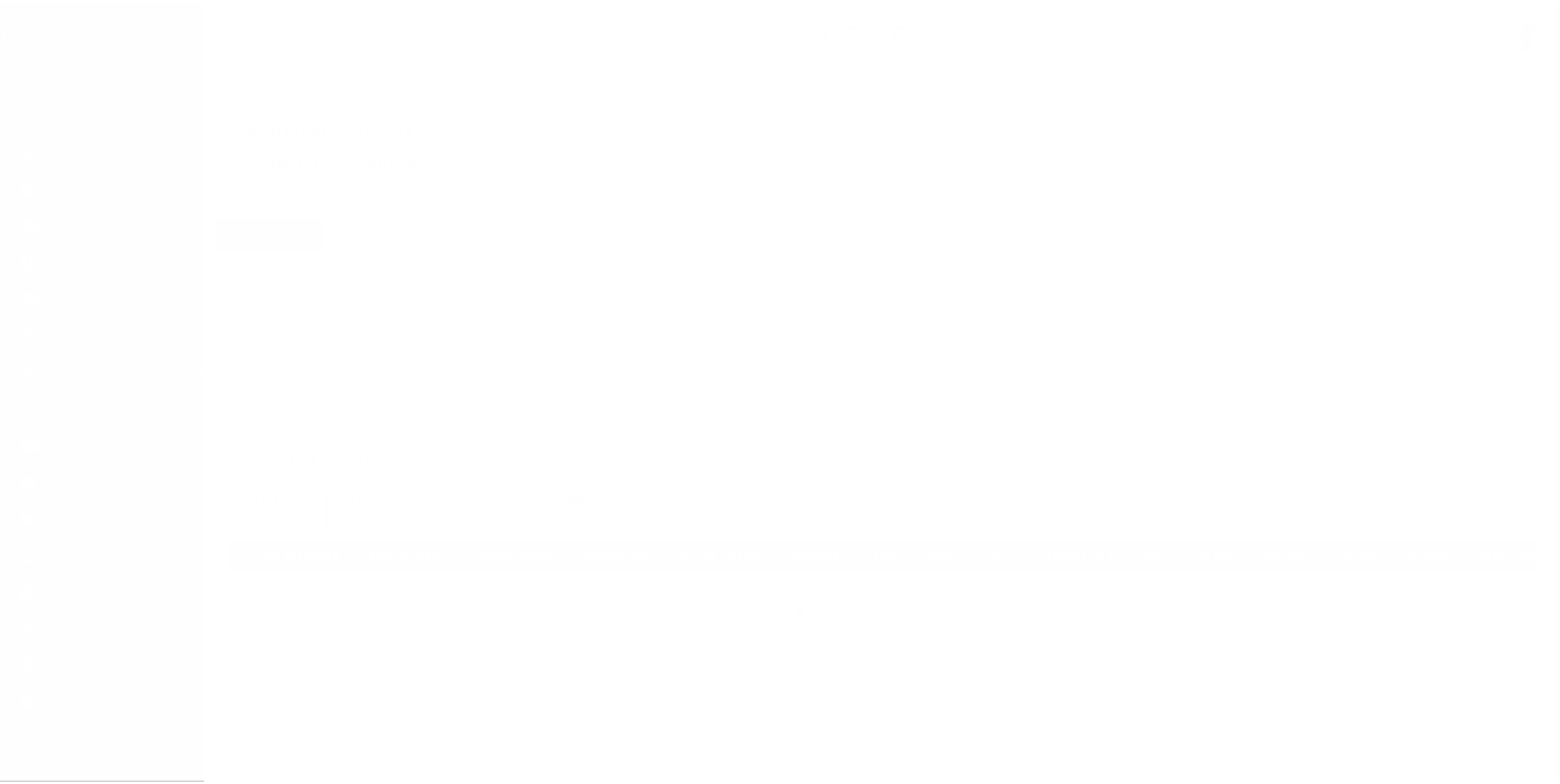
scroll to position [16, 0]
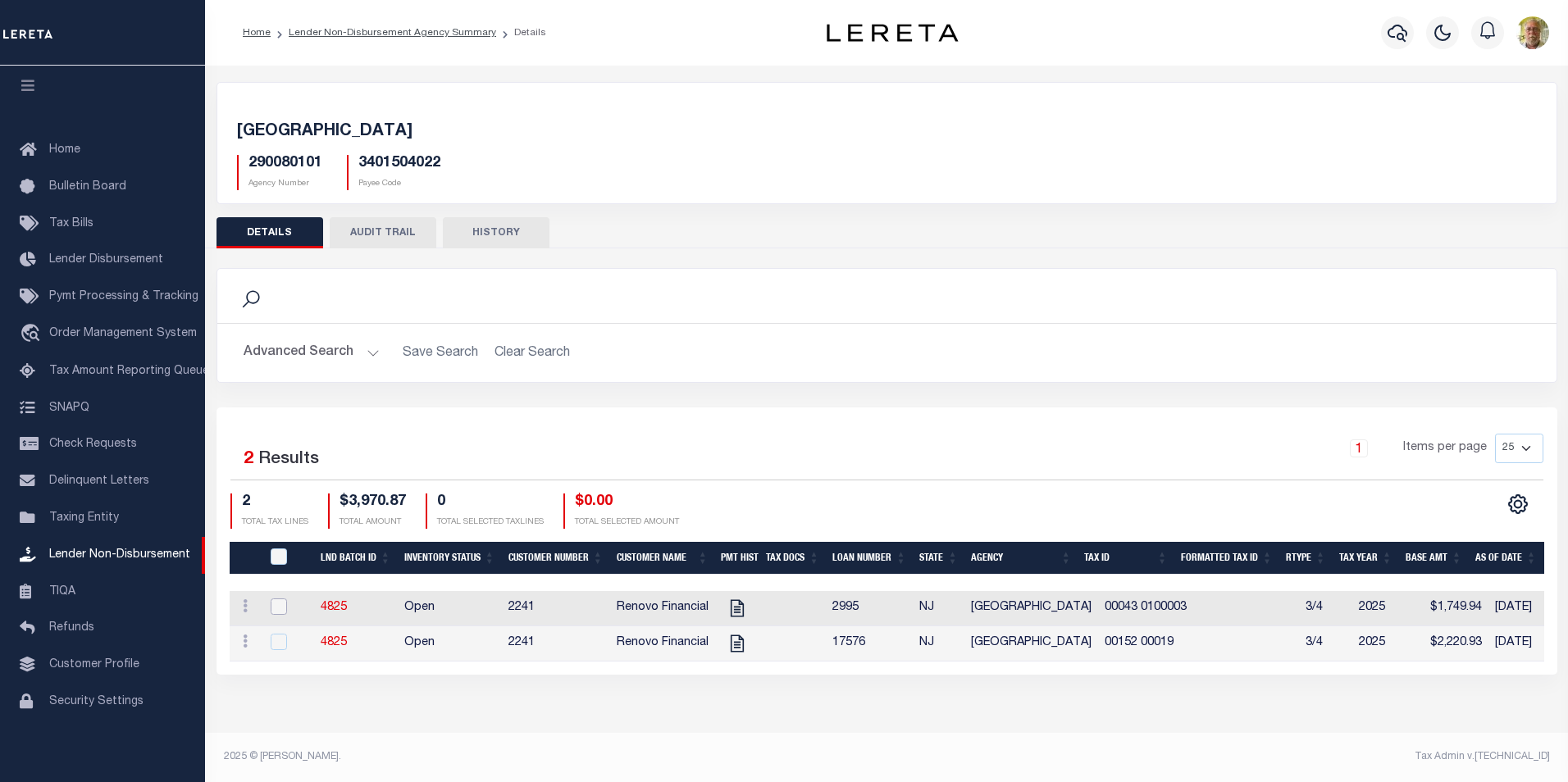
click at [277, 614] on input "checkbox" at bounding box center [279, 606] width 16 height 16
checkbox input "true"
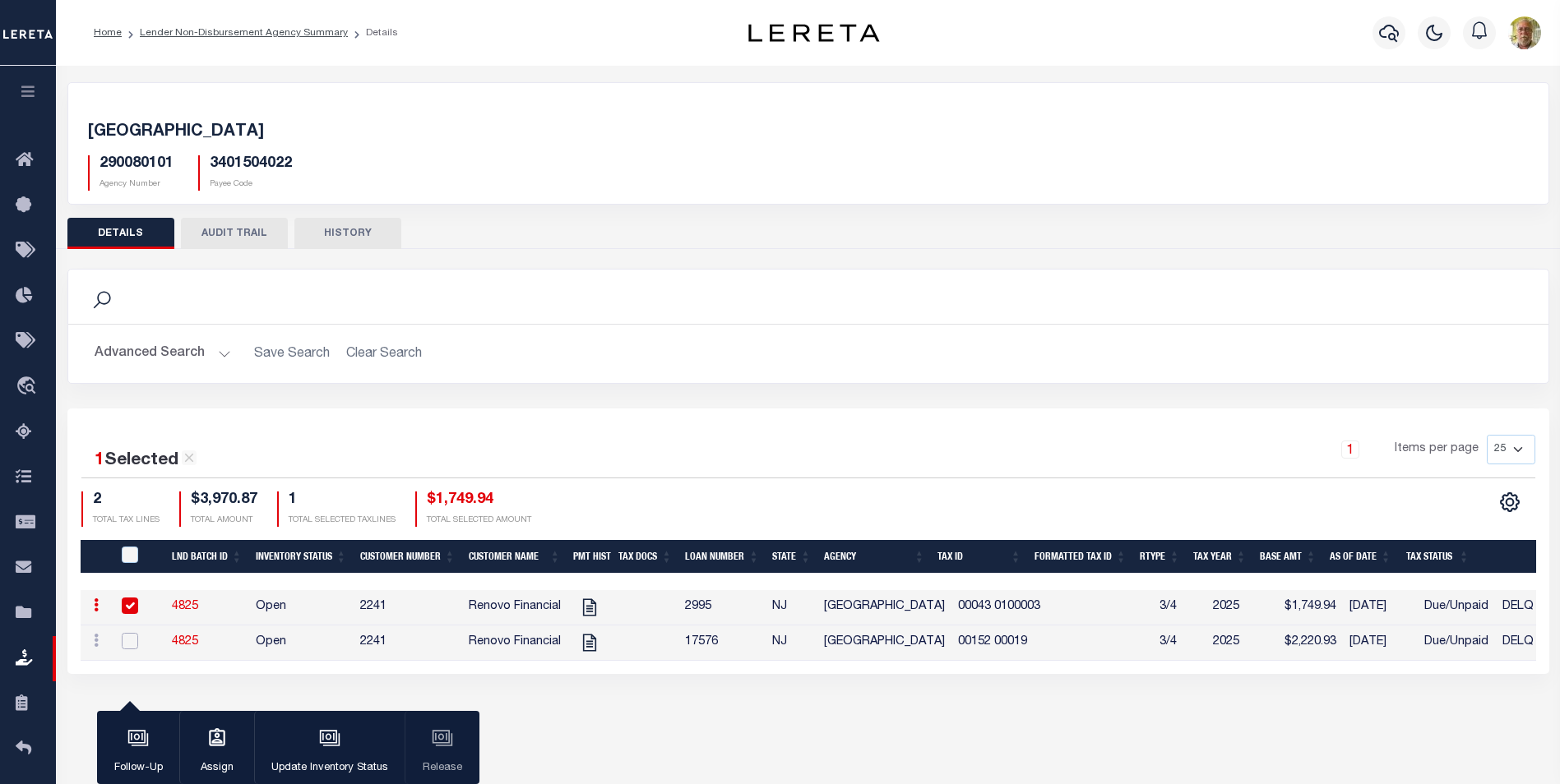
click at [128, 641] on input "checkbox" at bounding box center [129, 641] width 16 height 16
checkbox input "true"
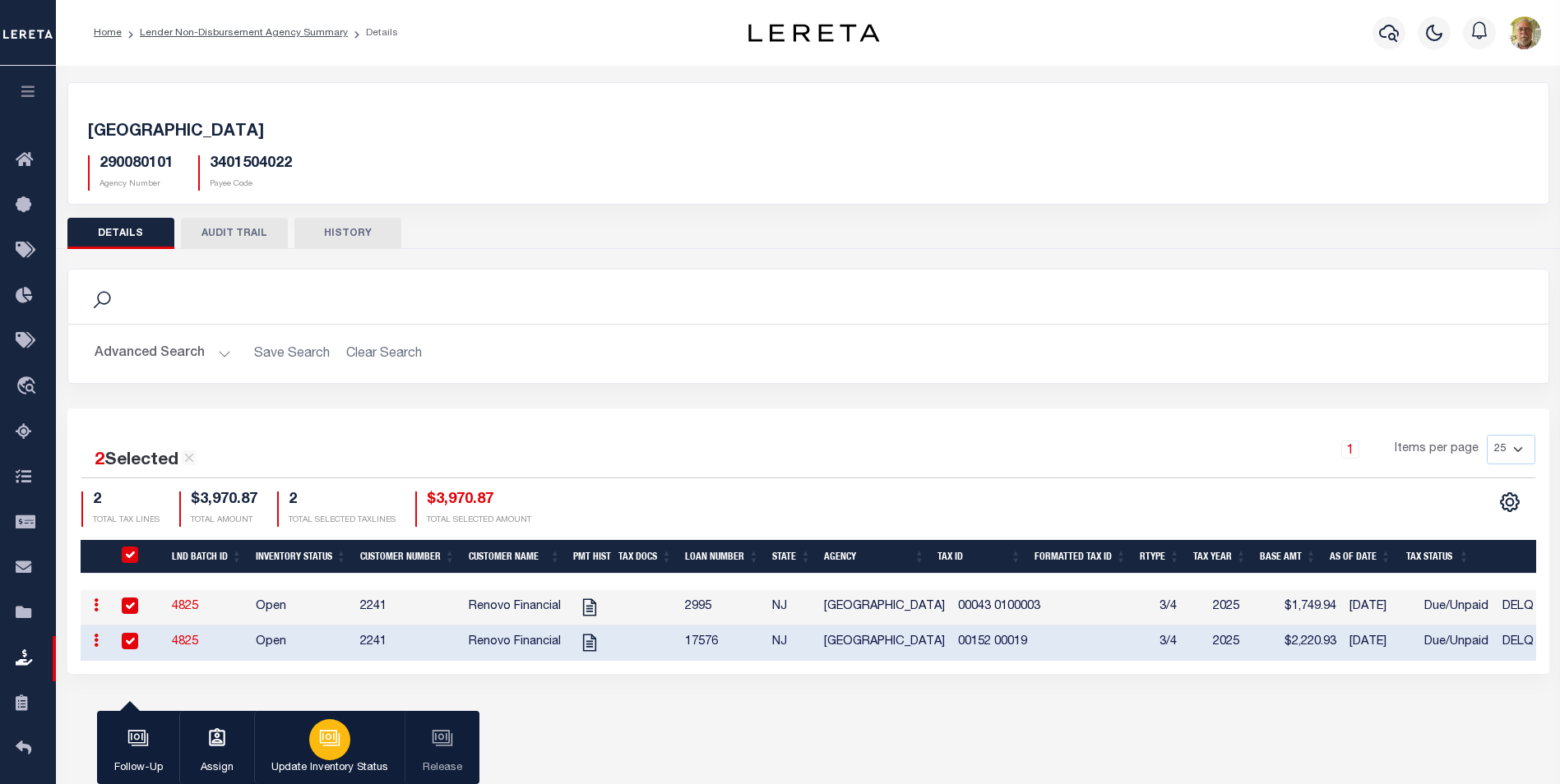
click at [325, 738] on icon "button" at bounding box center [329, 737] width 21 height 21
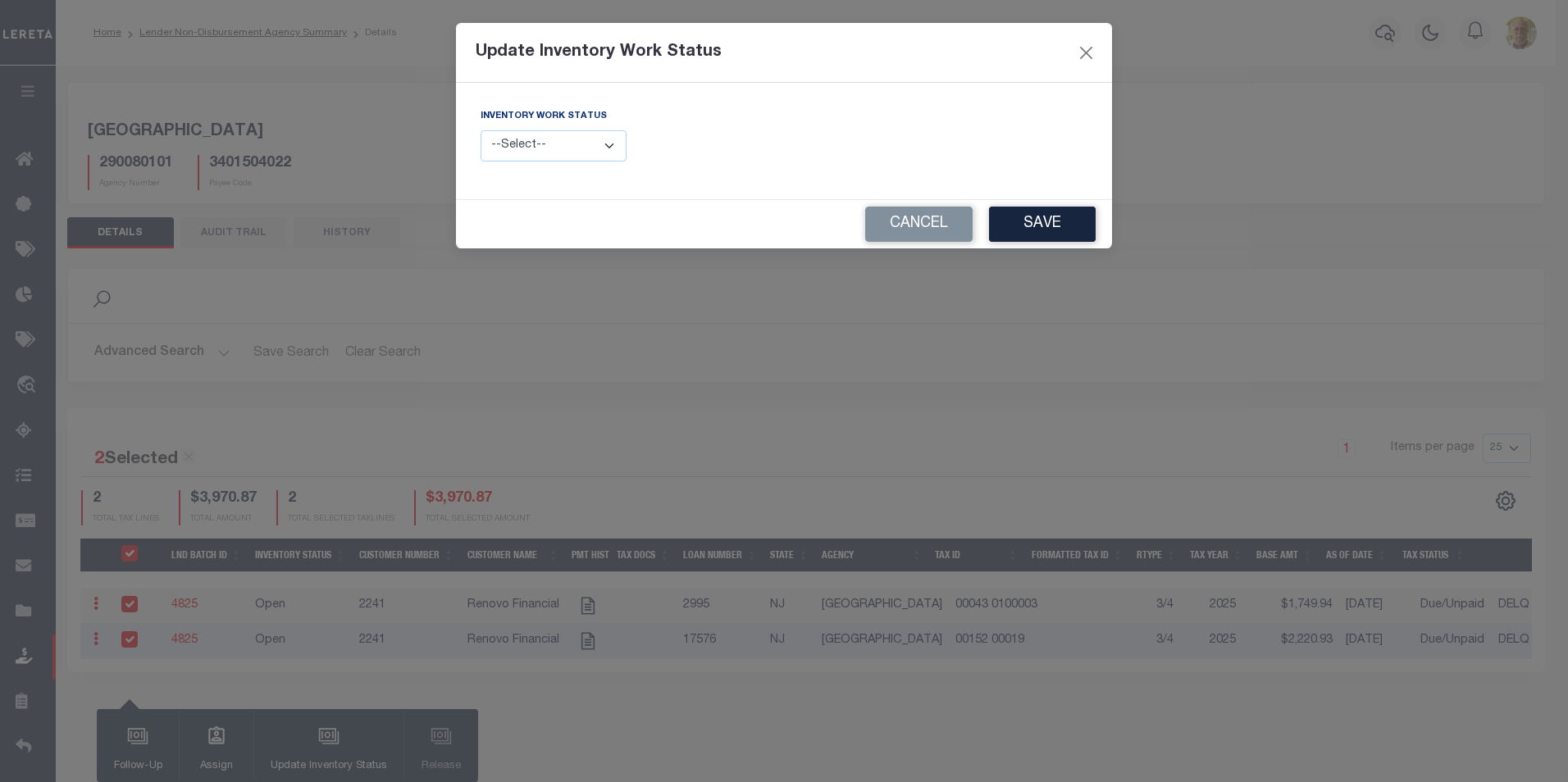
click at [530, 152] on select "--Select-- Open Completed Reported" at bounding box center [554, 146] width 146 height 32
select select "Completed"
click at [481, 130] on select "--Select-- Open Completed Reported" at bounding box center [554, 146] width 146 height 32
click at [1030, 217] on button "Save" at bounding box center [1042, 224] width 107 height 36
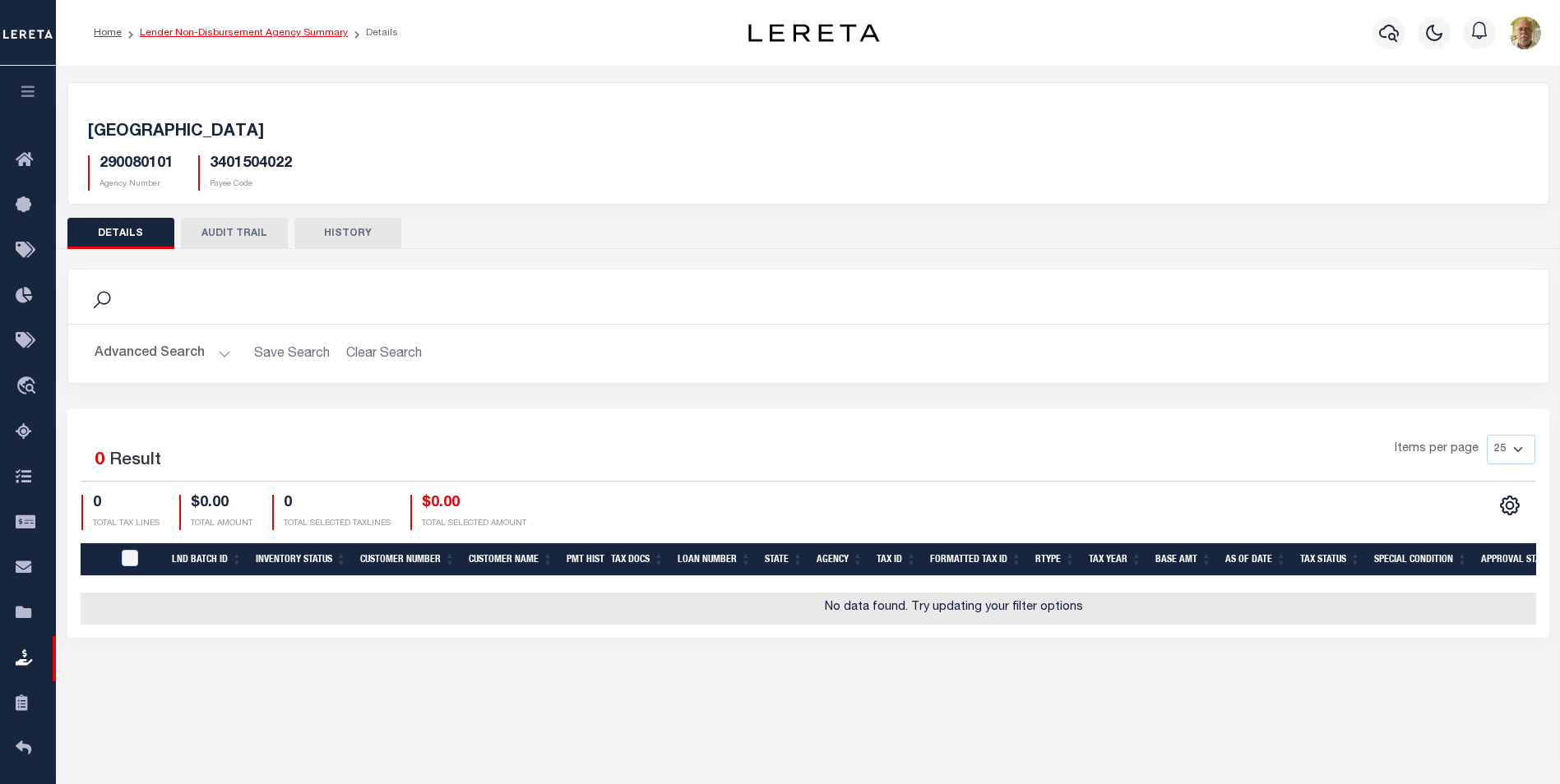
click at [205, 31] on link "Lender Non-Disbursement Agency Summary" at bounding box center [244, 33] width 208 height 10
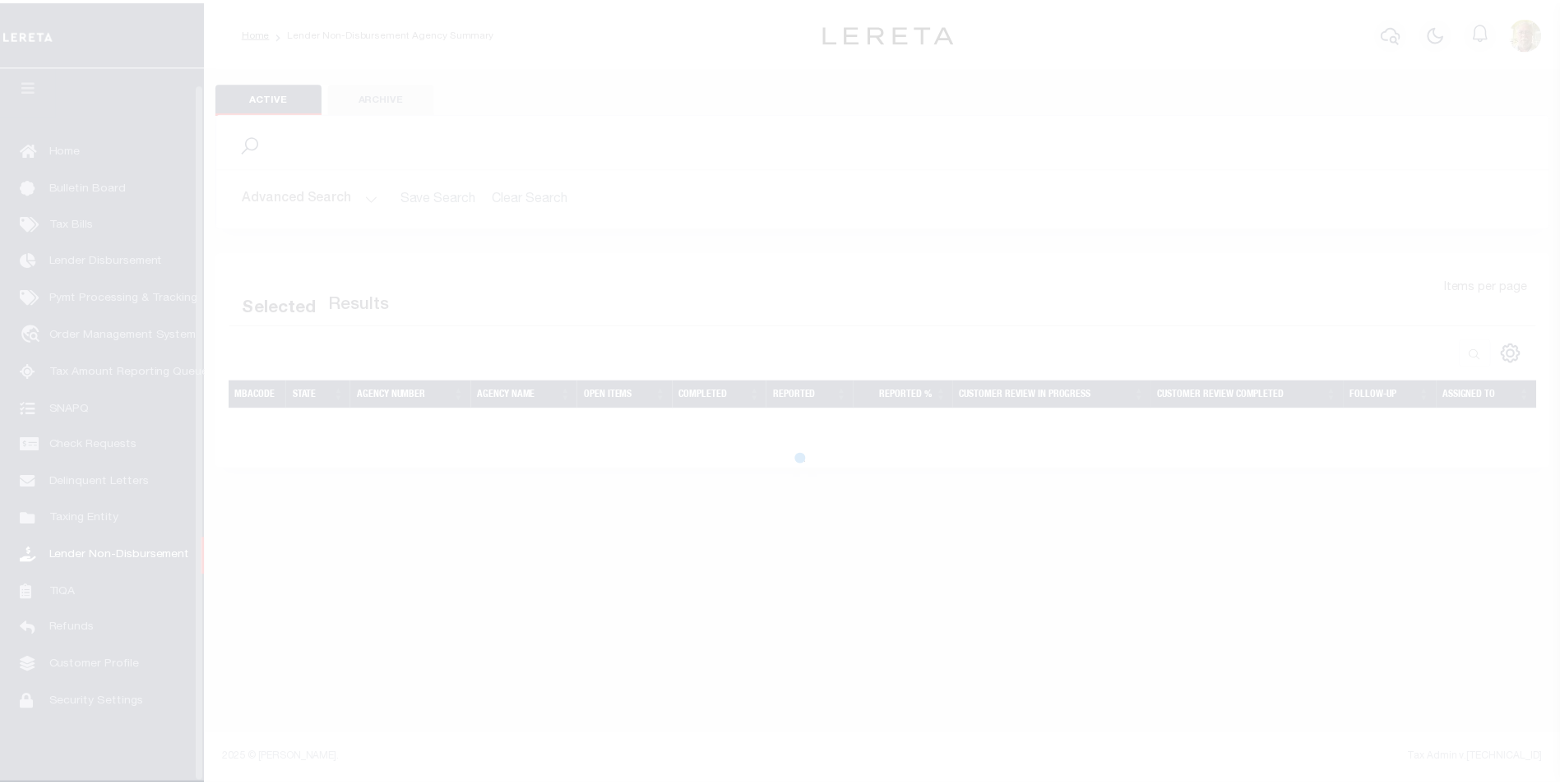
scroll to position [16, 0]
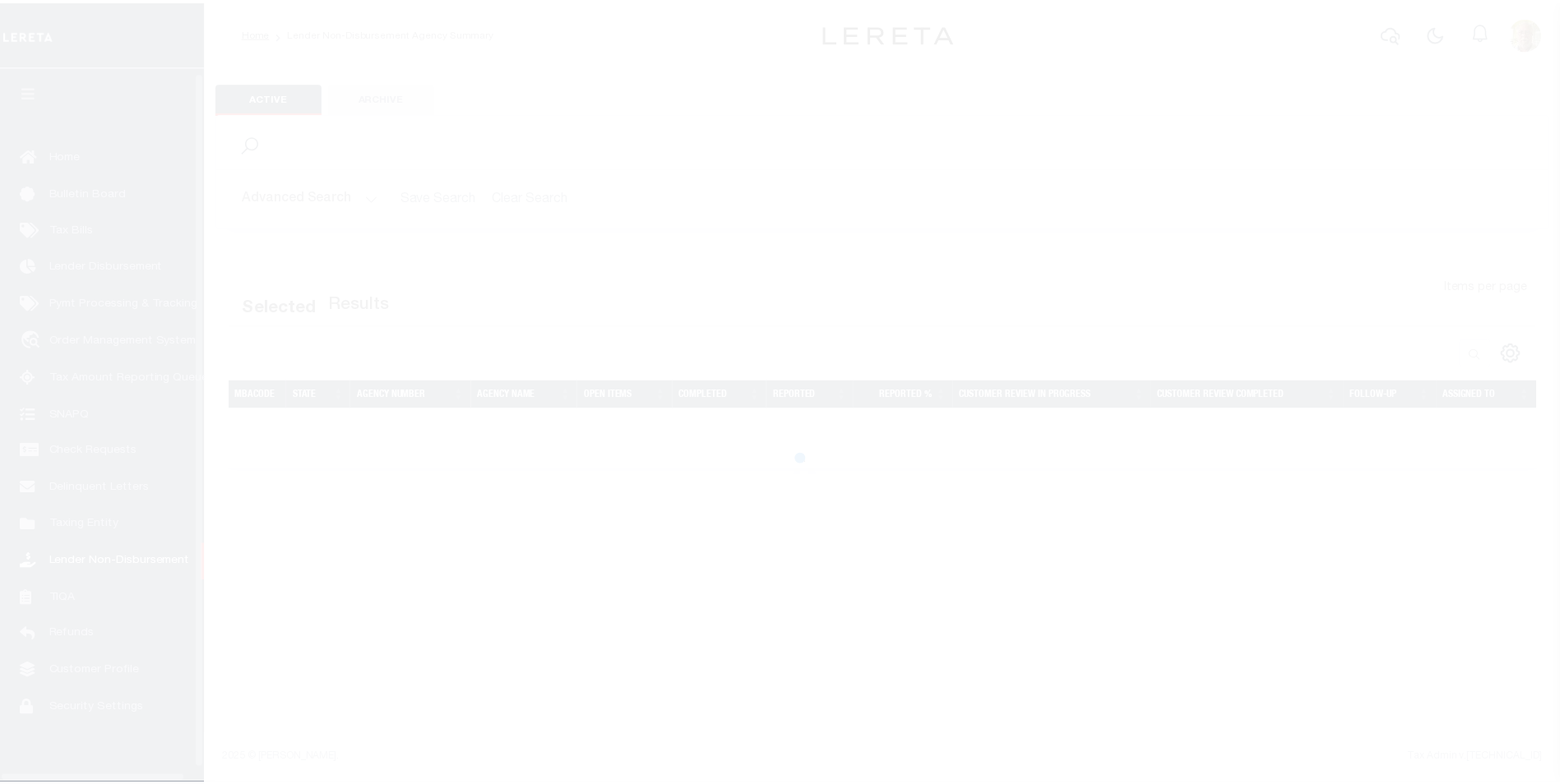
scroll to position [16, 0]
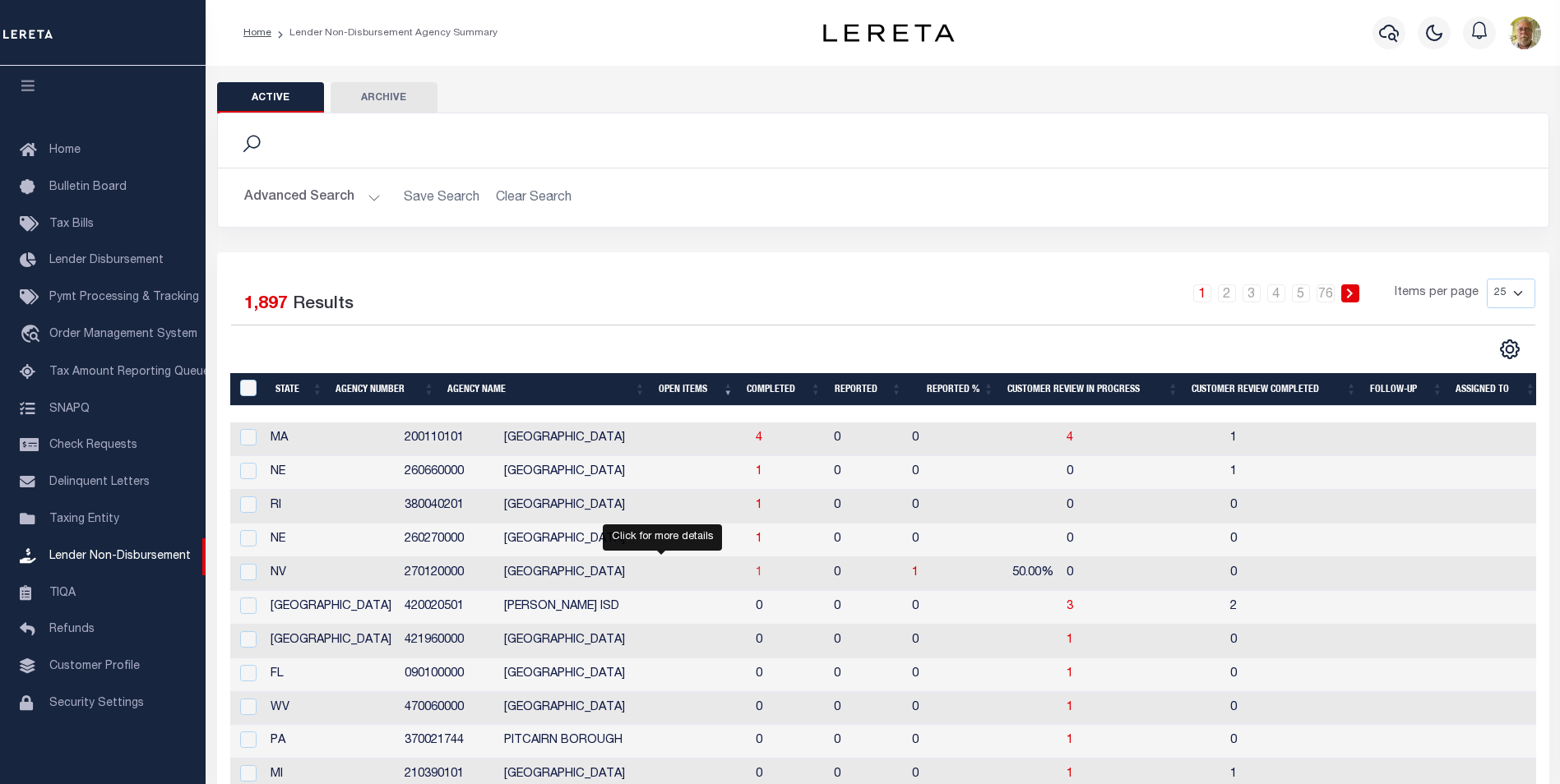
click at [755, 573] on span "1" at bounding box center [759, 573] width 7 height 12
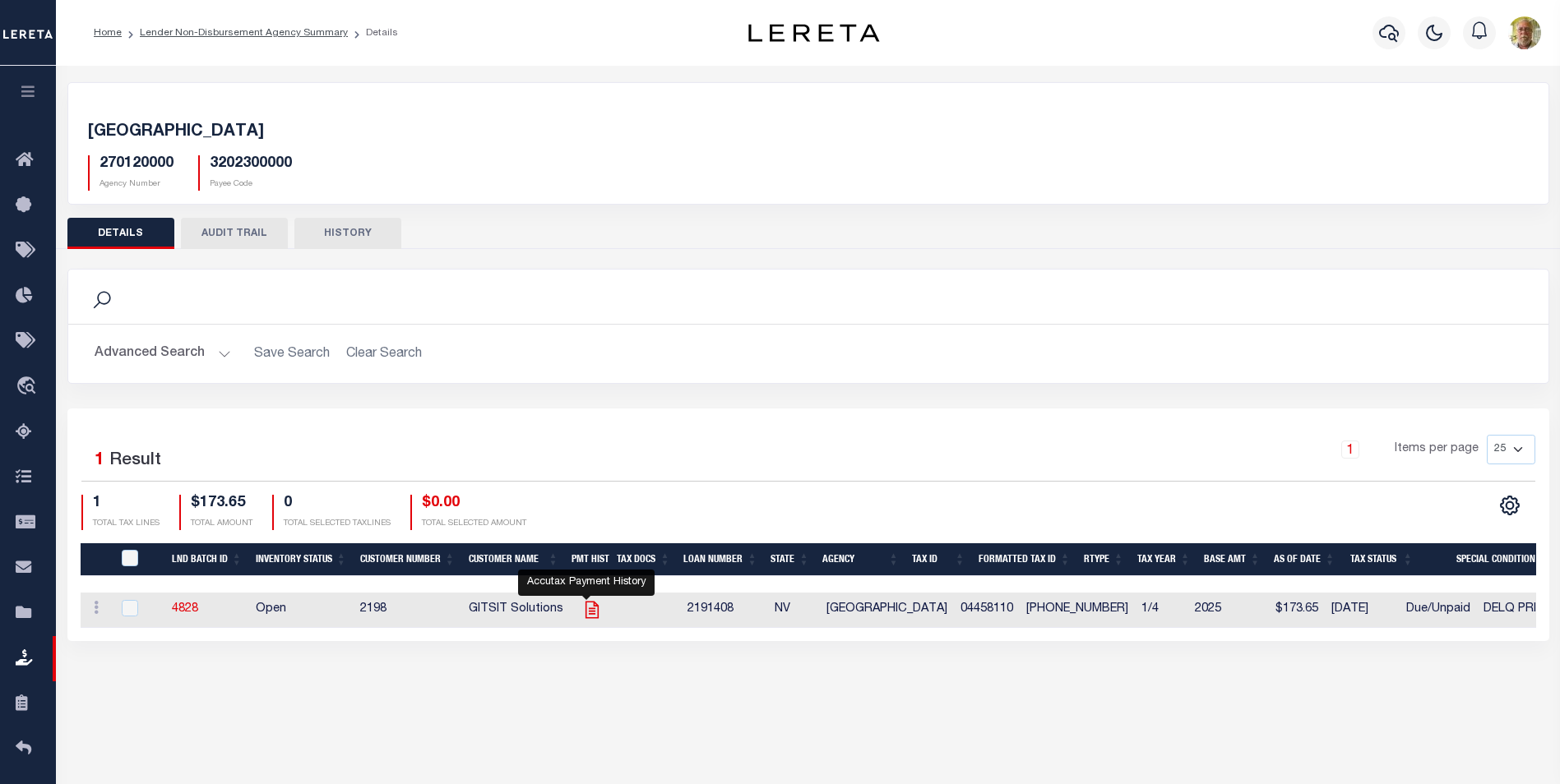
click at [587, 603] on icon "" at bounding box center [592, 610] width 14 height 17
checkbox input "true"
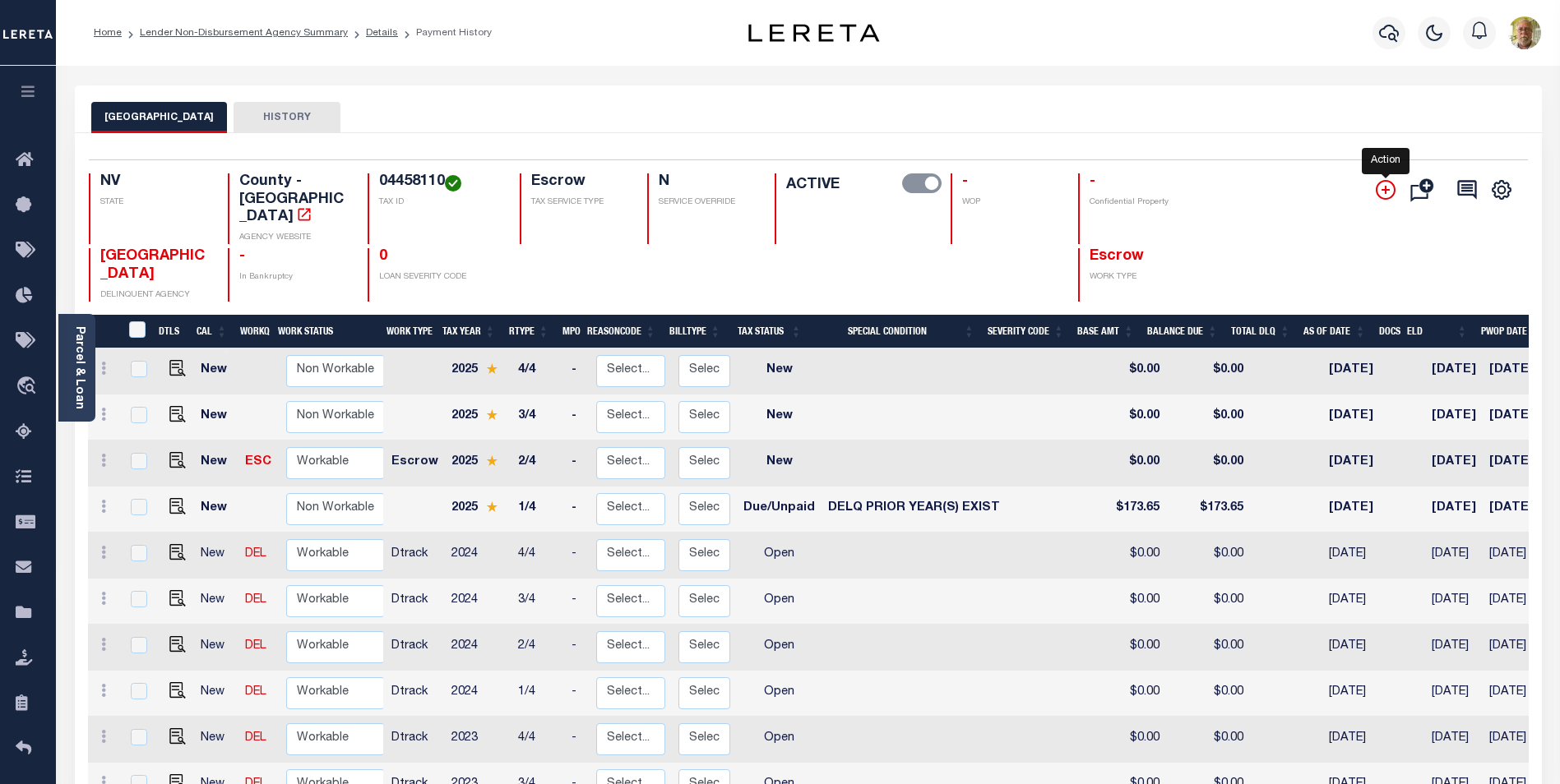
click at [1384, 182] on icon "" at bounding box center [1385, 189] width 20 height 20
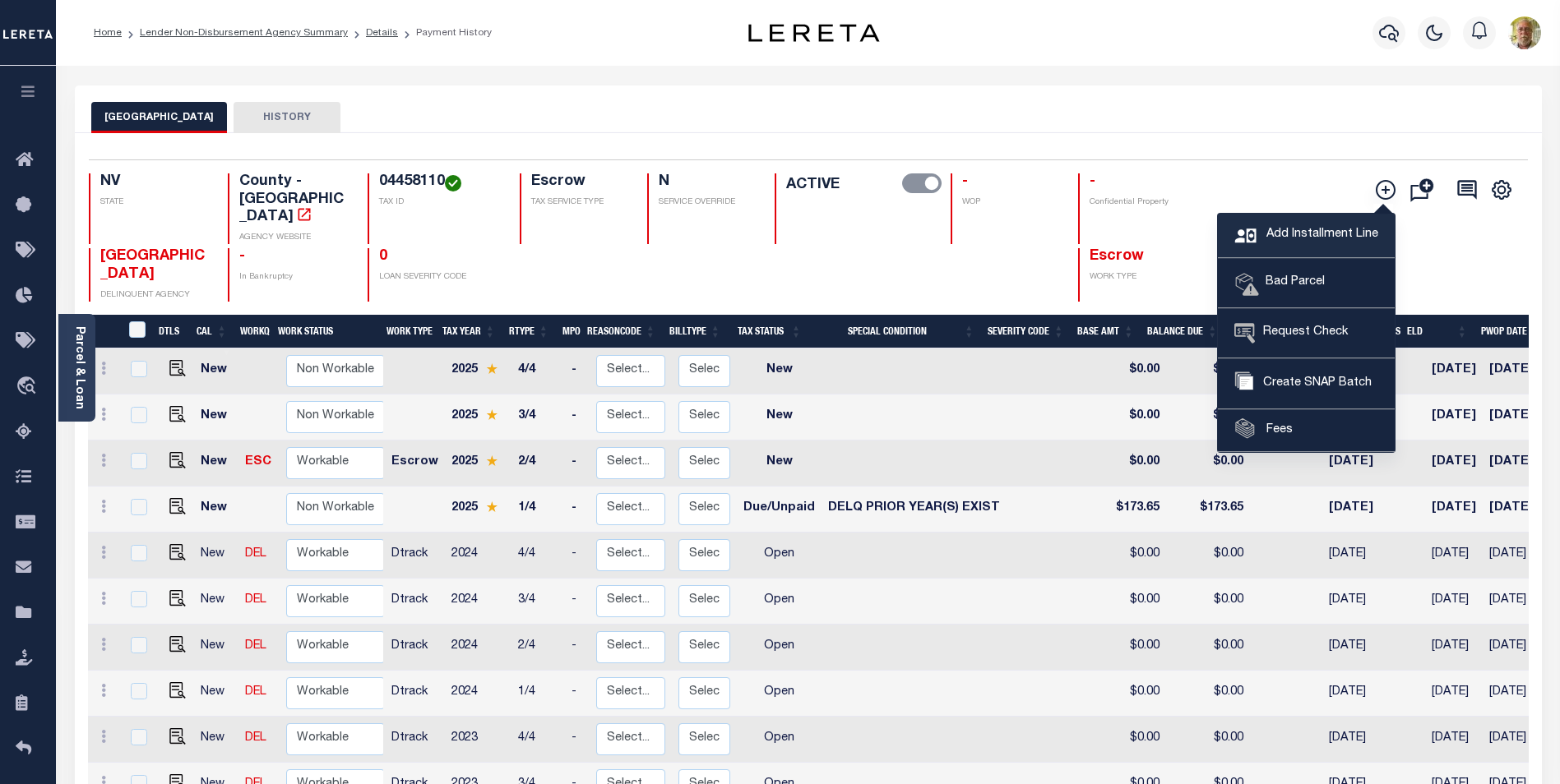
click at [1310, 232] on span "Add Installment Line" at bounding box center [1320, 234] width 116 height 18
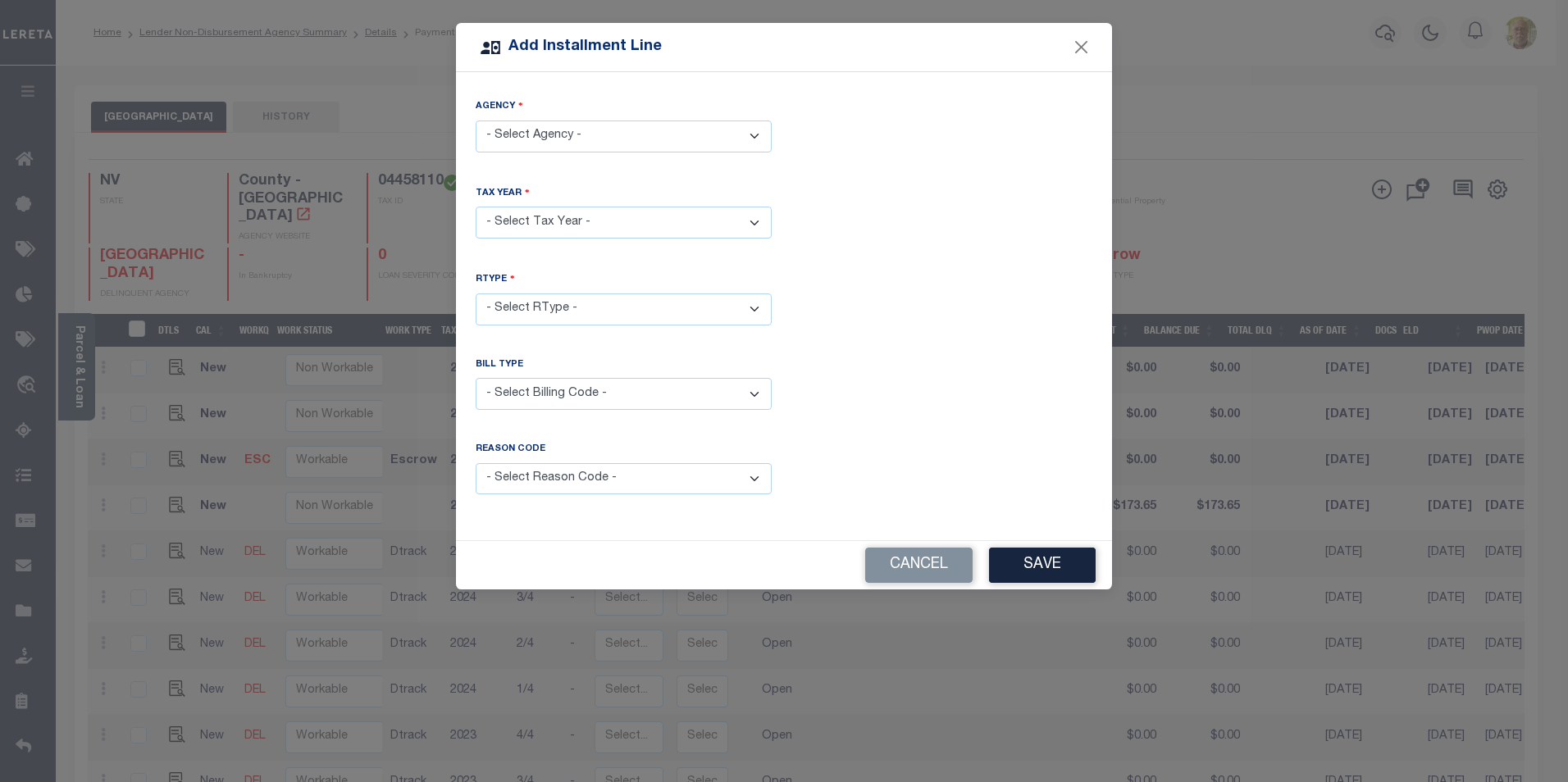
click at [571, 133] on select "- Select Agency - NYE COUNTY - County" at bounding box center [624, 136] width 296 height 32
select select "3202300000"
click at [476, 120] on select "- Select Agency - NYE COUNTY - County" at bounding box center [624, 136] width 296 height 32
click at [562, 225] on select "- Select Year - 2005 2006 2007 2008 2009 2010 2011 2012 2013 2014 2015 2016 201…" at bounding box center [624, 223] width 296 height 32
select select "2024"
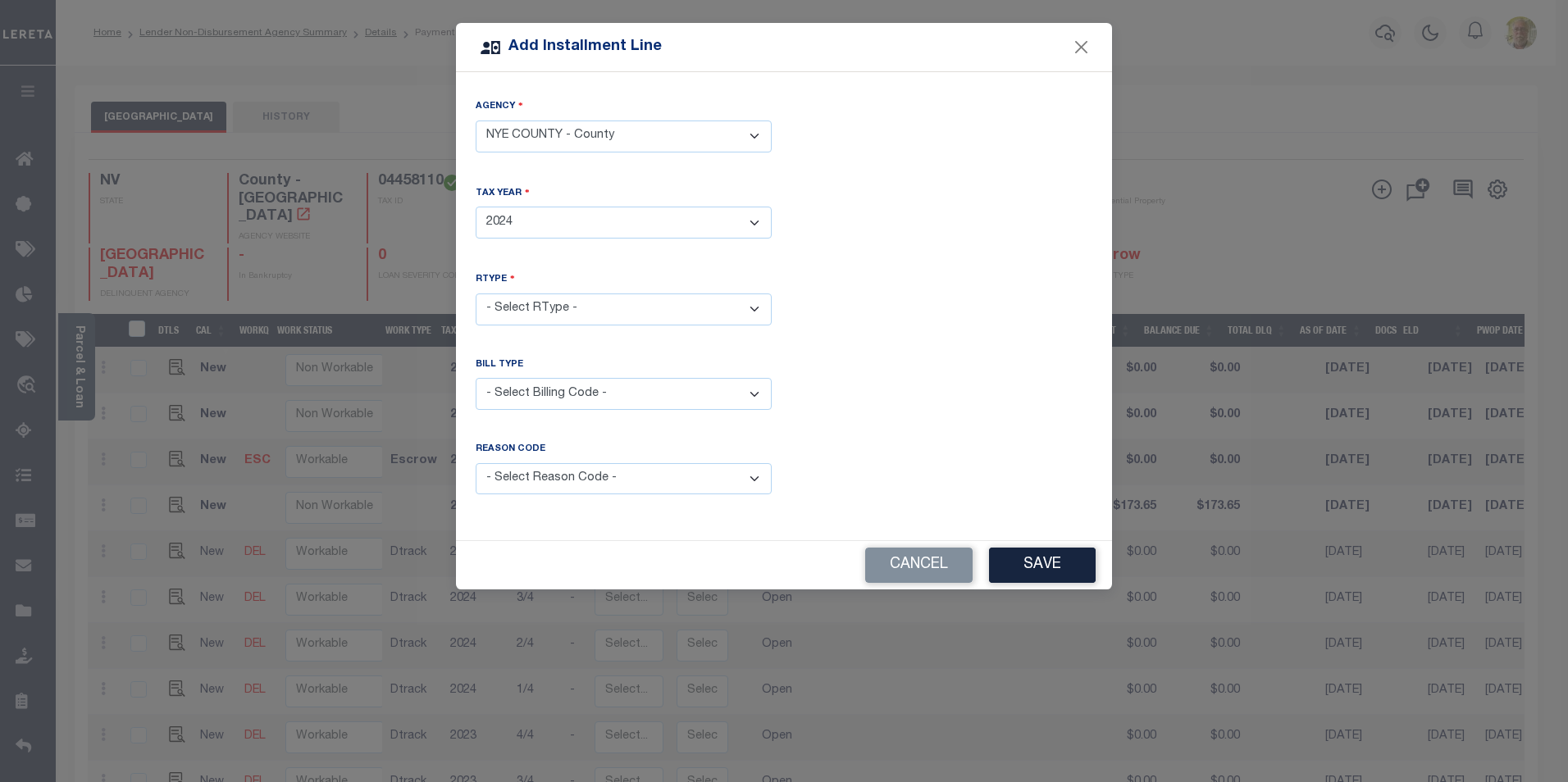
click at [476, 207] on select "- Select Year - 2005 2006 2007 2008 2009 2010 2011 2012 2013 2014 2015 2016 201…" at bounding box center [624, 223] width 296 height 32
click at [552, 307] on select "- Select RType - 1/4 2/4 3/4 4/4" at bounding box center [624, 310] width 296 height 32
select select "1"
click at [476, 294] on select "- Select RType - 1/4 2/4 3/4 4/4" at bounding box center [624, 310] width 296 height 32
click at [572, 388] on select "- Select Billing Code - Regular Delinquent Supplemental Corrected/Adjusted Bill…" at bounding box center [624, 394] width 296 height 32
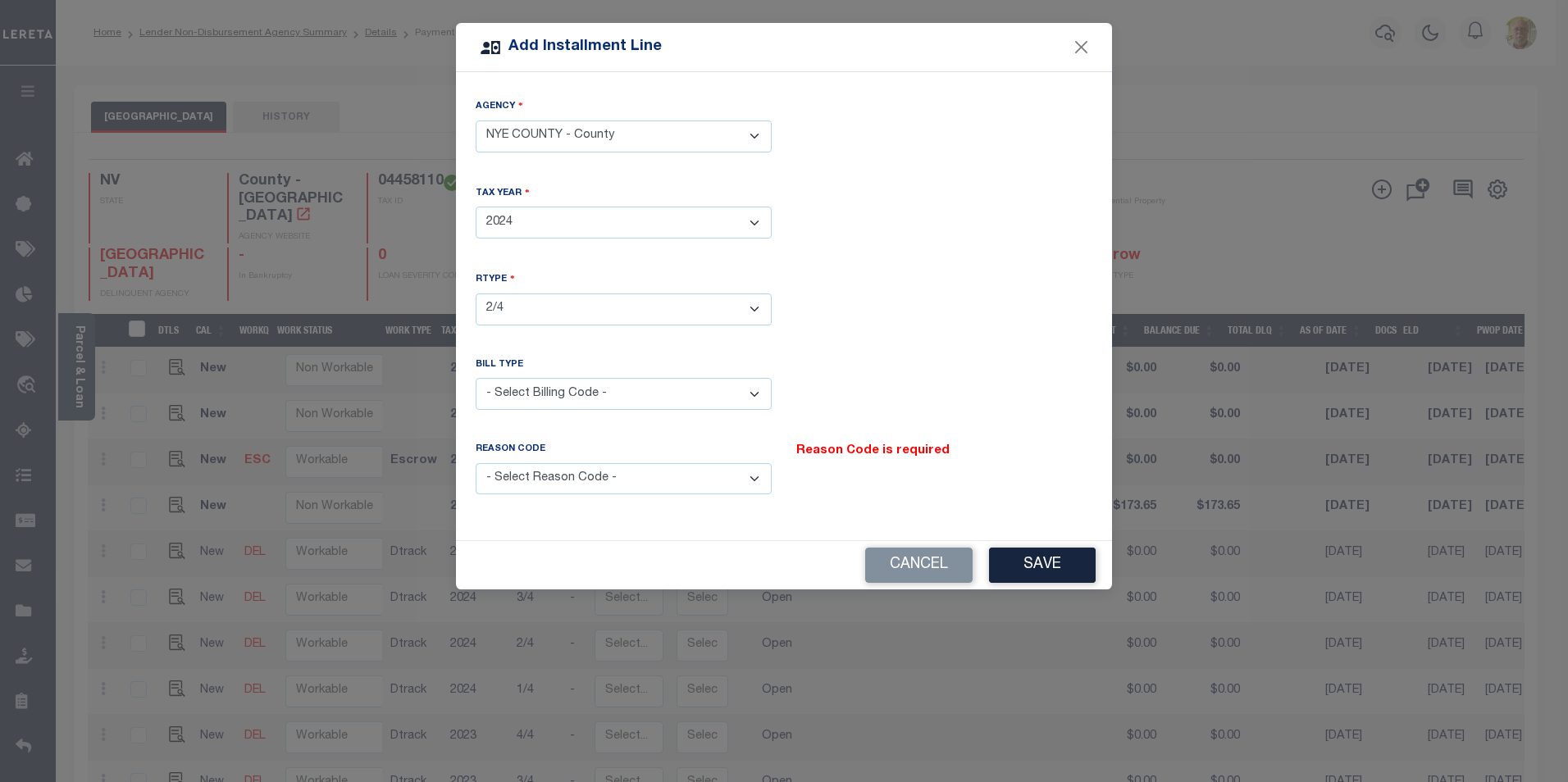
select select "2"
click at [476, 378] on select "- Select Billing Code - Regular Delinquent Supplemental Corrected/Adjusted Bill…" at bounding box center [624, 394] width 296 height 32
click at [600, 472] on select "- Select Reason Code - Payment Reversal Taxable Value Change Assessment Change …" at bounding box center [624, 479] width 296 height 32
select select "12"
click at [476, 463] on select "- Select Reason Code - Payment Reversal Taxable Value Change Assessment Change …" at bounding box center [624, 479] width 296 height 32
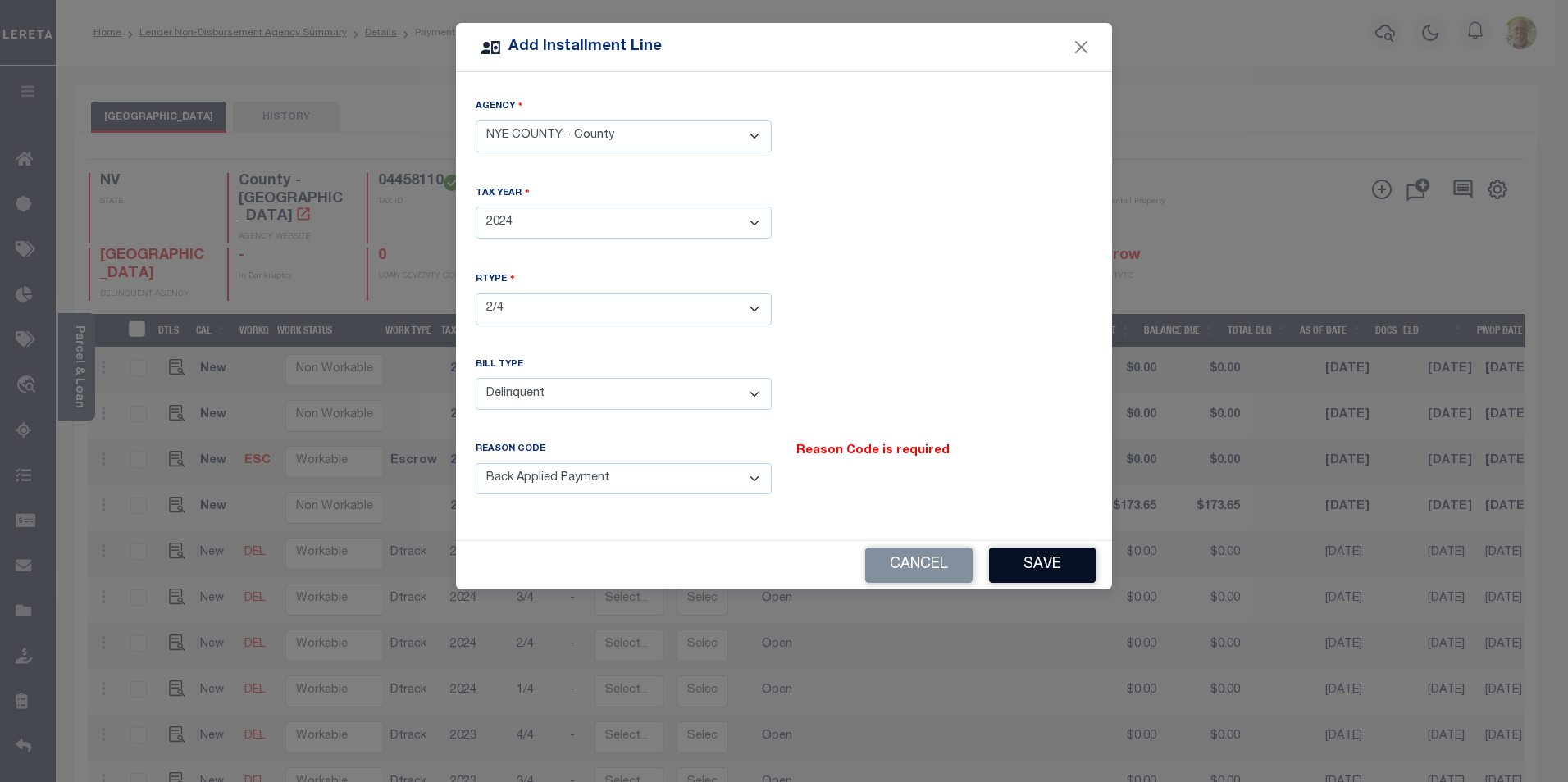
click at [1053, 557] on button "Save" at bounding box center [1042, 565] width 107 height 36
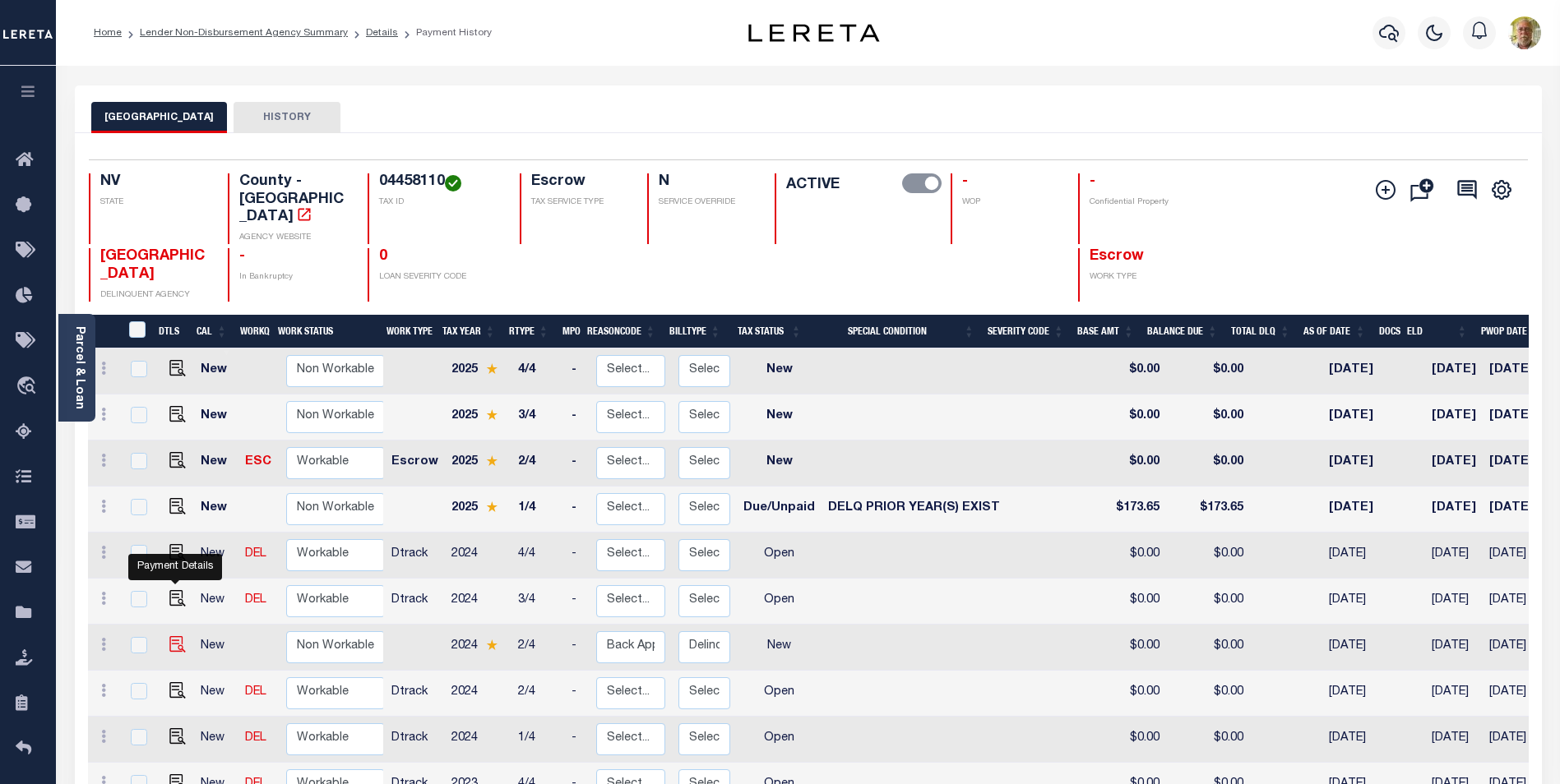
click at [177, 636] on img at bounding box center [177, 644] width 16 height 16
checkbox input "true"
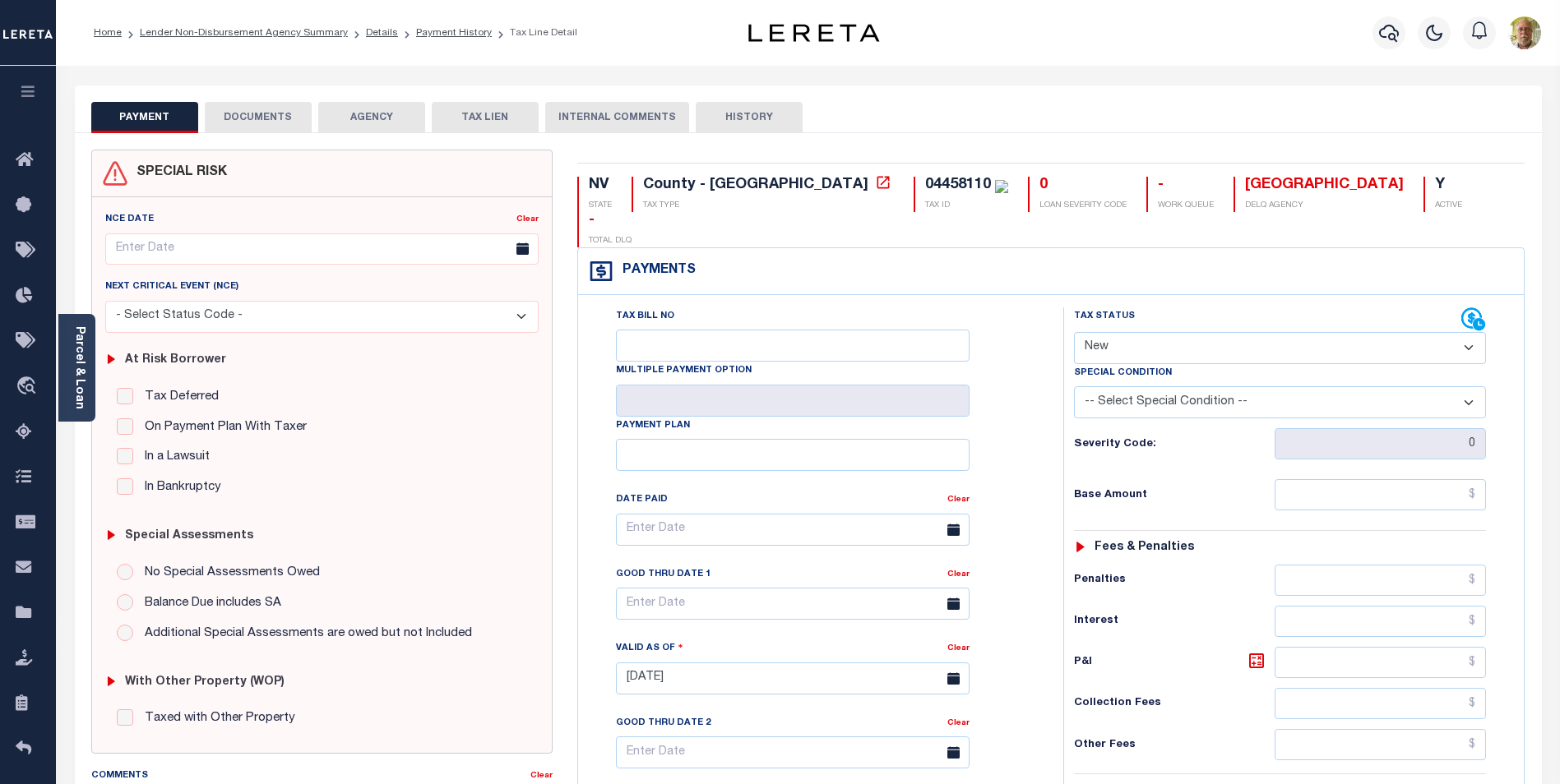
click at [1175, 332] on select "- Select Status Code - Open Due/Unpaid Paid Incomplete No Tax Due Internal Refu…" at bounding box center [1279, 348] width 412 height 32
select select "DUE"
click at [1074, 332] on select "- Select Status Code - Open Due/Unpaid Paid Incomplete No Tax Due Internal Refu…" at bounding box center [1279, 348] width 412 height 32
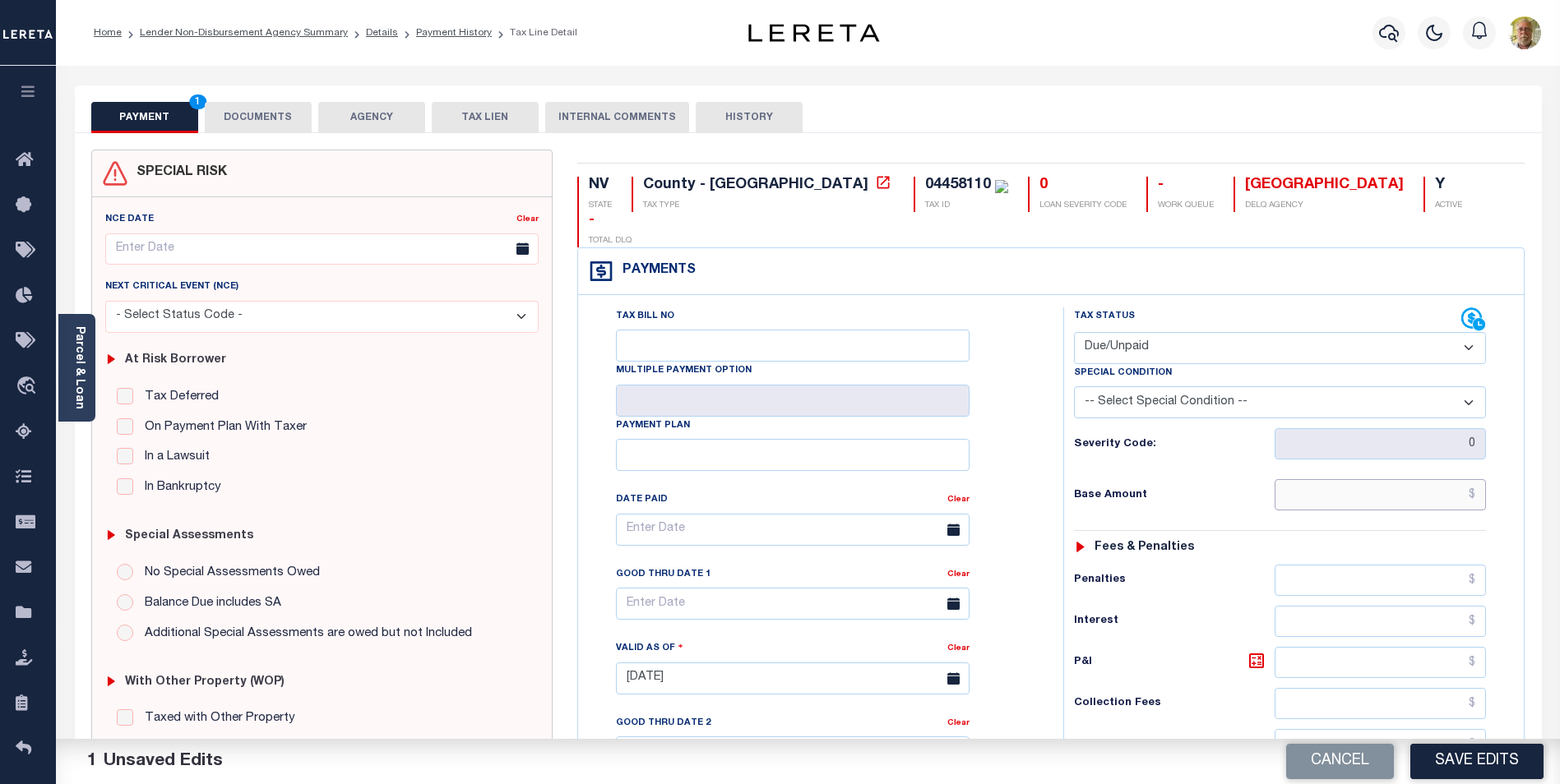
click at [1428, 479] on input "text" at bounding box center [1380, 495] width 211 height 31
type input "$0.00"
type input "$2.16"
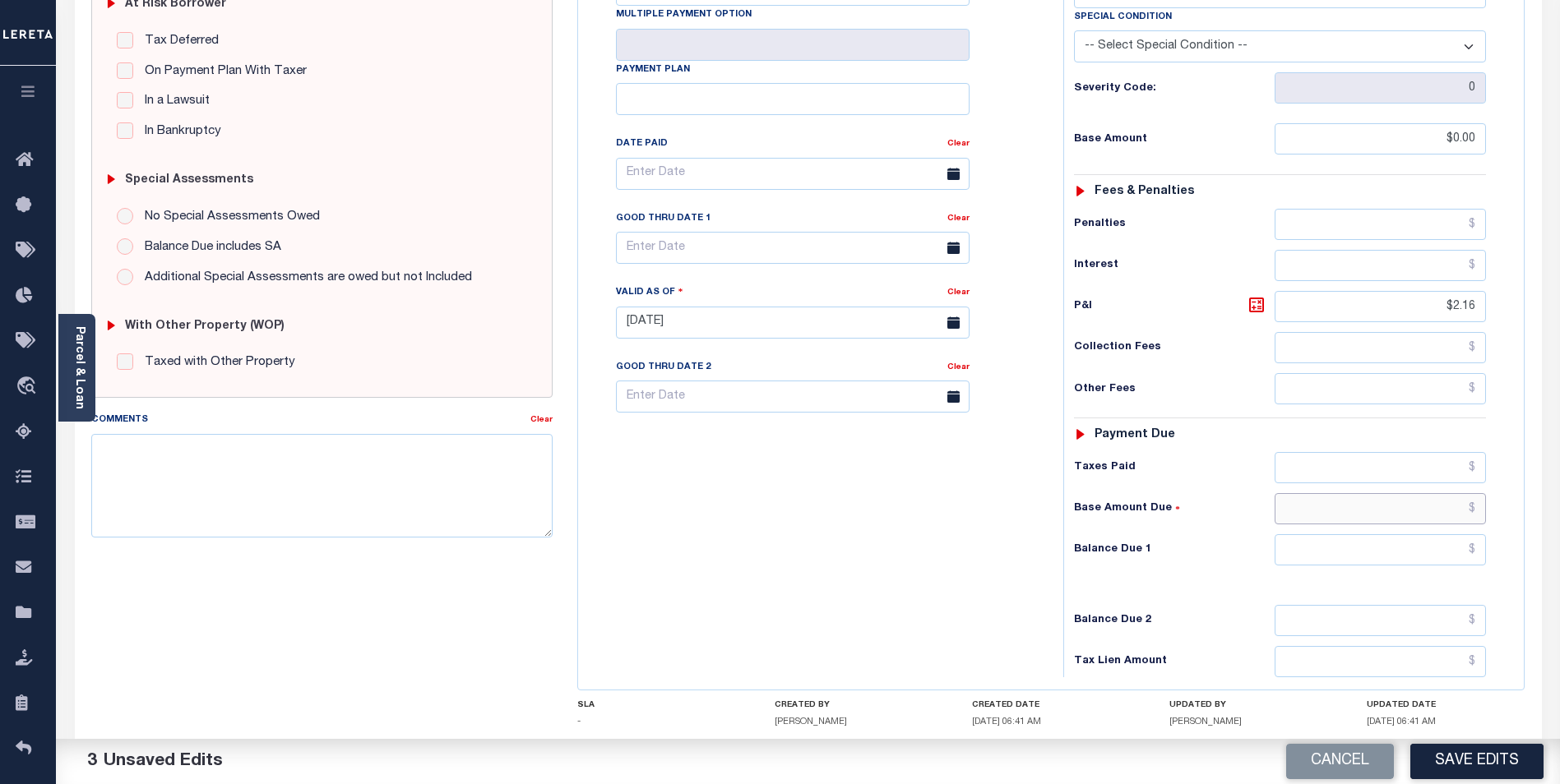
scroll to position [426, 0]
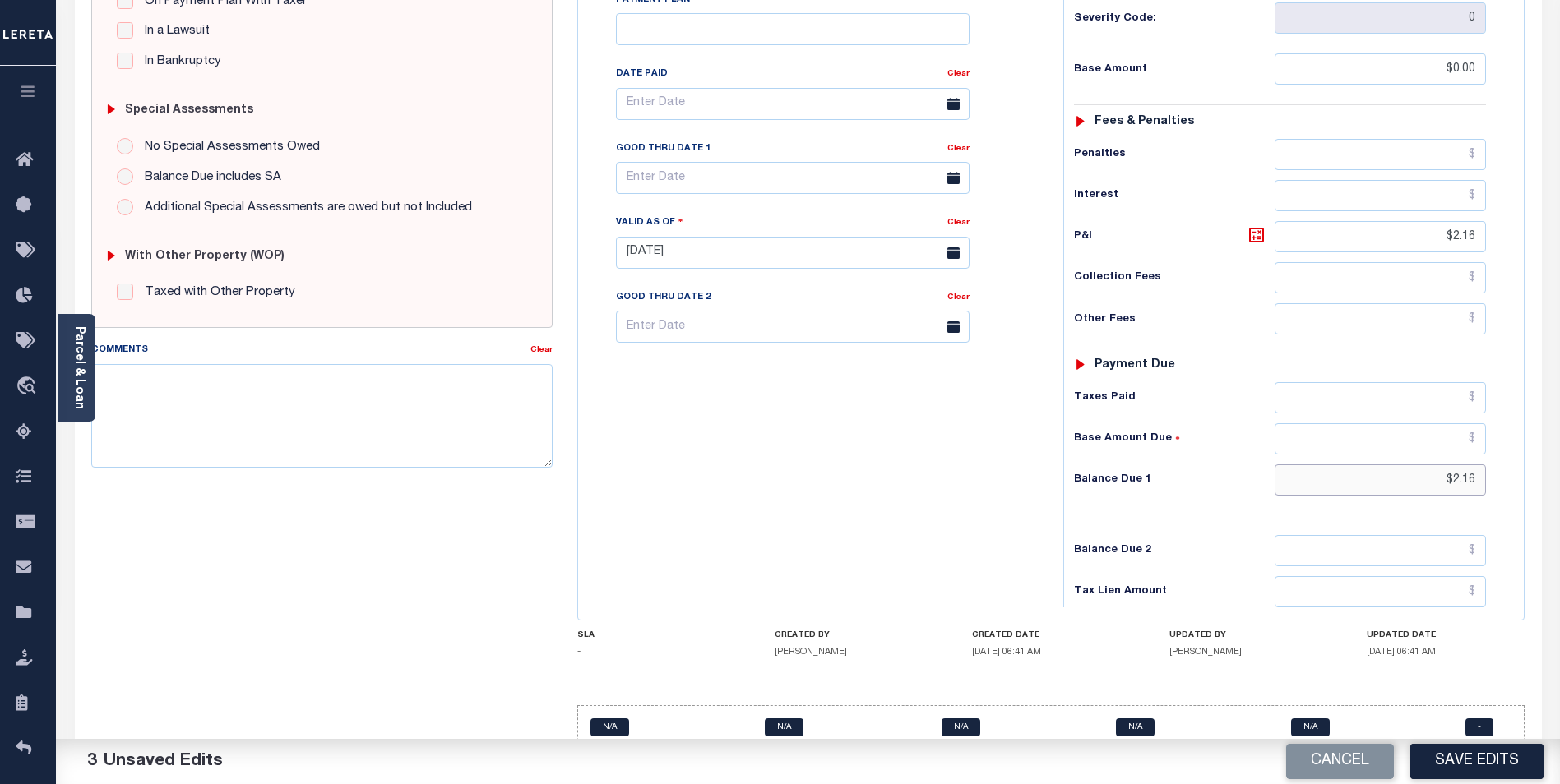
type input "$2.16"
click at [722, 162] on input "text" at bounding box center [793, 178] width 354 height 32
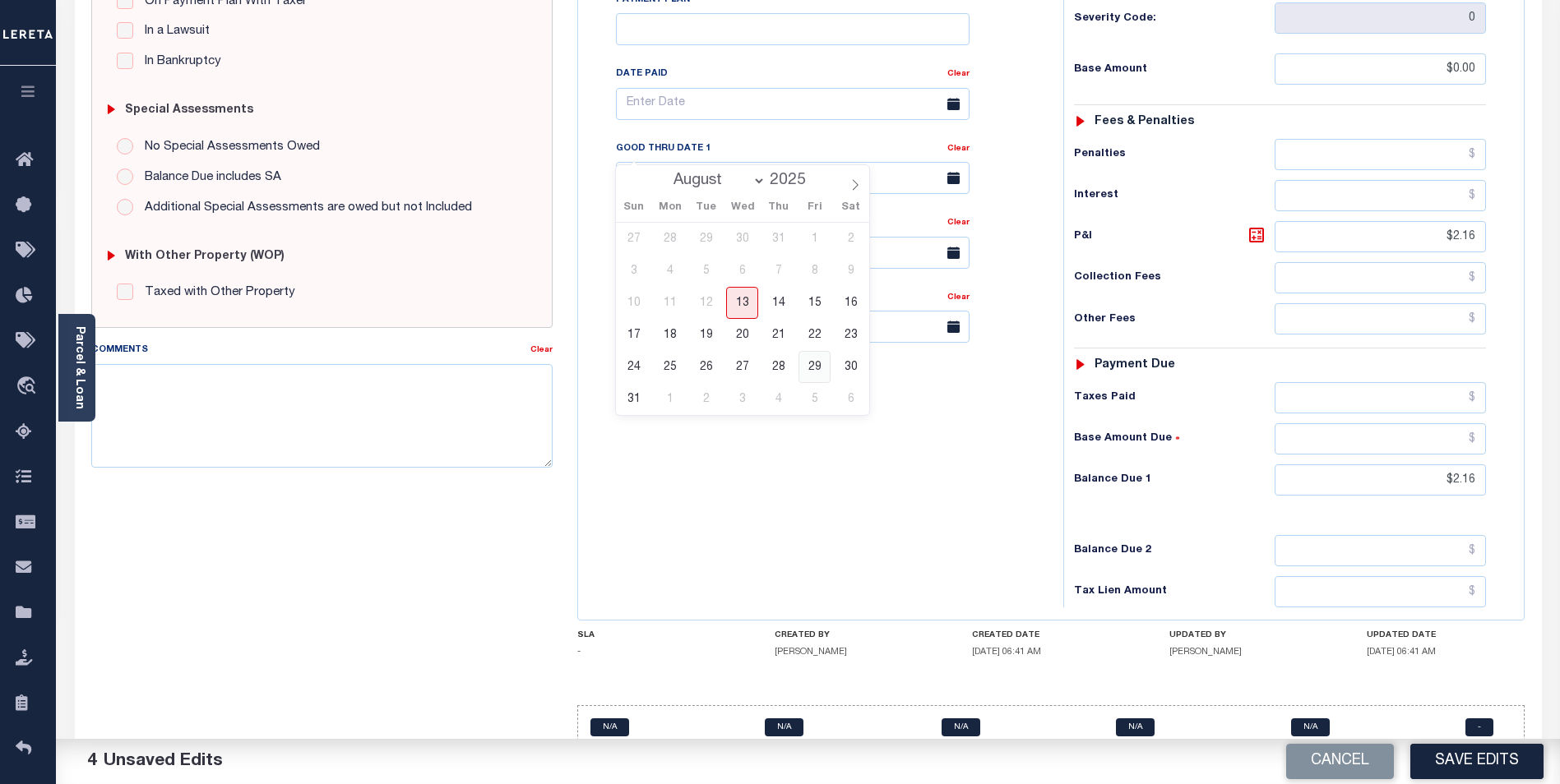
drag, startPoint x: 814, startPoint y: 364, endPoint x: 780, endPoint y: 339, distance: 42.2
click at [815, 364] on span "29" at bounding box center [815, 367] width 32 height 32
type input "08/29/2025"
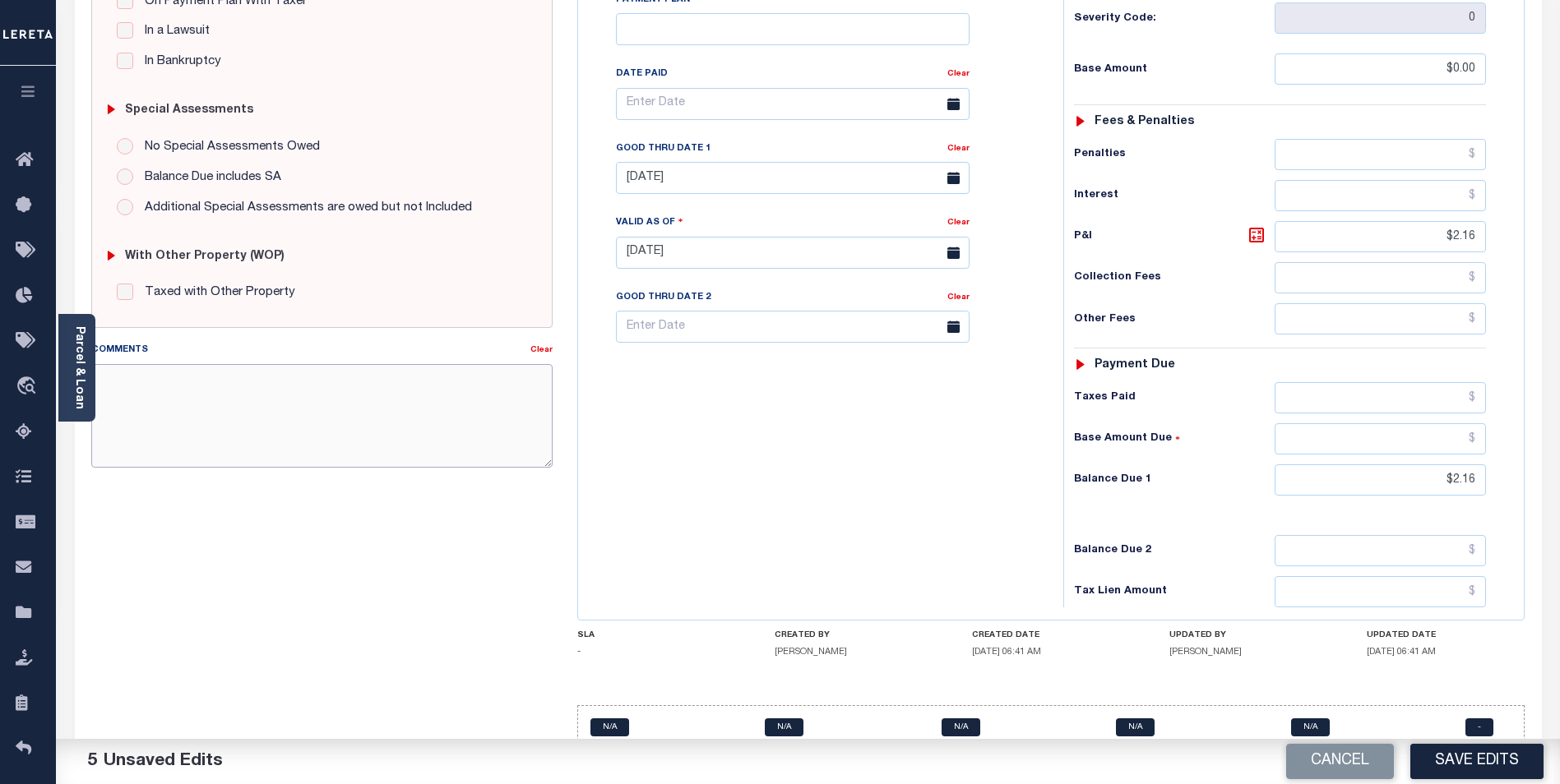
click at [310, 402] on textarea "Comments" at bounding box center [323, 416] width 462 height 104
type textarea "2024 2ND INSTALL P/I BALANCE DUE."
click at [1484, 755] on button "Save Edits" at bounding box center [1477, 762] width 133 height 36
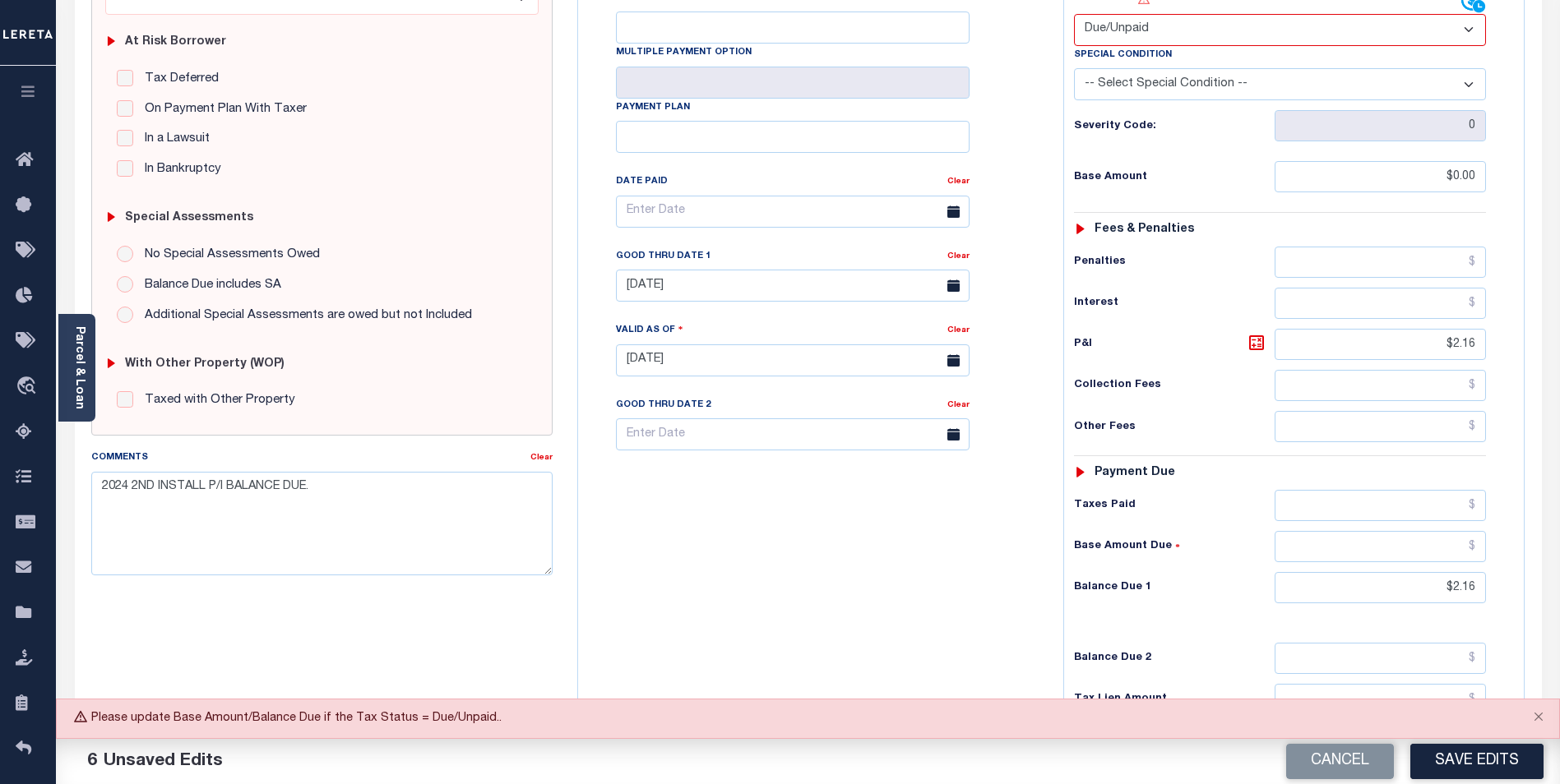
scroll to position [261, 0]
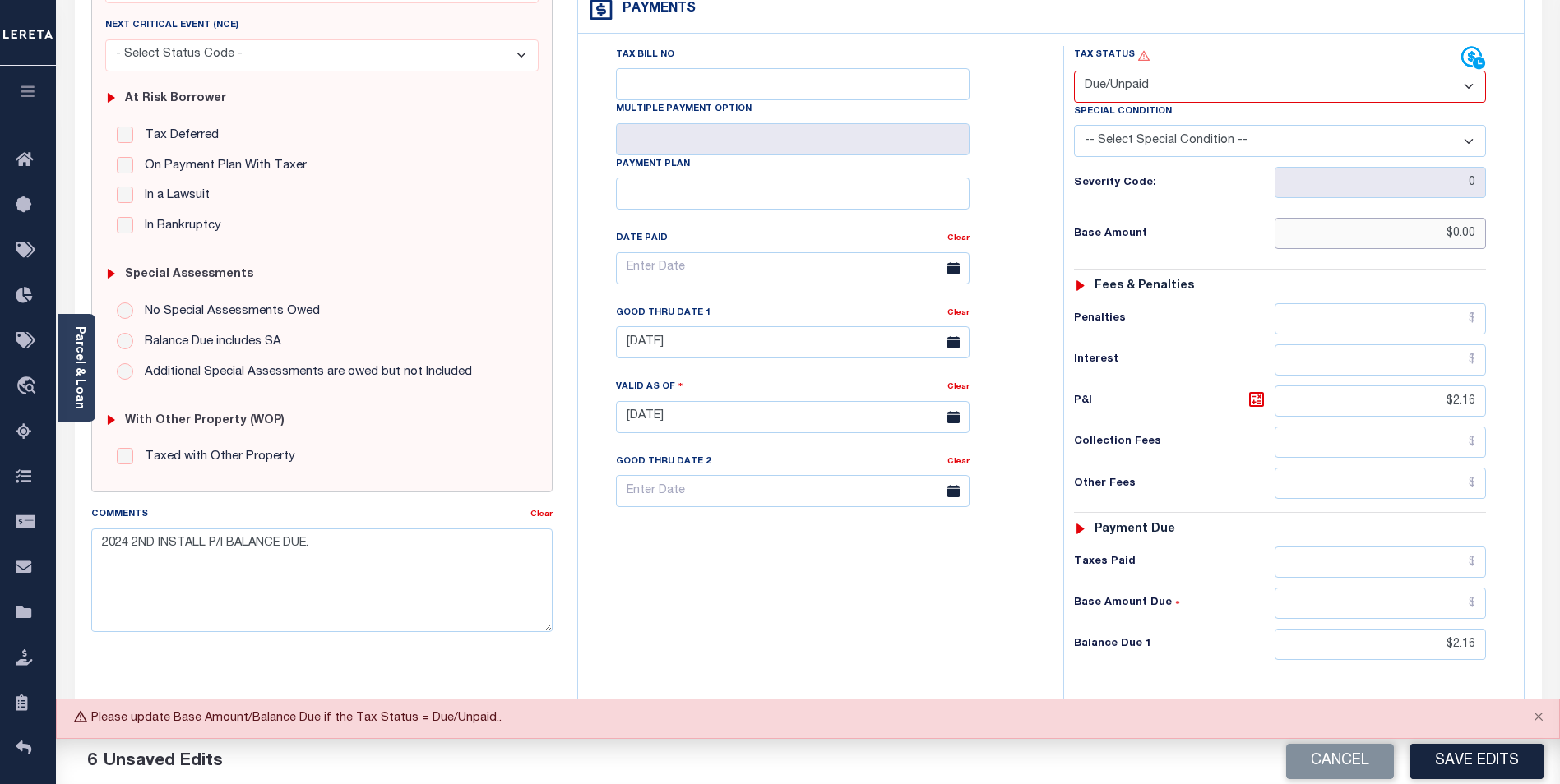
click at [1441, 218] on input "$0.00" at bounding box center [1380, 233] width 211 height 31
drag, startPoint x: 1439, startPoint y: 199, endPoint x: 1559, endPoint y: 197, distance: 120.0
click at [1545, 197] on div "PAYMENT 6 DOCUMENTS AGENCY DELINQUENT PAYEE" at bounding box center [808, 403] width 1491 height 1157
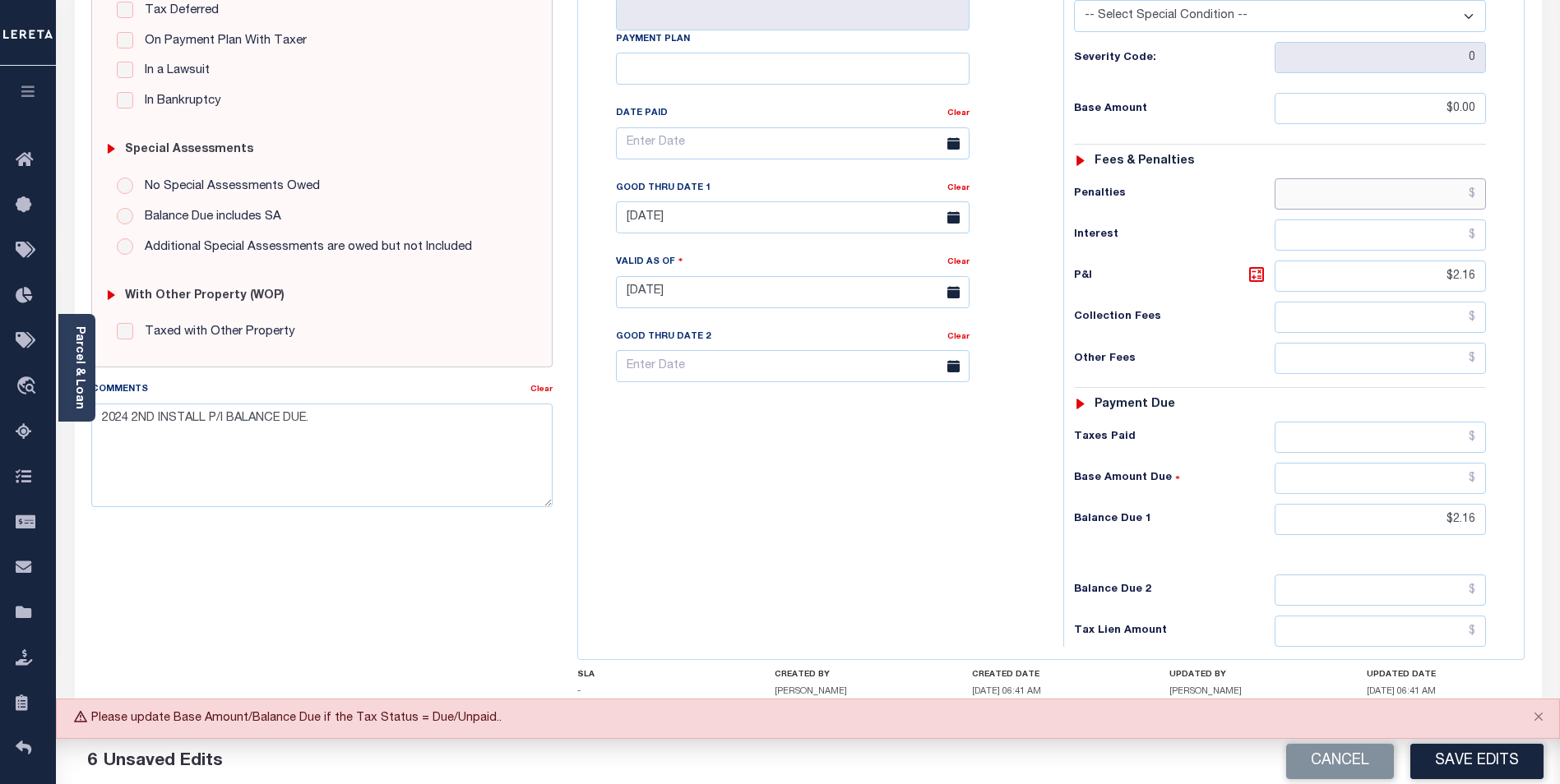
scroll to position [427, 0]
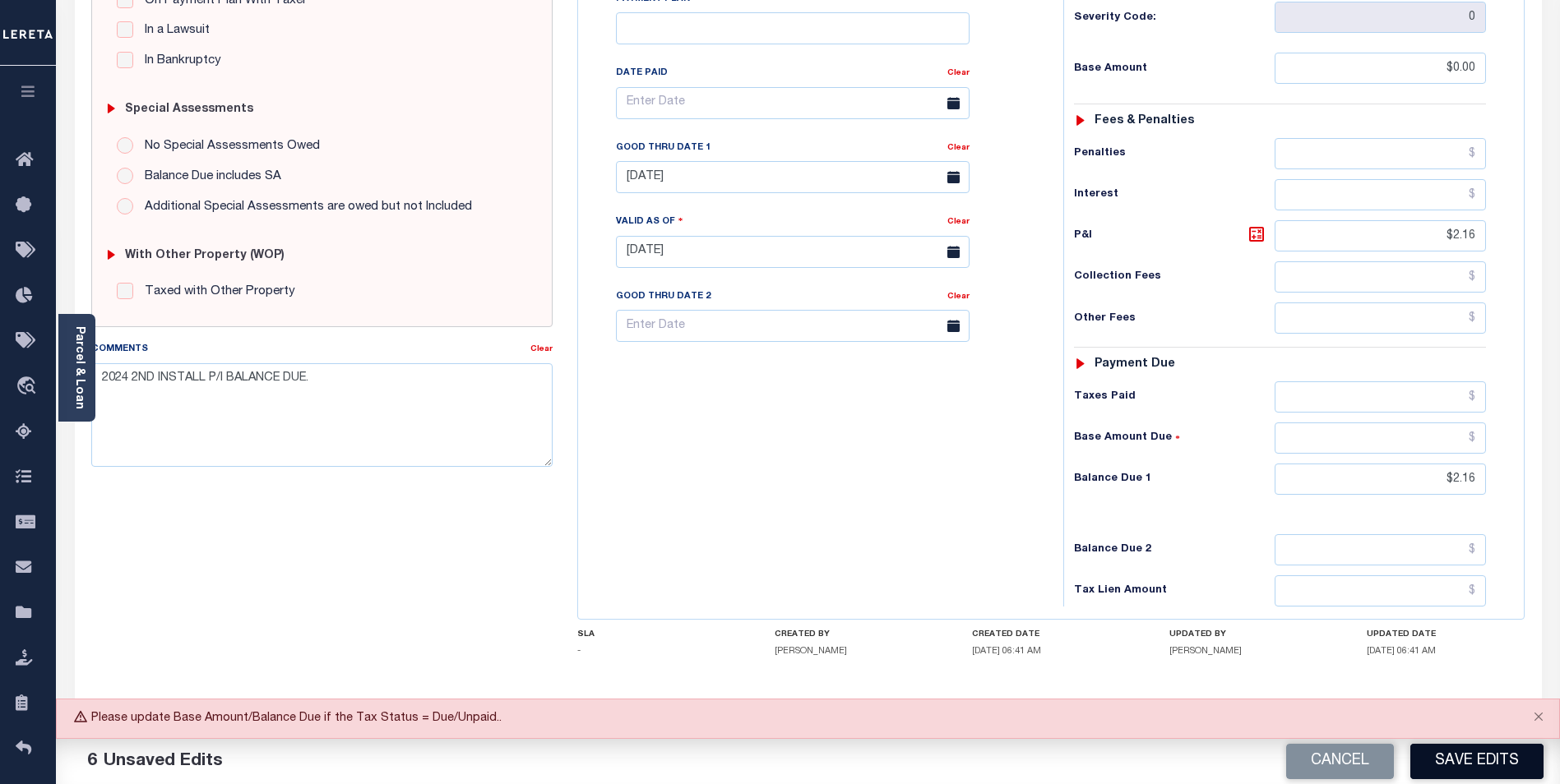
click at [1489, 754] on button "Save Edits" at bounding box center [1477, 762] width 133 height 36
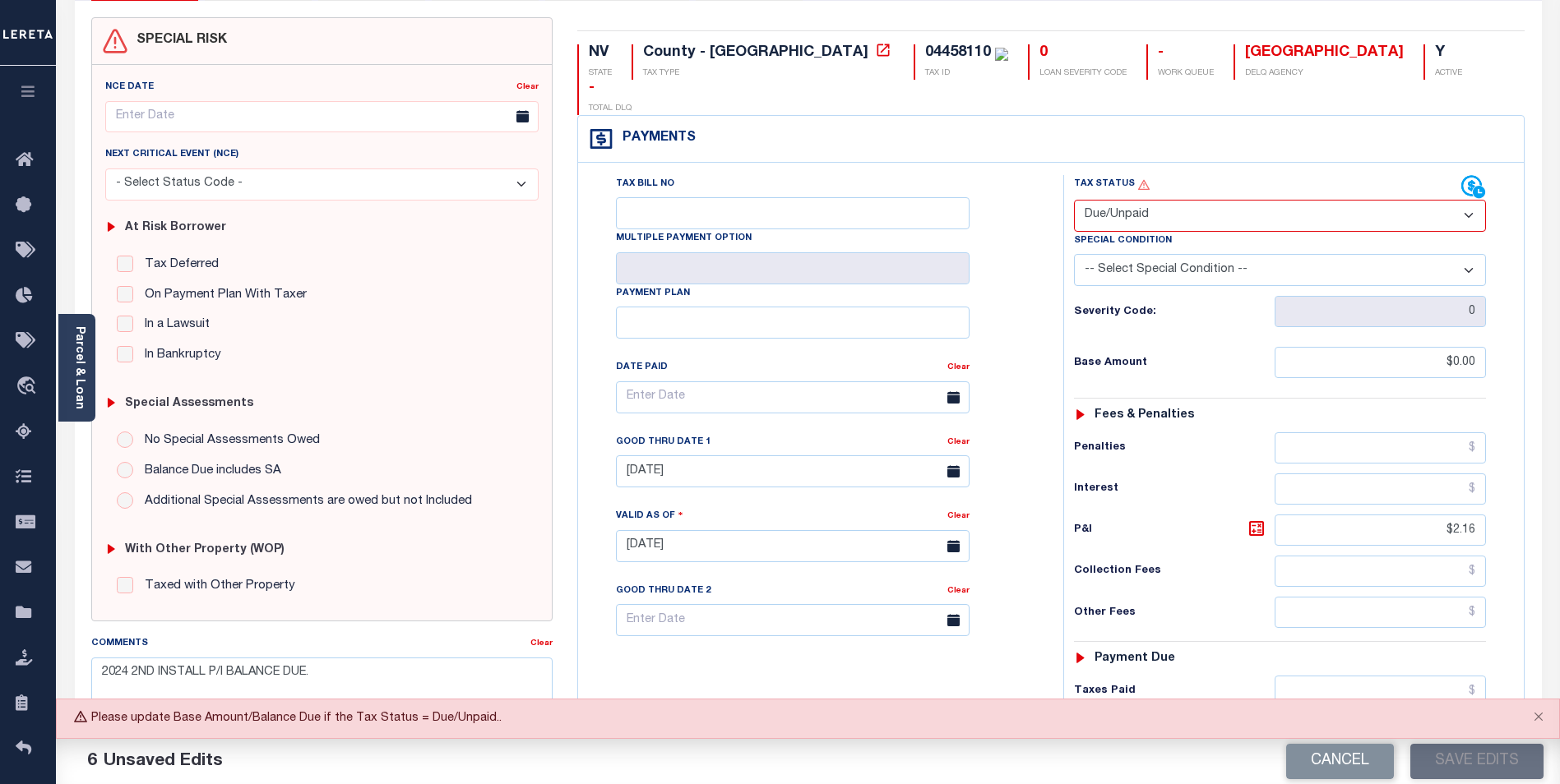
scroll to position [98, 0]
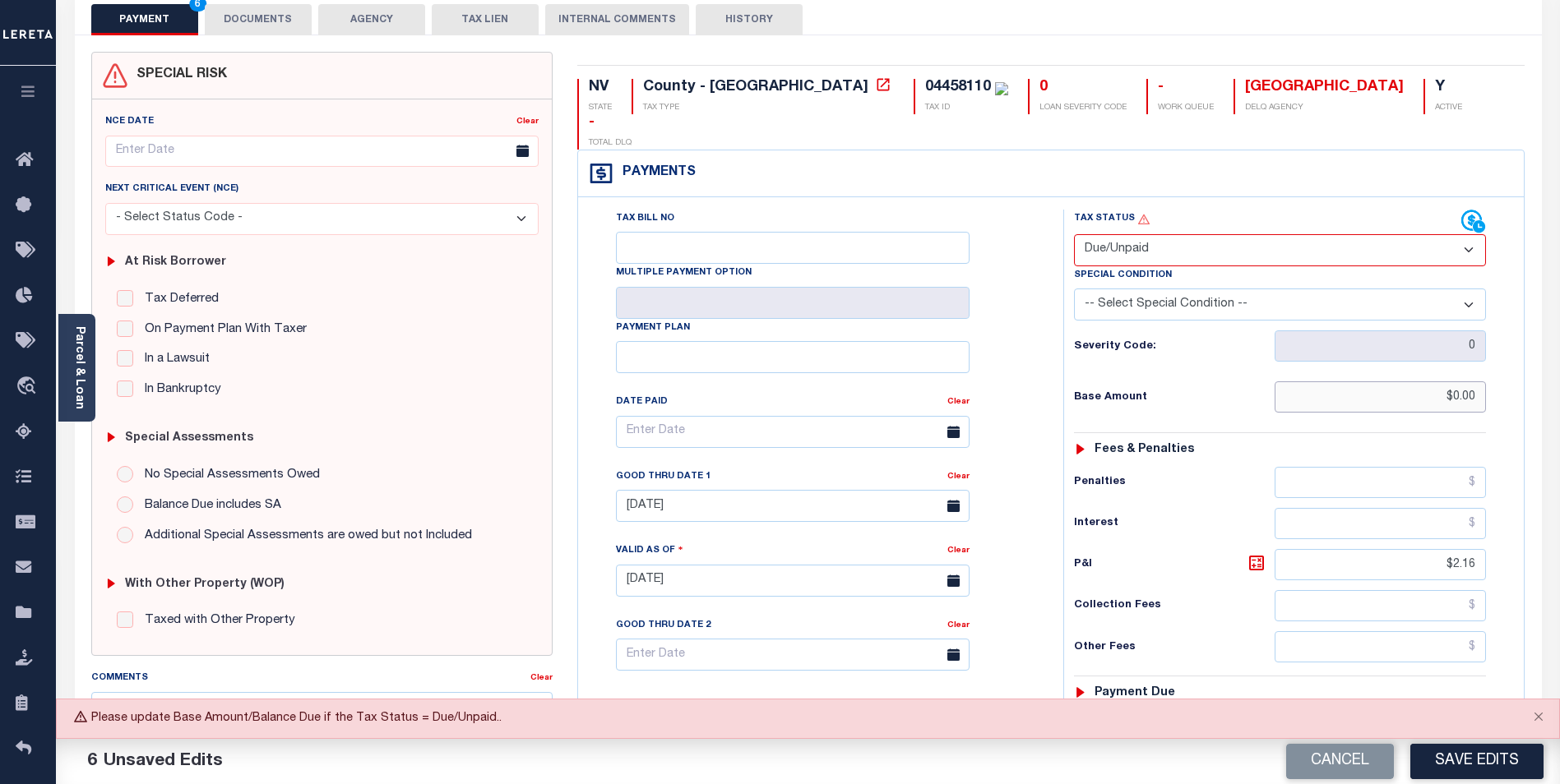
drag, startPoint x: 1429, startPoint y: 365, endPoint x: 1571, endPoint y: 356, distance: 142.3
click at [1559, 356] on html "Home Lender Non-Disbursement Agency Summary Details Payment History Tax Line De…" at bounding box center [780, 524] width 1560 height 1243
type input "$2.16"
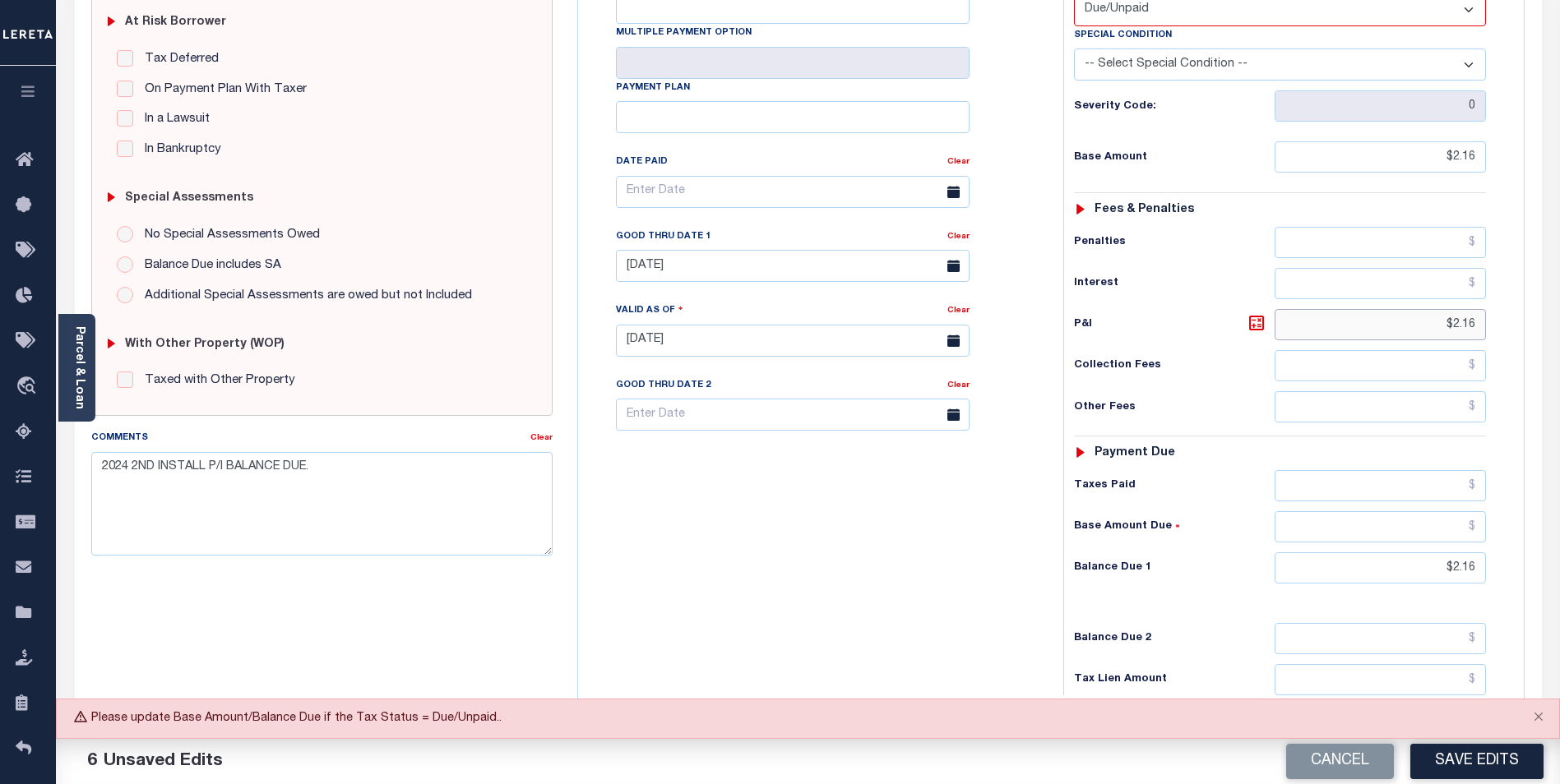
scroll to position [344, 0]
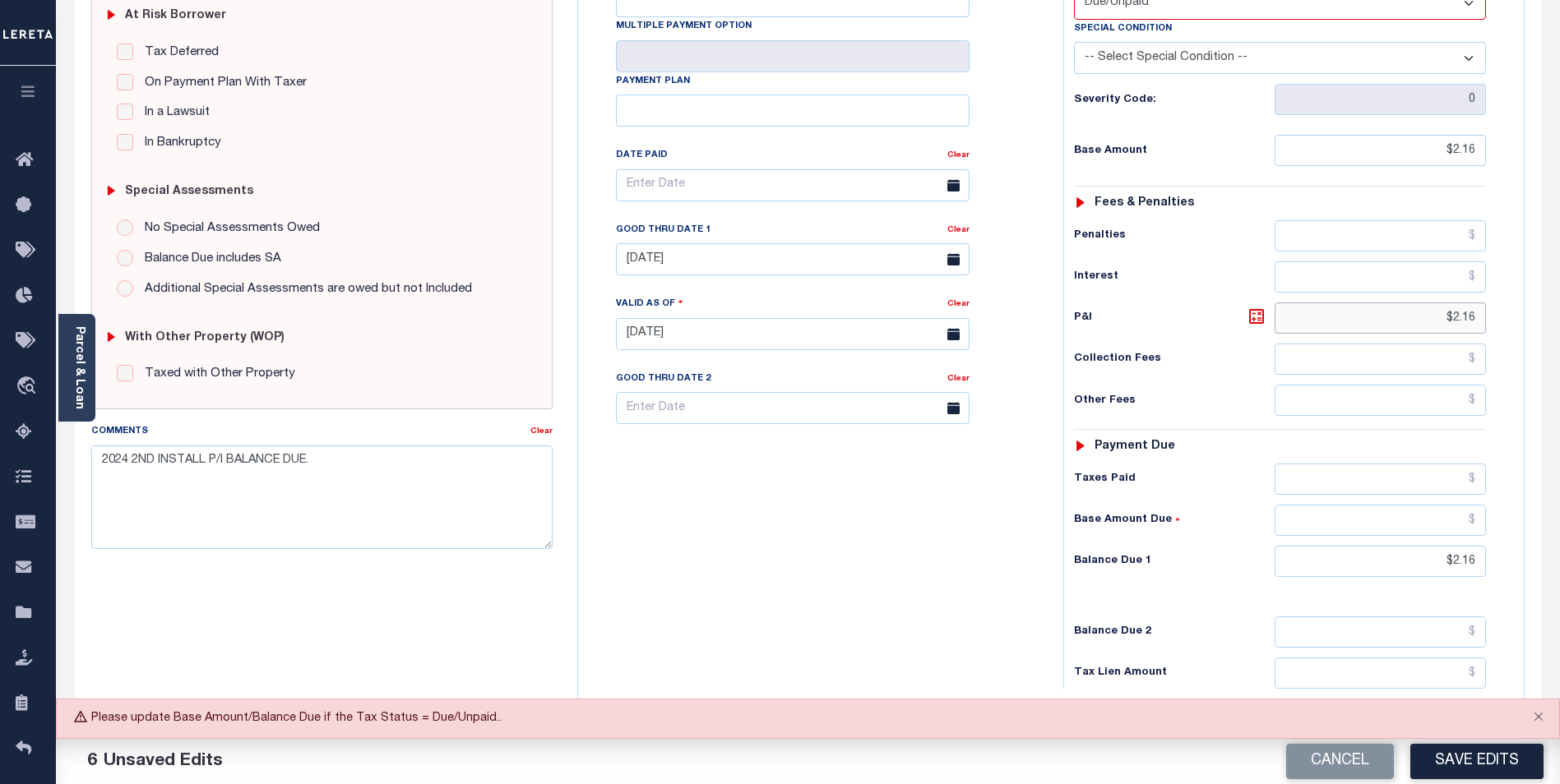
drag, startPoint x: 1438, startPoint y: 282, endPoint x: 1574, endPoint y: 280, distance: 136.0
click at [1559, 280] on html "Home Lender Non-Disbursement Agency Summary Details Payment History Tax Line De…" at bounding box center [780, 277] width 1560 height 1243
click at [1486, 762] on button "Save Edits" at bounding box center [1477, 762] width 133 height 36
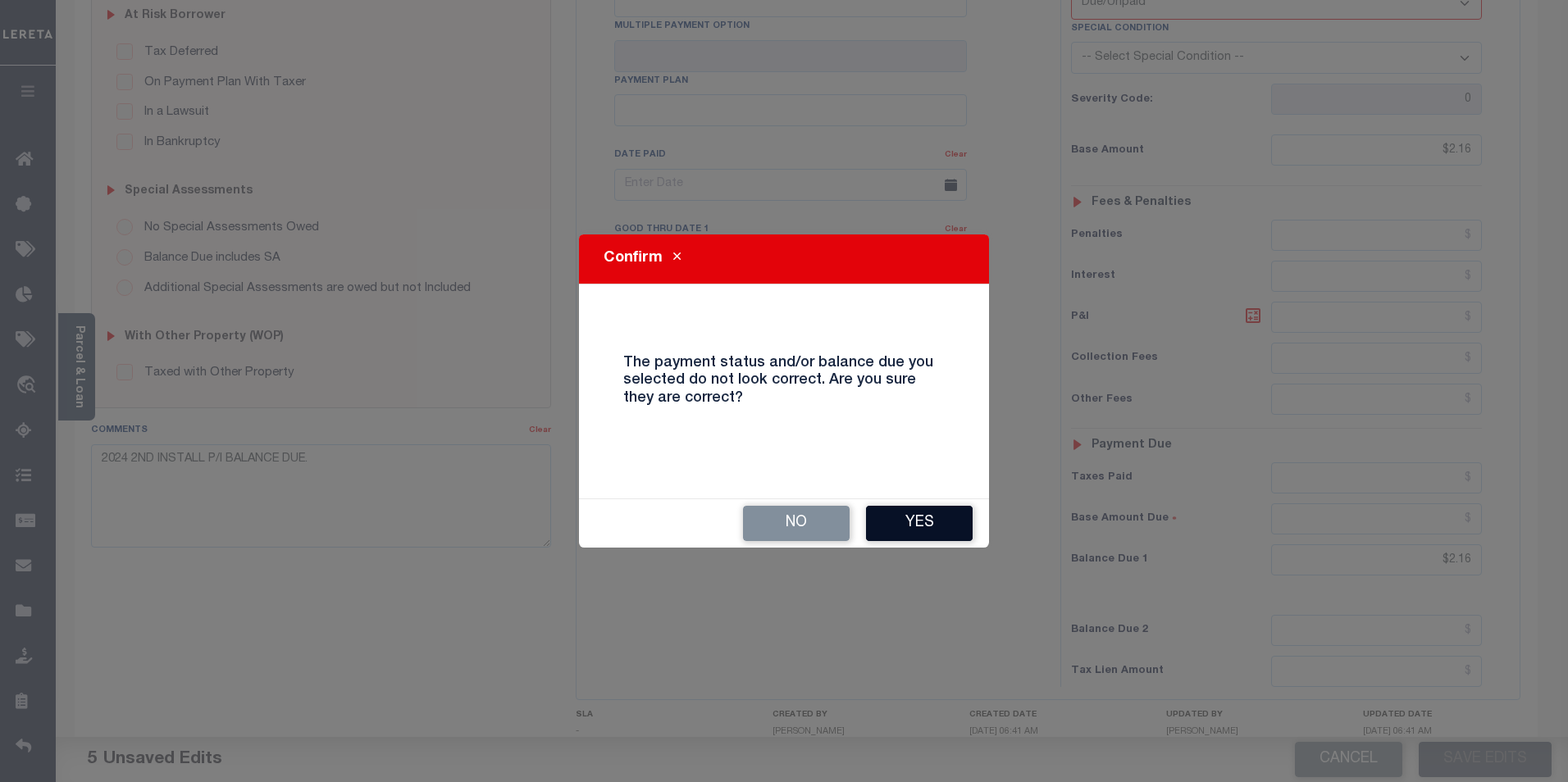
click at [934, 513] on button "Yes" at bounding box center [919, 524] width 107 height 36
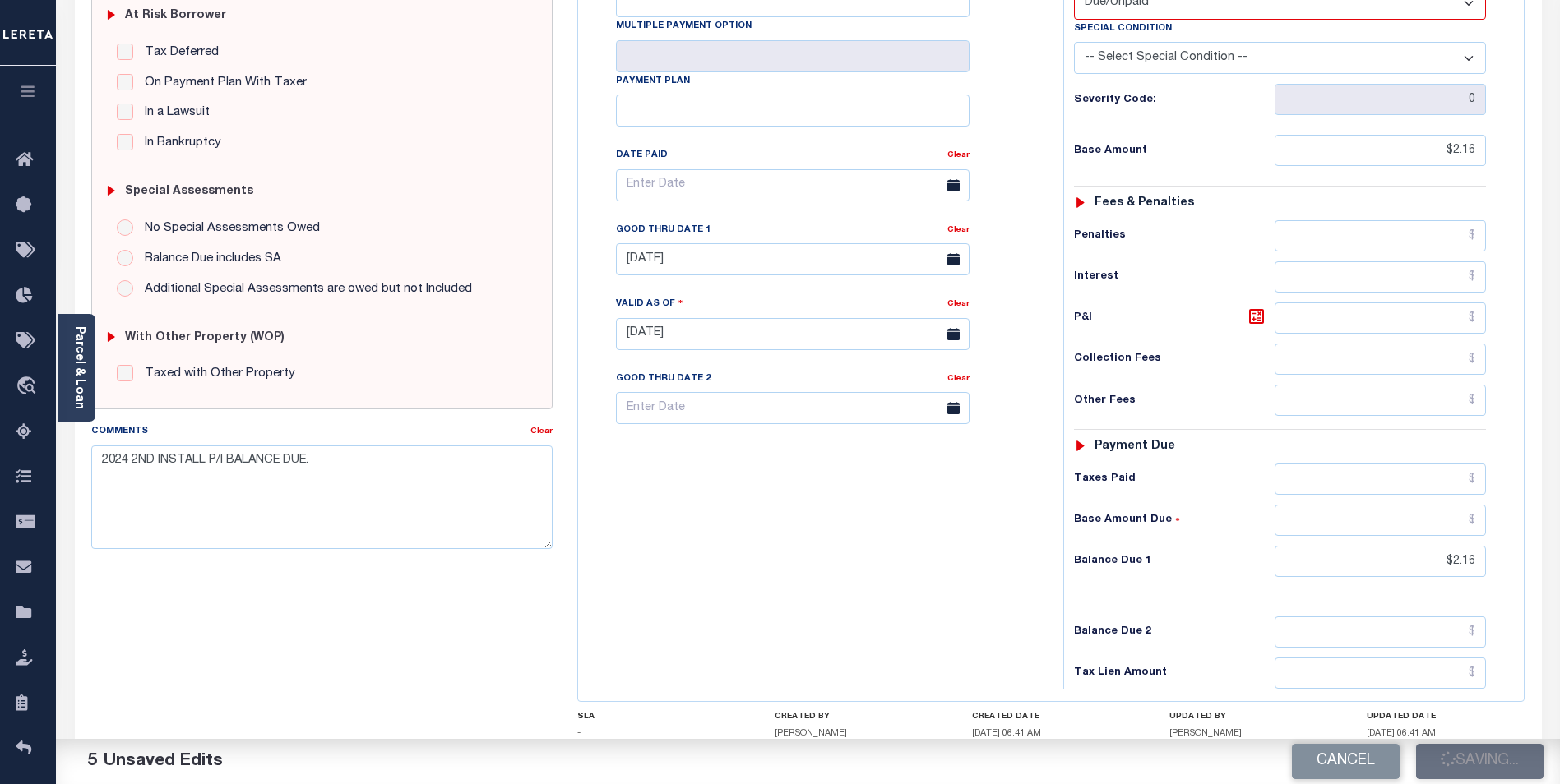
checkbox input "false"
type input "$2.16"
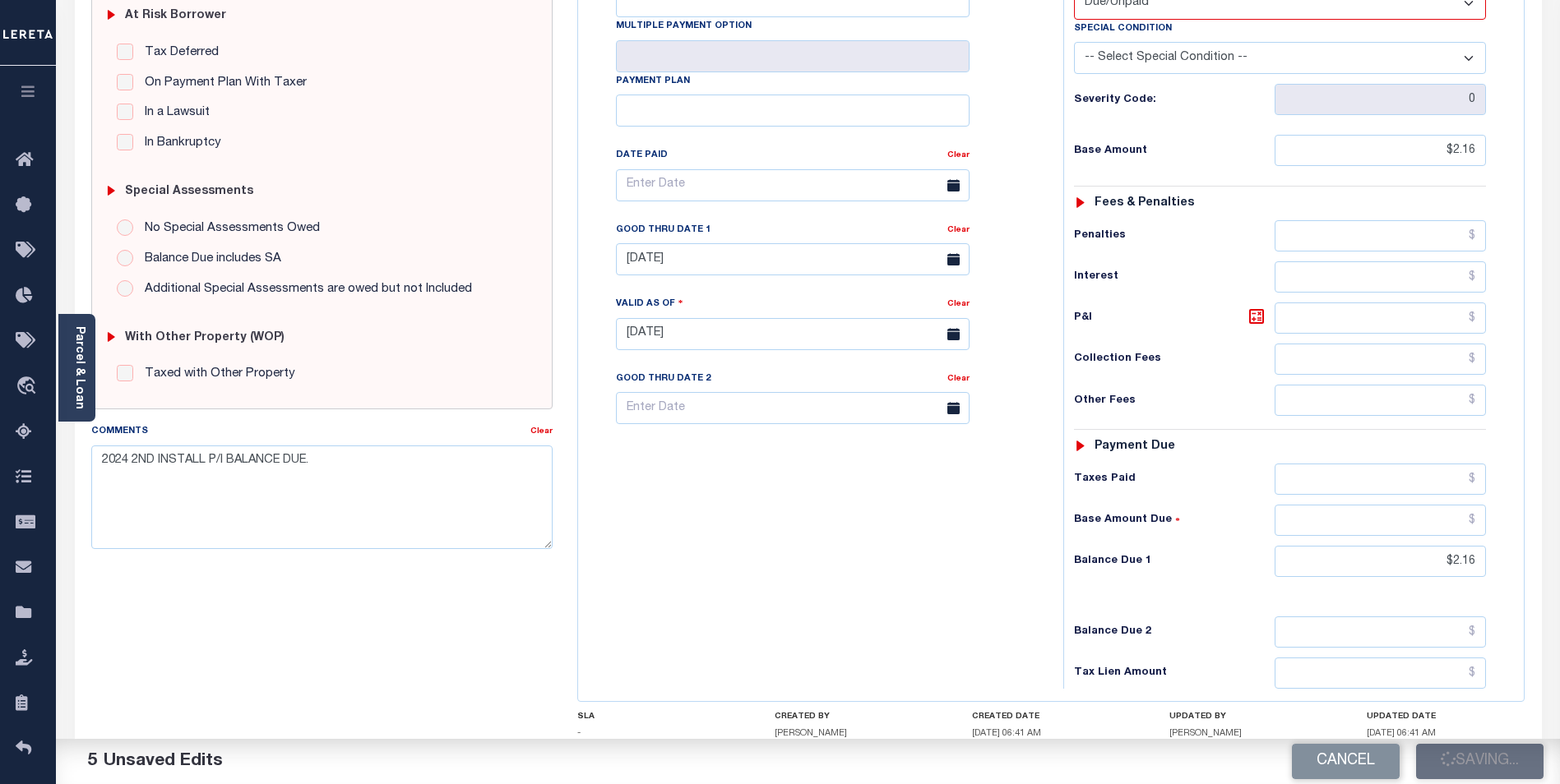
type input "$2.16"
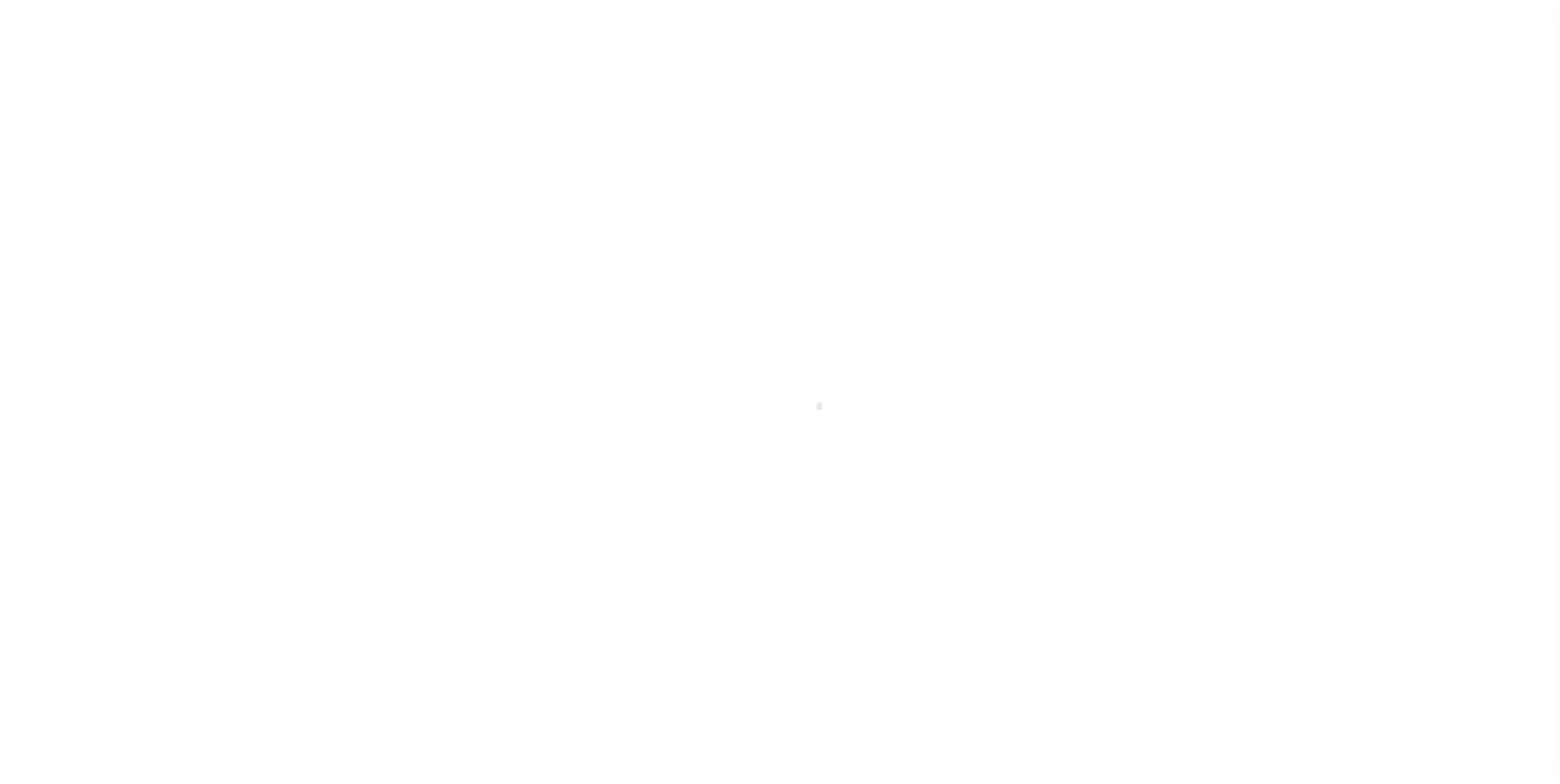
scroll to position [16, 0]
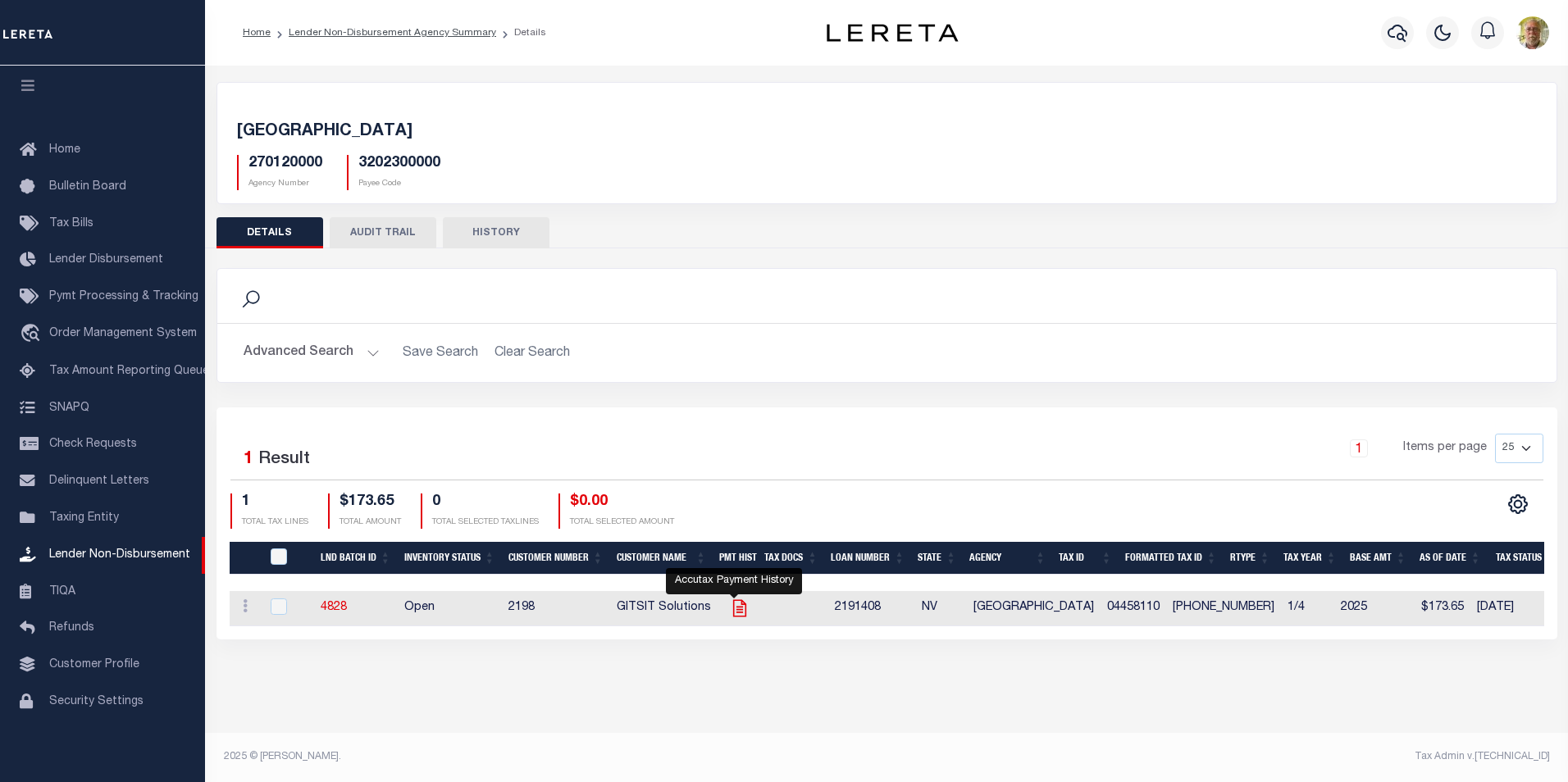
click at [734, 606] on icon "" at bounding box center [739, 608] width 21 height 21
checkbox input "true"
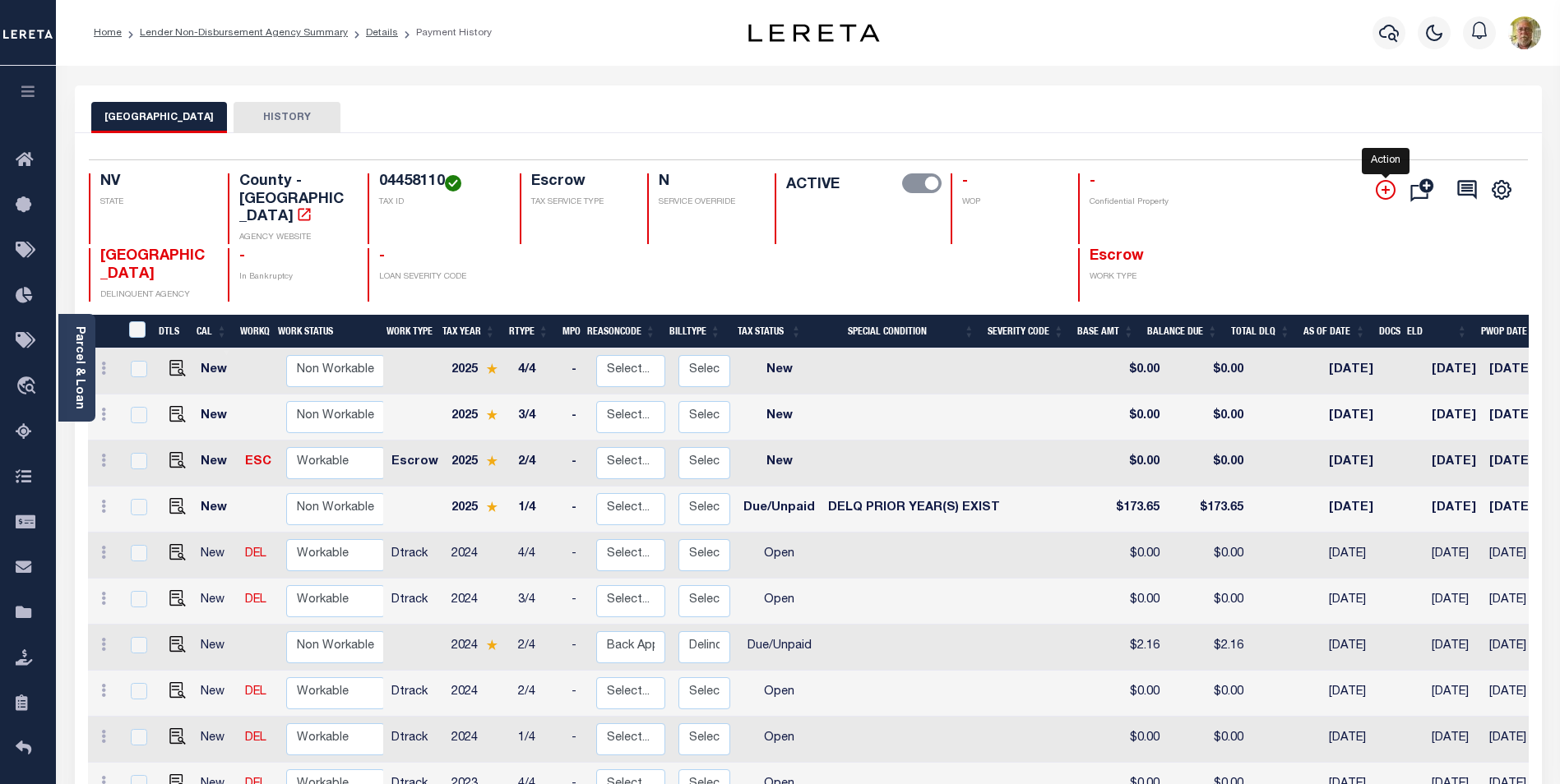
click at [1384, 185] on icon "" at bounding box center [1385, 189] width 20 height 20
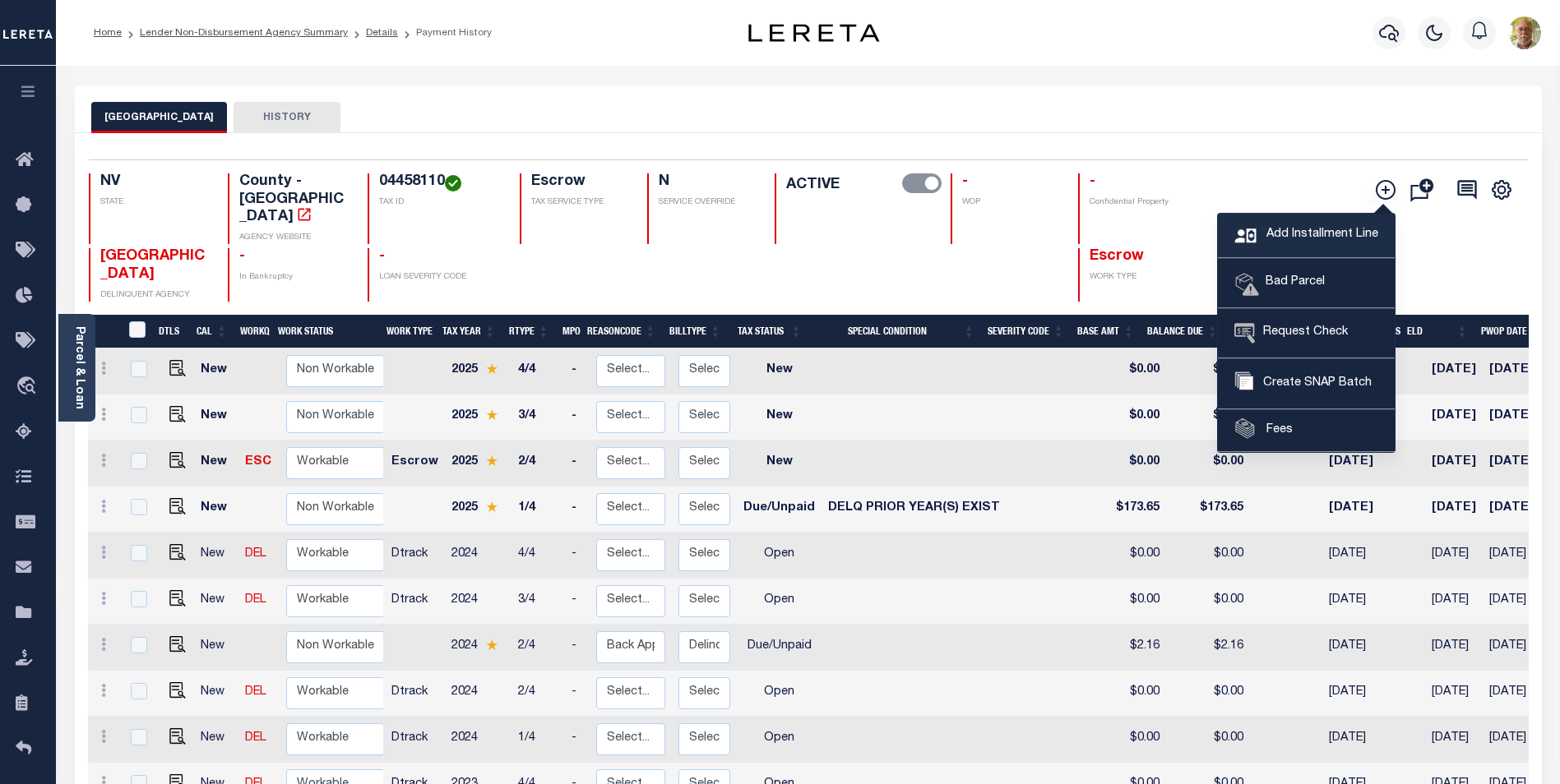
click at [1283, 231] on span "Add Installment Line" at bounding box center [1320, 234] width 116 height 18
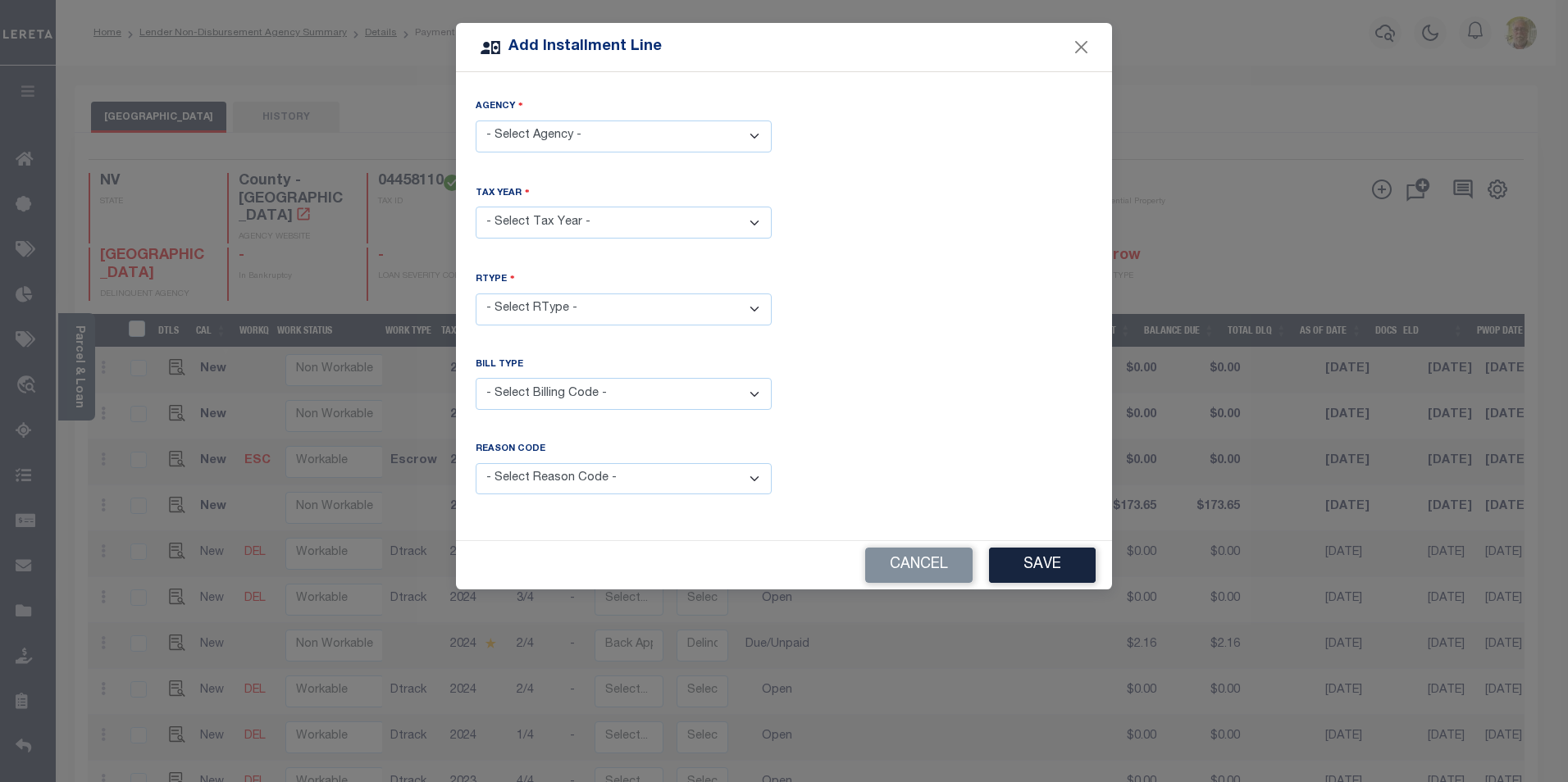
drag, startPoint x: 563, startPoint y: 130, endPoint x: 553, endPoint y: 145, distance: 18.0
click at [563, 130] on select "- Select Agency - NYE COUNTY - County" at bounding box center [624, 136] width 296 height 32
select select "3202300000"
click at [476, 120] on select "- Select Agency - NYE COUNTY - County" at bounding box center [624, 136] width 296 height 32
click at [536, 222] on select "- Select Year - 2005 2006 2007 2008 2009 2010 2011 2012 2013 2014 2015 2016 201…" at bounding box center [624, 223] width 296 height 32
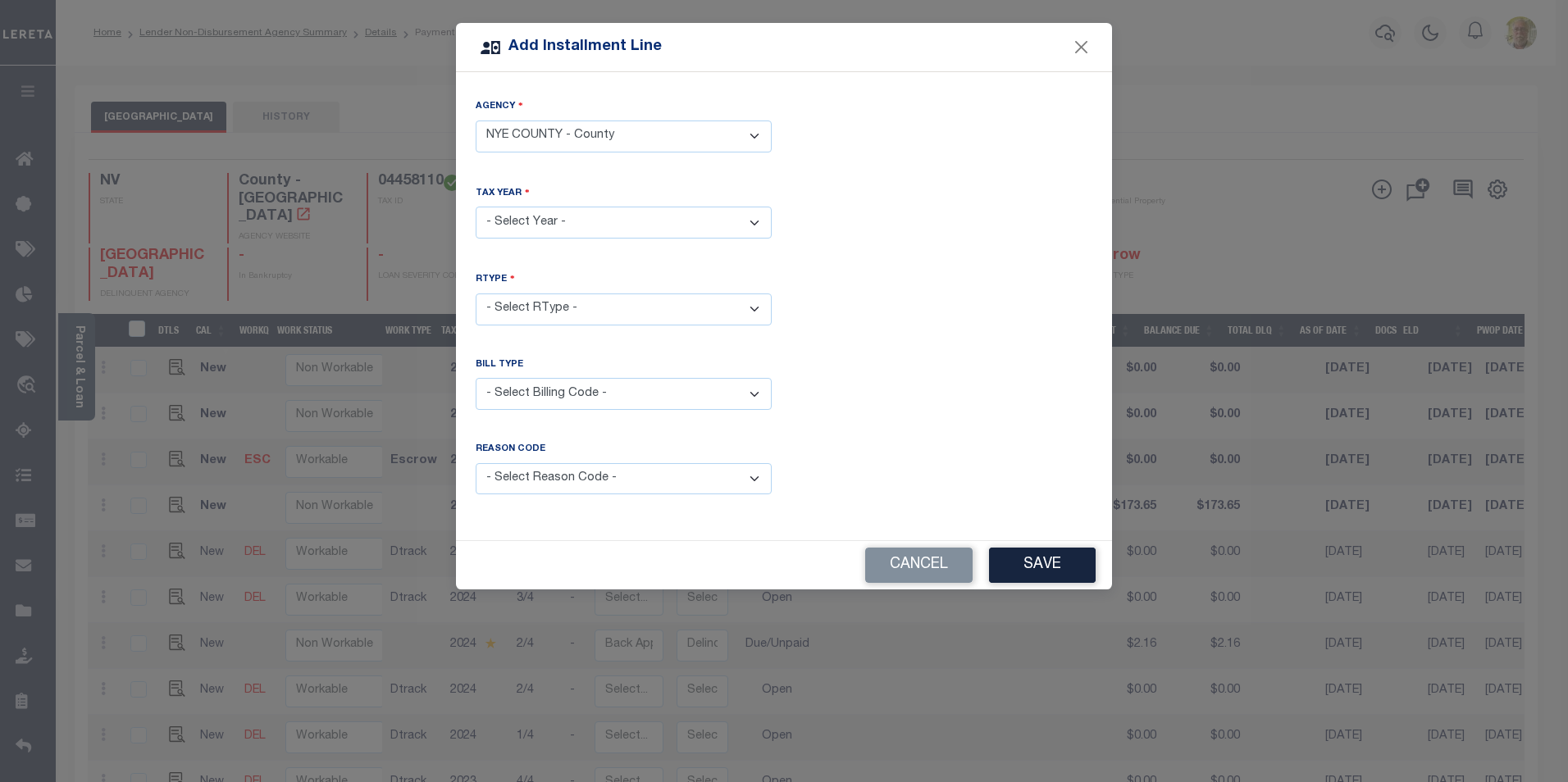
select select "2024"
click at [476, 207] on select "- Select Year - 2005 2006 2007 2008 2009 2010 2011 2012 2013 2014 2015 2016 201…" at bounding box center [624, 223] width 296 height 32
click at [533, 306] on select "- Select RType - 1/4 2/4 3/4 4/4" at bounding box center [624, 310] width 296 height 32
select select "2"
click at [476, 294] on select "- Select RType - 1/4 2/4 3/4 4/4" at bounding box center [624, 310] width 296 height 32
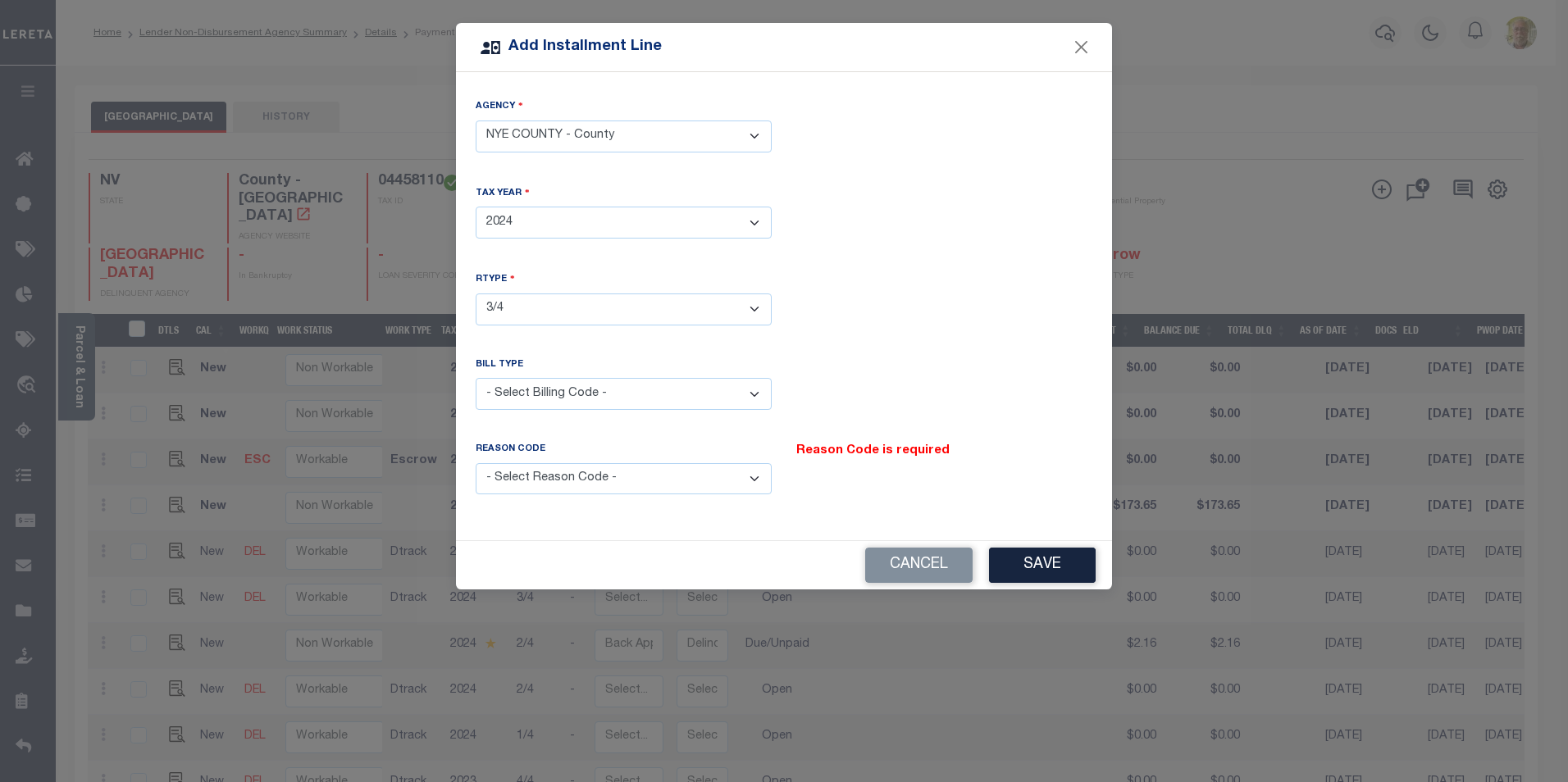
click at [540, 383] on select "- Select Billing Code - Regular Delinquent Supplemental Corrected/Adjusted Bill…" at bounding box center [624, 394] width 296 height 32
select select "2"
click at [476, 378] on select "- Select Billing Code - Regular Delinquent Supplemental Corrected/Adjusted Bill…" at bounding box center [624, 394] width 296 height 32
drag, startPoint x: 555, startPoint y: 480, endPoint x: 570, endPoint y: 487, distance: 16.6
click at [555, 480] on select "- Select Reason Code - Payment Reversal Taxable Value Change Assessment Change …" at bounding box center [624, 479] width 296 height 32
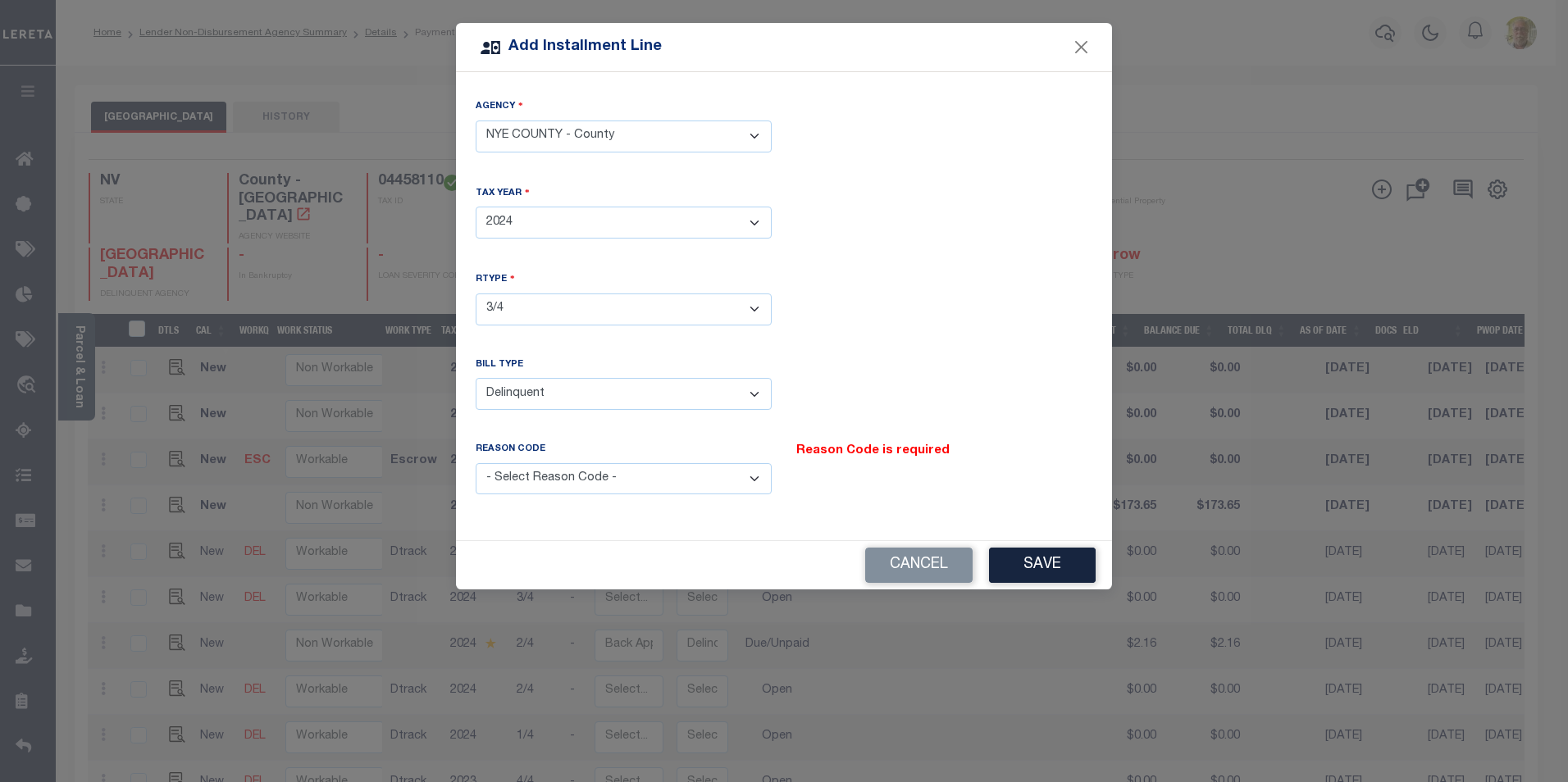
select select "12"
click at [476, 463] on select "- Select Reason Code - Payment Reversal Taxable Value Change Assessment Change …" at bounding box center [624, 479] width 296 height 32
click at [1041, 556] on button "Save" at bounding box center [1042, 565] width 107 height 36
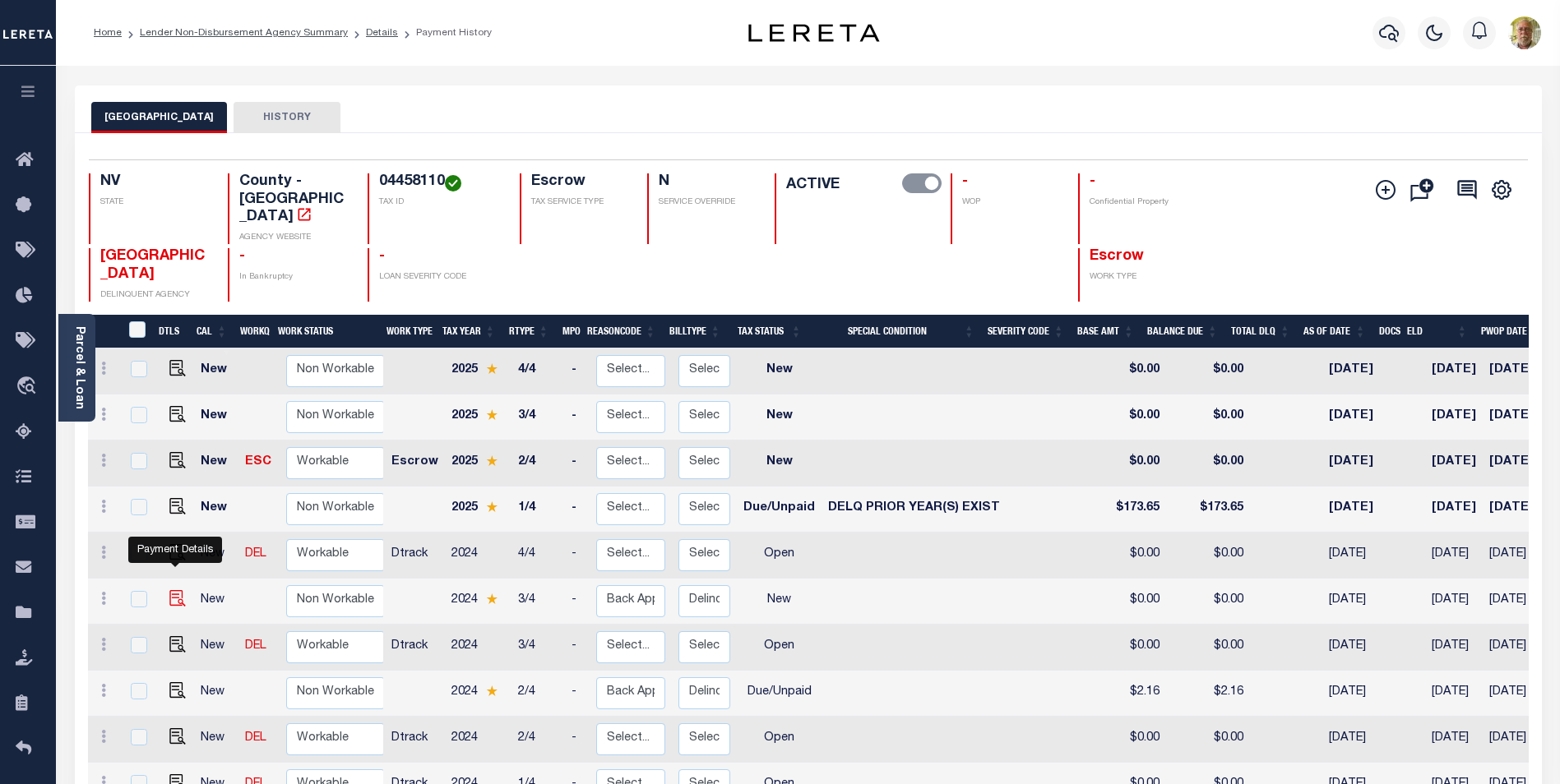
click at [171, 591] on img at bounding box center [177, 598] width 16 height 16
checkbox input "true"
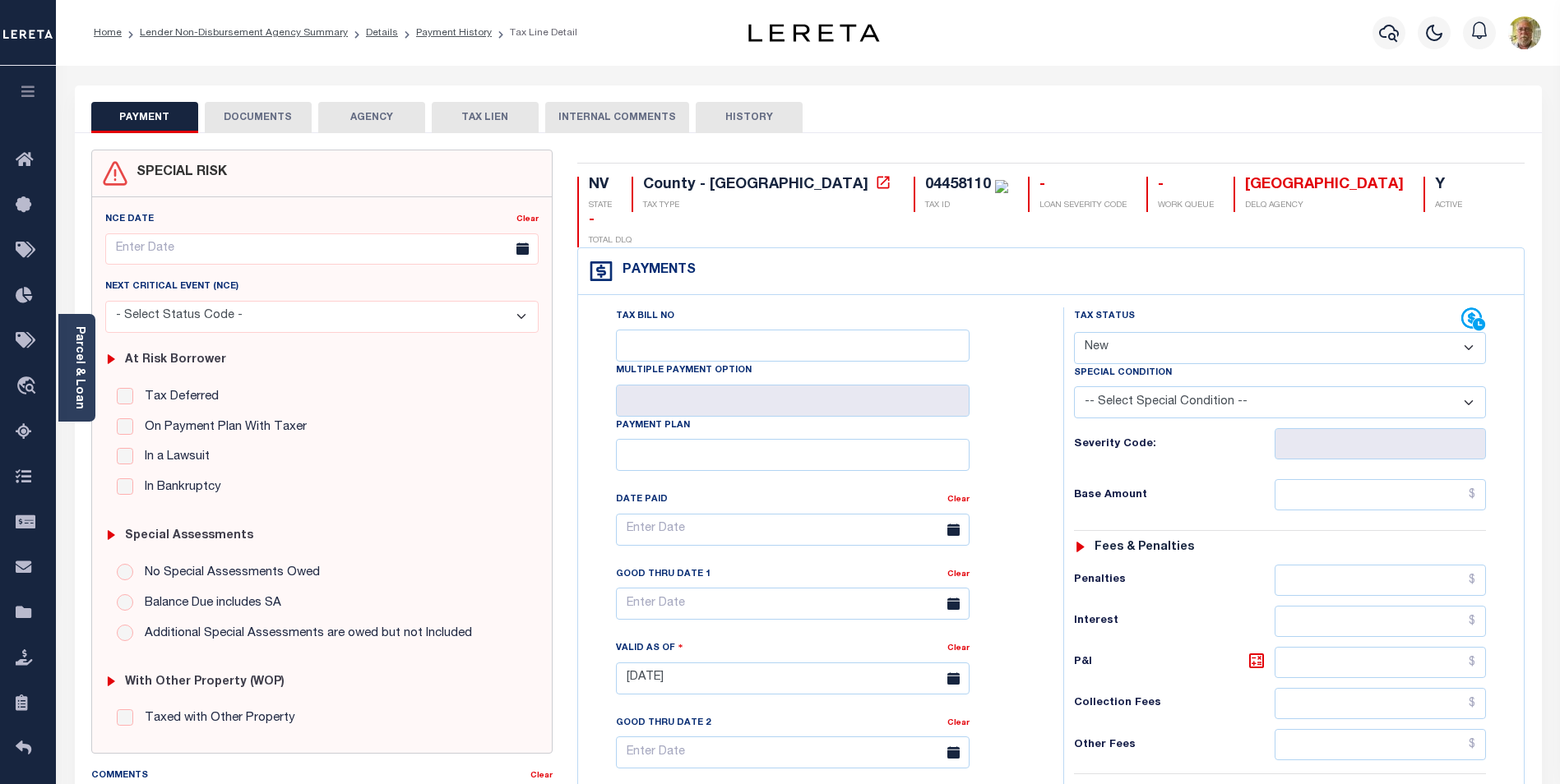
click at [1133, 332] on select "- Select Status Code - Open Due/Unpaid Paid Incomplete No Tax Due Internal Refu…" at bounding box center [1279, 348] width 412 height 32
select select "DUE"
click at [1074, 332] on select "- Select Status Code - Open Due/Unpaid Paid Incomplete No Tax Due Internal Refu…" at bounding box center [1279, 348] width 412 height 32
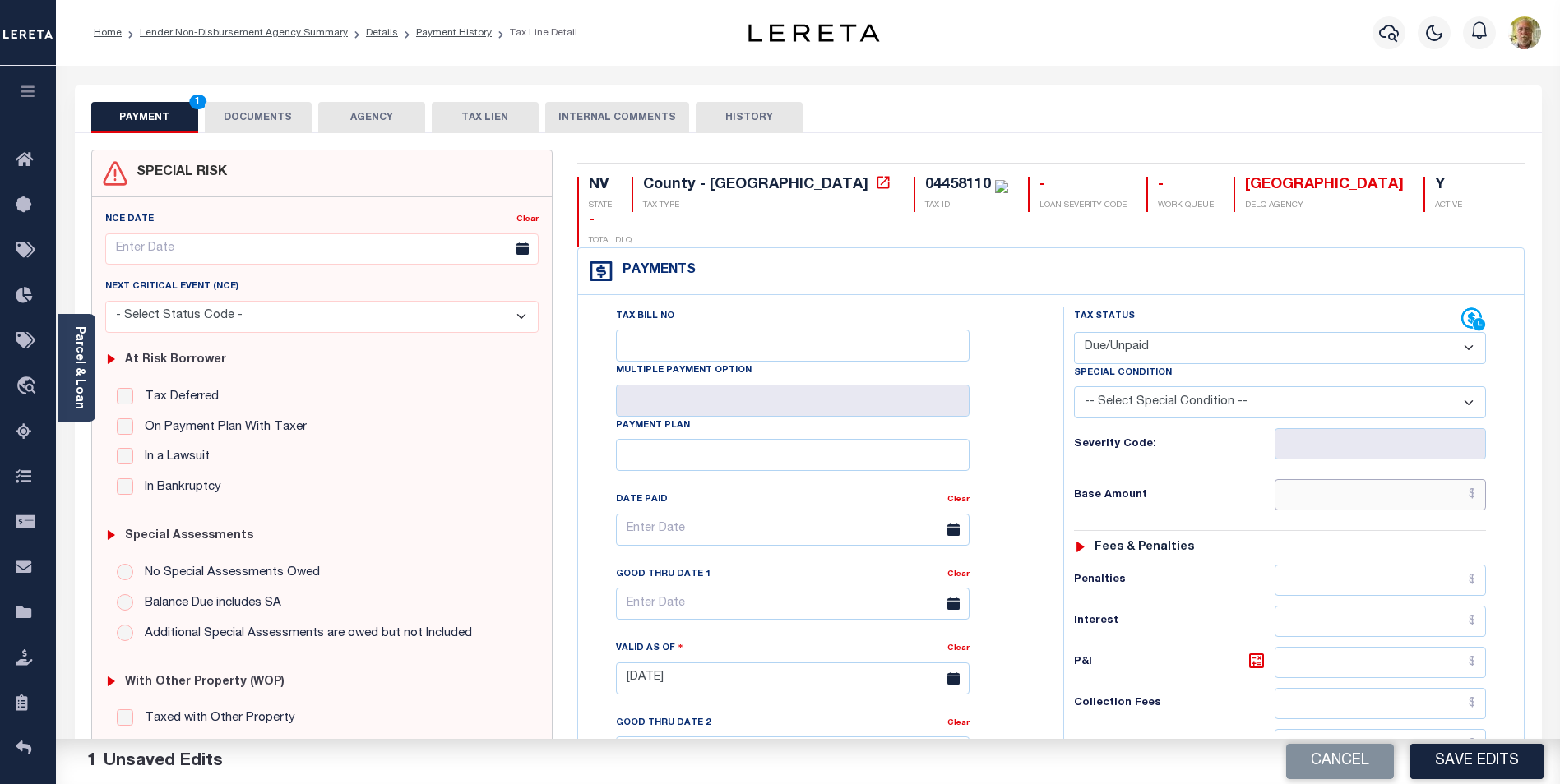
drag, startPoint x: 1413, startPoint y: 465, endPoint x: 1378, endPoint y: 459, distance: 35.5
click at [1413, 479] on input "text" at bounding box center [1380, 495] width 211 height 31
type input "$126.00"
type input "$6.40"
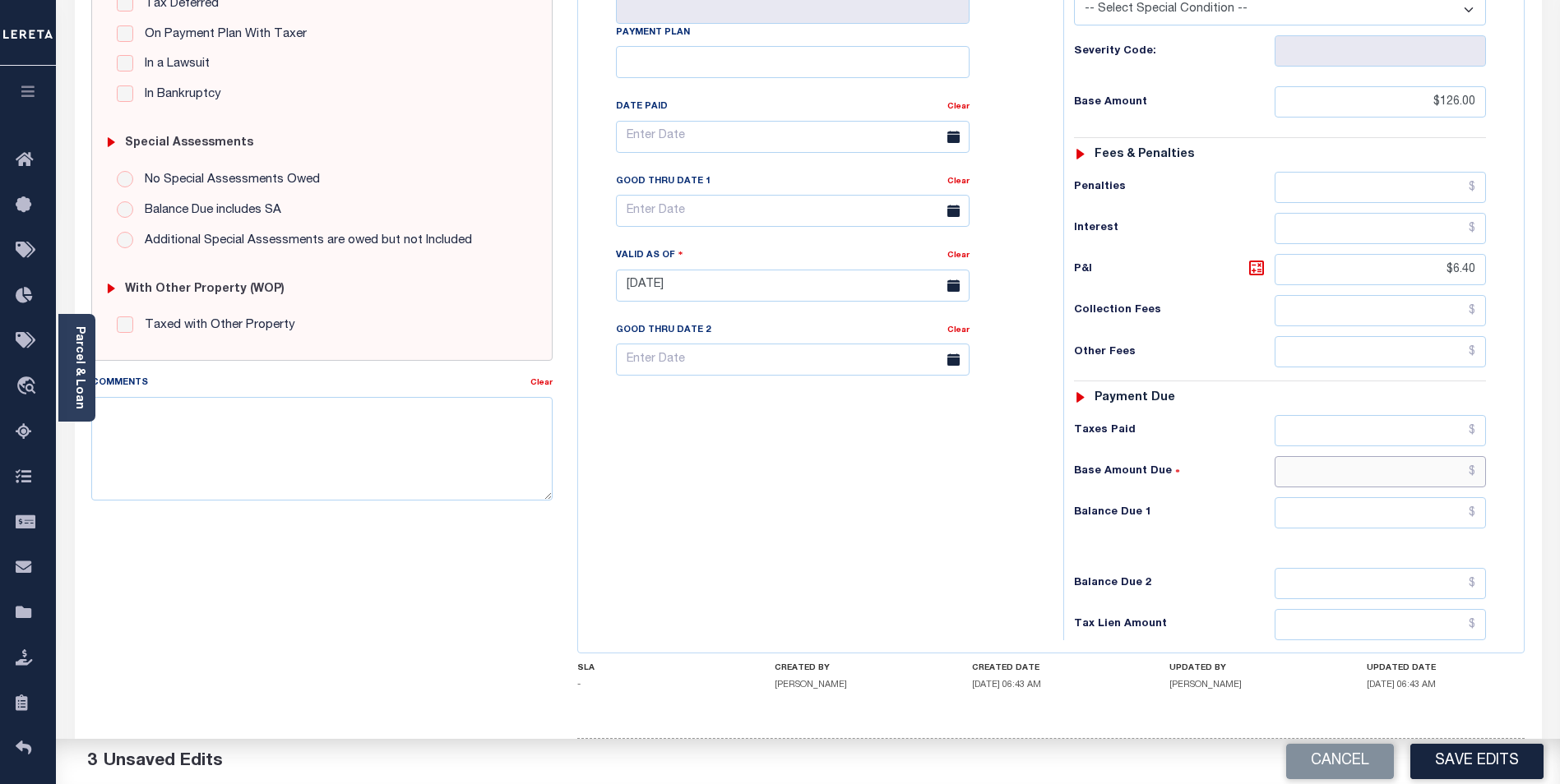
scroll to position [426, 0]
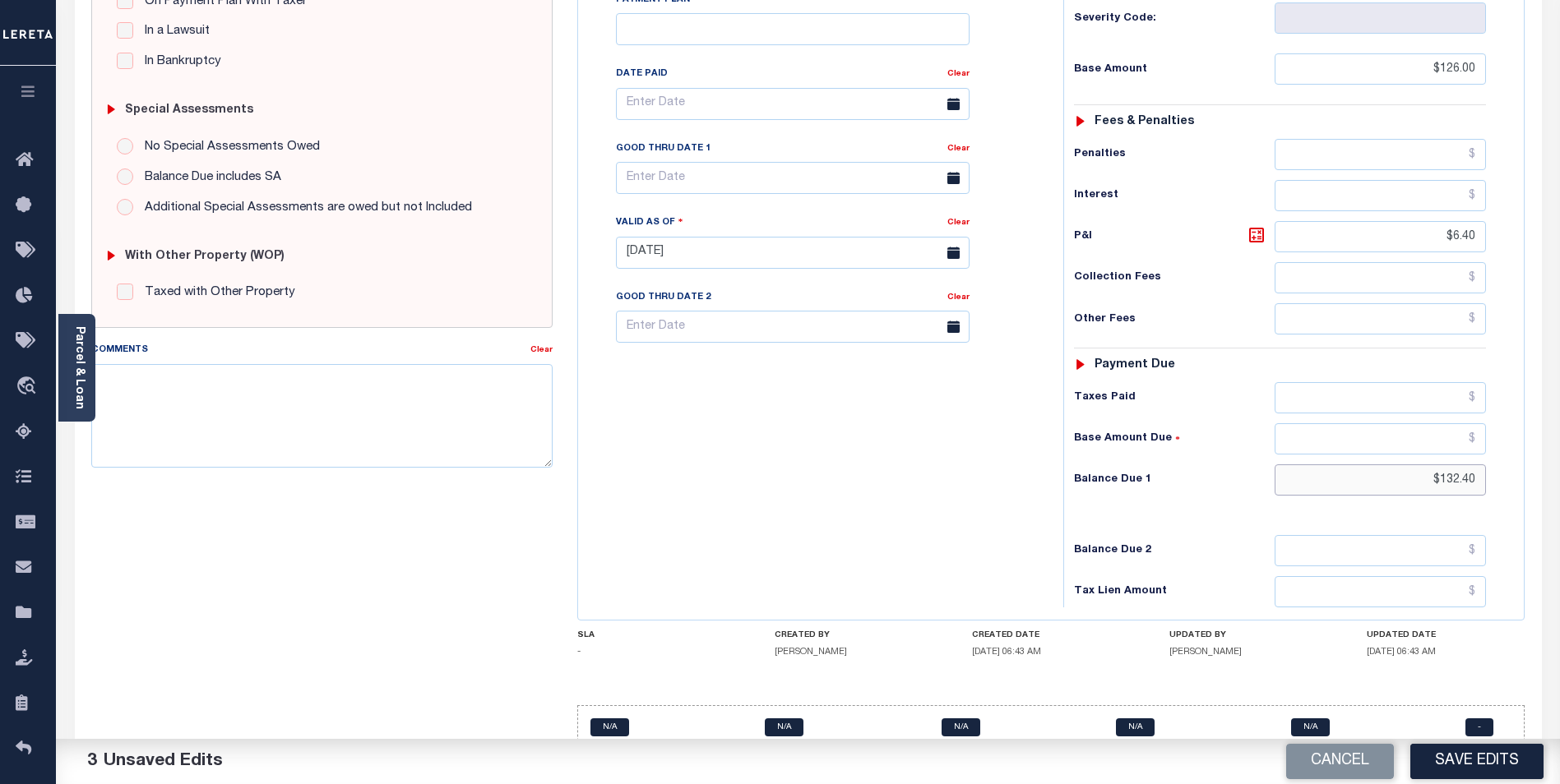
type input "$132.40"
click at [744, 162] on input "text" at bounding box center [793, 178] width 354 height 32
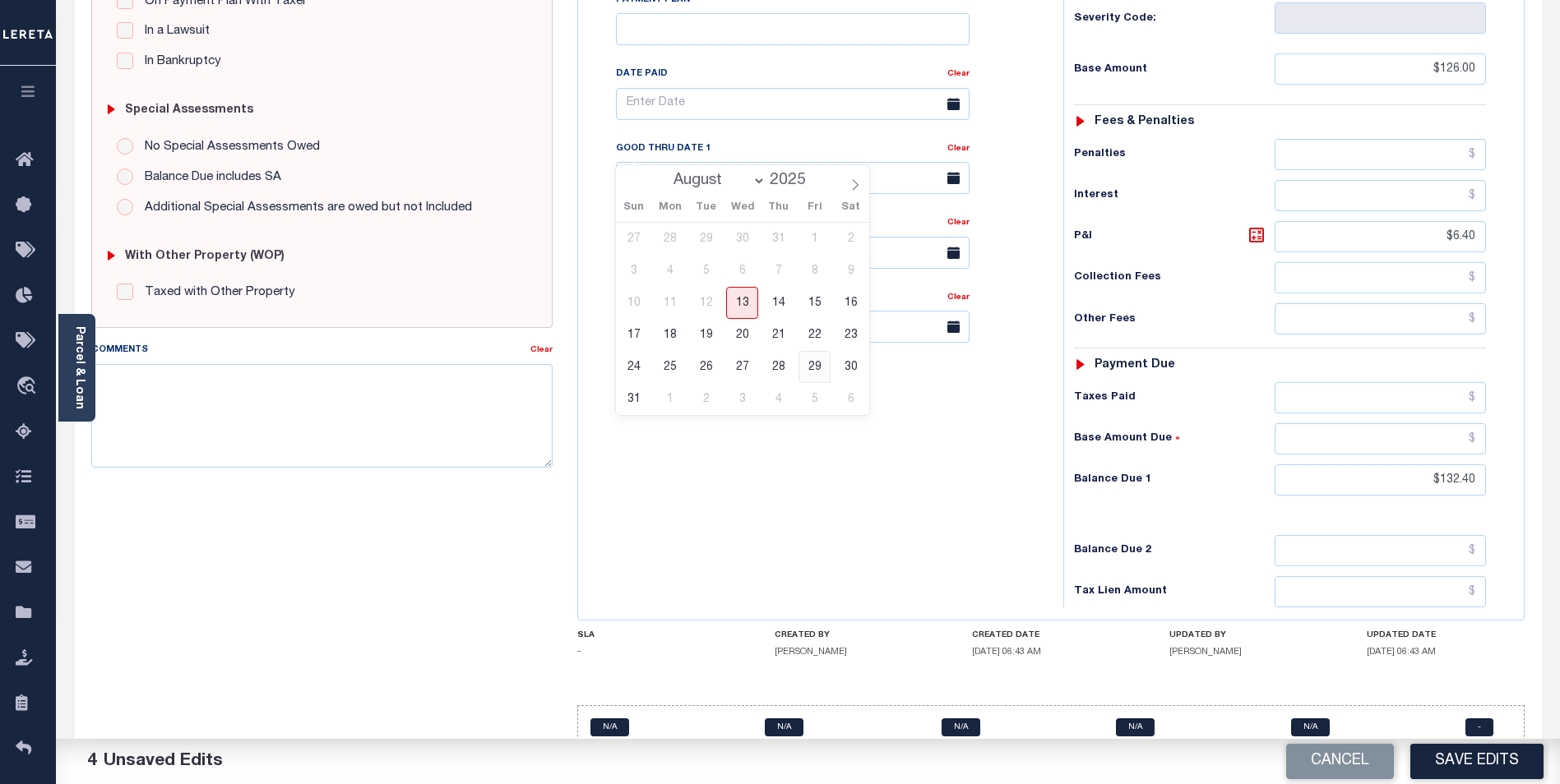
click at [813, 361] on span "29" at bounding box center [815, 367] width 32 height 32
type input "08/29/2025"
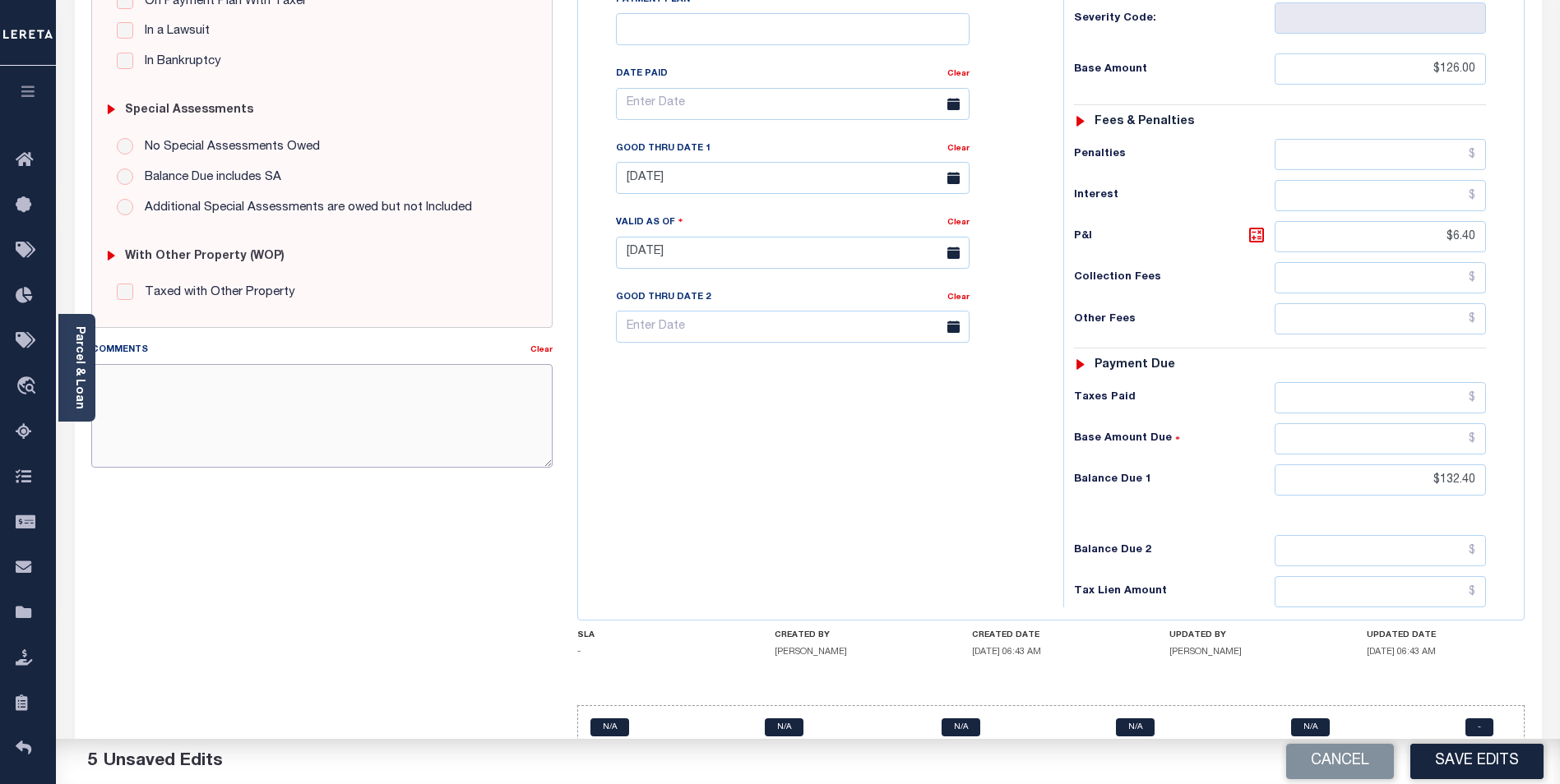
click at [272, 391] on textarea "Comments" at bounding box center [323, 416] width 462 height 104
type textarea "2024 3RD INSTALLMENT DELINQUENT."
click at [1468, 752] on button "Save Edits" at bounding box center [1477, 762] width 133 height 36
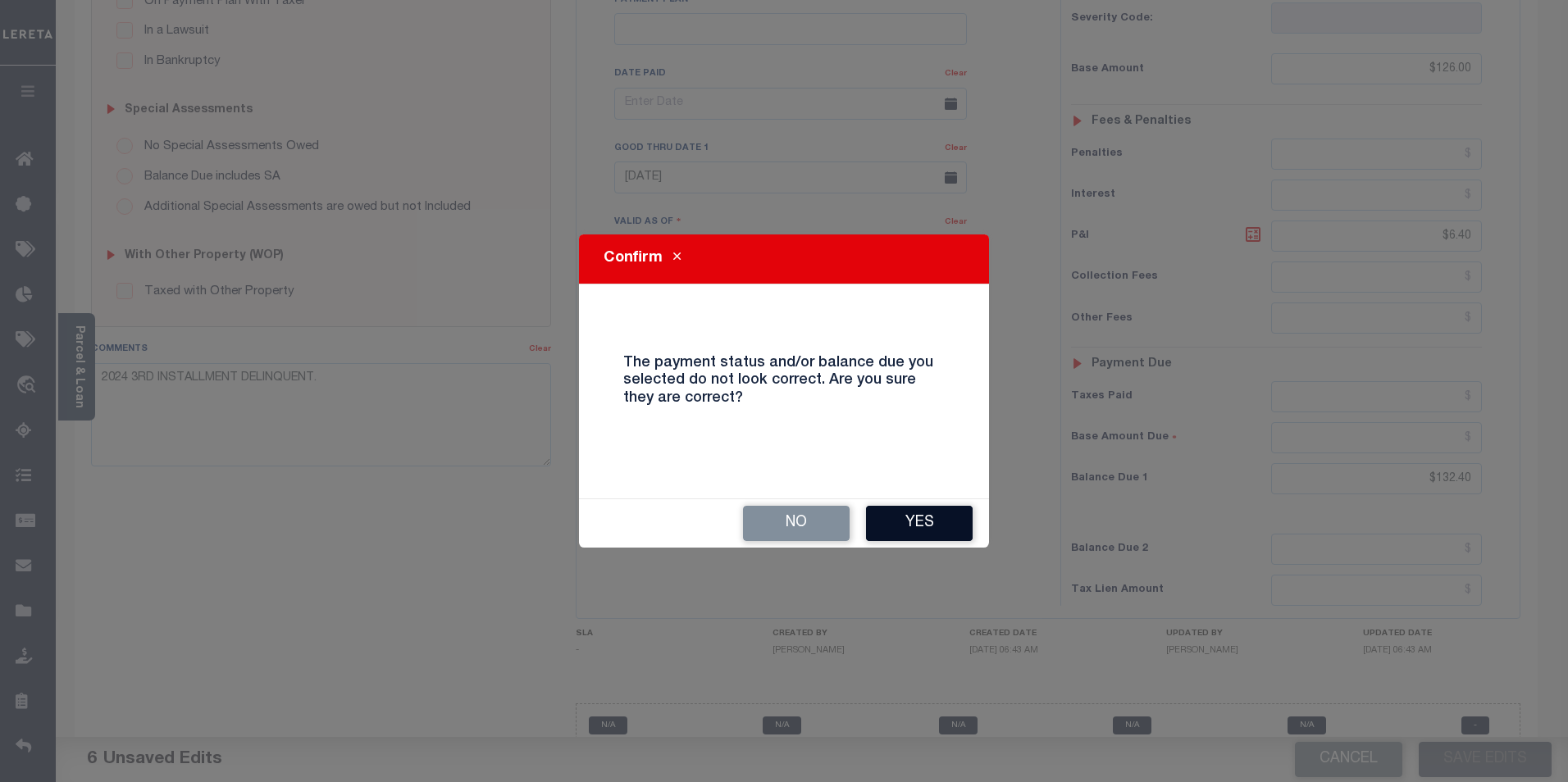
click at [948, 520] on button "Yes" at bounding box center [919, 524] width 107 height 36
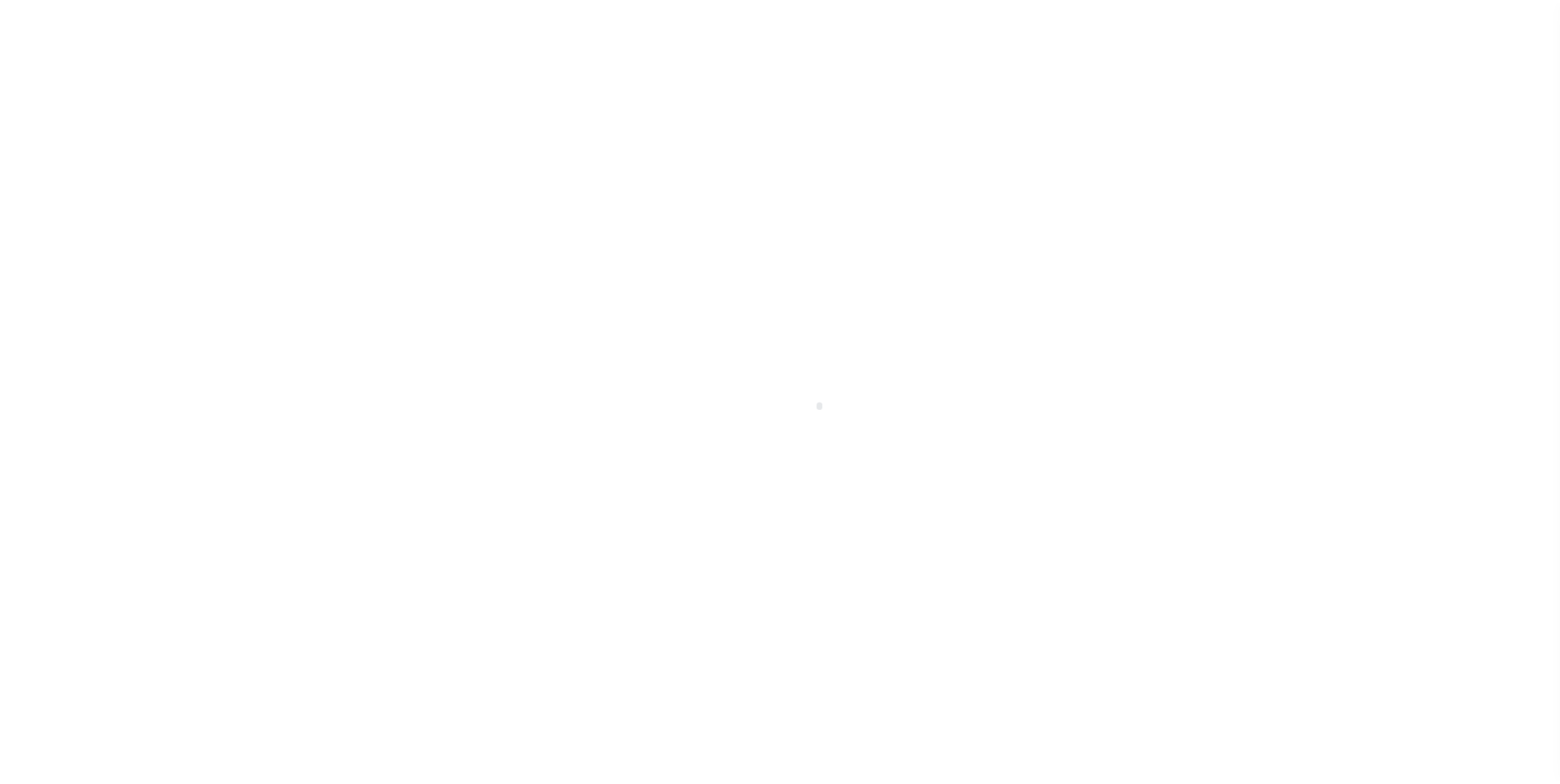
scroll to position [16, 0]
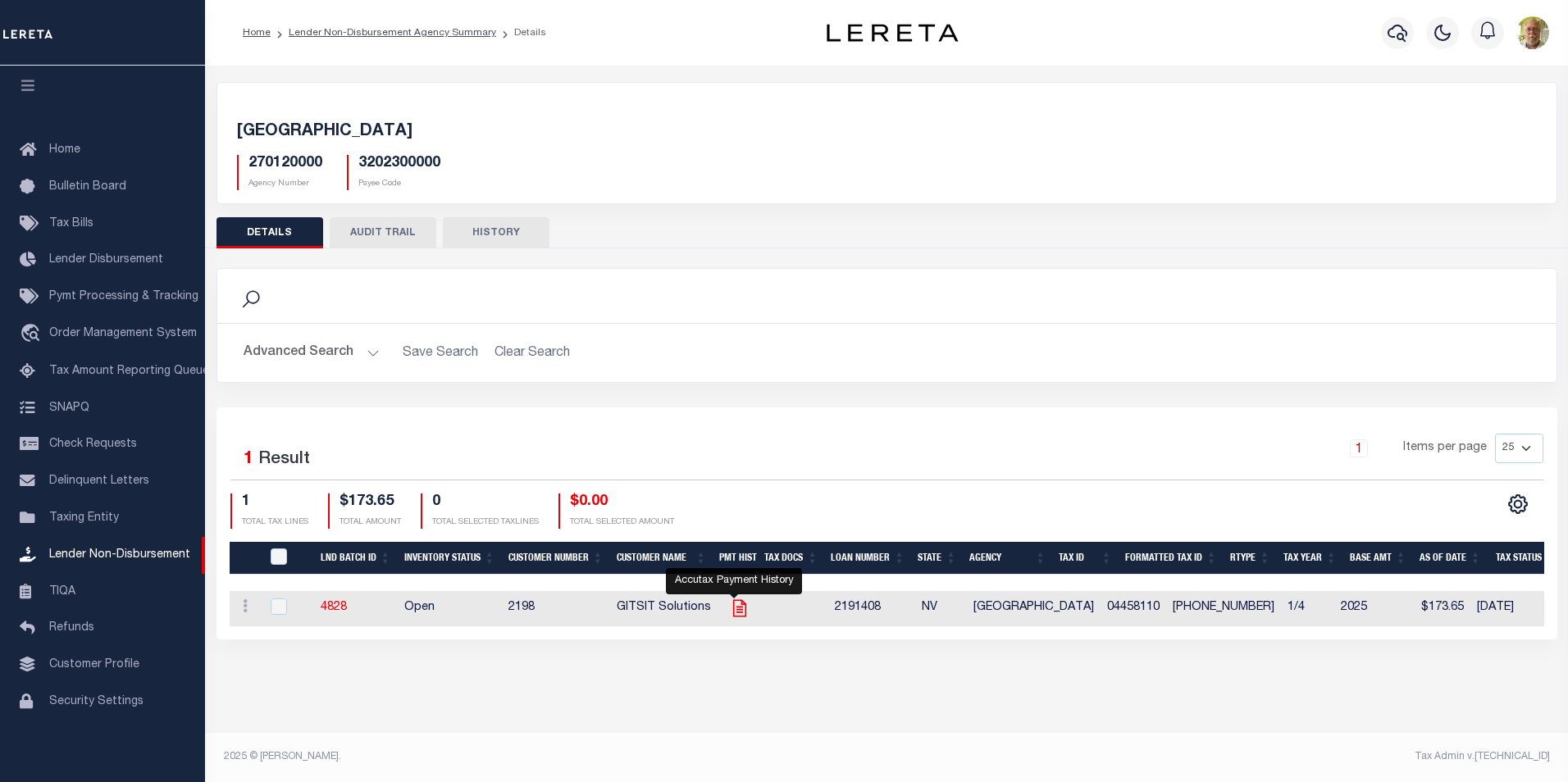
click at [734, 607] on icon "" at bounding box center [739, 608] width 21 height 21
checkbox input "true"
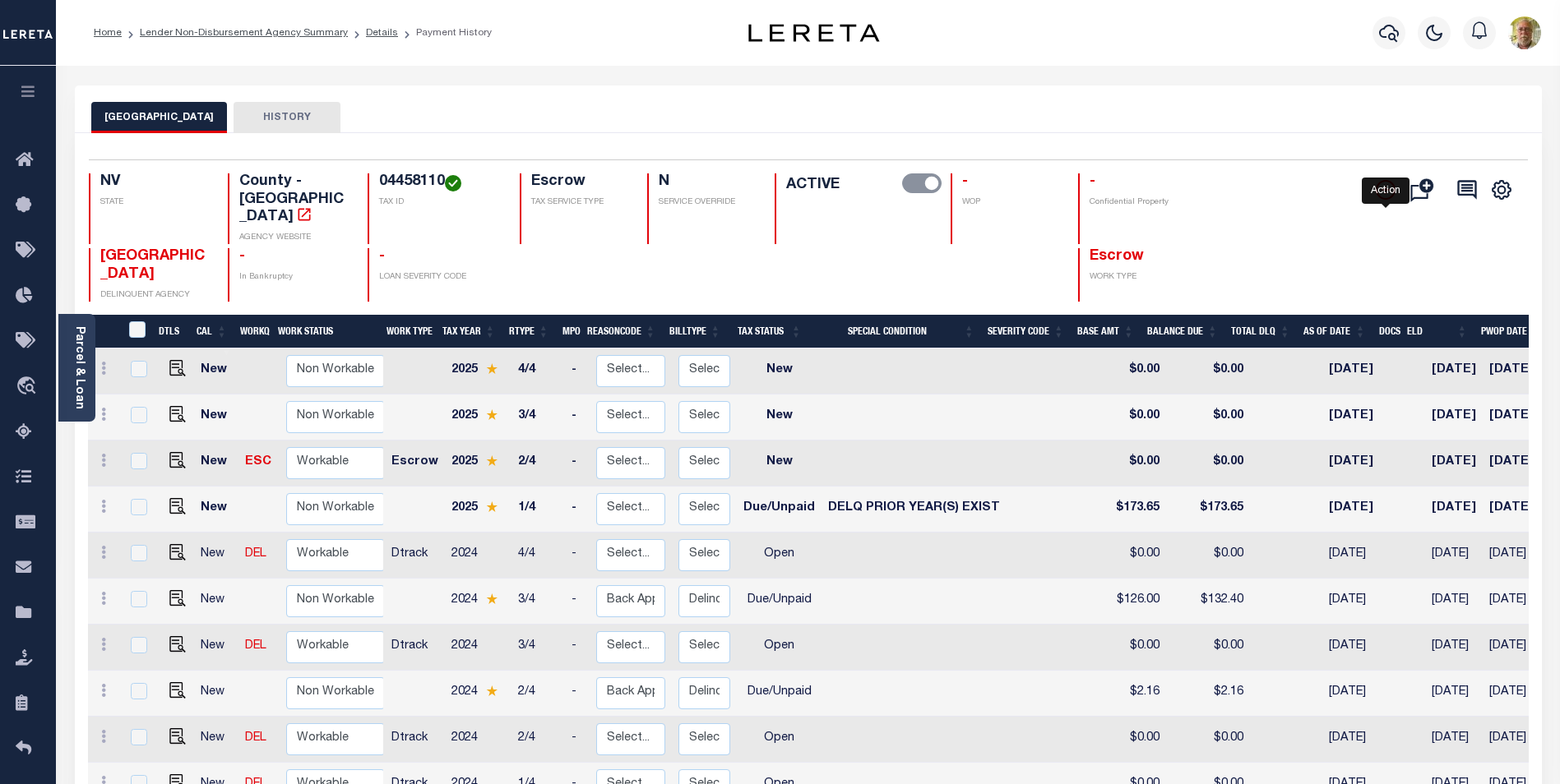
click at [1383, 190] on icon "" at bounding box center [1385, 189] width 20 height 20
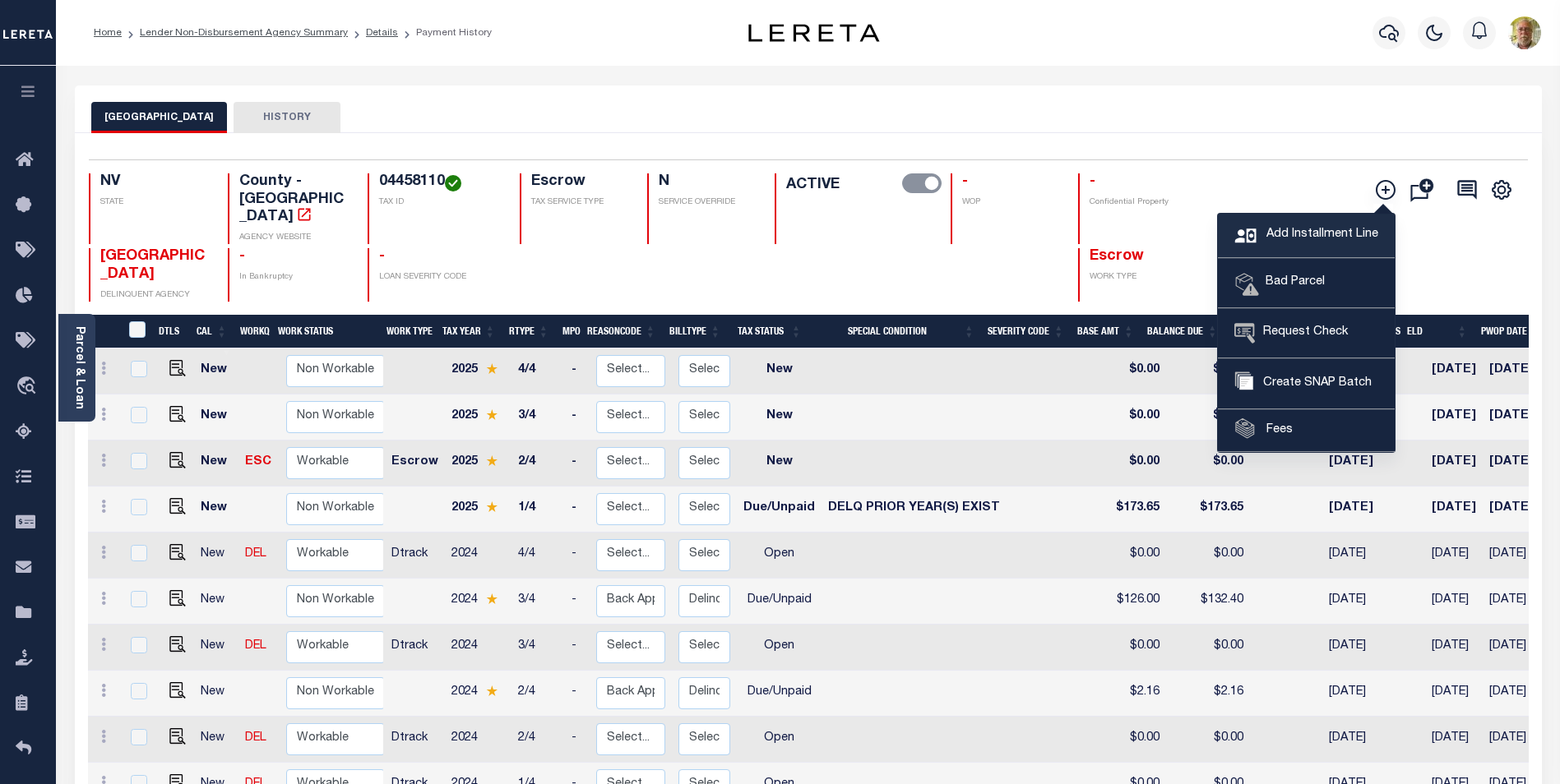
click at [1300, 227] on span "Add Installment Line" at bounding box center [1320, 234] width 116 height 18
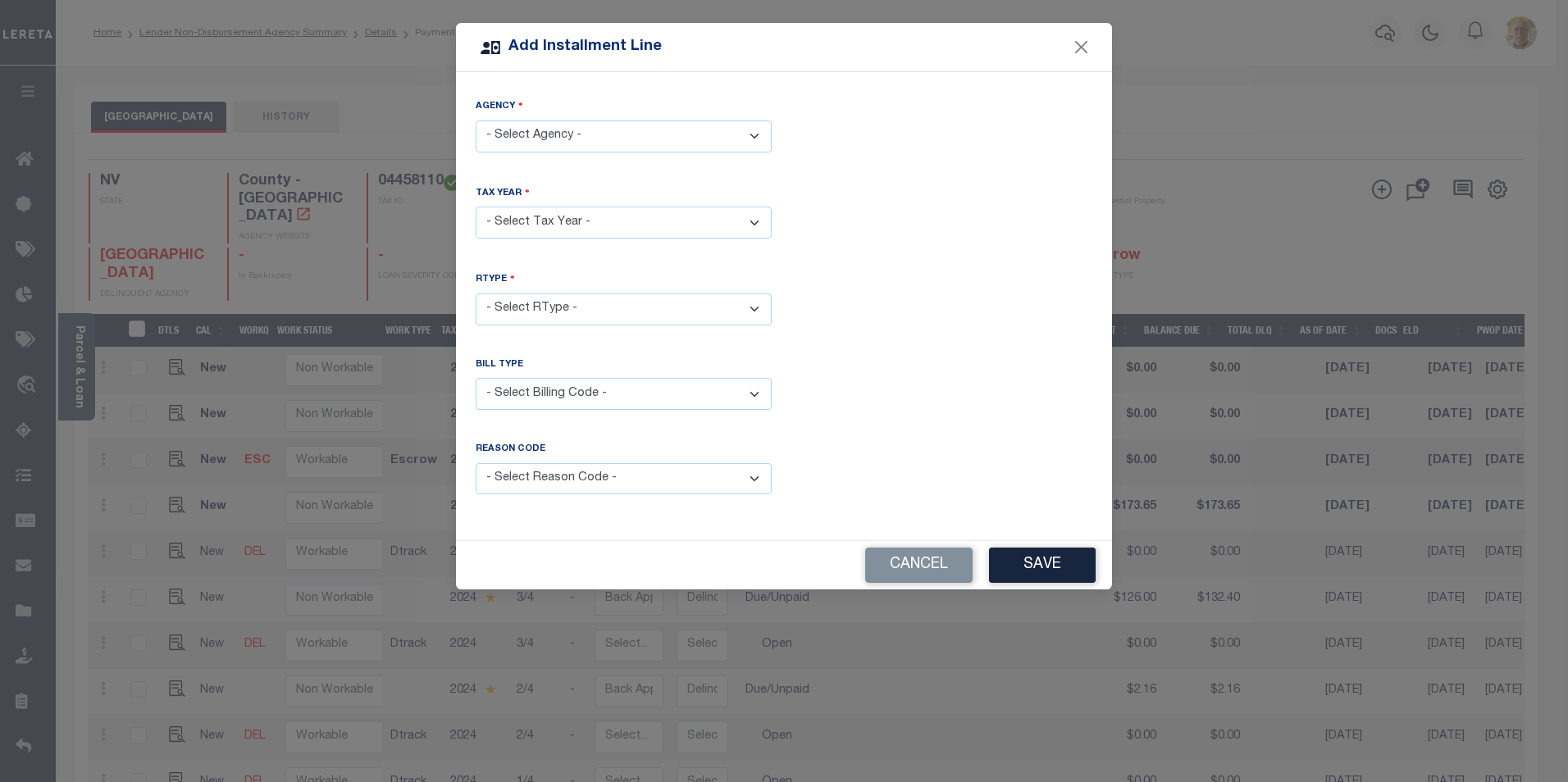
click at [592, 135] on select "- Select Agency - [GEOGRAPHIC_DATA] - County" at bounding box center [624, 136] width 296 height 32
select select "3202300000"
click at [476, 120] on select "- Select Agency - [GEOGRAPHIC_DATA] - County" at bounding box center [624, 136] width 296 height 32
click at [540, 223] on select "- Select Year - 2005 2006 2007 2008 2009 2010 2011 2012 2013 2014 2015 2016 201…" at bounding box center [624, 223] width 296 height 32
select select "2024"
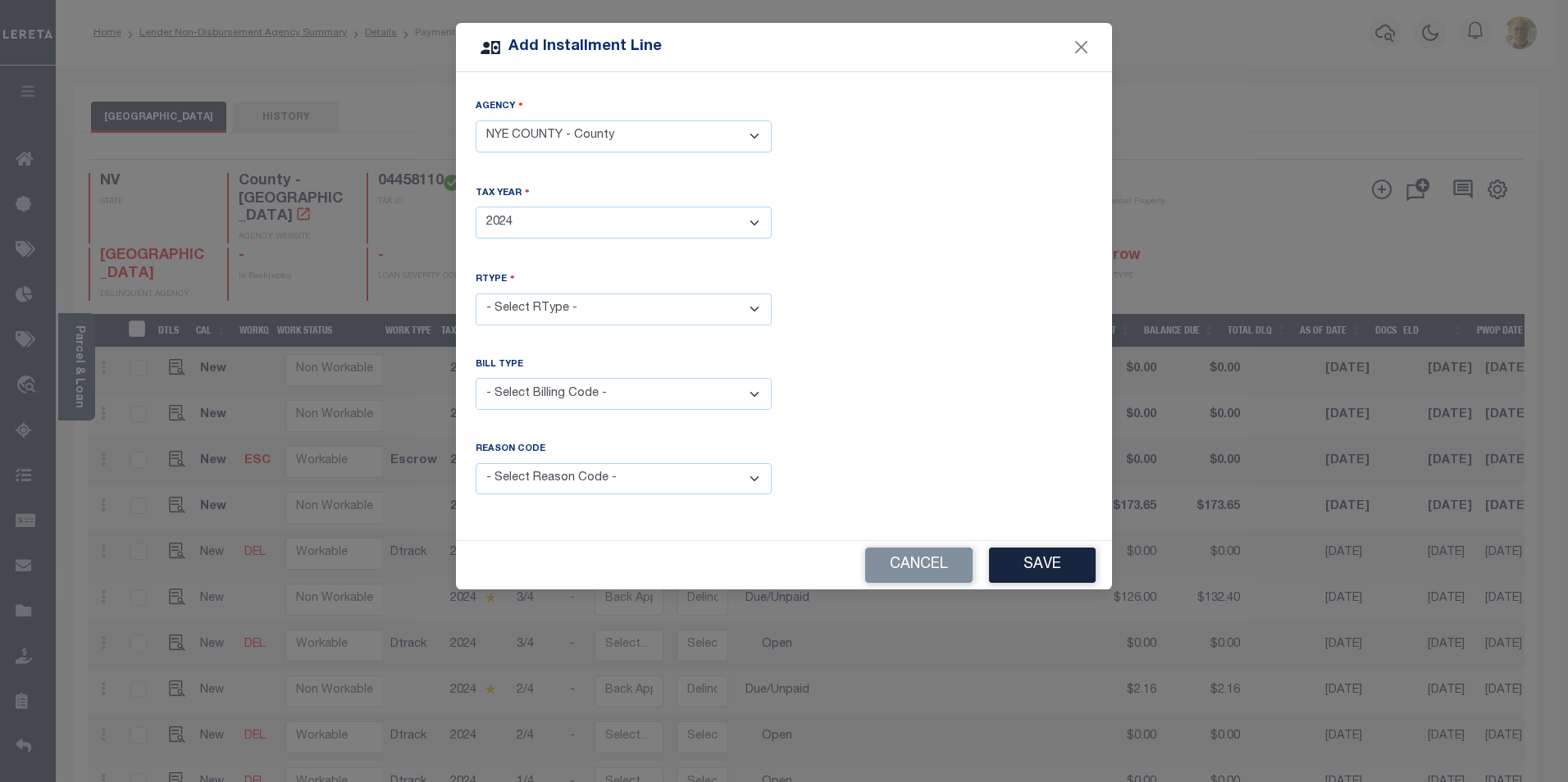
click at [476, 207] on select "- Select Year - 2005 2006 2007 2008 2009 2010 2011 2012 2013 2014 2015 2016 201…" at bounding box center [624, 223] width 296 height 32
click at [546, 305] on select "- Select RType - 1/4 2/4 3/4 4/4" at bounding box center [624, 310] width 296 height 32
select select "3"
click at [476, 294] on select "- Select RType - 1/4 2/4 3/4 4/4" at bounding box center [624, 310] width 296 height 32
drag, startPoint x: 598, startPoint y: 388, endPoint x: 592, endPoint y: 394, distance: 8.5
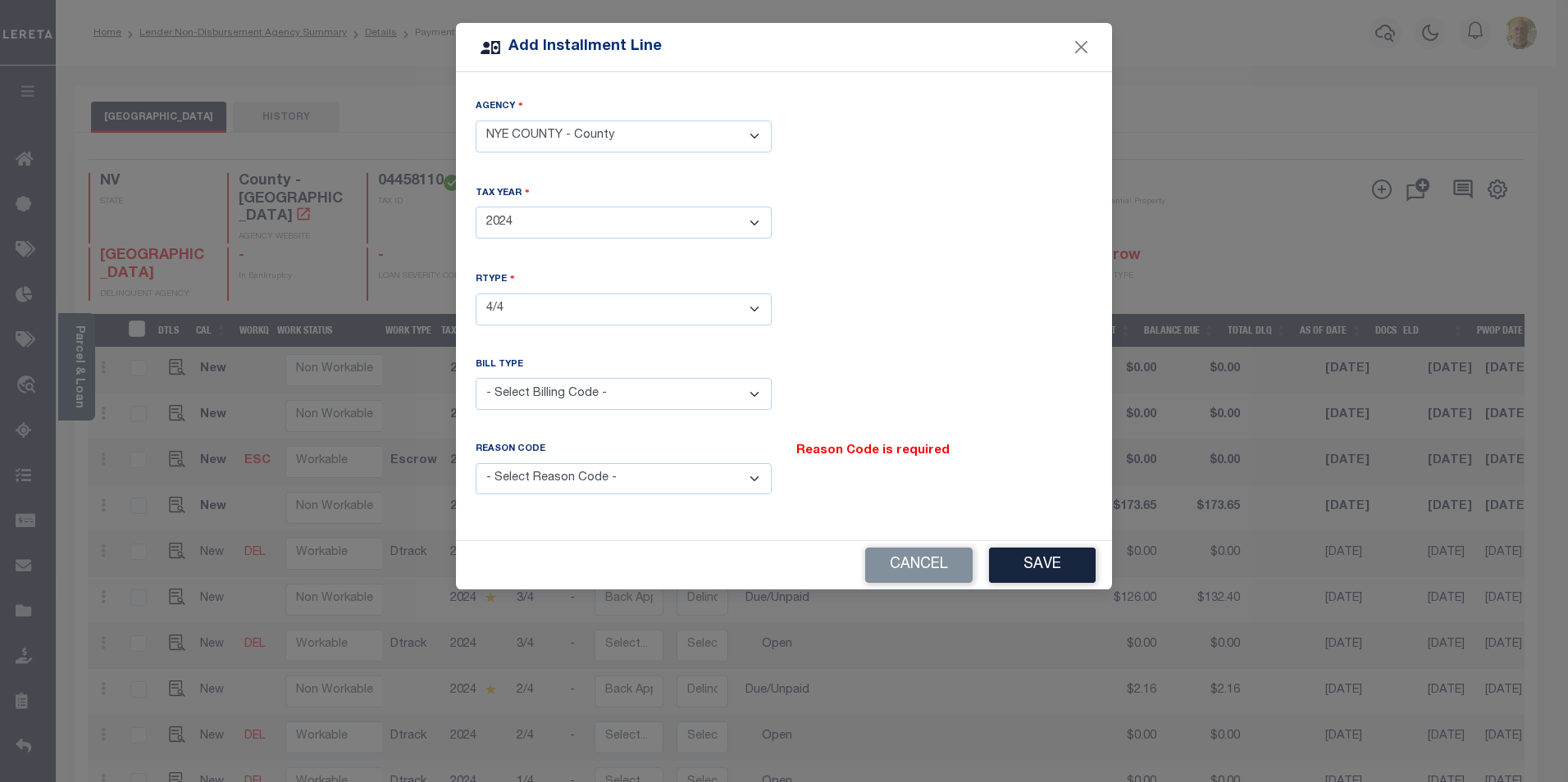
click at [599, 388] on select "- Select Billing Code - Regular Delinquent Supplemental Corrected/Adjusted Bill…" at bounding box center [624, 394] width 296 height 32
select select "2"
click at [476, 378] on select "- Select Billing Code - Regular Delinquent Supplemental Corrected/Adjusted Bill…" at bounding box center [624, 394] width 296 height 32
drag, startPoint x: 576, startPoint y: 470, endPoint x: 573, endPoint y: 485, distance: 15.3
click at [576, 470] on select "- Select Reason Code - Payment Reversal Taxable Value Change Assessment Change …" at bounding box center [624, 479] width 296 height 32
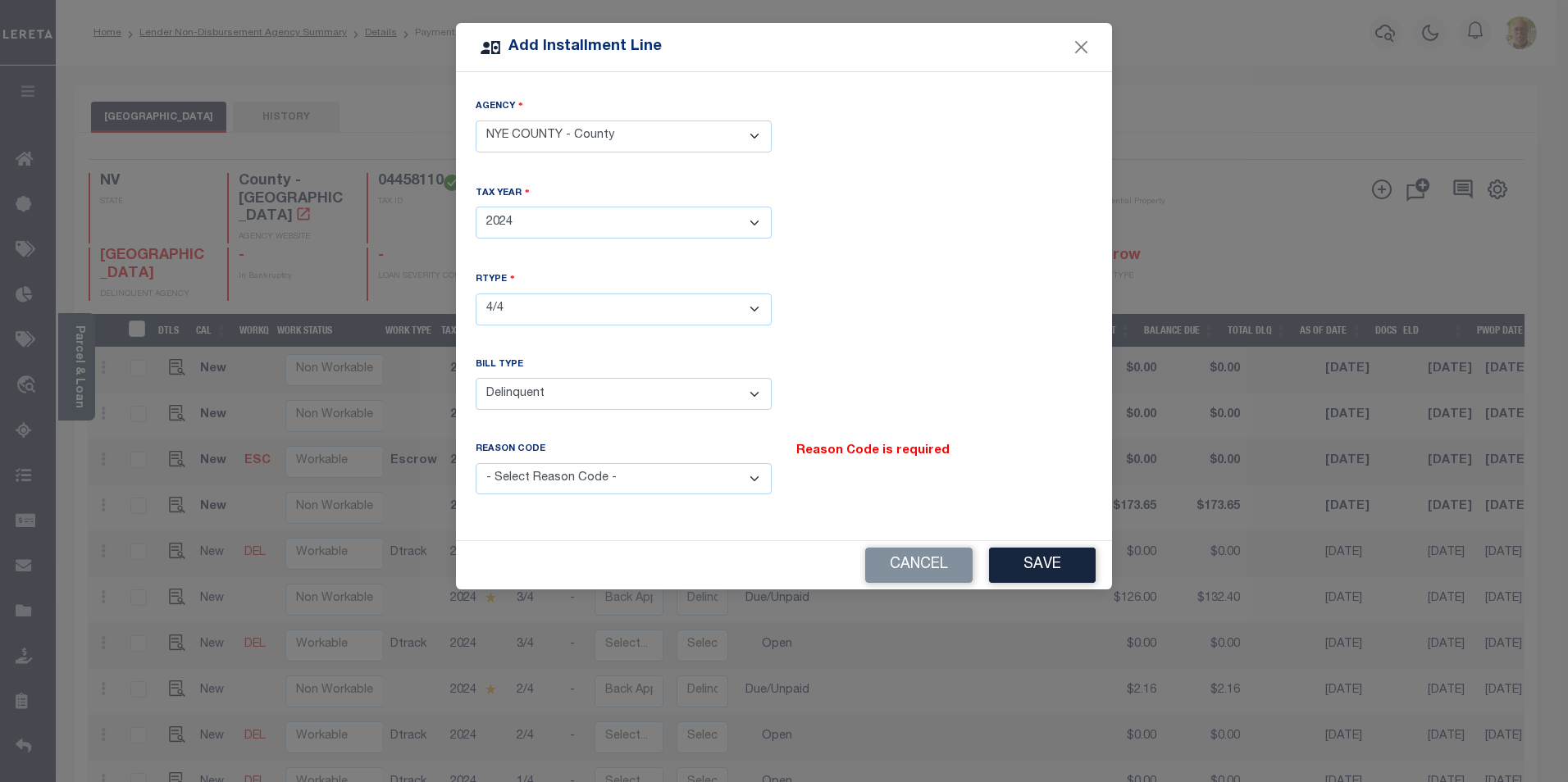
select select "12"
click at [476, 463] on select "- Select Reason Code - Payment Reversal Taxable Value Change Assessment Change …" at bounding box center [624, 479] width 296 height 32
click at [1039, 562] on button "Save" at bounding box center [1042, 565] width 107 height 36
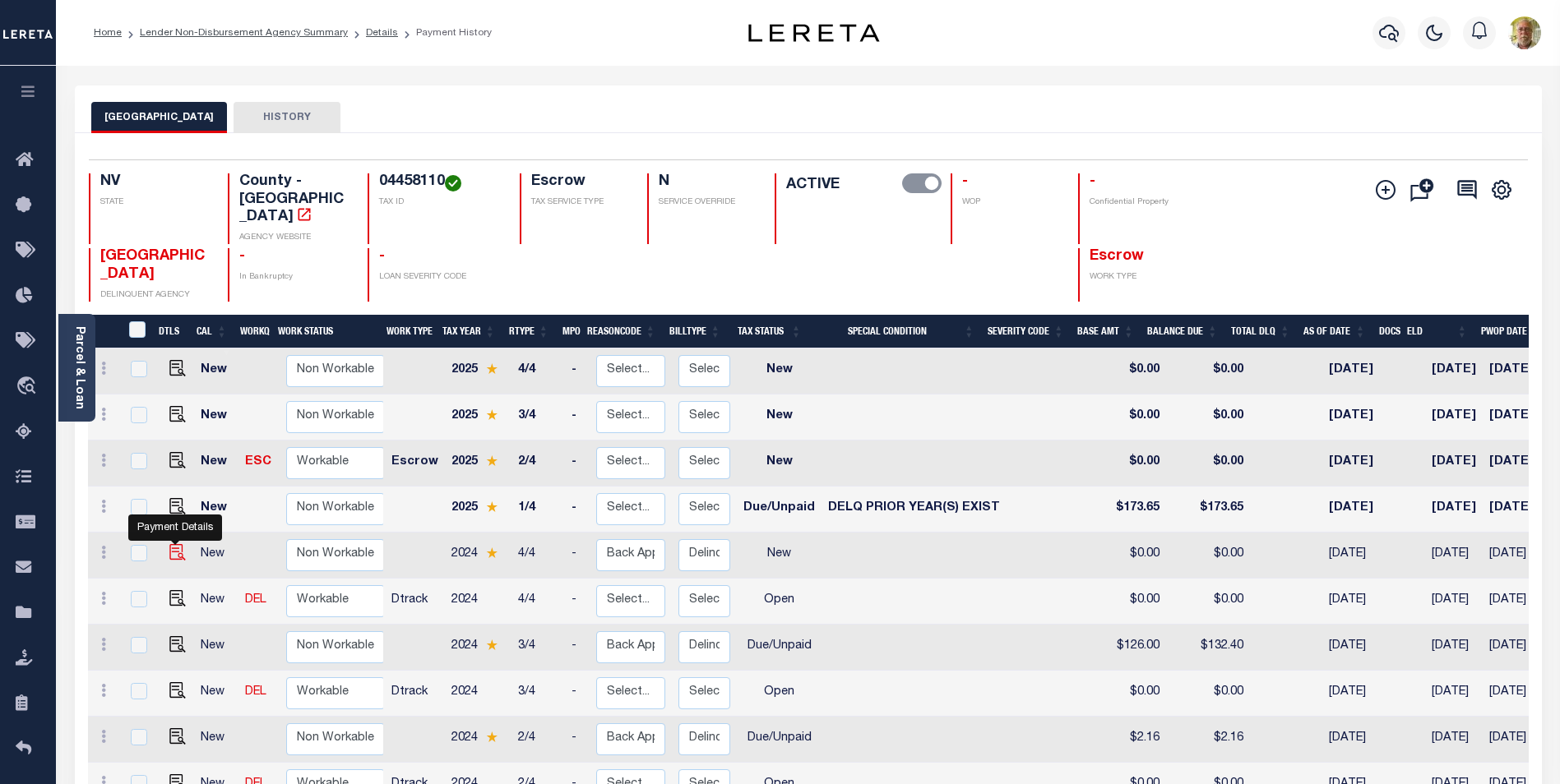
click at [176, 544] on img at bounding box center [177, 552] width 16 height 16
checkbox input "true"
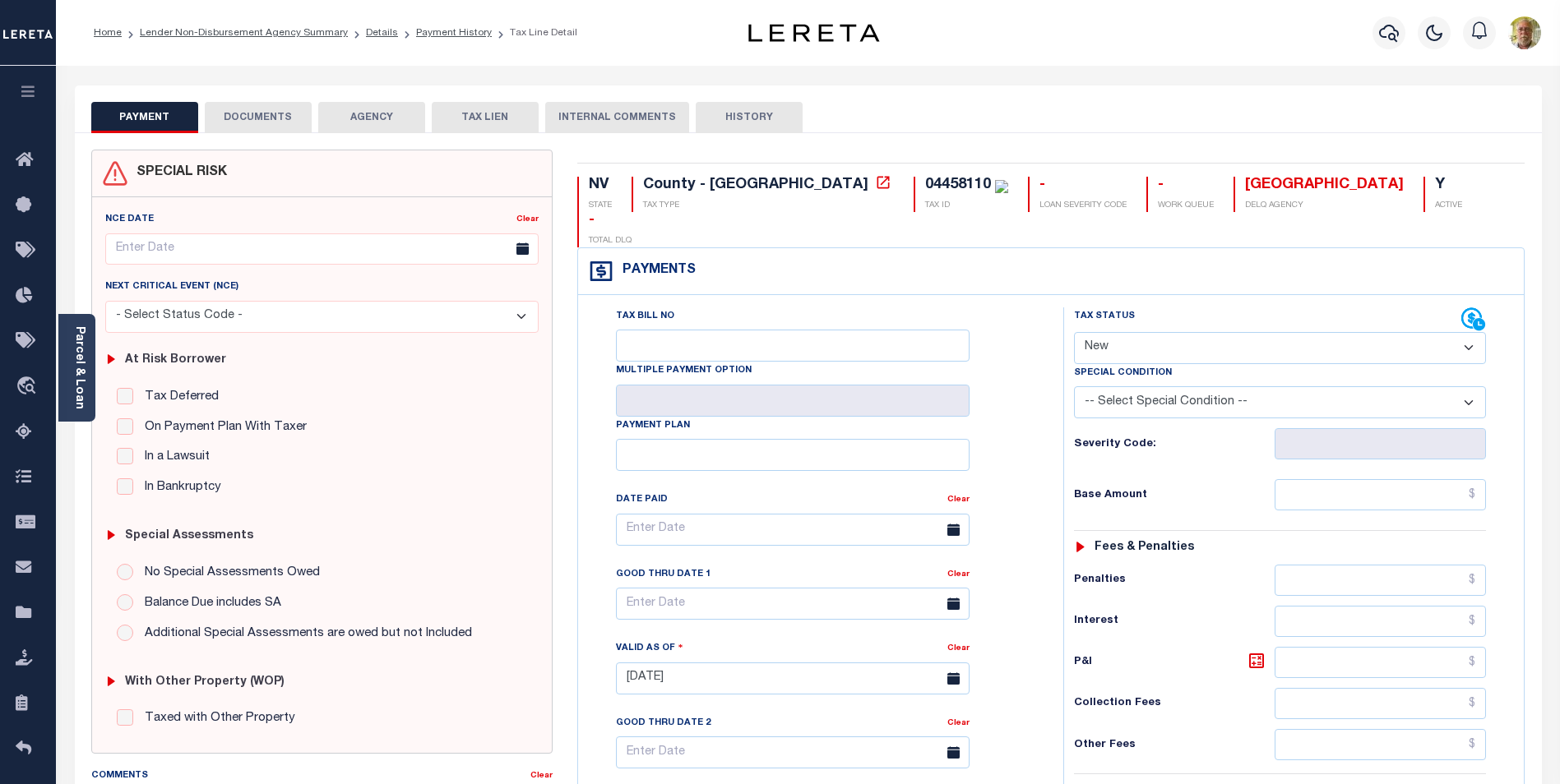
click at [1220, 332] on select "- Select Status Code - Open Due/Unpaid Paid Incomplete No Tax Due Internal Refu…" at bounding box center [1279, 348] width 412 height 32
select select "DUE"
click at [1074, 332] on select "- Select Status Code - Open Due/Unpaid Paid Incomplete No Tax Due Internal Refu…" at bounding box center [1279, 348] width 412 height 32
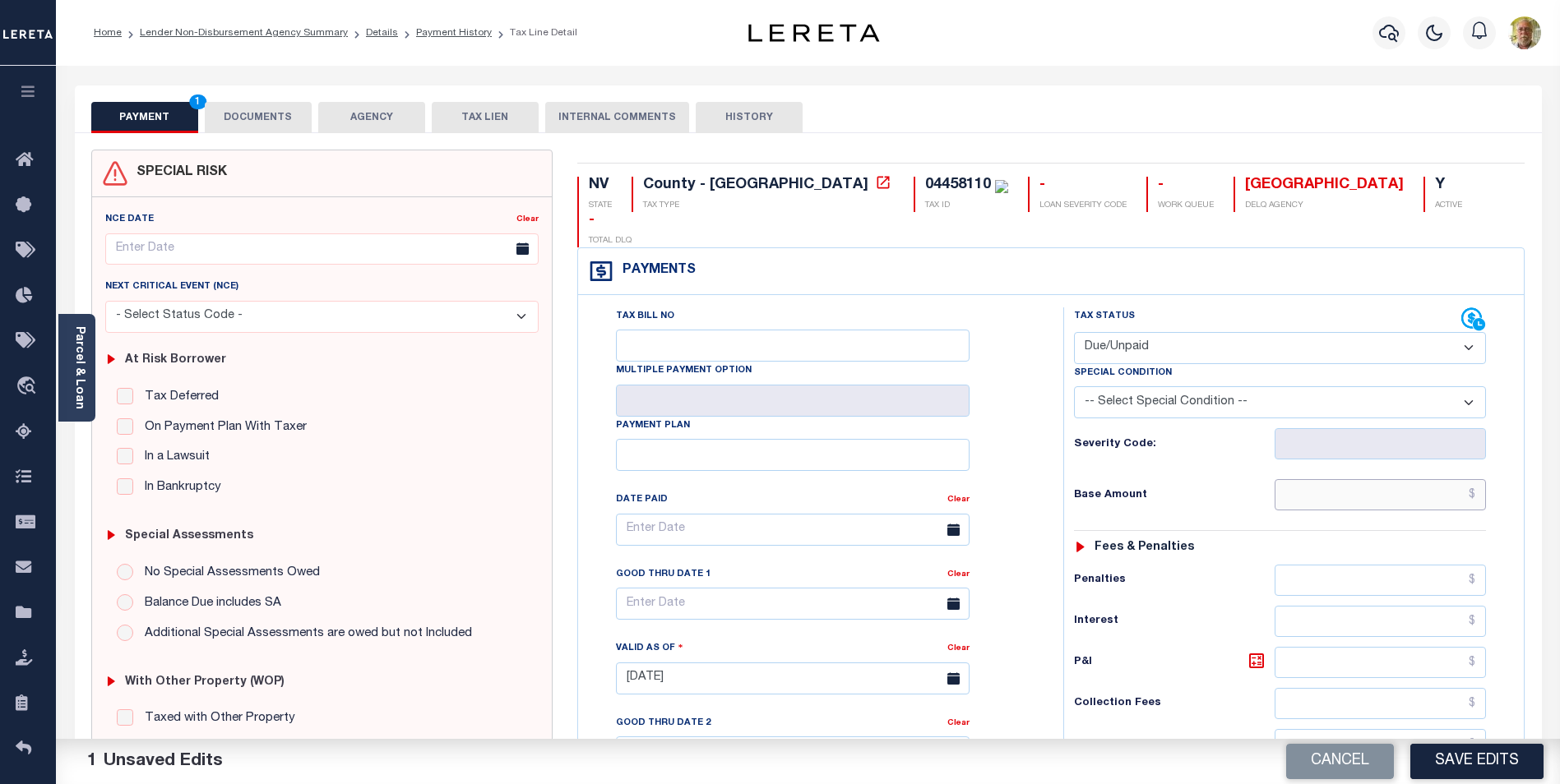
click at [1433, 479] on input "text" at bounding box center [1380, 495] width 211 height 31
type input "$126.00"
type input "$374.18"
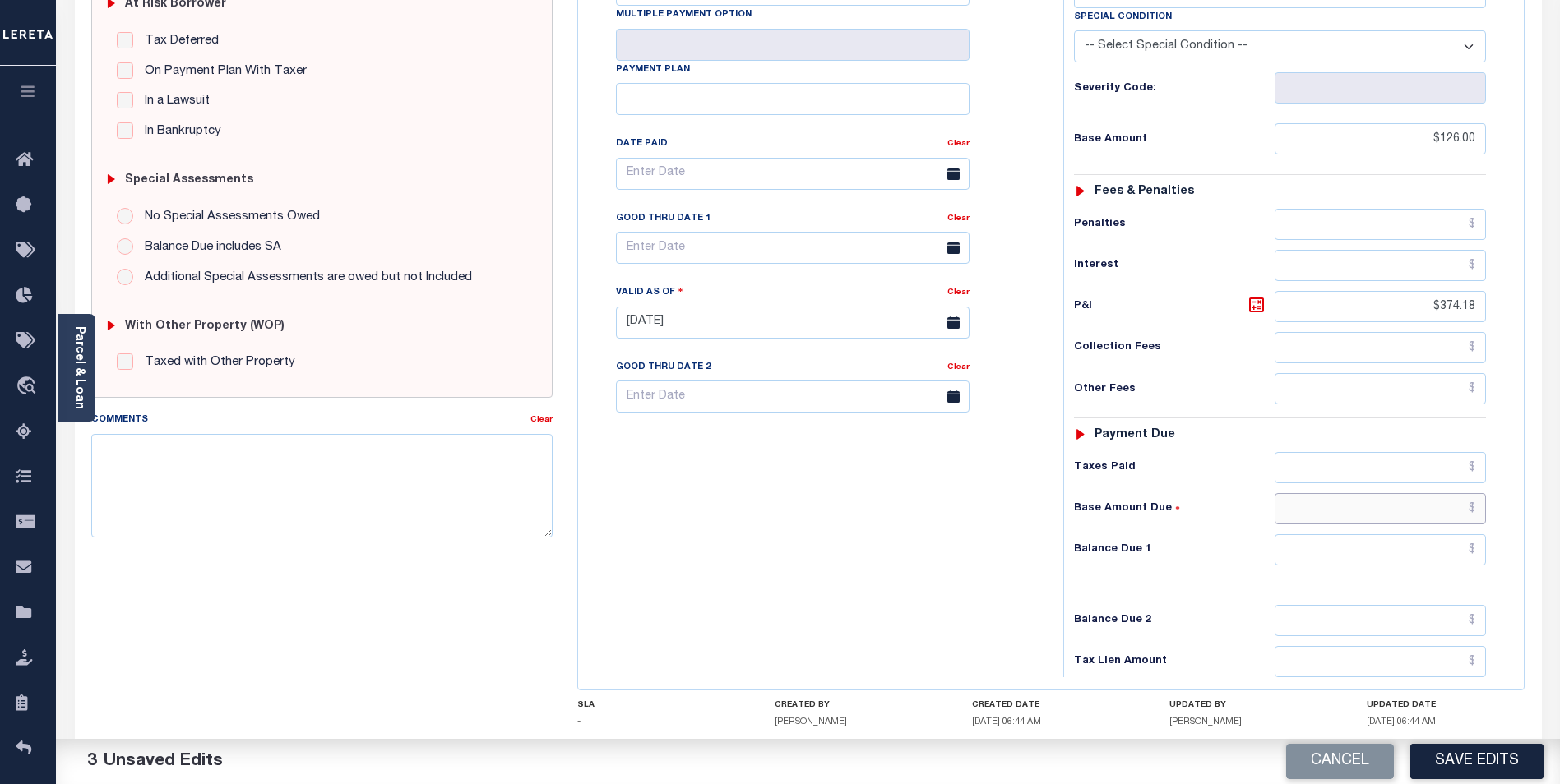
scroll to position [426, 0]
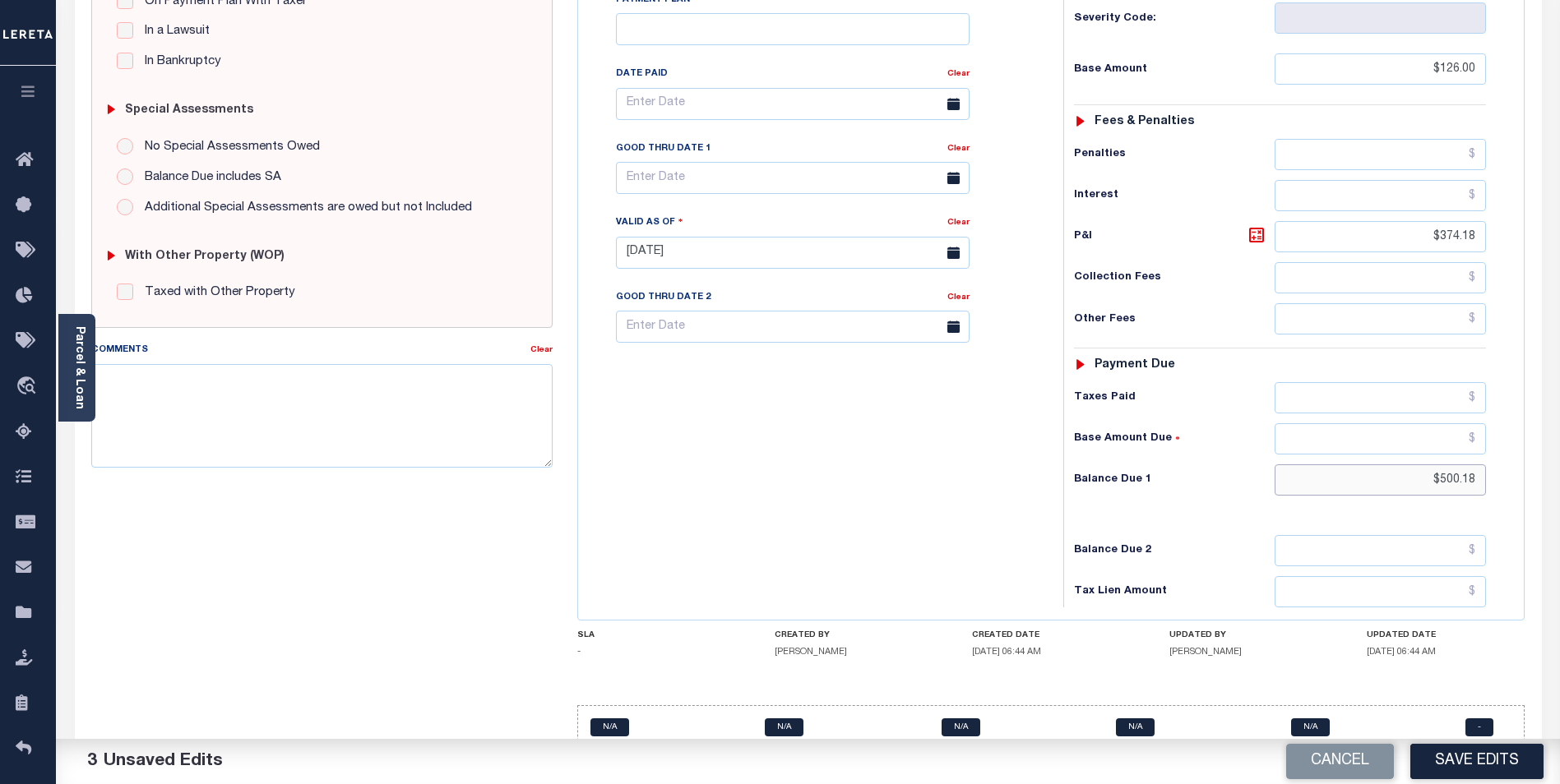
type input "$500.18"
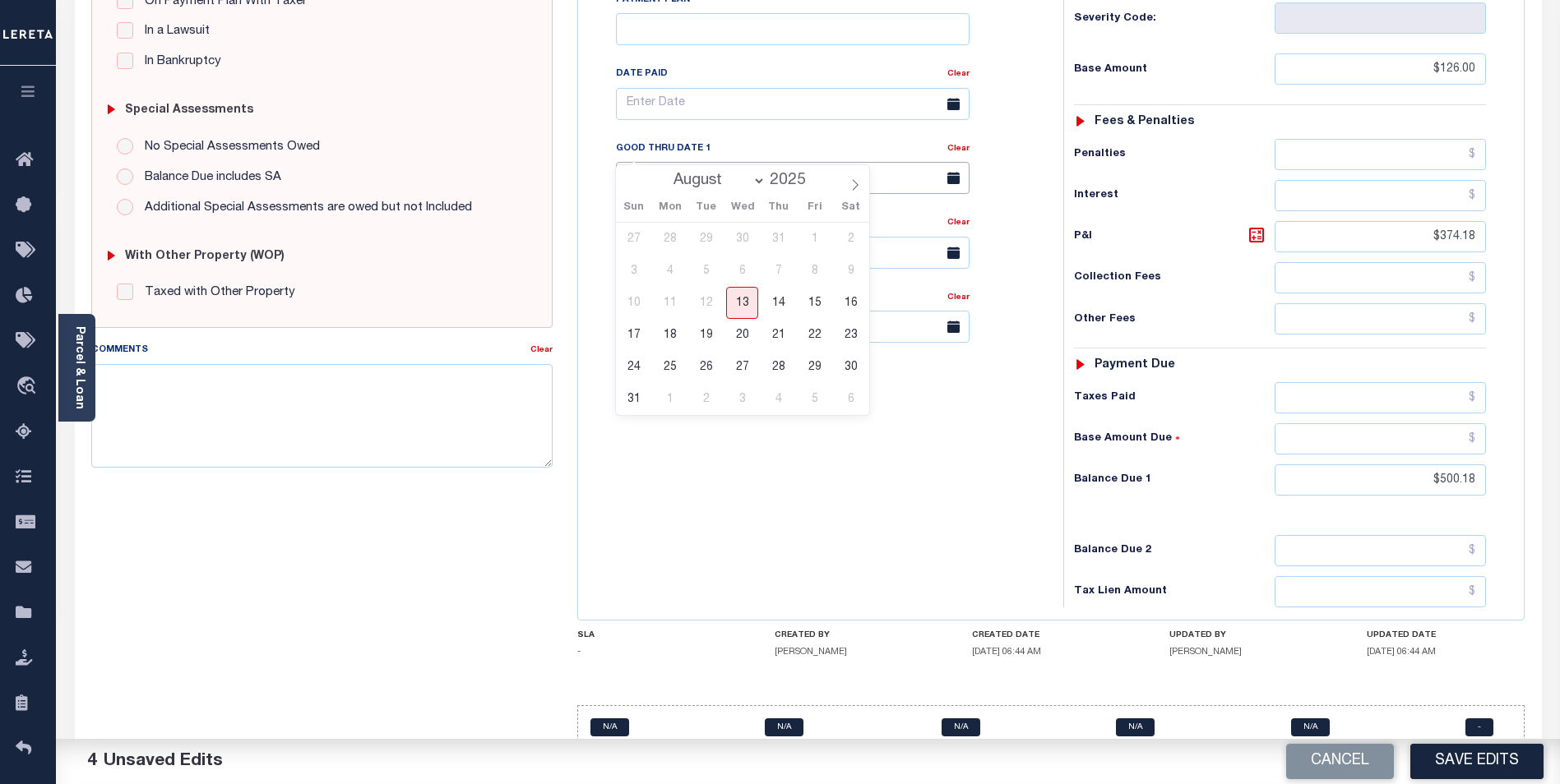
click at [732, 162] on input "text" at bounding box center [793, 178] width 354 height 32
click at [815, 363] on span "29" at bounding box center [815, 367] width 32 height 32
type input "08/29/2025"
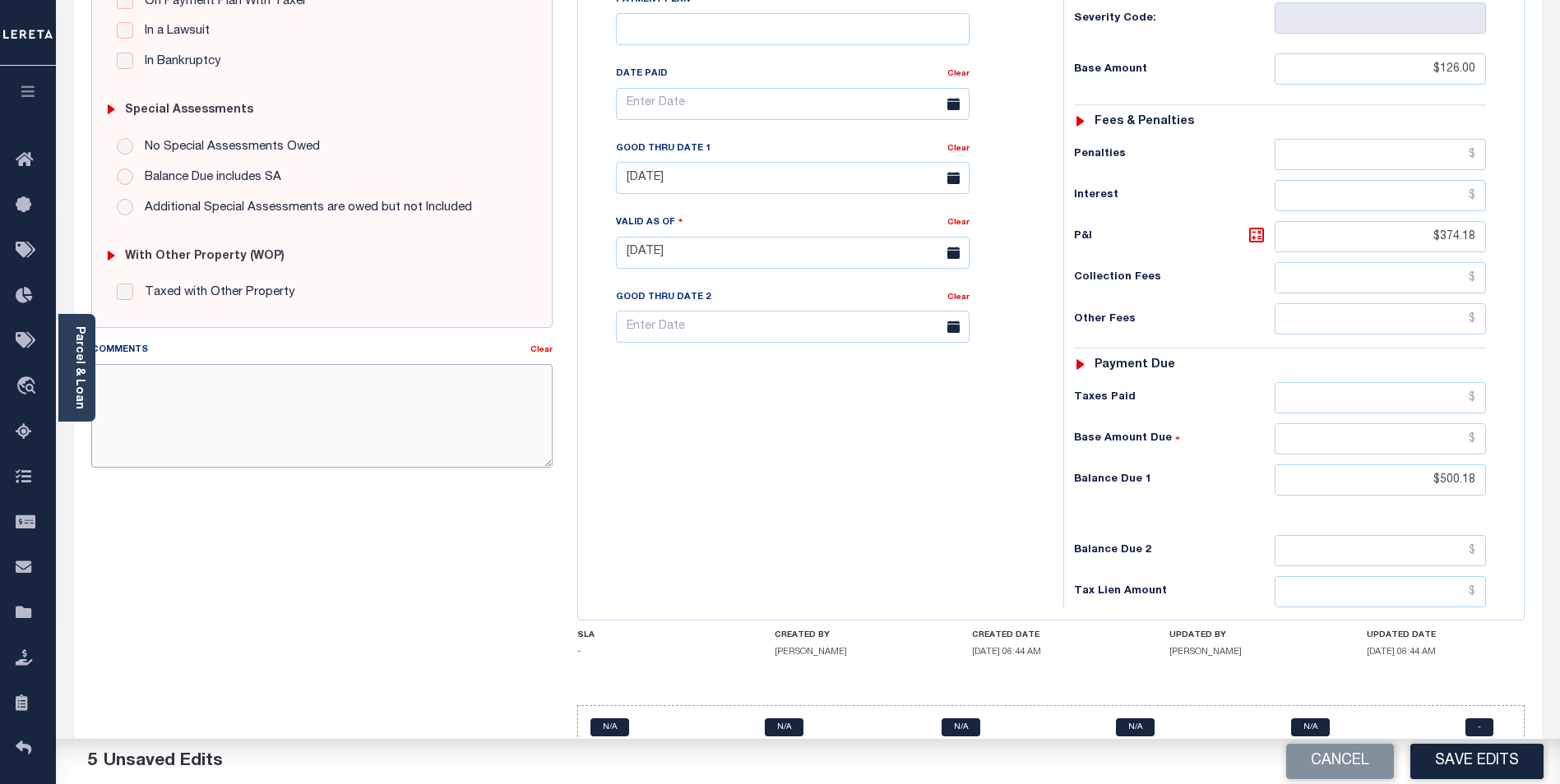
click at [233, 387] on textarea "Comments" at bounding box center [323, 416] width 462 height 104
type textarea "2024 4TH INSTALL DELINQUENT."
click at [1479, 756] on button "Save Edits" at bounding box center [1477, 762] width 133 height 36
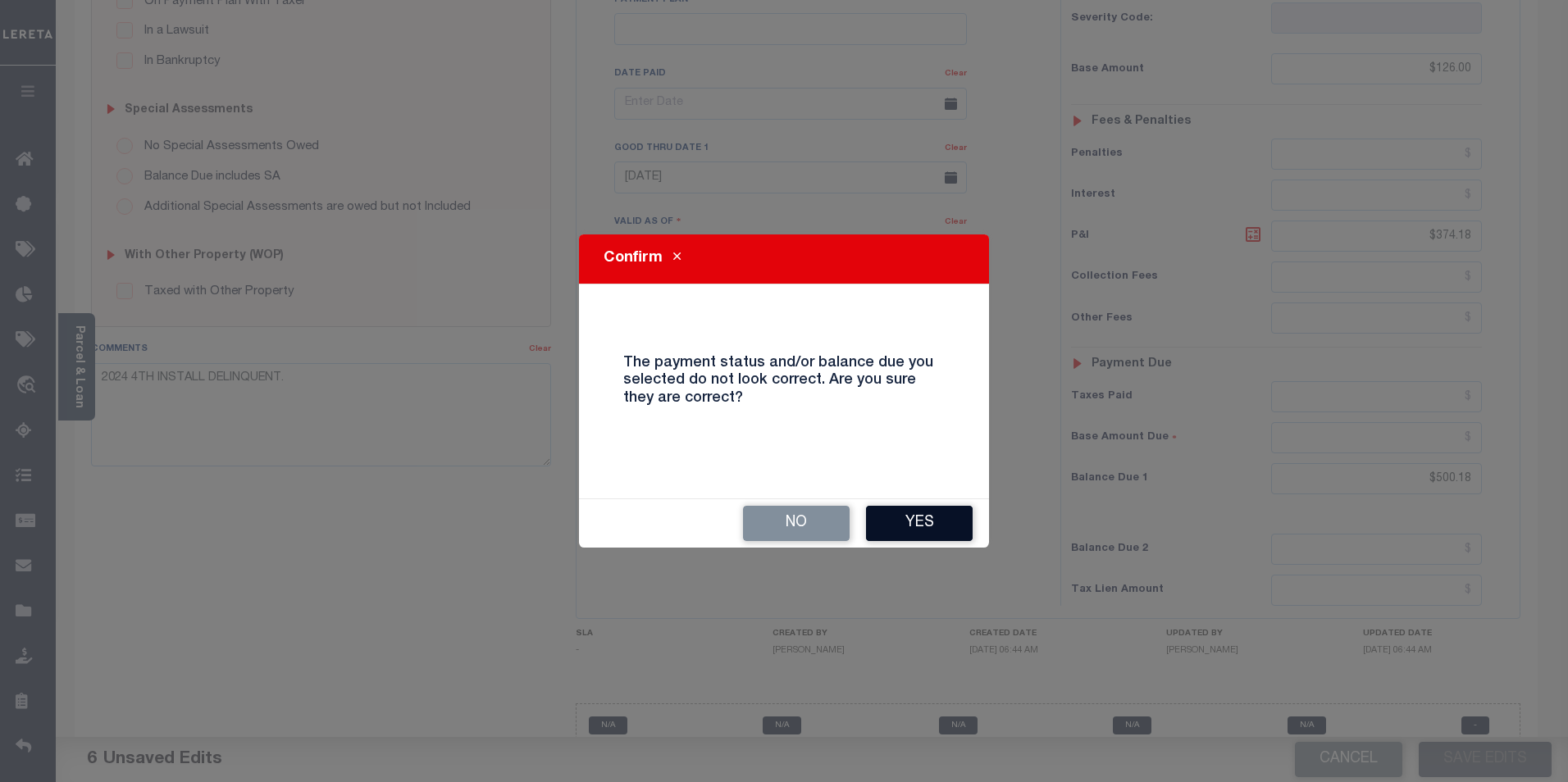
click at [936, 516] on button "Yes" at bounding box center [919, 524] width 107 height 36
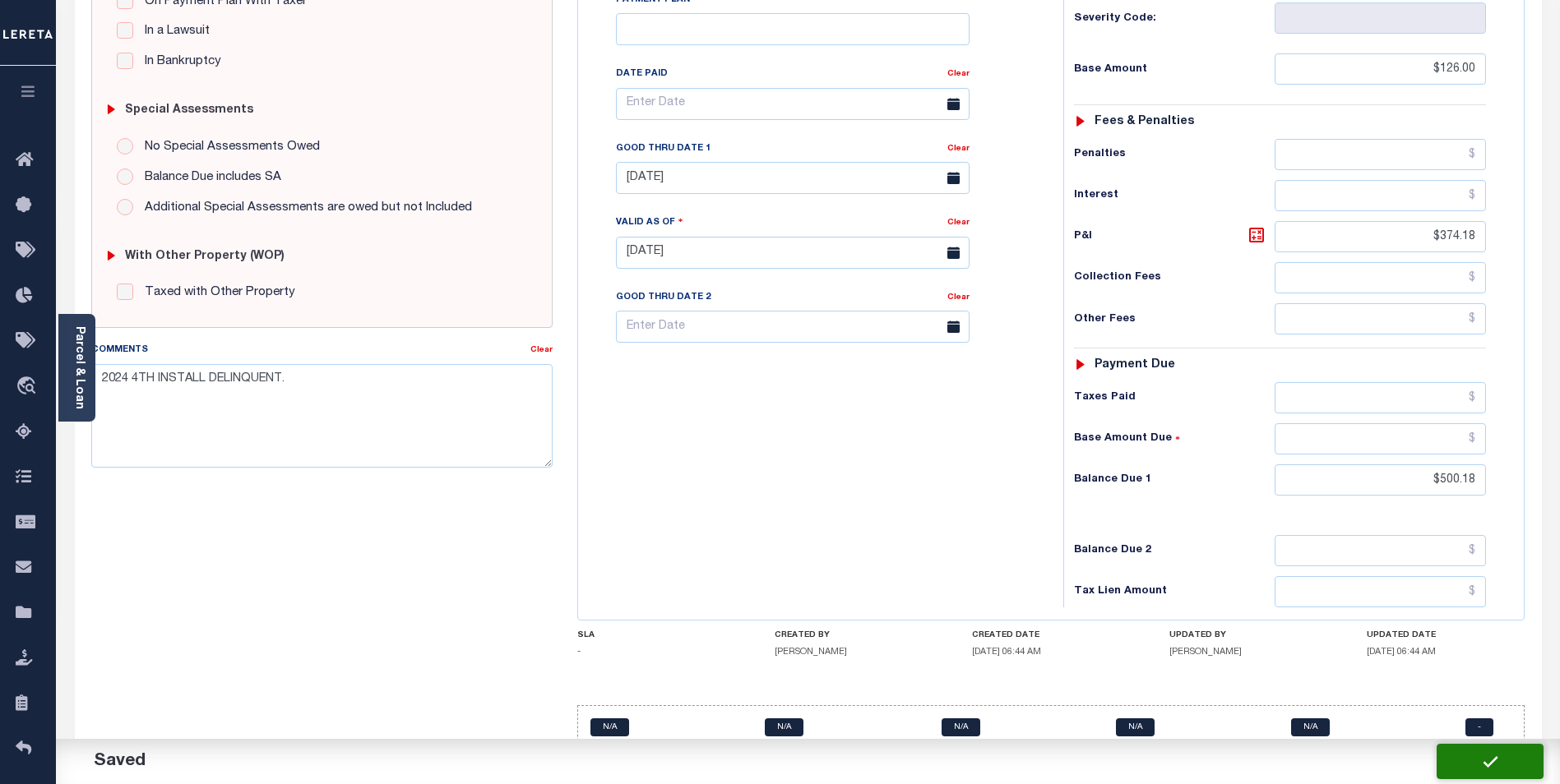
checkbox input "false"
type input "$126"
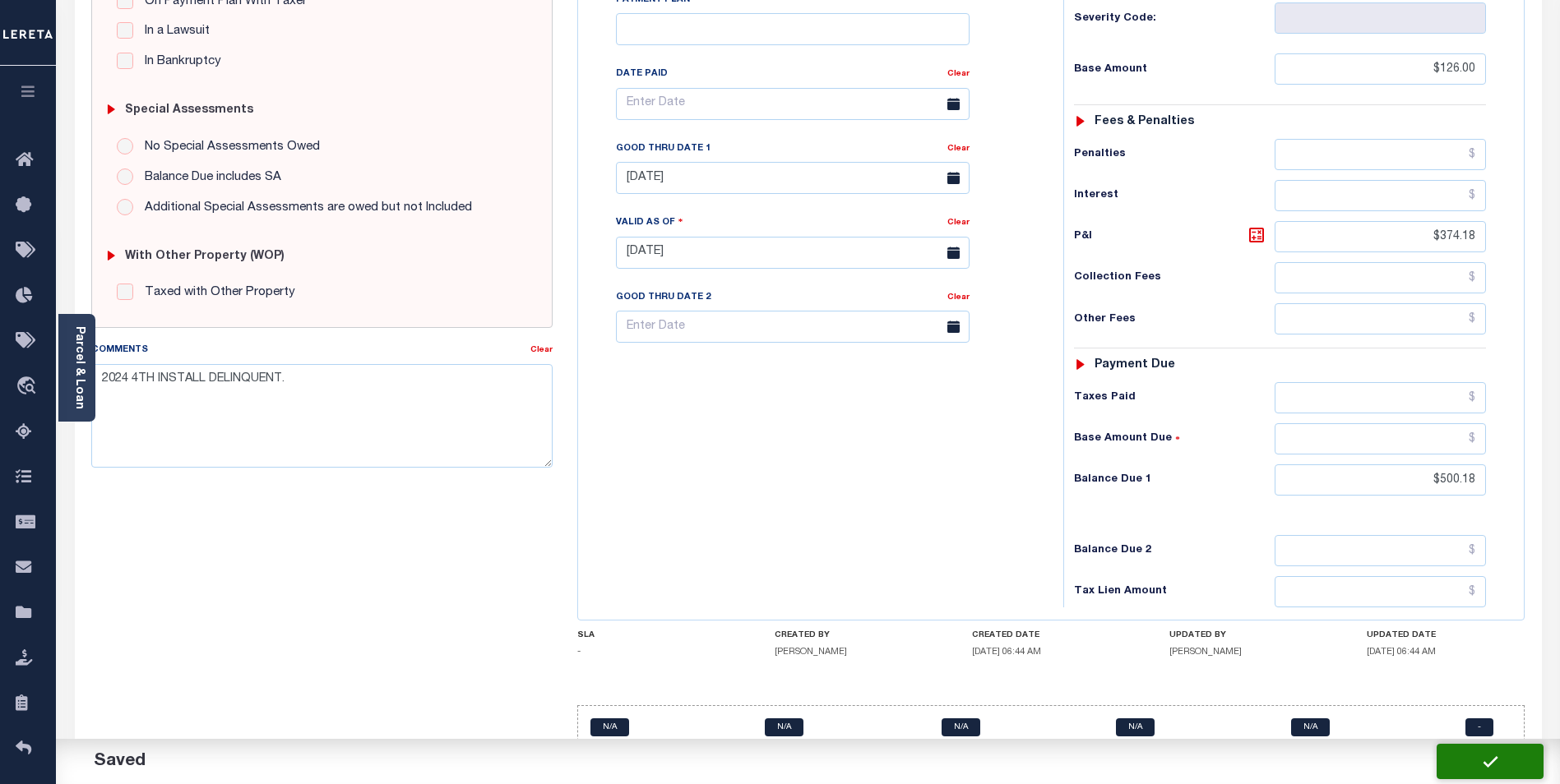
type input "$374.18"
type input "$500.18"
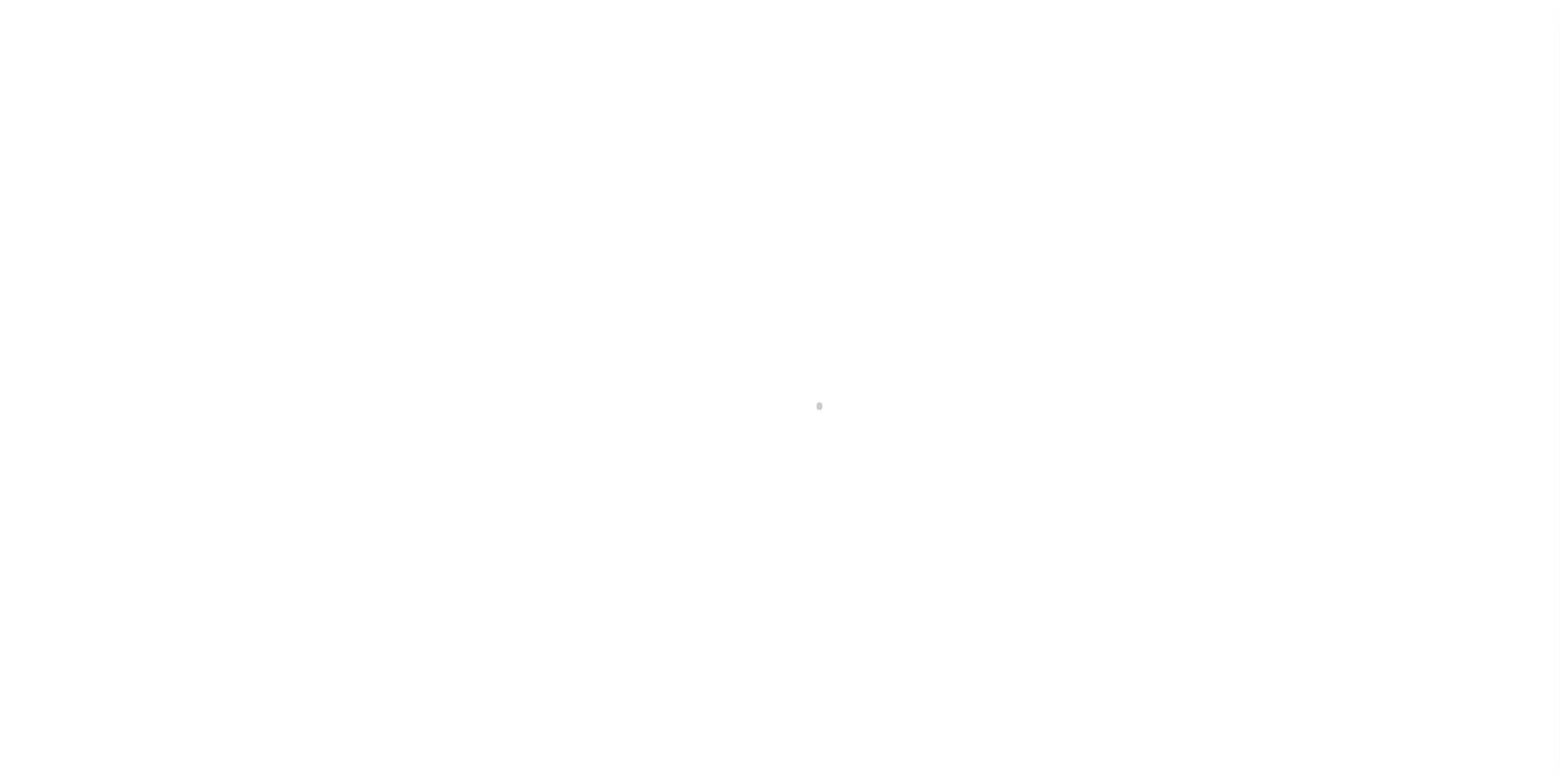
scroll to position [16, 0]
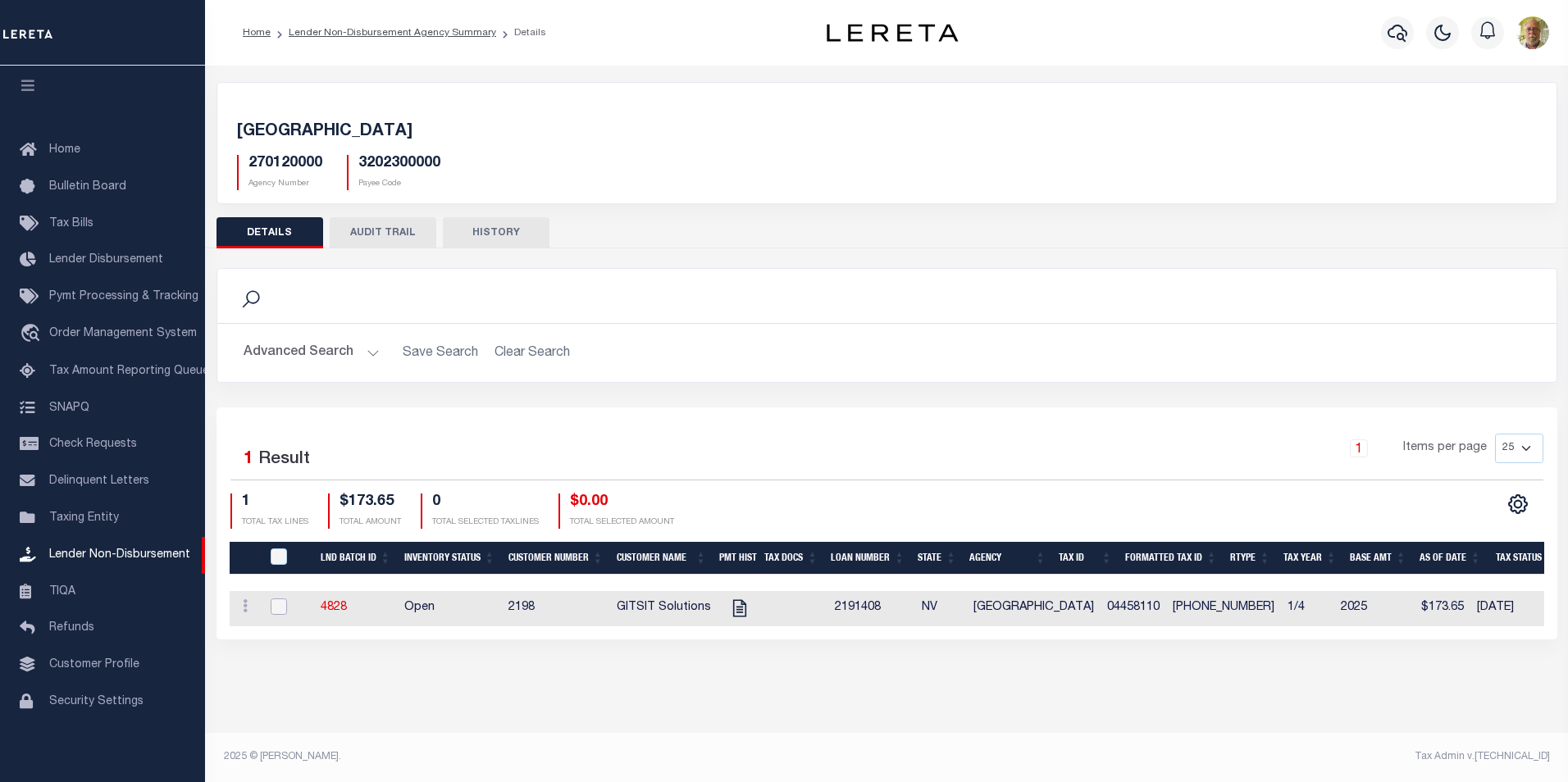
click at [278, 608] on input "checkbox" at bounding box center [279, 606] width 16 height 16
checkbox input "true"
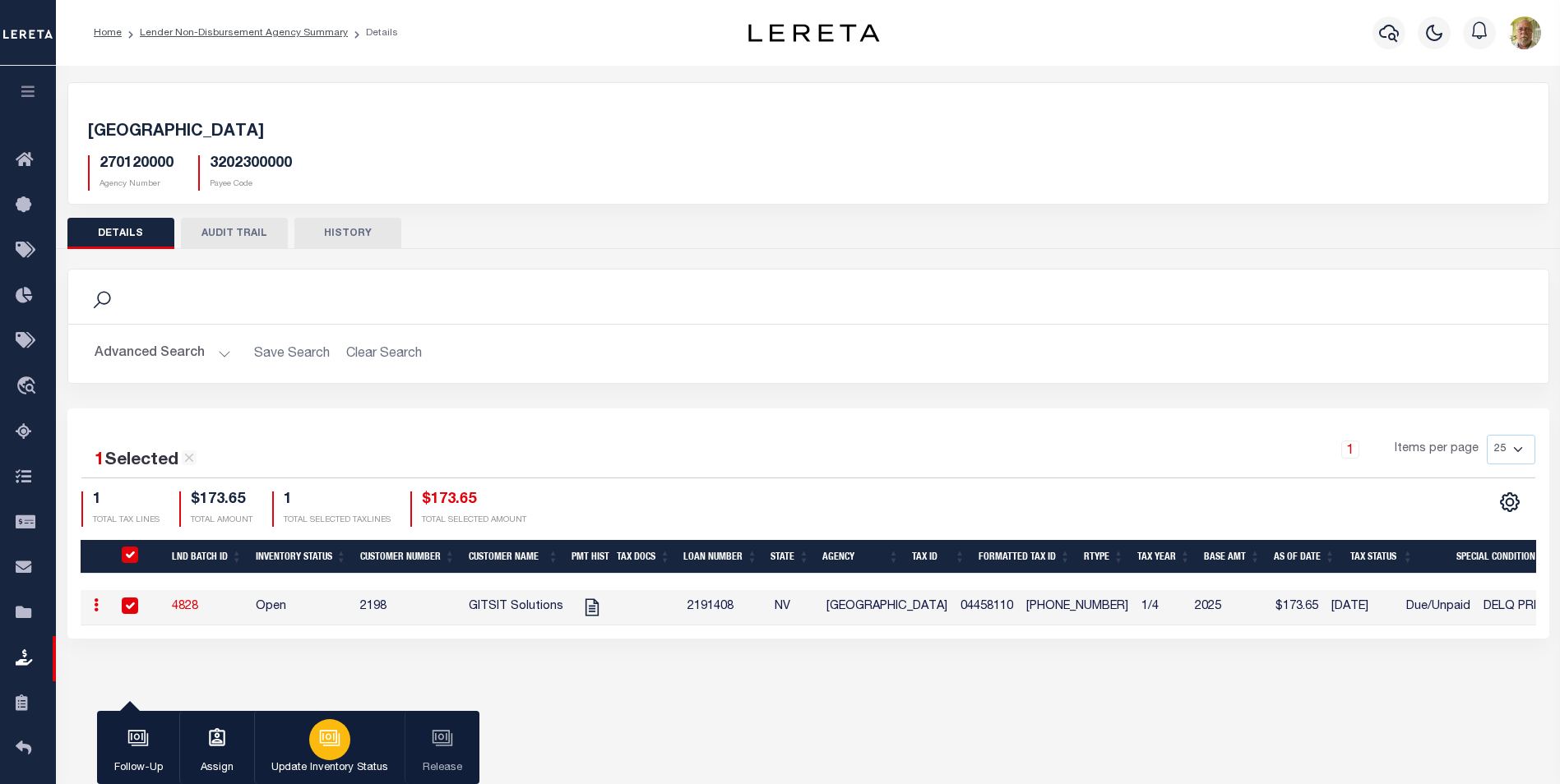
click at [318, 740] on div "button" at bounding box center [329, 740] width 41 height 41
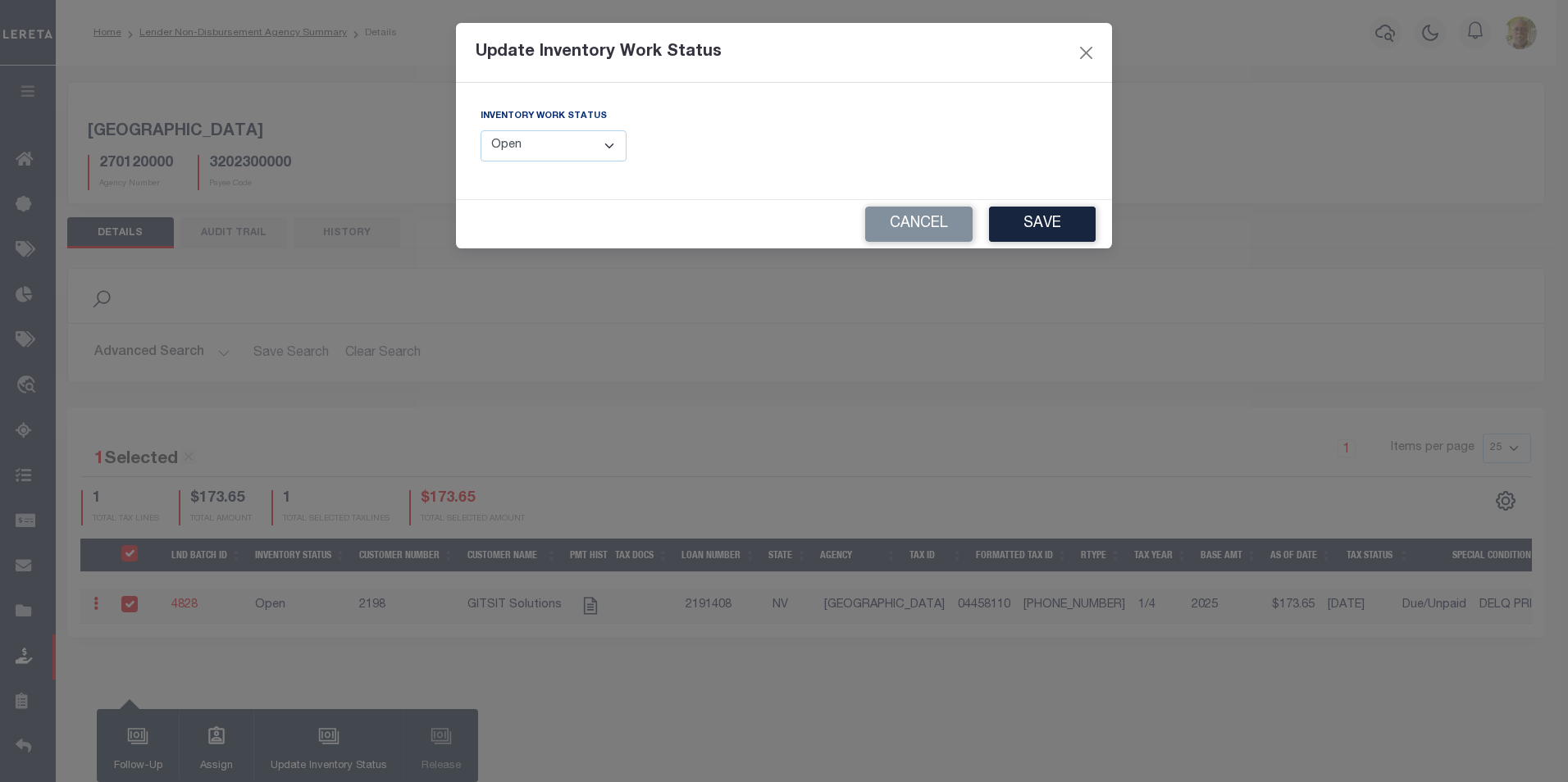
drag, startPoint x: 549, startPoint y: 141, endPoint x: 543, endPoint y: 151, distance: 11.7
click at [549, 141] on select "--Select-- Open Completed Reported" at bounding box center [554, 146] width 146 height 32
select select "Completed"
click at [481, 130] on select "--Select-- Open Completed Reported" at bounding box center [554, 146] width 146 height 32
click at [1042, 223] on button "Save" at bounding box center [1042, 224] width 107 height 36
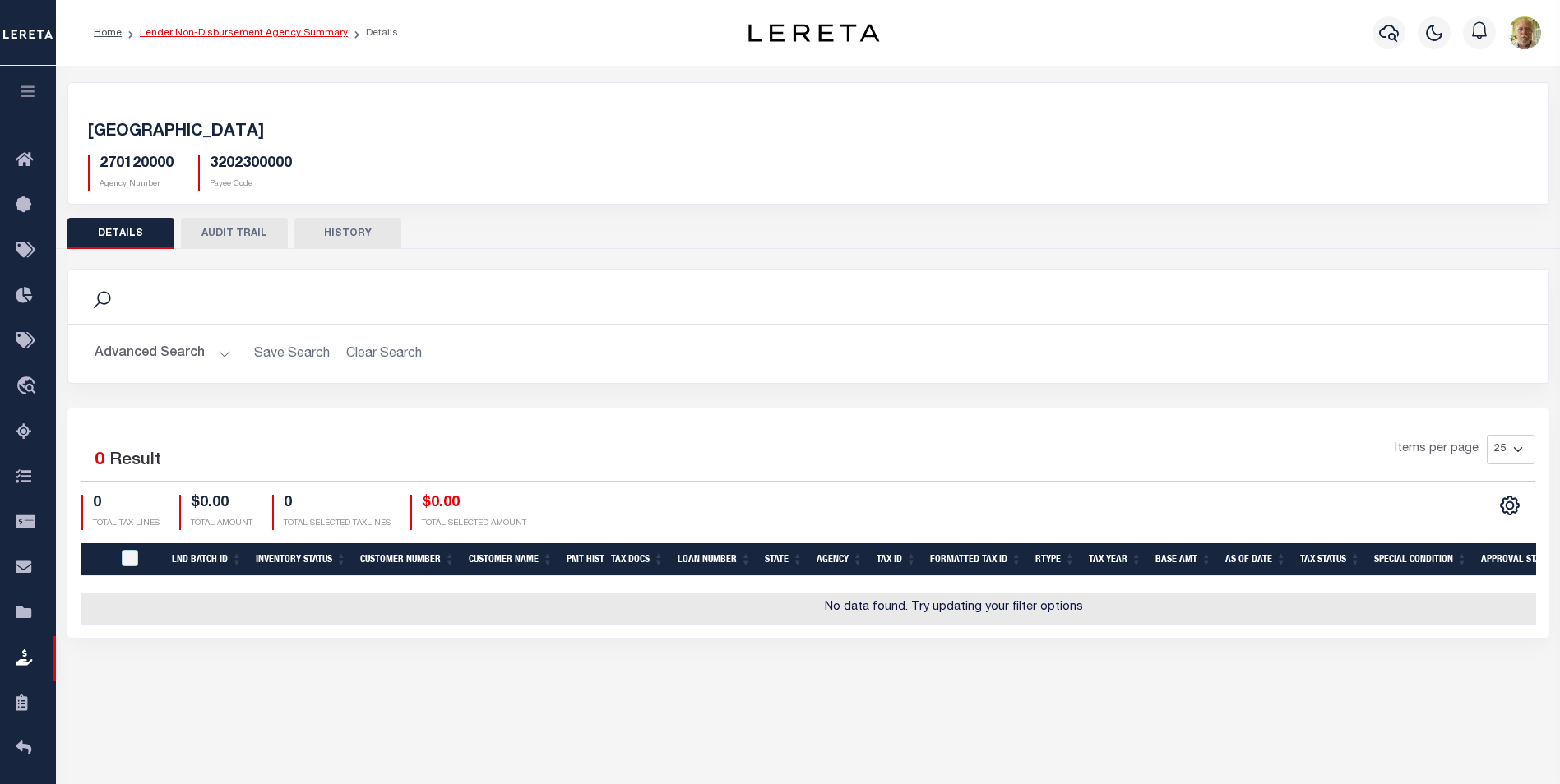
click at [216, 28] on link "Lender Non-Disbursement Agency Summary" at bounding box center [244, 33] width 208 height 10
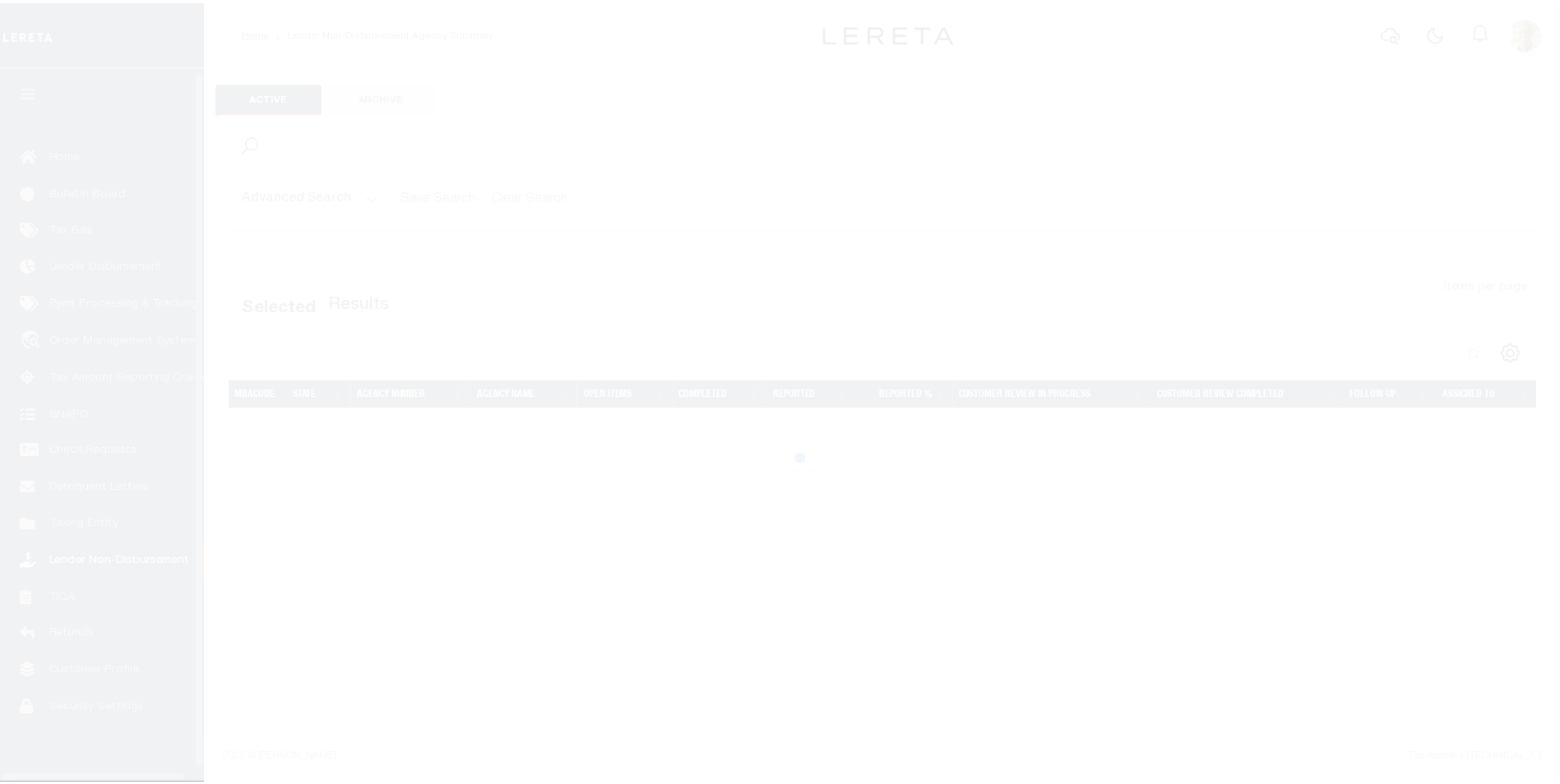
scroll to position [16, 0]
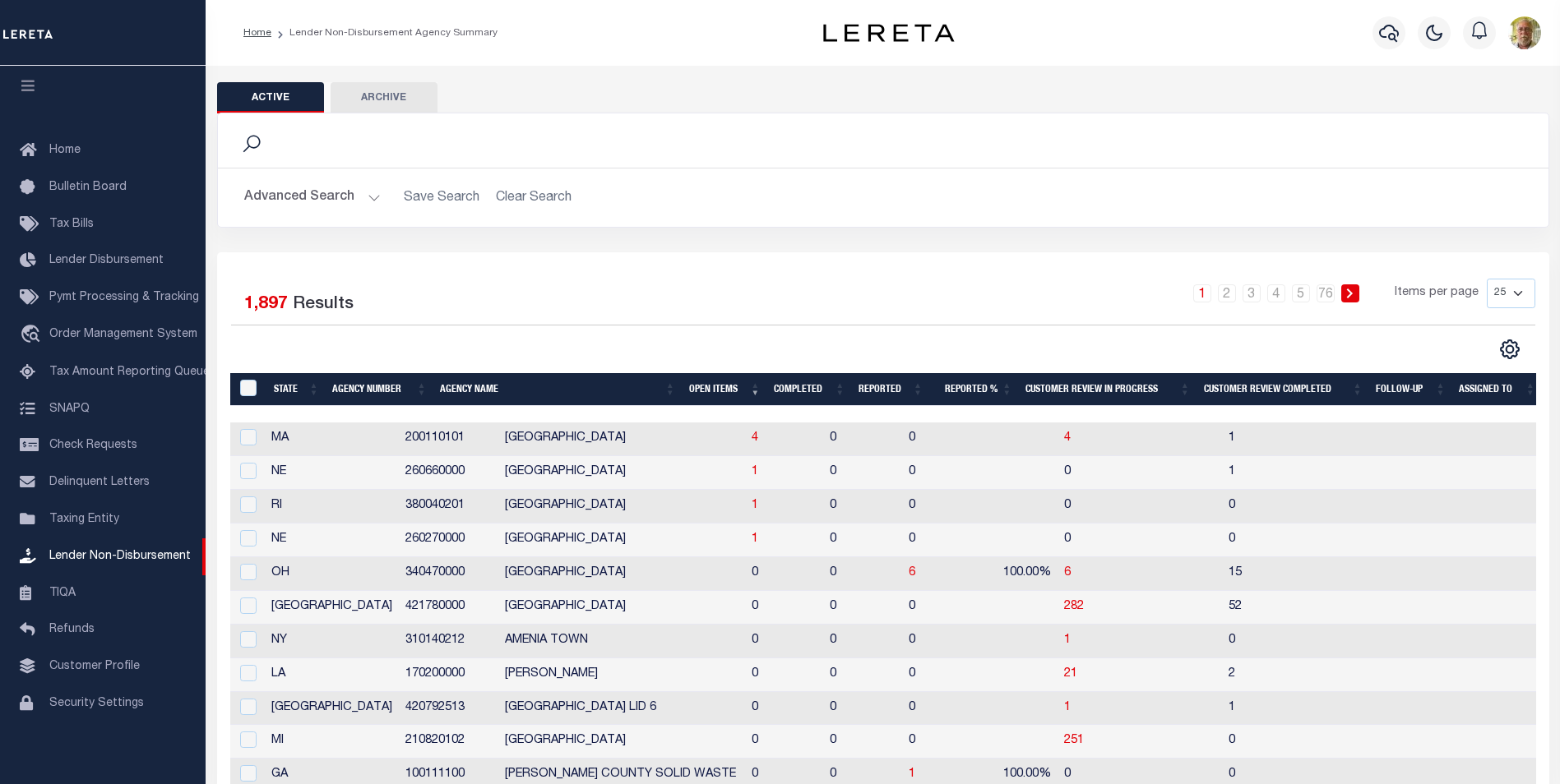
click at [502, 141] on div "Search" at bounding box center [883, 140] width 1305 height 28
click at [752, 473] on span "1" at bounding box center [755, 472] width 7 height 12
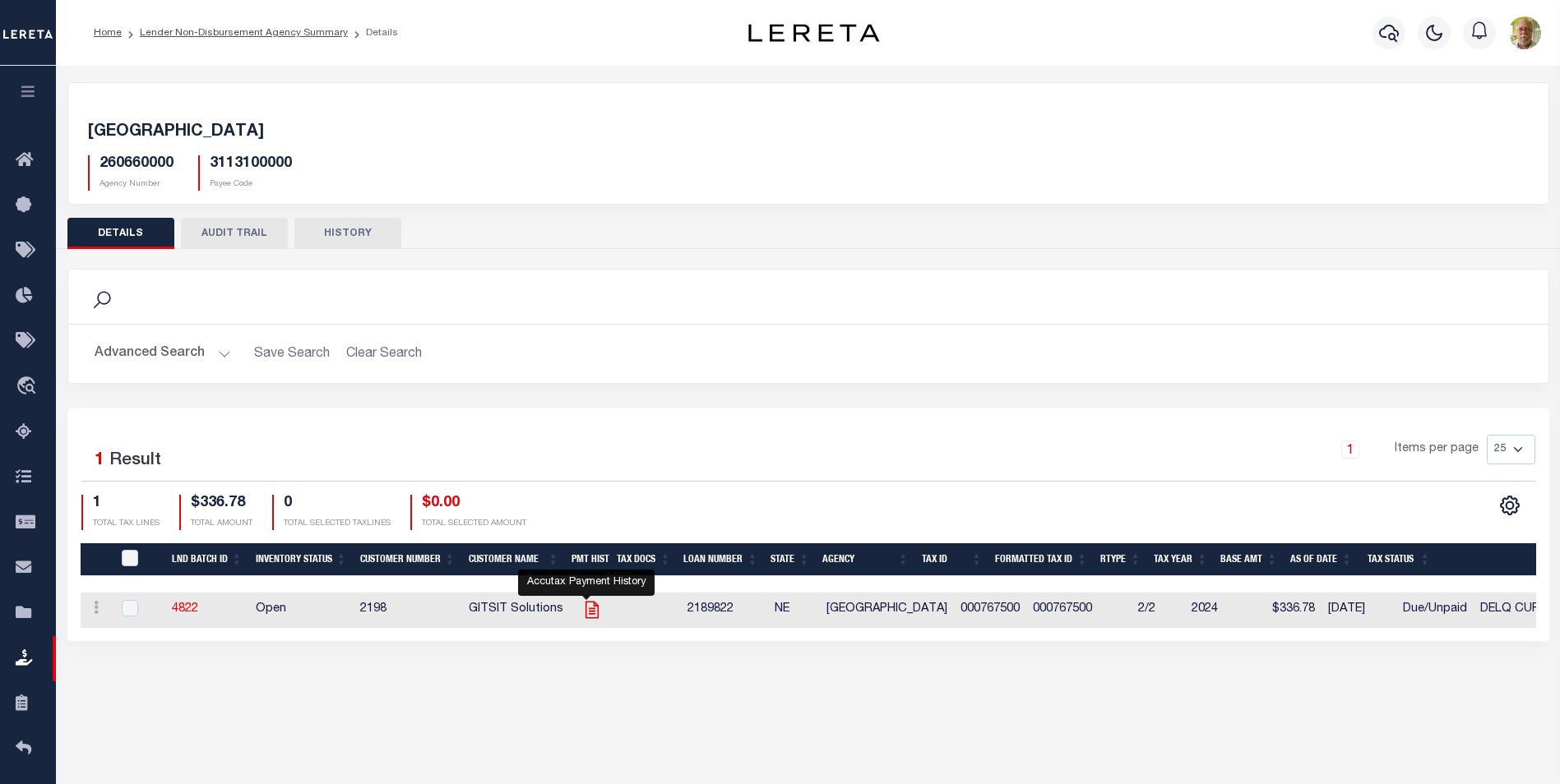
click at [589, 611] on icon "" at bounding box center [592, 609] width 21 height 21
checkbox input "true"
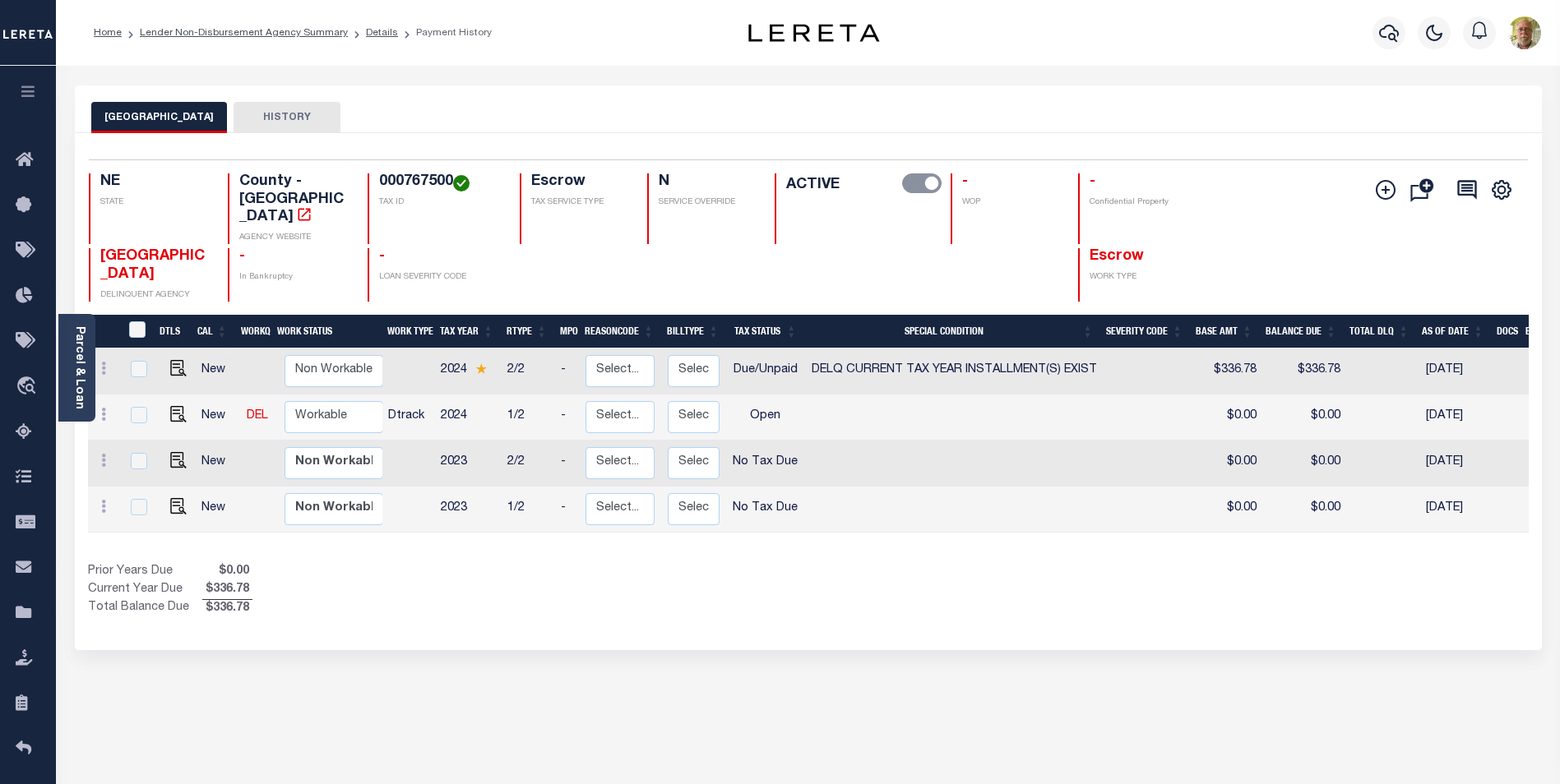
drag, startPoint x: 317, startPoint y: 709, endPoint x: 272, endPoint y: 646, distance: 77.4
click at [317, 709] on div "OTOE COUNTY HISTORY Selected 4 Results" at bounding box center [808, 550] width 1491 height 928
click at [216, 31] on link "Lender Non-Disbursement Agency Summary" at bounding box center [244, 33] width 208 height 10
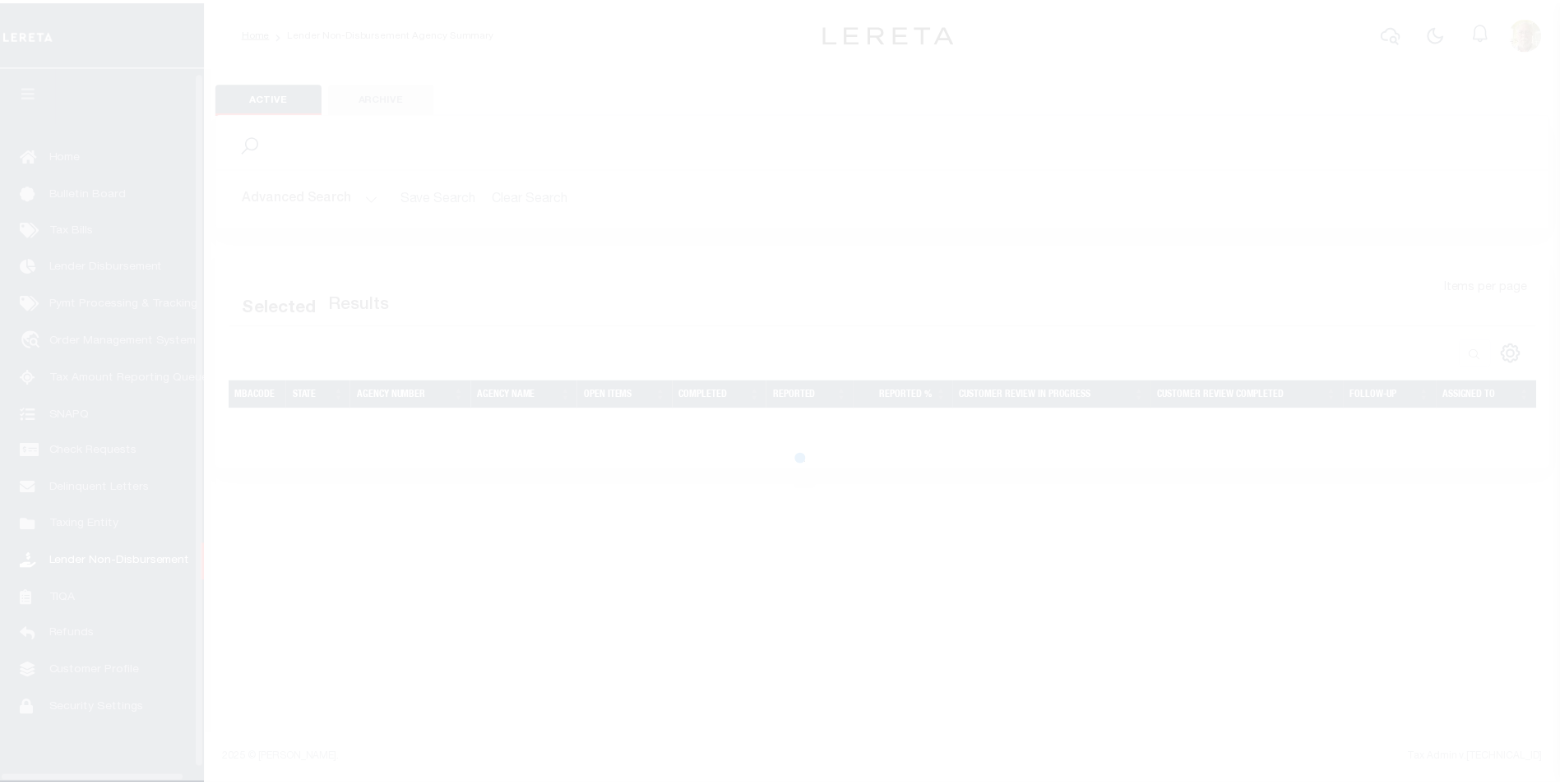
scroll to position [16, 0]
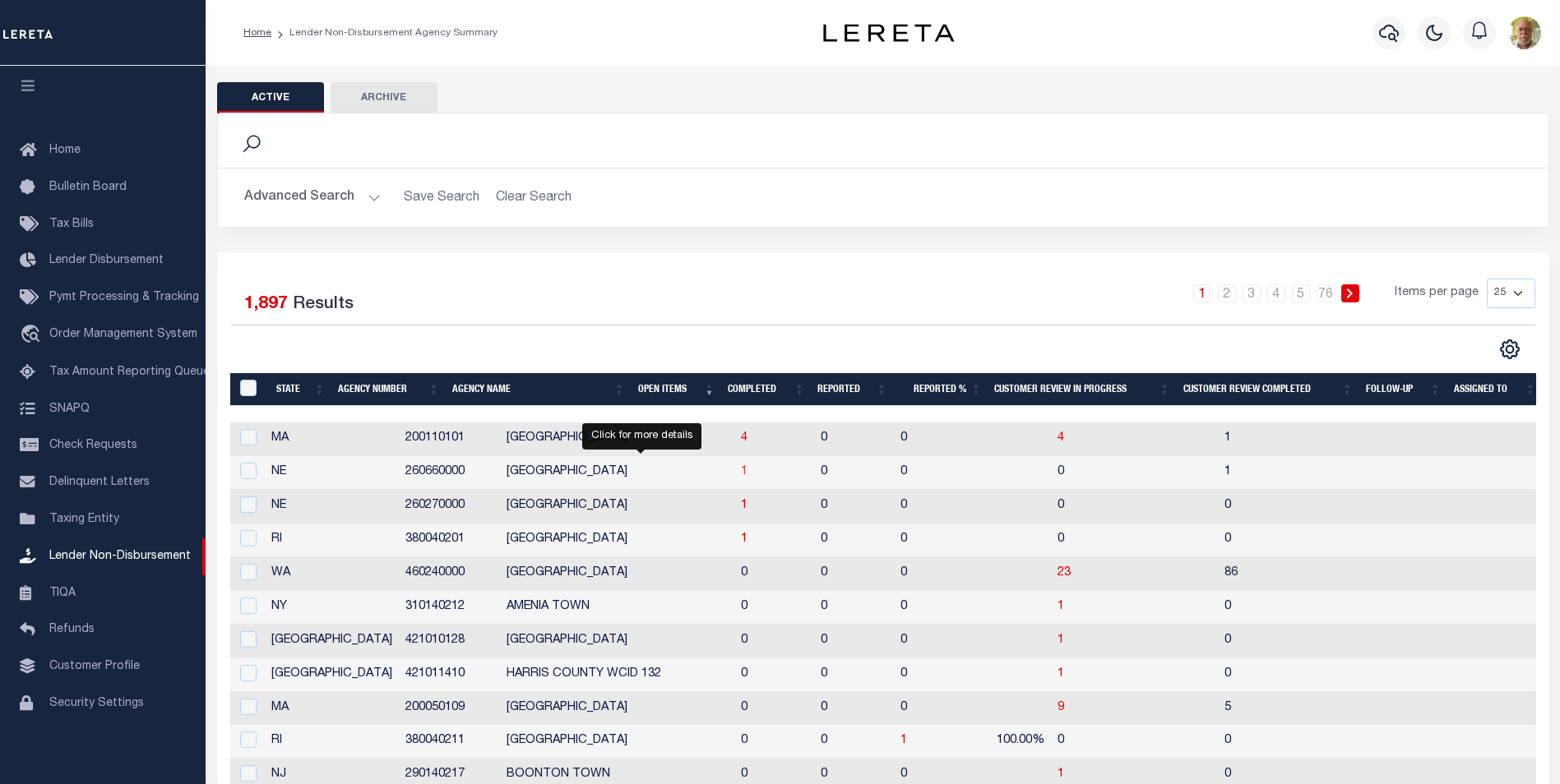
click at [741, 472] on span "1" at bounding box center [744, 472] width 7 height 12
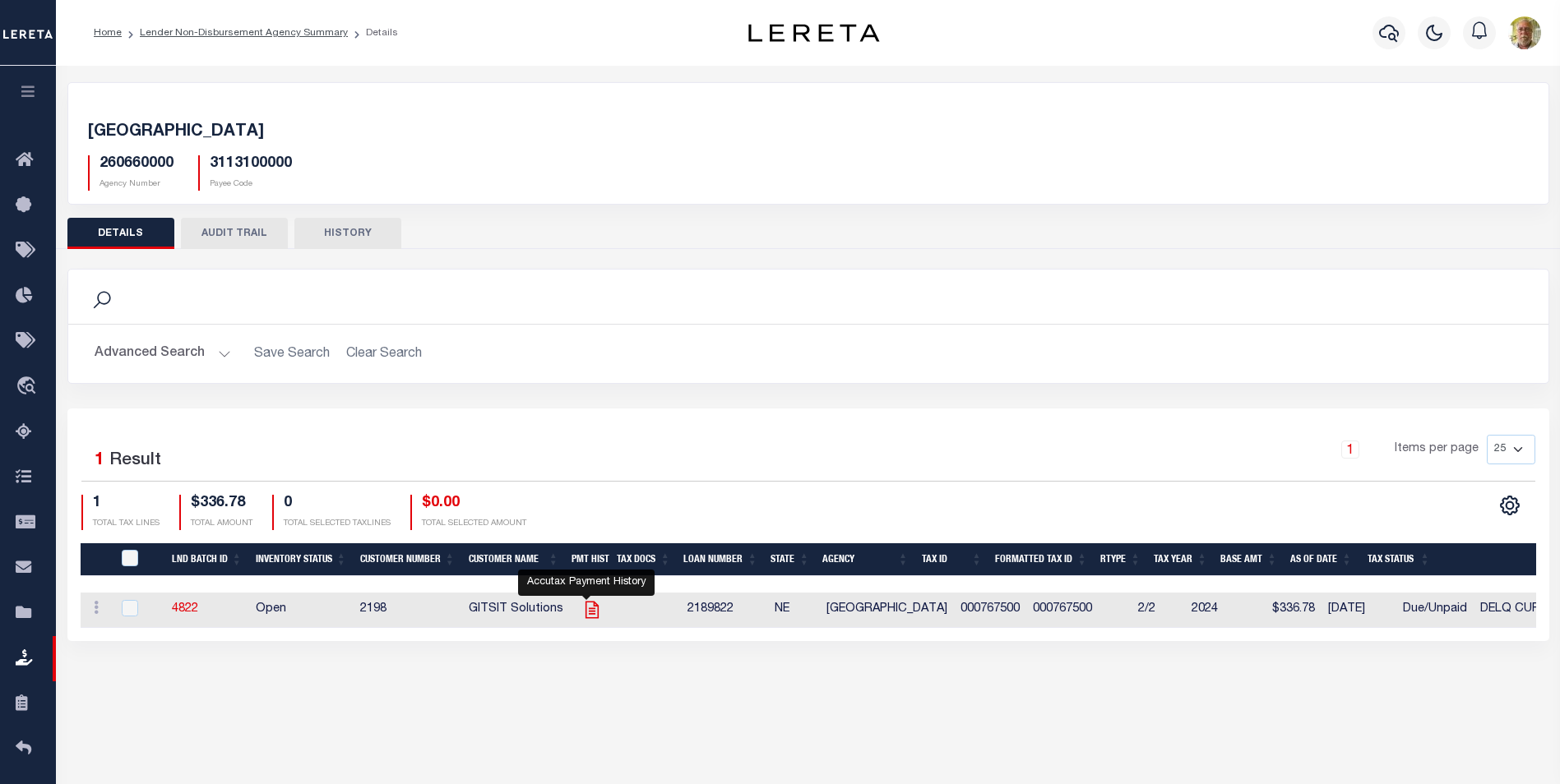
drag, startPoint x: 587, startPoint y: 606, endPoint x: 575, endPoint y: 603, distance: 12.4
click at [587, 606] on icon "" at bounding box center [592, 609] width 21 height 21
checkbox input "true"
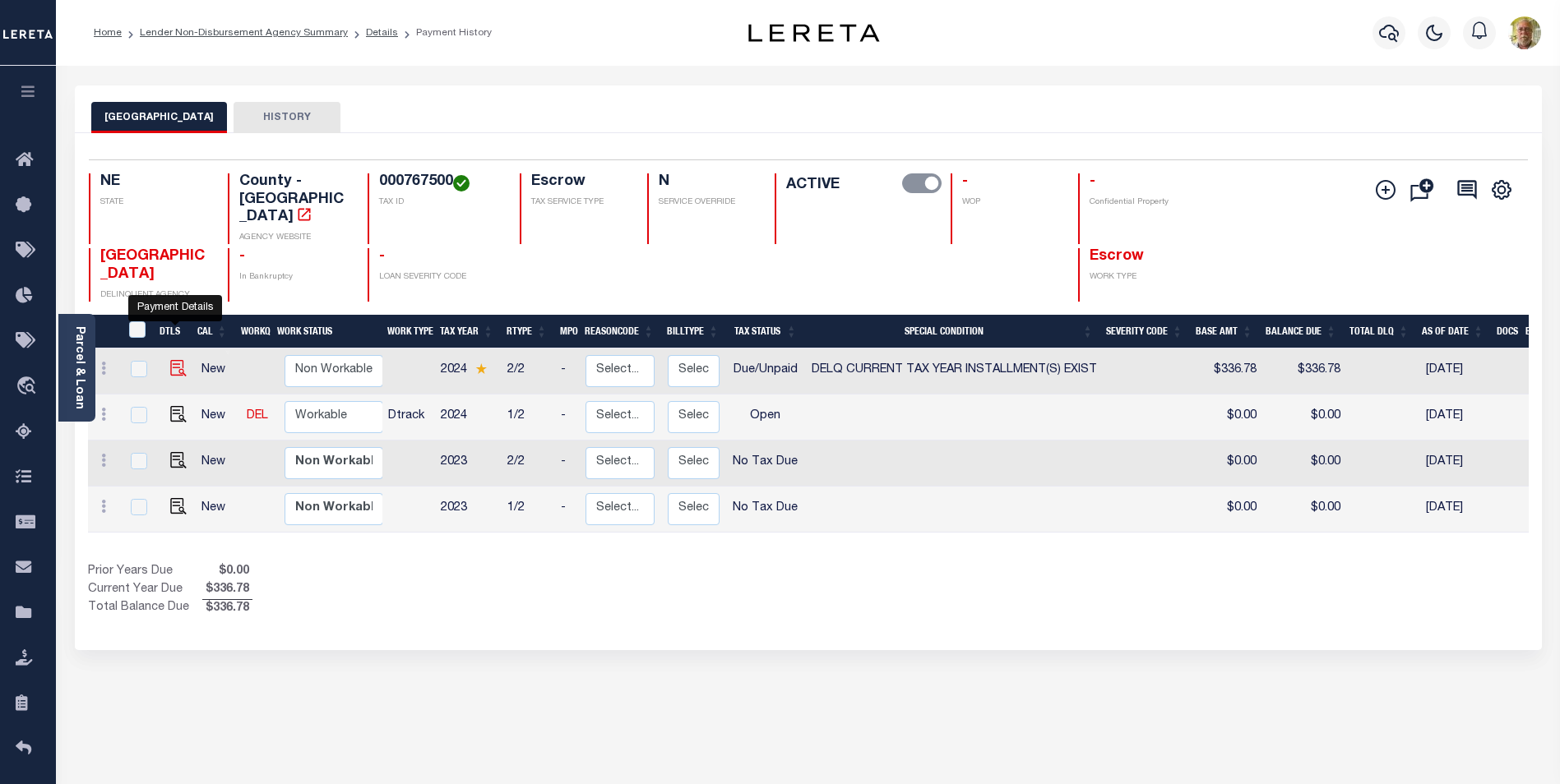
click at [174, 360] on img "" at bounding box center [178, 367] width 16 height 16
checkbox input "true"
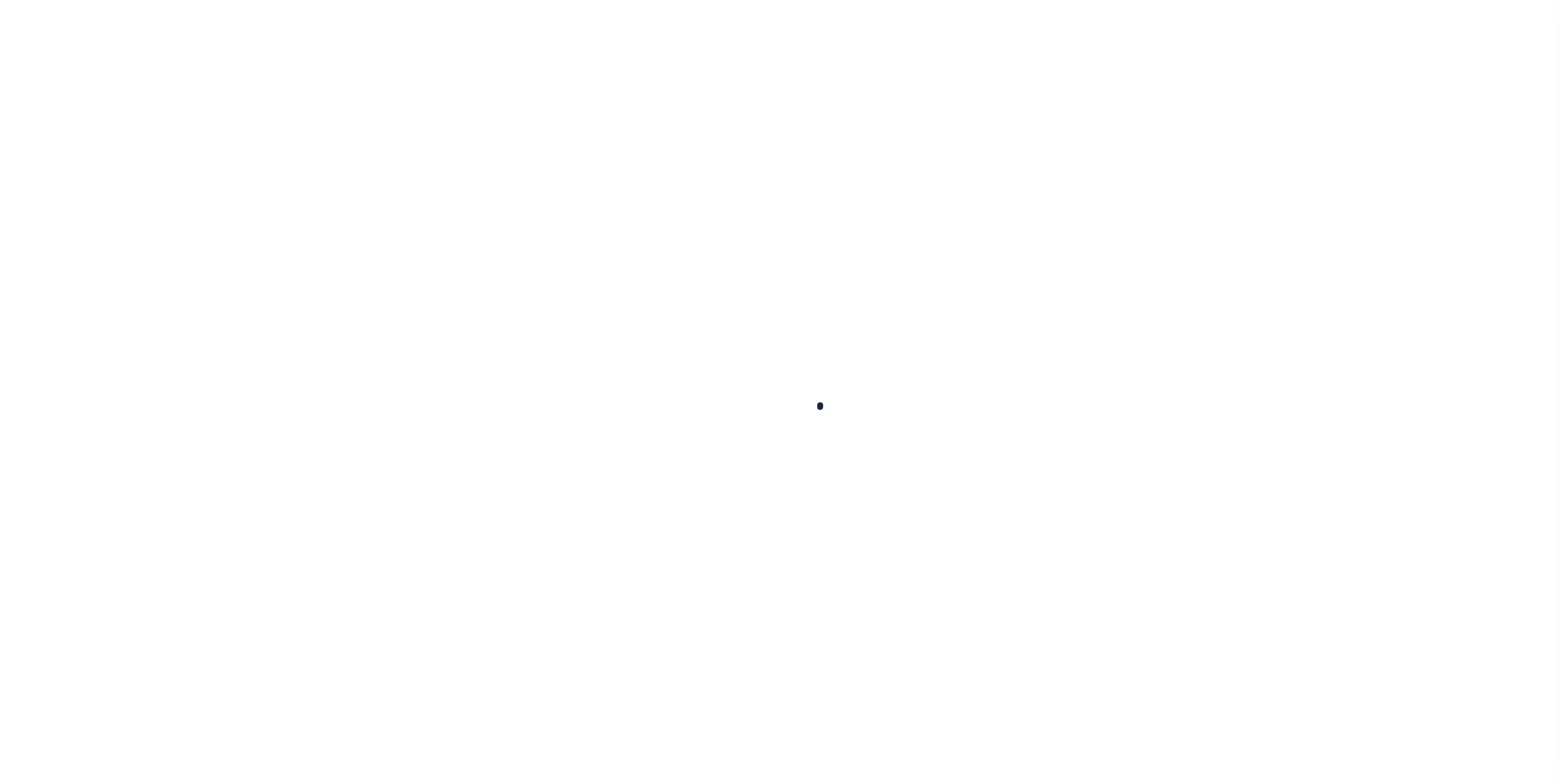
select select "DUE"
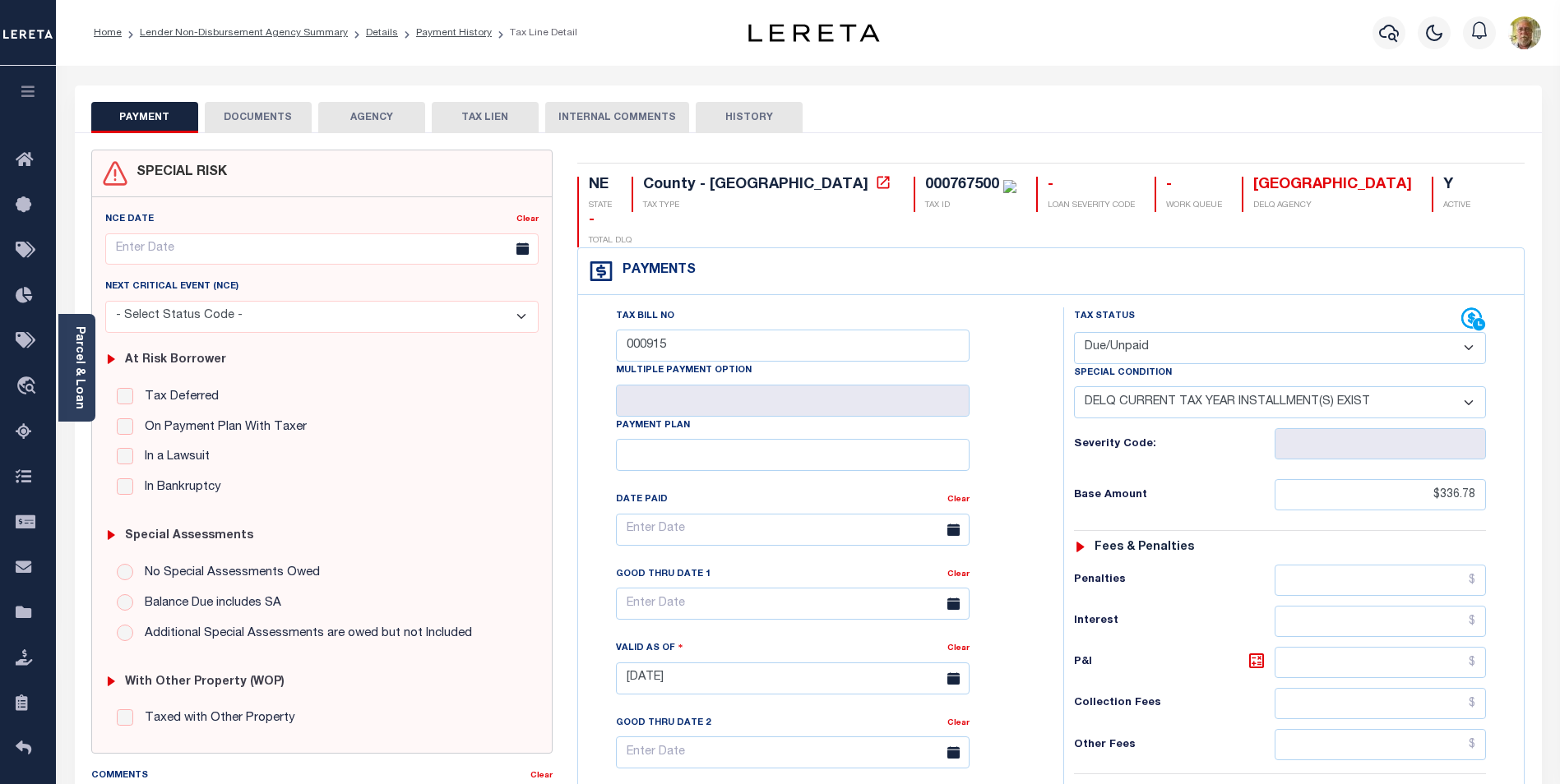
click at [1183, 386] on select "-- Select Special Condition -- 3RD PARTY TAX LIEN AGENCY TAX LIEN (A.K.A Inside…" at bounding box center [1279, 402] width 412 height 32
select select "0"
click at [1074, 386] on select "-- Select Special Condition -- 3RD PARTY TAX LIEN AGENCY TAX LIEN (A.K.A Inside…" at bounding box center [1279, 402] width 412 height 32
type input "[DATE]"
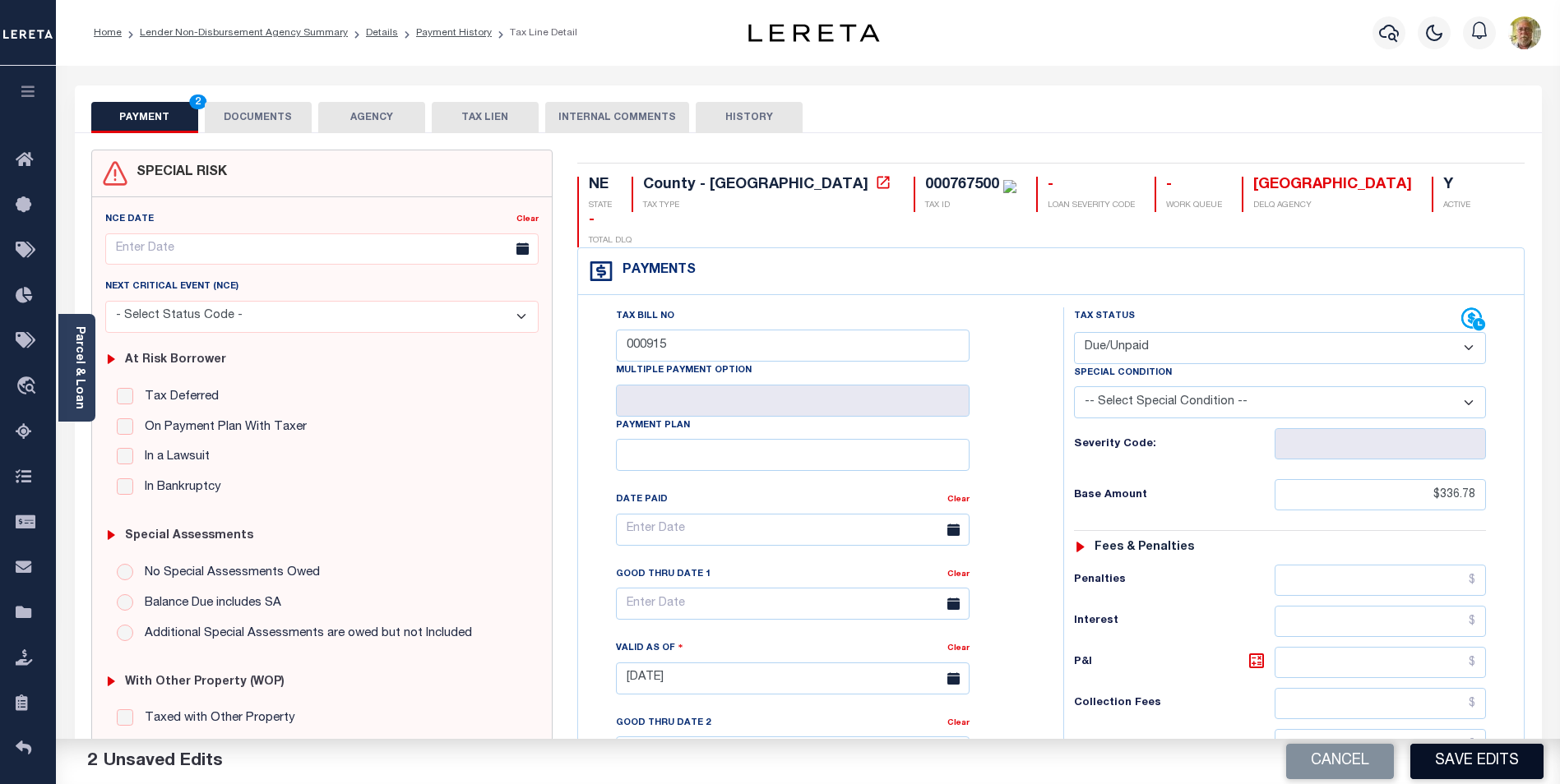
click at [1489, 757] on button "Save Edits" at bounding box center [1477, 762] width 133 height 36
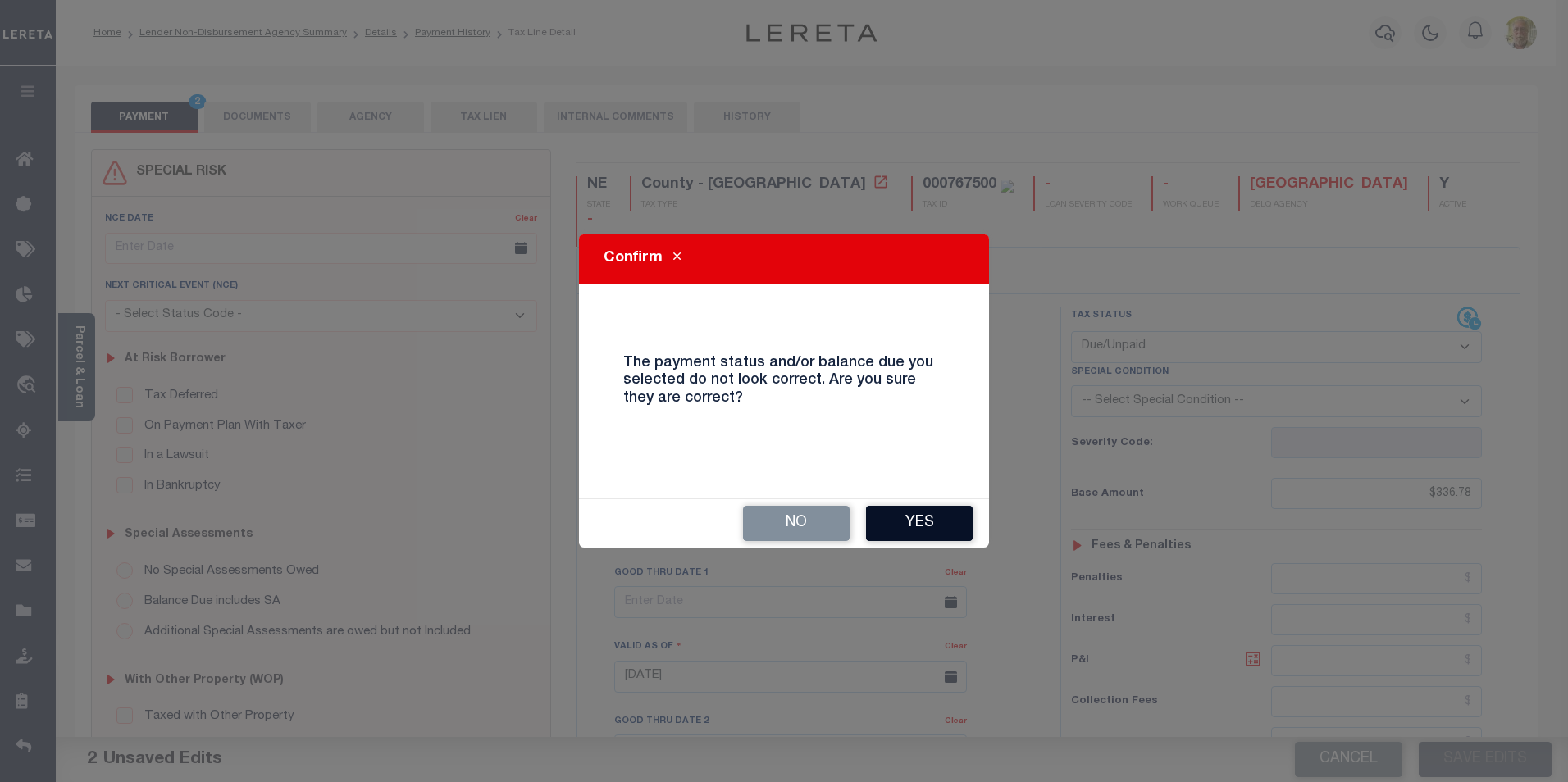
click at [911, 518] on button "Yes" at bounding box center [919, 524] width 107 height 36
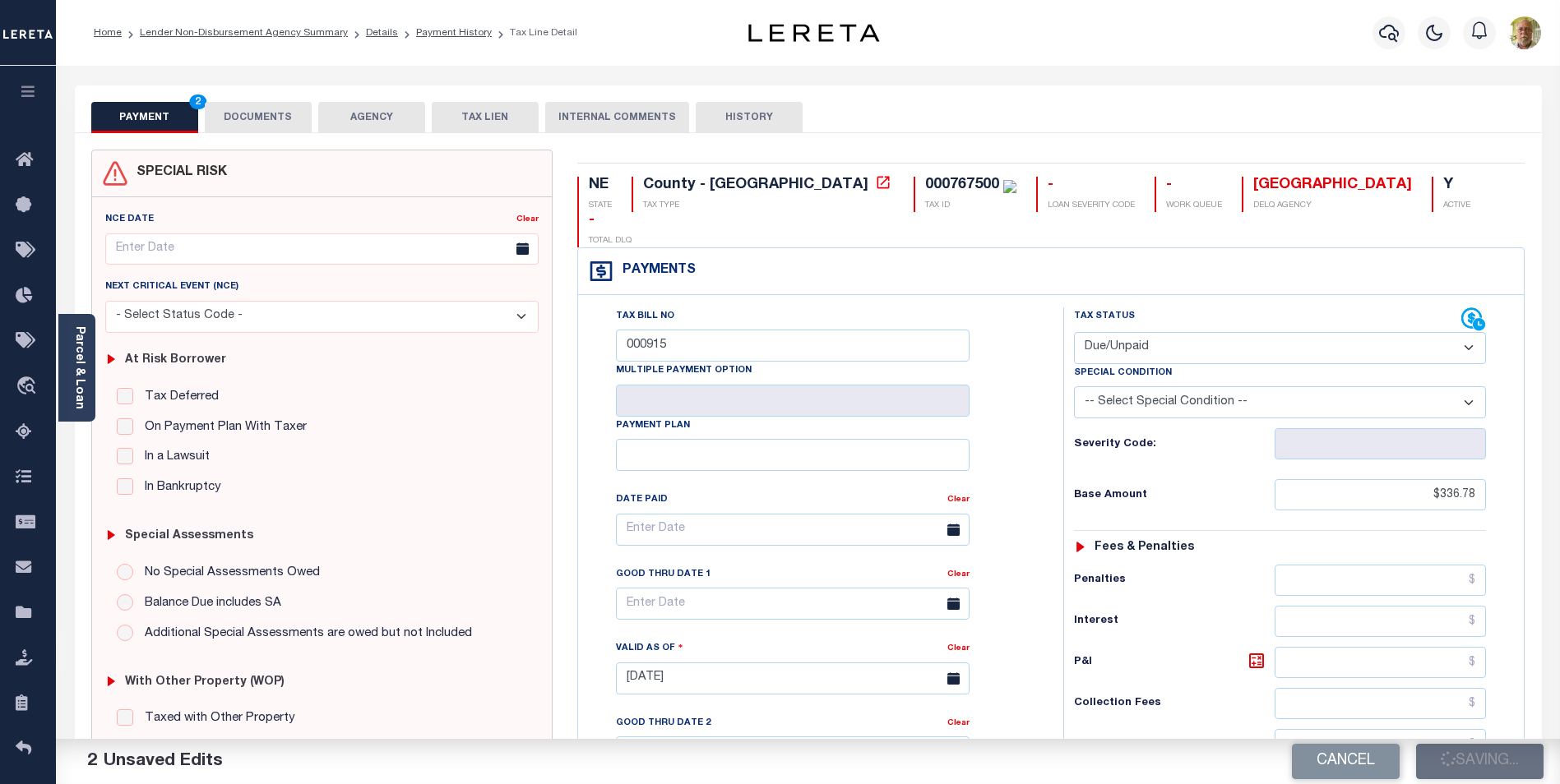
checkbox input "false"
type input "$336.78"
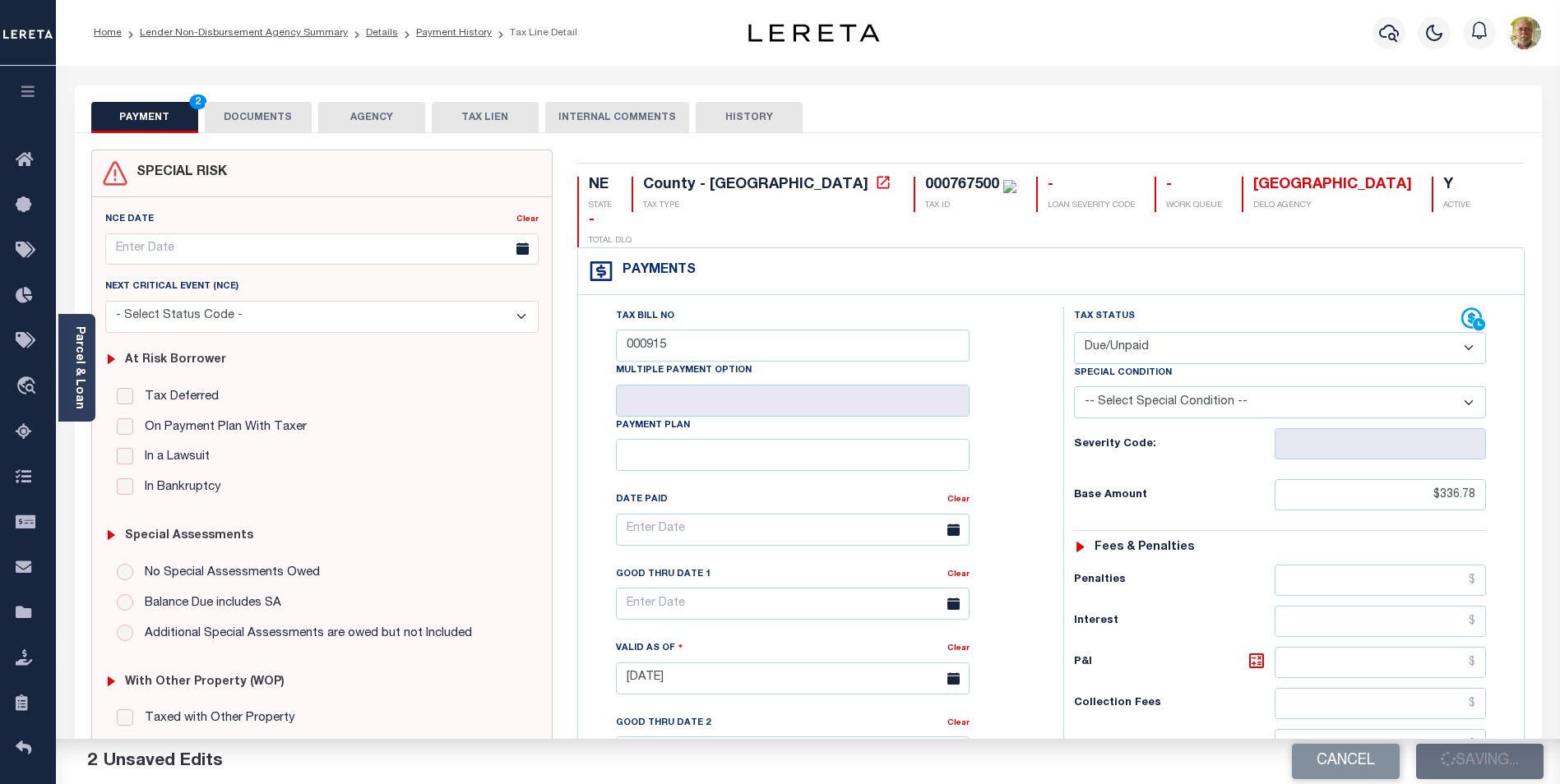
type input "$336.78"
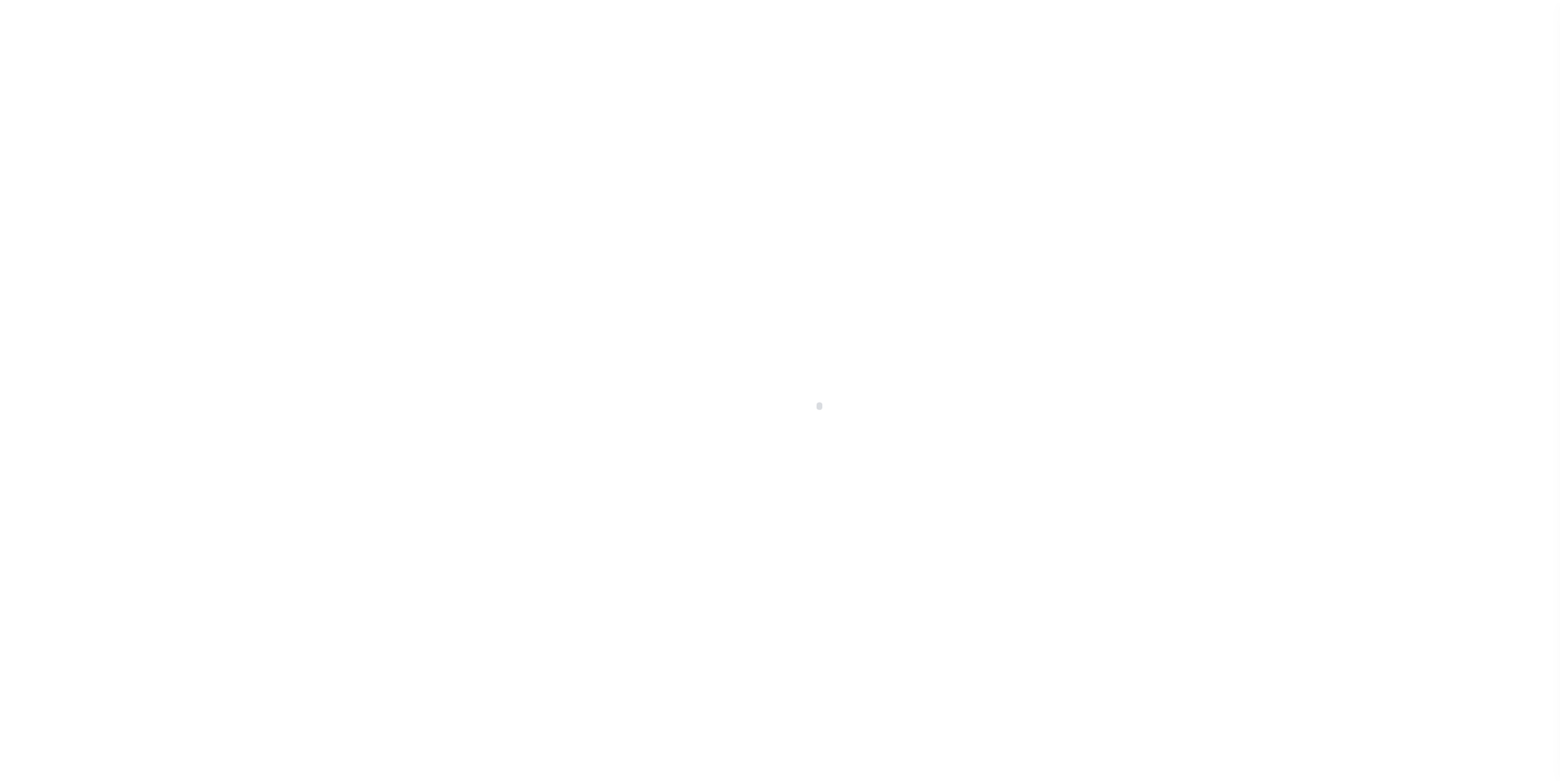
scroll to position [16, 0]
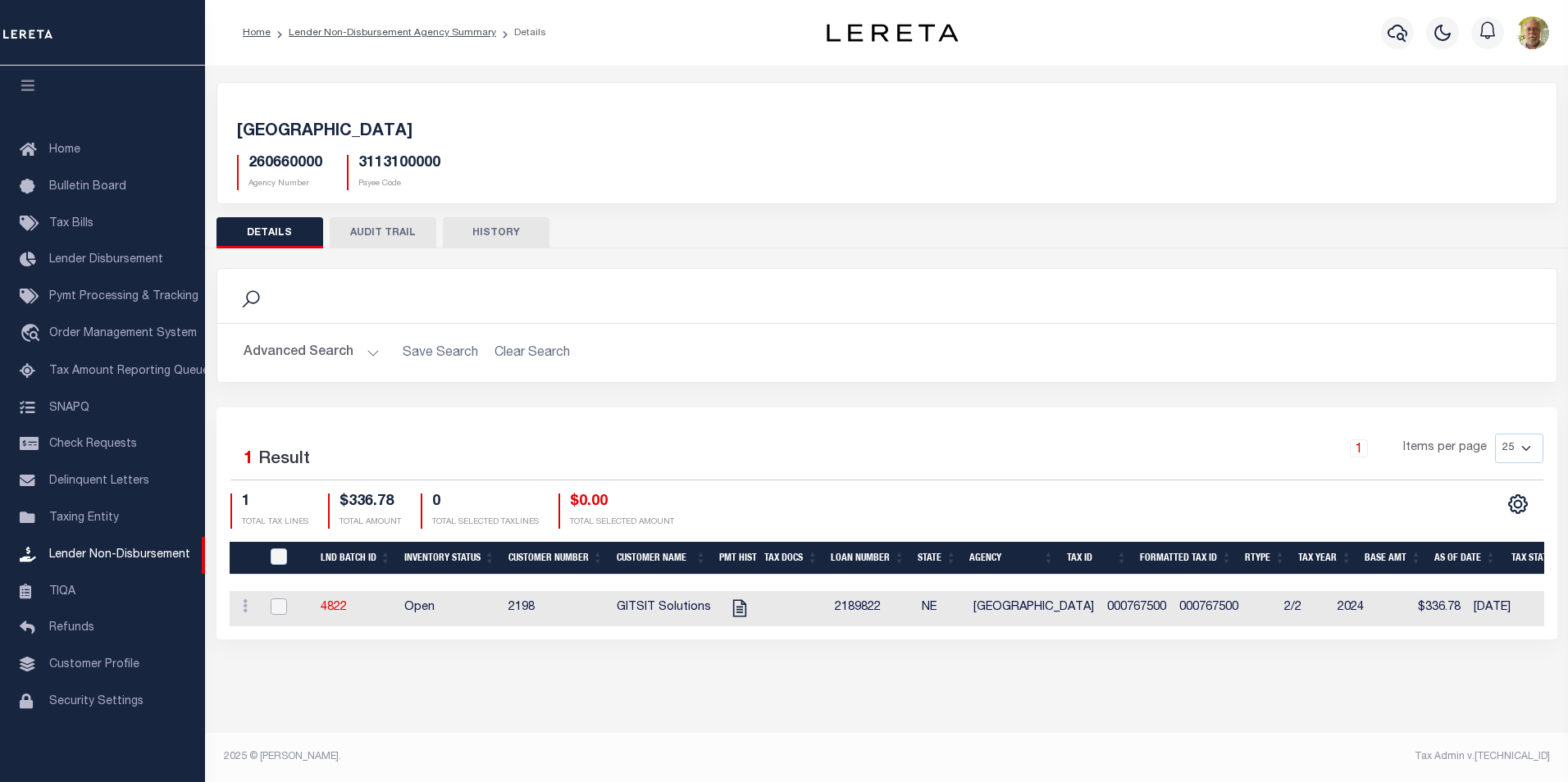
click at [278, 605] on input "checkbox" at bounding box center [279, 606] width 16 height 16
checkbox input "true"
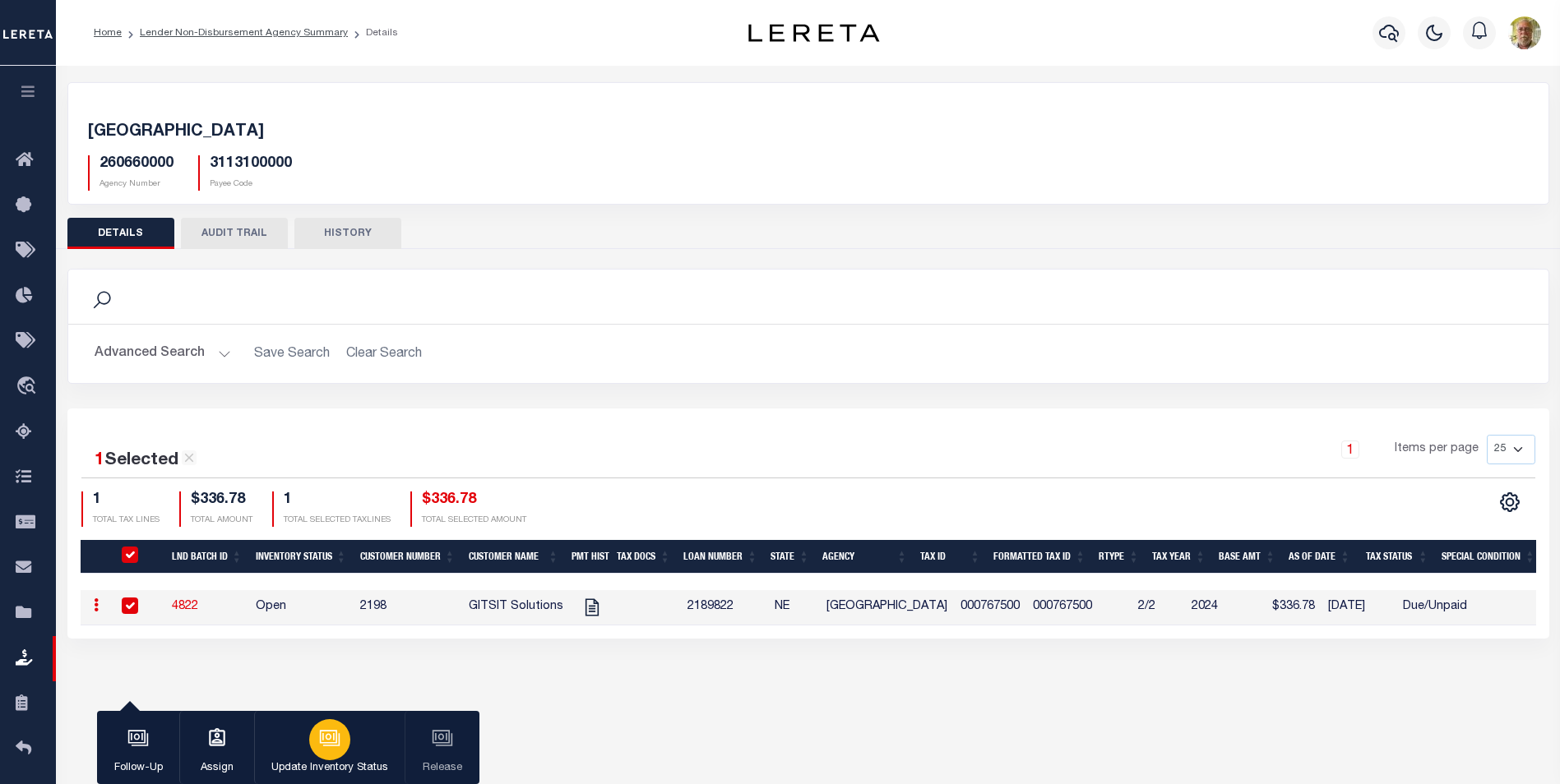
click at [338, 732] on icon "button" at bounding box center [329, 737] width 21 height 21
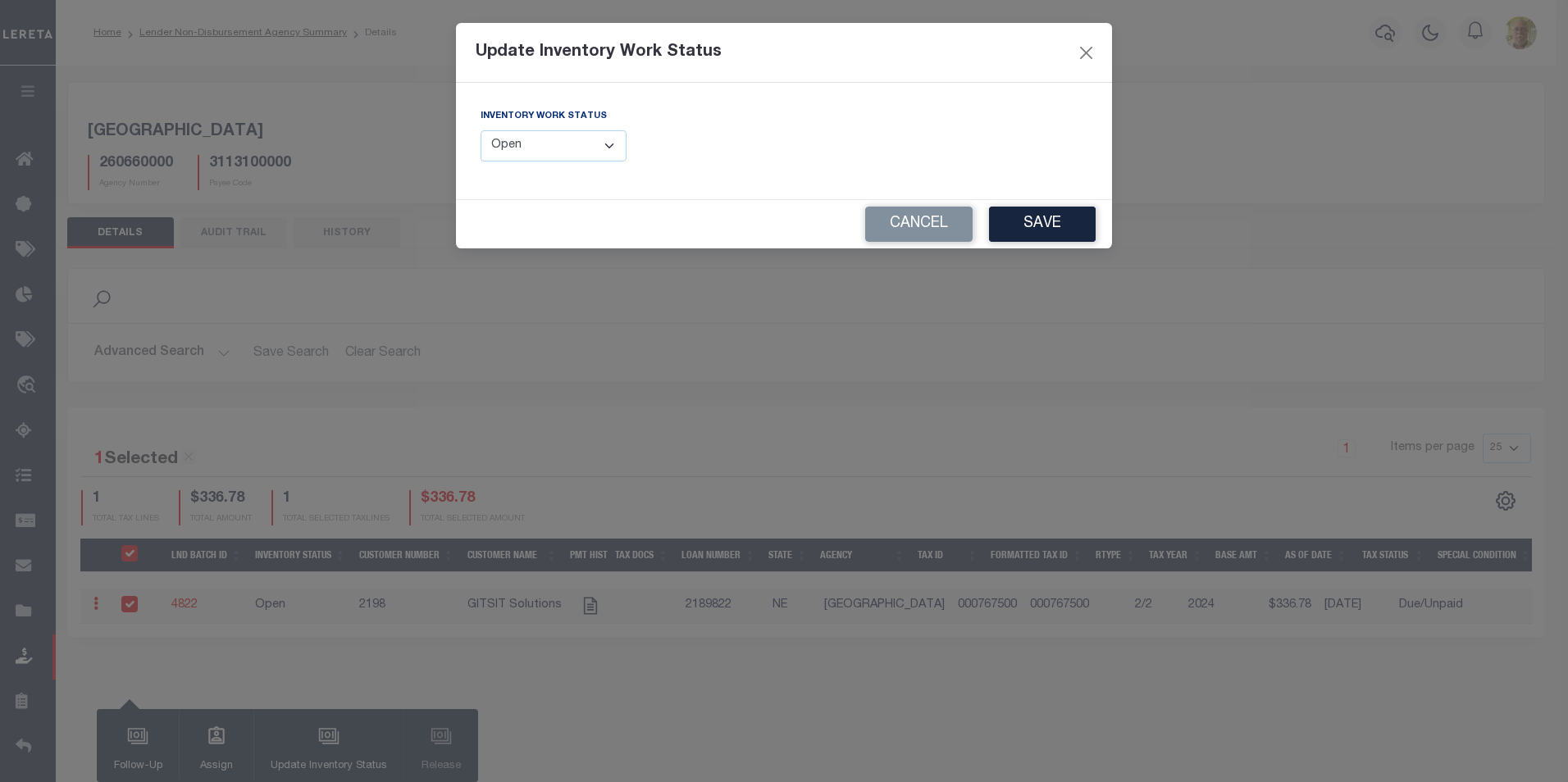
drag, startPoint x: 563, startPoint y: 149, endPoint x: 568, endPoint y: 159, distance: 11.2
click at [563, 149] on select "--Select-- Open Completed Reported" at bounding box center [554, 146] width 146 height 32
select select "Completed"
click at [481, 130] on select "--Select-- Open Completed Reported" at bounding box center [554, 146] width 146 height 32
click at [1057, 223] on button "Save" at bounding box center [1042, 224] width 107 height 36
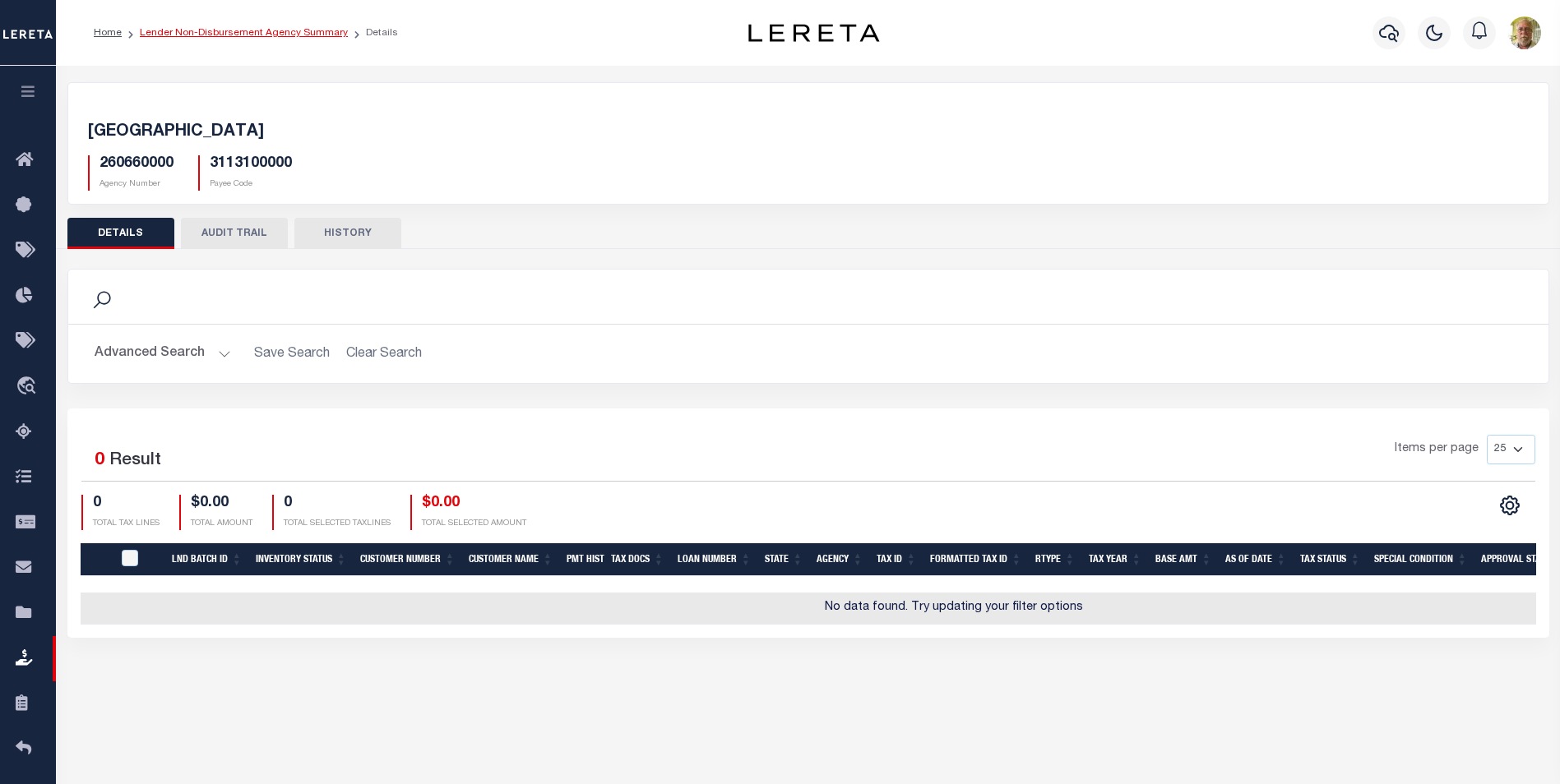
click at [226, 28] on link "Lender Non-Disbursement Agency Summary" at bounding box center [244, 33] width 208 height 10
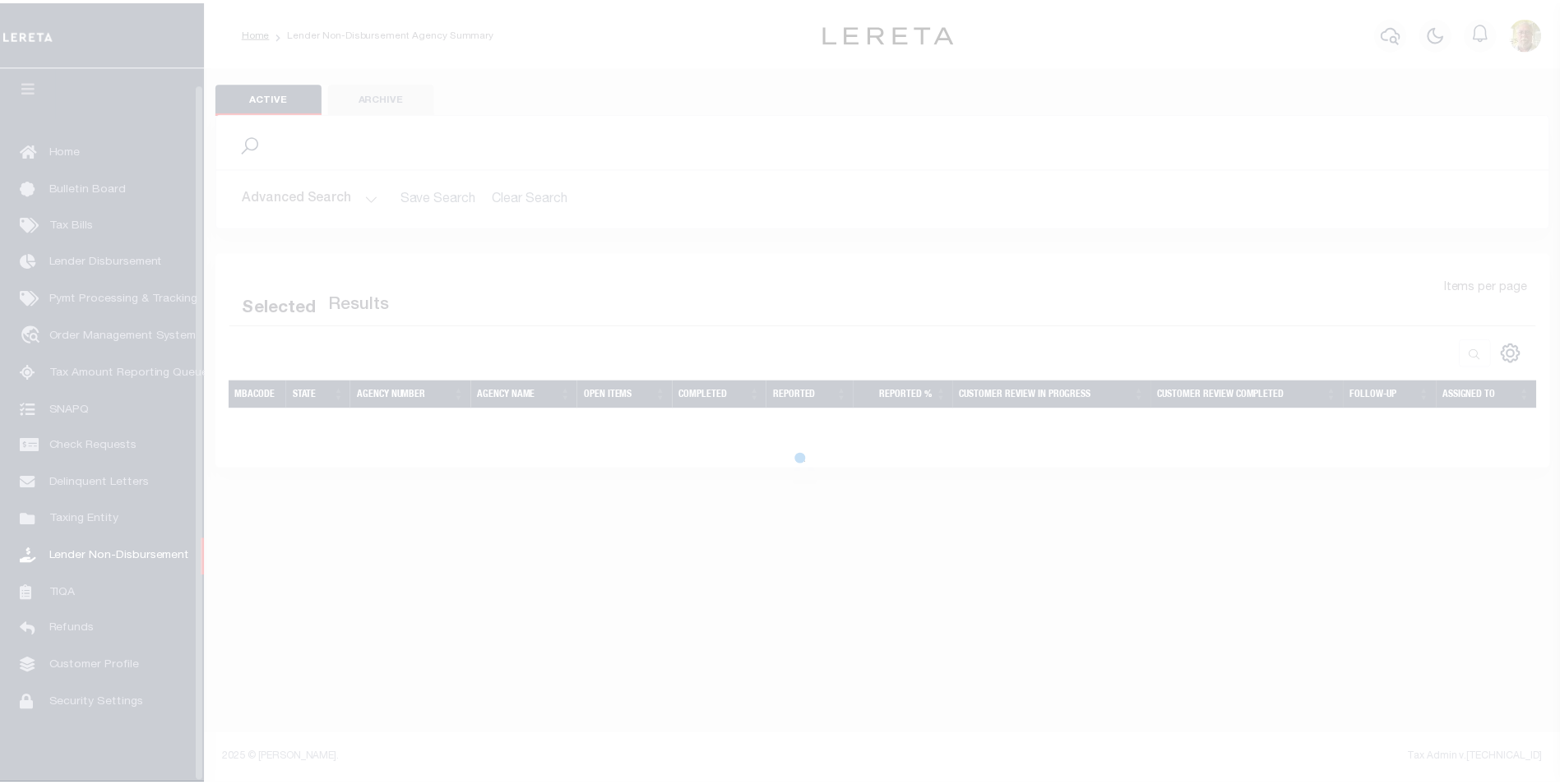
scroll to position [16, 0]
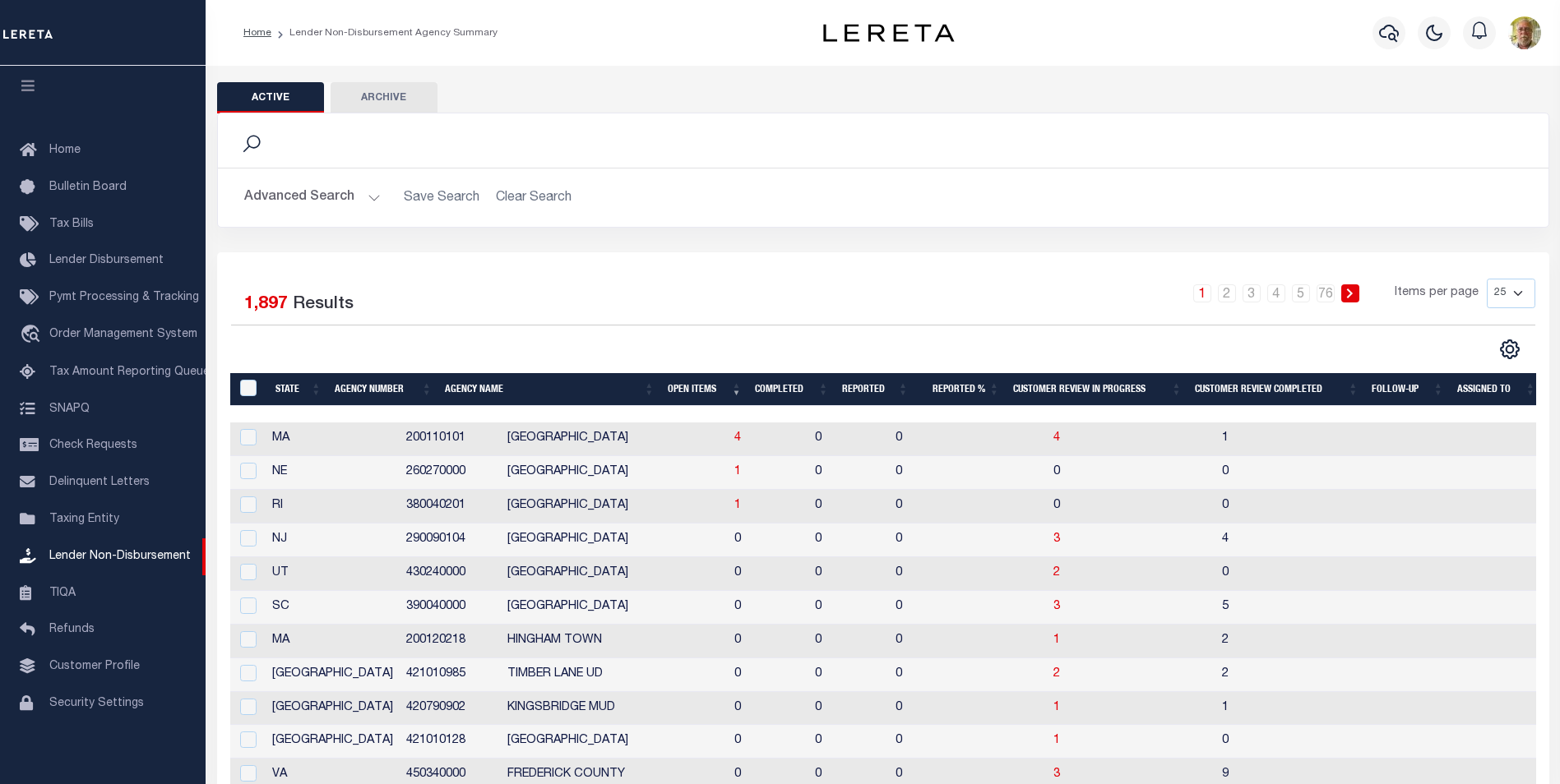
click at [690, 389] on th "Open Items" at bounding box center [704, 390] width 87 height 34
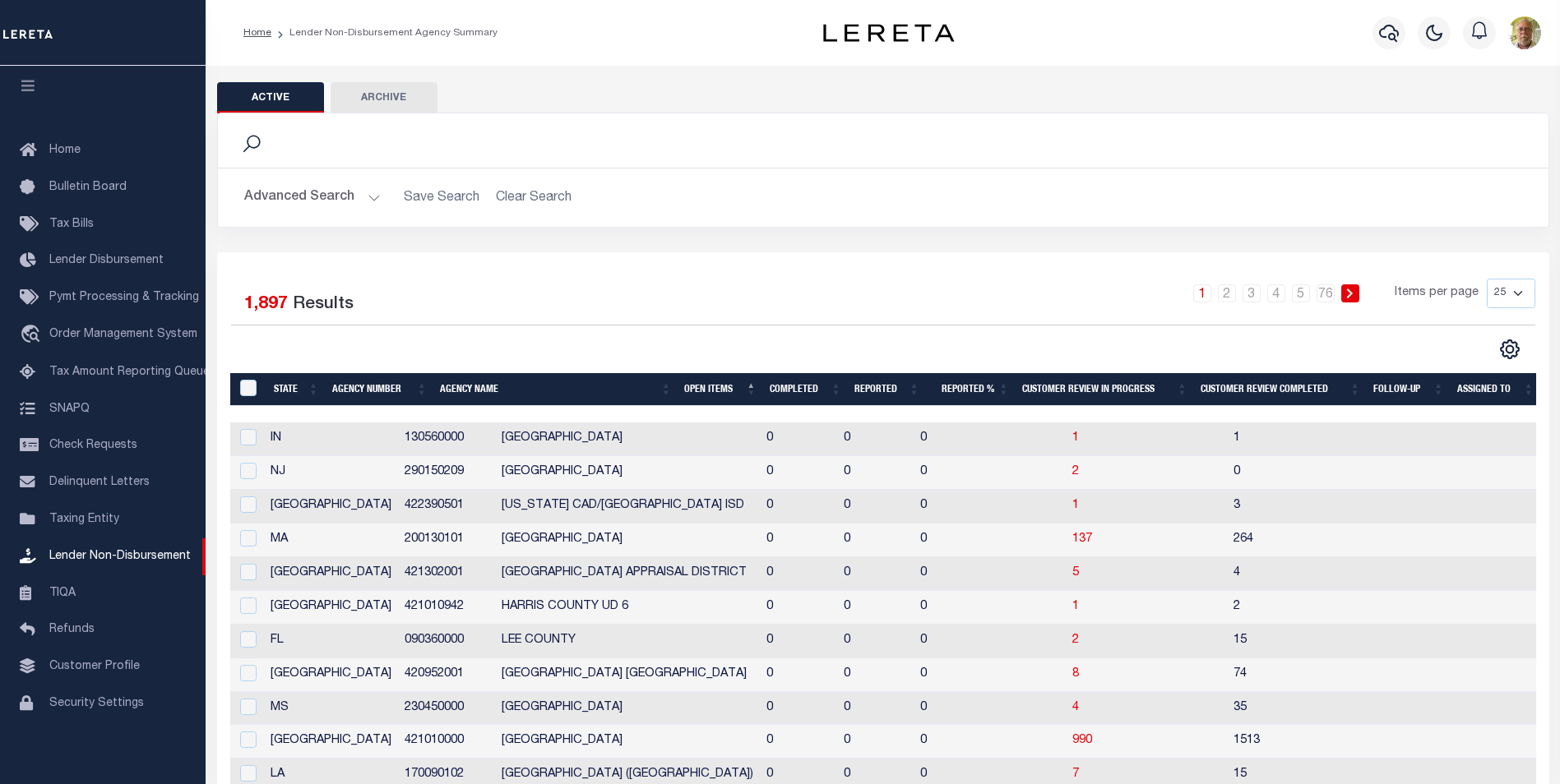
click at [690, 389] on th "Open Items" at bounding box center [720, 390] width 85 height 34
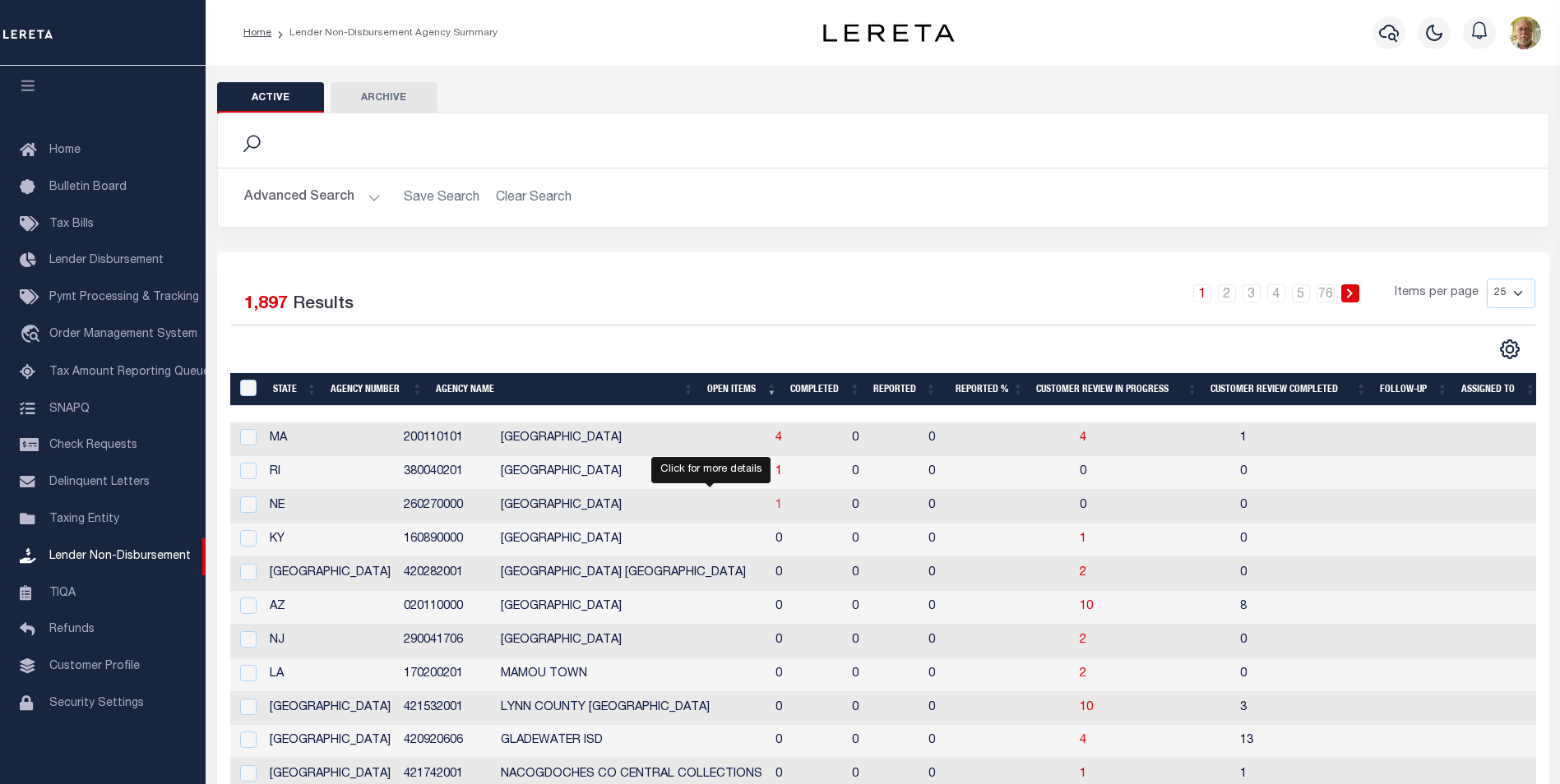
click at [776, 504] on span "1" at bounding box center [779, 506] width 7 height 12
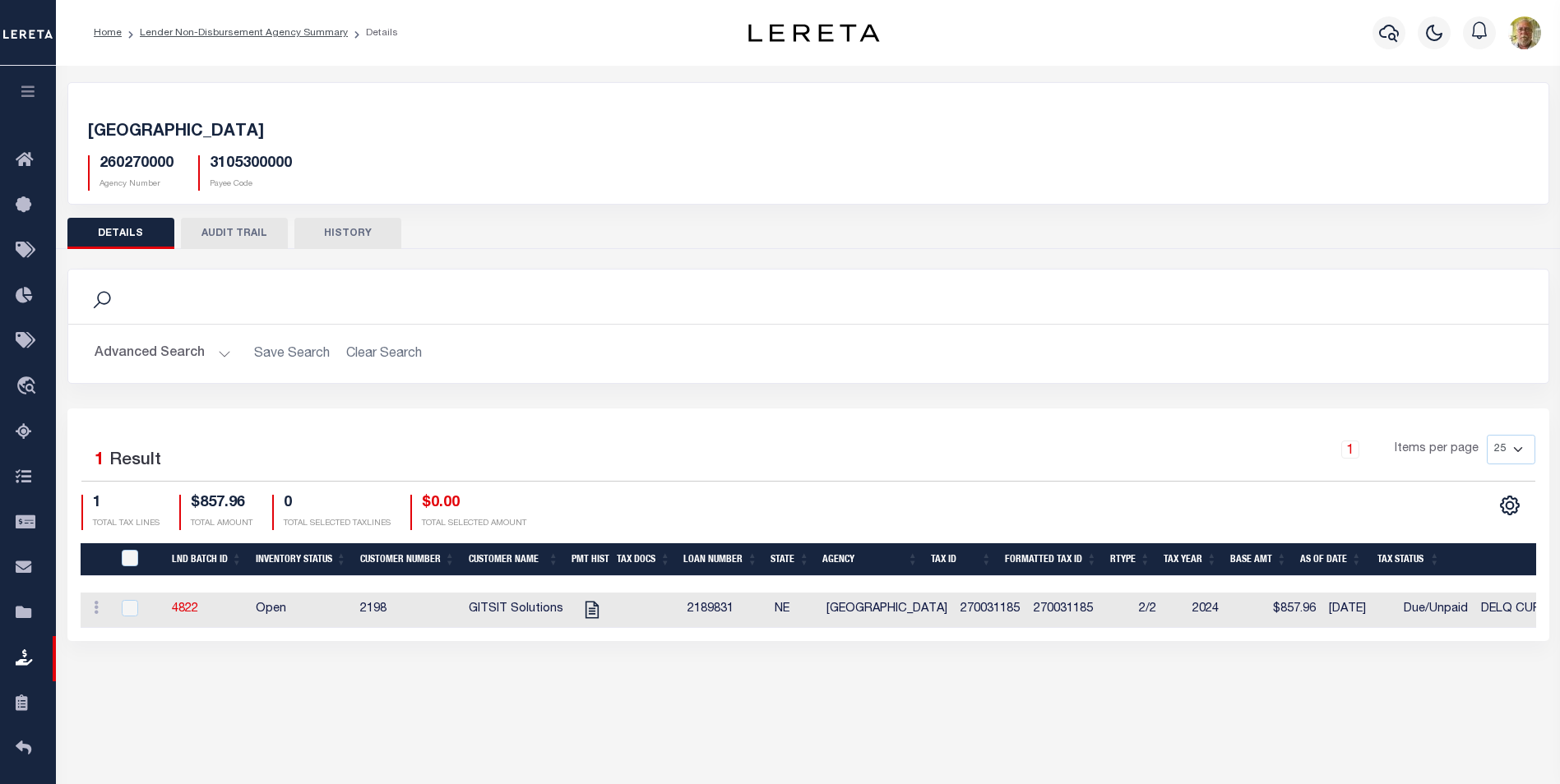
drag, startPoint x: 710, startPoint y: 445, endPoint x: 745, endPoint y: 488, distance: 55.4
click at [710, 445] on div "1 Items per page 25 50 100 200" at bounding box center [993, 456] width 1085 height 42
click at [585, 608] on icon "" at bounding box center [592, 609] width 21 height 21
checkbox input "true"
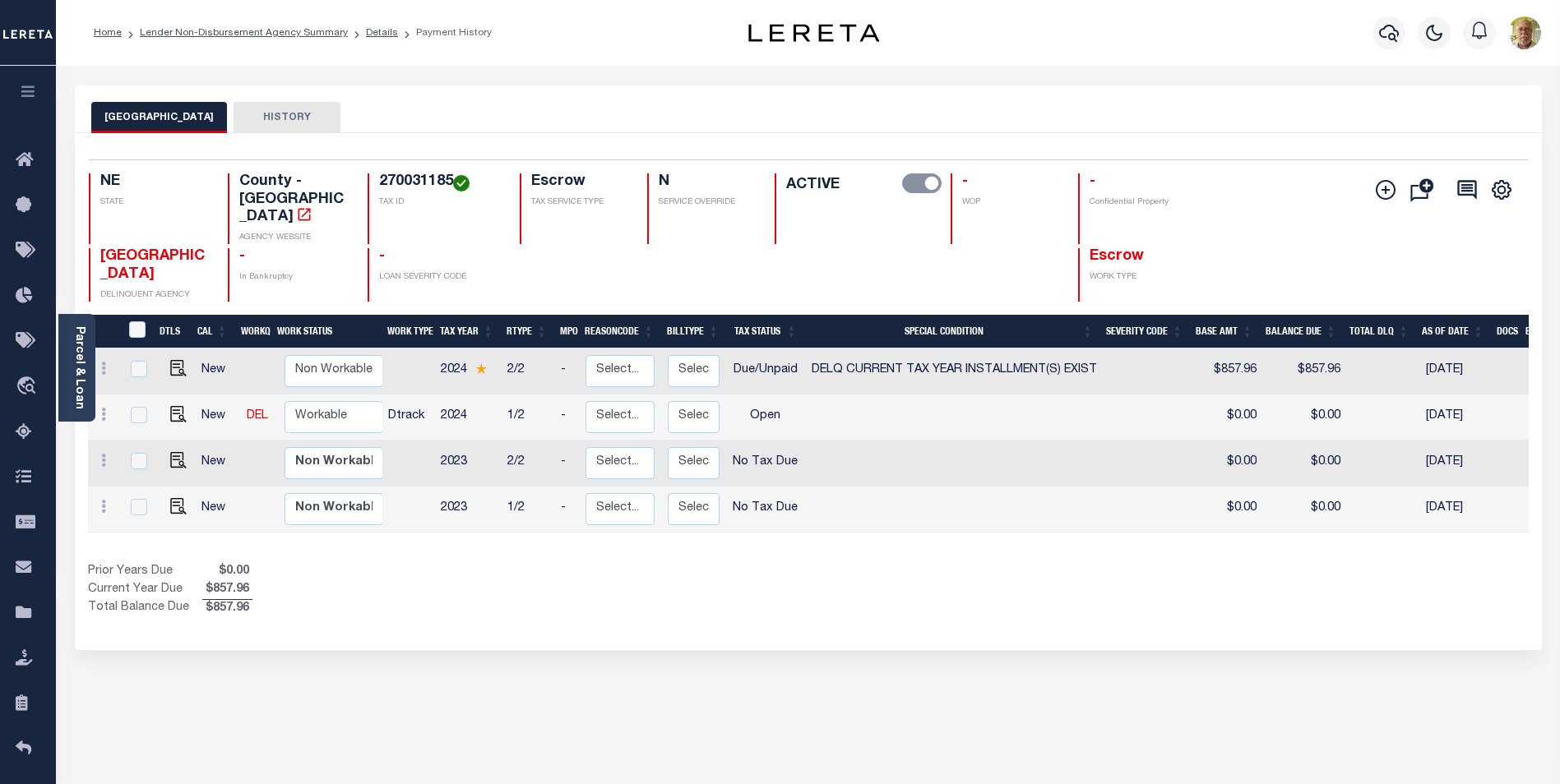
click at [728, 563] on div "Prior Years Due $0.00 Current Year Due $857.96 Total Balance Due $857.96" at bounding box center [448, 591] width 721 height 55
click at [174, 360] on img "" at bounding box center [178, 367] width 16 height 16
checkbox input "true"
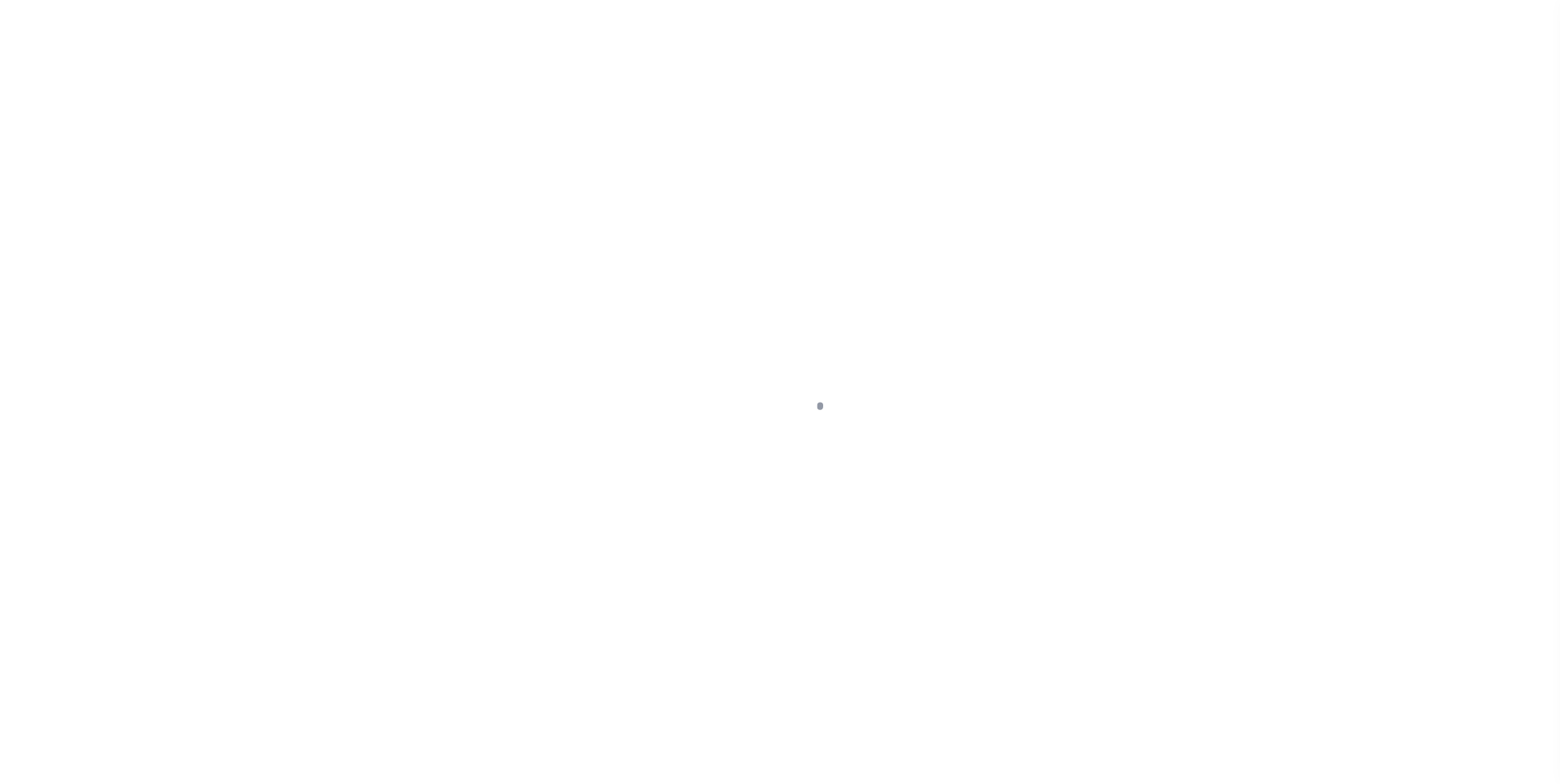
select select "DUE"
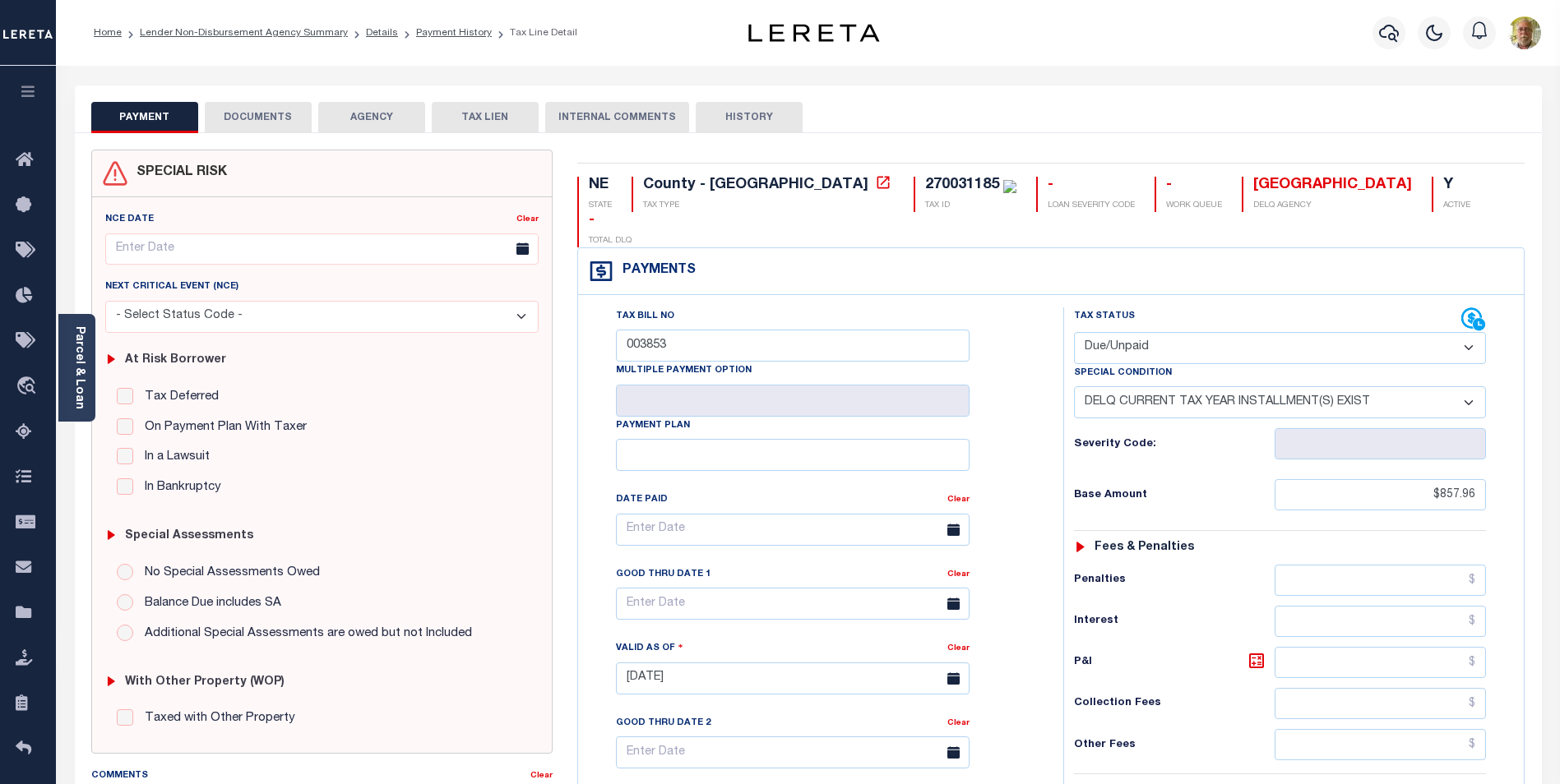
click at [1209, 386] on select "-- Select Special Condition -- 3RD PARTY TAX LIEN AGENCY TAX LIEN (A.K.A Inside…" at bounding box center [1279, 402] width 412 height 32
select select "0"
click at [1074, 386] on select "-- Select Special Condition -- 3RD PARTY TAX LIEN AGENCY TAX LIEN (A.K.A Inside…" at bounding box center [1279, 402] width 412 height 32
type input "[DATE]"
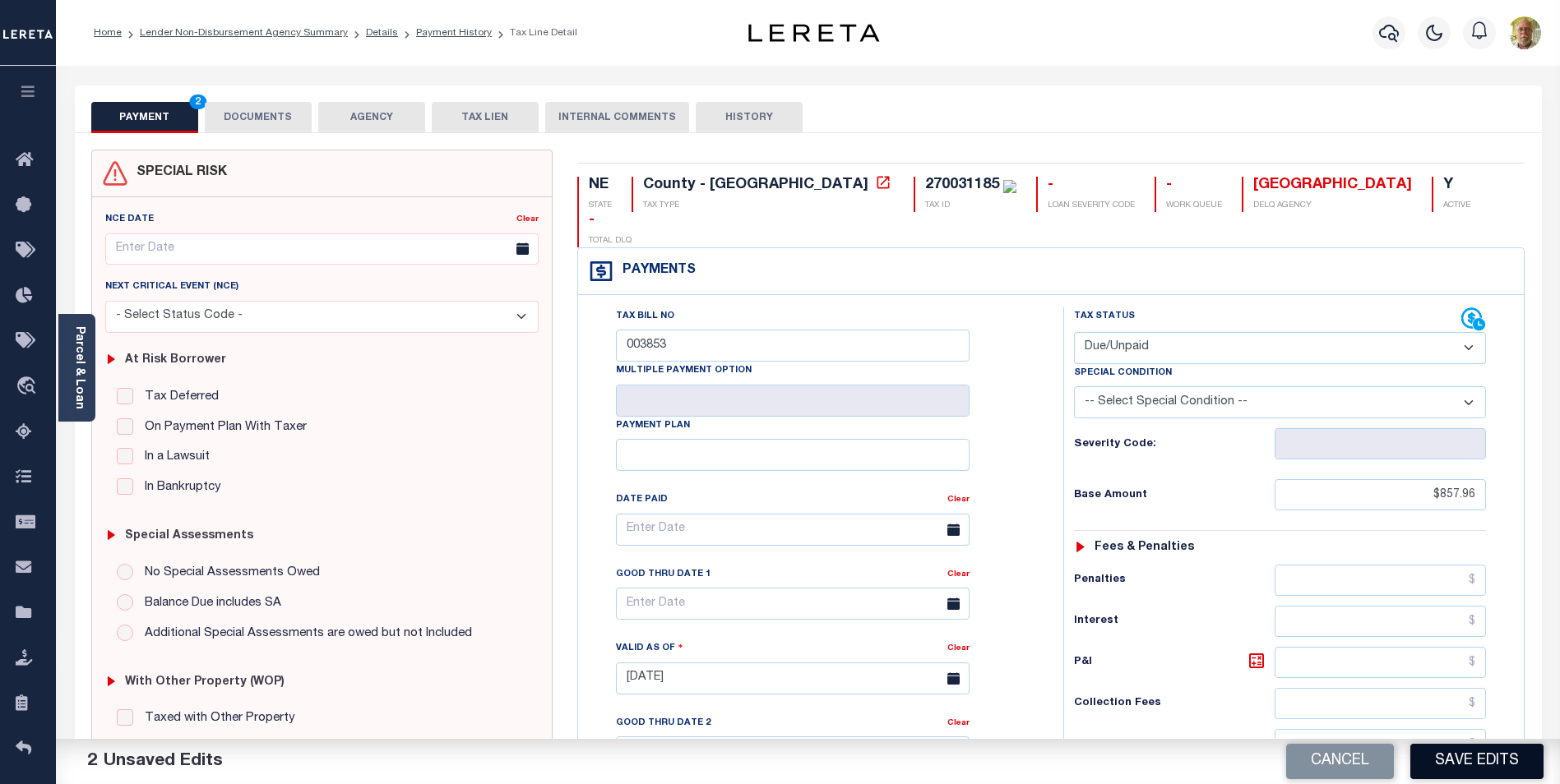
click at [1491, 758] on button "Save Edits" at bounding box center [1477, 762] width 133 height 36
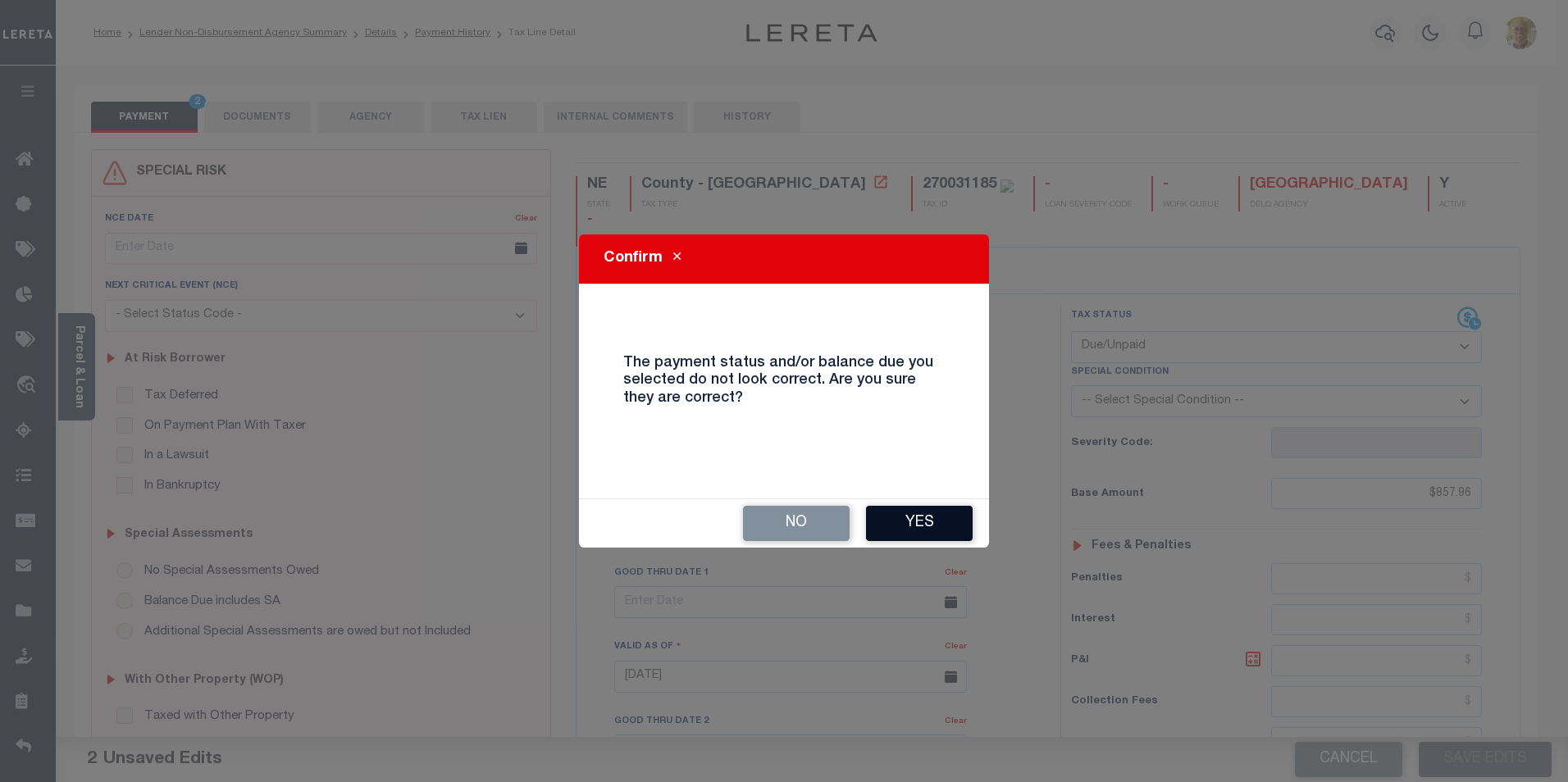
click at [927, 520] on button "Yes" at bounding box center [919, 524] width 107 height 36
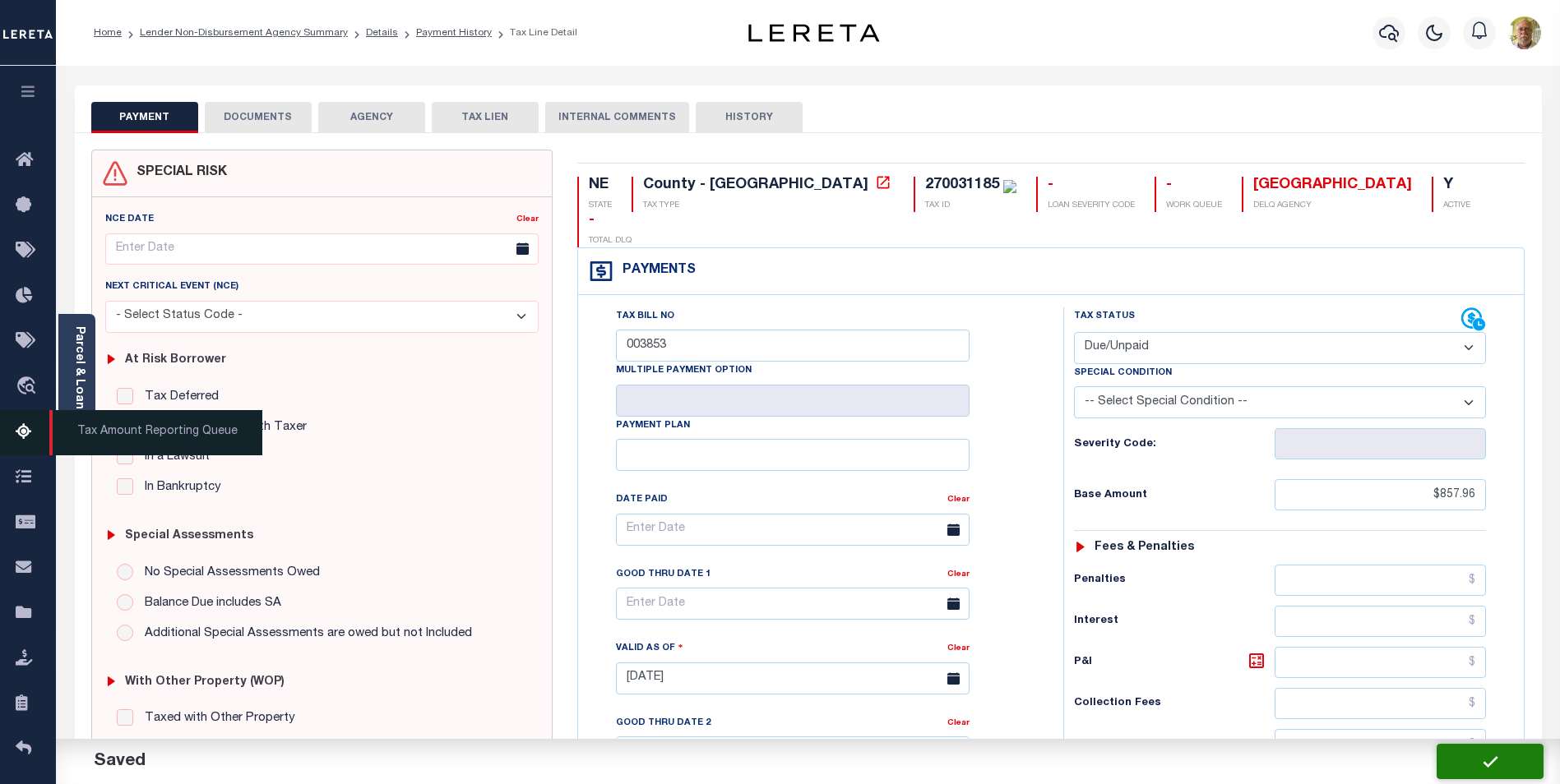
checkbox input "false"
type input "$857.96"
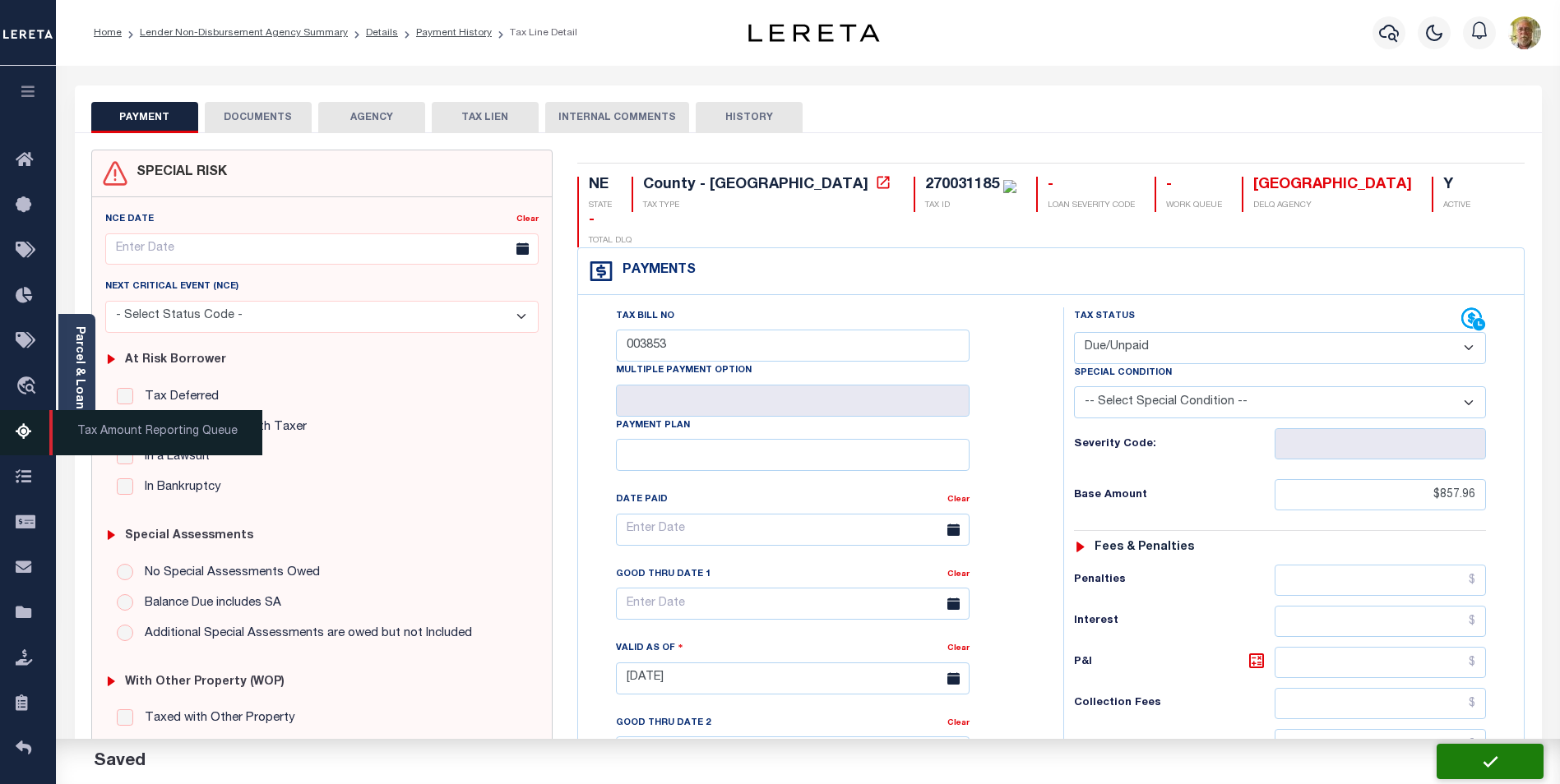
type input "$857.96"
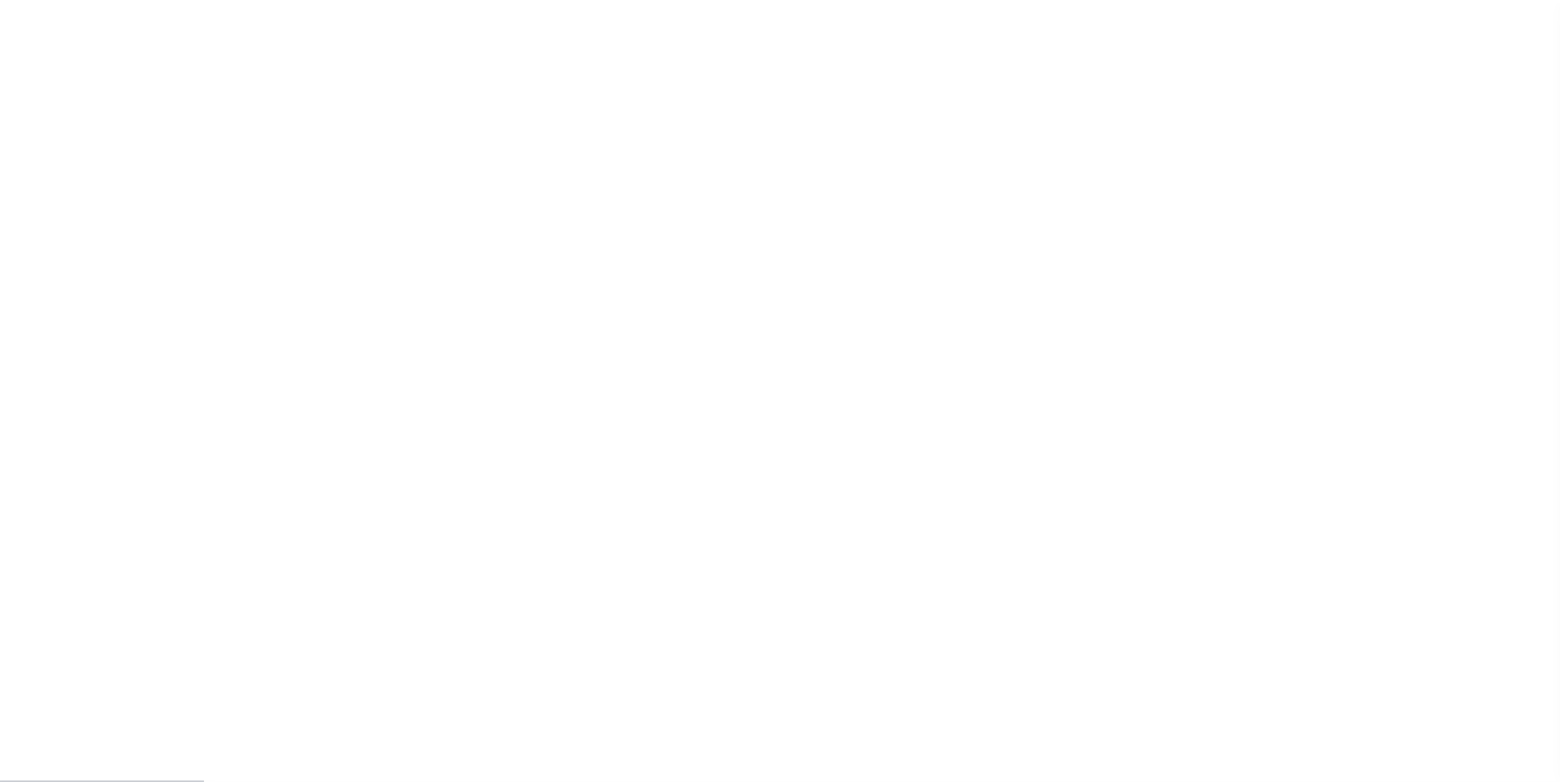
scroll to position [16, 0]
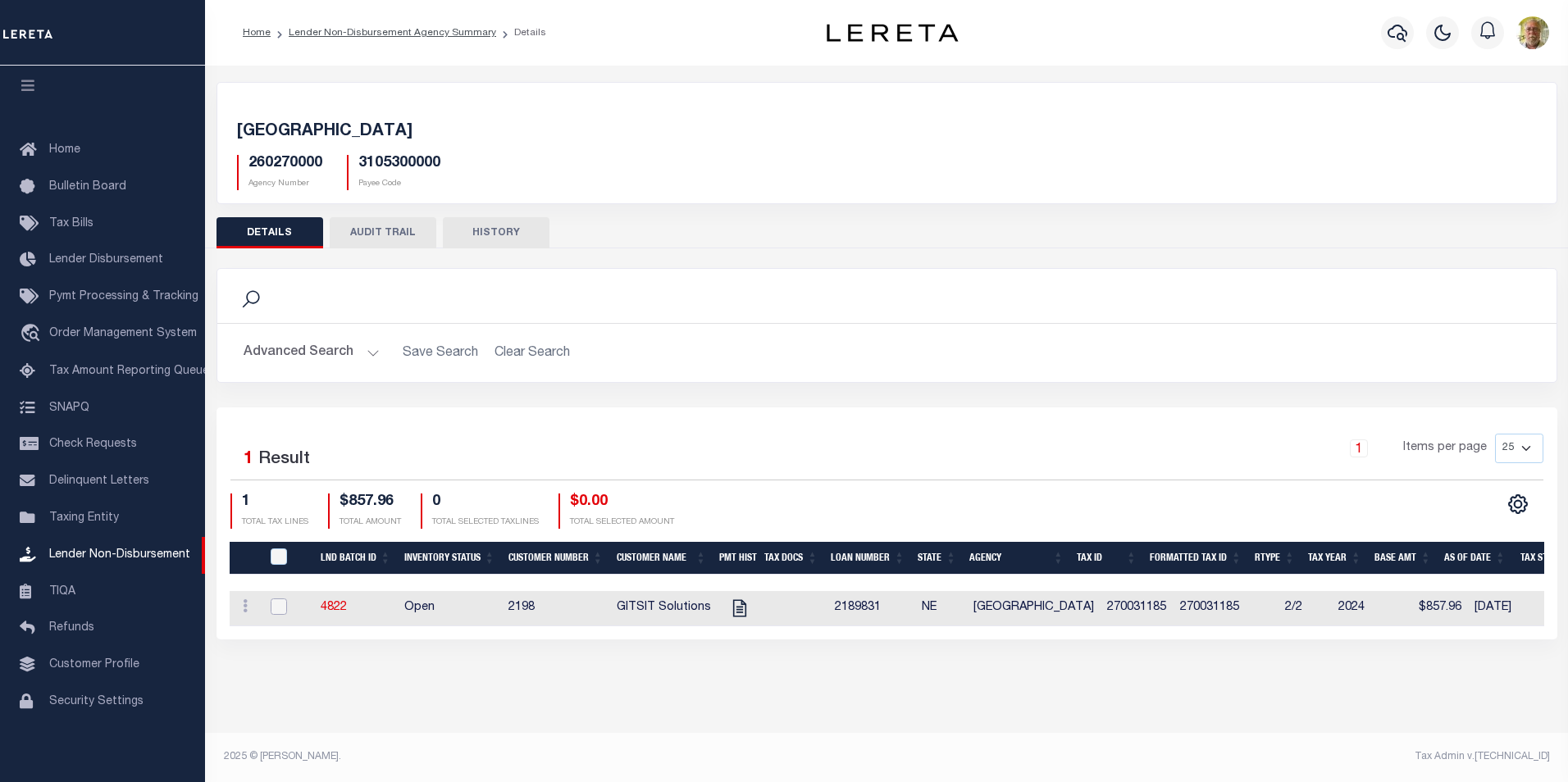
click at [276, 610] on input "checkbox" at bounding box center [279, 606] width 16 height 16
checkbox input "true"
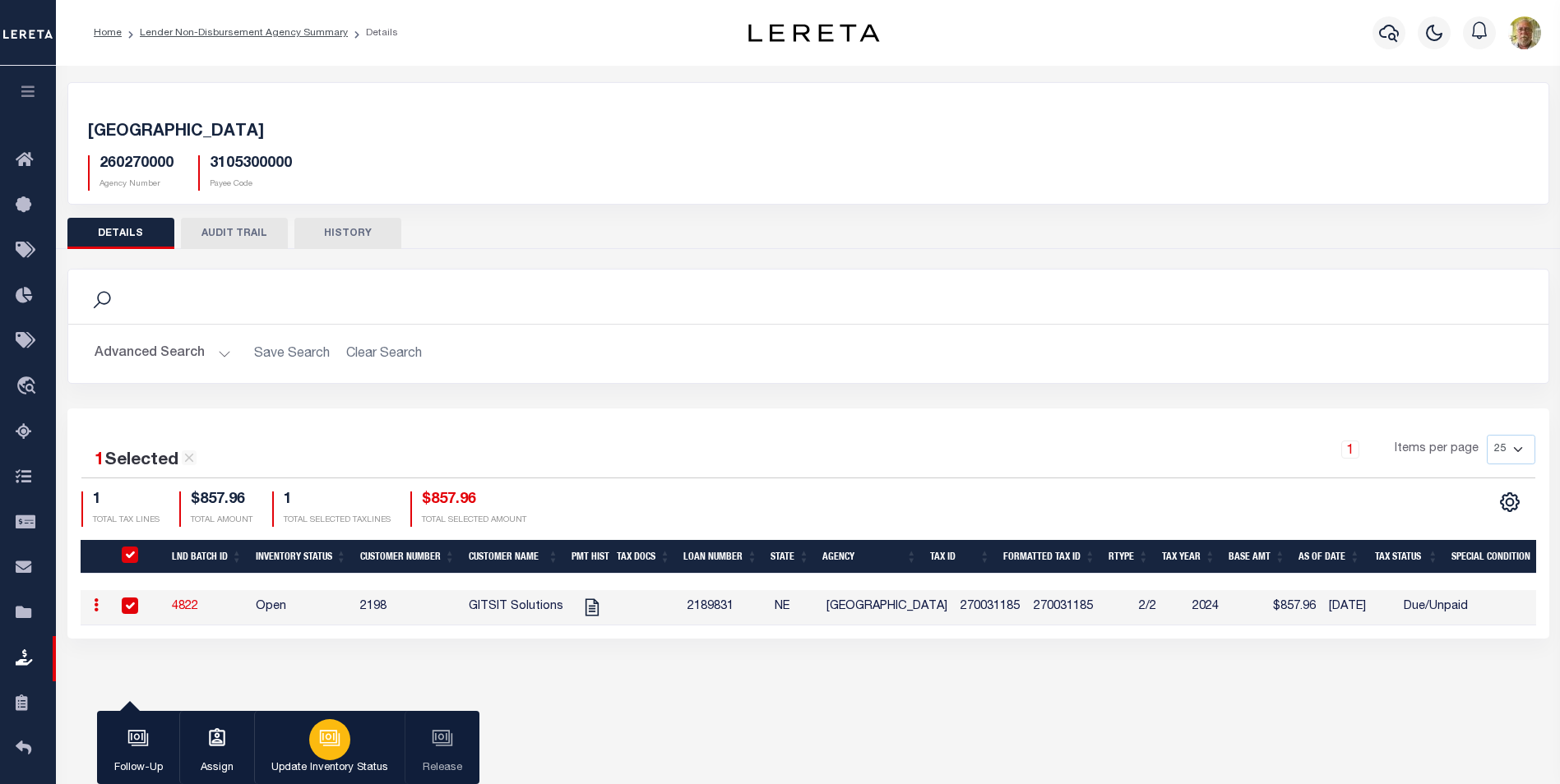
click at [339, 744] on icon "button" at bounding box center [330, 739] width 16 height 13
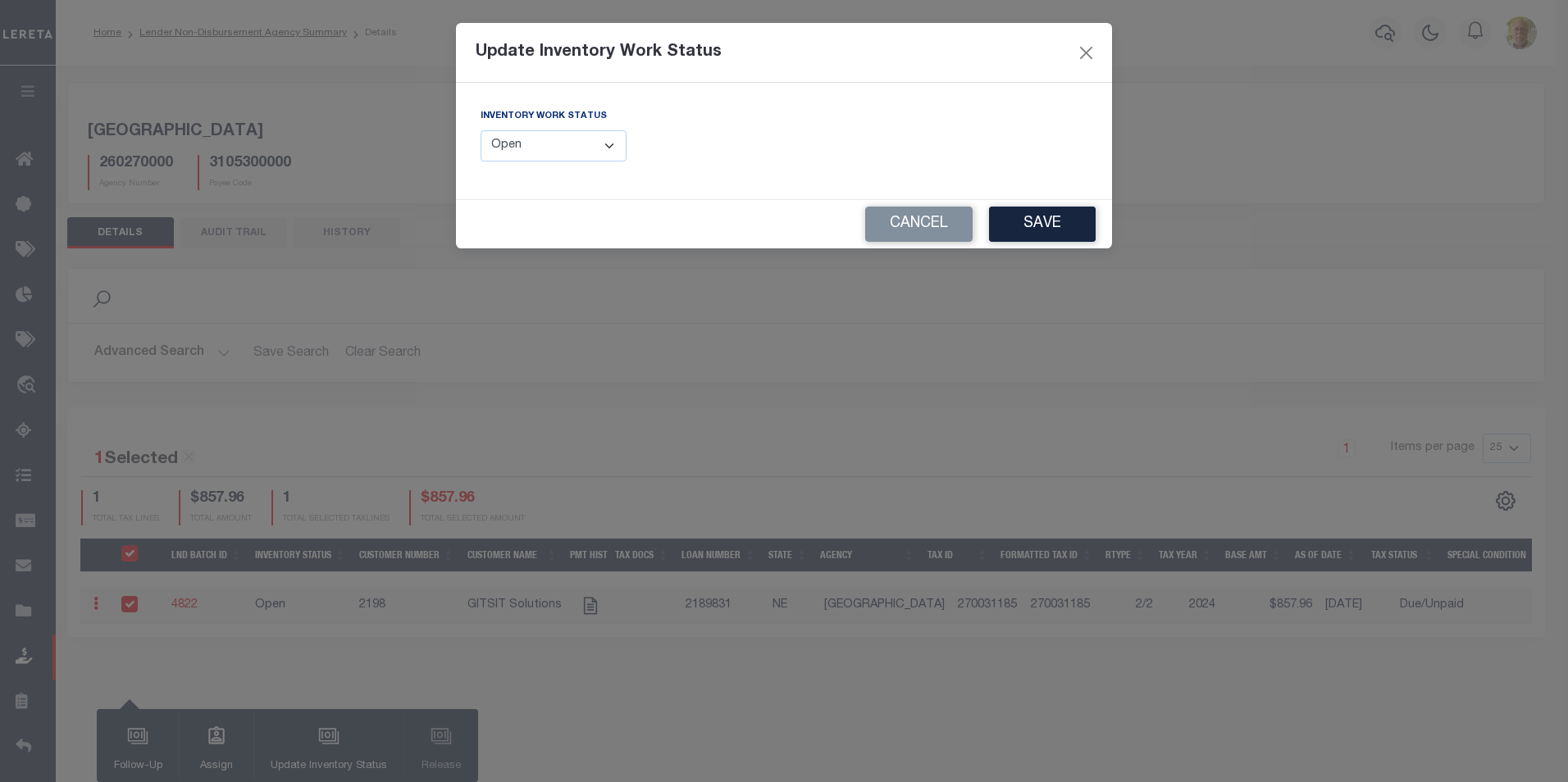
click at [568, 156] on select "--Select-- Open Completed Reported" at bounding box center [554, 146] width 146 height 32
select select "Completed"
click at [481, 130] on select "--Select-- Open Completed Reported" at bounding box center [554, 146] width 146 height 32
click at [1013, 216] on button "Save" at bounding box center [1042, 224] width 107 height 36
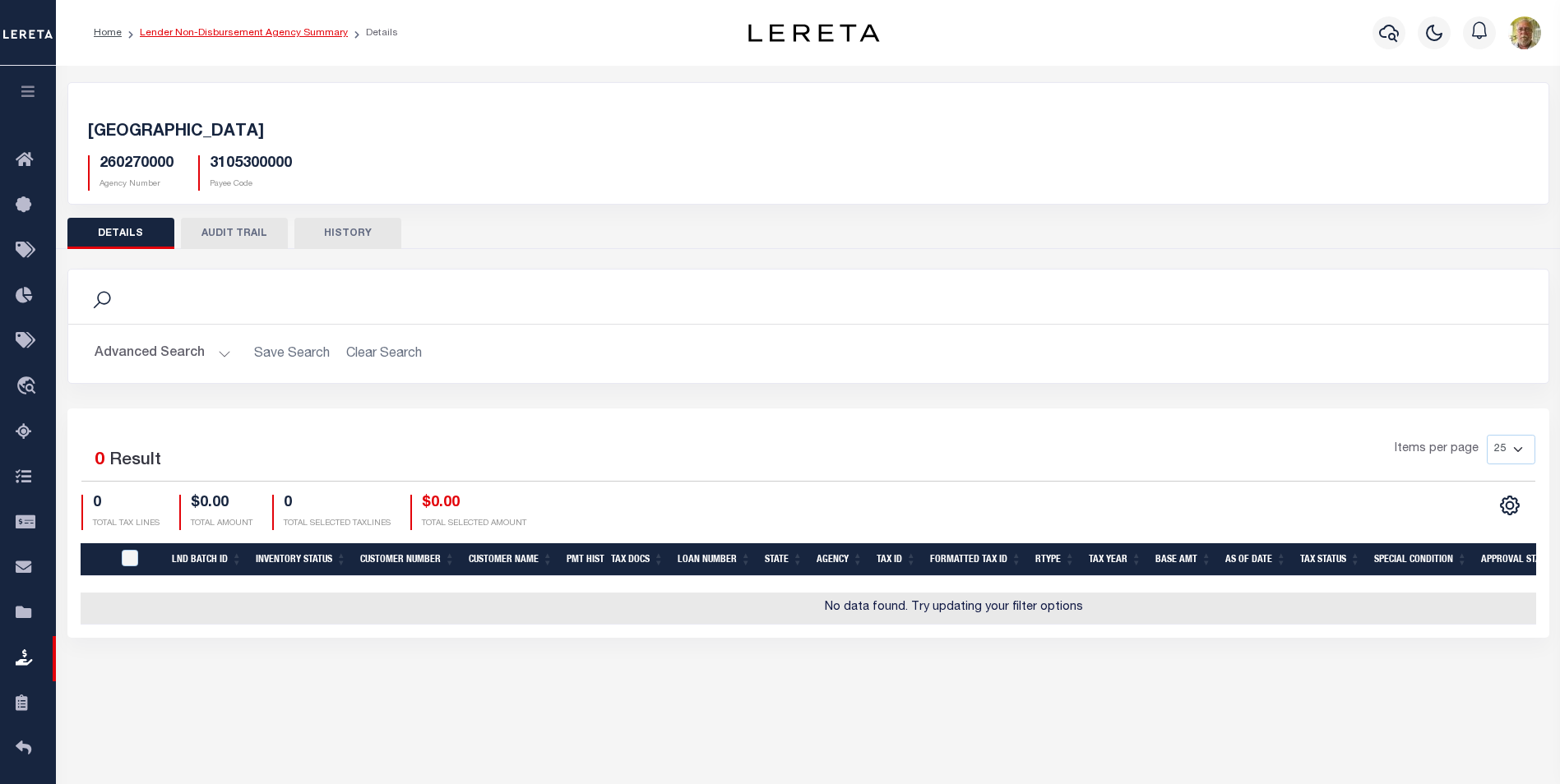
click at [198, 32] on link "Lender Non-Disbursement Agency Summary" at bounding box center [244, 33] width 208 height 10
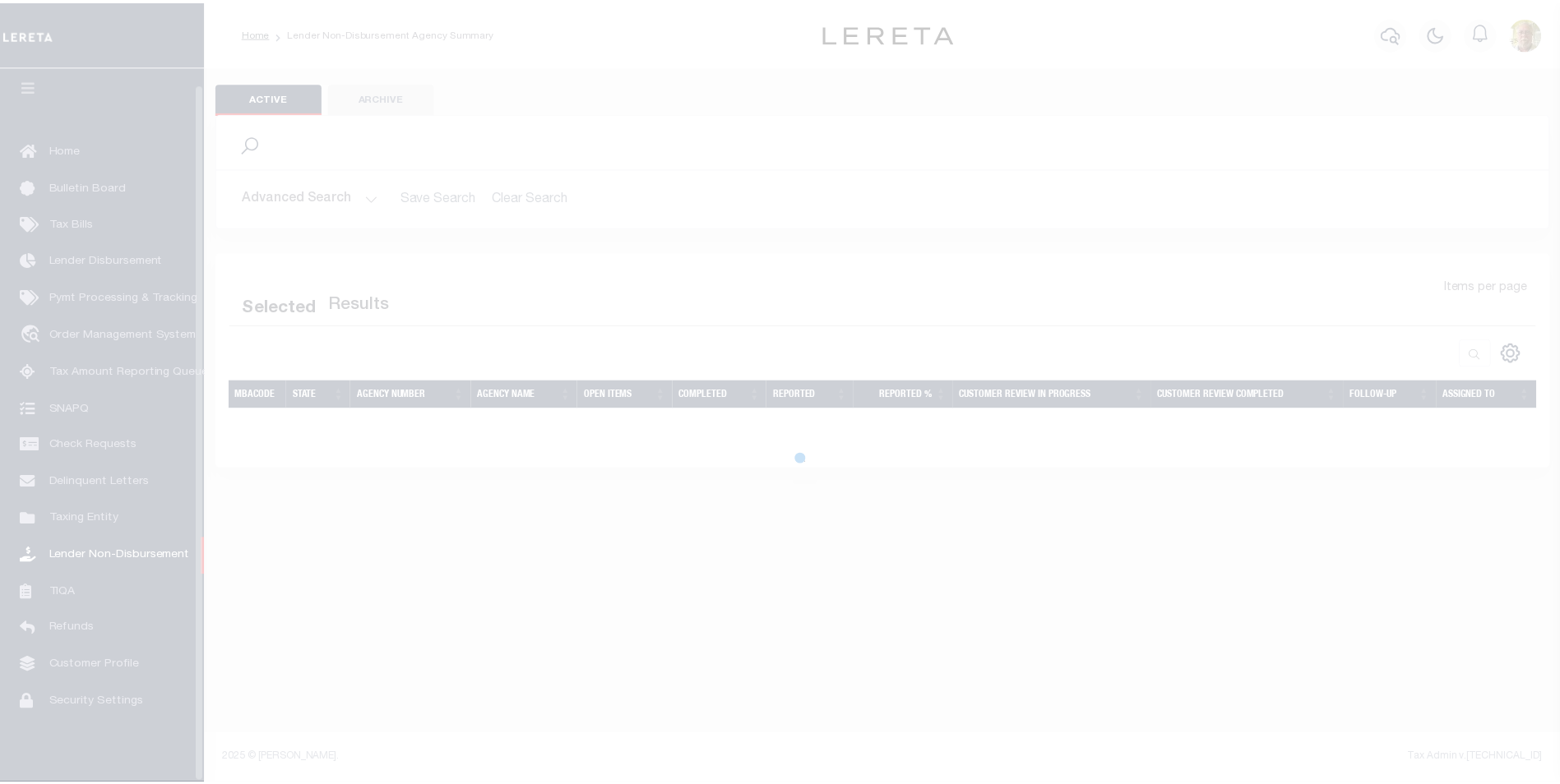
scroll to position [16, 0]
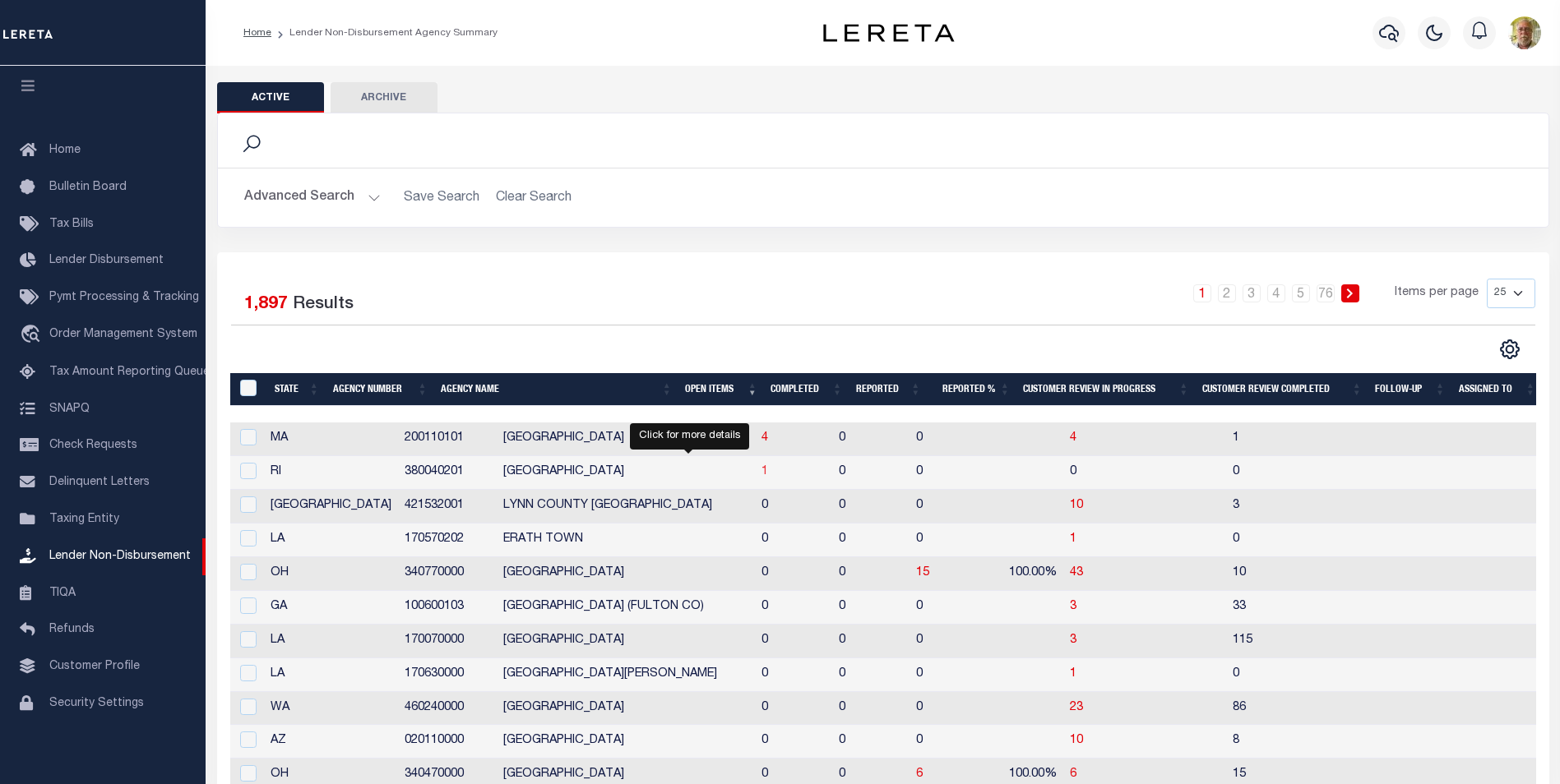
click at [761, 470] on span "1" at bounding box center [765, 472] width 7 height 12
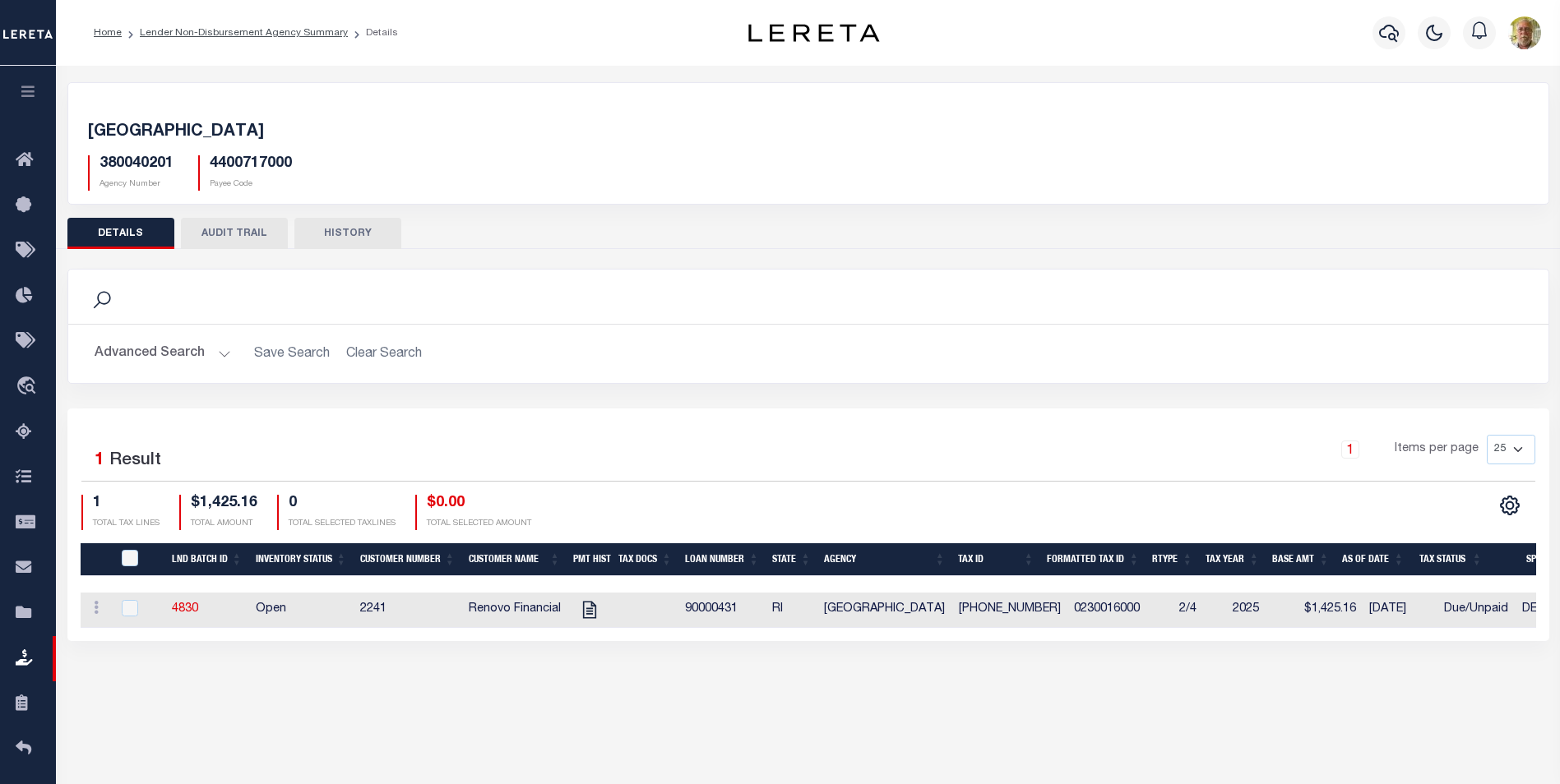
click at [267, 670] on div "CUMBERLAND TOWN 380040201 Agency Number 4400717000 Payee Code Search Is 1" at bounding box center [808, 378] width 1504 height 624
click at [591, 606] on icon "" at bounding box center [589, 610] width 14 height 17
checkbox input "true"
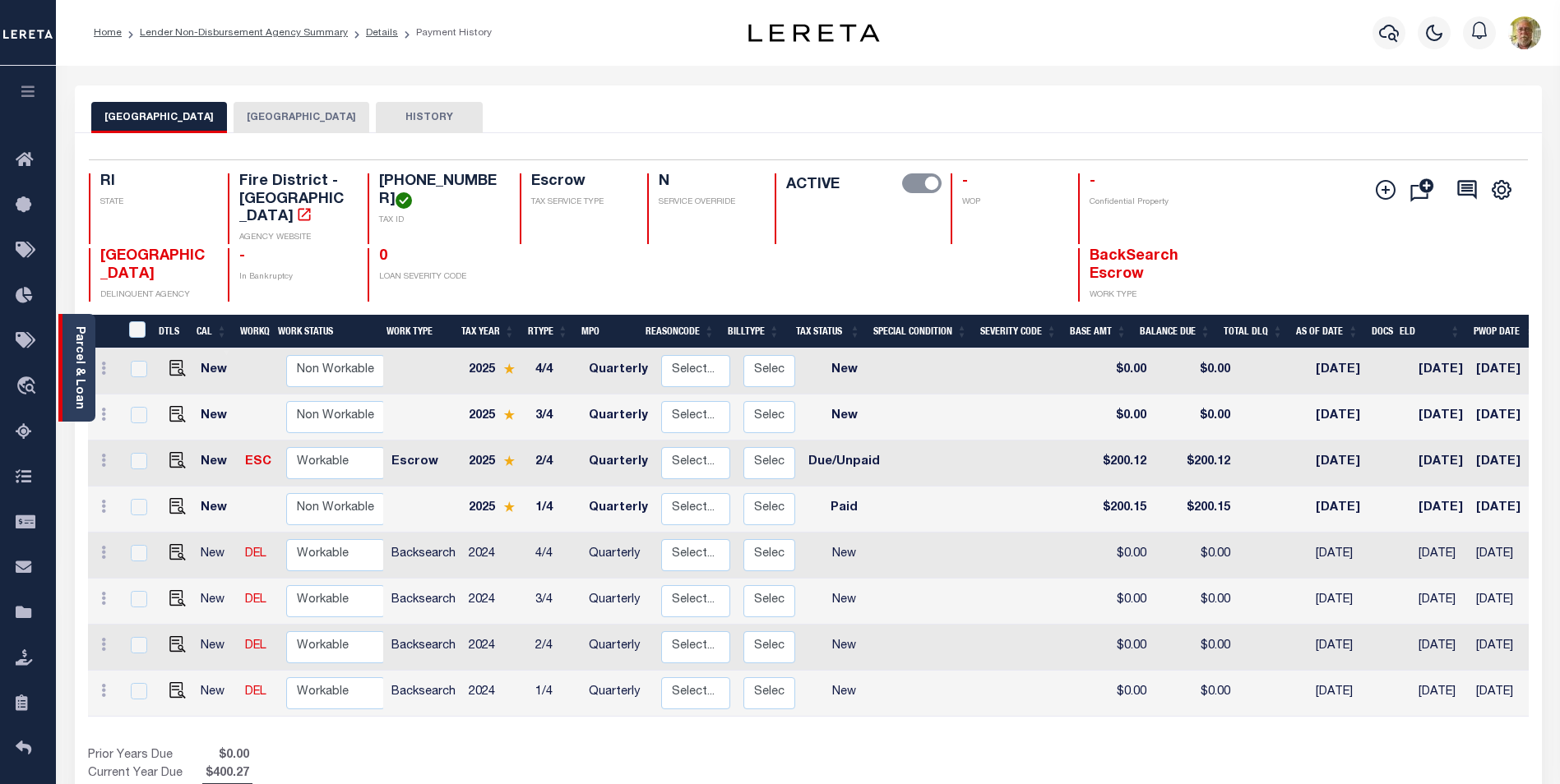
click at [76, 369] on link "Parcel & Loan" at bounding box center [79, 368] width 12 height 83
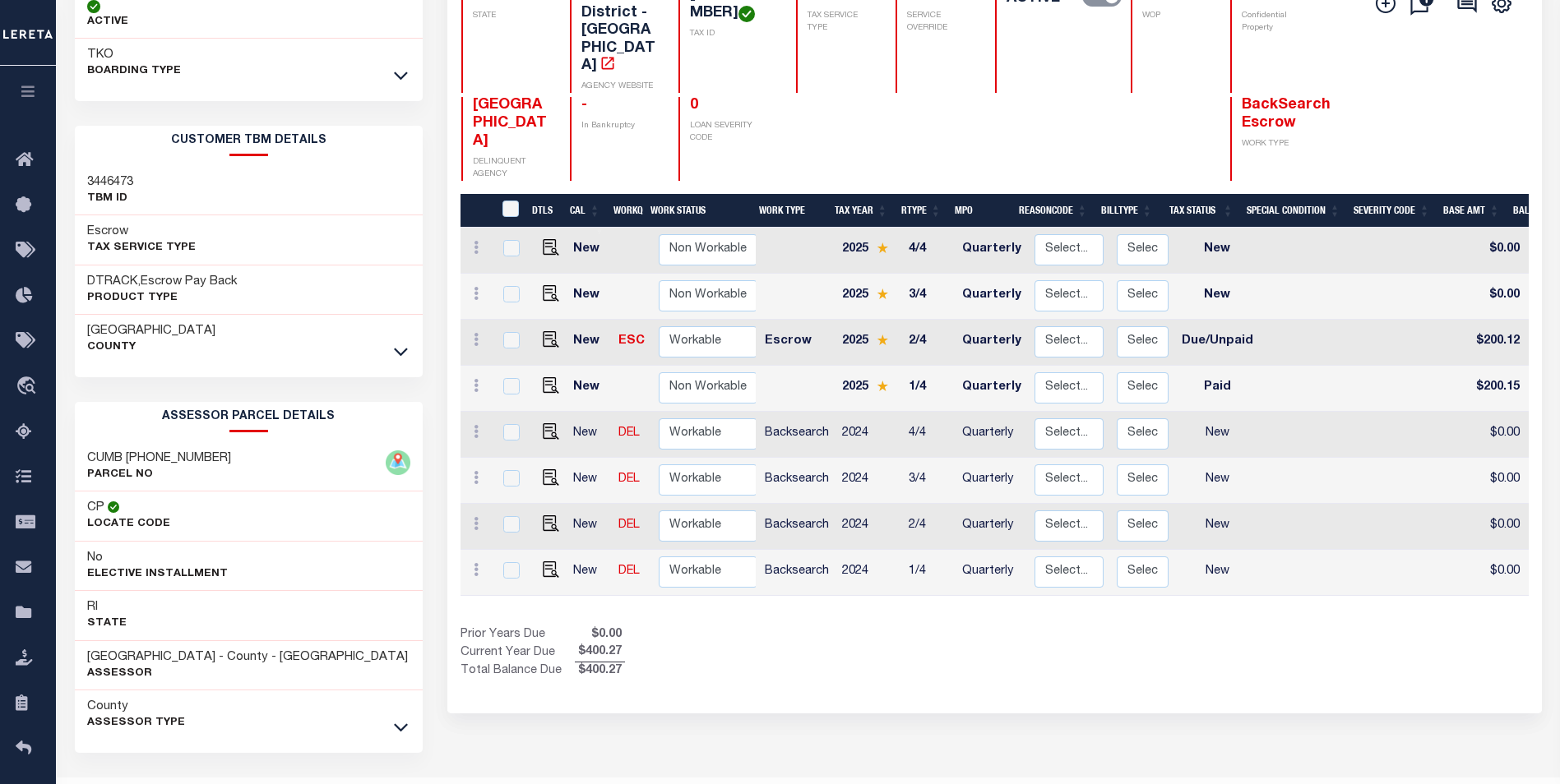
scroll to position [232, 0]
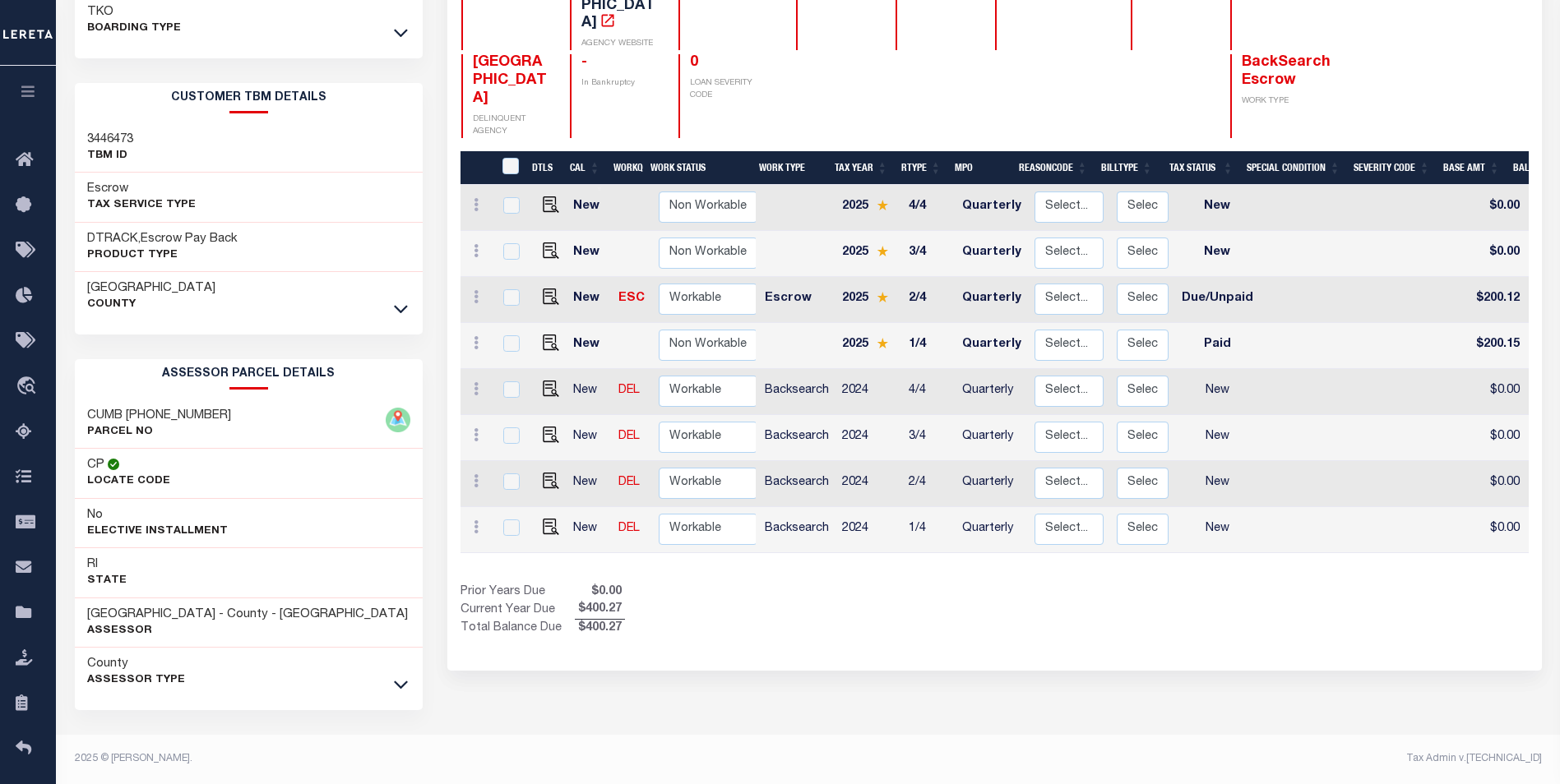
click at [387, 685] on div "County Assessor Type" at bounding box center [249, 672] width 349 height 49
click at [403, 682] on icon at bounding box center [401, 684] width 14 height 17
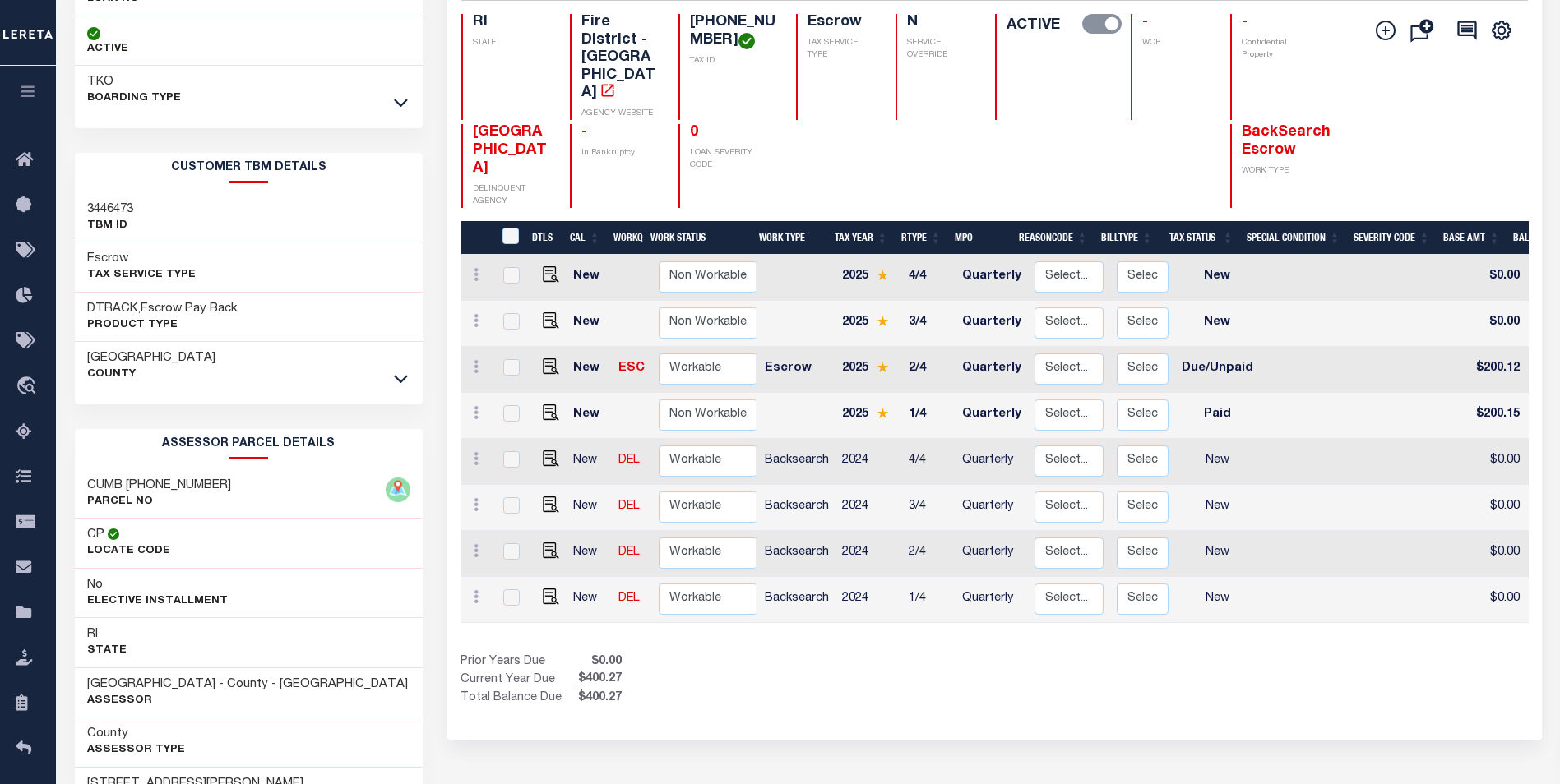
scroll to position [24, 0]
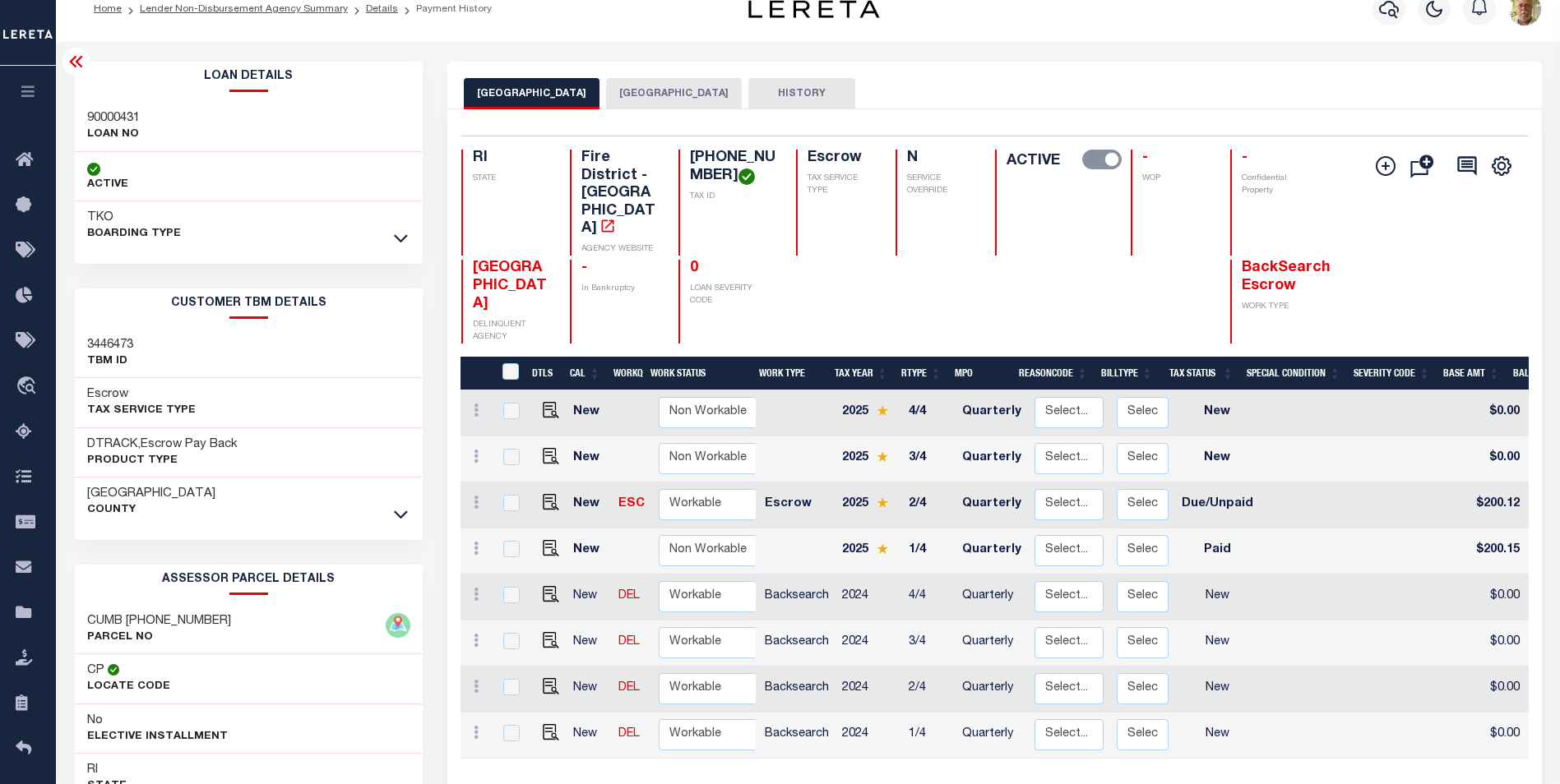
click at [401, 514] on icon at bounding box center [401, 514] width 14 height 17
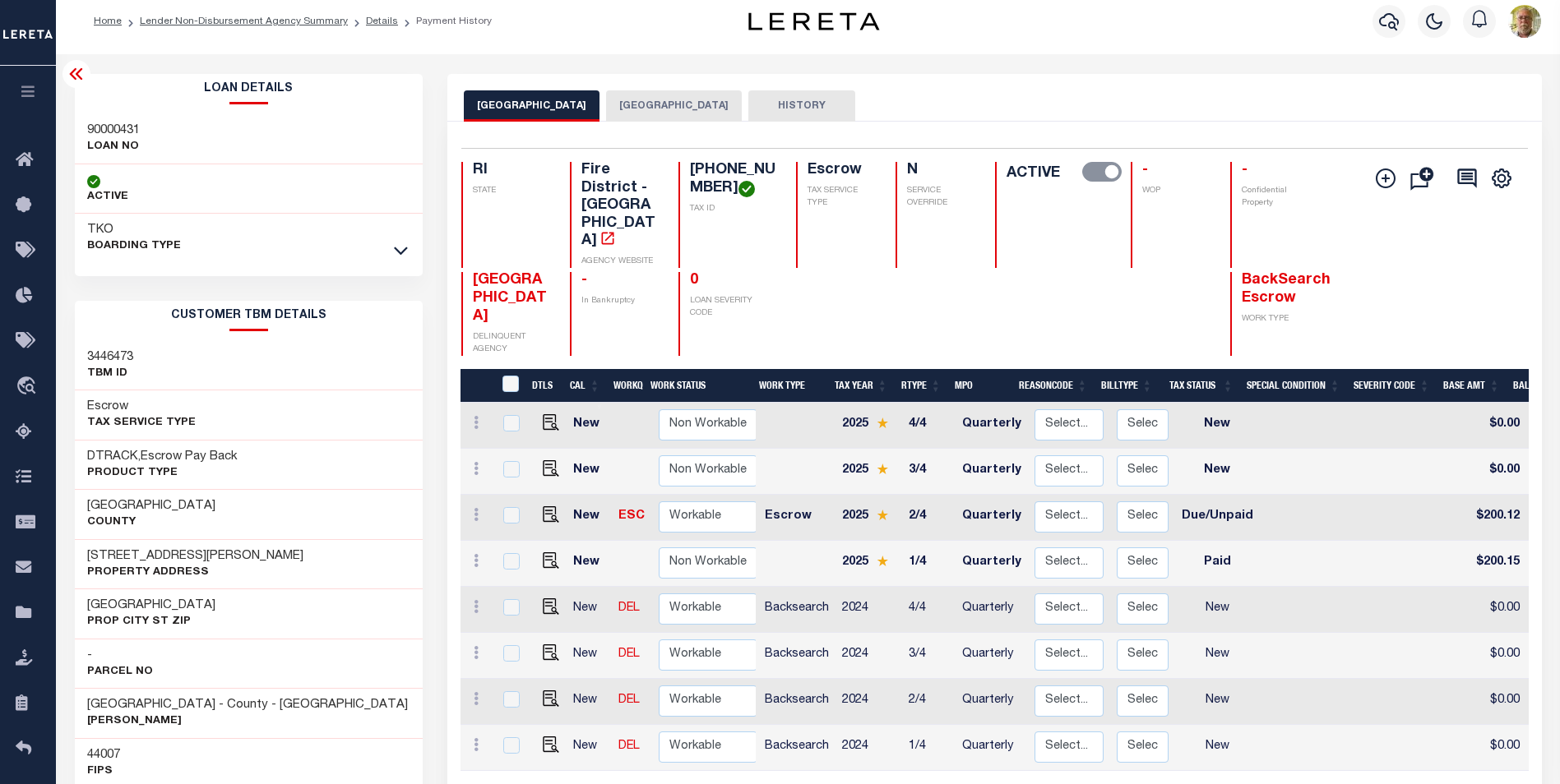
scroll to position [0, 0]
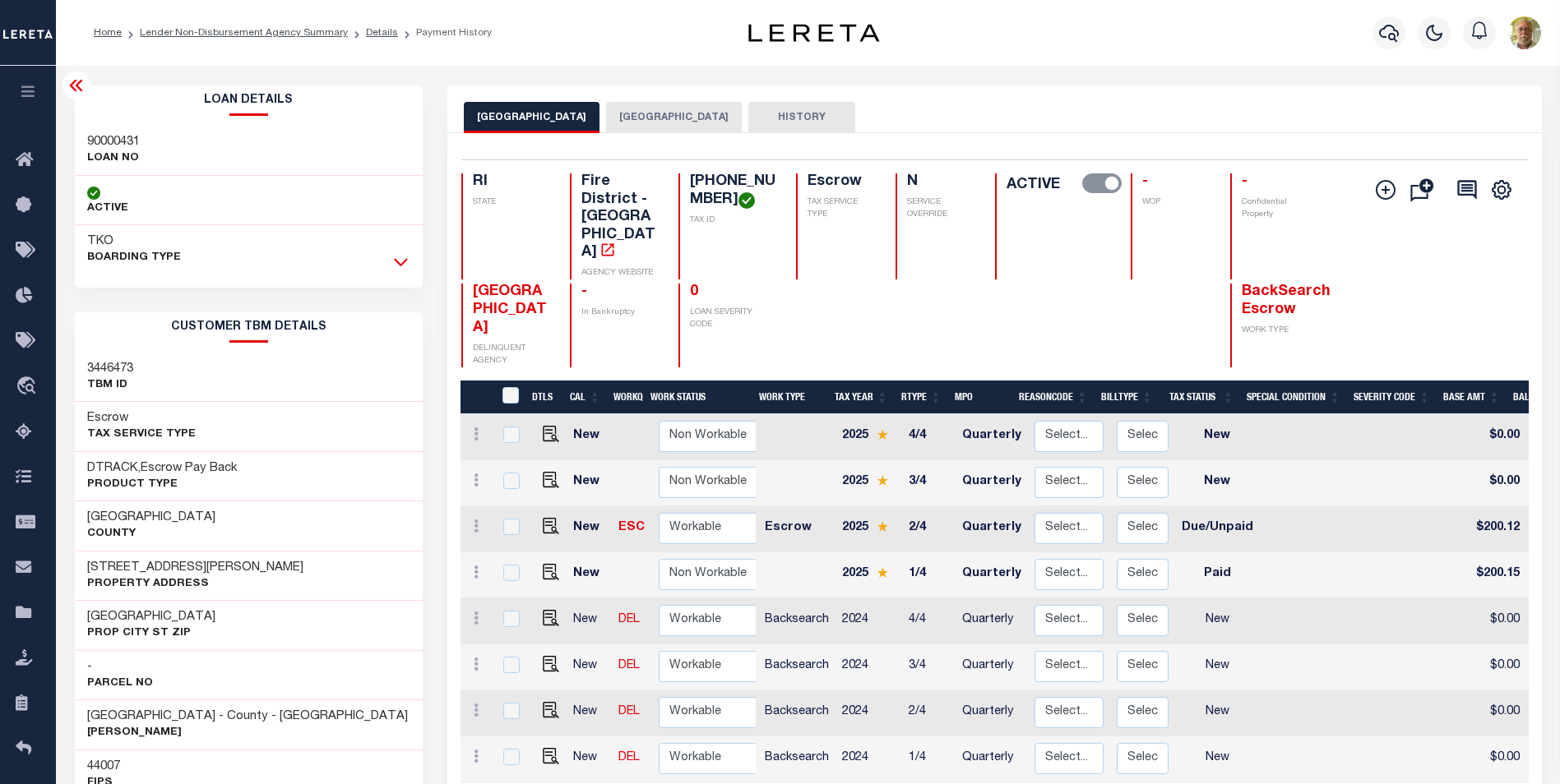
click at [405, 259] on icon at bounding box center [401, 261] width 14 height 17
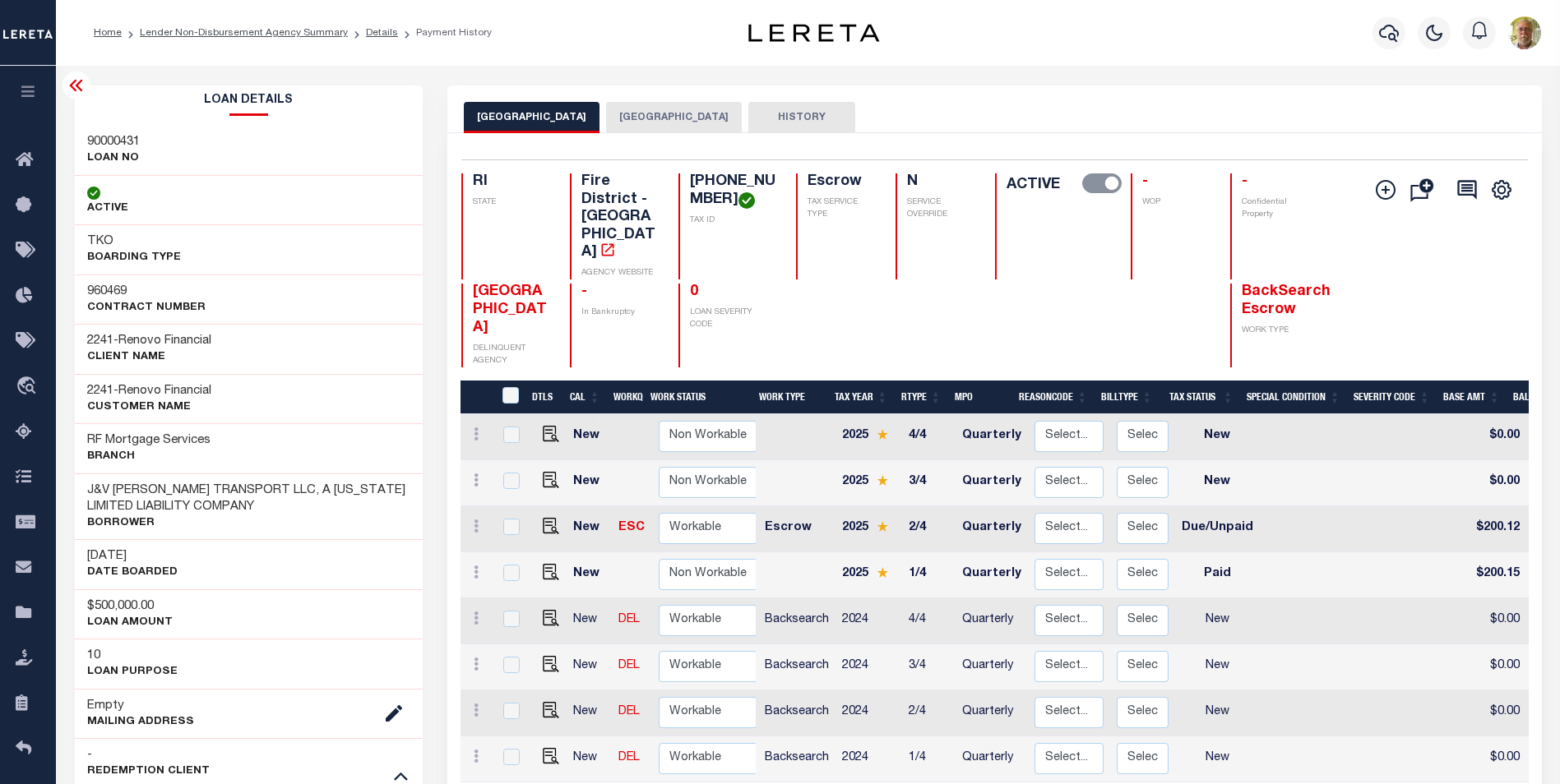
click at [79, 85] on icon at bounding box center [76, 86] width 14 height 12
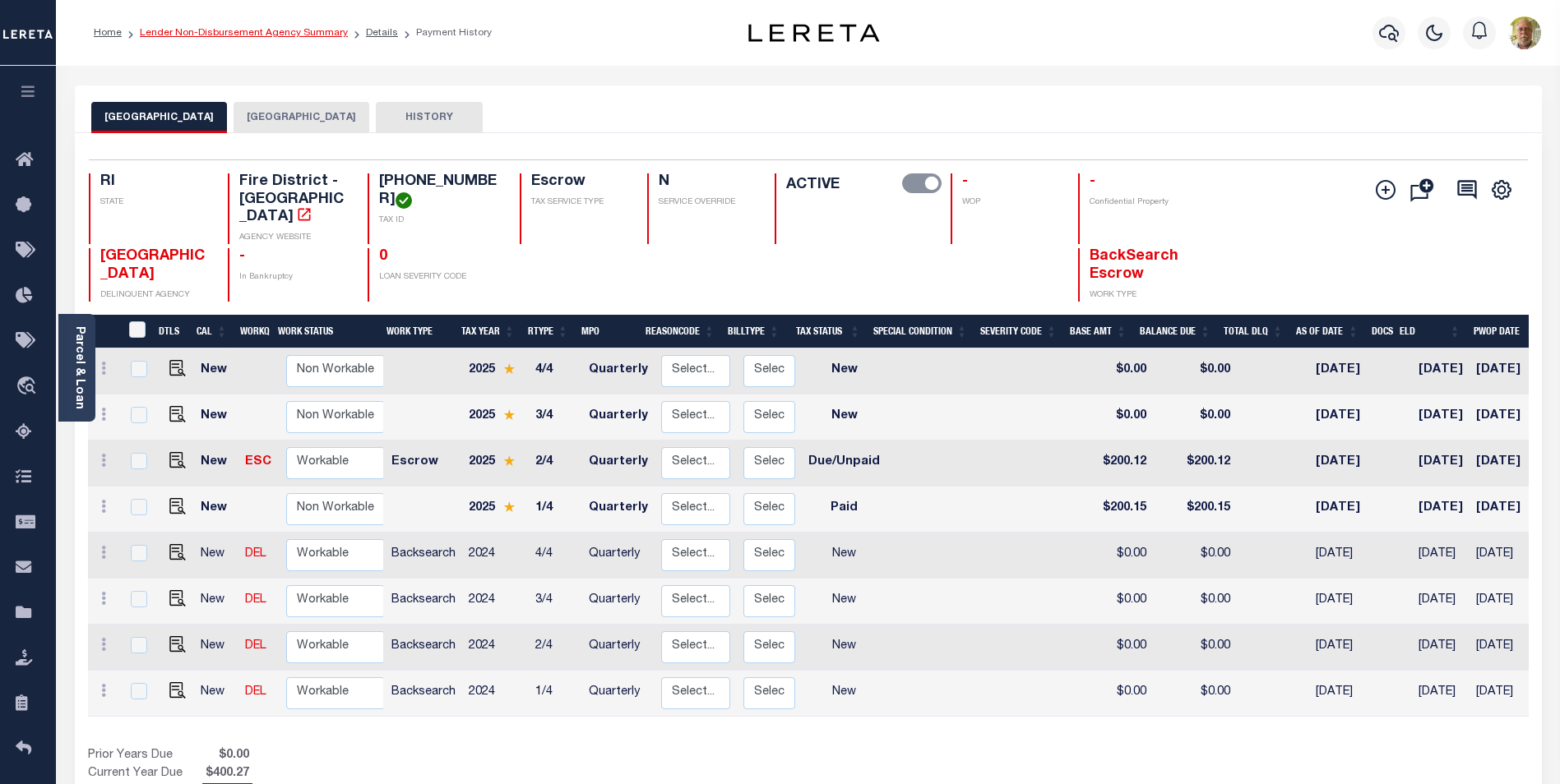
click at [196, 32] on link "Lender Non-Disbursement Agency Summary" at bounding box center [244, 33] width 208 height 10
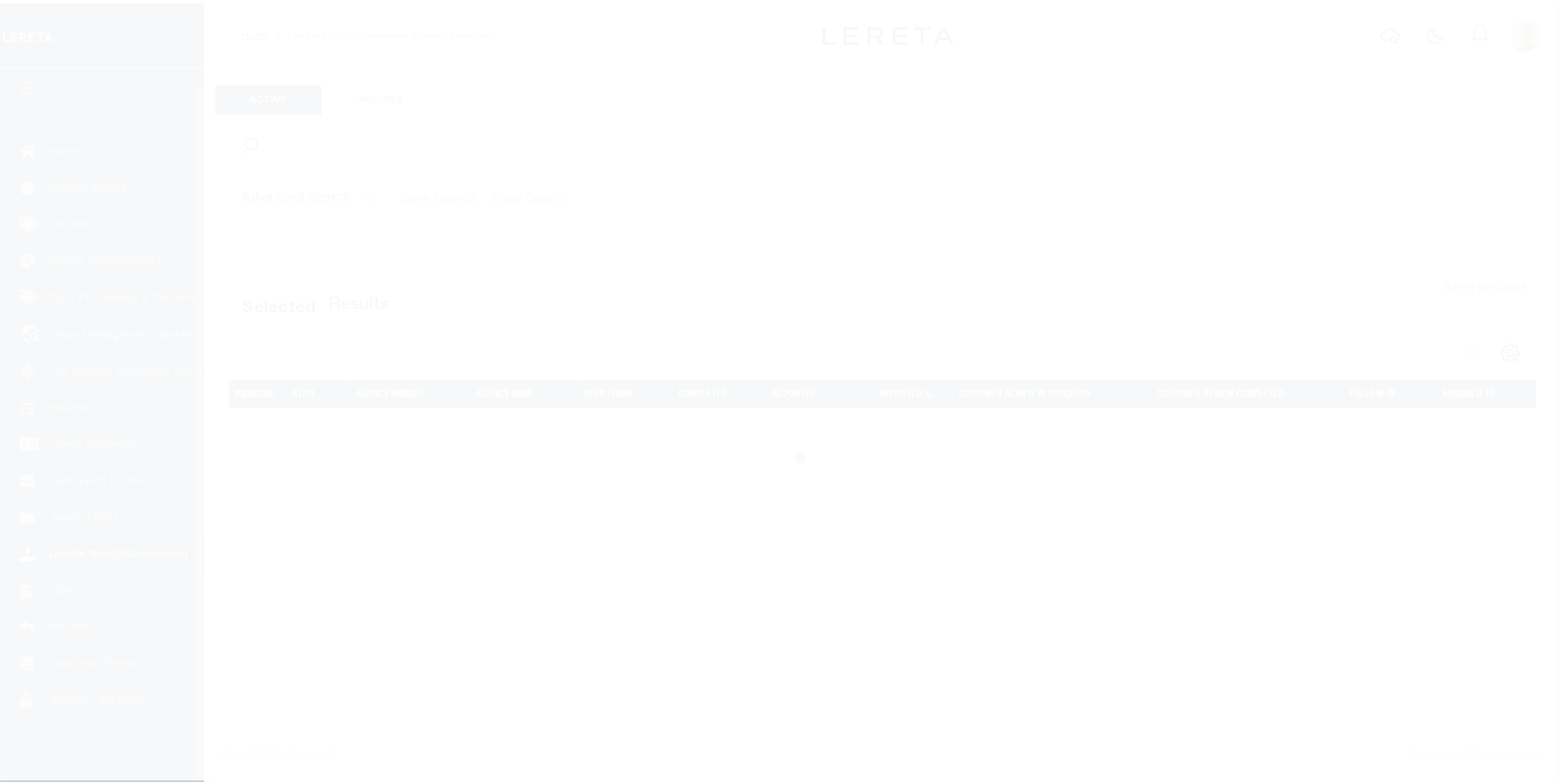
scroll to position [16, 0]
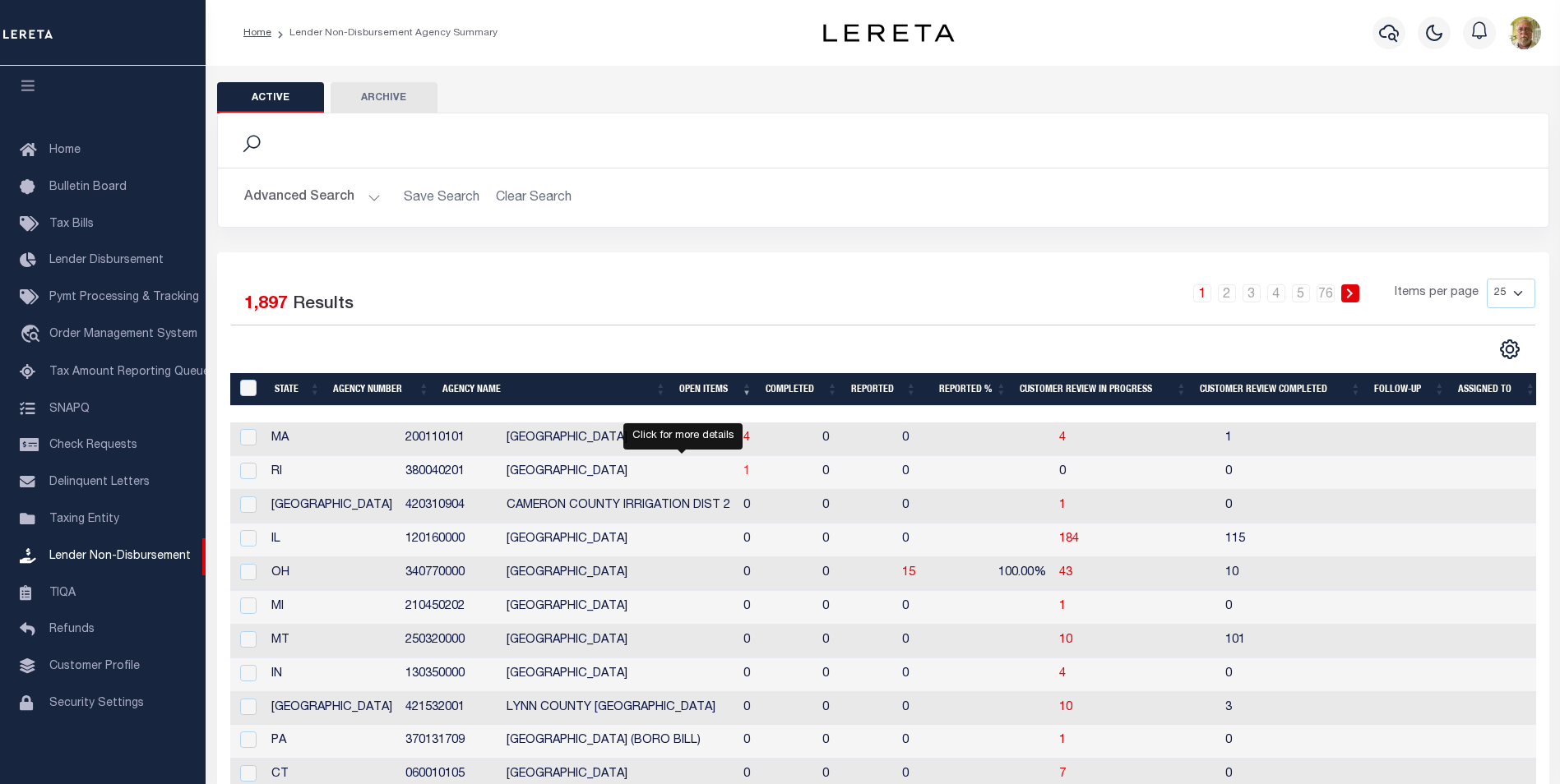
click at [744, 471] on span "1" at bounding box center [747, 472] width 7 height 12
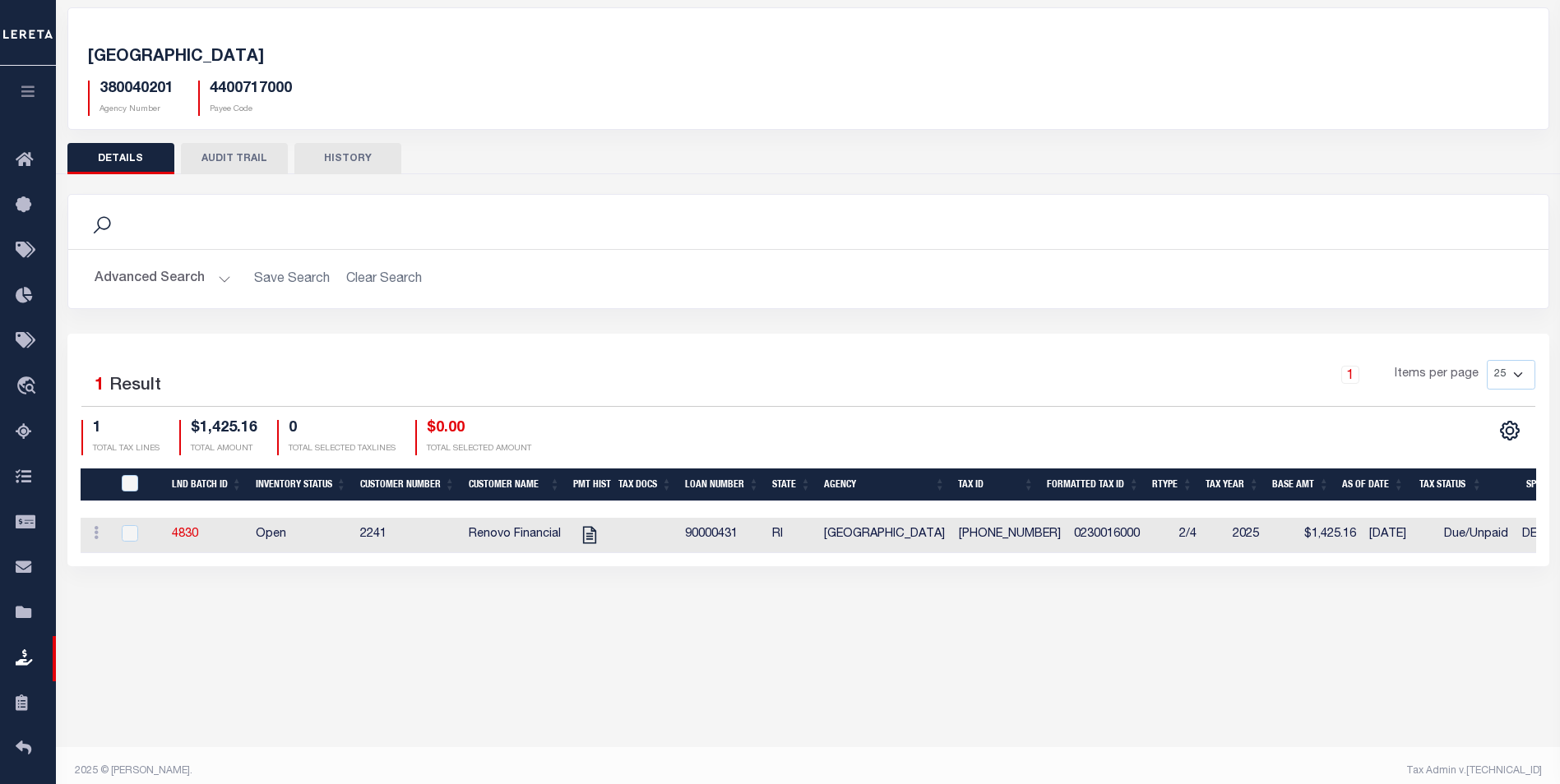
scroll to position [87, 0]
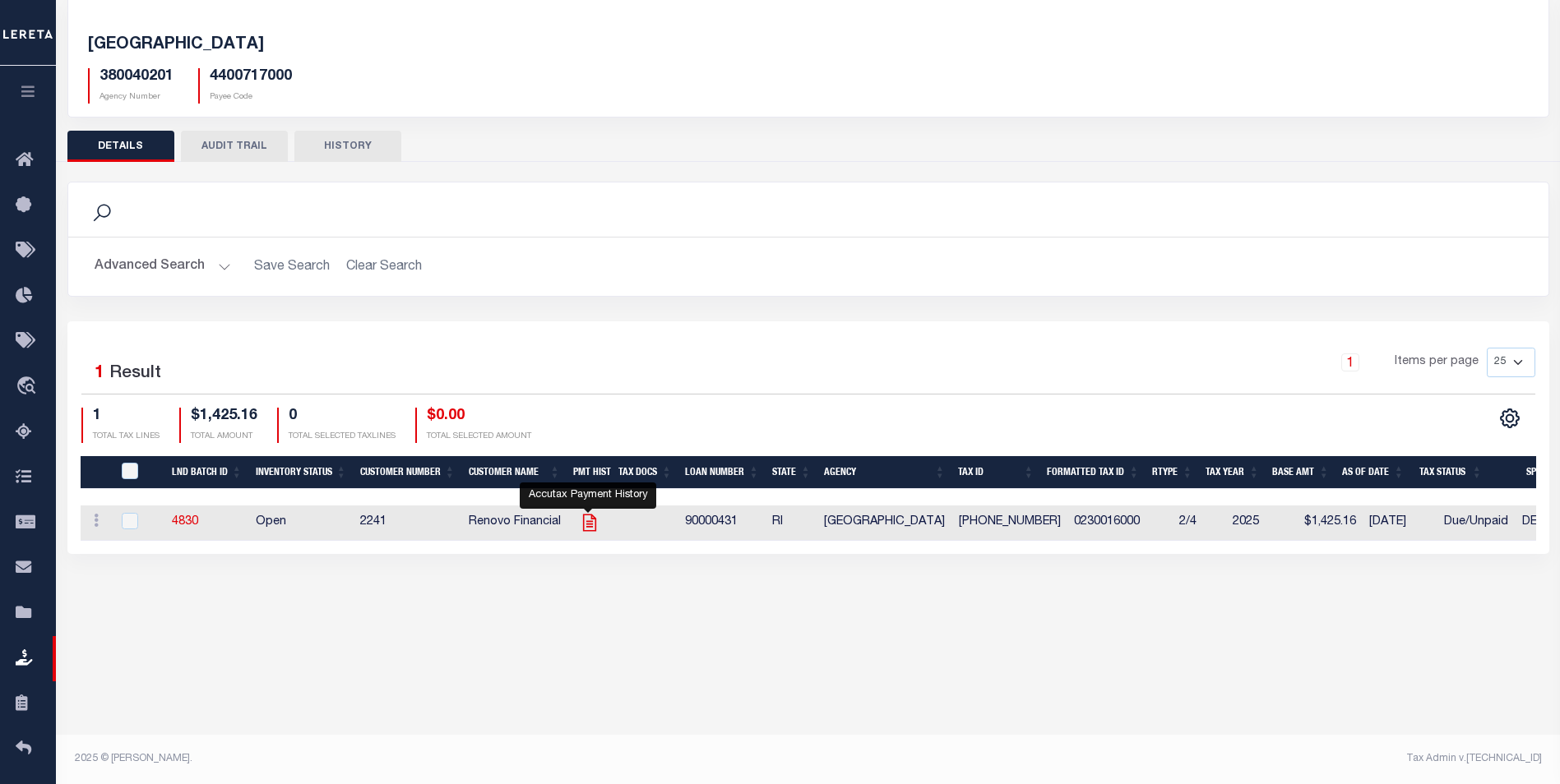
click at [586, 520] on icon "" at bounding box center [589, 523] width 21 height 21
checkbox input "true"
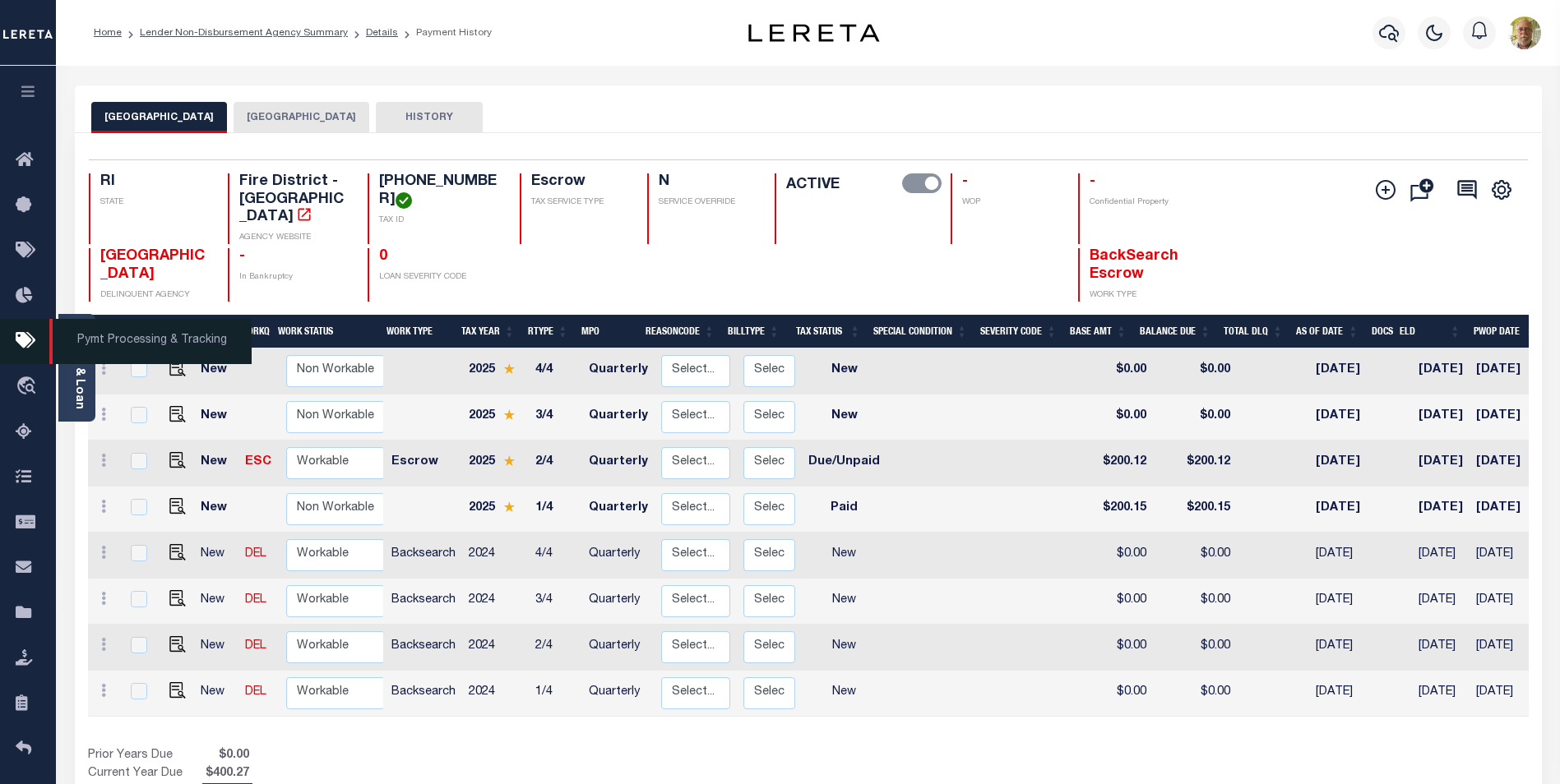
click at [76, 362] on span "Pymt Processing & Tracking" at bounding box center [150, 341] width 202 height 45
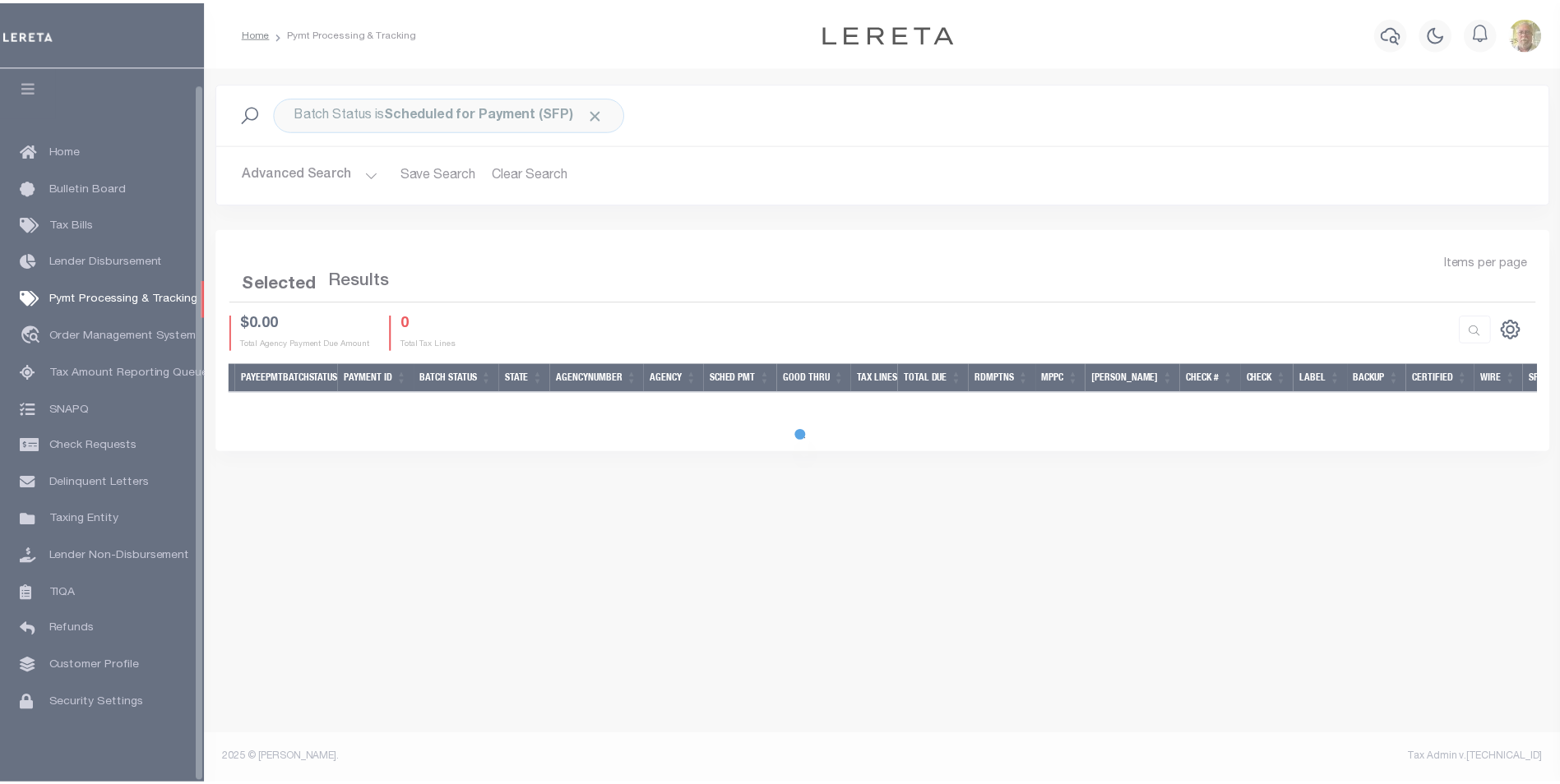
scroll to position [16, 0]
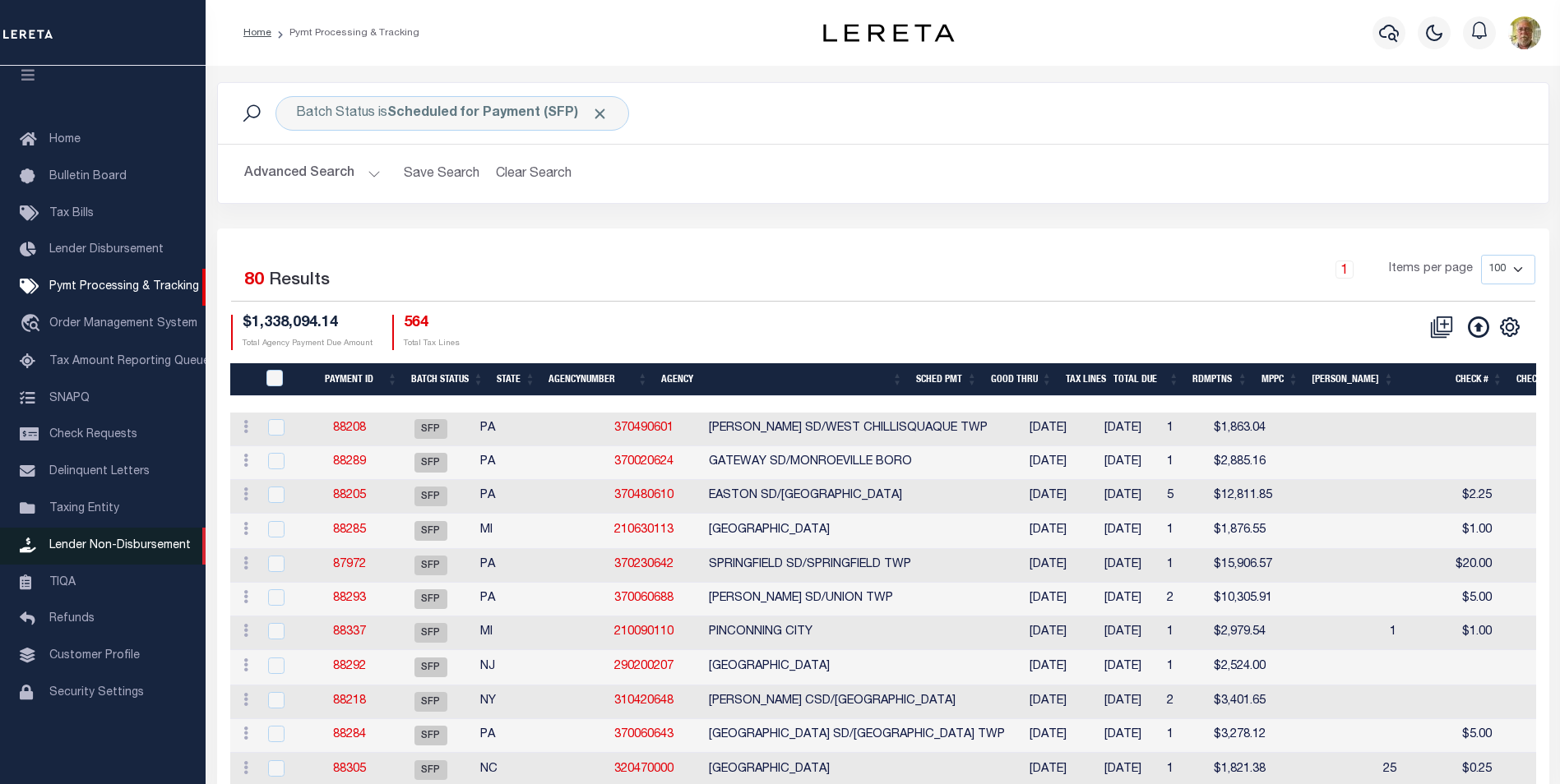
click at [98, 551] on span "Lender Non-Disbursement" at bounding box center [120, 546] width 142 height 12
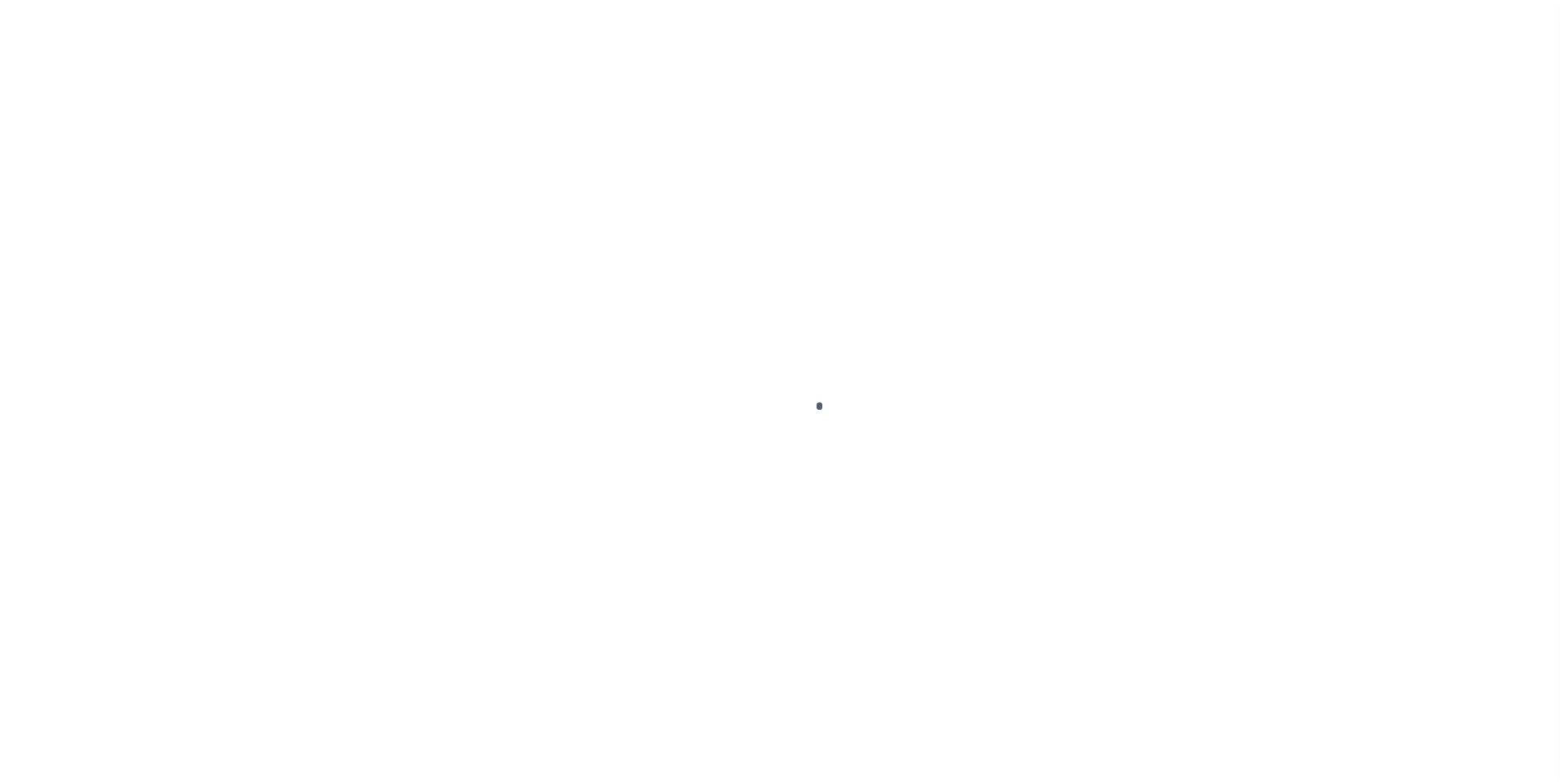
scroll to position [16, 0]
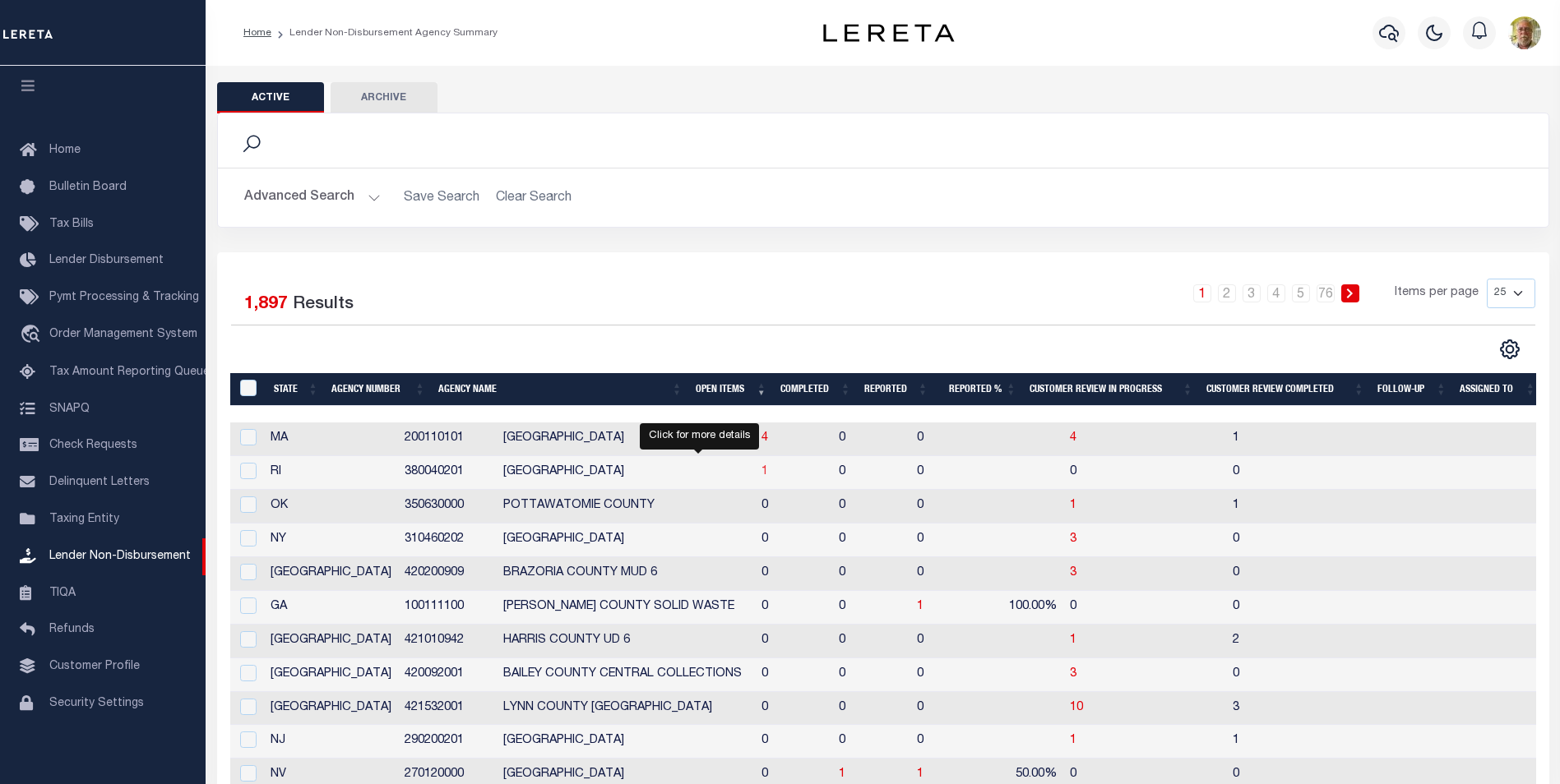
click at [761, 474] on span "1" at bounding box center [765, 472] width 7 height 12
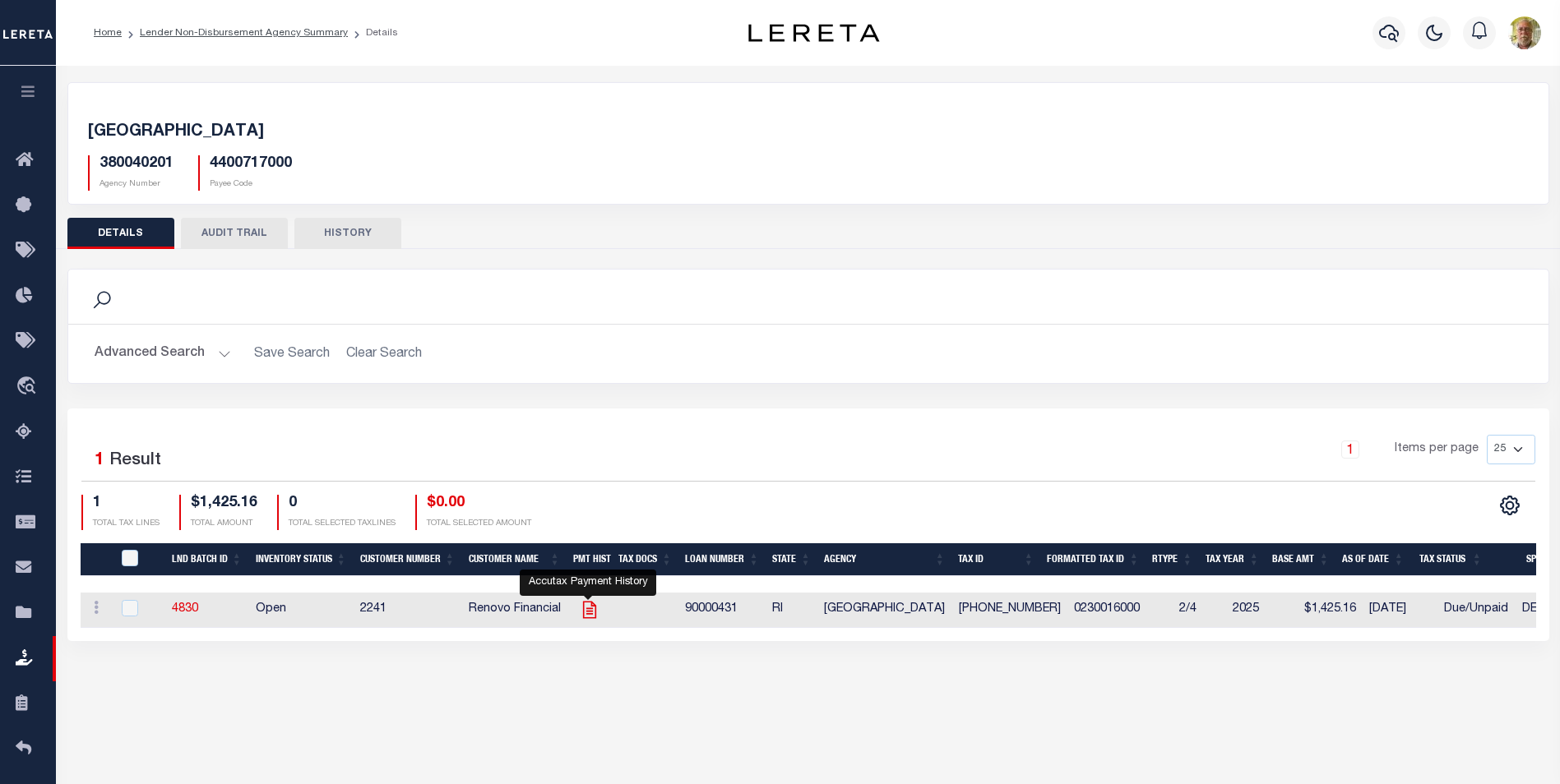
click at [590, 608] on icon "" at bounding box center [589, 609] width 21 height 21
checkbox input "true"
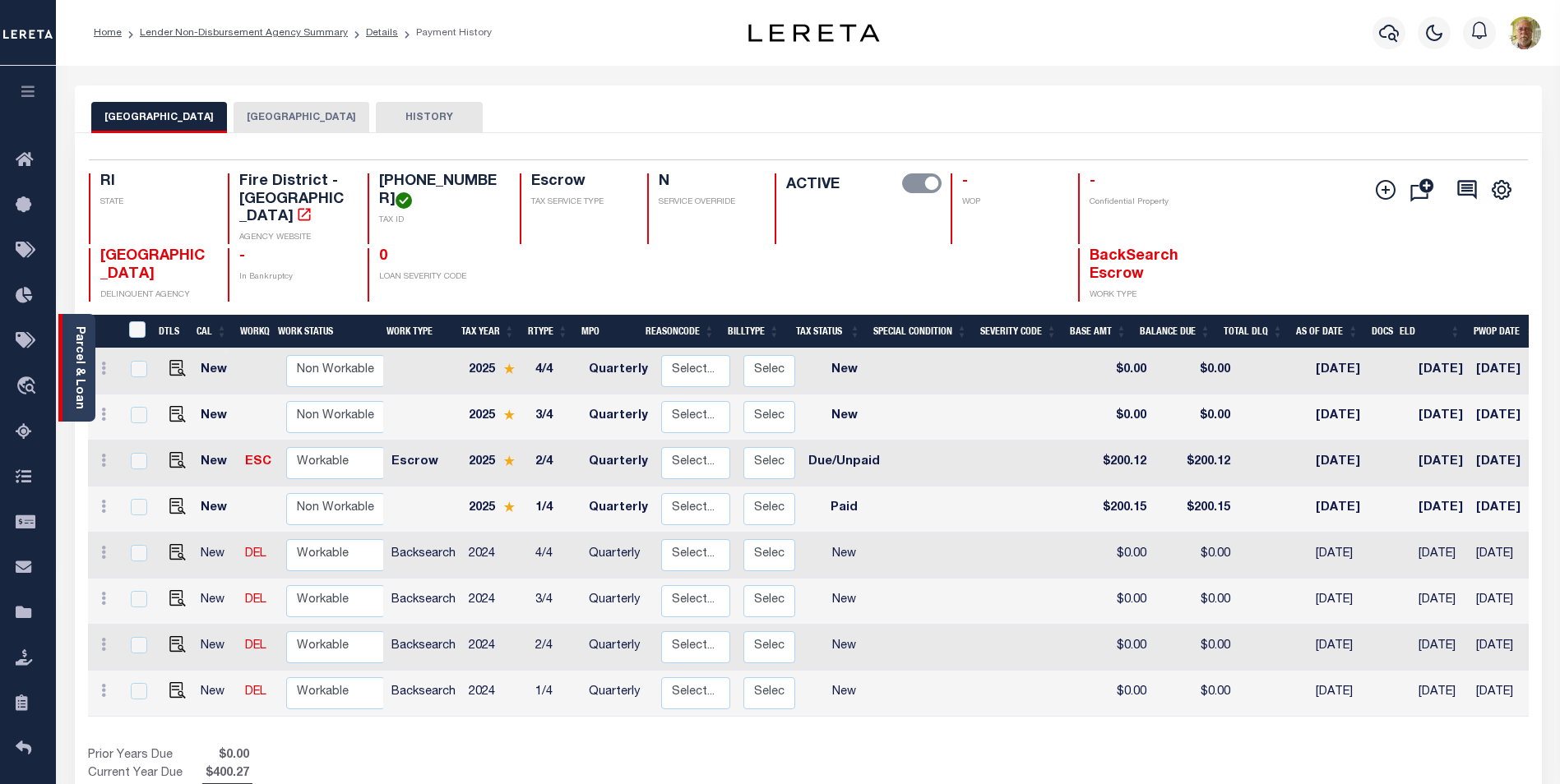
click at [81, 357] on link "Parcel & Loan" at bounding box center [79, 368] width 12 height 83
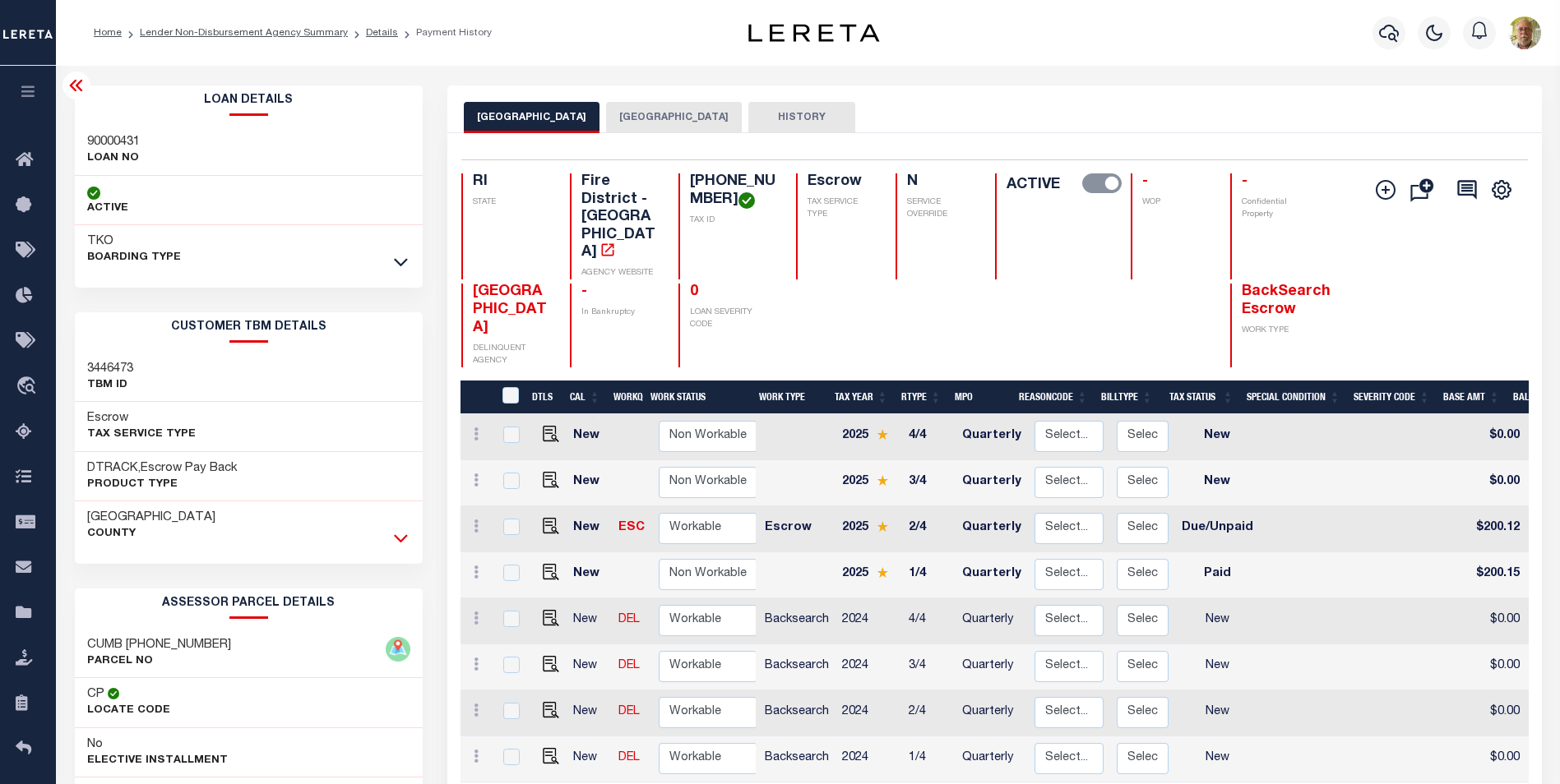
click at [397, 540] on icon at bounding box center [401, 540] width 14 height 8
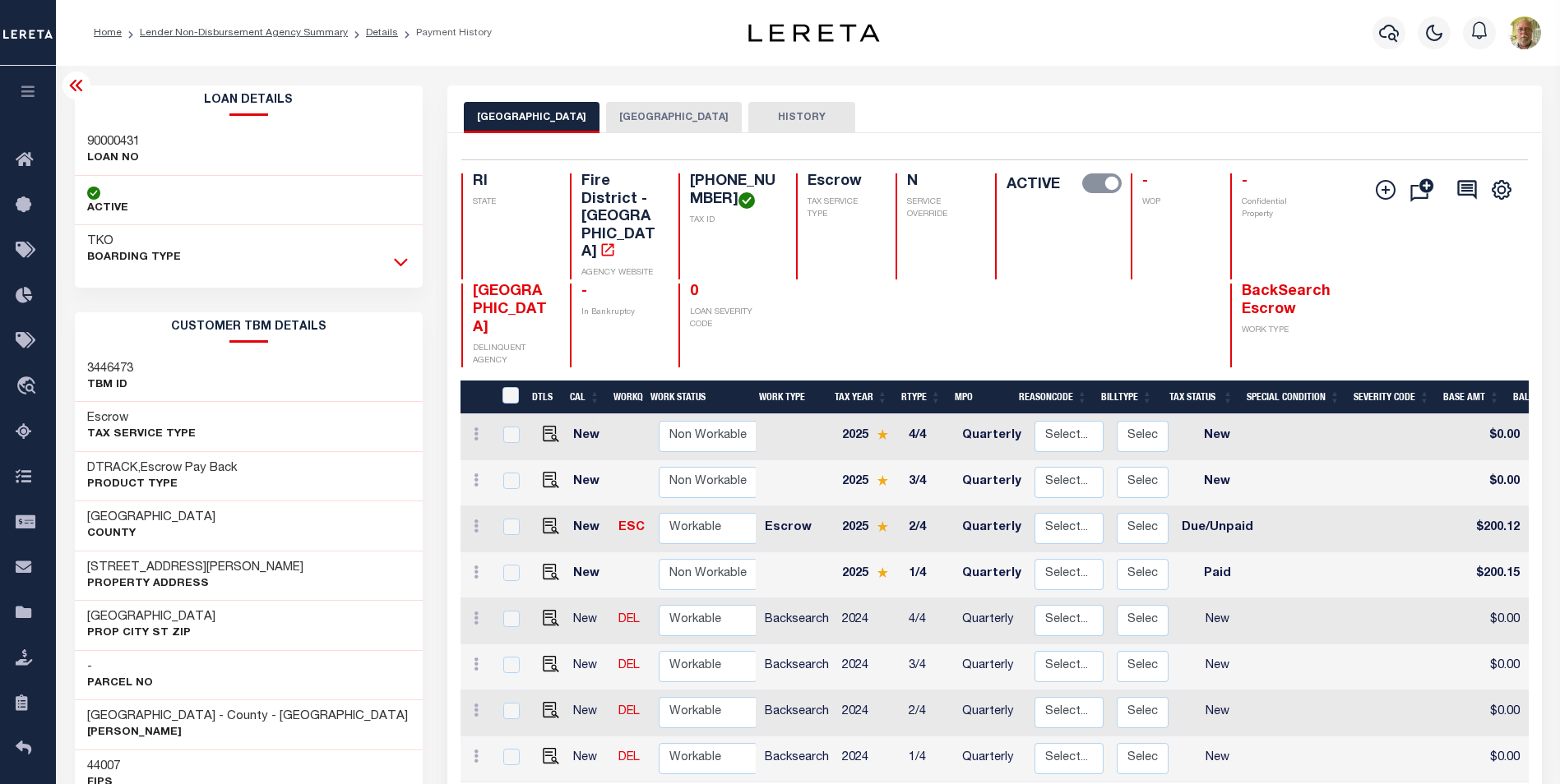
click at [397, 263] on icon at bounding box center [401, 263] width 14 height 8
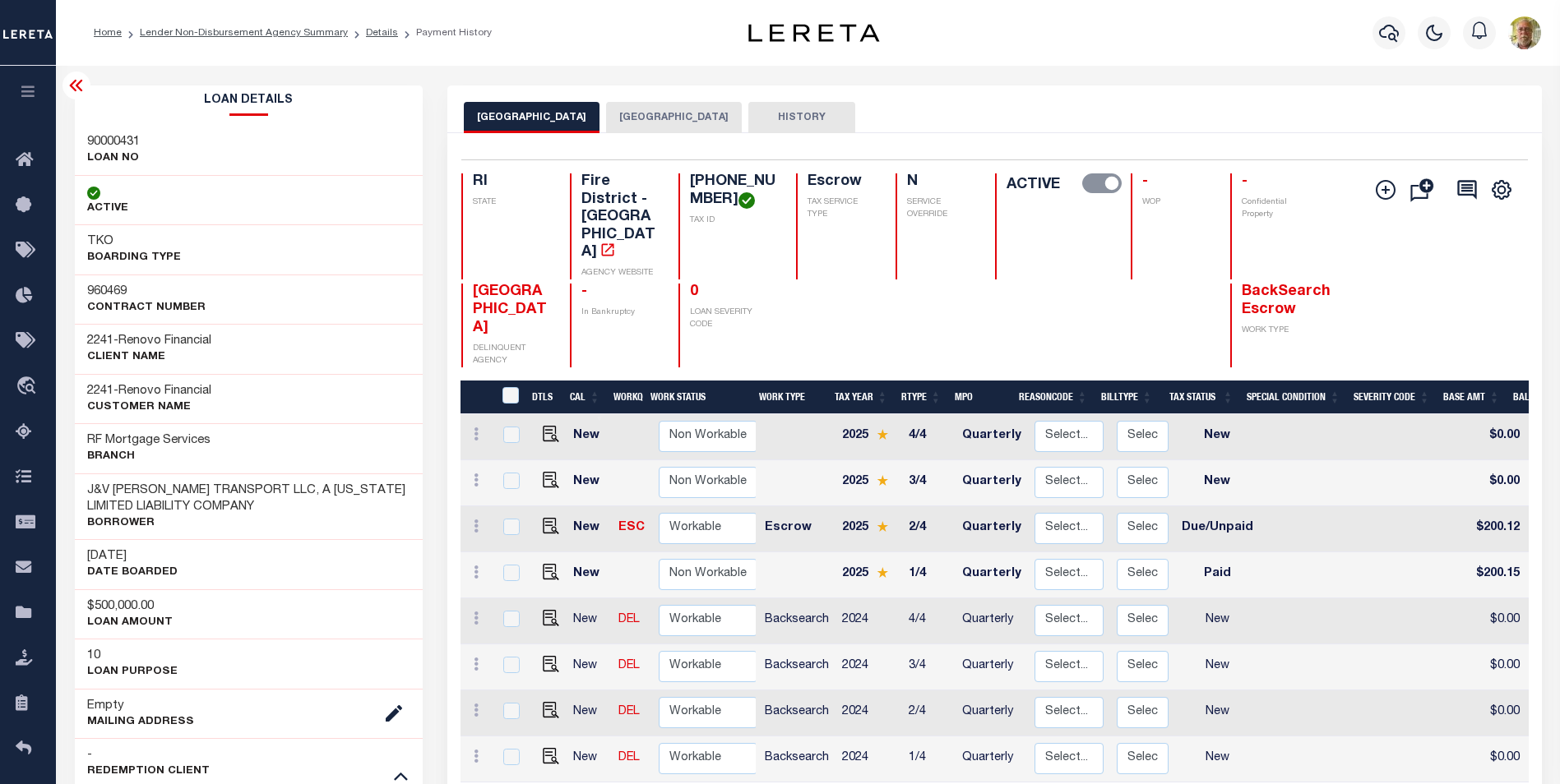
click at [727, 112] on button "[GEOGRAPHIC_DATA]" at bounding box center [674, 117] width 136 height 31
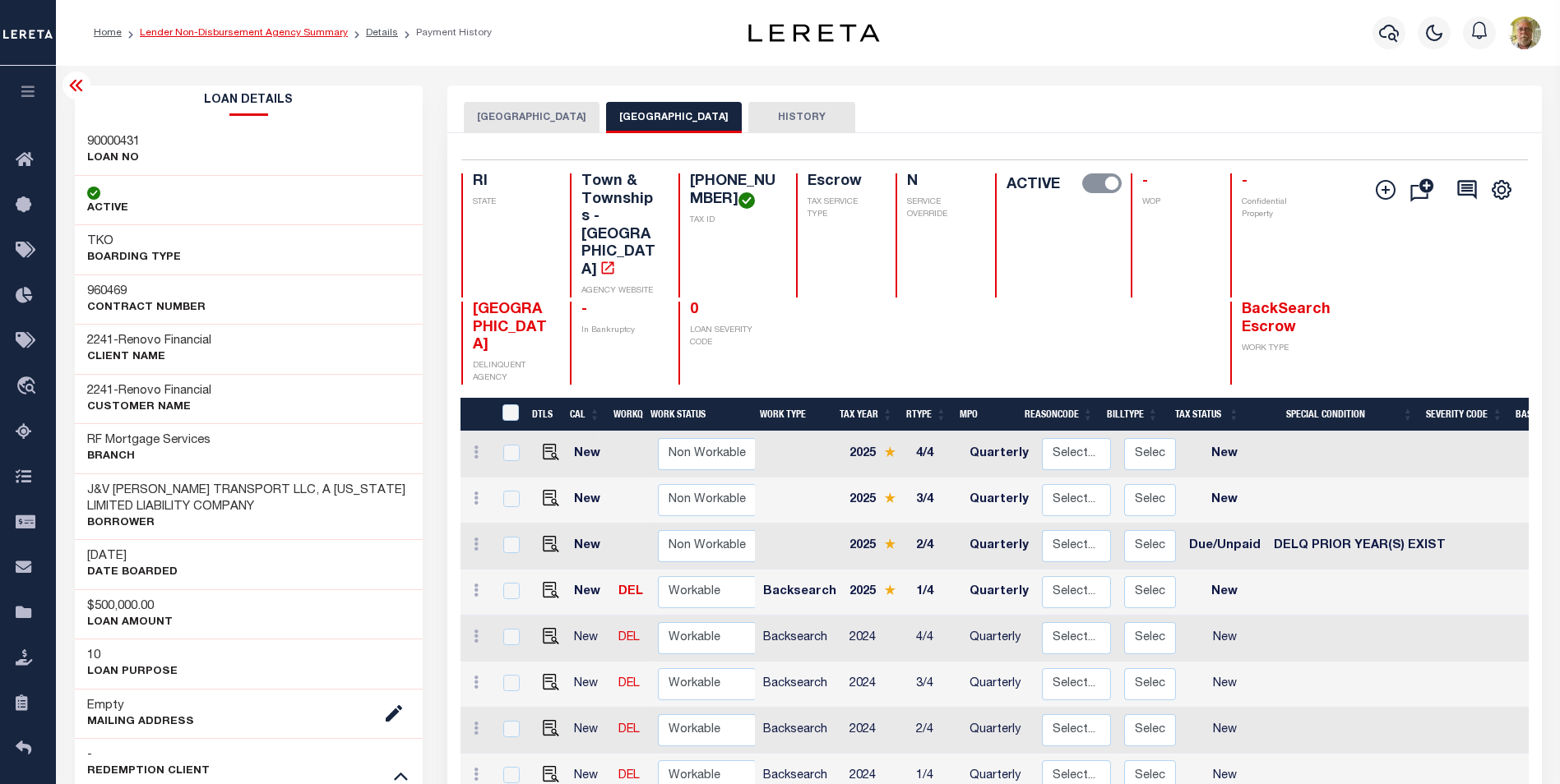
click at [222, 30] on link "Lender Non-Disbursement Agency Summary" at bounding box center [244, 33] width 208 height 10
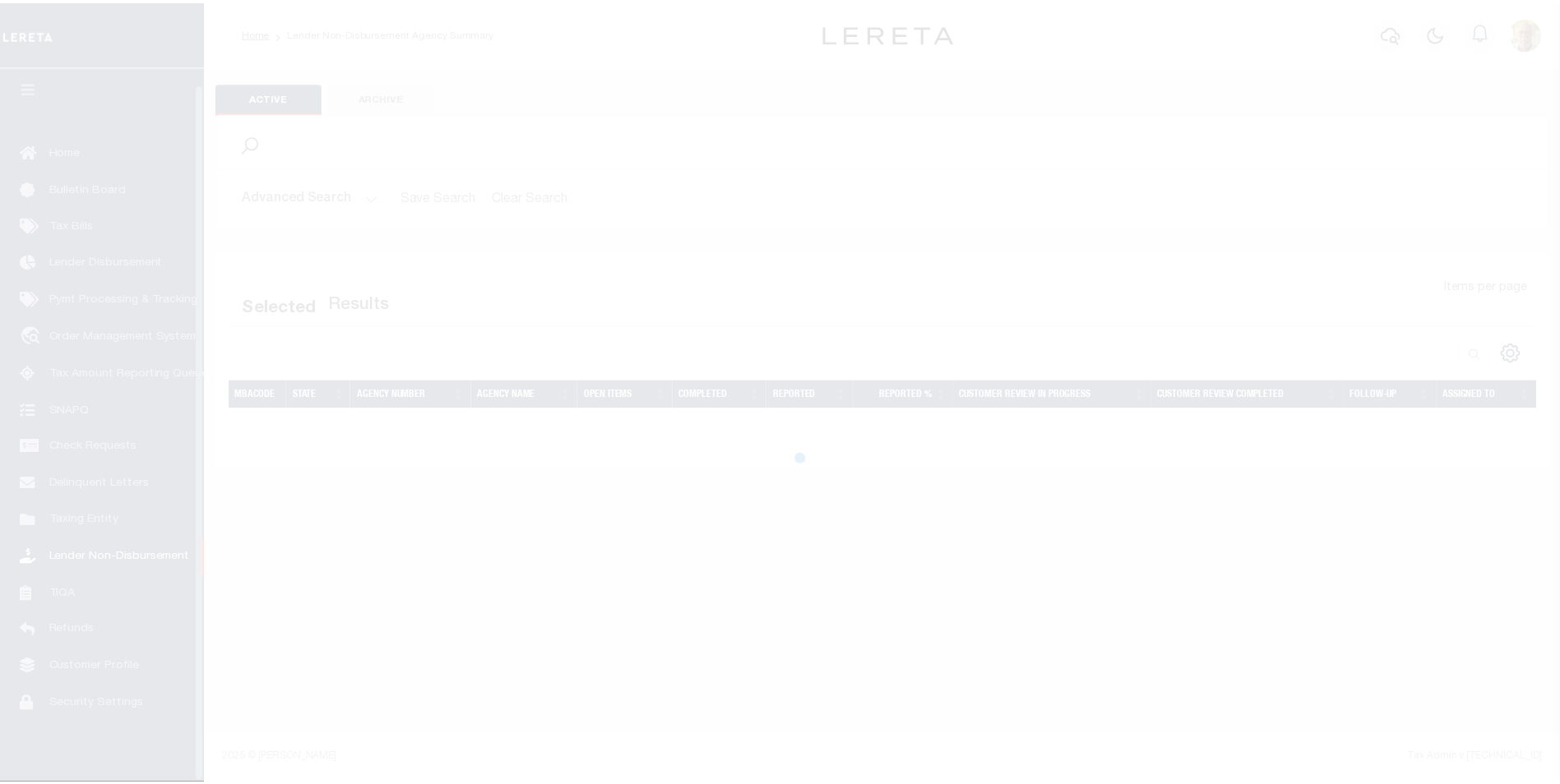
scroll to position [16, 0]
